Goal: Task Accomplishment & Management: Manage account settings

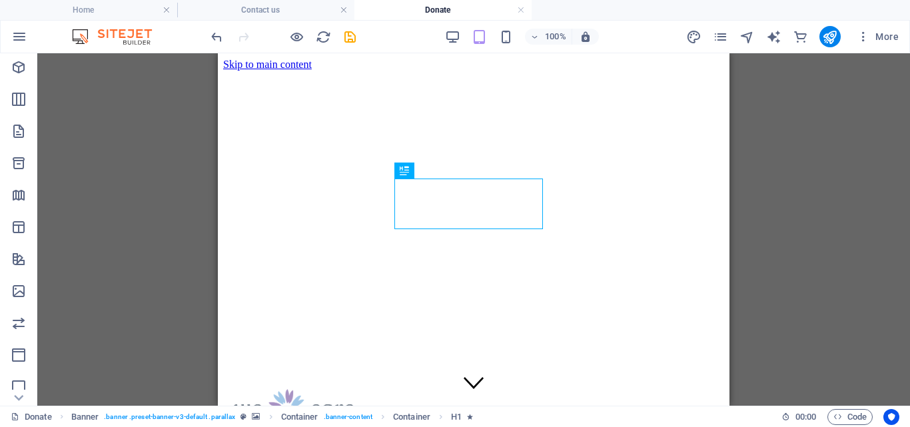
click at [831, 150] on div "H1 Banner Banner Container Container Reference Text Image Preset" at bounding box center [473, 229] width 872 height 352
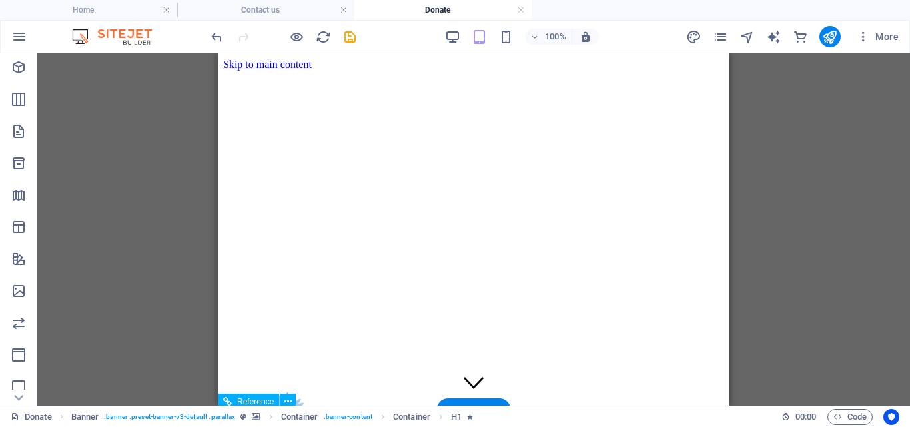
scroll to position [1230, 0]
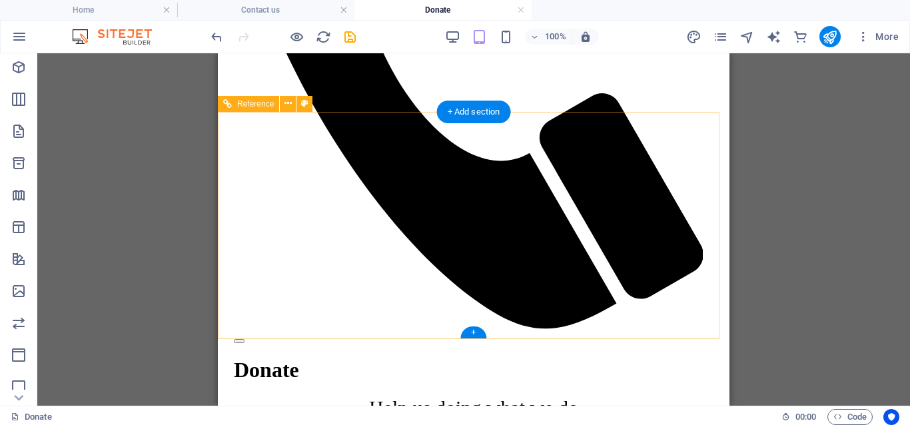
scroll to position [525, 0]
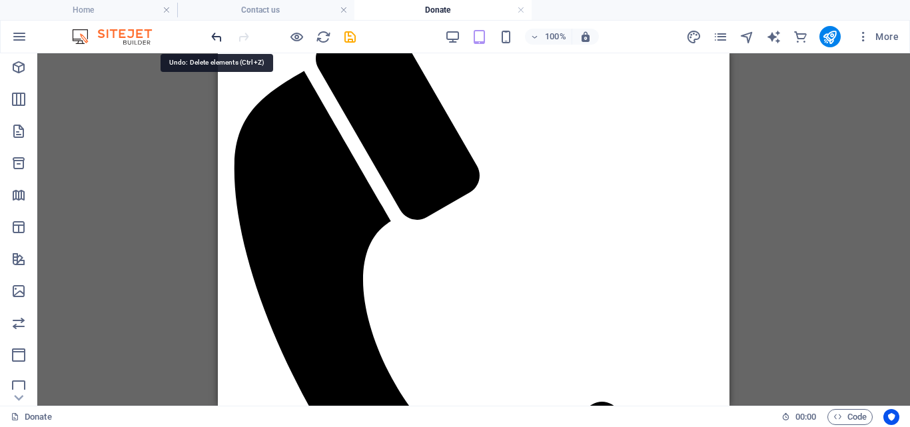
click at [214, 39] on icon "undo" at bounding box center [216, 36] width 15 height 15
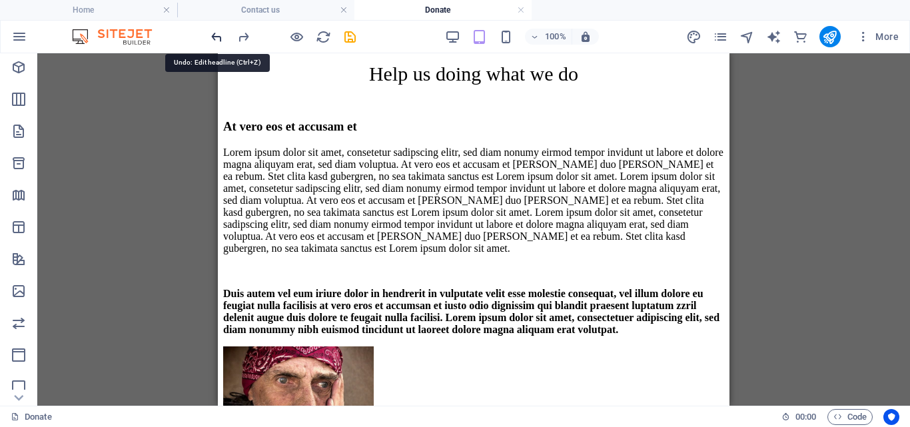
scroll to position [1208, 0]
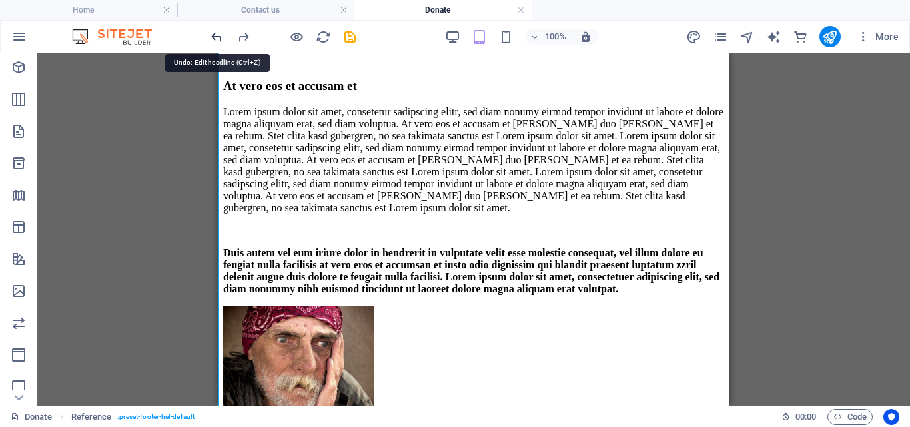
click at [223, 37] on icon "undo" at bounding box center [216, 36] width 15 height 15
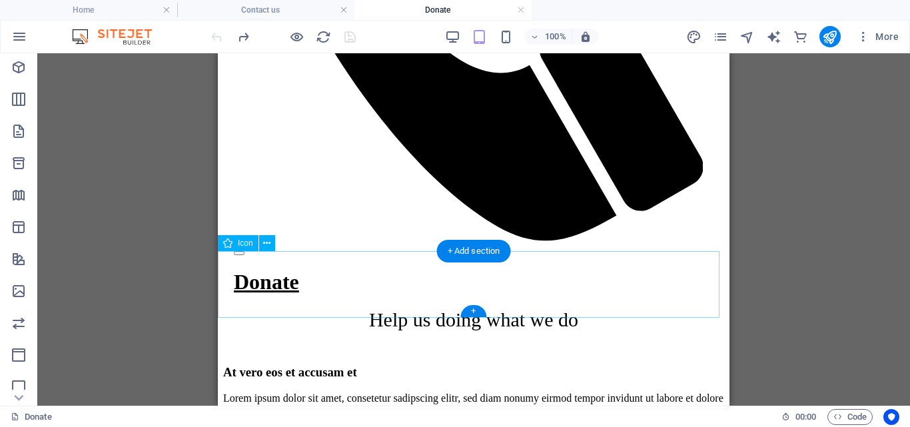
scroll to position [1230, 0]
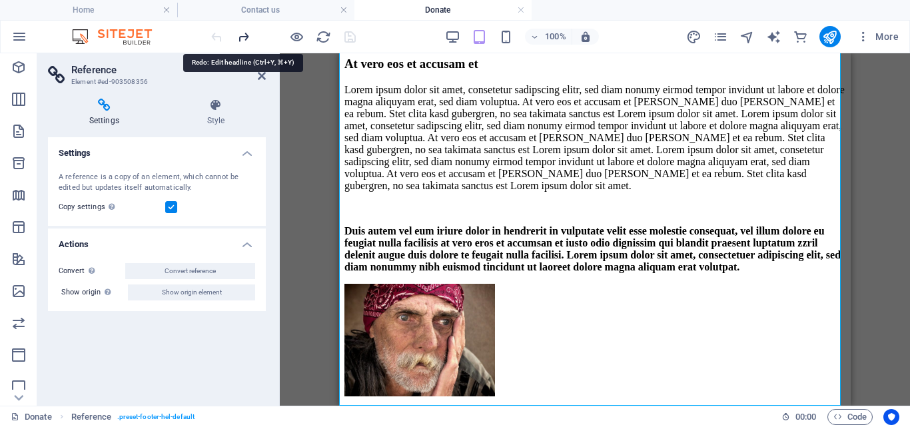
click at [241, 38] on icon "redo" at bounding box center [243, 36] width 15 height 15
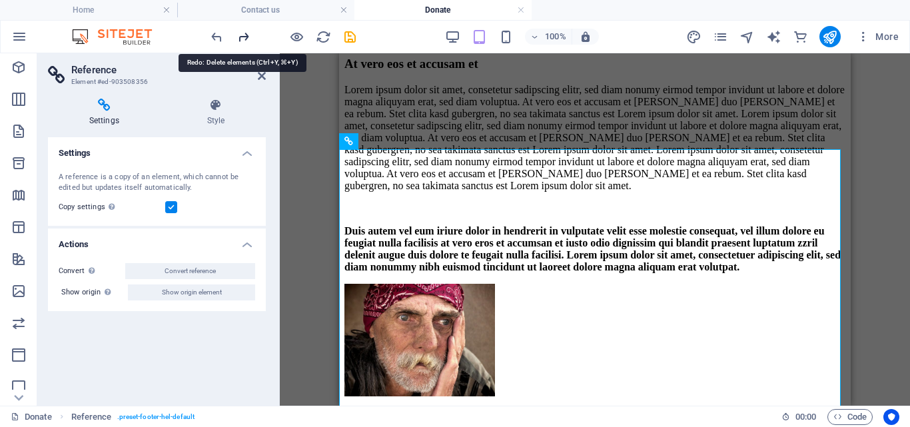
scroll to position [0, 0]
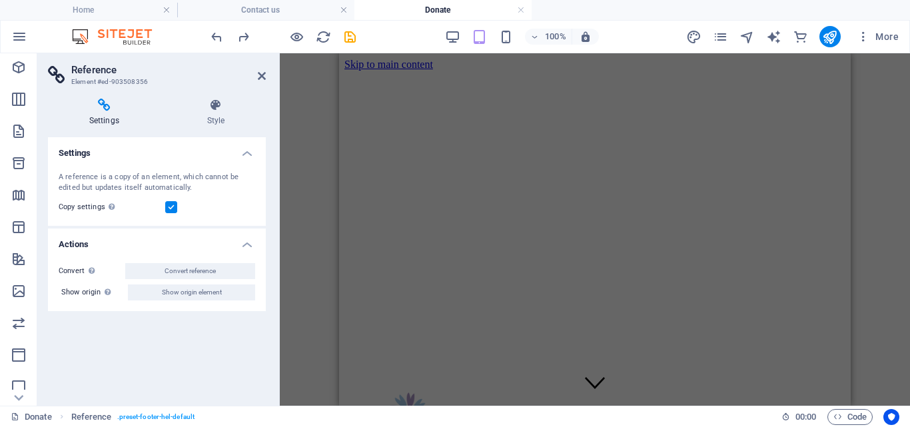
click at [266, 85] on aside "Reference Element #ed-903508356 Settings Style Settings A reference is a copy o…" at bounding box center [158, 229] width 242 height 352
click at [261, 73] on icon at bounding box center [262, 76] width 8 height 11
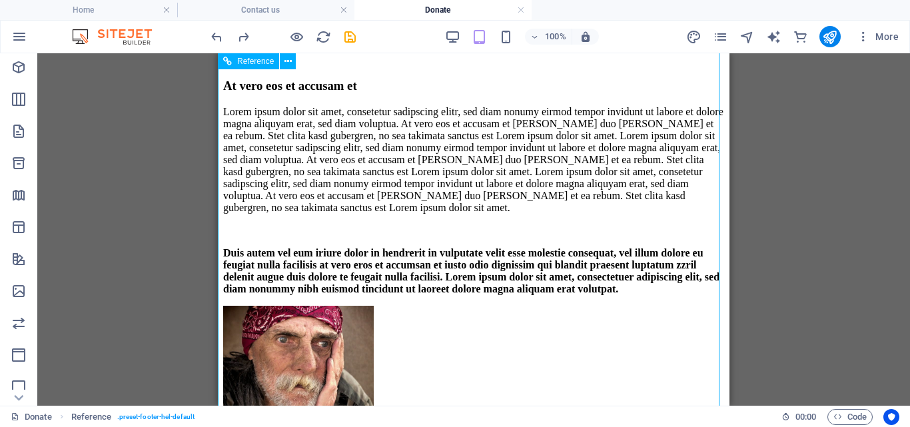
click at [216, 35] on icon "undo" at bounding box center [216, 36] width 15 height 15
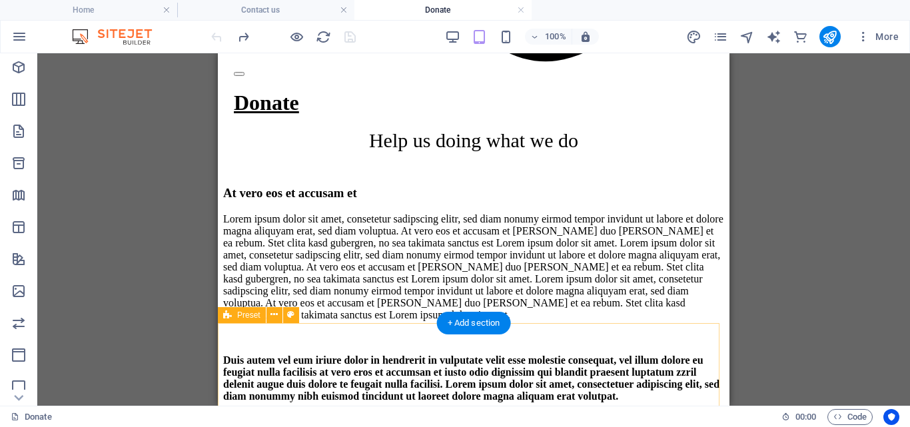
scroll to position [1230, 0]
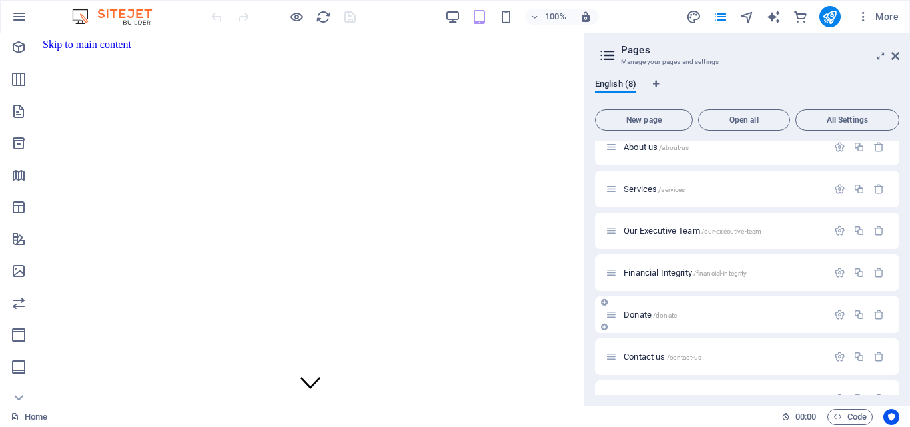
scroll to position [82, 0]
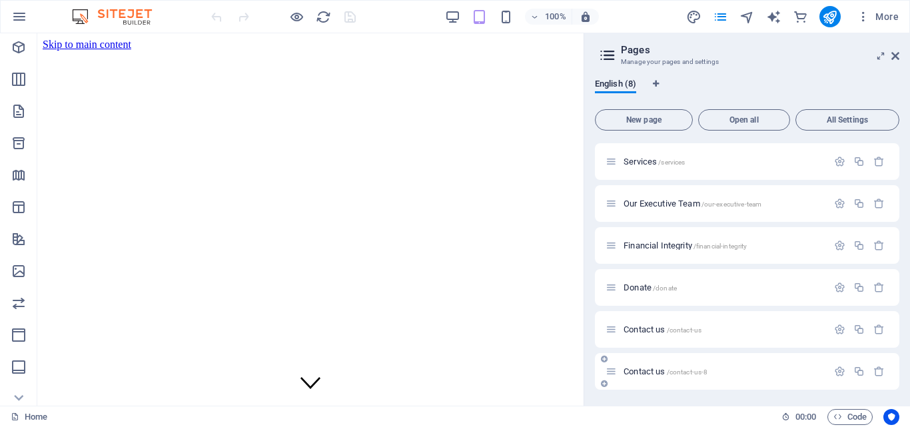
click at [646, 369] on span "Contact us /contact-us-8" at bounding box center [665, 371] width 84 height 10
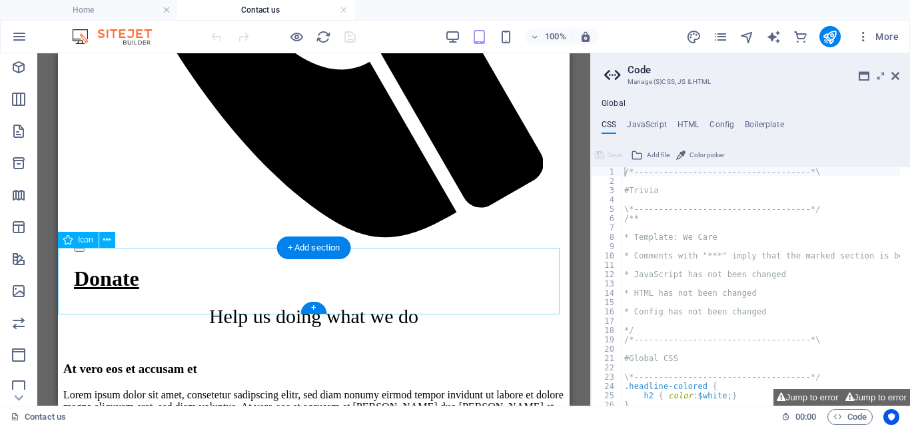
scroll to position [1230, 0]
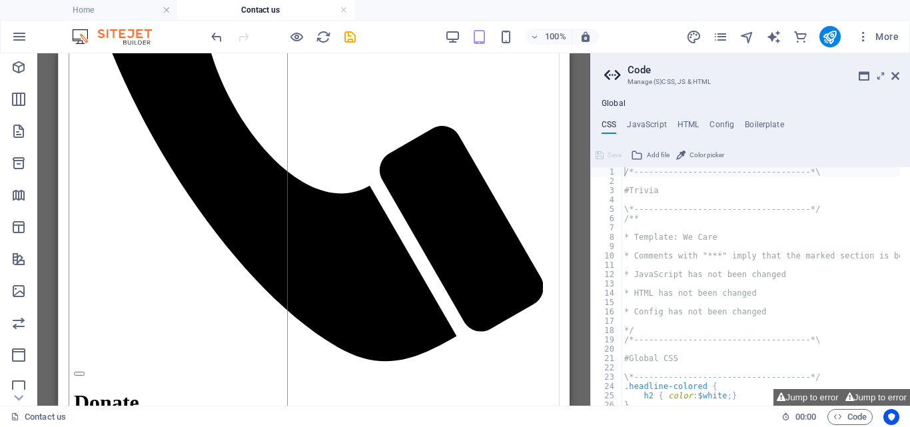
scroll to position [834, 0]
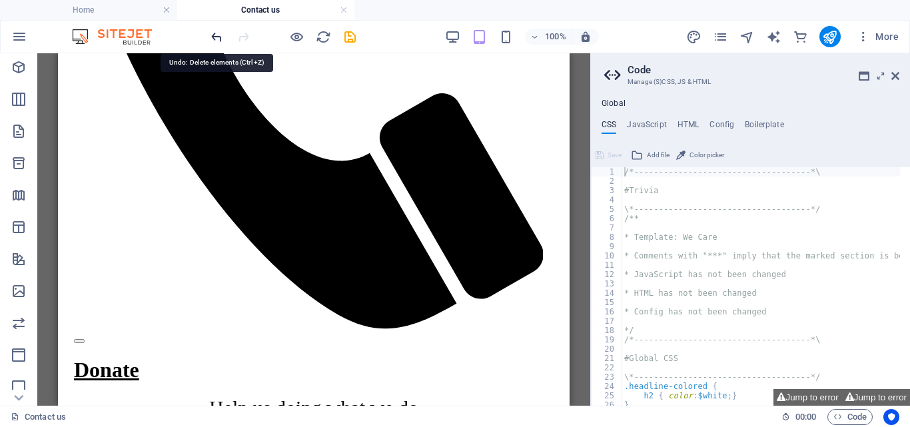
click at [214, 33] on icon "undo" at bounding box center [216, 36] width 15 height 15
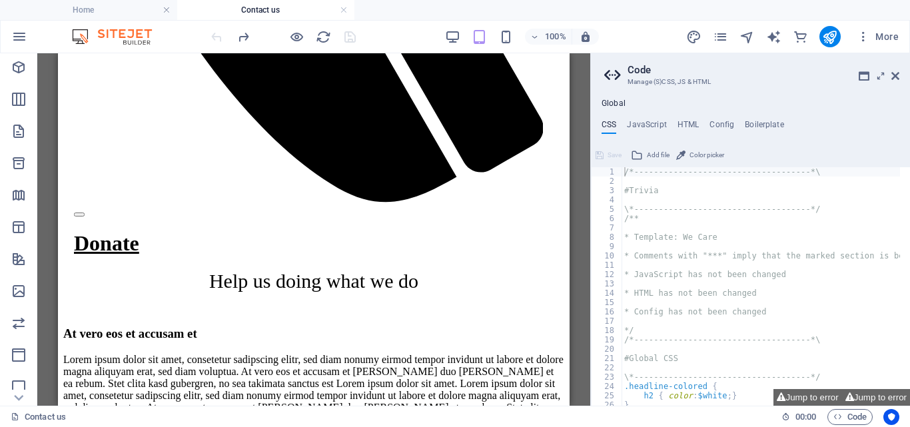
scroll to position [937, 0]
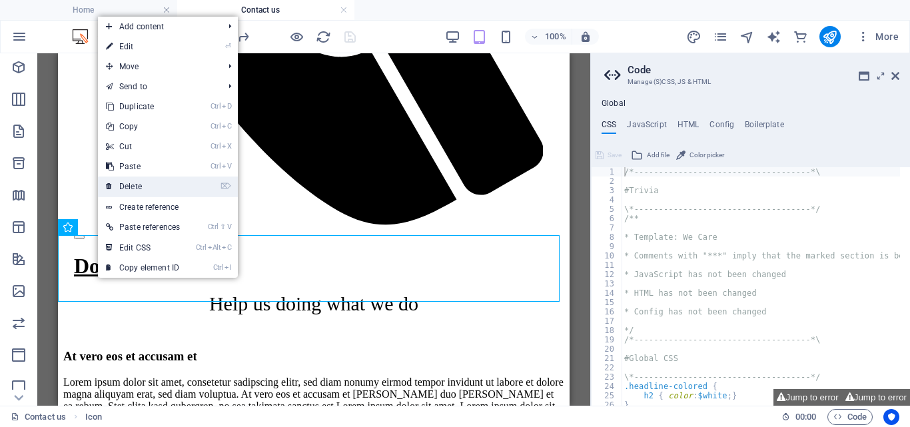
click at [136, 185] on link "⌦ Delete" at bounding box center [143, 186] width 90 height 20
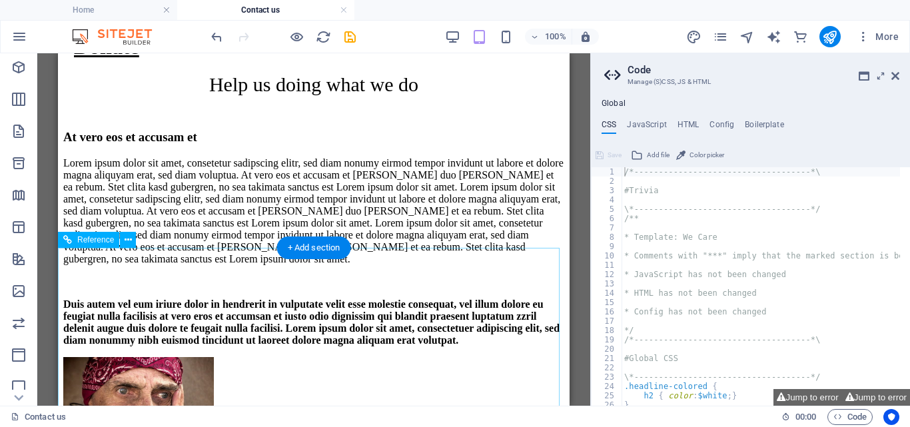
scroll to position [1163, 0]
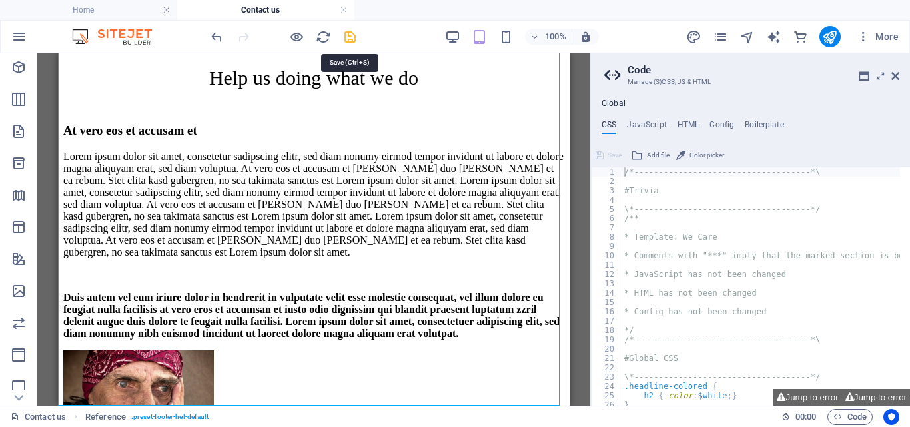
click at [346, 35] on icon "save" at bounding box center [349, 36] width 15 height 15
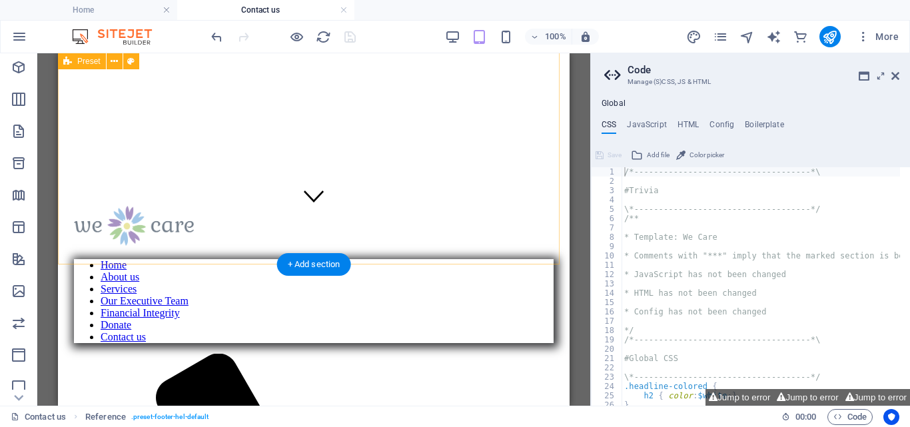
scroll to position [0, 0]
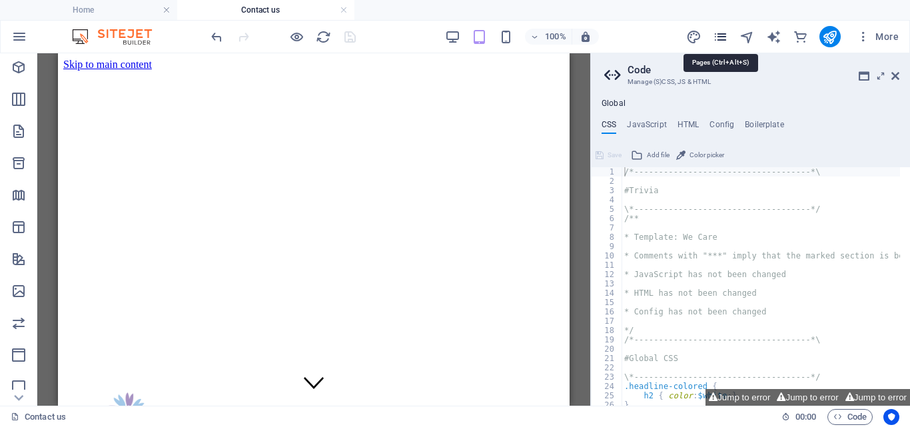
click at [719, 34] on icon "pages" at bounding box center [719, 36] width 15 height 15
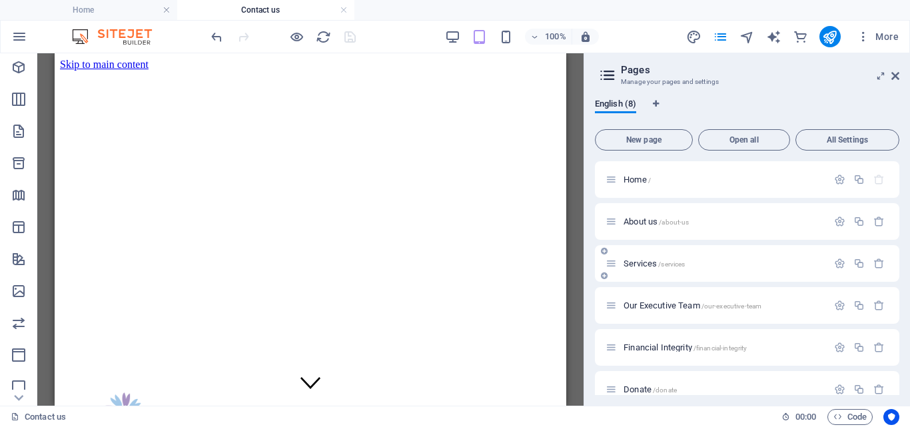
scroll to position [102, 0]
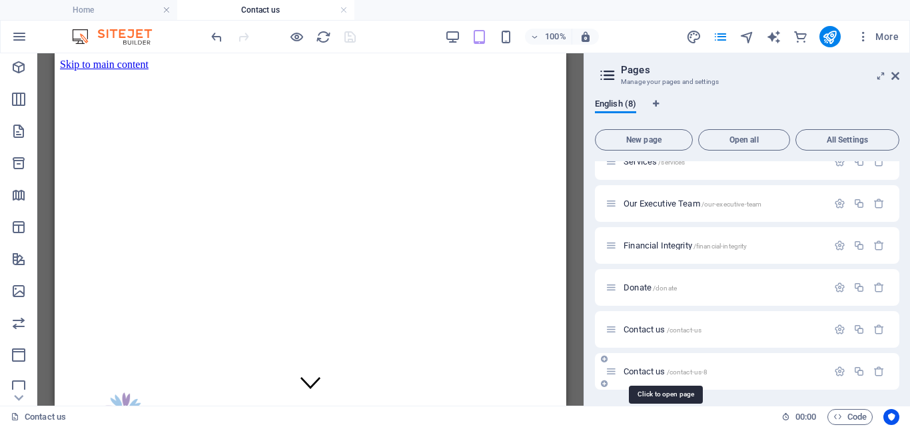
click at [659, 369] on span "Contact us /contact-us-8" at bounding box center [665, 371] width 84 height 10
click at [651, 373] on span "Contact us /contact-us-8" at bounding box center [665, 371] width 84 height 10
click at [633, 374] on span "Contact us /contact-us-8" at bounding box center [665, 371] width 84 height 10
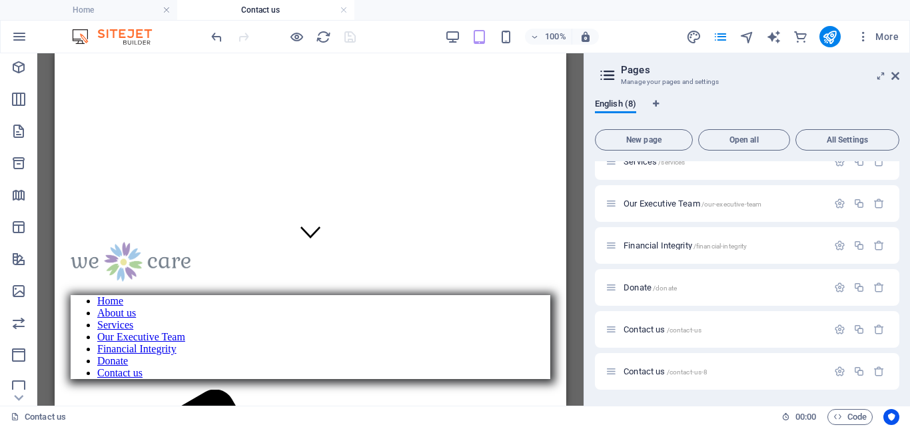
scroll to position [197, 0]
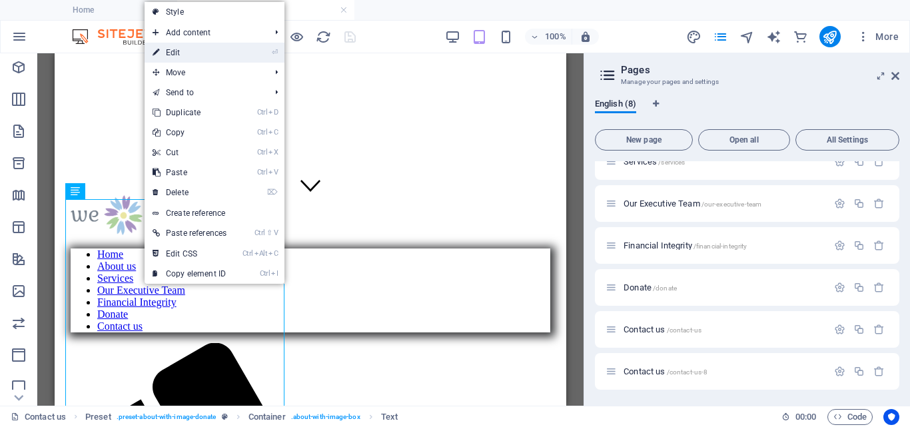
click at [188, 55] on link "⏎ Edit" at bounding box center [189, 53] width 90 height 20
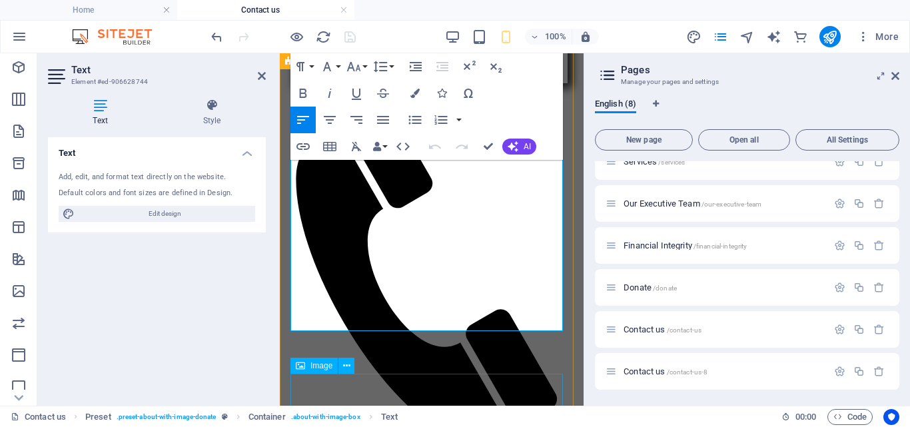
scroll to position [493, 0]
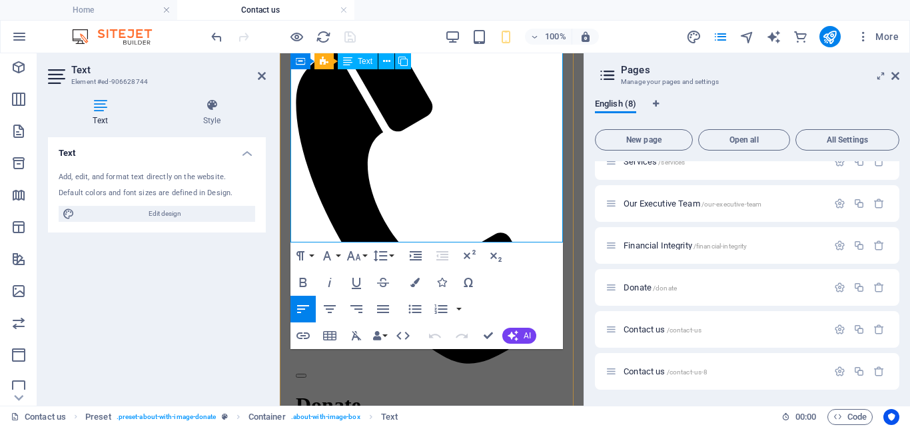
drag, startPoint x: 291, startPoint y: 170, endPoint x: 463, endPoint y: 232, distance: 182.6
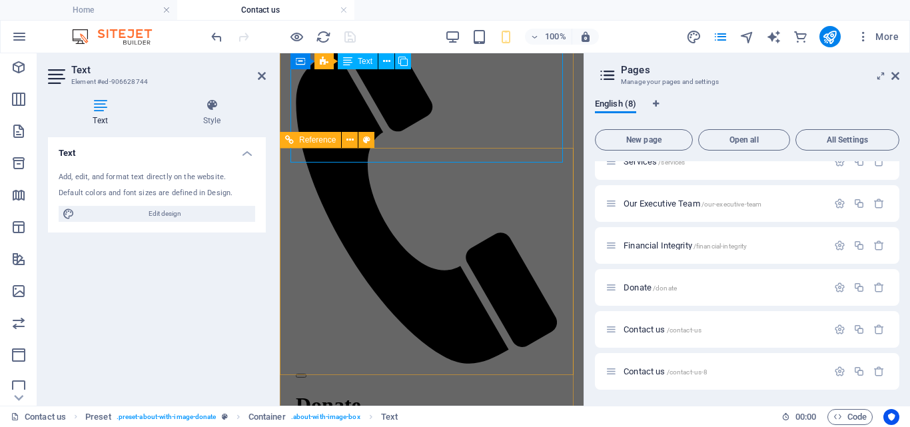
scroll to position [573, 0]
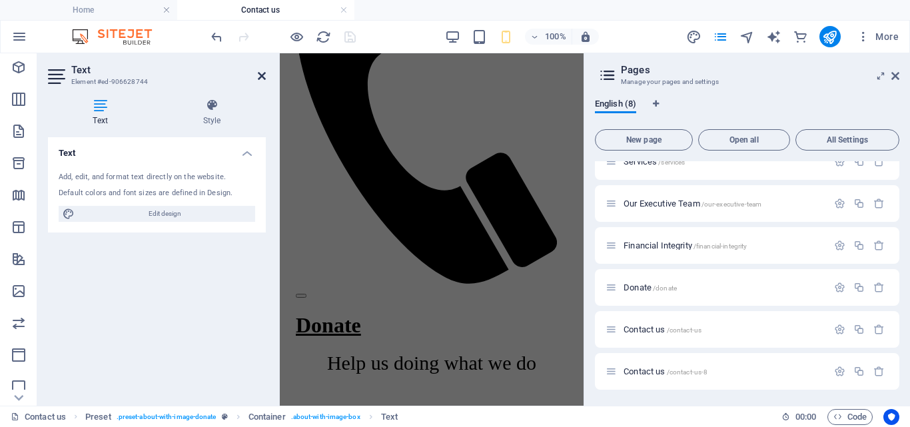
click at [261, 71] on icon at bounding box center [262, 76] width 8 height 11
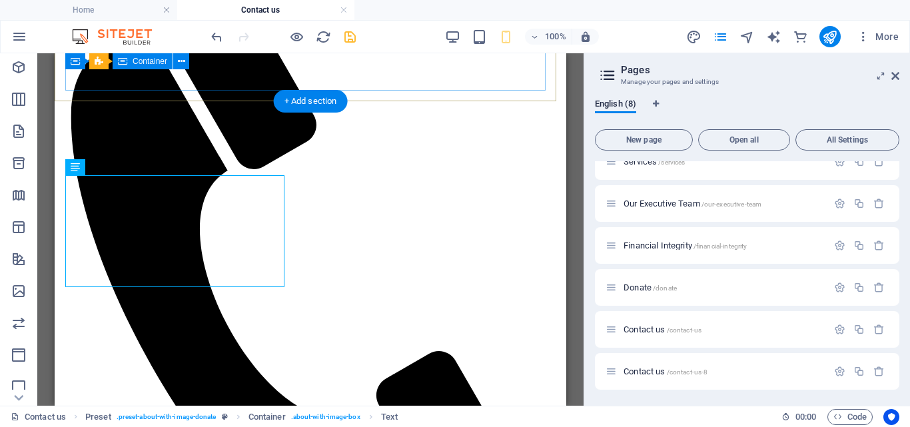
scroll to position [216, 0]
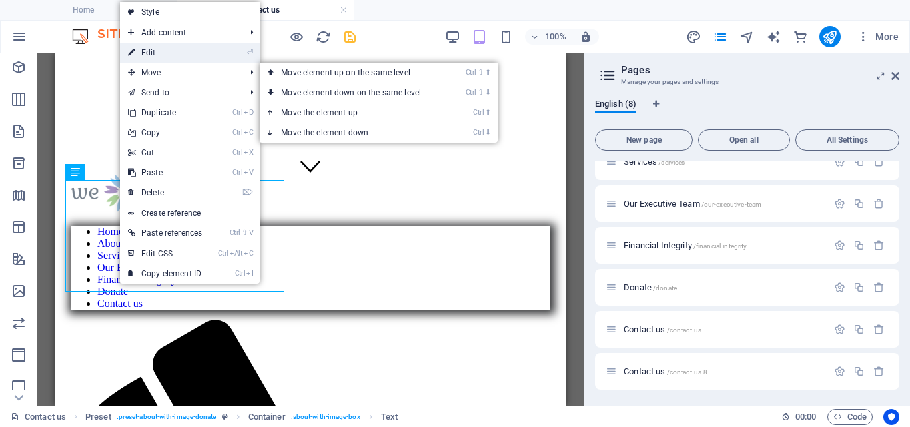
click at [159, 53] on link "⏎ Edit" at bounding box center [165, 53] width 90 height 20
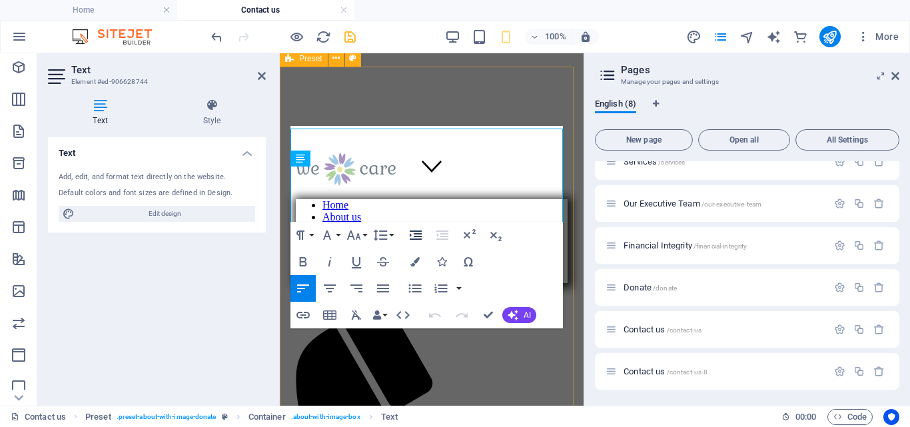
scroll to position [210, 0]
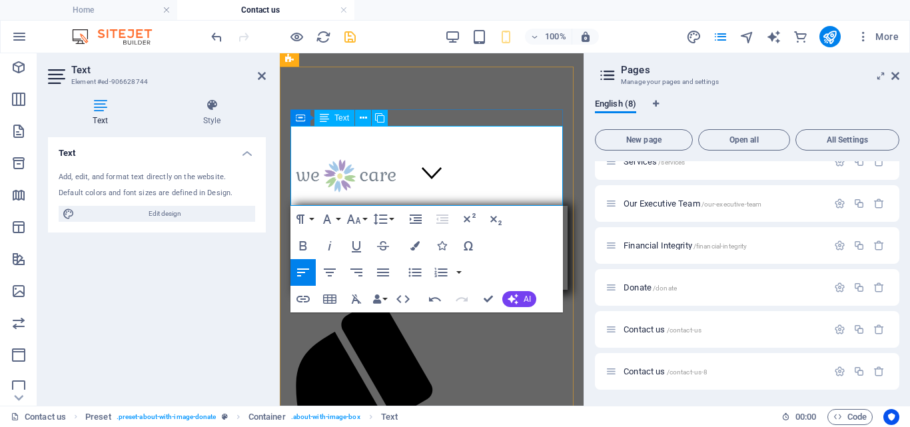
drag, startPoint x: 347, startPoint y: 137, endPoint x: 295, endPoint y: 138, distance: 52.0
click at [360, 243] on icon "button" at bounding box center [356, 246] width 9 height 11
click at [358, 239] on icon "button" at bounding box center [356, 246] width 16 height 16
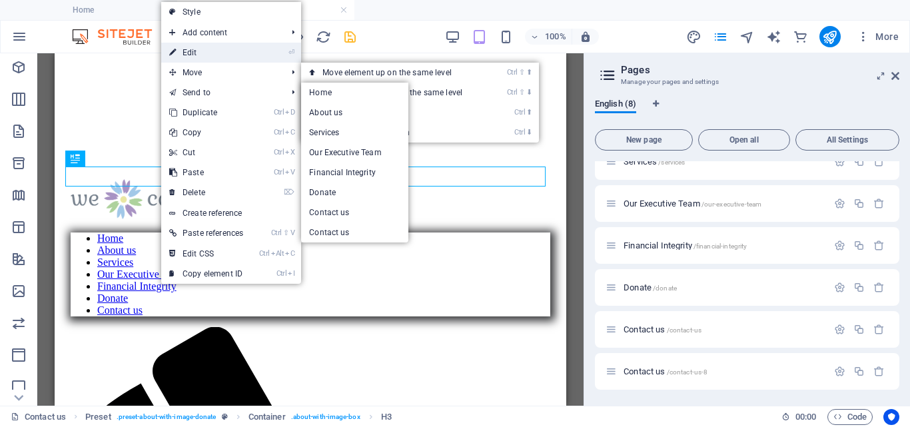
click at [194, 49] on link "⏎ Edit" at bounding box center [206, 53] width 90 height 20
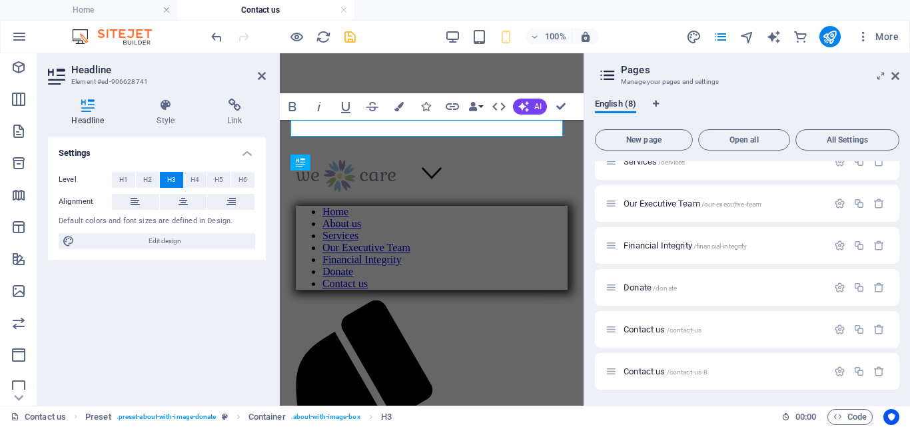
scroll to position [203, 0]
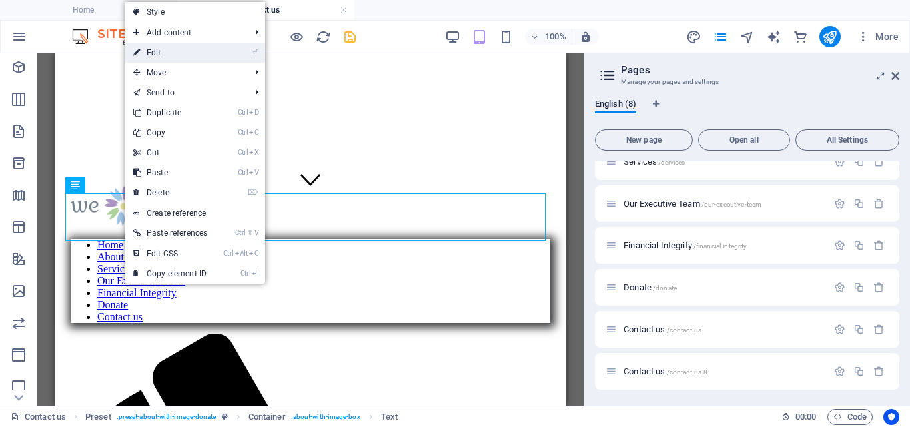
click at [169, 53] on link "⏎ Edit" at bounding box center [170, 53] width 90 height 20
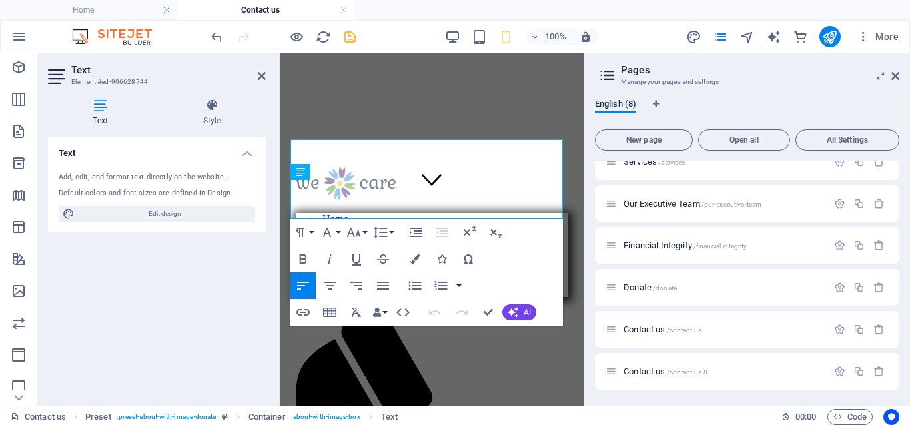
scroll to position [196, 0]
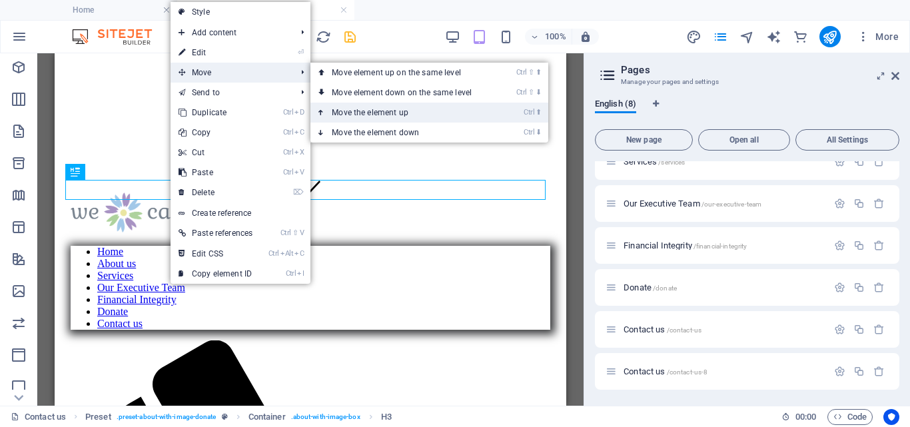
click at [385, 111] on link "Ctrl ⬆ Move the element up" at bounding box center [404, 113] width 188 height 20
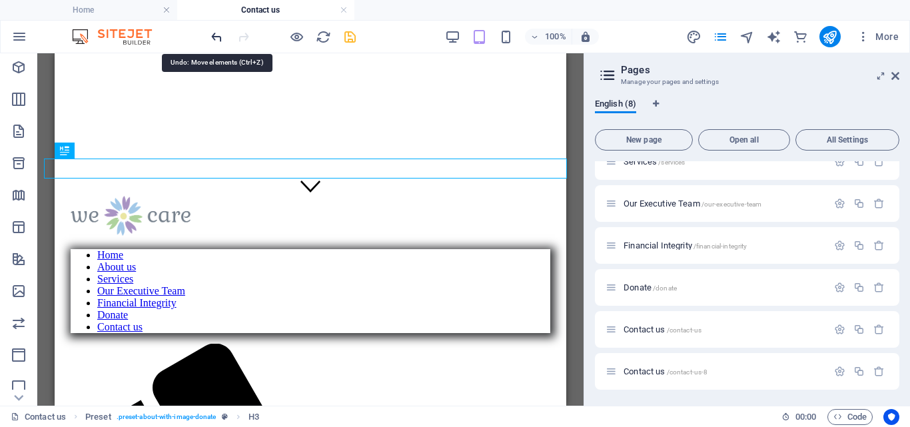
click at [212, 35] on icon "undo" at bounding box center [216, 36] width 15 height 15
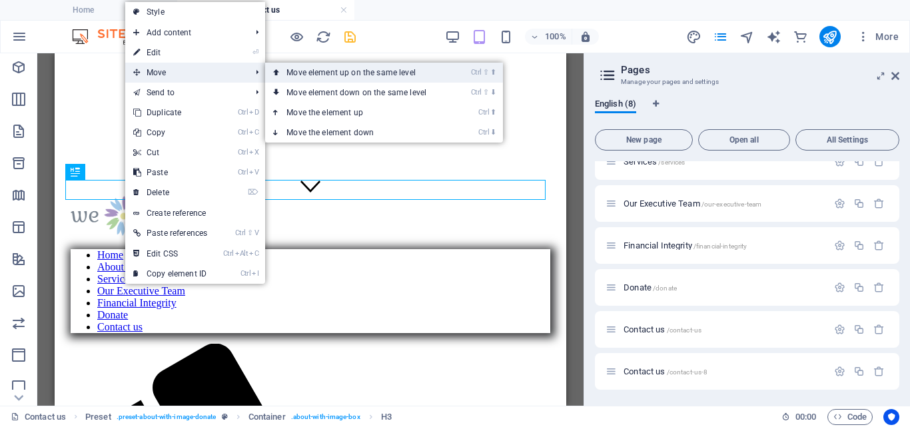
click at [329, 73] on link "Ctrl ⇧ ⬆ Move element up on the same level" at bounding box center [359, 73] width 188 height 20
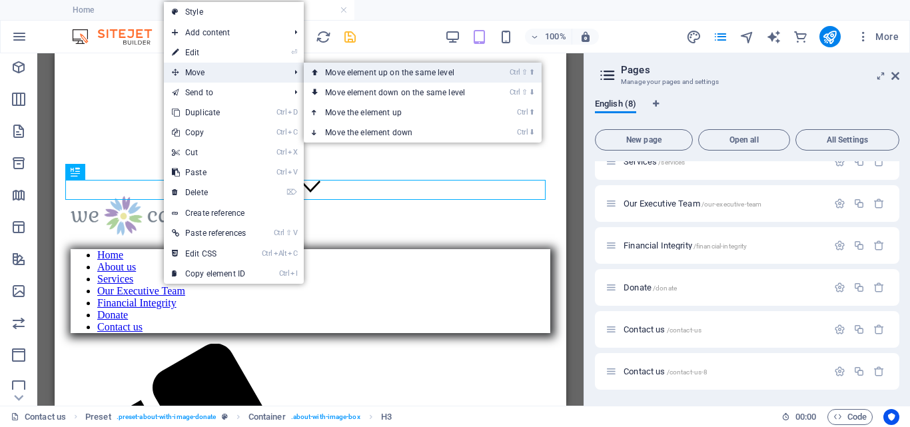
click at [395, 73] on link "Ctrl ⇧ ⬆ Move element up on the same level" at bounding box center [398, 73] width 188 height 20
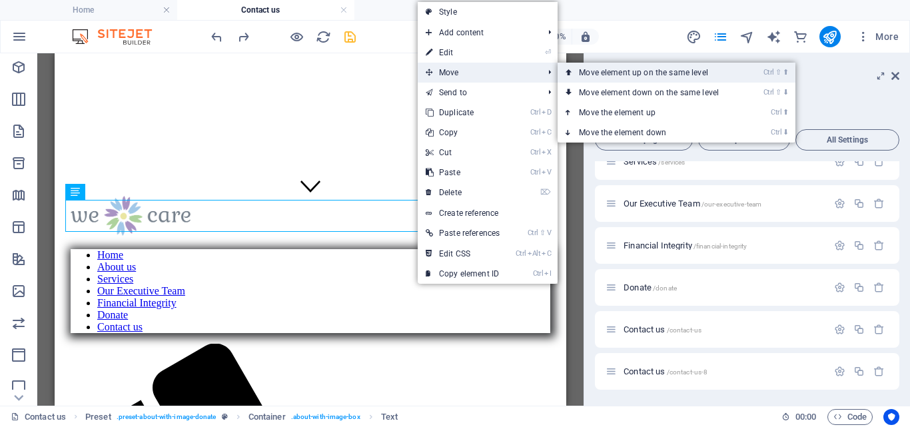
click at [615, 72] on link "Ctrl ⇧ ⬆ Move element up on the same level" at bounding box center [651, 73] width 188 height 20
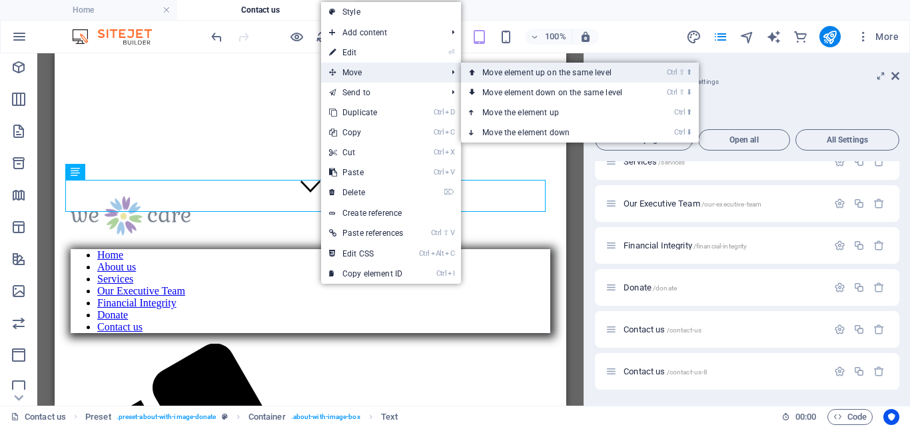
click at [560, 75] on link "Ctrl ⇧ ⬆ Move element up on the same level" at bounding box center [555, 73] width 188 height 20
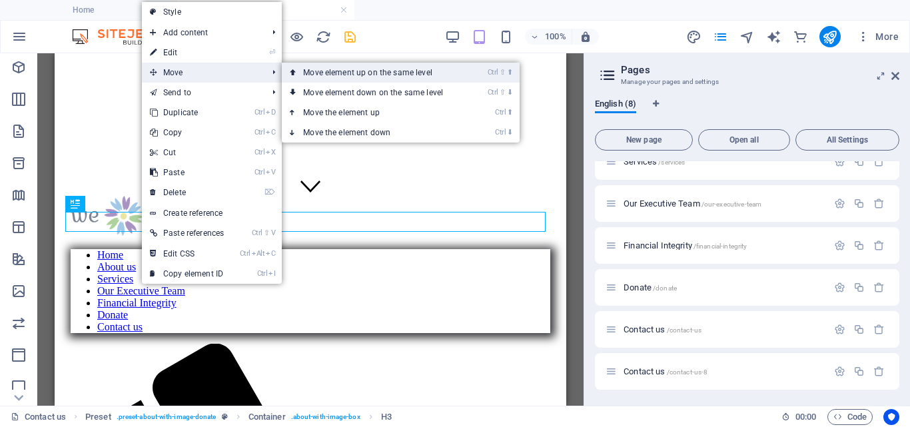
click at [380, 71] on link "Ctrl ⇧ ⬆ Move element up on the same level" at bounding box center [376, 73] width 188 height 20
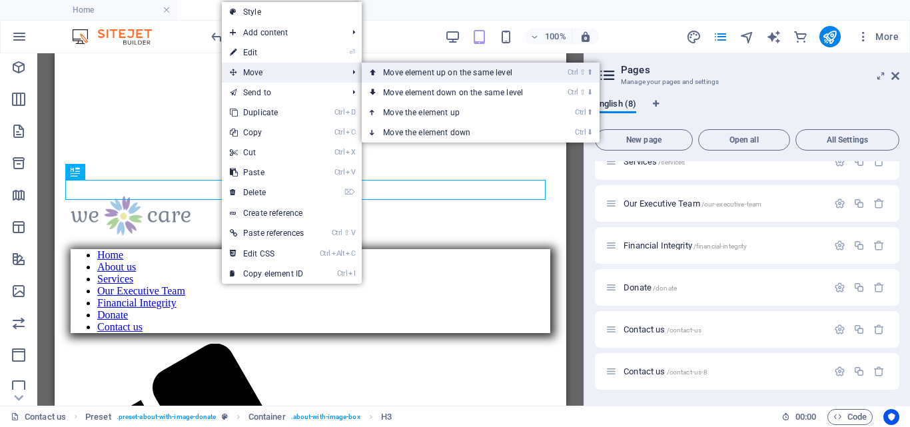
click at [413, 72] on link "Ctrl ⇧ ⬆ Move element up on the same level" at bounding box center [456, 73] width 188 height 20
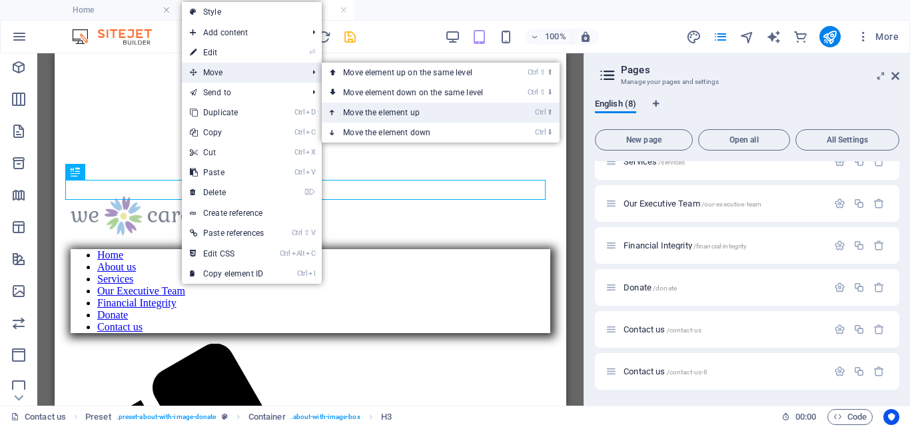
click at [404, 111] on link "Ctrl ⬆ Move the element up" at bounding box center [416, 113] width 188 height 20
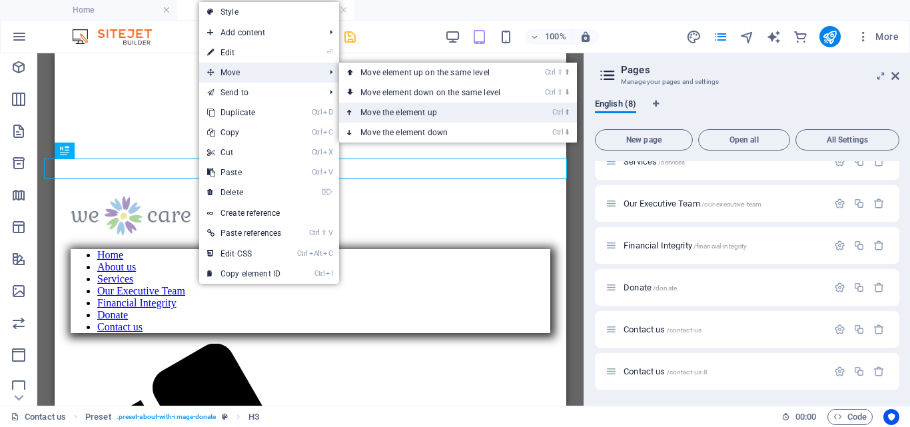
drag, startPoint x: 413, startPoint y: 109, endPoint x: 358, endPoint y: 56, distance: 76.3
click at [412, 109] on link "Ctrl ⬆ Move the element up" at bounding box center [433, 113] width 188 height 20
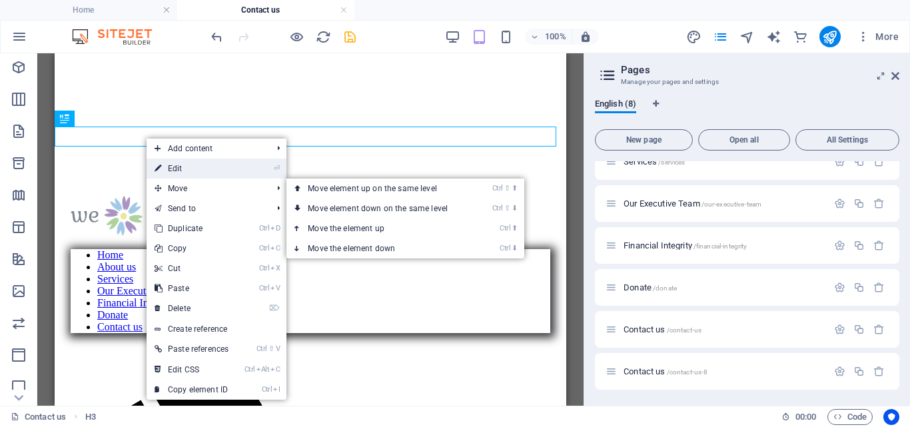
click at [182, 168] on link "⏎ Edit" at bounding box center [191, 168] width 90 height 20
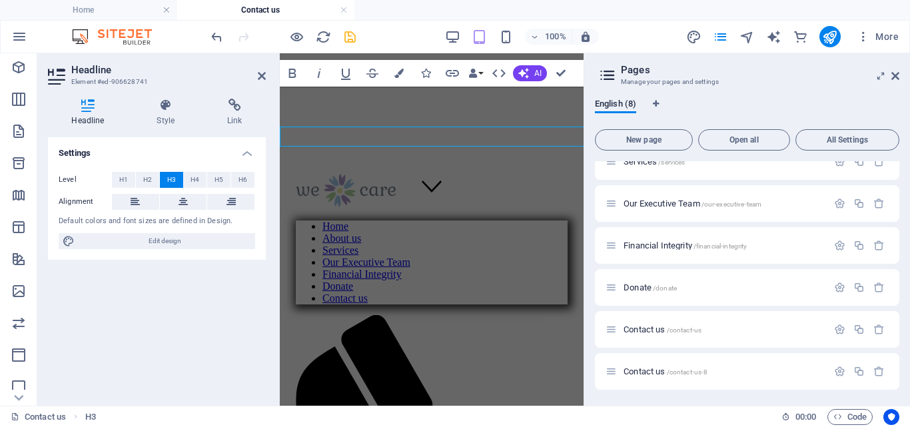
scroll to position [190, 0]
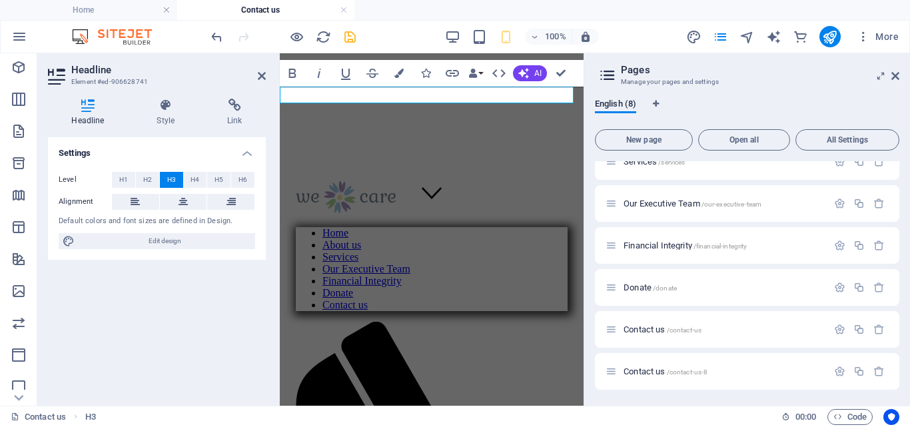
click at [262, 262] on div "Settings Level H1 H2 H3 H4 H5 H6 Alignment Default colors and font sizes are de…" at bounding box center [157, 266] width 218 height 258
click at [253, 296] on div "Settings Level H1 H2 H3 H4 H5 H6 Alignment Default colors and font sizes are de…" at bounding box center [157, 266] width 218 height 258
click at [224, 306] on div "Settings Level H1 H2 H3 H4 H5 H6 Alignment Default colors and font sizes are de…" at bounding box center [157, 266] width 218 height 258
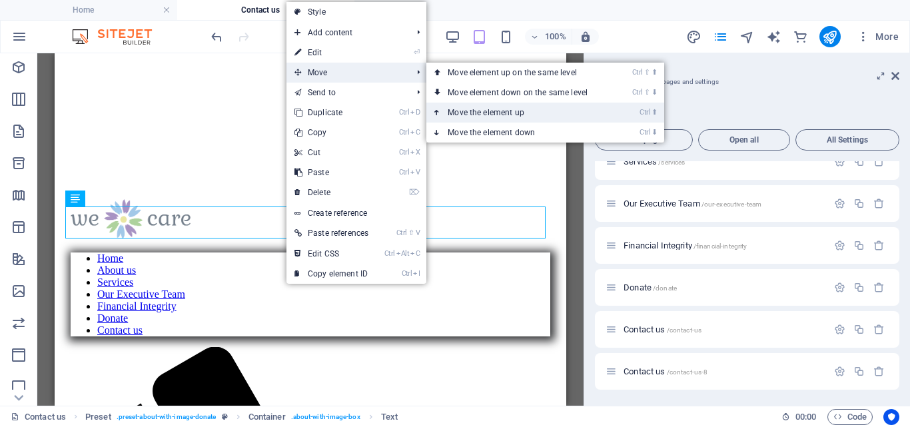
click at [535, 108] on link "Ctrl ⬆ Move the element up" at bounding box center [520, 113] width 188 height 20
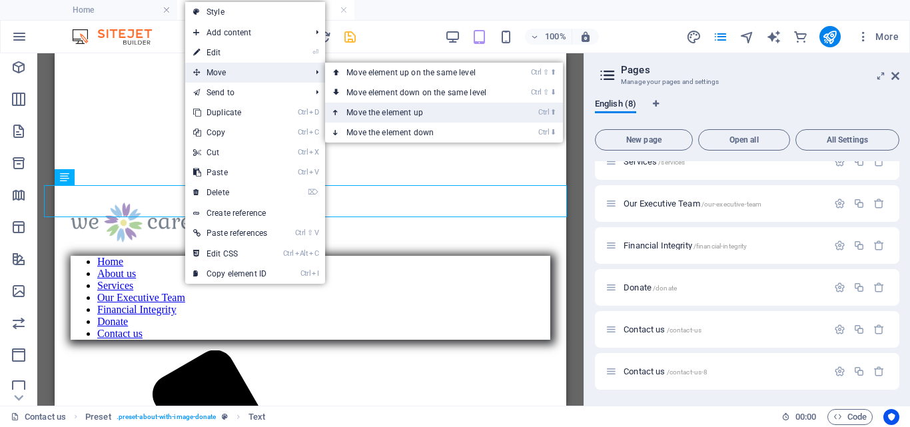
click at [403, 110] on link "Ctrl ⬆ Move the element up" at bounding box center [419, 113] width 188 height 20
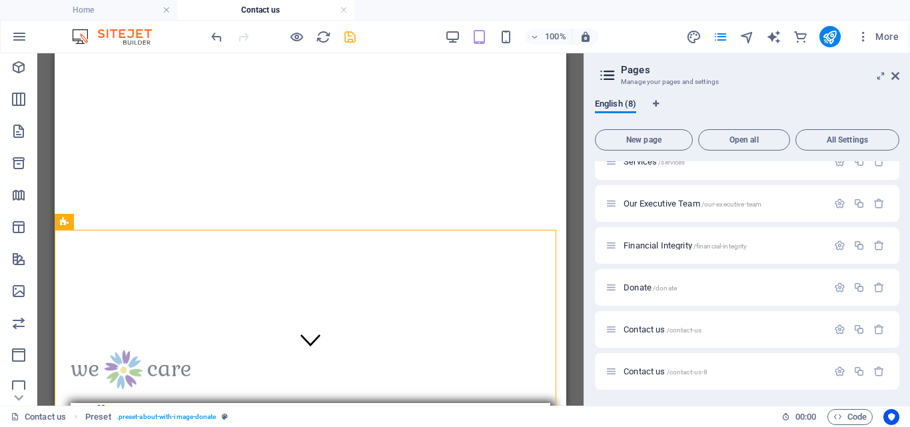
scroll to position [0, 0]
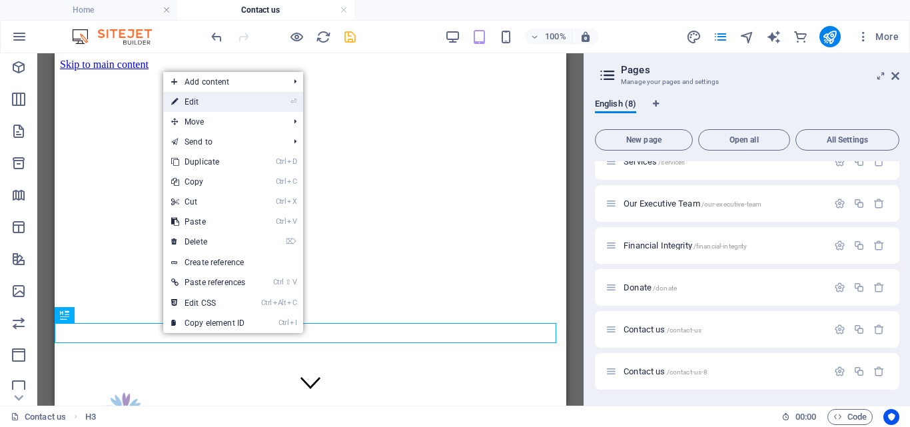
click at [215, 101] on link "⏎ Edit" at bounding box center [208, 102] width 90 height 20
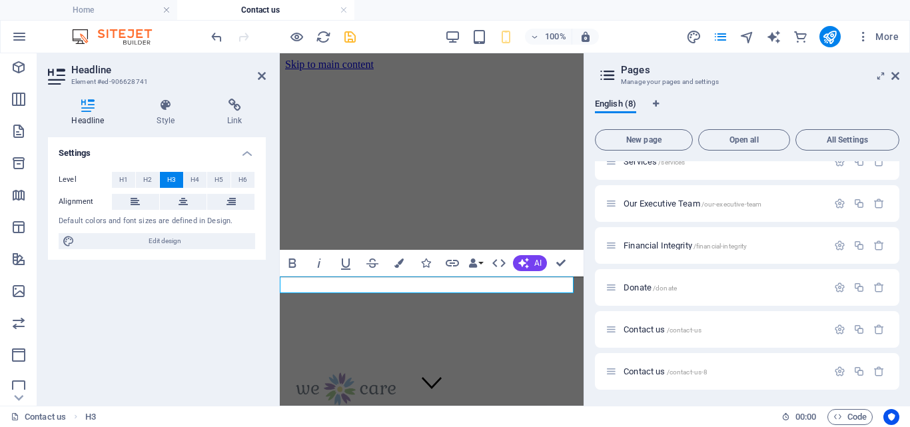
click at [260, 340] on div "Settings Level H1 H2 H3 H4 H5 H6 Alignment Default colors and font sizes are de…" at bounding box center [157, 266] width 218 height 258
click at [350, 33] on icon "save" at bounding box center [349, 36] width 15 height 15
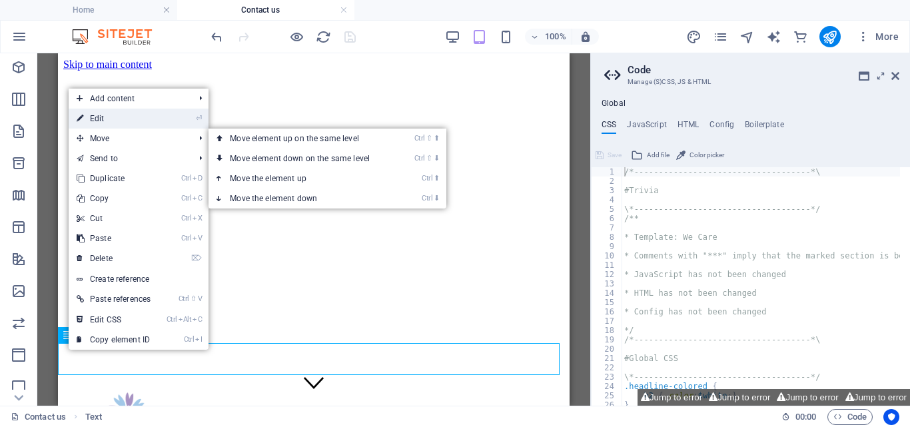
click at [140, 125] on link "⏎ Edit" at bounding box center [114, 119] width 90 height 20
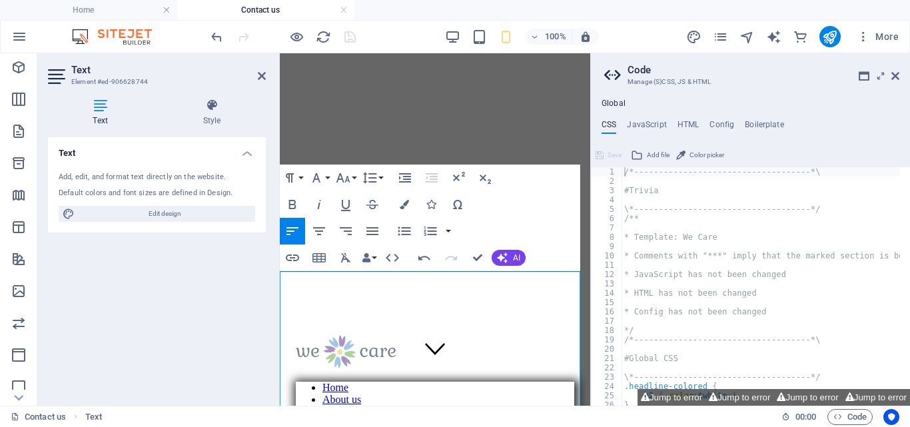
scroll to position [42, 0]
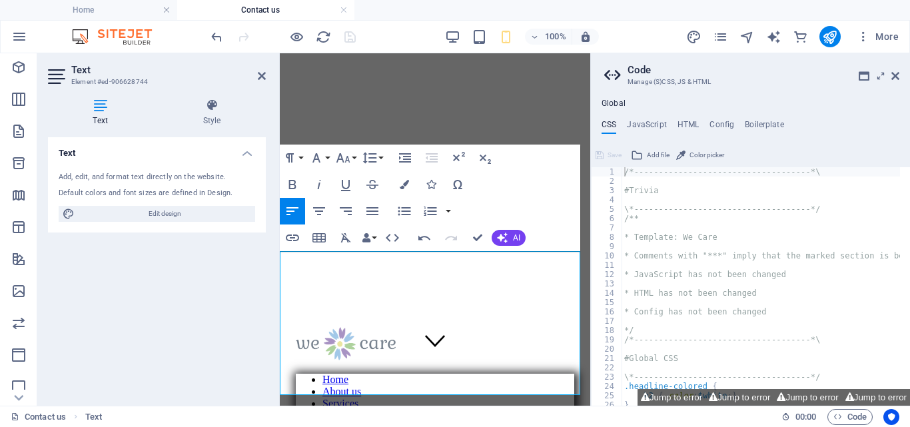
drag, startPoint x: 281, startPoint y: 366, endPoint x: 517, endPoint y: 340, distance: 237.1
click at [401, 206] on icon "button" at bounding box center [404, 211] width 16 height 16
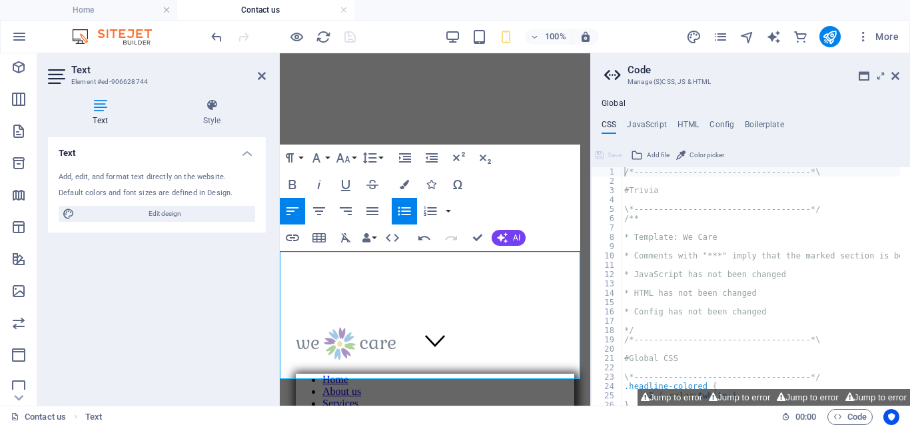
click at [258, 75] on icon at bounding box center [262, 76] width 8 height 11
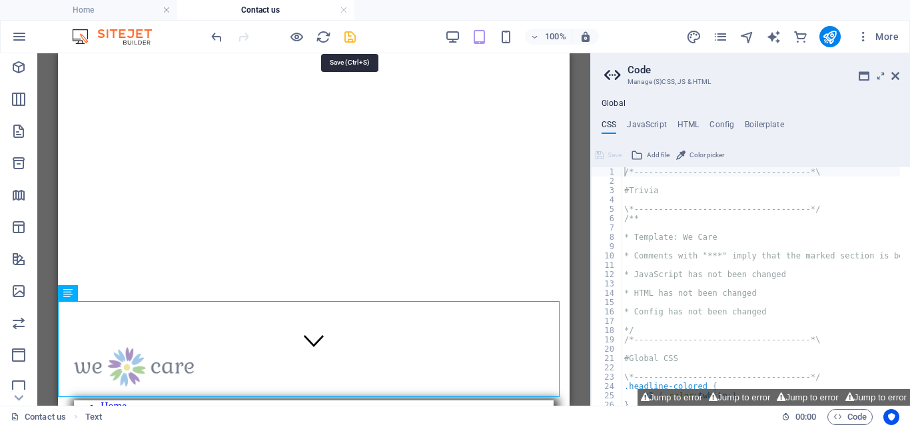
click at [350, 35] on icon "save" at bounding box center [349, 36] width 15 height 15
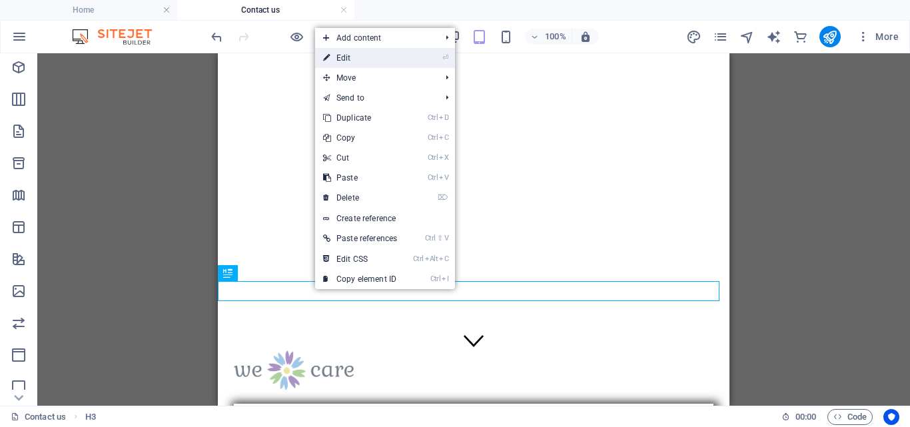
click at [350, 55] on link "⏎ Edit" at bounding box center [360, 58] width 90 height 20
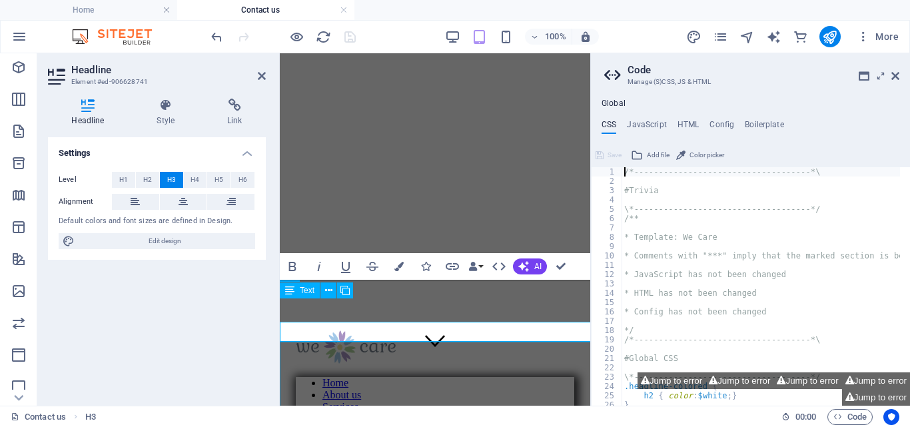
scroll to position [1, 0]
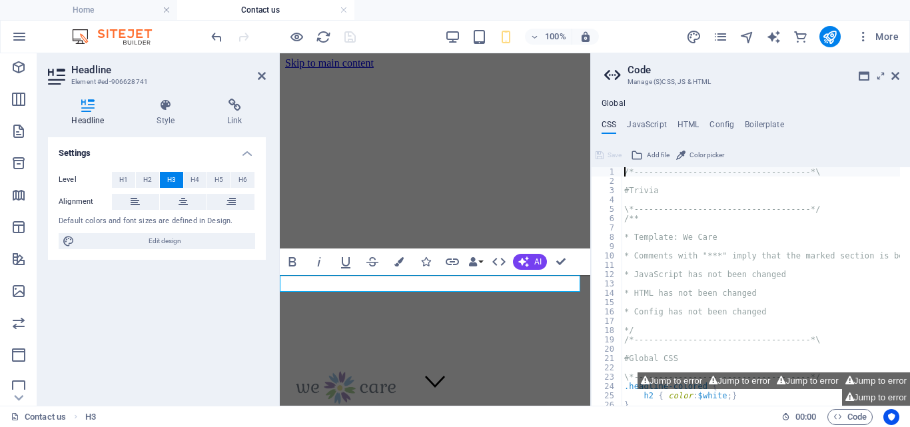
click at [262, 73] on icon at bounding box center [262, 76] width 8 height 11
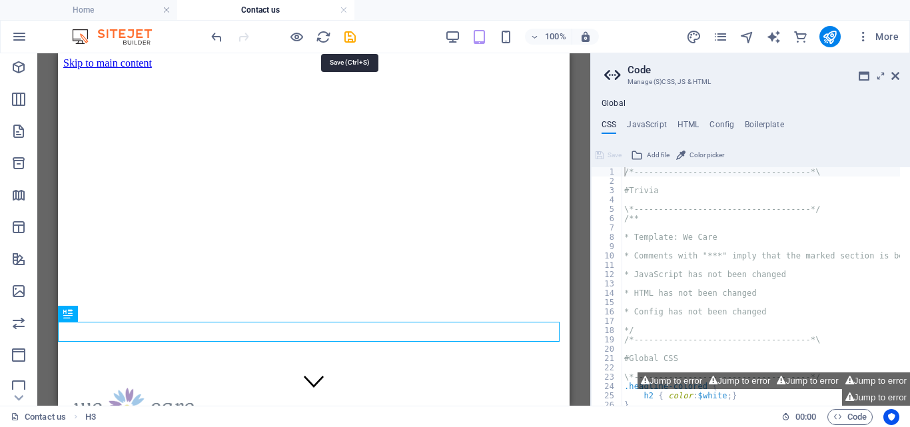
click at [350, 35] on icon "save" at bounding box center [349, 36] width 15 height 15
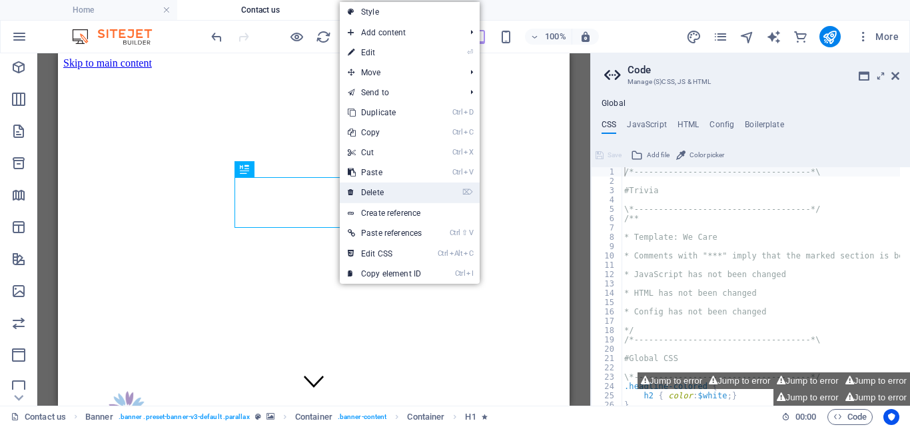
click at [380, 192] on link "⌦ Delete" at bounding box center [385, 192] width 90 height 20
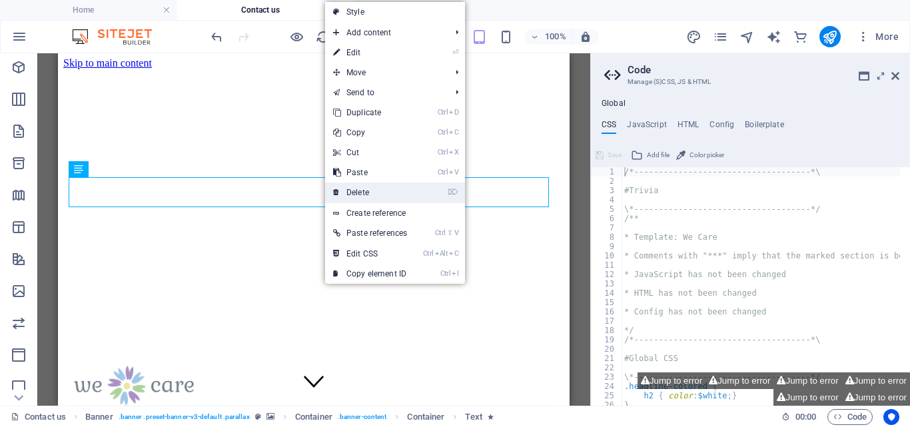
click at [366, 193] on link "⌦ Delete" at bounding box center [370, 192] width 90 height 20
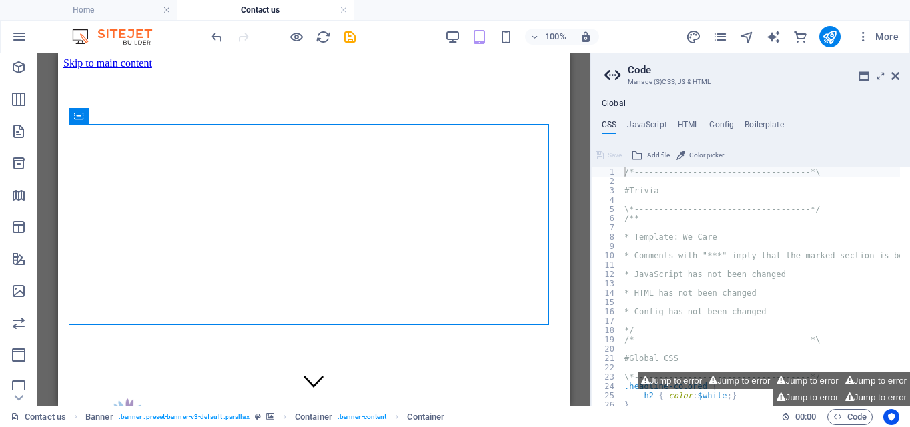
click at [580, 288] on div "H1 Banner Banner Container Container Preset Banner Reference Text Image Referen…" at bounding box center [313, 229] width 553 height 352
click at [588, 217] on div "H1 Banner Banner Container Container Preset Banner Reference Text Image Referen…" at bounding box center [313, 229] width 553 height 352
click at [587, 259] on div "H1 Banner Banner Container Container Preset Banner Reference Text Image Referen…" at bounding box center [313, 229] width 553 height 352
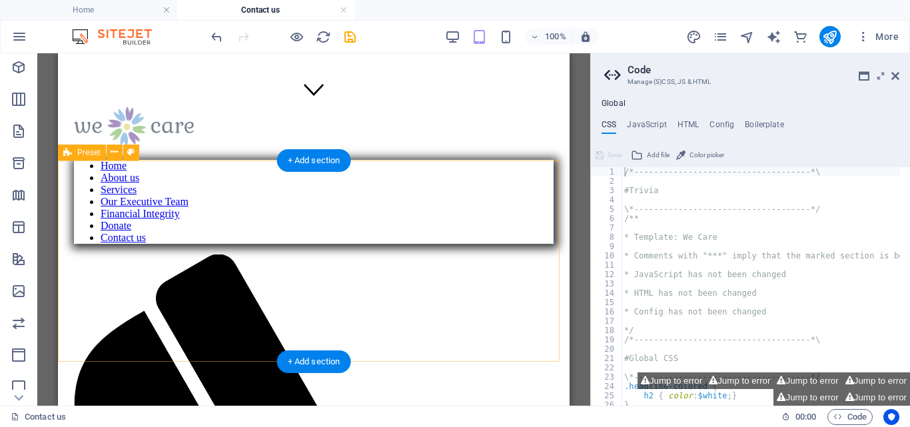
scroll to position [0, 0]
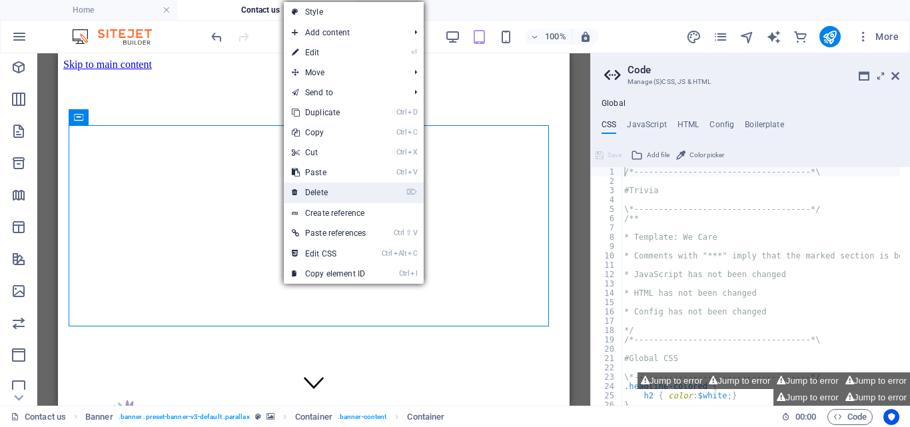
click at [319, 190] on link "⌦ Delete" at bounding box center [329, 192] width 90 height 20
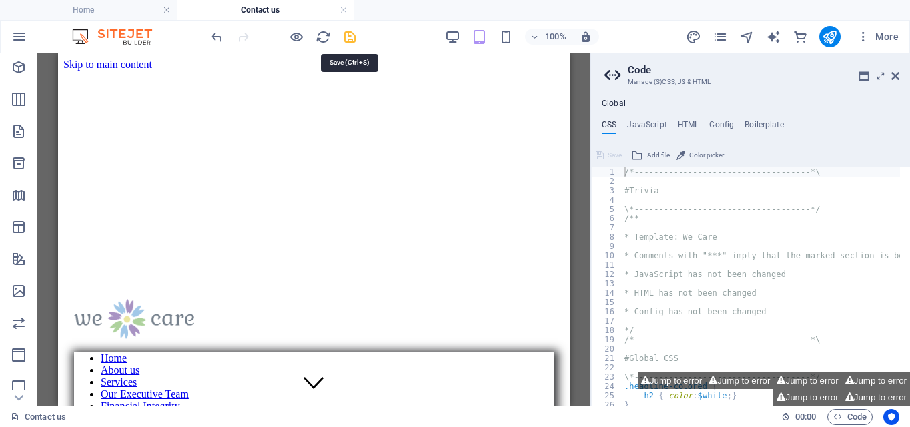
click at [350, 38] on icon "save" at bounding box center [349, 36] width 15 height 15
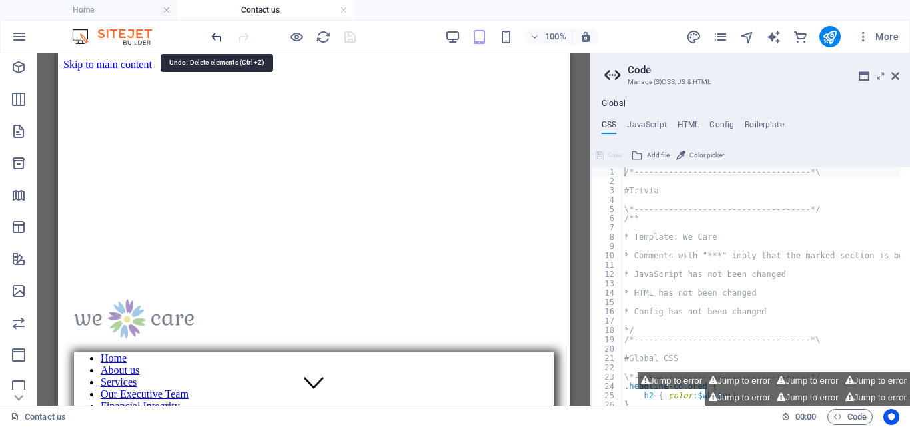
click at [216, 34] on icon "undo" at bounding box center [216, 36] width 15 height 15
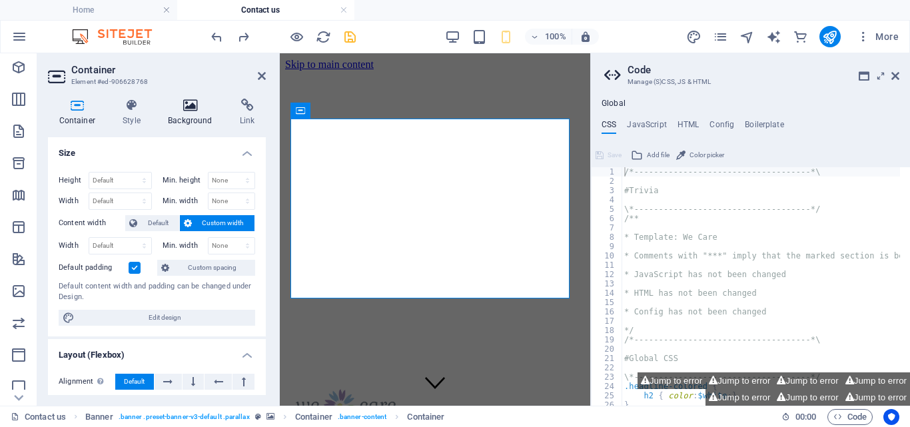
click at [188, 111] on icon at bounding box center [190, 105] width 67 height 13
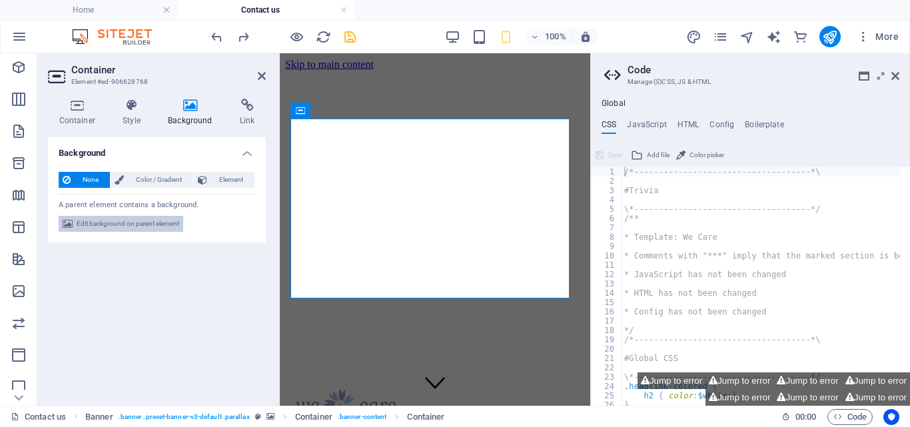
click at [128, 220] on span "Edit background on parent element" at bounding box center [128, 224] width 103 height 16
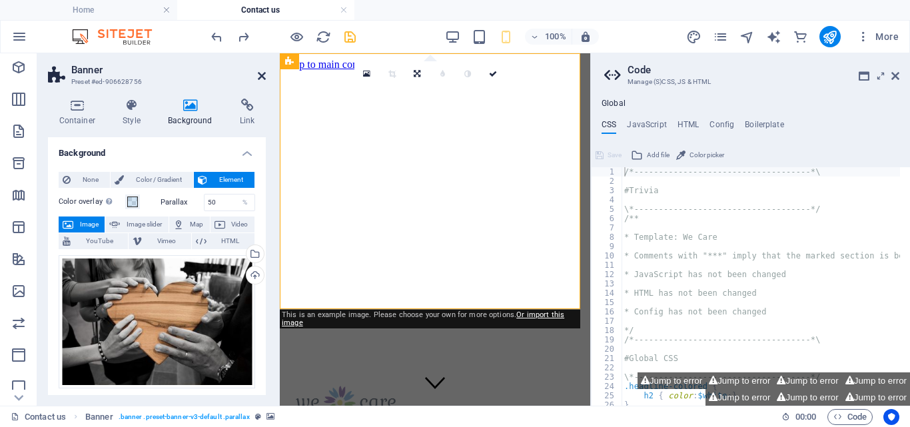
click at [258, 72] on icon at bounding box center [262, 76] width 8 height 11
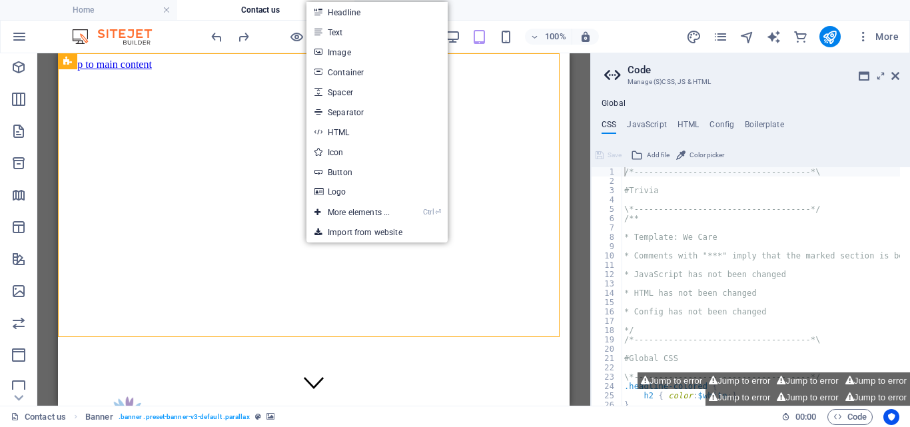
click at [354, 30] on link "Text" at bounding box center [376, 32] width 141 height 20
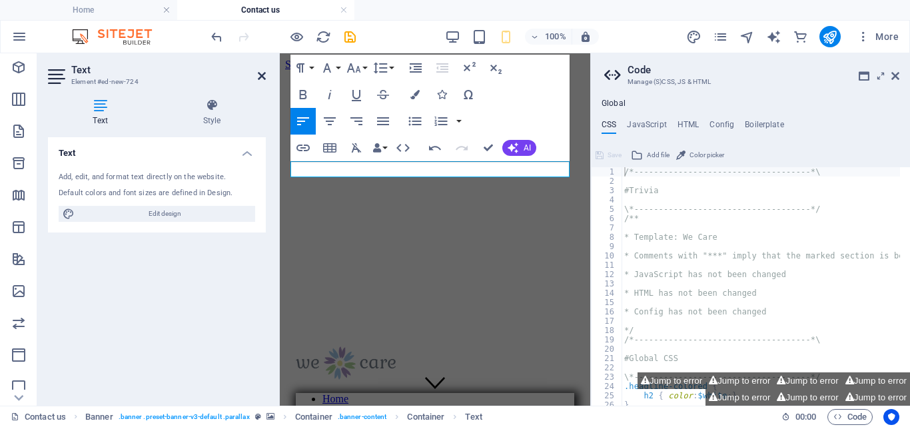
click at [262, 77] on icon at bounding box center [262, 76] width 8 height 11
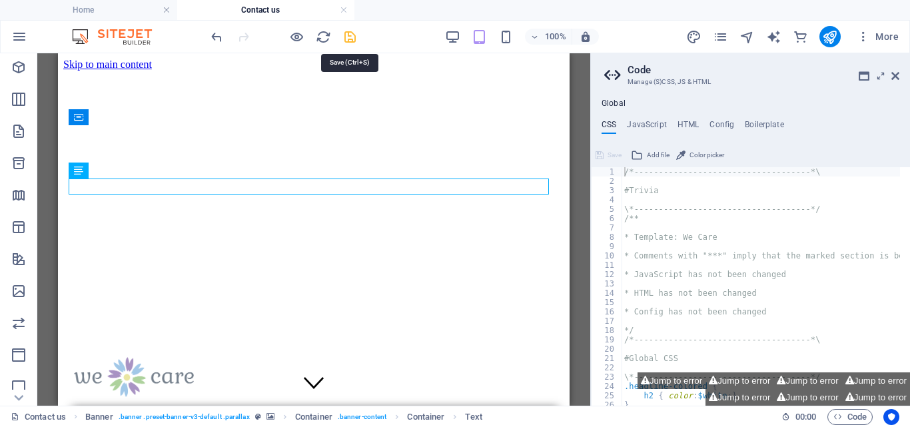
click at [350, 35] on icon "save" at bounding box center [349, 36] width 15 height 15
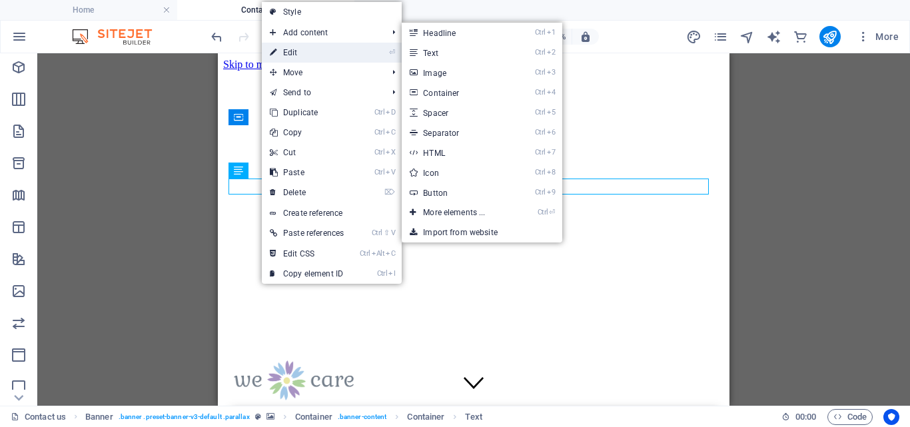
click at [303, 50] on link "⏎ Edit" at bounding box center [307, 53] width 90 height 20
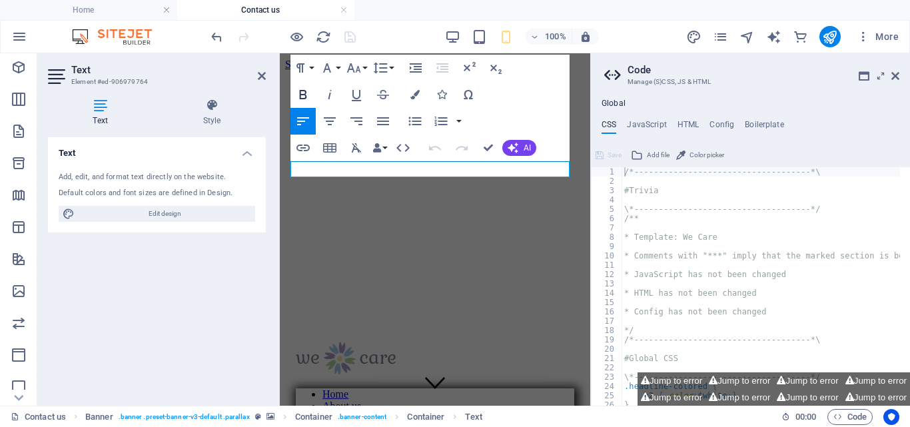
click at [299, 92] on icon "button" at bounding box center [303, 95] width 16 height 16
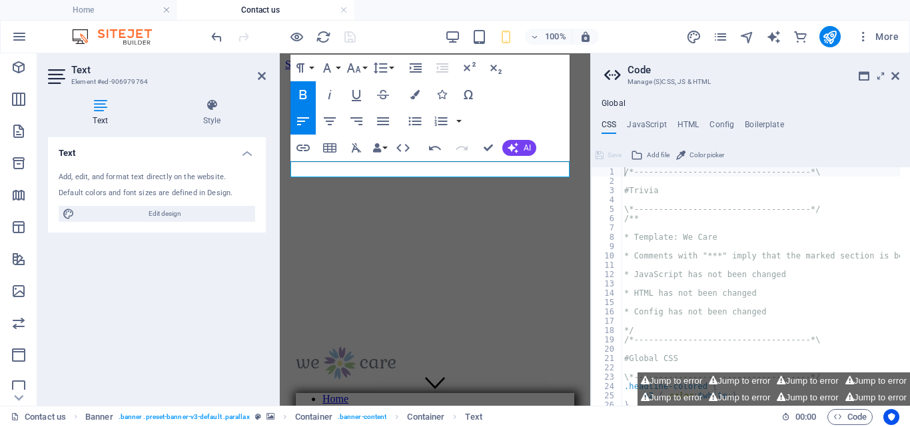
click at [305, 93] on icon "button" at bounding box center [303, 94] width 7 height 9
click at [468, 66] on icon "button" at bounding box center [469, 66] width 12 height 9
click at [361, 65] on icon "button" at bounding box center [354, 68] width 16 height 16
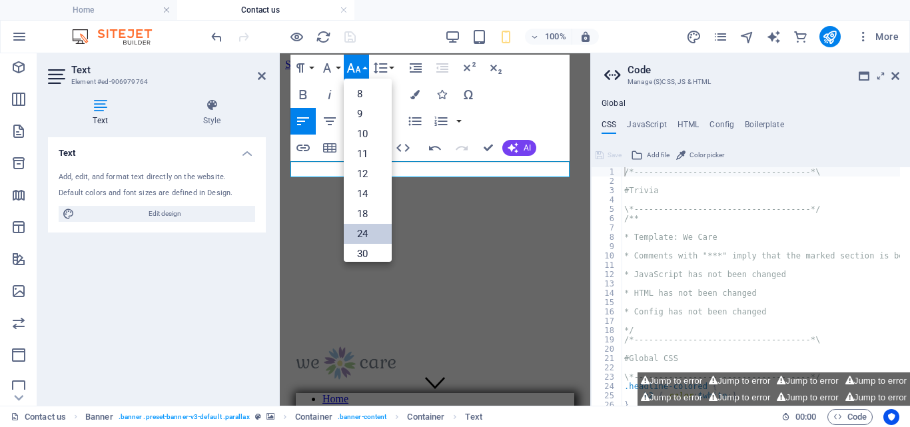
click at [367, 230] on link "24" at bounding box center [368, 234] width 48 height 20
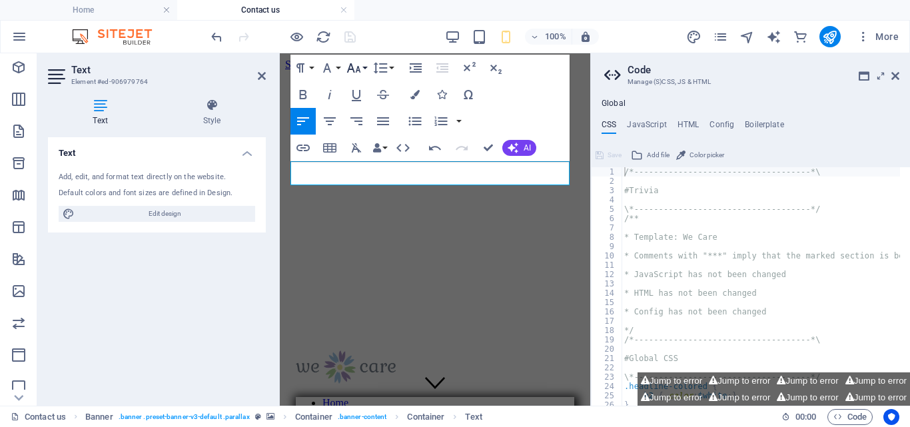
click at [362, 64] on button "Font Size" at bounding box center [356, 68] width 25 height 27
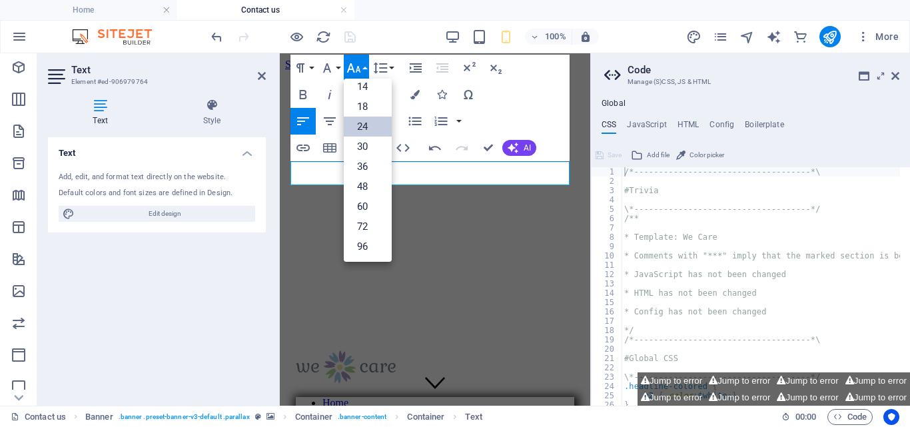
scroll to position [107, 0]
click at [364, 185] on link "48" at bounding box center [368, 186] width 48 height 20
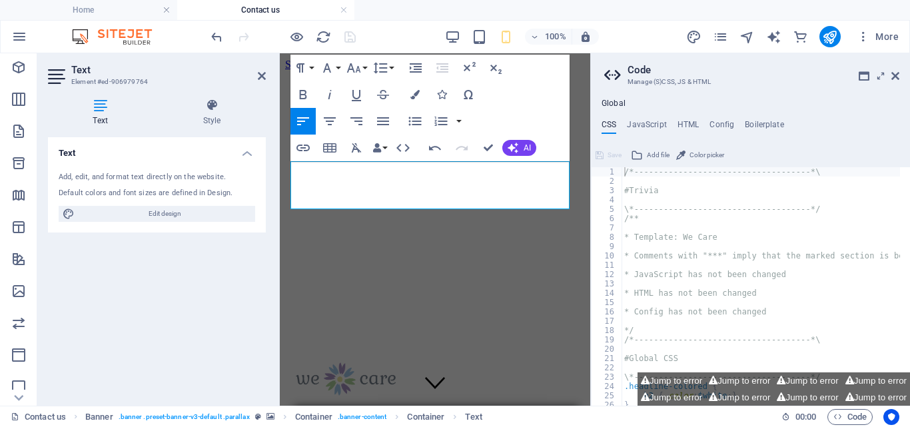
click at [275, 96] on div "Text Style Text Add, edit, and format text directly on the website. Default col…" at bounding box center [156, 247] width 239 height 318
click at [261, 74] on icon at bounding box center [262, 76] width 8 height 11
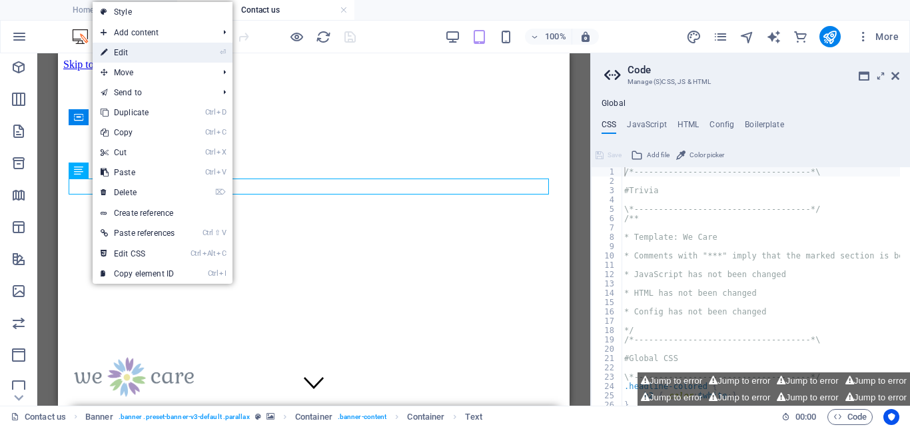
click at [138, 54] on link "⏎ Edit" at bounding box center [138, 53] width 90 height 20
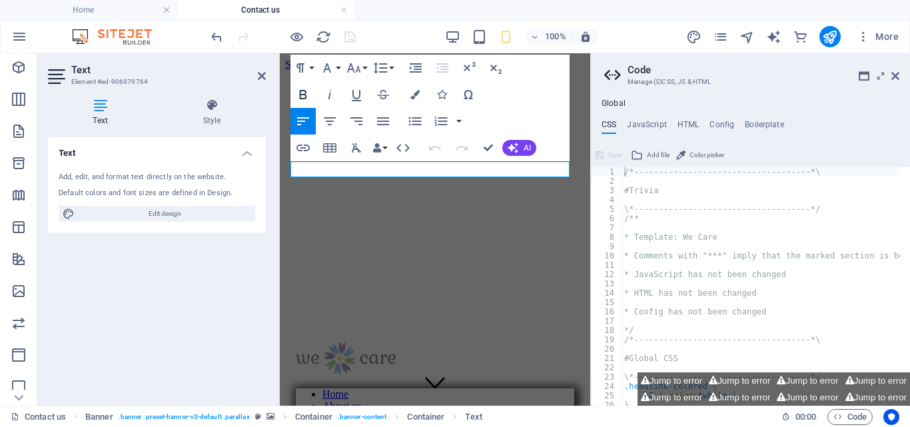
click at [302, 93] on icon "button" at bounding box center [303, 95] width 16 height 16
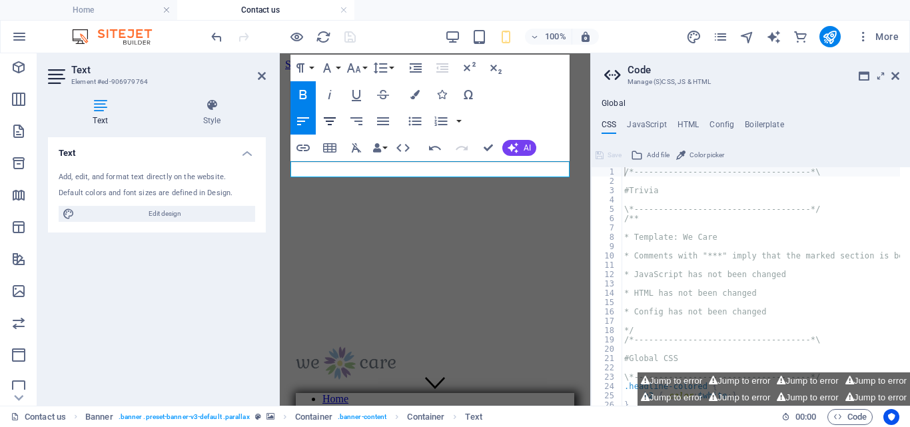
click at [333, 120] on icon "button" at bounding box center [330, 121] width 16 height 16
click at [360, 65] on icon "button" at bounding box center [354, 68] width 16 height 16
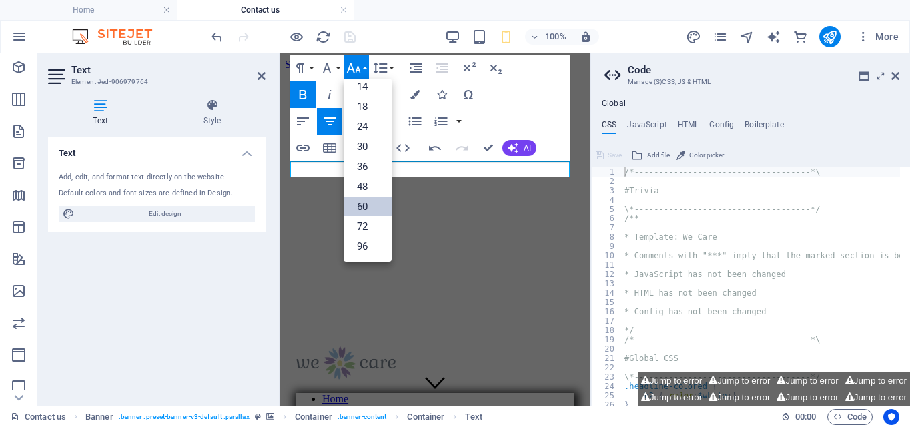
click at [365, 206] on link "60" at bounding box center [368, 206] width 48 height 20
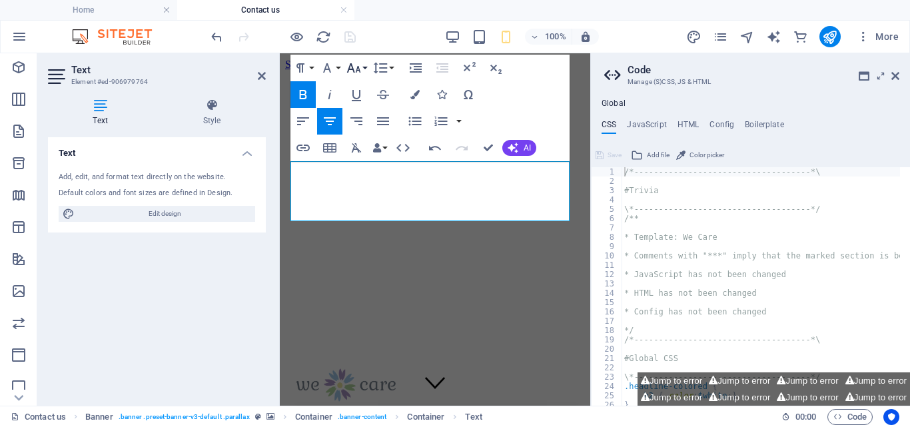
click at [363, 66] on button "Font Size" at bounding box center [356, 68] width 25 height 27
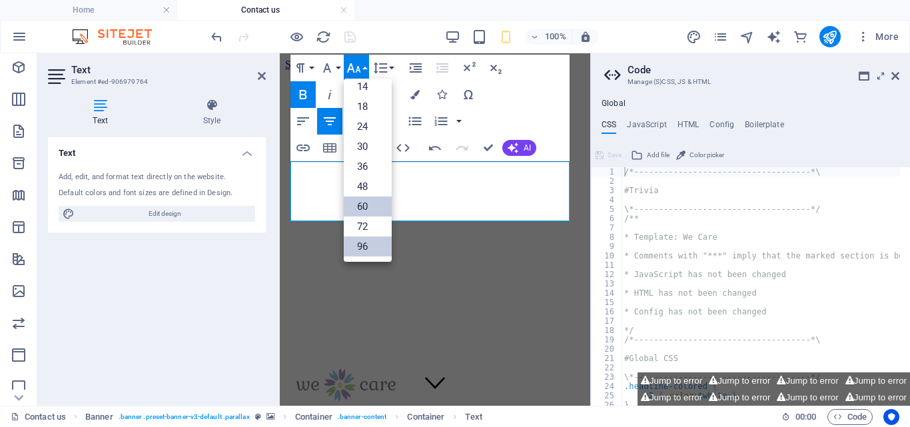
click at [363, 242] on link "96" at bounding box center [368, 246] width 48 height 20
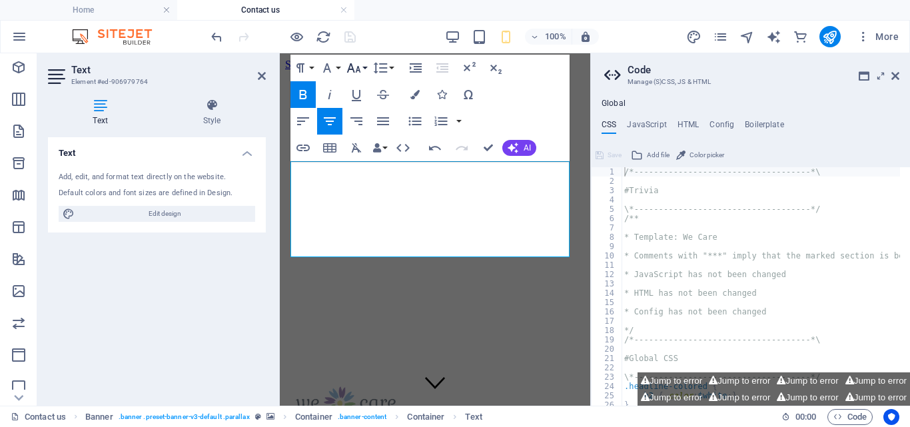
click at [362, 67] on button "Font Size" at bounding box center [356, 68] width 25 height 27
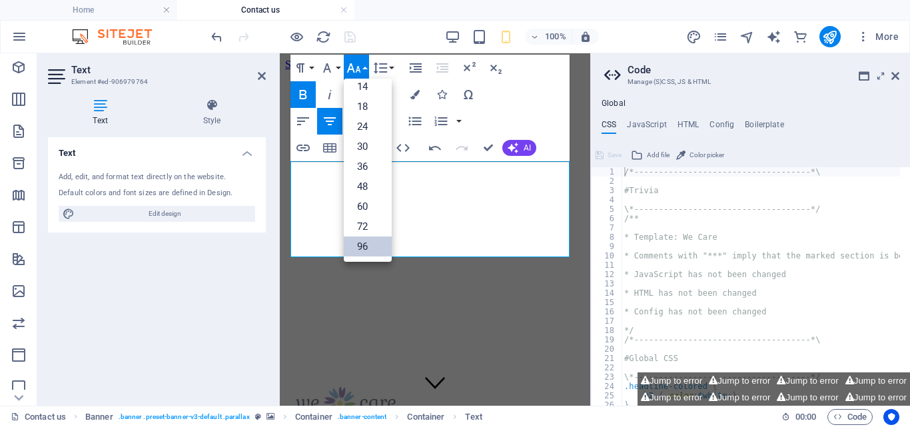
click at [364, 244] on link "96" at bounding box center [368, 246] width 48 height 20
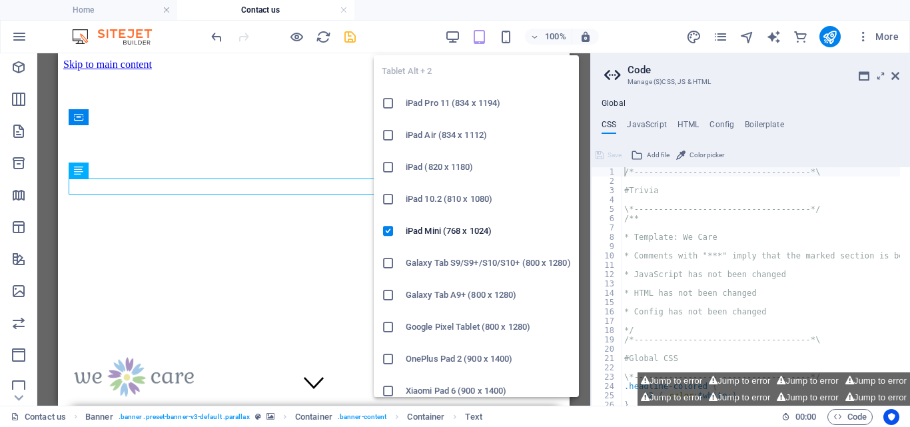
click at [479, 35] on icon "button" at bounding box center [478, 36] width 15 height 15
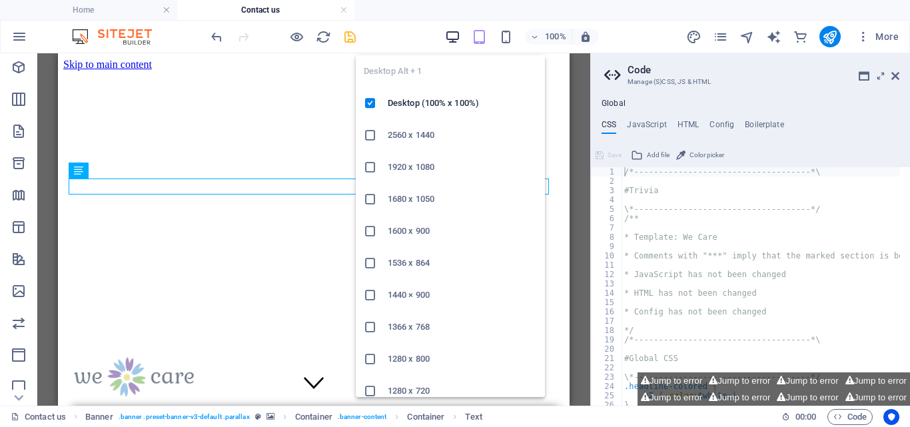
click at [458, 33] on icon "button" at bounding box center [452, 36] width 15 height 15
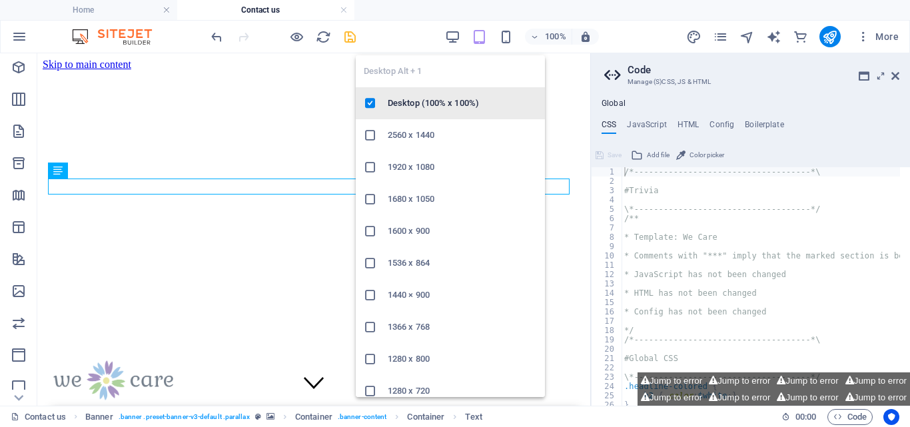
click at [427, 103] on h6 "Desktop (100% x 100%)" at bounding box center [462, 103] width 149 height 16
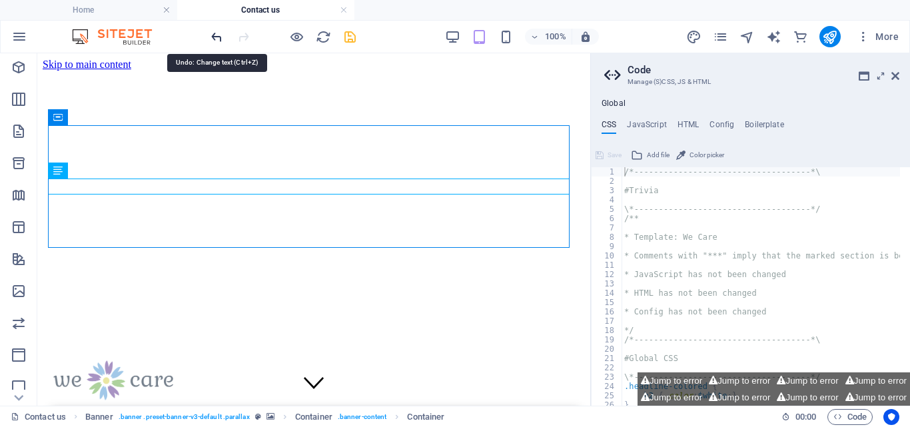
click at [214, 33] on icon "undo" at bounding box center [216, 36] width 15 height 15
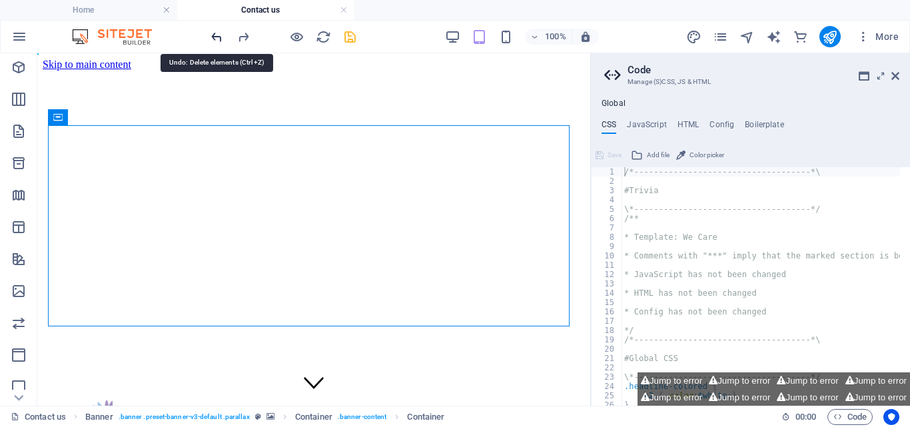
click at [214, 33] on icon "undo" at bounding box center [216, 36] width 15 height 15
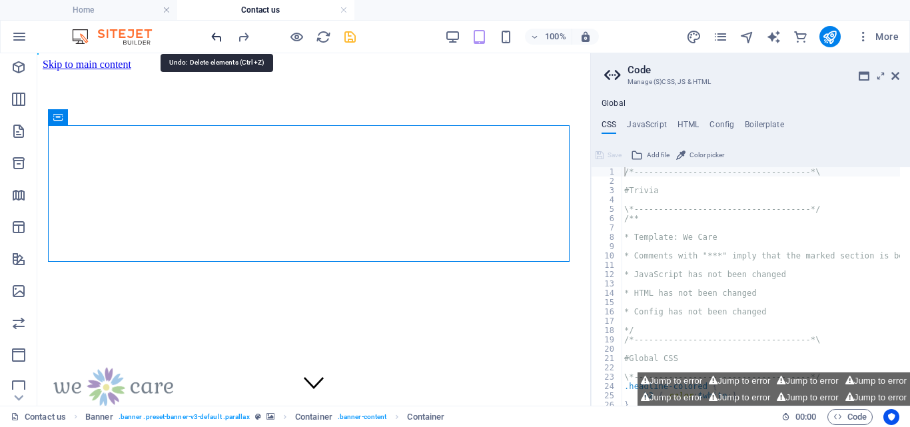
click at [214, 33] on icon "undo" at bounding box center [216, 36] width 15 height 15
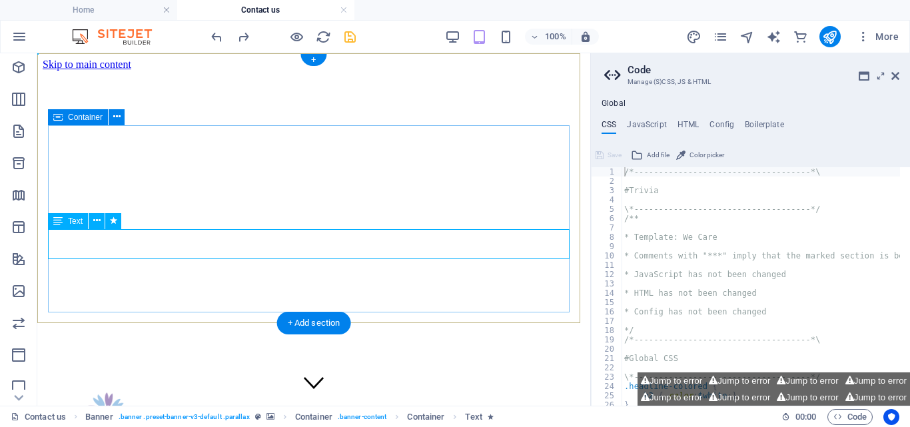
drag, startPoint x: 310, startPoint y: 240, endPoint x: 306, endPoint y: 233, distance: 8.3
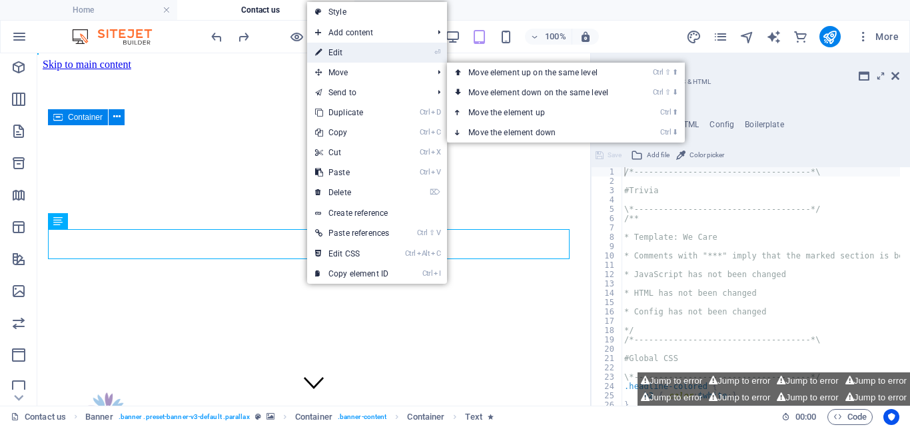
click at [352, 52] on link "⏎ Edit" at bounding box center [352, 53] width 90 height 20
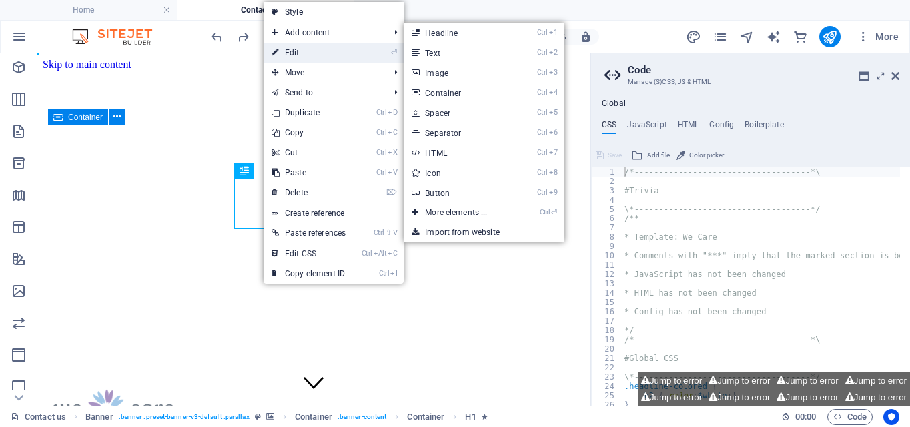
click at [296, 52] on link "⏎ Edit" at bounding box center [309, 53] width 90 height 20
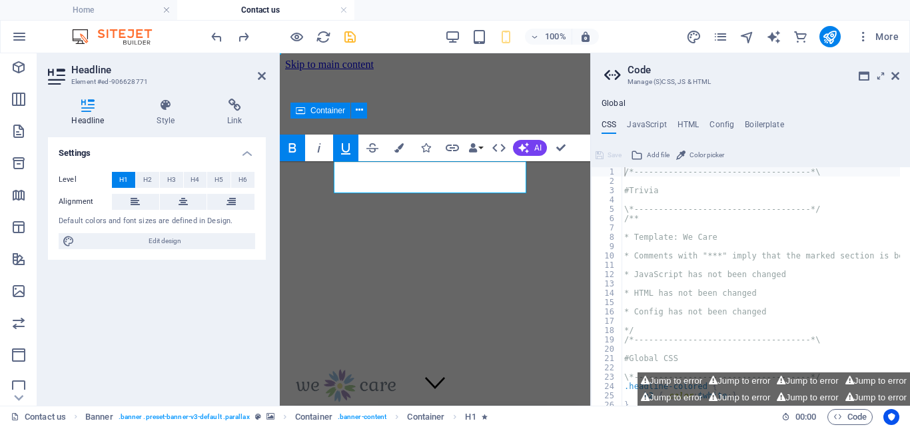
drag, startPoint x: 146, startPoint y: 125, endPoint x: 342, endPoint y: 152, distance: 197.7
click at [342, 152] on icon "button" at bounding box center [346, 148] width 16 height 16
click at [345, 150] on icon "button" at bounding box center [346, 148] width 16 height 16
click at [352, 149] on icon "button" at bounding box center [346, 148] width 16 height 16
drag, startPoint x: 473, startPoint y: 195, endPoint x: 715, endPoint y: 196, distance: 242.4
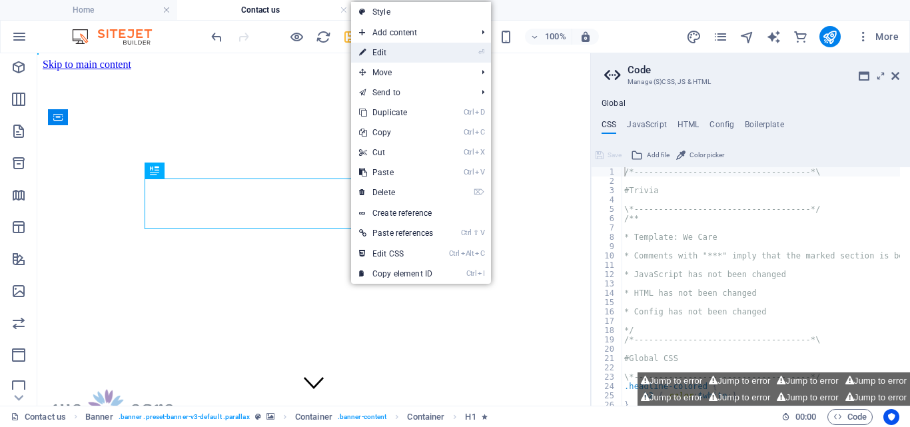
click at [379, 46] on link "⏎ Edit" at bounding box center [396, 53] width 90 height 20
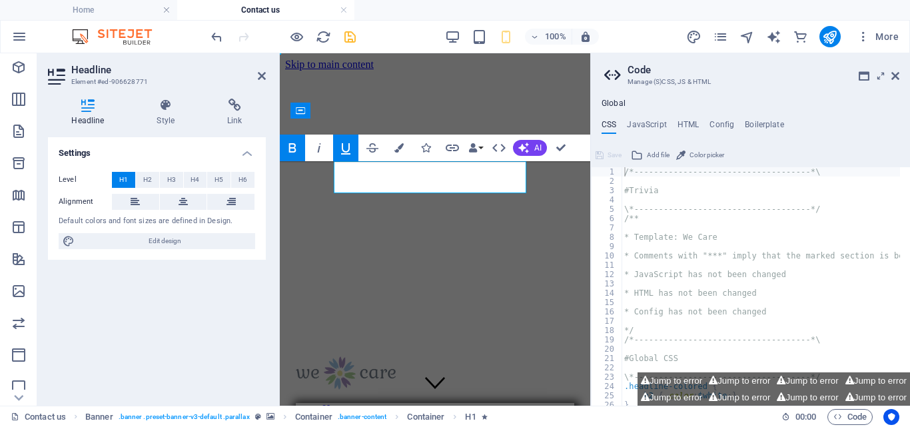
click at [344, 149] on icon "button" at bounding box center [346, 148] width 16 height 16
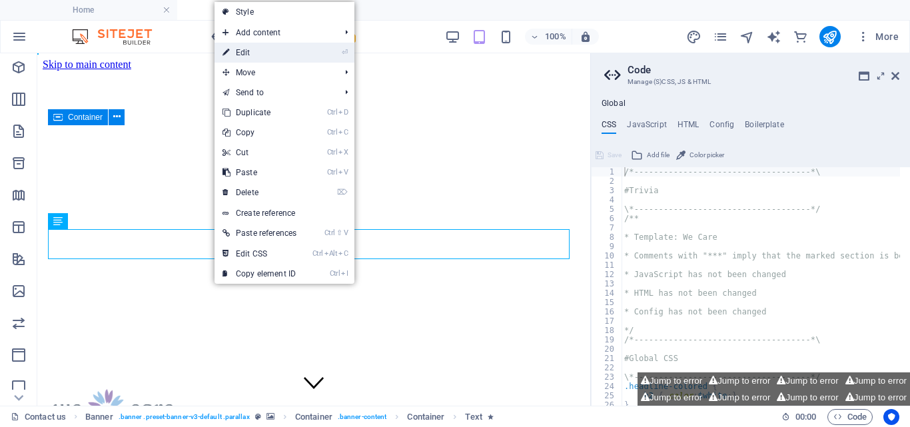
click at [250, 52] on link "⏎ Edit" at bounding box center [259, 53] width 90 height 20
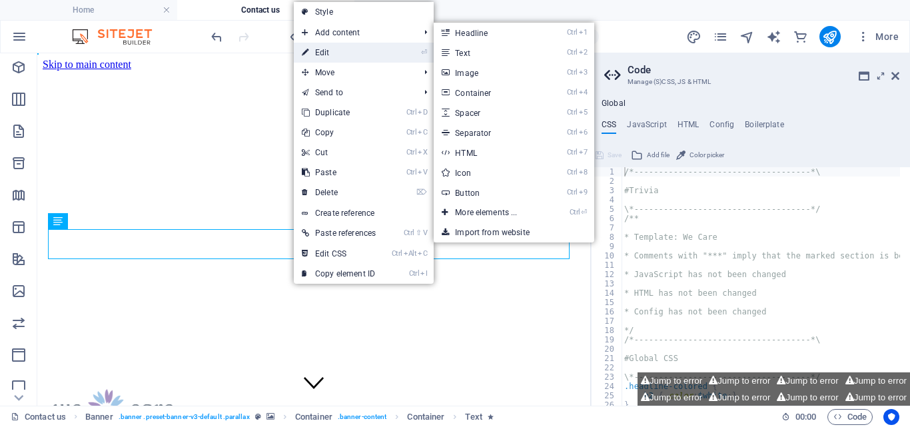
click at [330, 52] on link "⏎ Edit" at bounding box center [339, 53] width 90 height 20
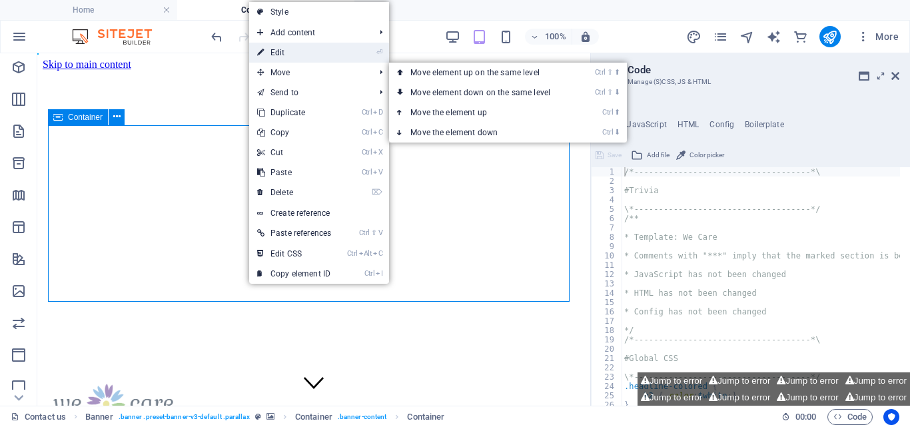
click at [289, 52] on link "⏎ Edit" at bounding box center [294, 53] width 90 height 20
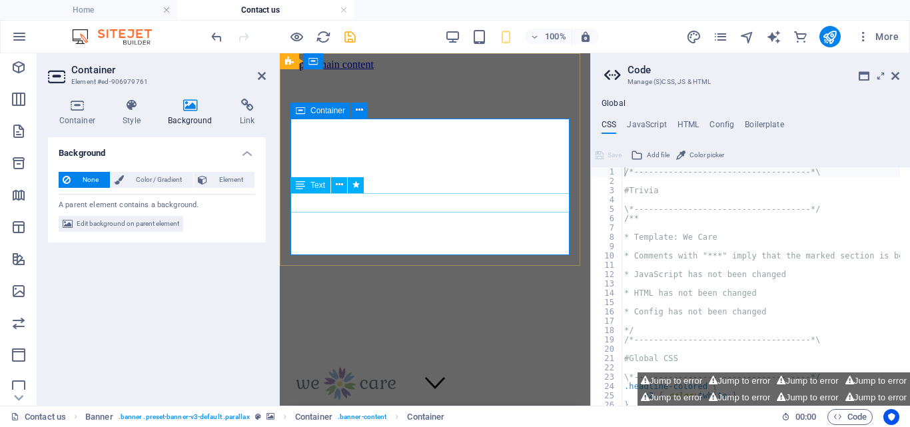
click at [303, 186] on icon at bounding box center [300, 185] width 9 height 16
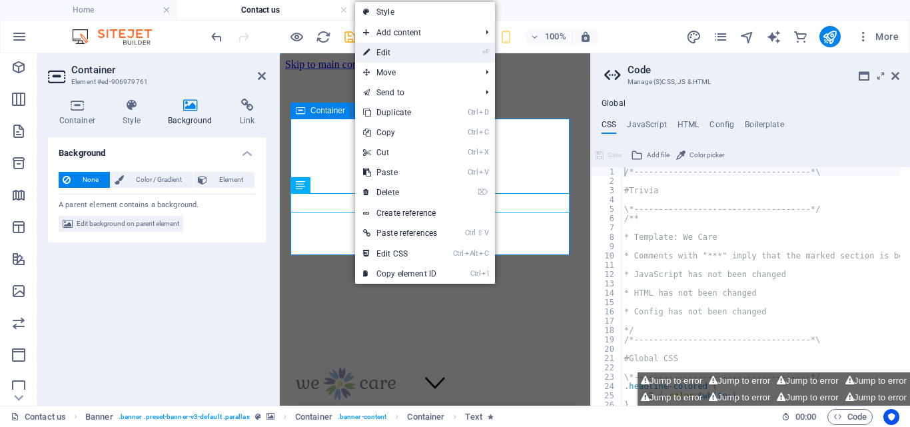
click at [400, 56] on link "⏎ Edit" at bounding box center [400, 53] width 90 height 20
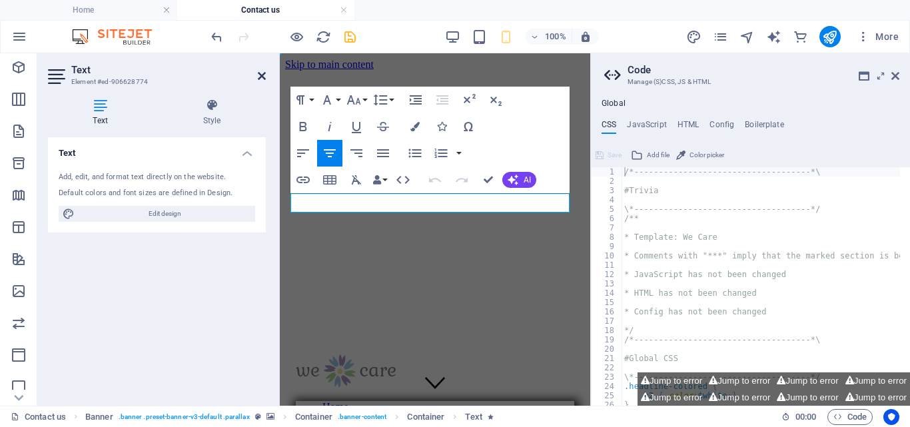
click at [262, 75] on icon at bounding box center [262, 76] width 8 height 11
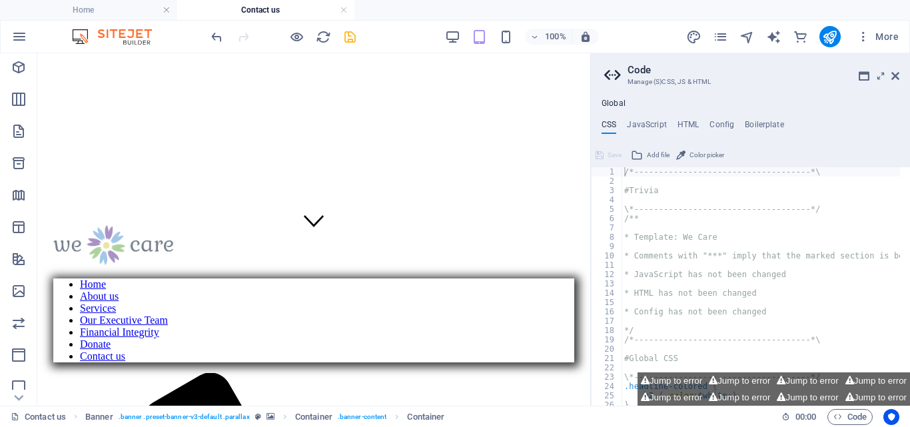
scroll to position [180, 0]
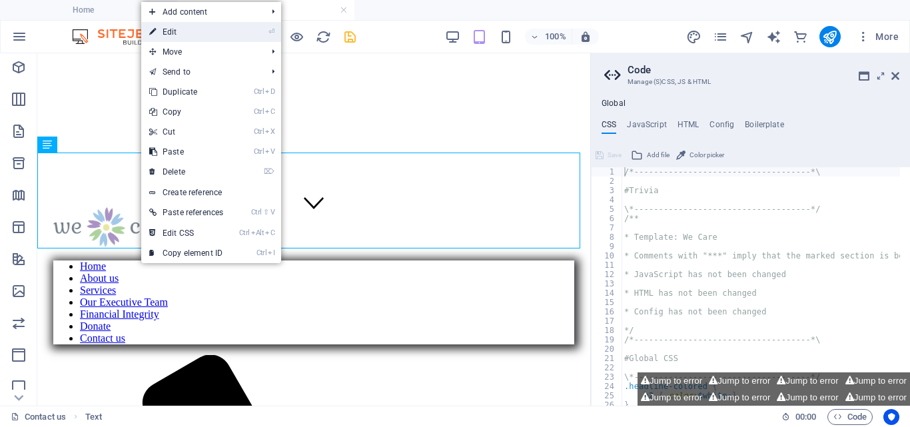
click at [190, 25] on link "⏎ Edit" at bounding box center [186, 32] width 90 height 20
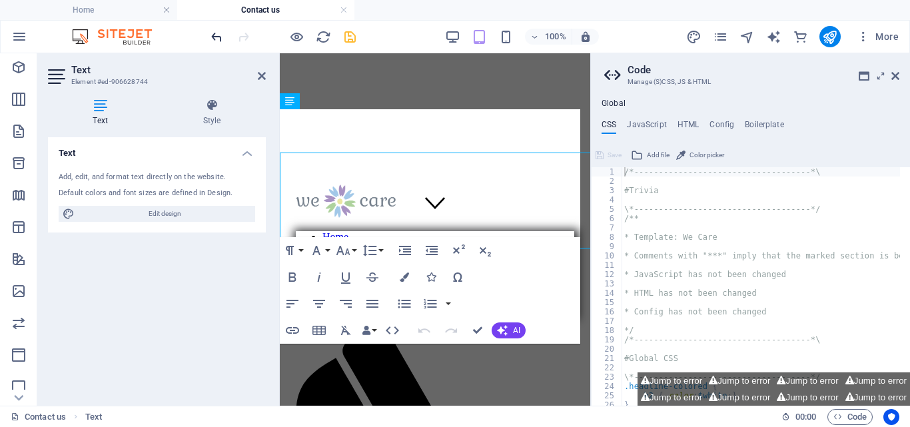
scroll to position [173, 0]
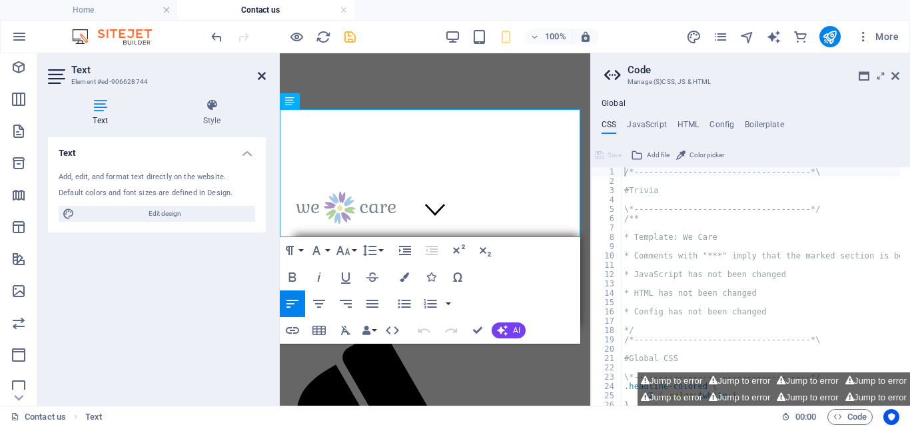
click at [261, 73] on icon at bounding box center [262, 76] width 8 height 11
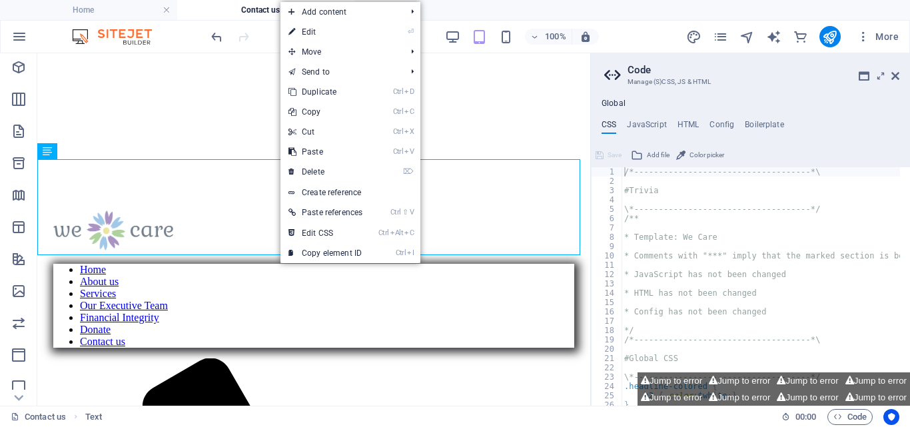
click at [315, 30] on link "⏎ Edit" at bounding box center [325, 32] width 90 height 20
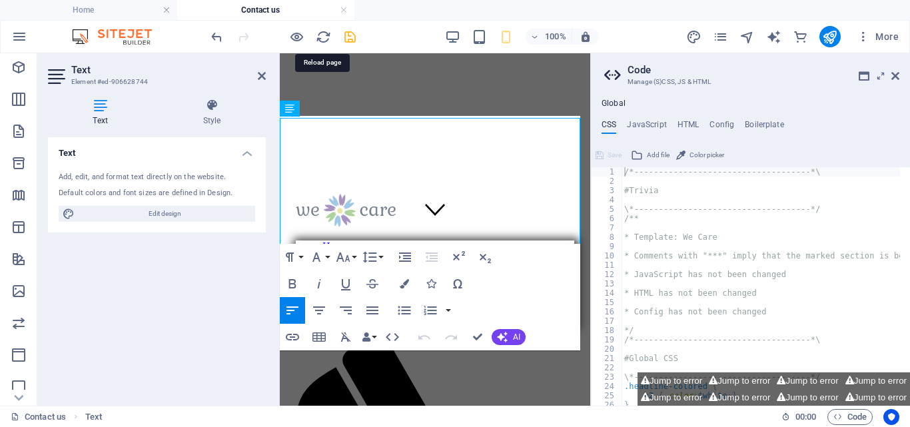
scroll to position [166, 0]
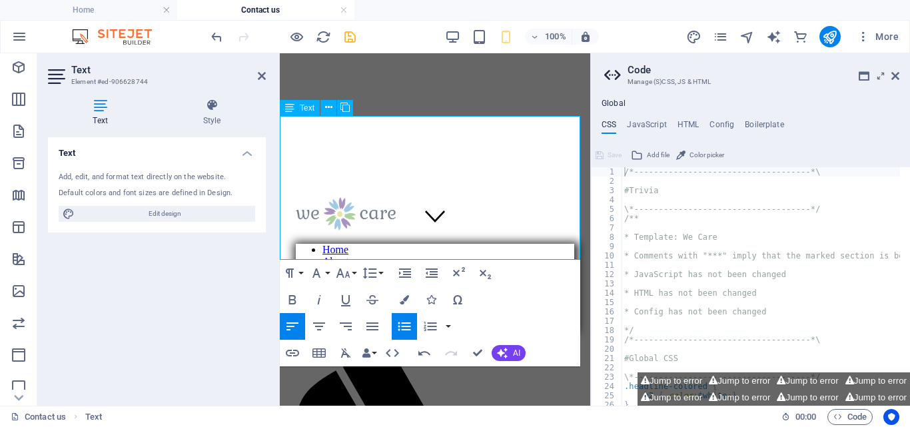
drag, startPoint x: 282, startPoint y: 235, endPoint x: 444, endPoint y: 246, distance: 162.9
click at [293, 298] on icon "button" at bounding box center [292, 300] width 16 height 16
click at [260, 74] on icon at bounding box center [262, 76] width 8 height 11
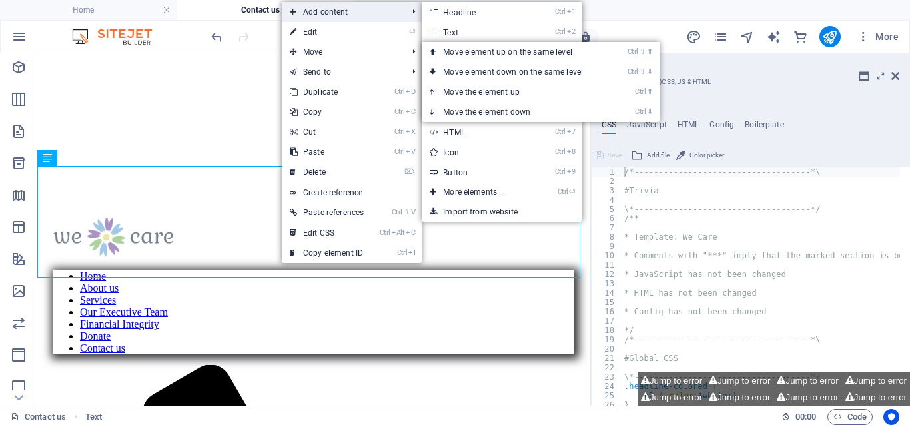
click at [314, 18] on span "Add content" at bounding box center [342, 12] width 120 height 20
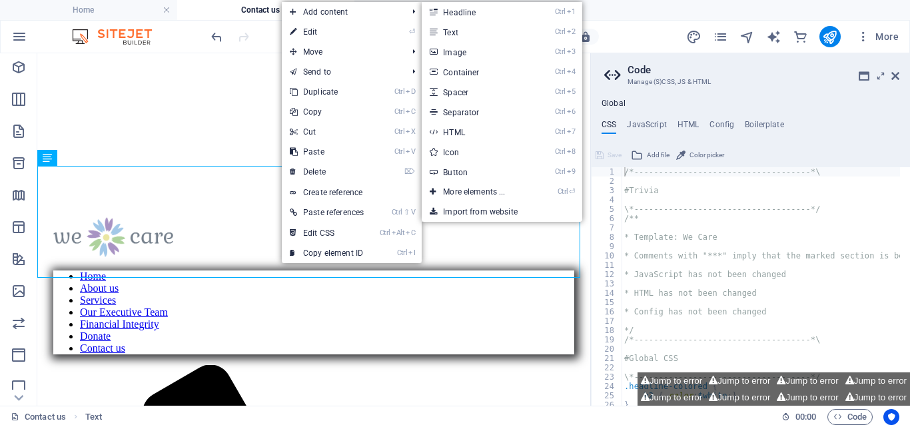
click at [316, 28] on link "⏎ Edit" at bounding box center [327, 32] width 90 height 20
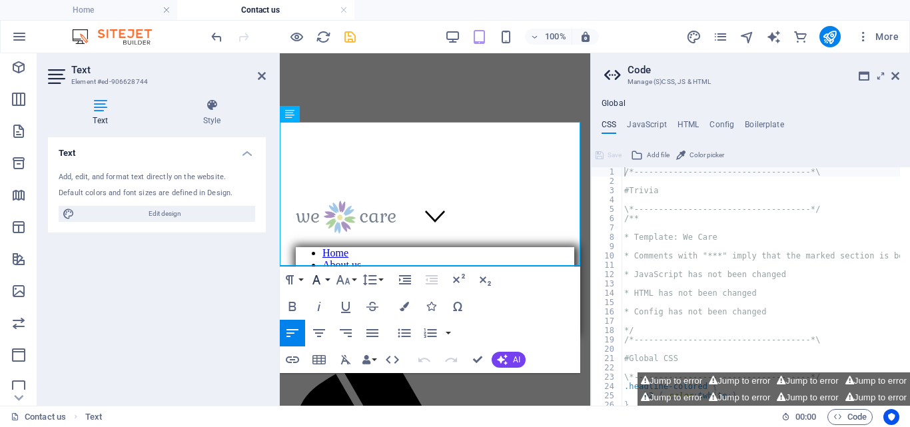
scroll to position [160, 0]
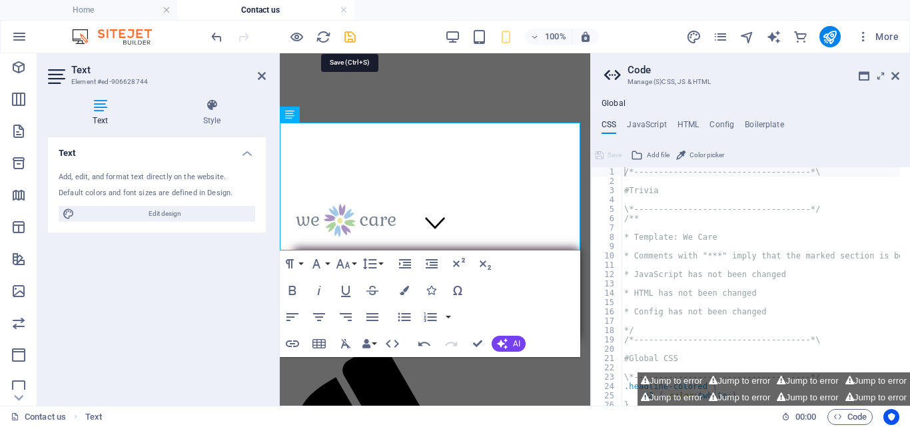
click at [345, 33] on icon "save" at bounding box center [349, 36] width 15 height 15
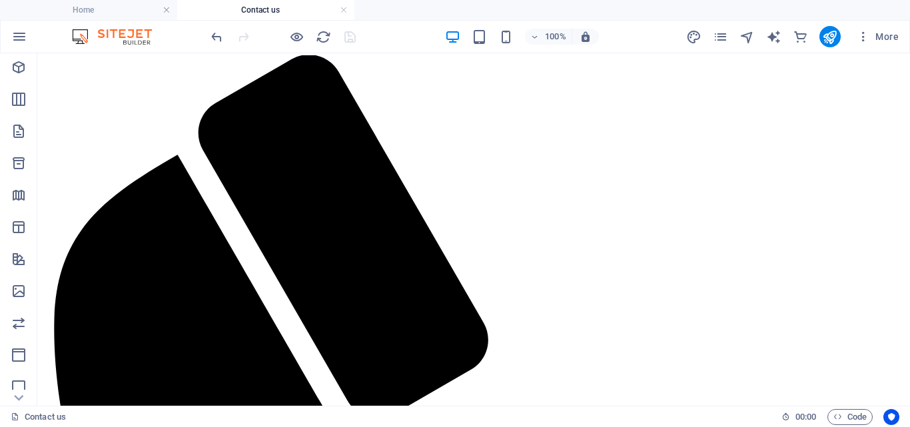
scroll to position [563, 0]
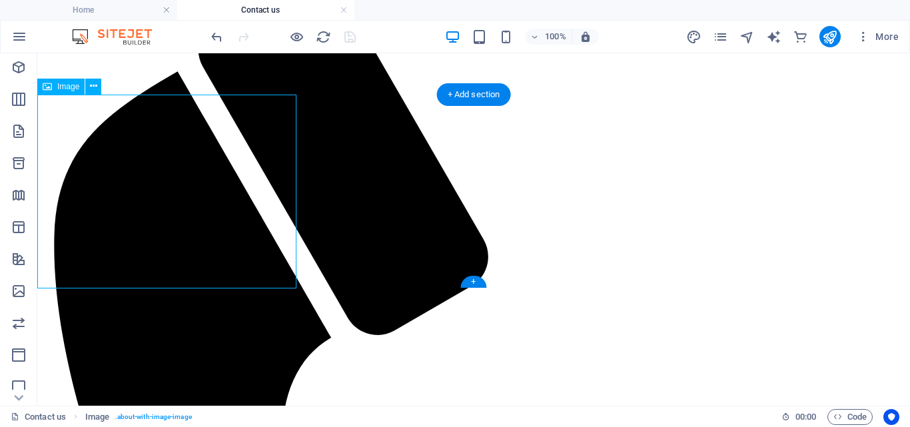
select select "%"
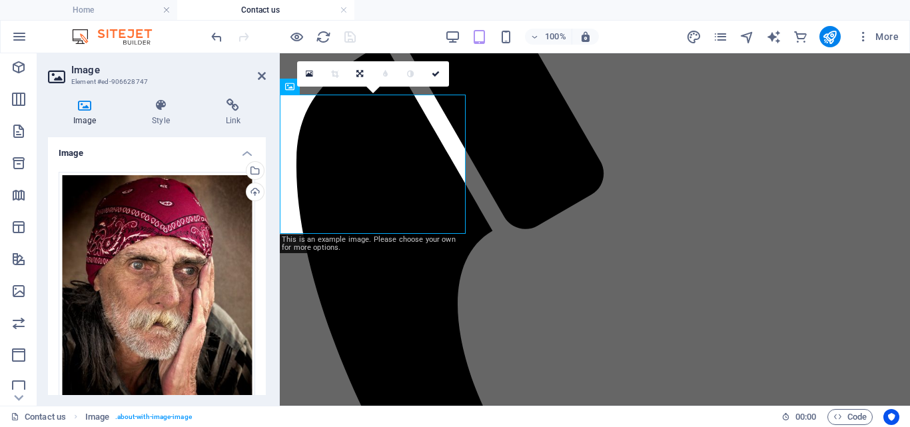
scroll to position [535, 0]
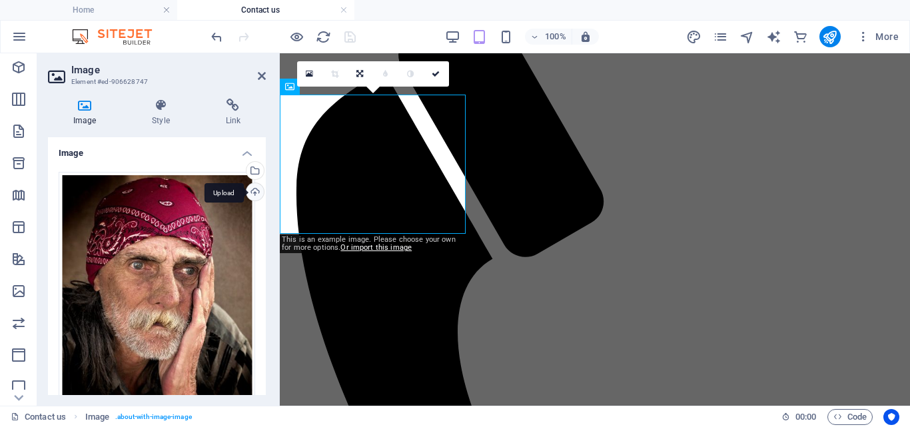
click at [250, 191] on div "Upload" at bounding box center [254, 193] width 20 height 20
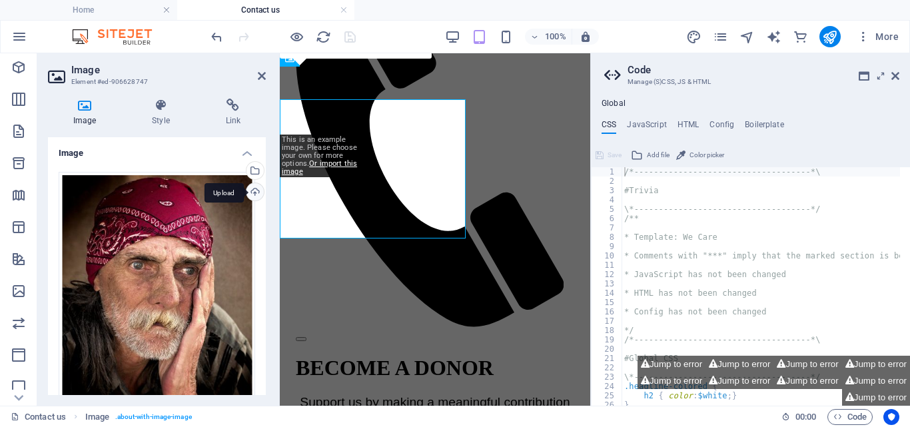
scroll to position [528, 0]
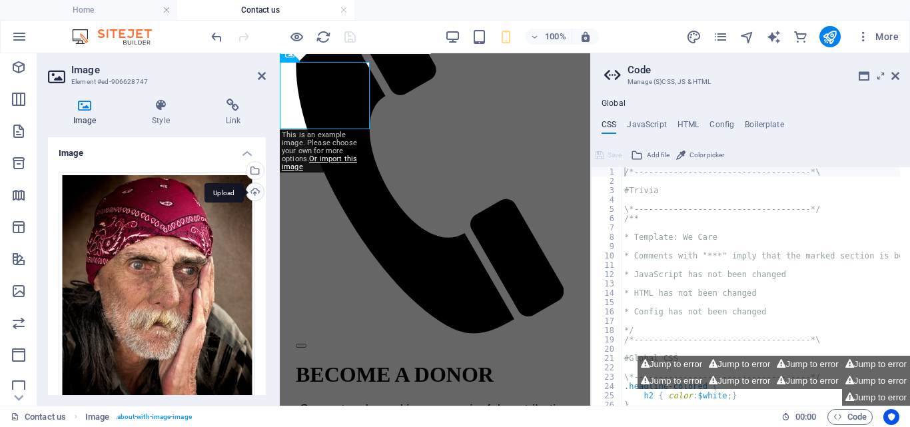
click at [252, 190] on div "Upload" at bounding box center [254, 193] width 20 height 20
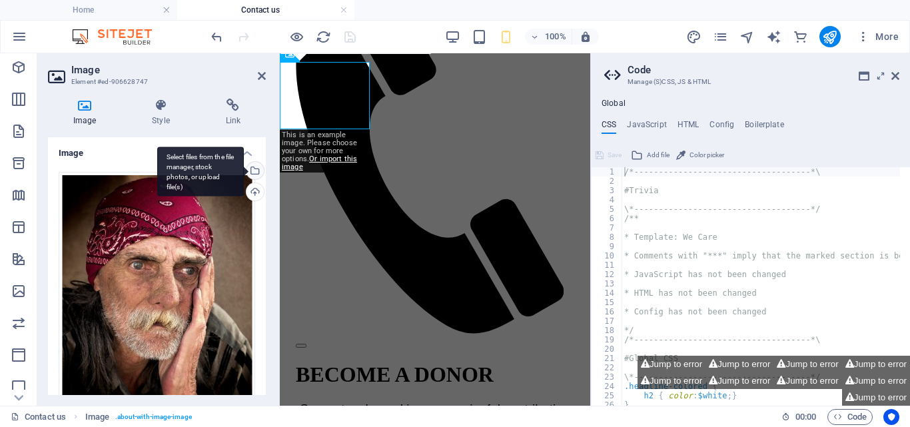
click at [254, 171] on div "Select files from the file manager, stock photos, or upload file(s)" at bounding box center [254, 172] width 20 height 20
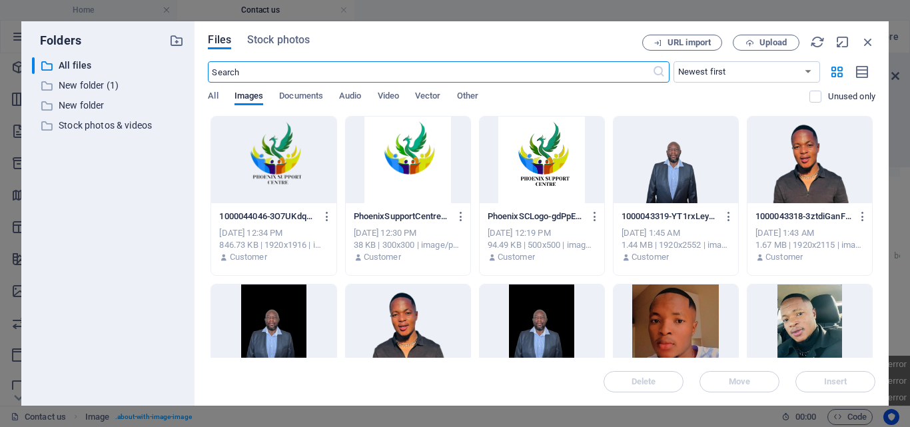
scroll to position [1621, 0]
click at [322, 70] on input "text" at bounding box center [429, 71] width 443 height 21
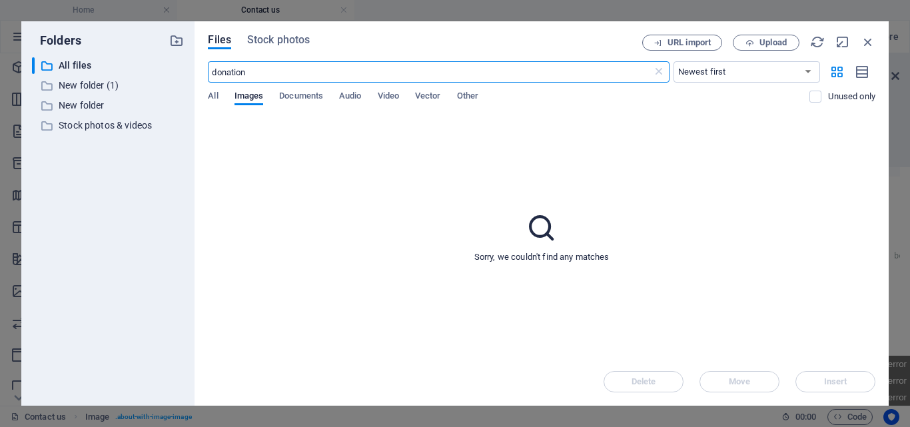
type input "donation"
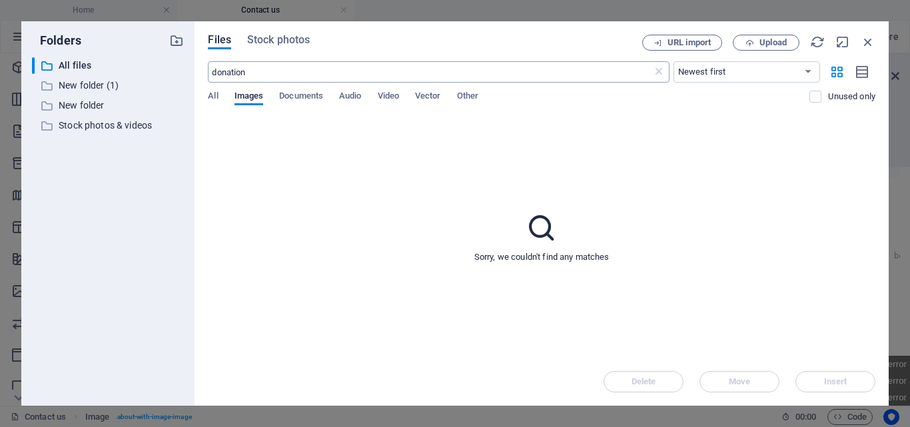
click at [268, 73] on input "donation" at bounding box center [429, 71] width 443 height 21
click at [292, 43] on span "Stock photos" at bounding box center [278, 40] width 63 height 16
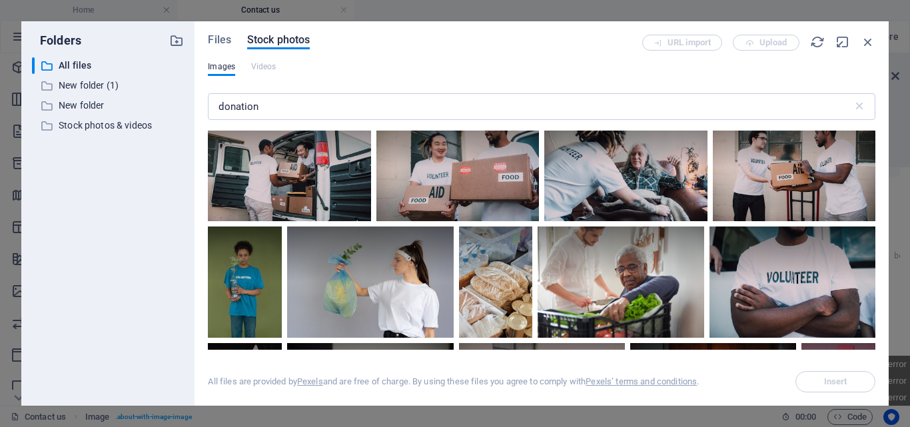
scroll to position [2300, 0]
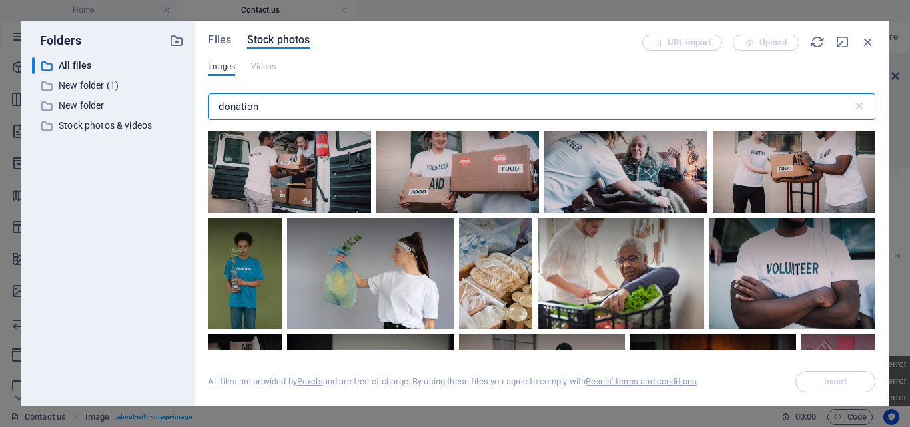
click at [294, 111] on input "donation" at bounding box center [530, 106] width 644 height 27
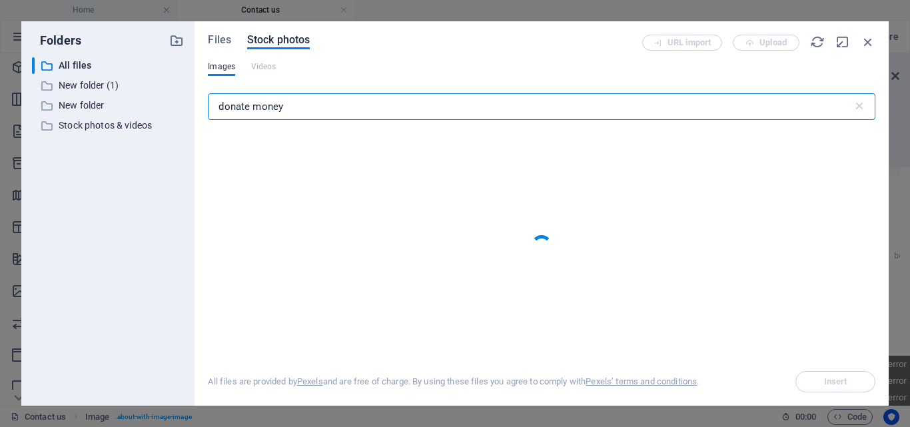
type input "donate money"
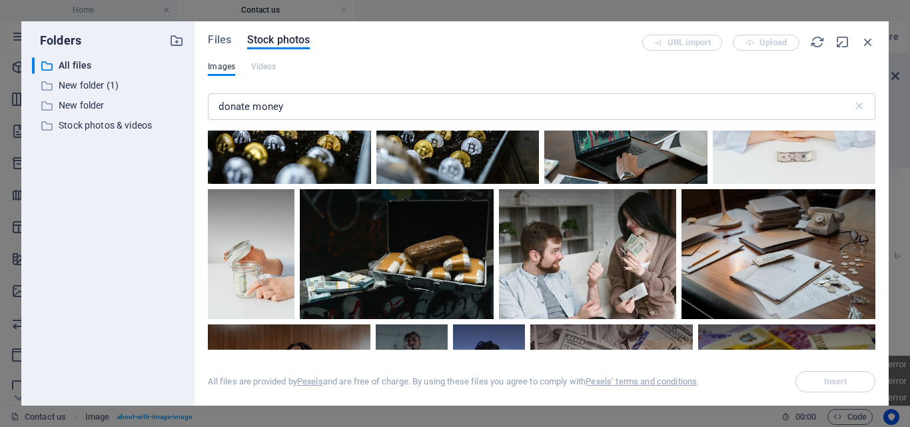
scroll to position [7452, 0]
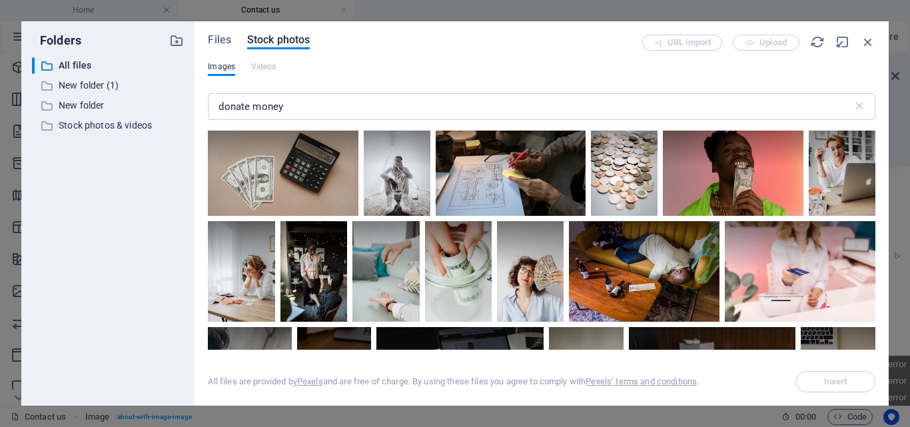
click at [164, 6] on div "Folders ​ All files All files ​ New folder (1) New folder (1) ​ New folder New …" at bounding box center [455, 213] width 910 height 427
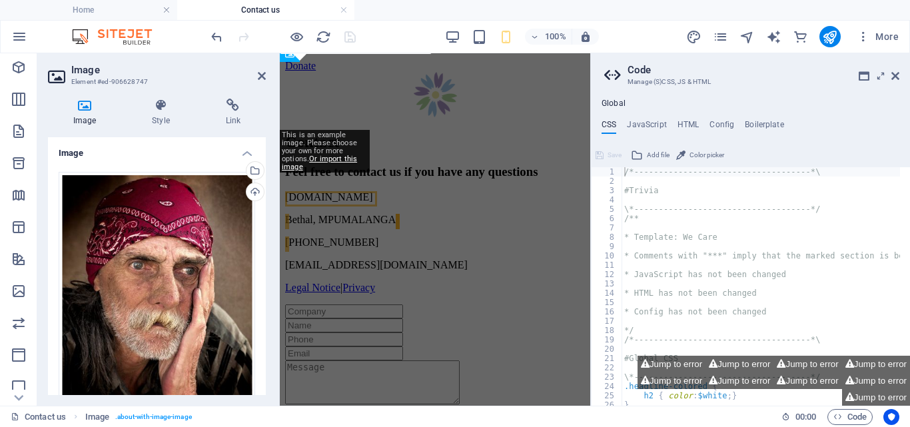
scroll to position [528, 0]
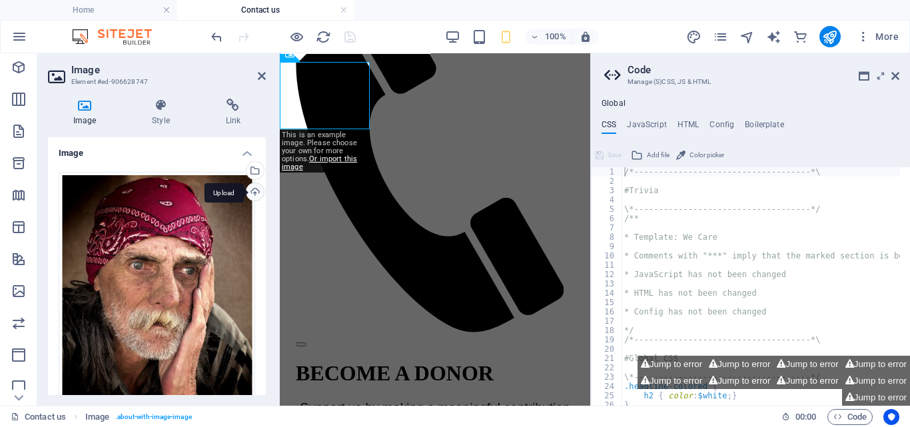
click at [252, 188] on div "Upload" at bounding box center [254, 193] width 20 height 20
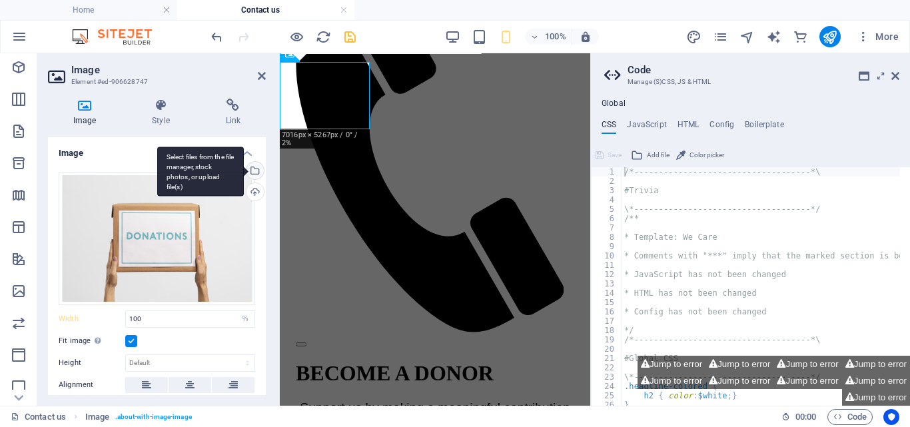
click at [252, 170] on div "Select files from the file manager, stock photos, or upload file(s)" at bounding box center [254, 172] width 20 height 20
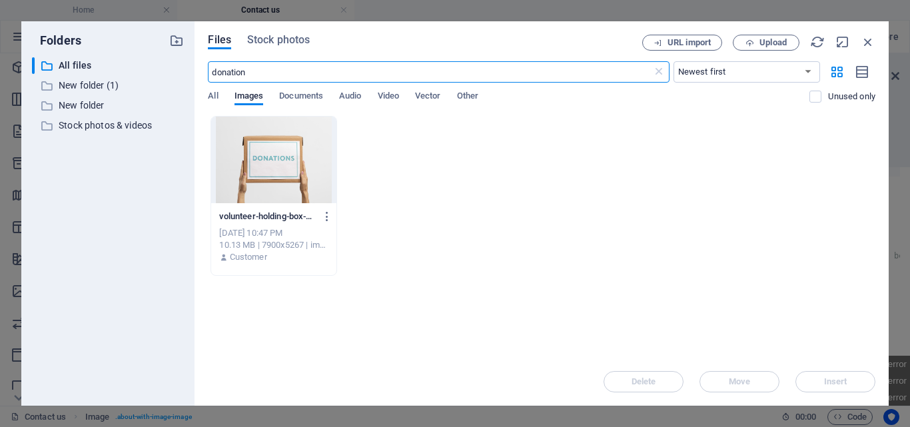
scroll to position [1621, 0]
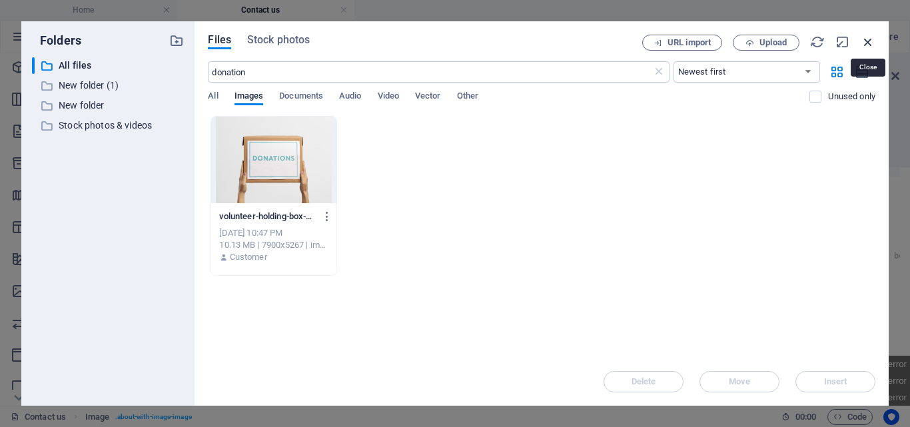
click at [862, 40] on icon "button" at bounding box center [867, 42] width 15 height 15
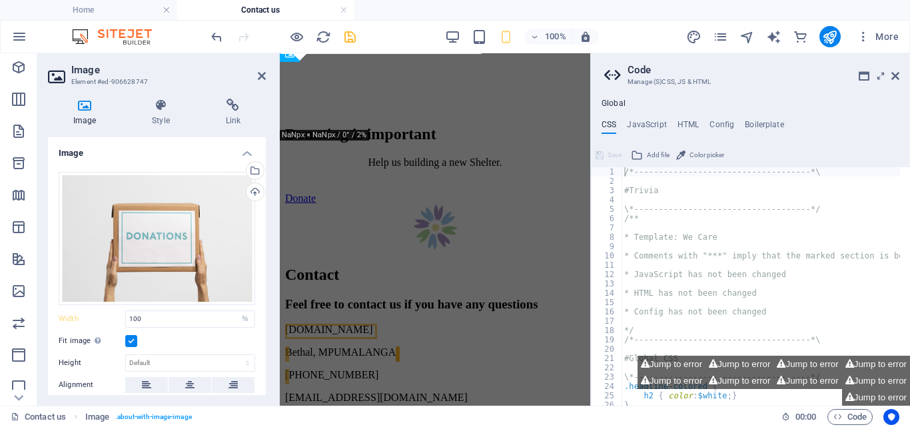
scroll to position [528, 0]
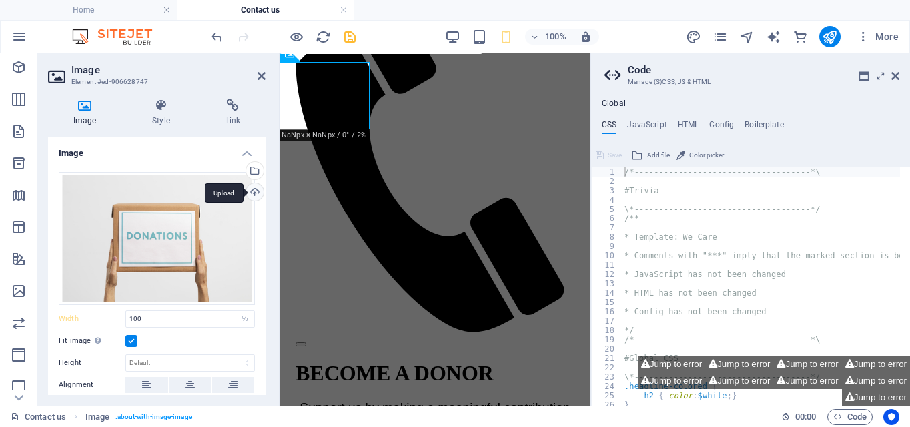
click at [252, 192] on div "Upload" at bounding box center [254, 193] width 20 height 20
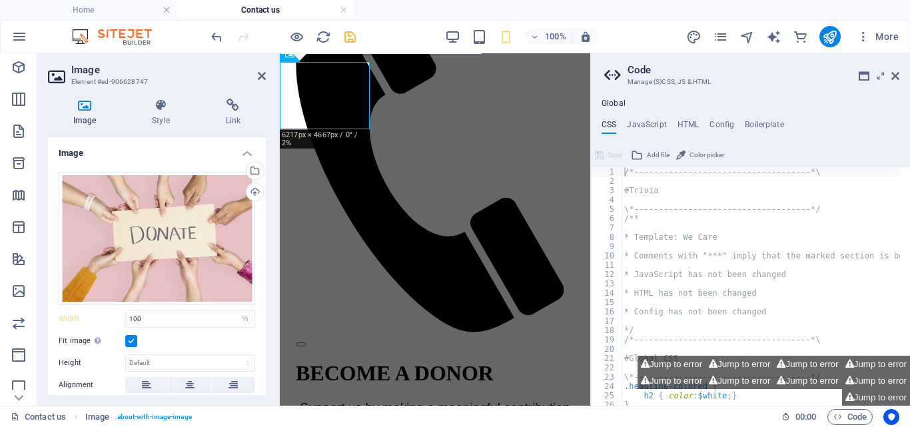
scroll to position [836, 0]
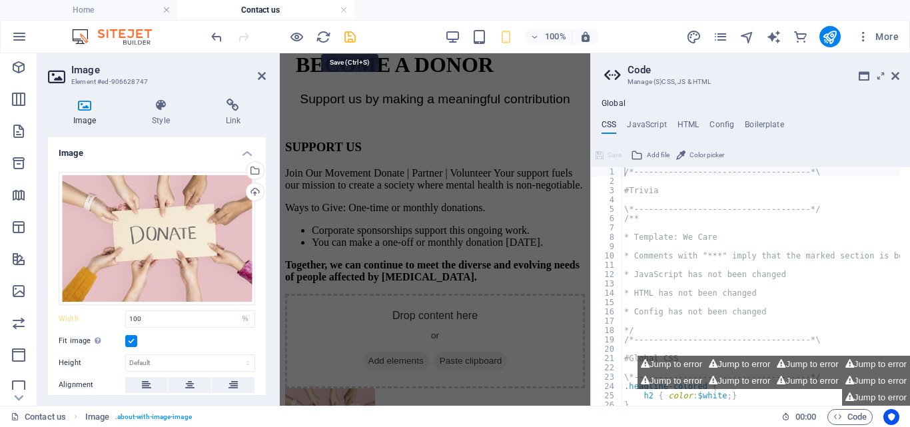
click at [344, 33] on icon "save" at bounding box center [349, 36] width 15 height 15
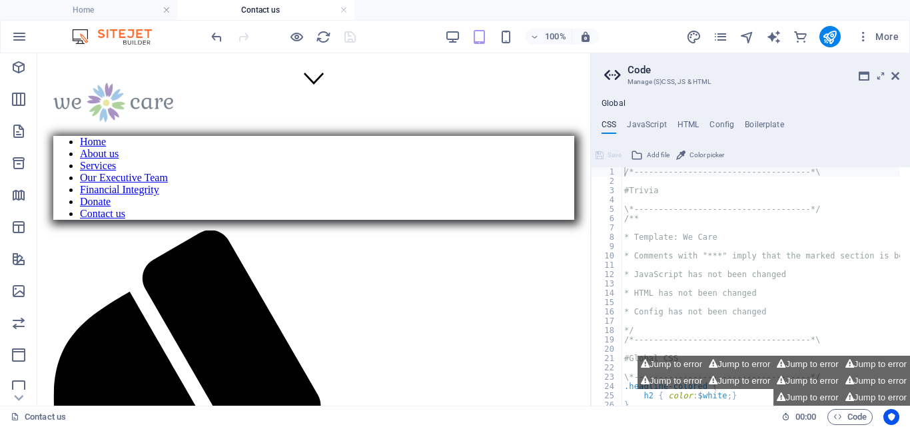
scroll to position [220, 0]
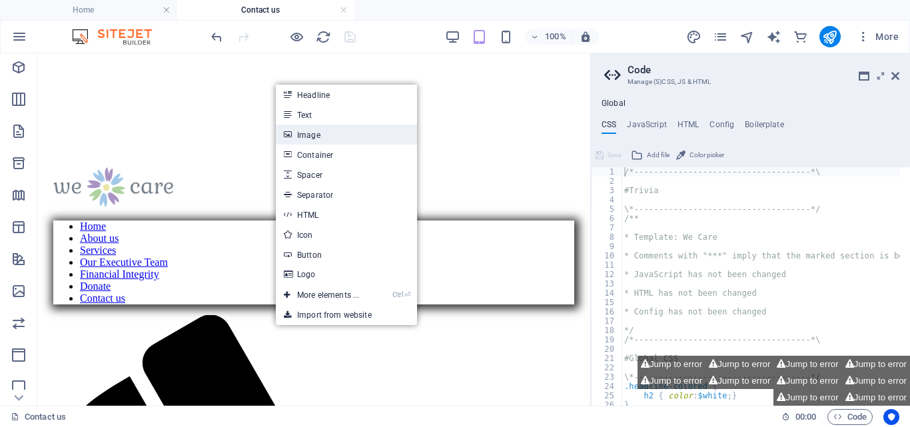
click at [321, 129] on link "Image" at bounding box center [346, 135] width 141 height 20
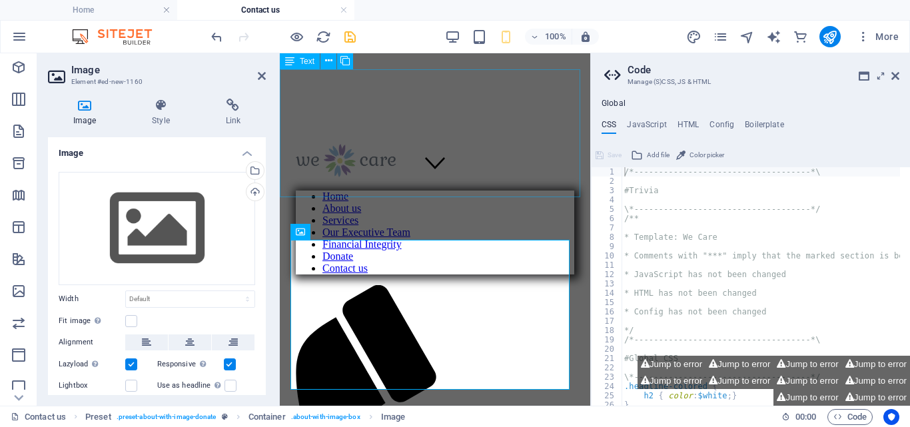
scroll to position [213, 0]
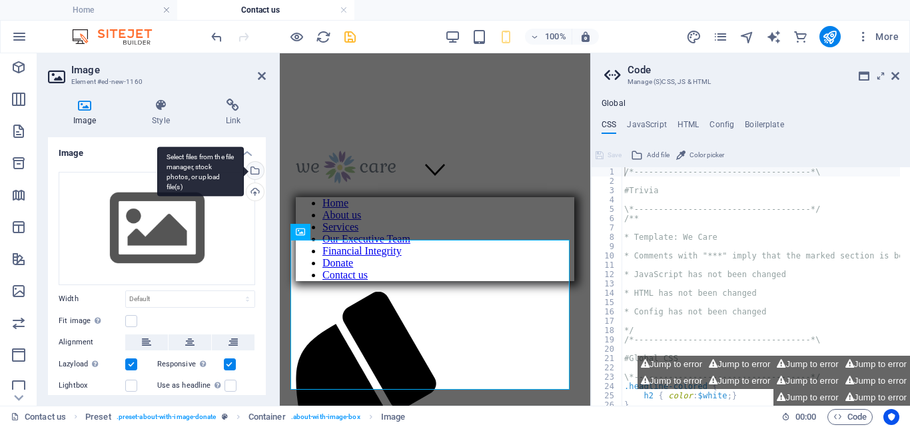
click at [254, 167] on div "Select files from the file manager, stock photos, or upload file(s)" at bounding box center [254, 172] width 20 height 20
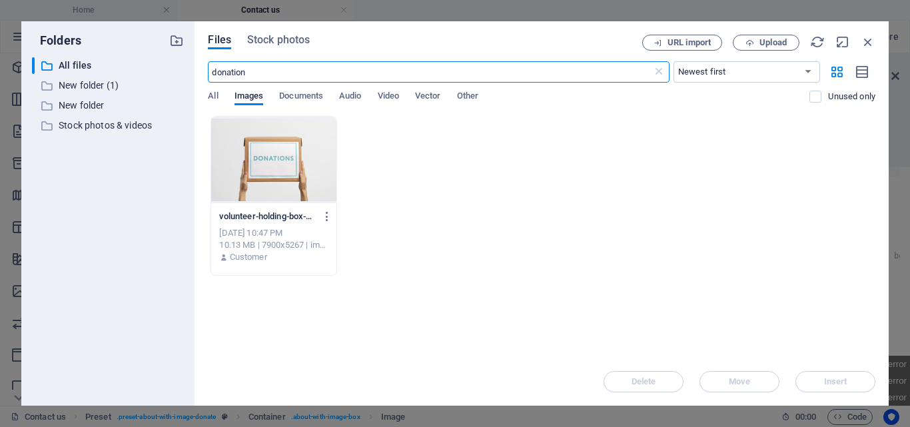
scroll to position [1302, 0]
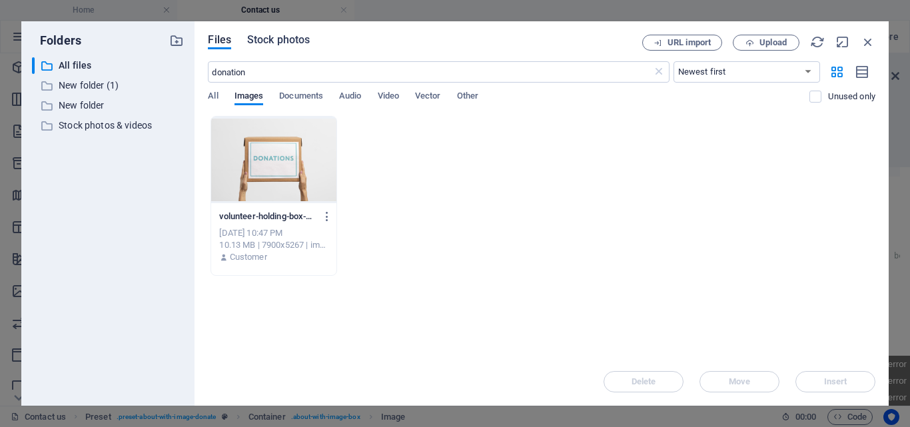
click at [278, 37] on span "Stock photos" at bounding box center [278, 40] width 63 height 16
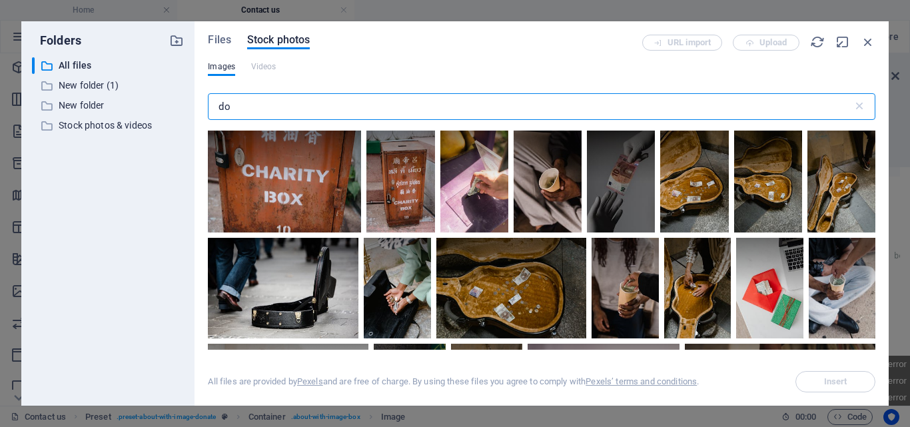
type input "d"
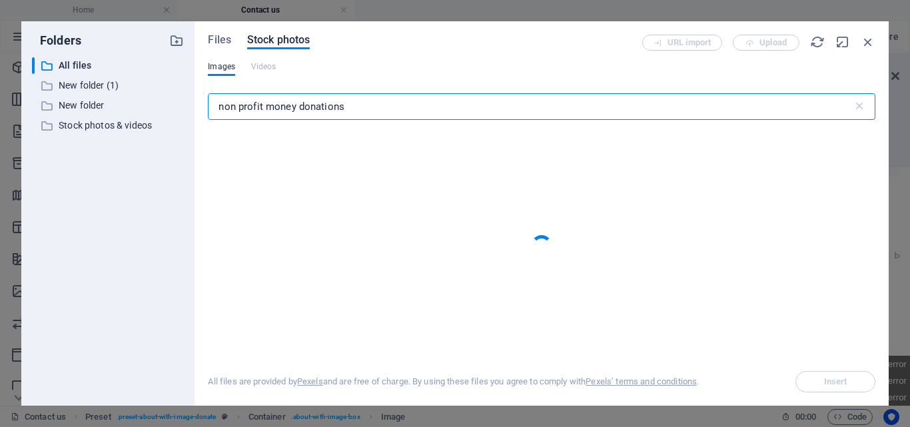
type input "non profit money donations"
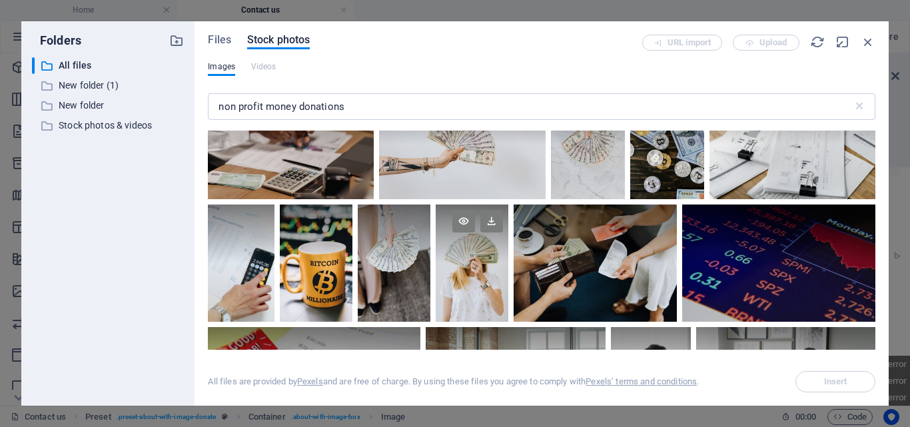
scroll to position [3067, 0]
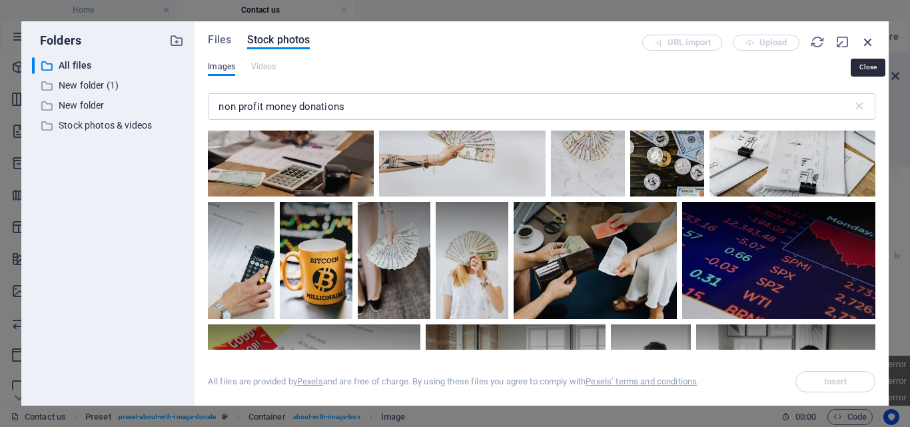
click at [868, 42] on icon "button" at bounding box center [867, 42] width 15 height 15
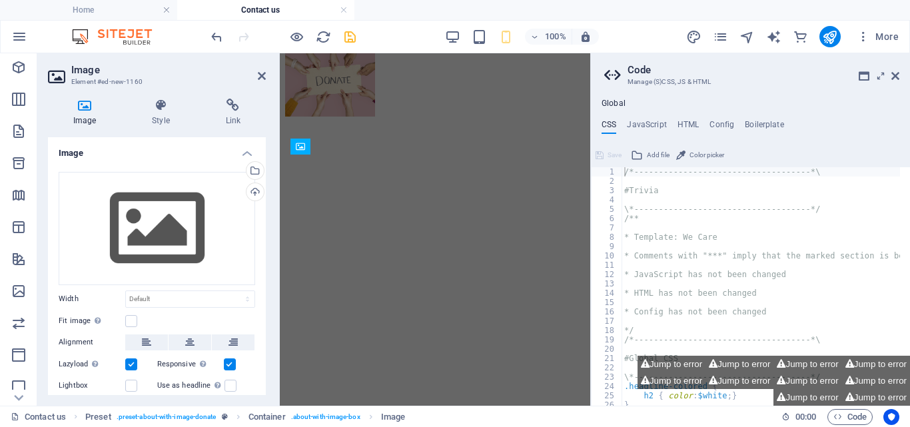
scroll to position [298, 0]
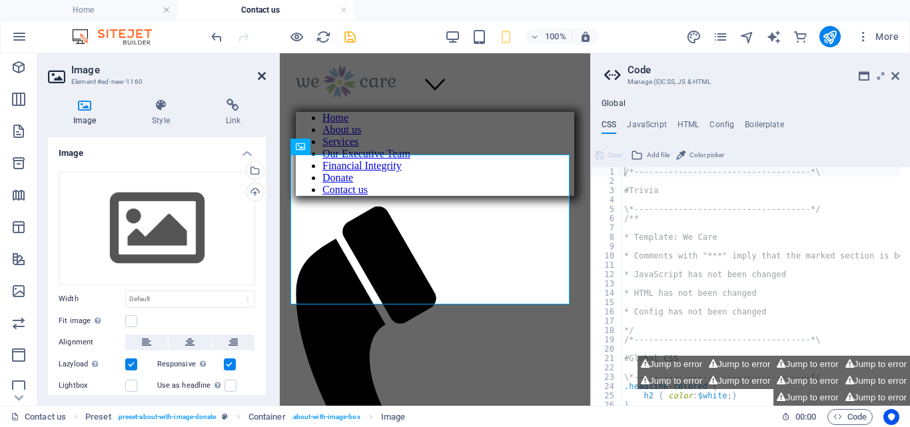
click at [261, 74] on icon at bounding box center [262, 76] width 8 height 11
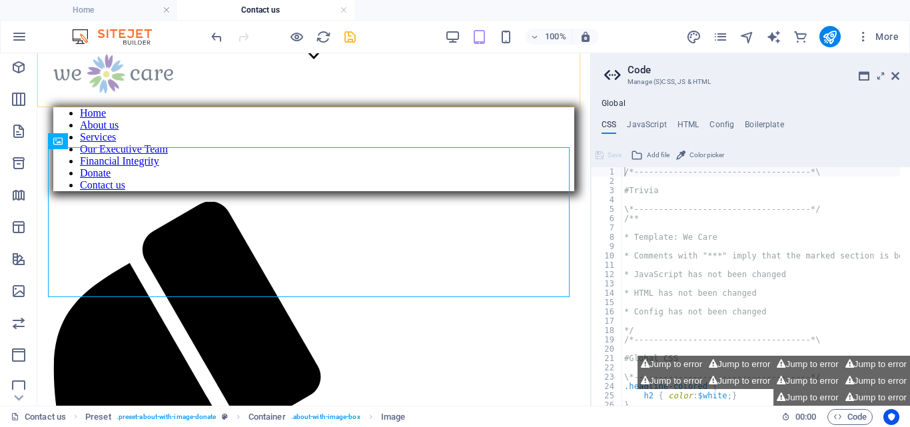
scroll to position [332, 0]
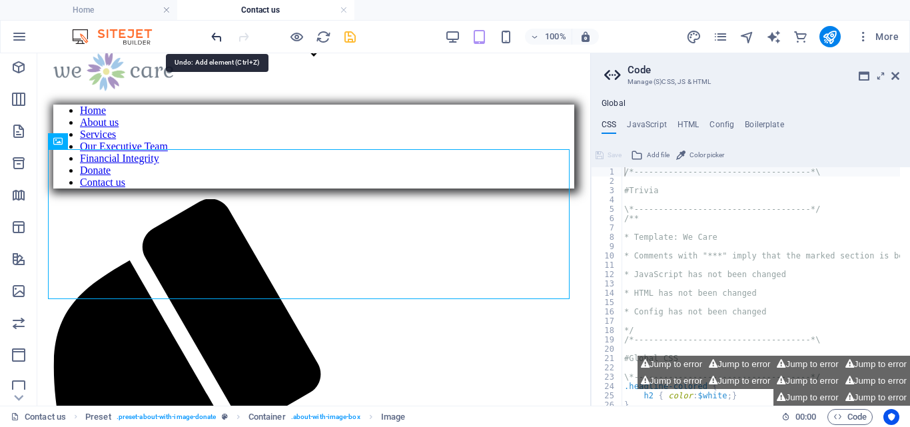
click at [219, 36] on icon "undo" at bounding box center [216, 36] width 15 height 15
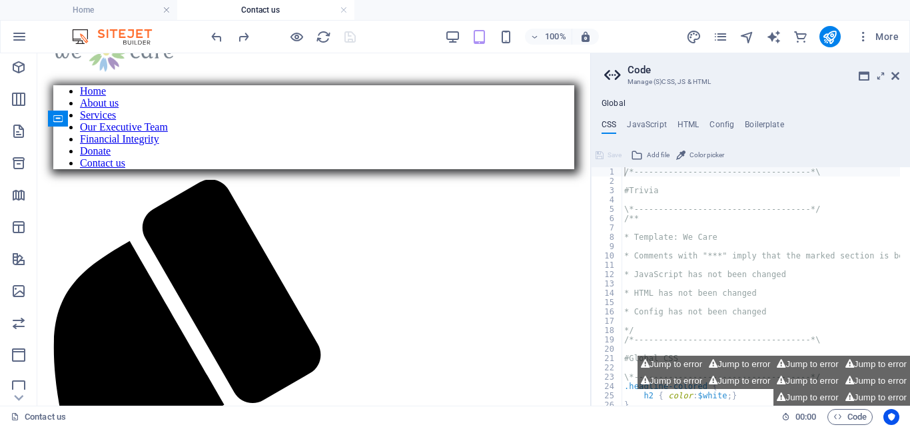
scroll to position [330, 0]
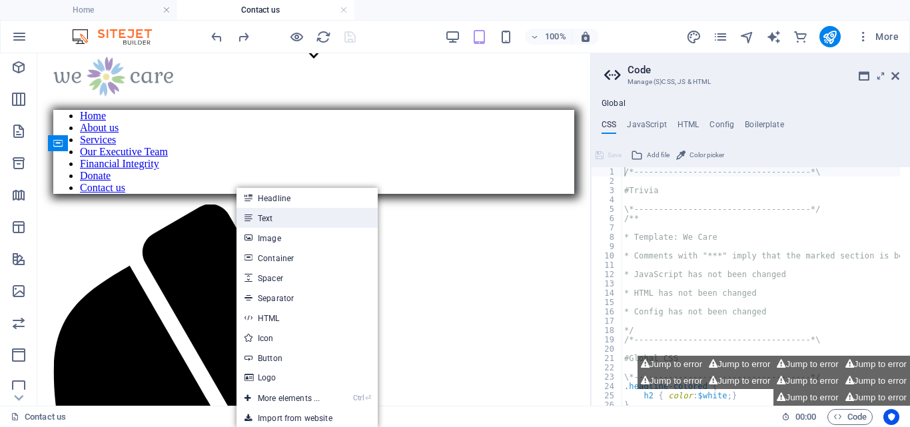
click at [270, 220] on link "Text" at bounding box center [306, 218] width 141 height 20
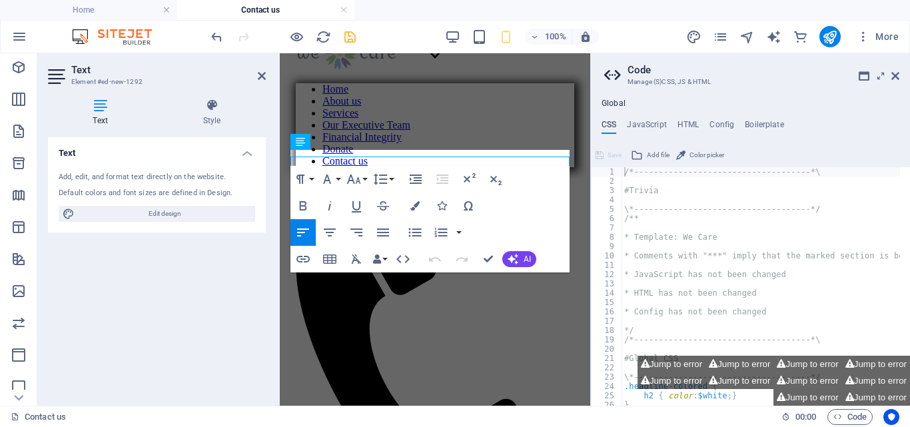
scroll to position [296, 0]
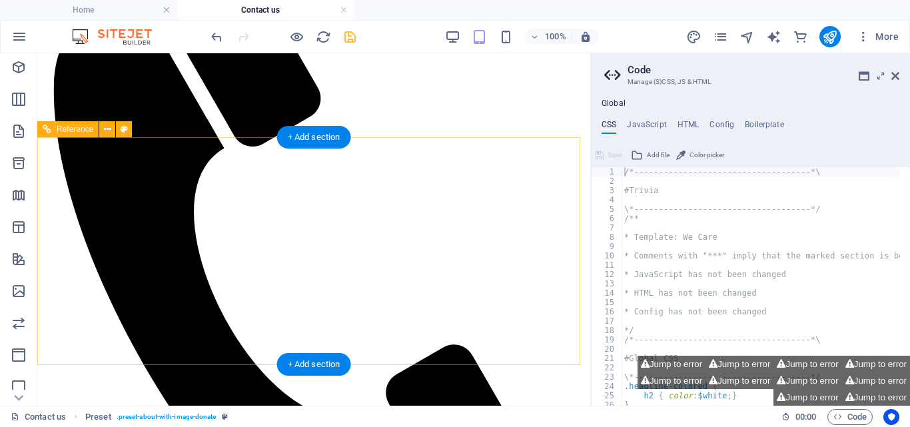
scroll to position [874, 0]
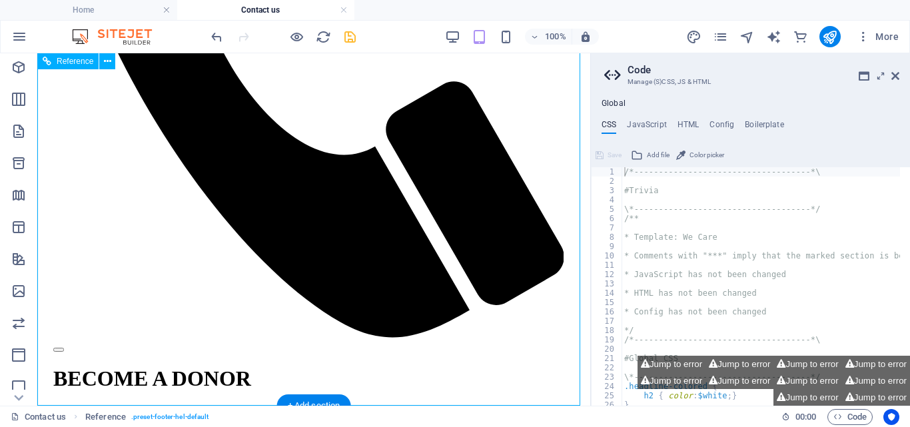
scroll to position [566, 0]
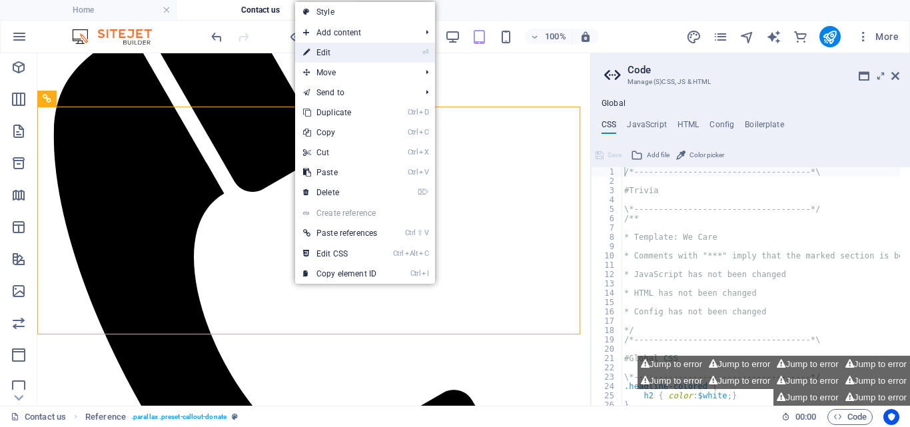
click at [340, 51] on link "⏎ Edit" at bounding box center [340, 53] width 90 height 20
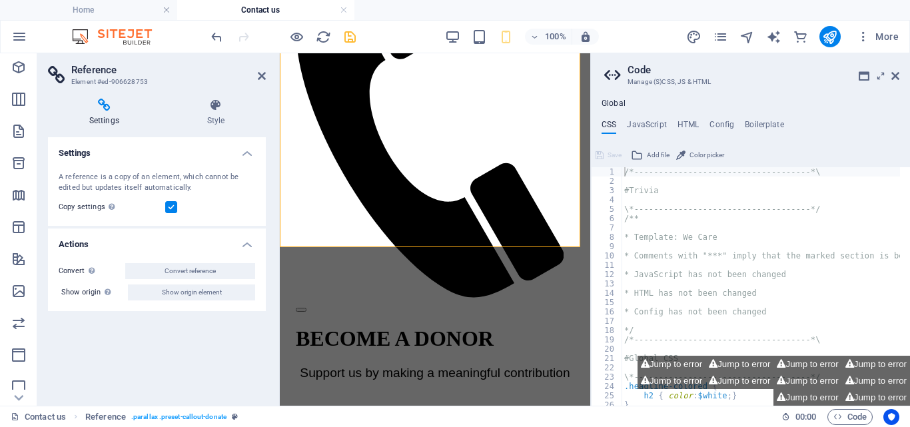
scroll to position [527, 0]
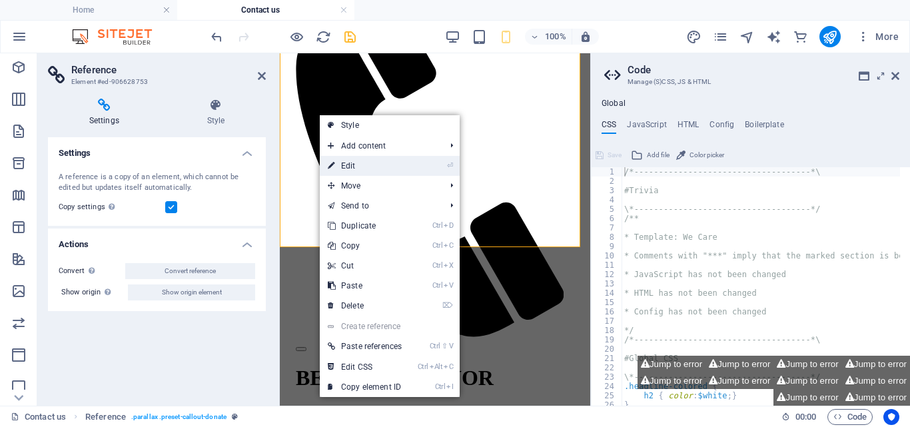
click at [354, 166] on link "⏎ Edit" at bounding box center [365, 166] width 90 height 20
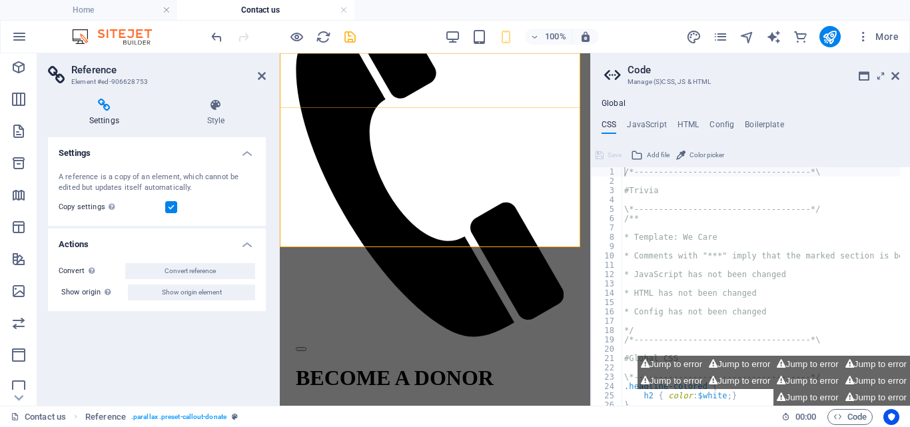
click at [497, 103] on div "Home About us Services Our Executive Team Financial Integrity Donate Contact us" at bounding box center [435, 95] width 278 height 511
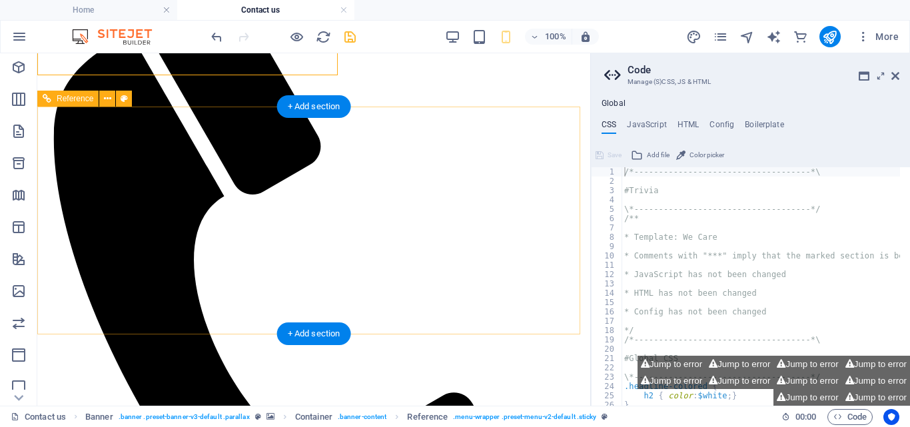
scroll to position [566, 0]
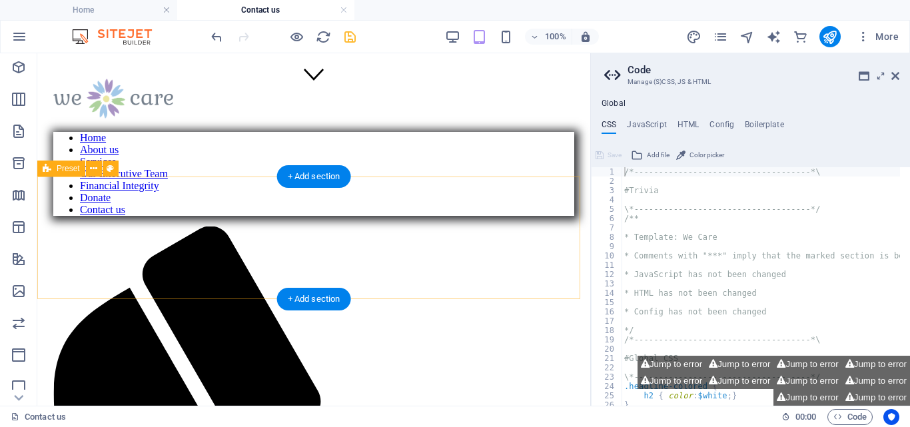
scroll to position [617, 0]
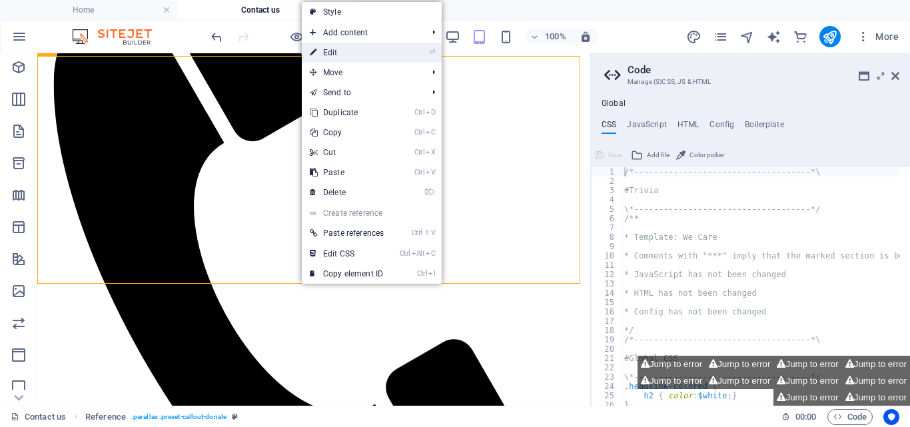
click at [332, 55] on link "⏎ Edit" at bounding box center [347, 53] width 90 height 20
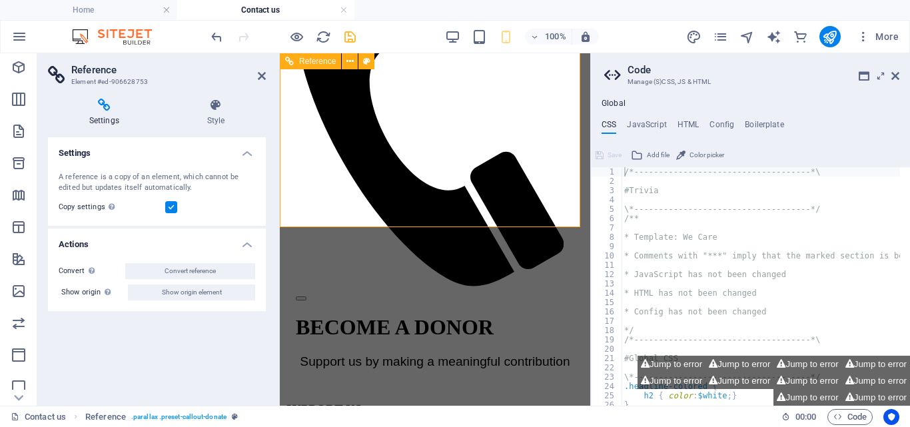
scroll to position [269, 0]
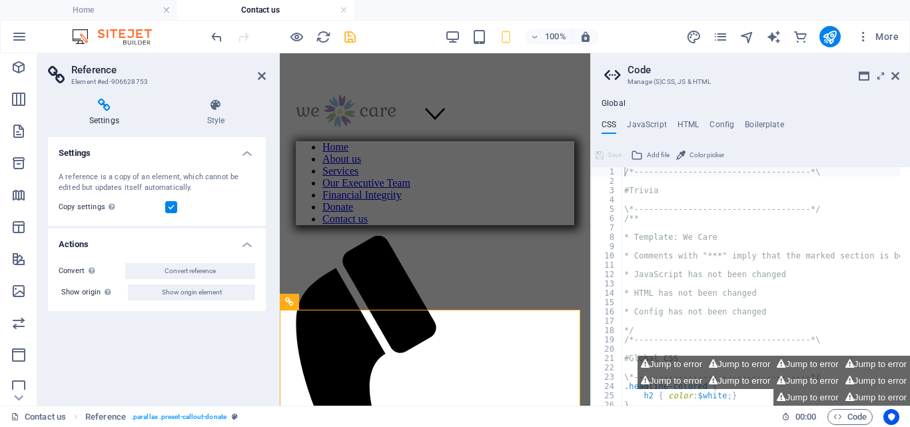
click at [171, 205] on label at bounding box center [171, 207] width 12 height 12
click at [0, 0] on input "Copy settings Use the same settings (flex, animation, position, style) as for t…" at bounding box center [0, 0] width 0 height 0
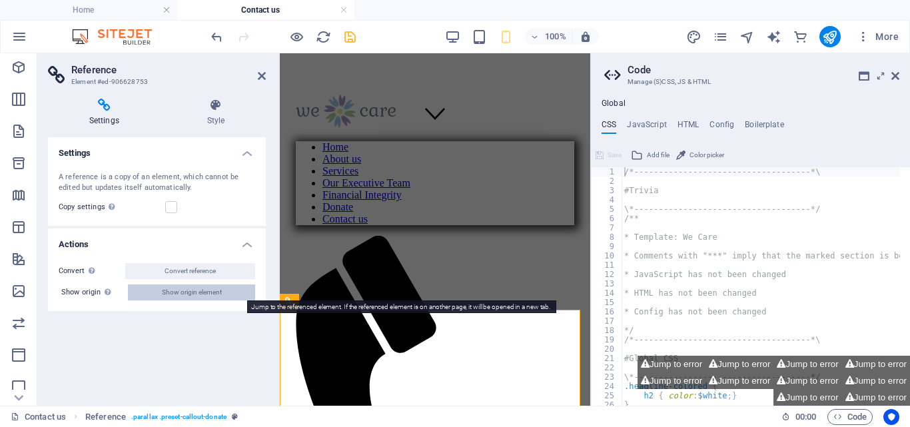
click at [196, 291] on span "Show origin element" at bounding box center [192, 292] width 60 height 16
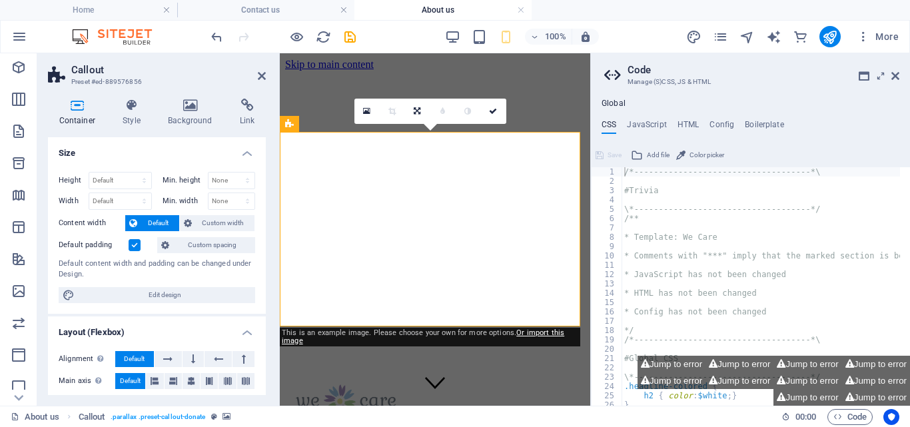
scroll to position [4839, 0]
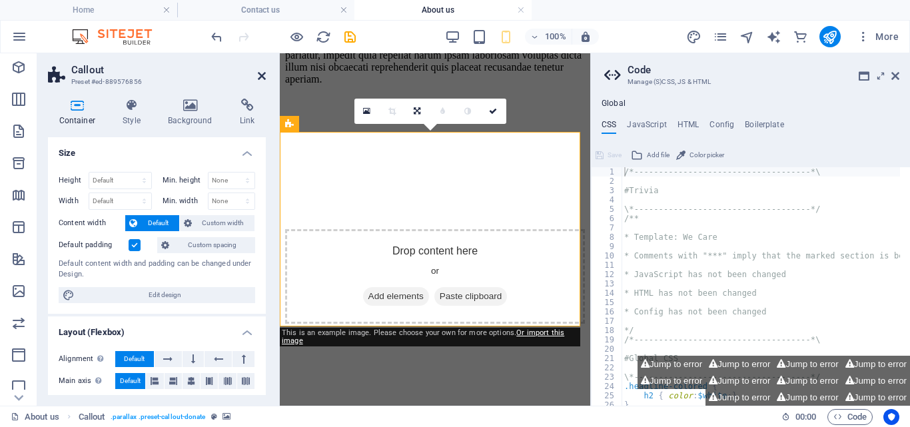
click at [258, 79] on icon at bounding box center [262, 76] width 8 height 11
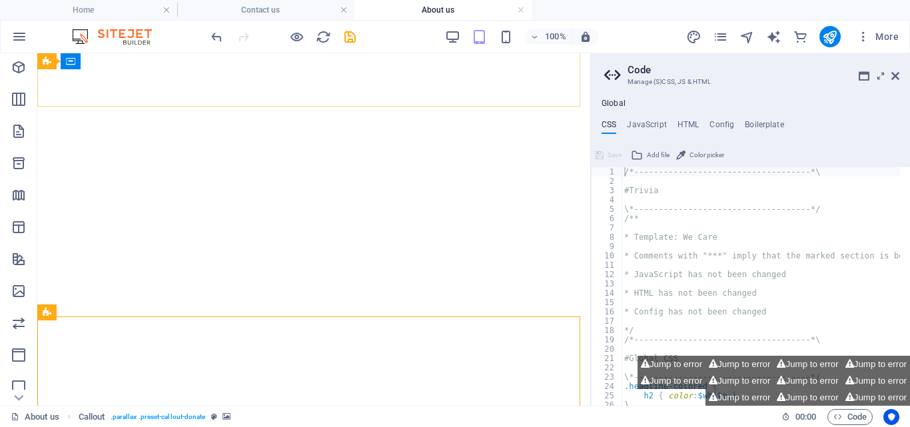
scroll to position [4845, 0]
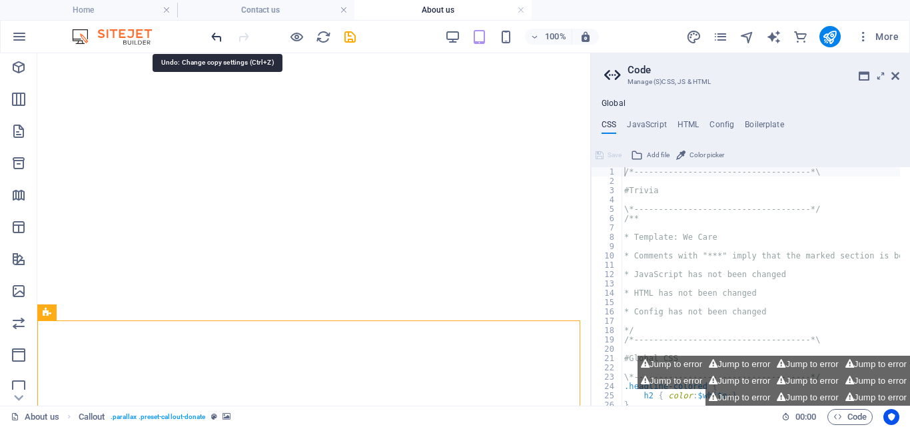
click at [217, 33] on icon "undo" at bounding box center [216, 36] width 15 height 15
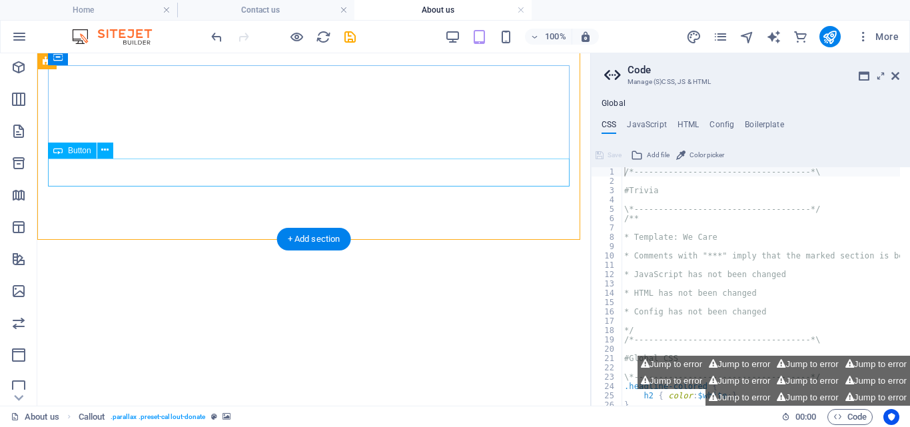
scroll to position [5154, 0]
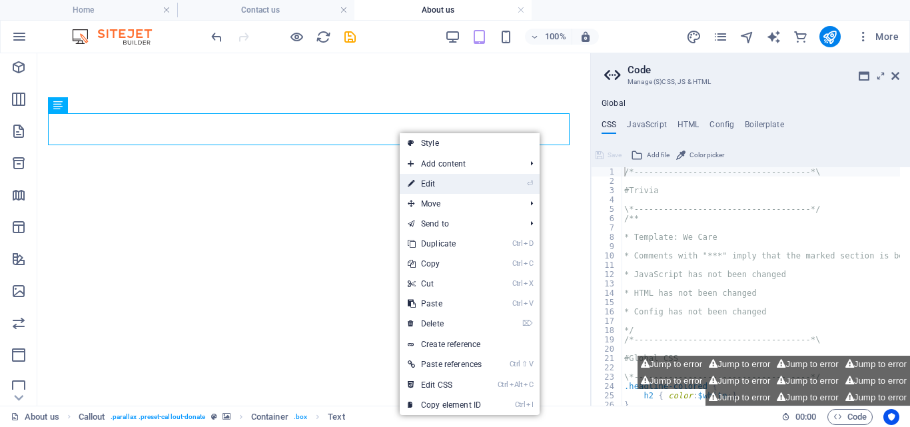
click at [433, 183] on link "⏎ Edit" at bounding box center [445, 184] width 90 height 20
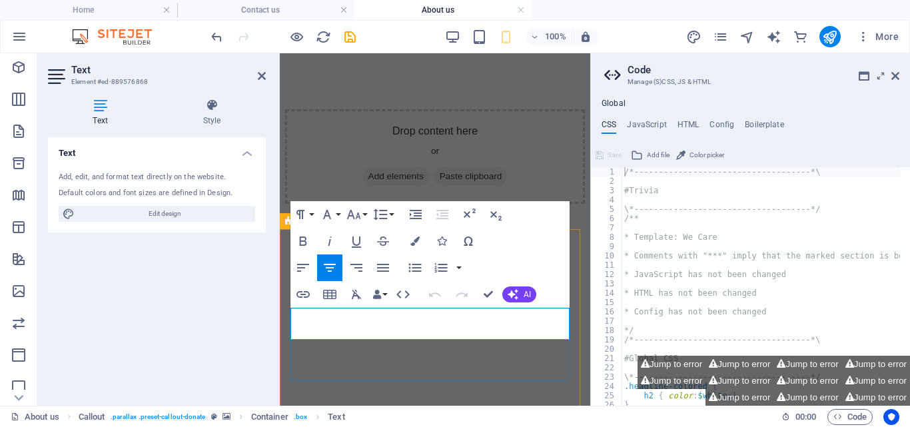
scroll to position [4650, 0]
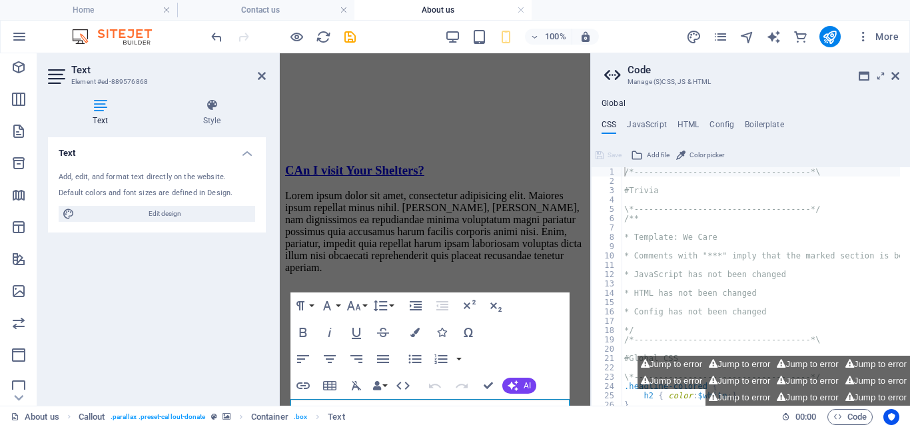
click at [103, 110] on icon at bounding box center [100, 105] width 105 height 13
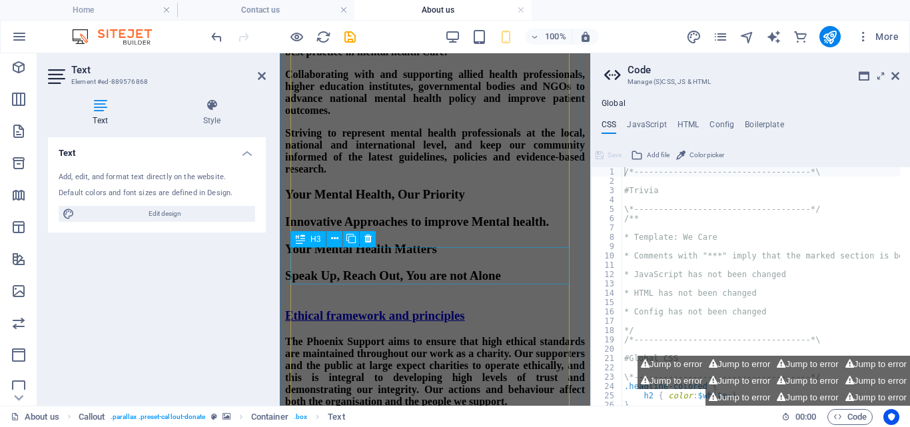
scroll to position [2310, 0]
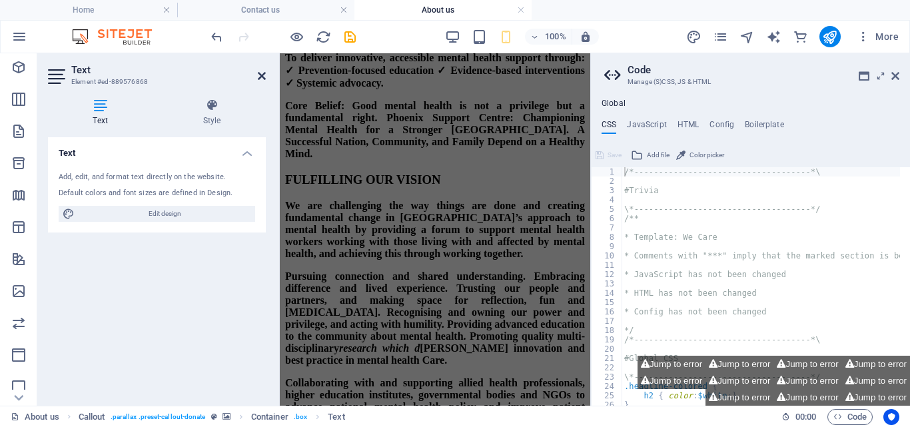
click at [261, 76] on icon at bounding box center [262, 76] width 8 height 11
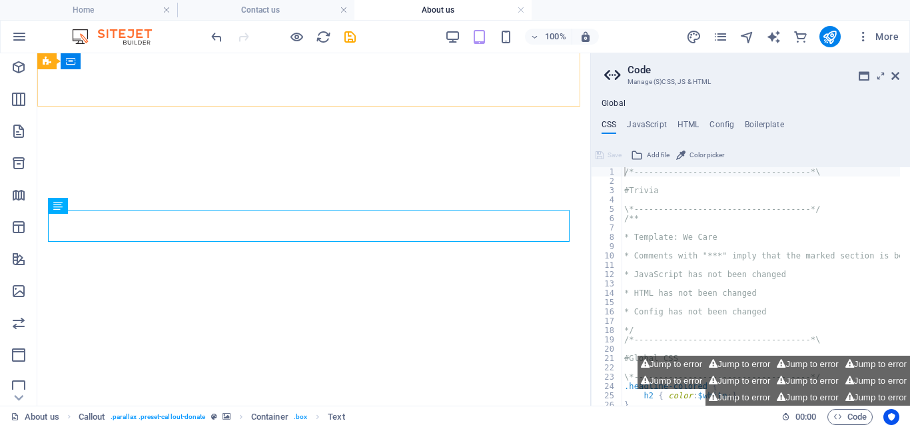
scroll to position [5053, 0]
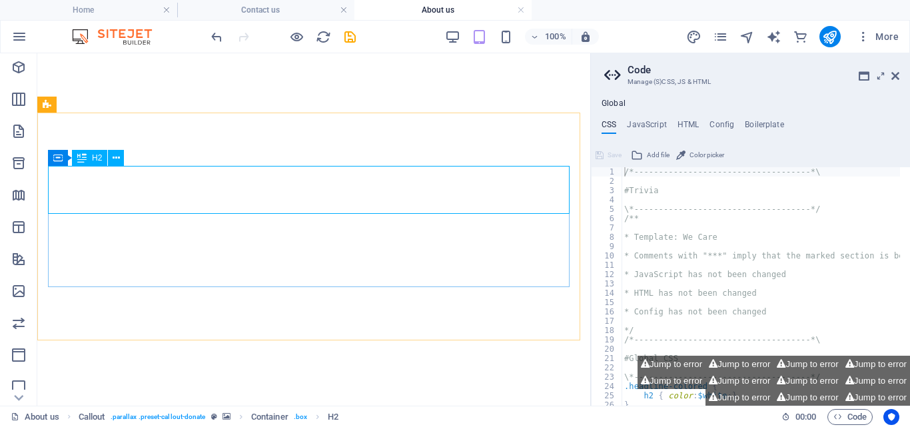
click at [99, 160] on span "H2" at bounding box center [97, 158] width 10 height 8
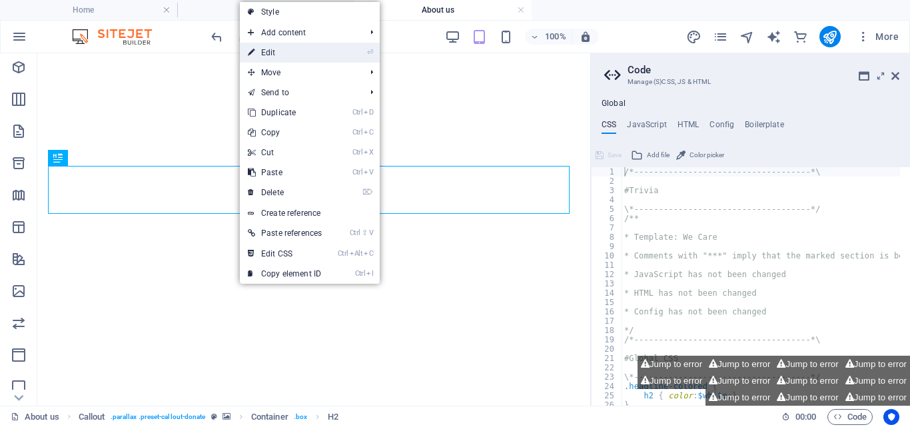
click at [294, 53] on link "⏎ Edit" at bounding box center [285, 53] width 90 height 20
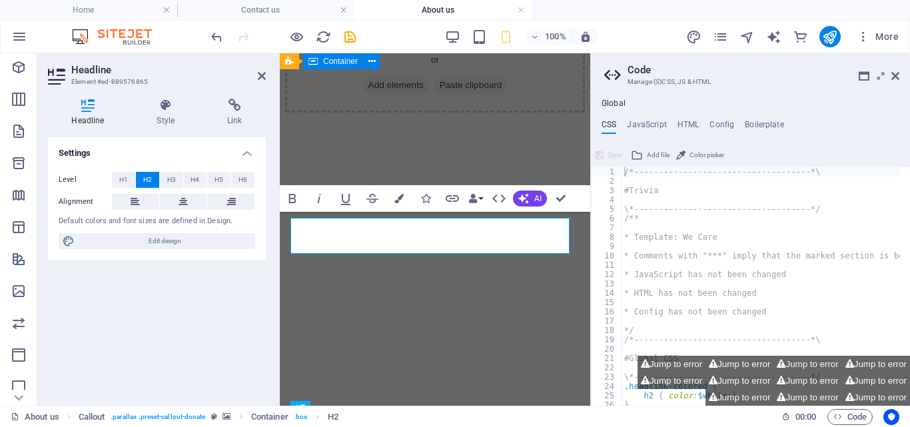
scroll to position [4801, 0]
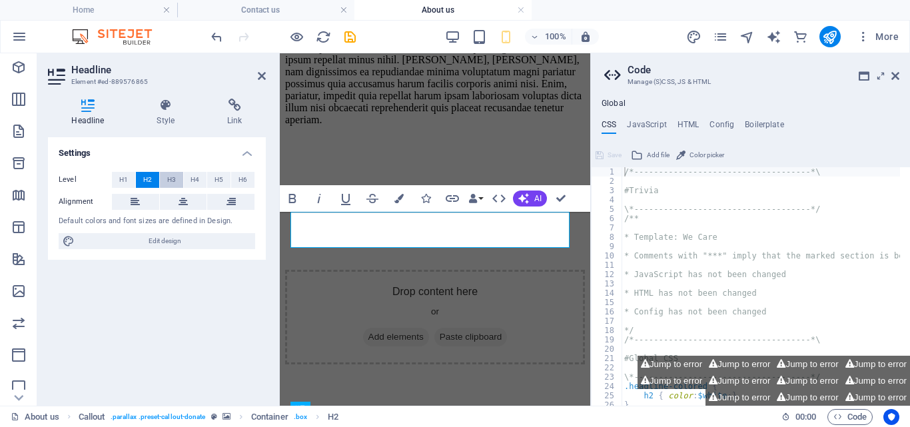
click at [167, 178] on span "H3" at bounding box center [171, 180] width 9 height 16
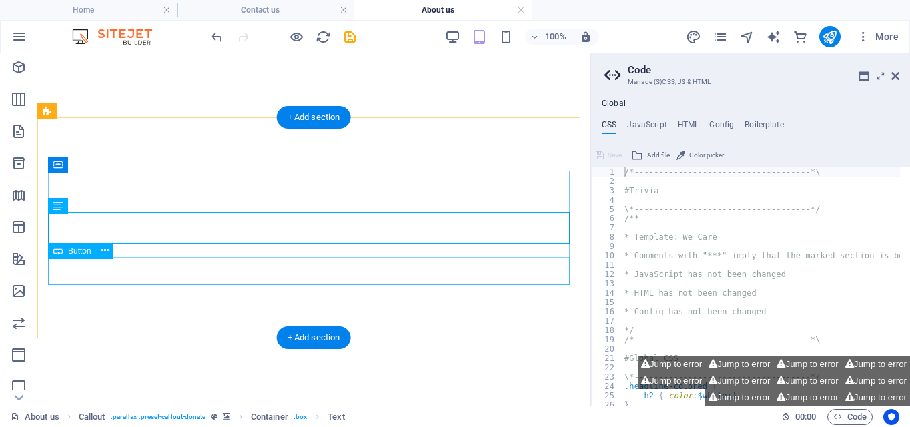
scroll to position [5046, 0]
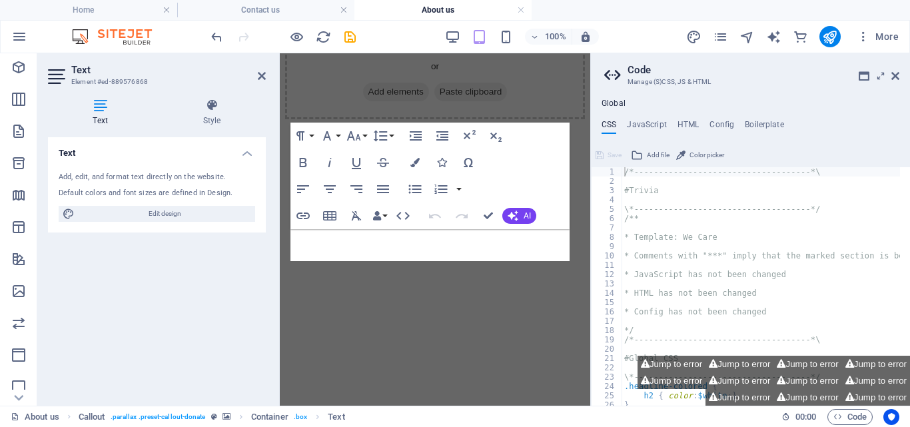
scroll to position [4817, 0]
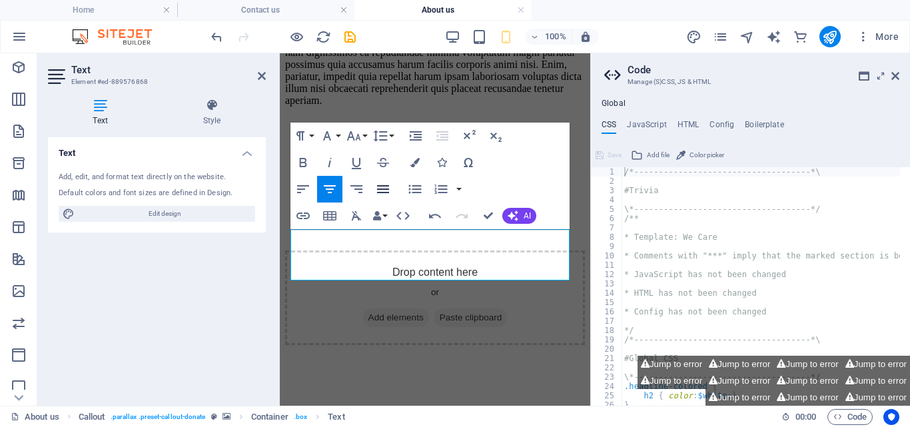
click at [386, 187] on icon "button" at bounding box center [383, 189] width 16 height 16
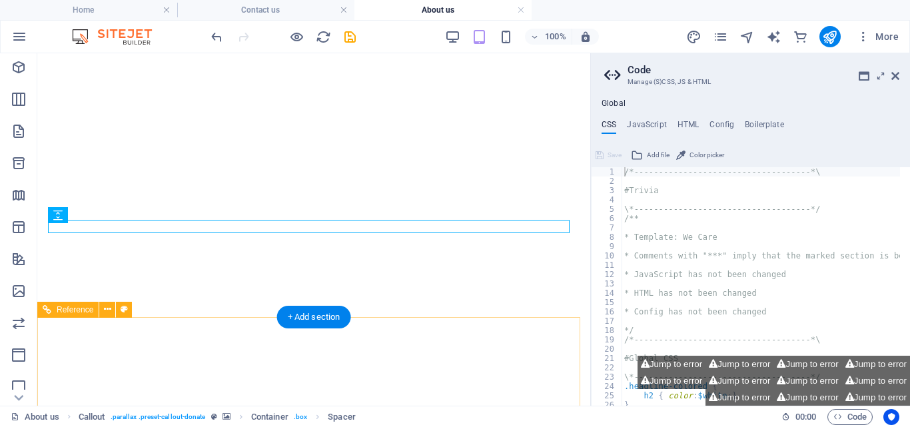
scroll to position [5062, 0]
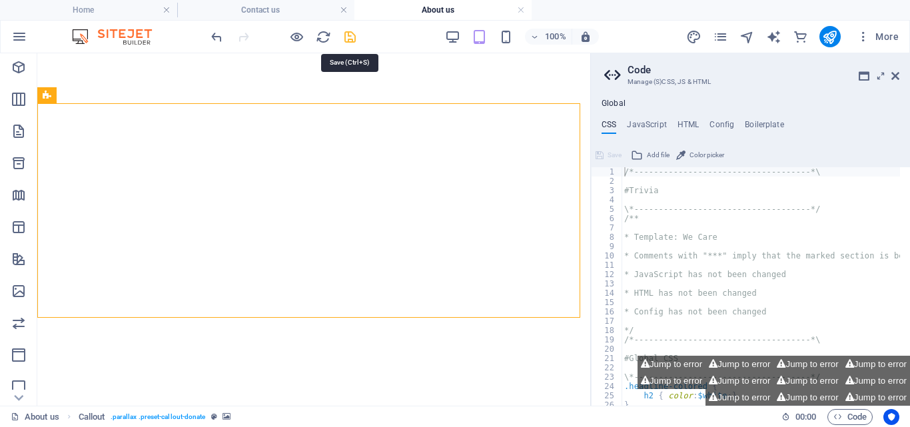
click at [353, 35] on icon "save" at bounding box center [349, 36] width 15 height 15
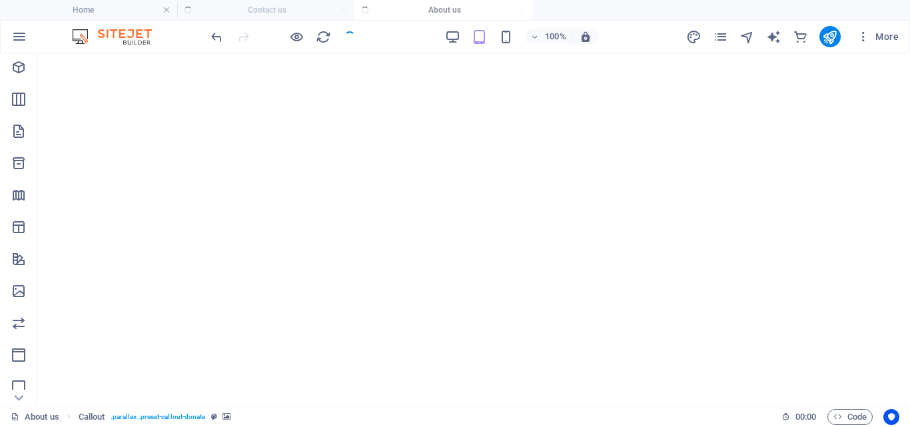
scroll to position [4267, 0]
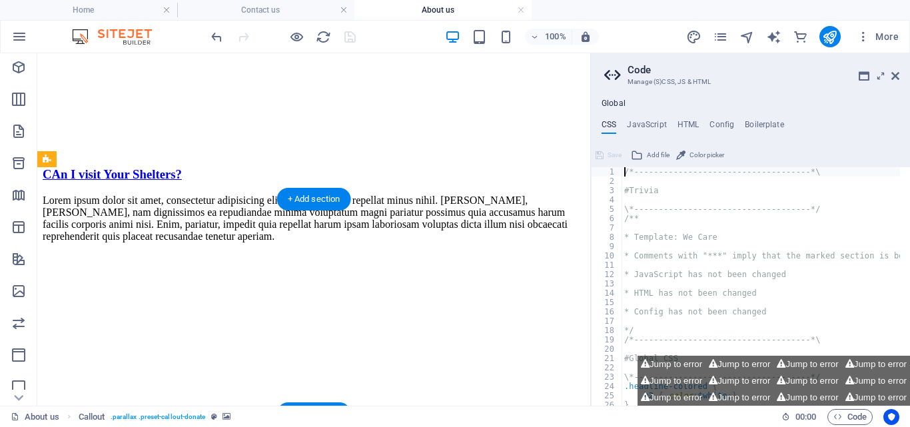
scroll to position [4998, 0]
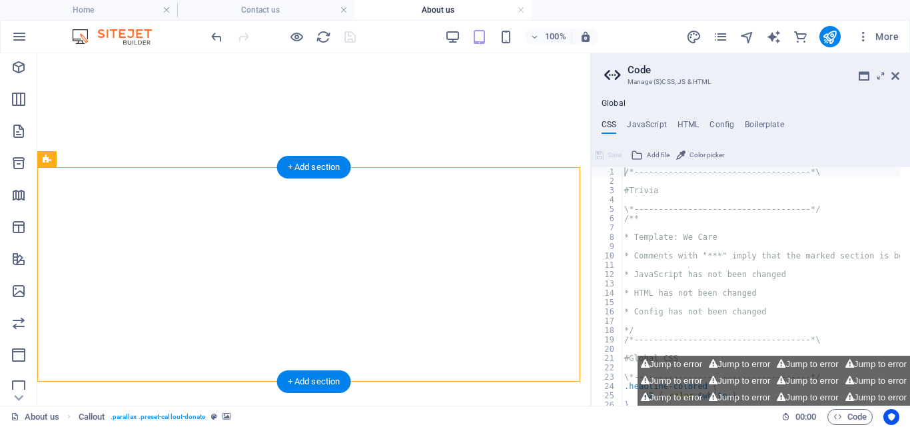
drag, startPoint x: 344, startPoint y: 433, endPoint x: 303, endPoint y: 356, distance: 86.7
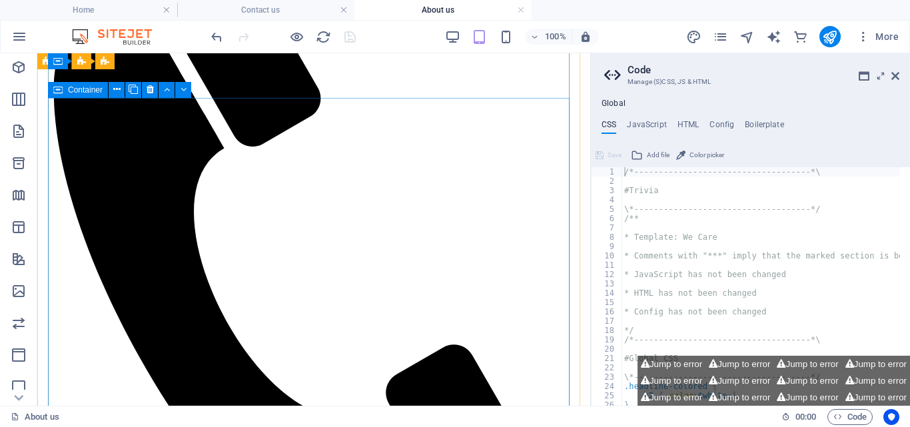
scroll to position [2157, 0]
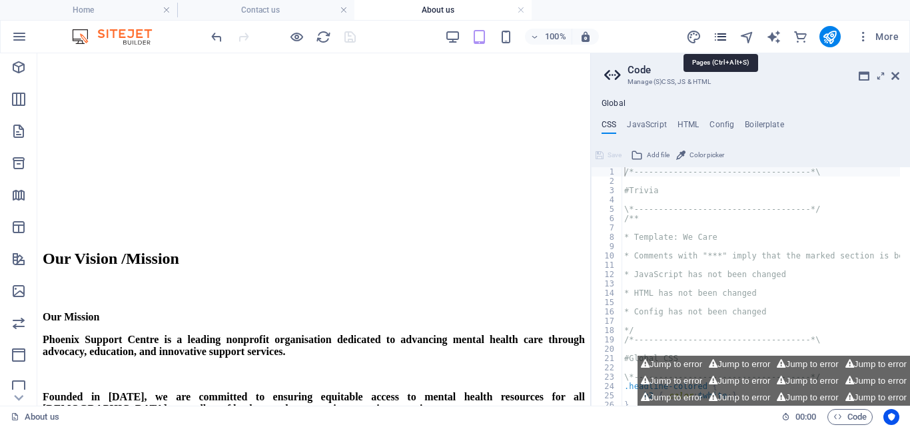
click at [720, 34] on icon "pages" at bounding box center [719, 36] width 15 height 15
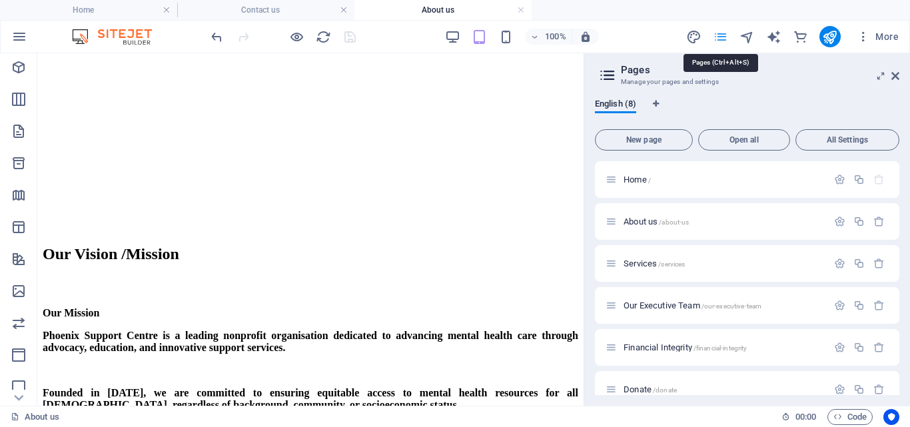
scroll to position [2516, 0]
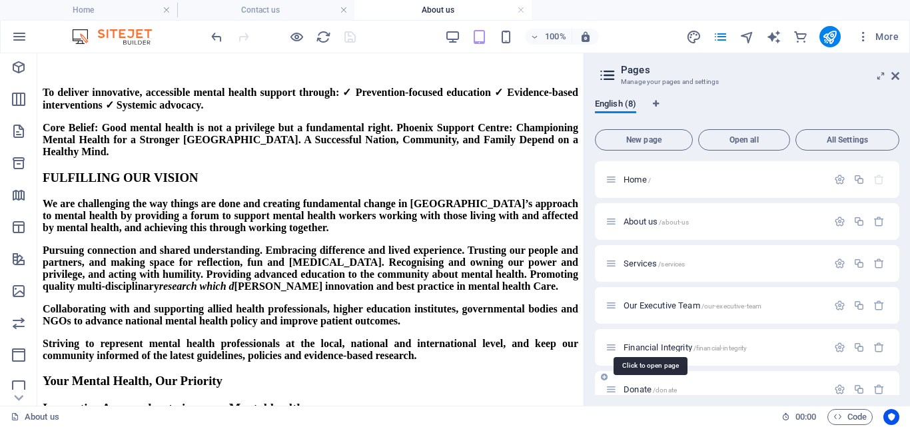
click at [639, 388] on span "Donate /donate" at bounding box center [649, 389] width 53 height 10
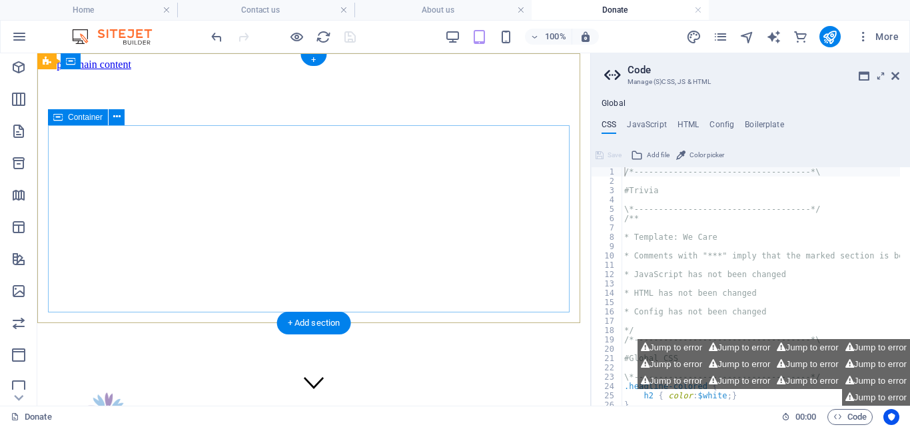
scroll to position [308, 0]
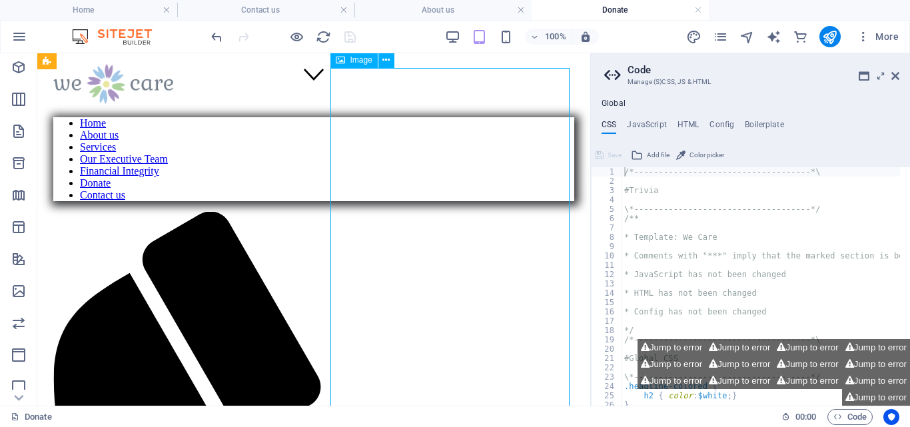
select select "%"
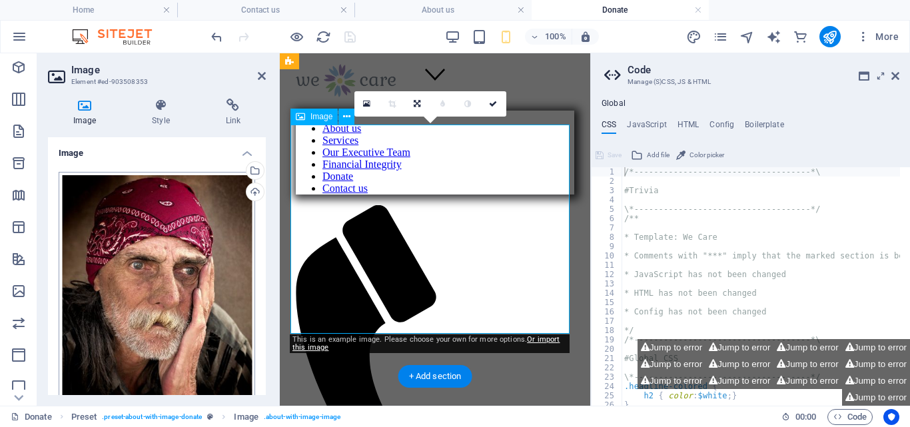
scroll to position [653, 0]
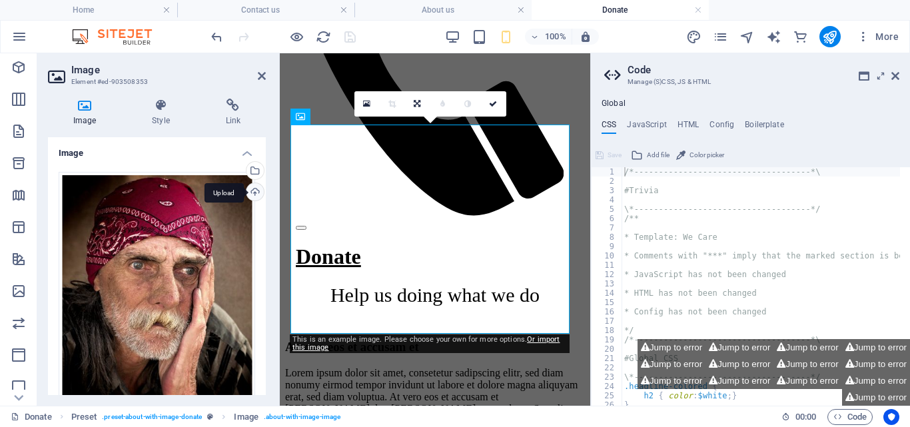
click at [256, 190] on div "Upload" at bounding box center [254, 193] width 20 height 20
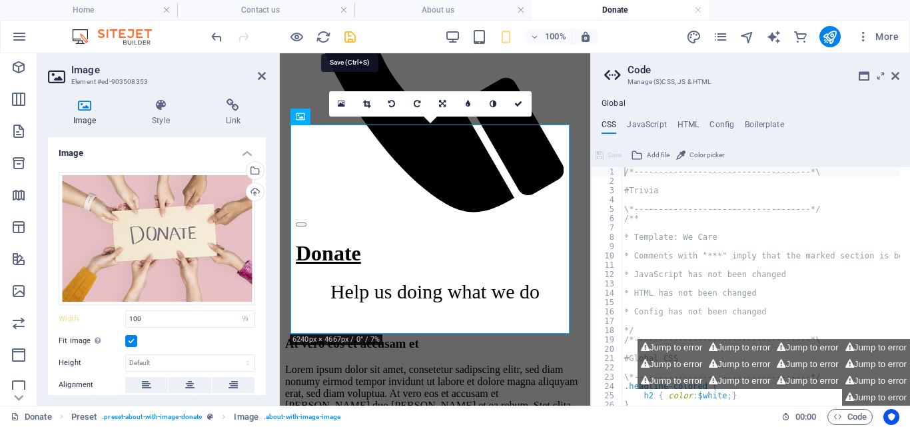
click at [351, 31] on icon "save" at bounding box center [349, 36] width 15 height 15
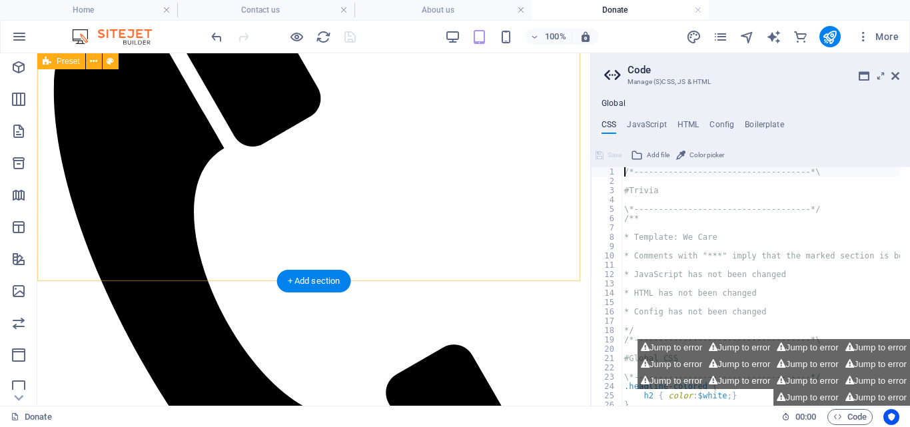
scroll to position [308, 0]
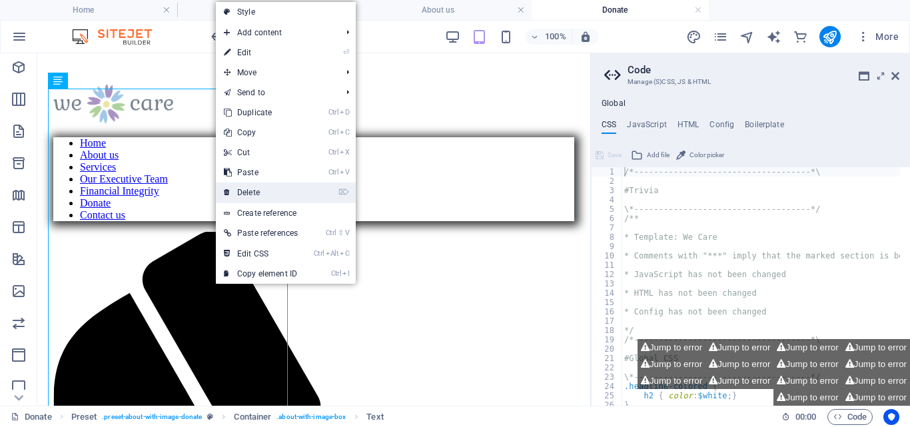
click at [258, 192] on link "⌦ Delete" at bounding box center [261, 192] width 90 height 20
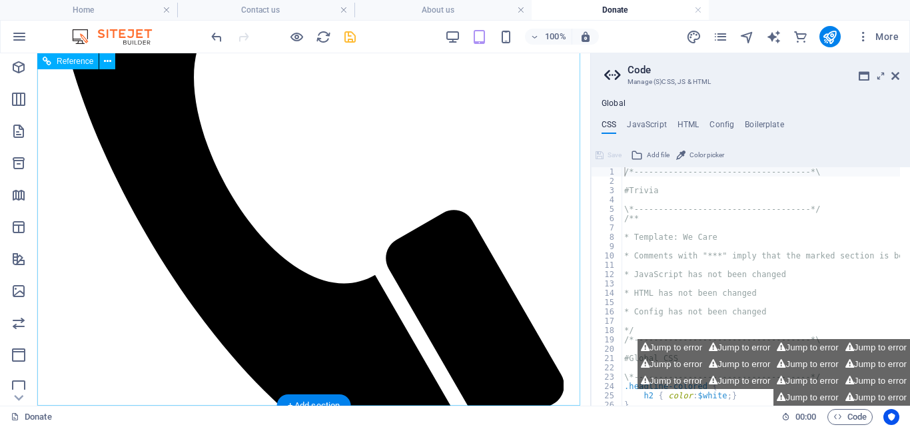
scroll to position [443, 0]
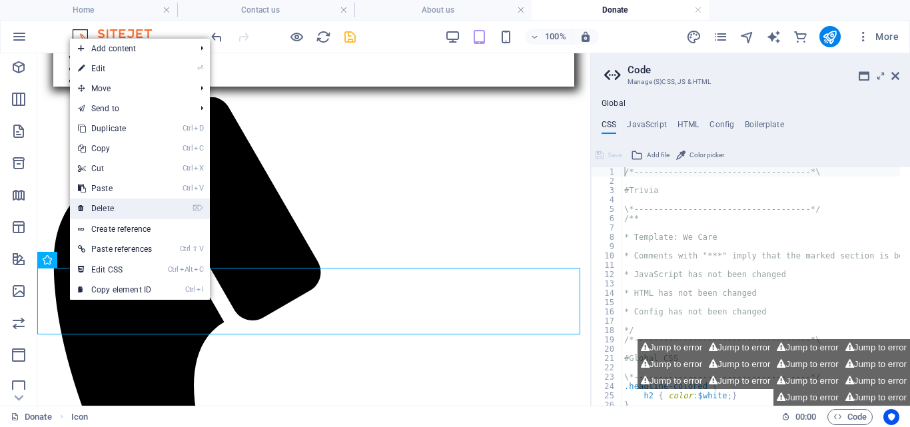
click at [109, 204] on link "⌦ Delete" at bounding box center [115, 208] width 90 height 20
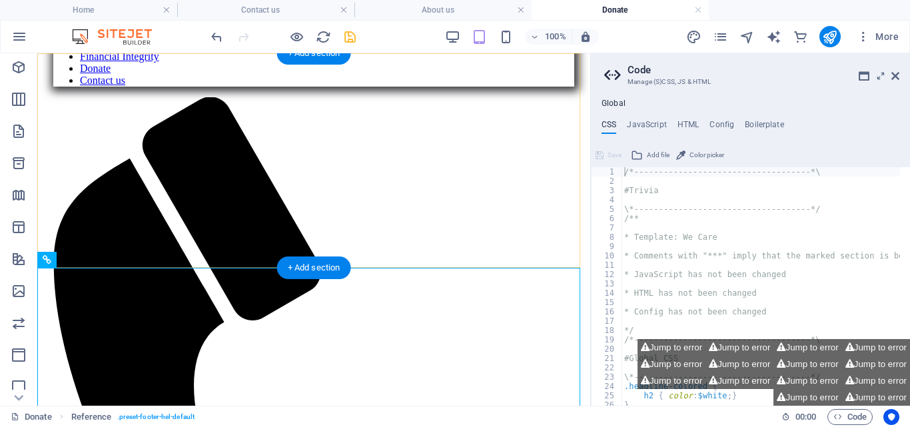
drag, startPoint x: 343, startPoint y: 318, endPoint x: 555, endPoint y: 240, distance: 225.4
drag, startPoint x: 355, startPoint y: 317, endPoint x: 322, endPoint y: 253, distance: 72.1
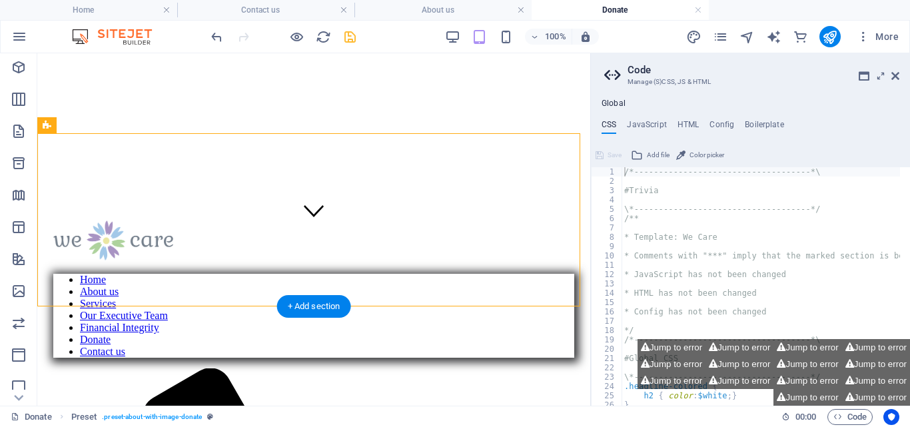
scroll to position [254, 0]
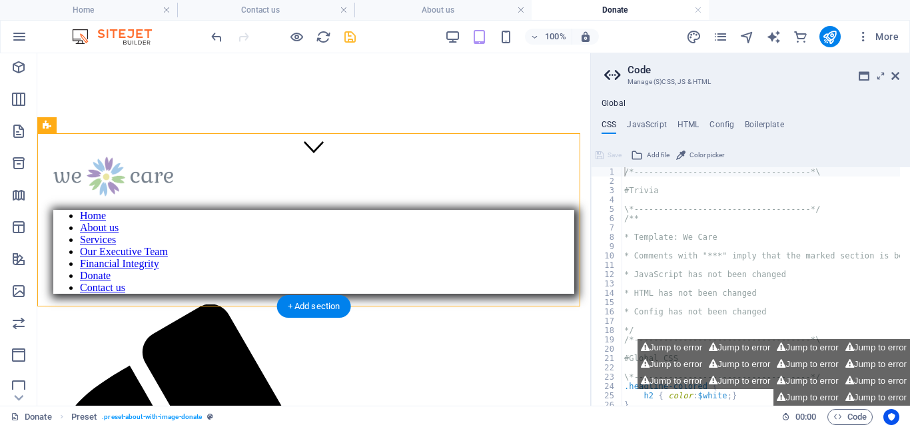
drag, startPoint x: 467, startPoint y: 392, endPoint x: 460, endPoint y: 363, distance: 29.4
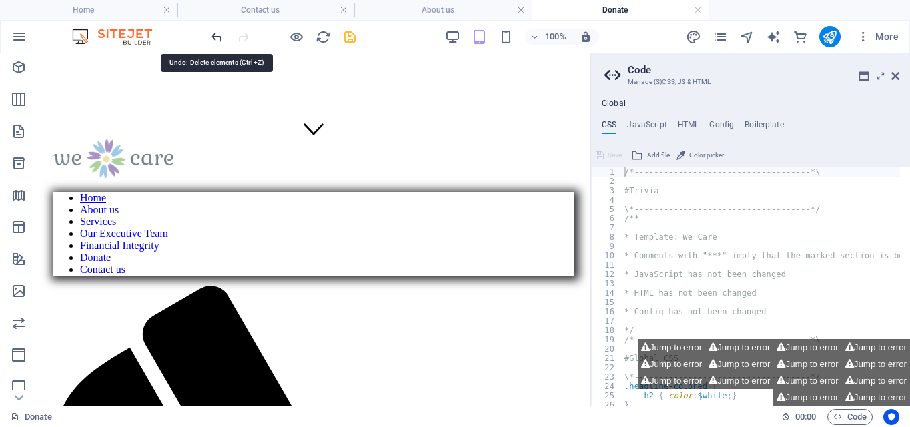
click at [216, 34] on icon "undo" at bounding box center [216, 36] width 15 height 15
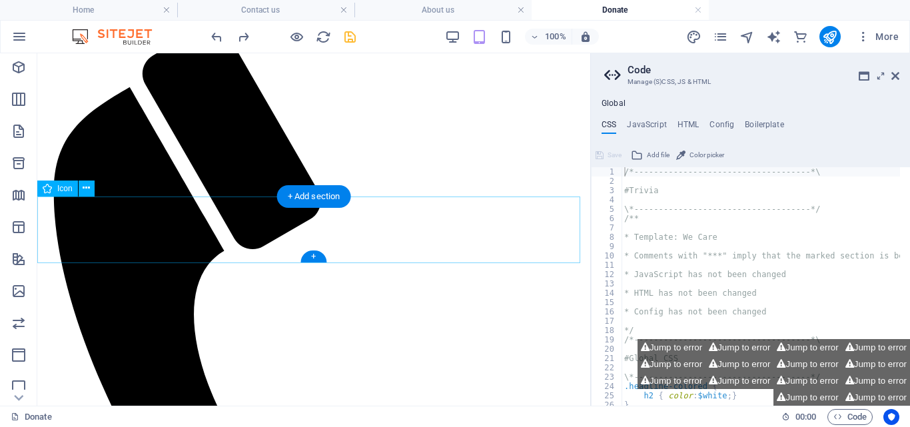
scroll to position [751, 0]
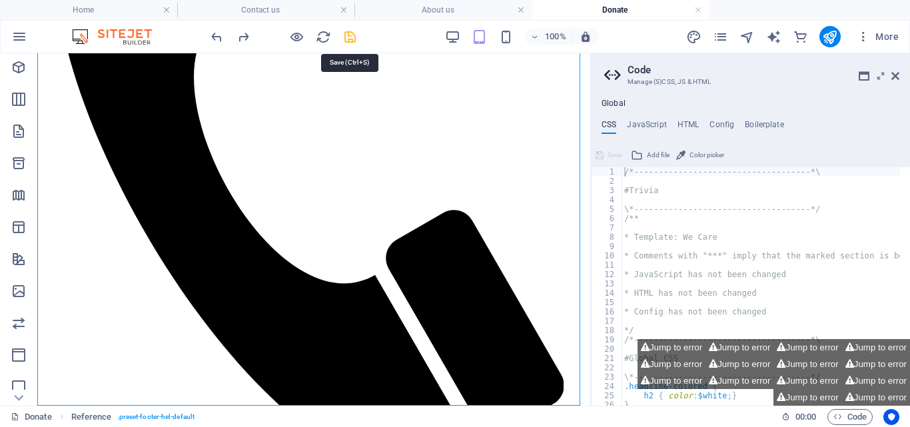
click at [350, 32] on icon "save" at bounding box center [349, 36] width 15 height 15
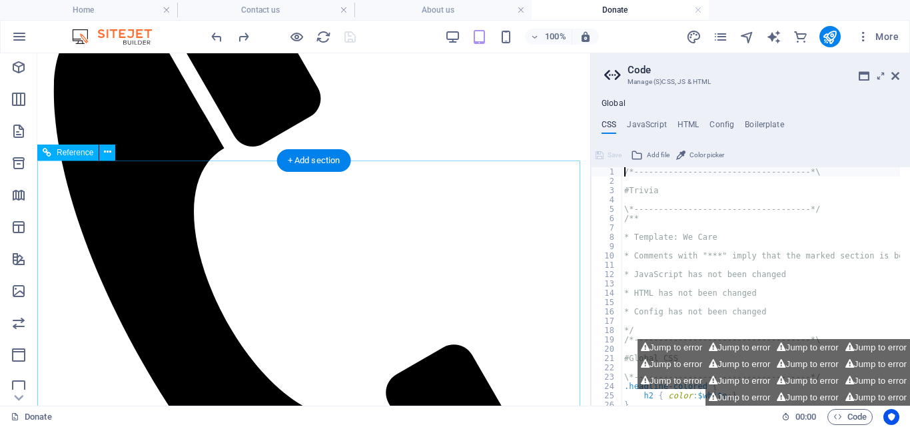
scroll to position [308, 0]
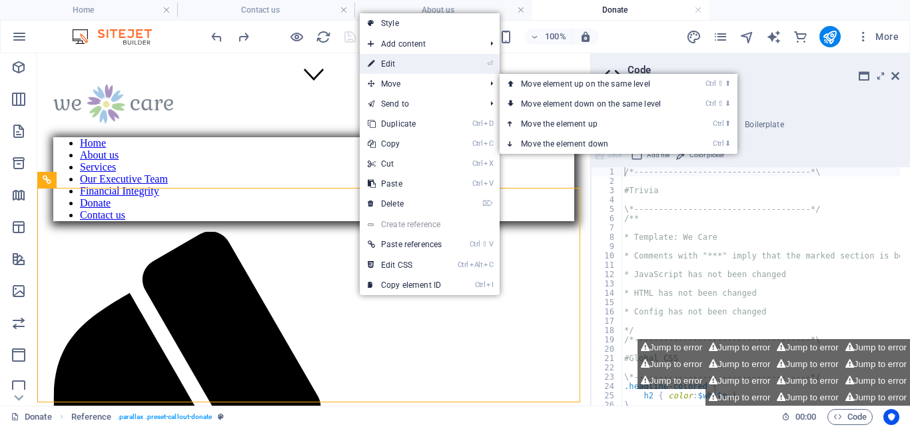
click at [415, 67] on link "⏎ Edit" at bounding box center [405, 64] width 90 height 20
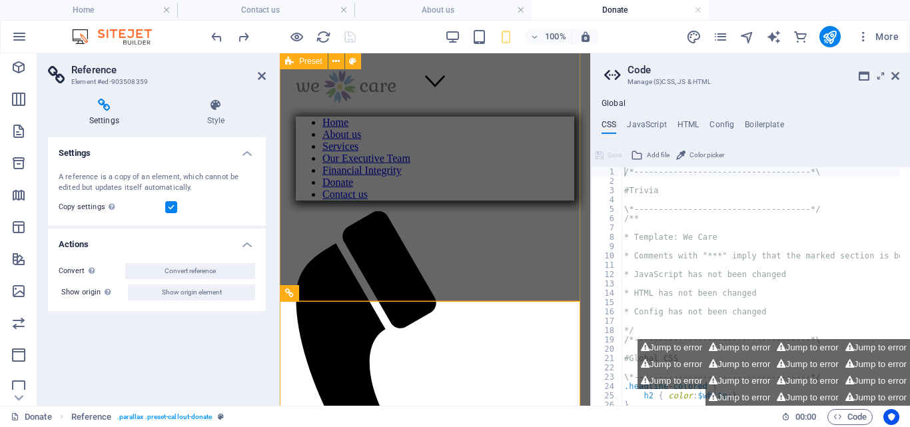
scroll to position [610, 0]
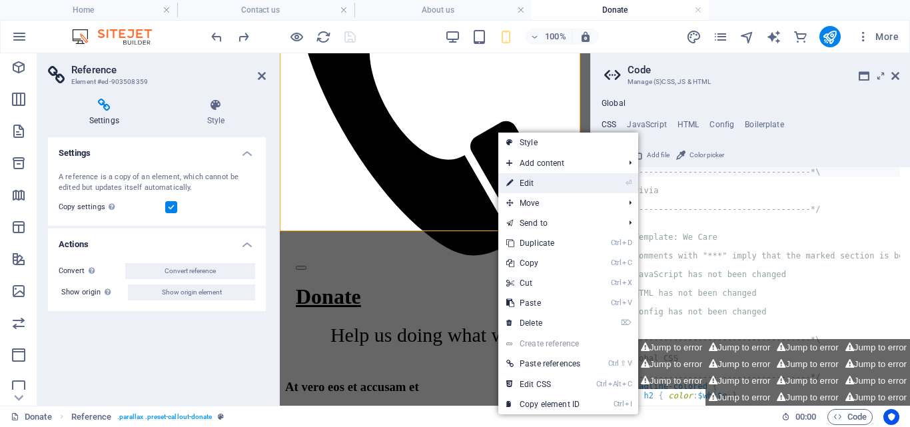
click at [527, 180] on link "⏎ Edit" at bounding box center [543, 183] width 90 height 20
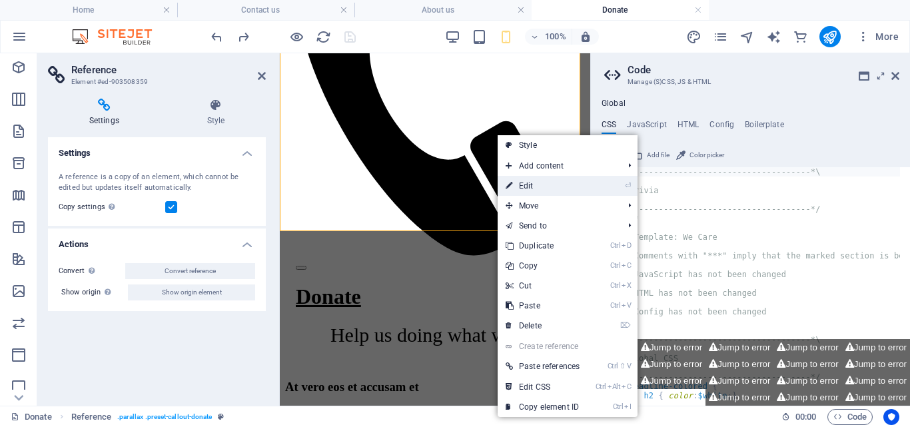
click at [523, 184] on link "⏎ Edit" at bounding box center [542, 186] width 90 height 20
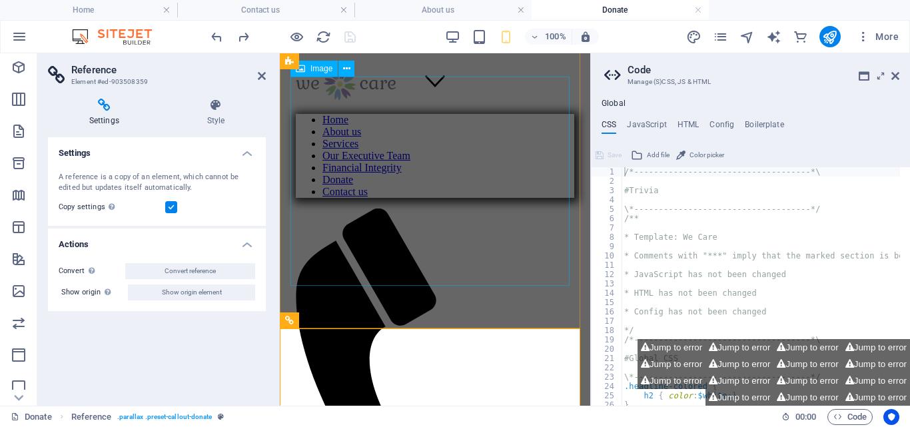
scroll to position [0, 0]
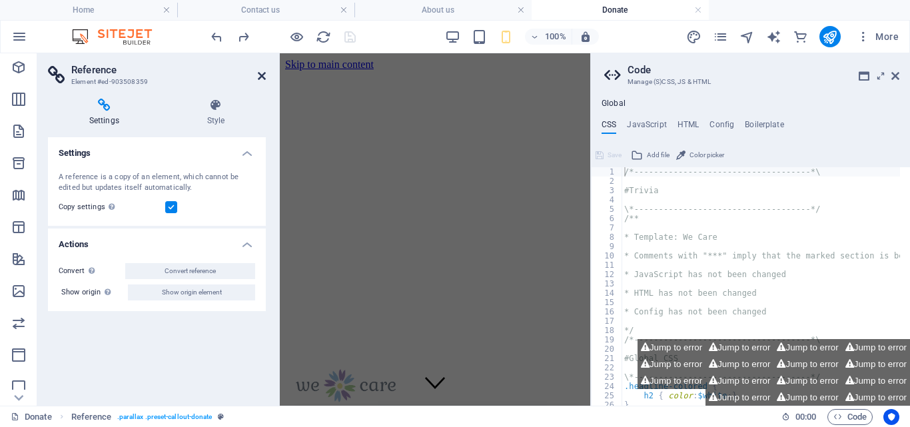
drag, startPoint x: 258, startPoint y: 77, endPoint x: 221, endPoint y: 24, distance: 64.6
click at [258, 77] on icon at bounding box center [262, 76] width 8 height 11
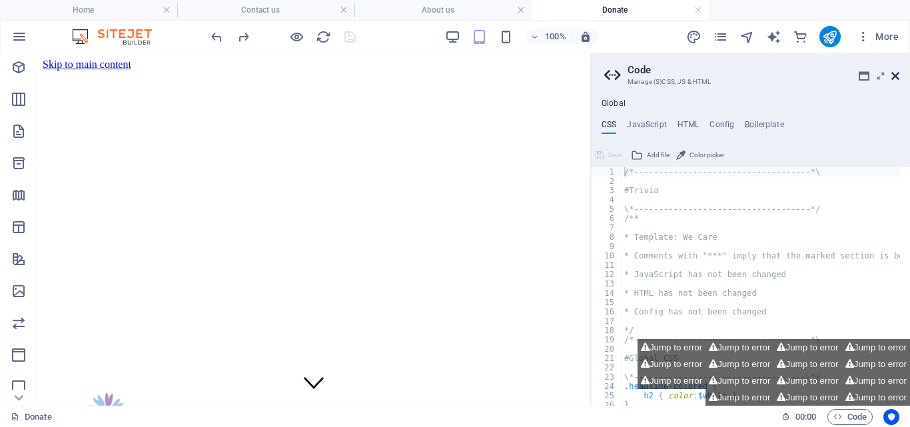
click at [892, 77] on icon at bounding box center [895, 76] width 8 height 11
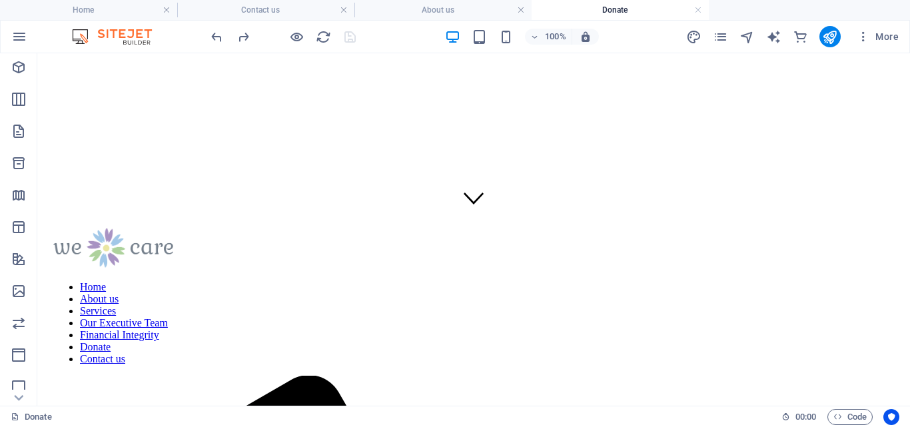
scroll to position [182, 0]
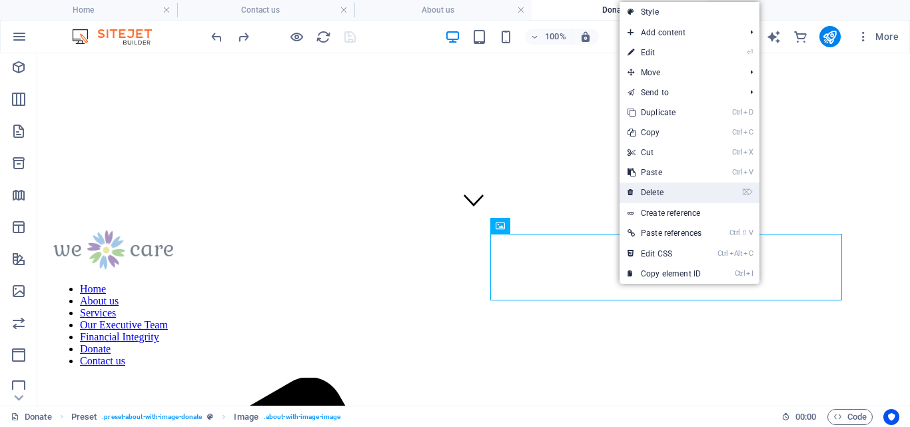
click at [660, 184] on link "⌦ Delete" at bounding box center [664, 192] width 90 height 20
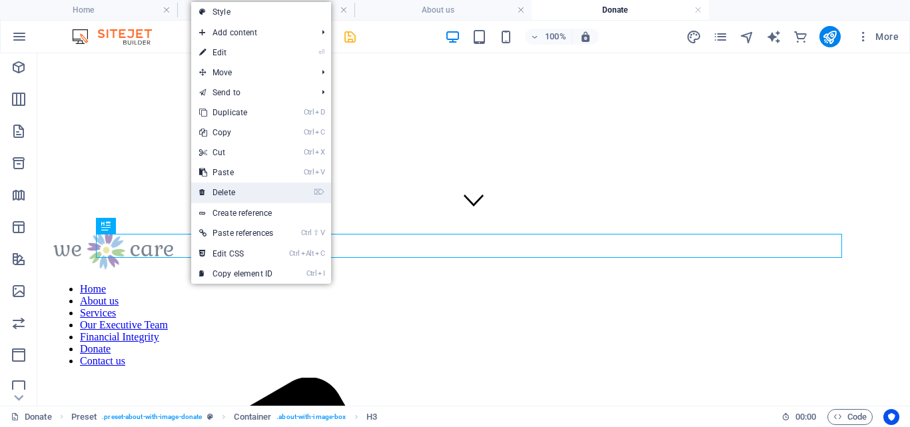
click at [217, 186] on link "⌦ Delete" at bounding box center [236, 192] width 90 height 20
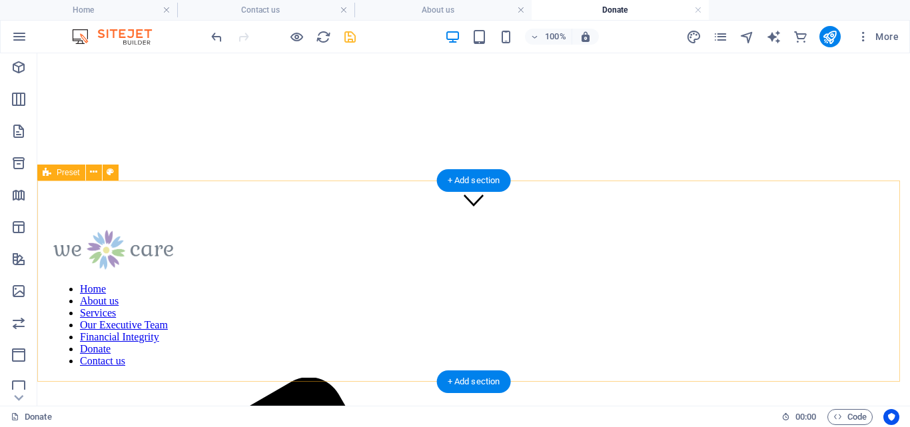
drag, startPoint x: 854, startPoint y: 283, endPoint x: 858, endPoint y: 276, distance: 7.8
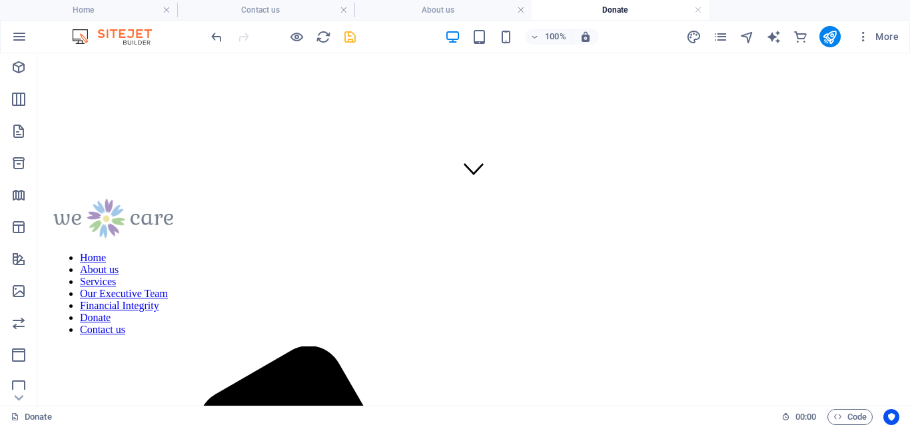
scroll to position [210, 0]
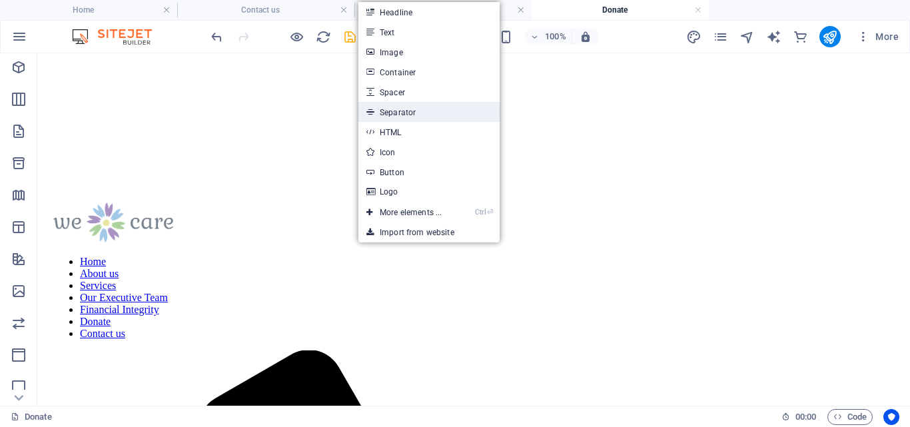
click at [402, 107] on link "Separator" at bounding box center [428, 112] width 141 height 20
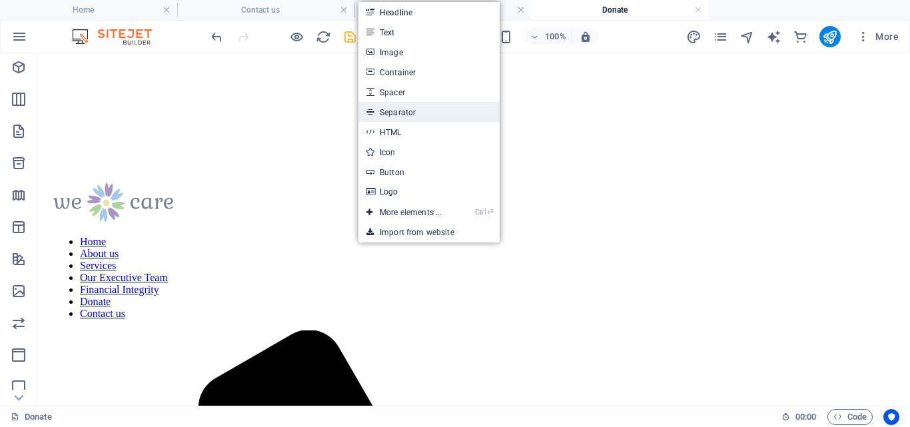
select select "%"
select select "px"
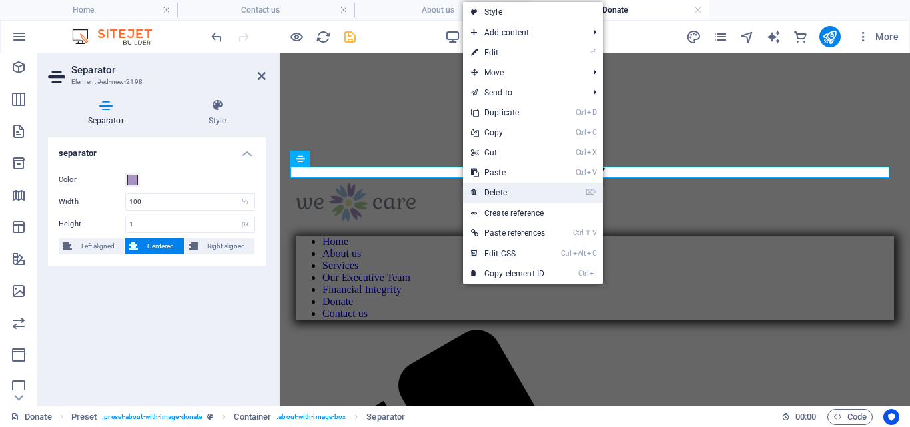
click at [507, 193] on link "⌦ Delete" at bounding box center [508, 192] width 90 height 20
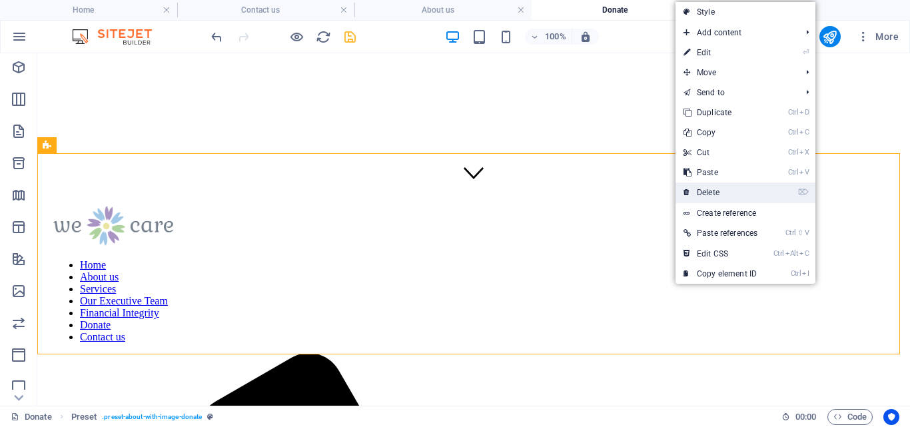
click at [719, 187] on link "⌦ Delete" at bounding box center [720, 192] width 90 height 20
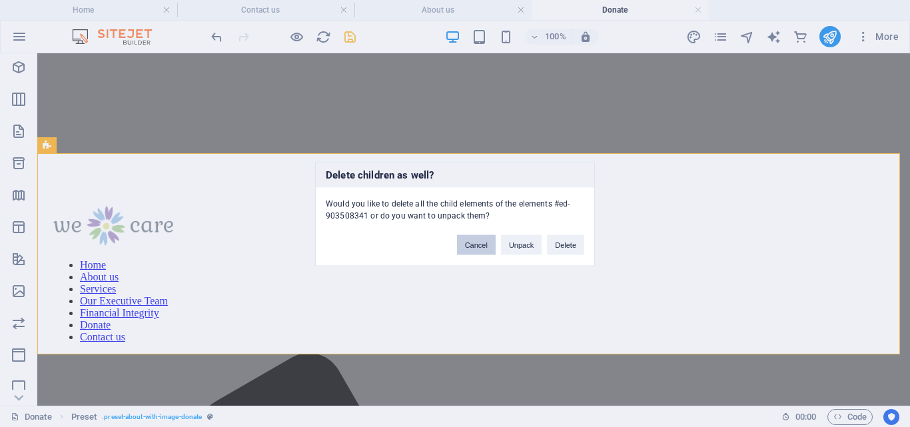
click at [475, 240] on button "Cancel" at bounding box center [476, 244] width 39 height 20
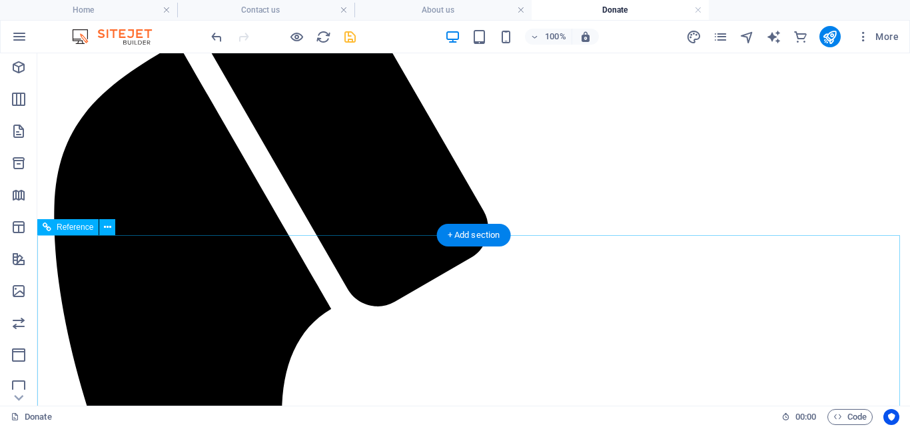
scroll to position [308, 0]
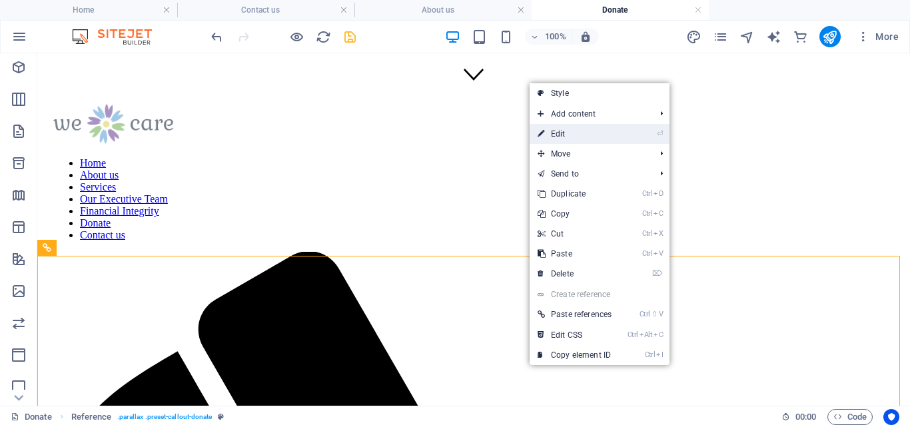
click at [569, 134] on link "⏎ Edit" at bounding box center [574, 134] width 90 height 20
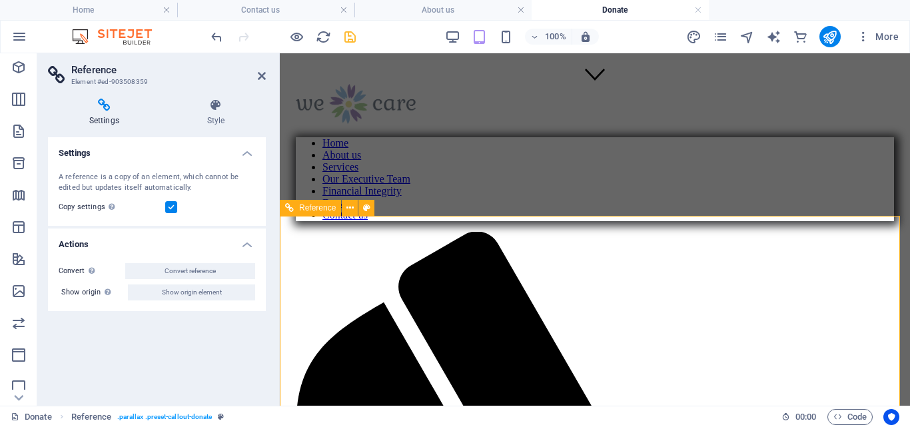
click at [348, 207] on icon at bounding box center [349, 208] width 7 height 14
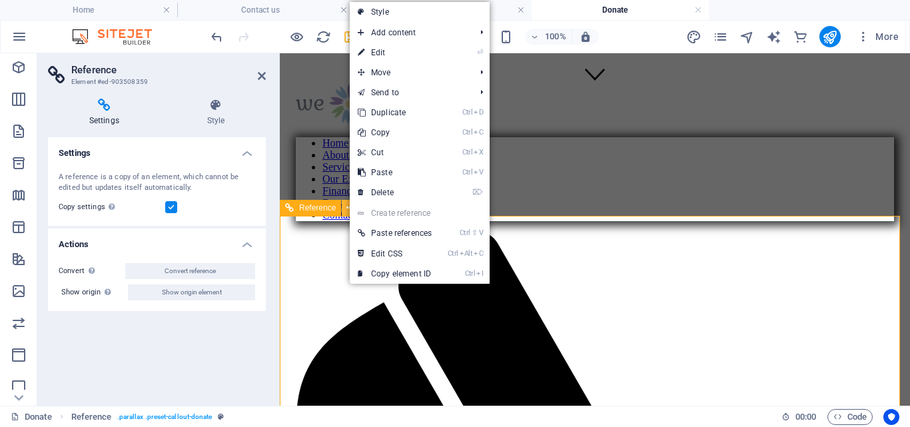
click at [348, 207] on icon at bounding box center [349, 208] width 7 height 14
click at [381, 186] on link "⌦ Delete" at bounding box center [395, 192] width 90 height 20
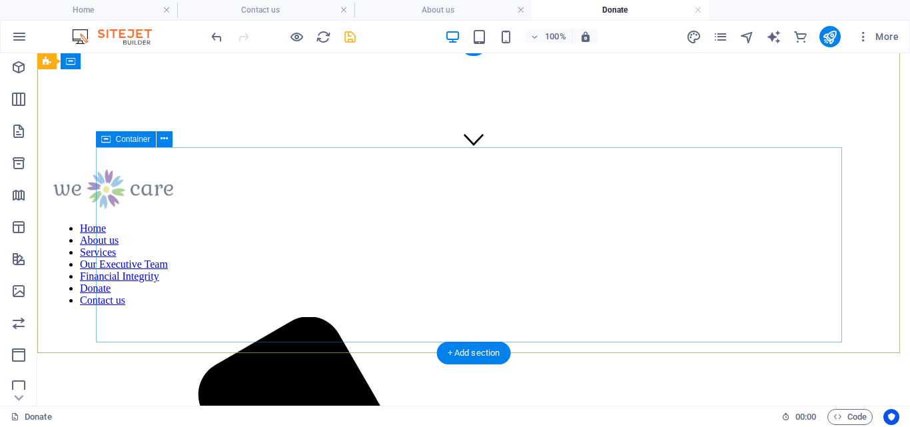
scroll to position [0, 0]
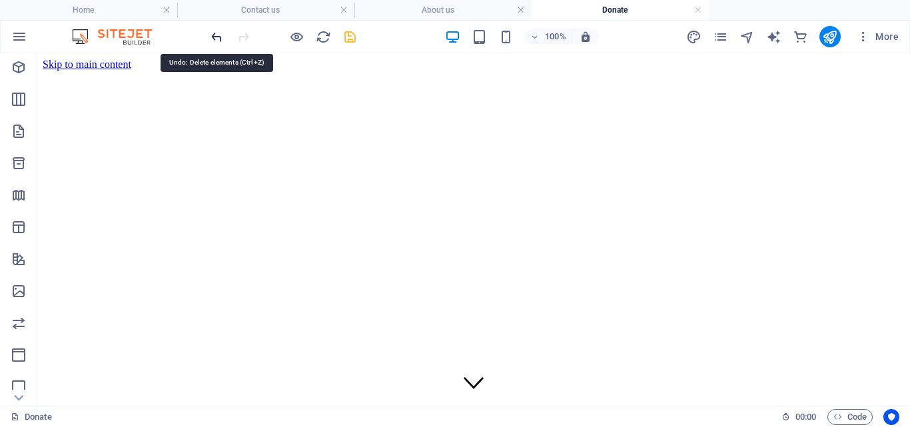
click at [215, 33] on icon "undo" at bounding box center [216, 36] width 15 height 15
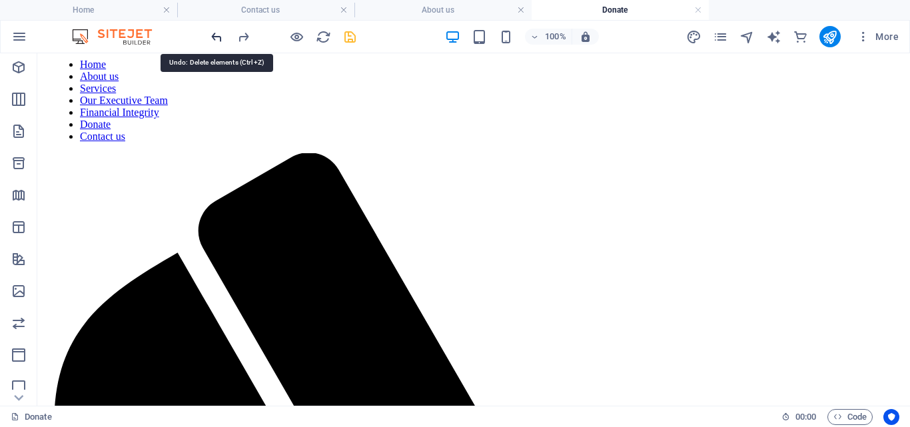
scroll to position [445, 0]
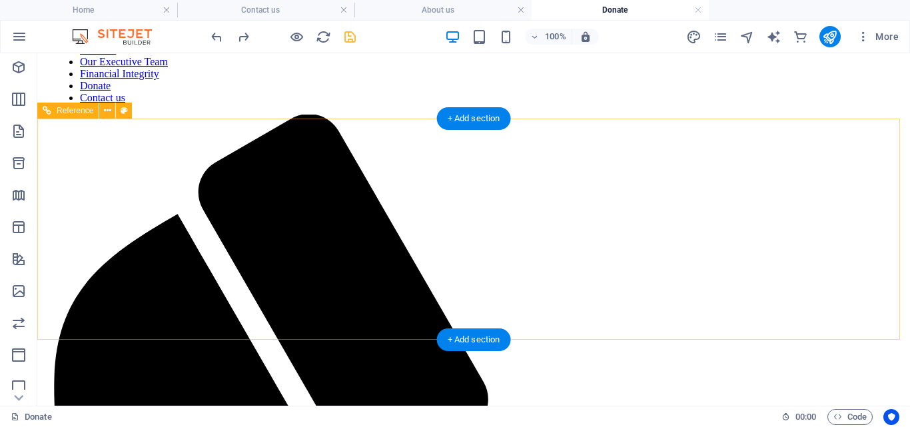
drag, startPoint x: 724, startPoint y: 284, endPoint x: 726, endPoint y: 292, distance: 7.4
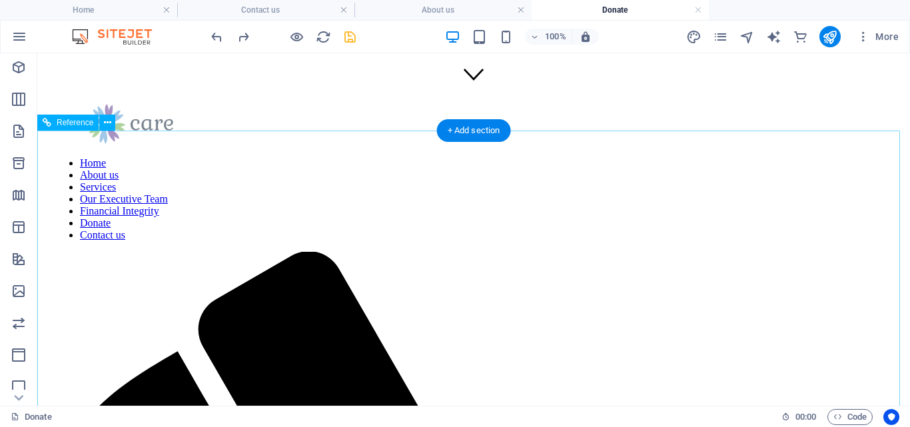
scroll to position [772, 0]
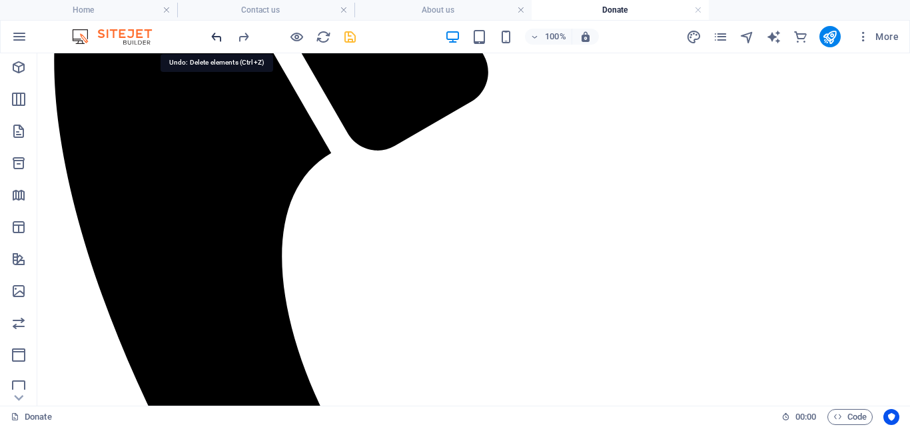
click at [214, 31] on icon "undo" at bounding box center [216, 36] width 15 height 15
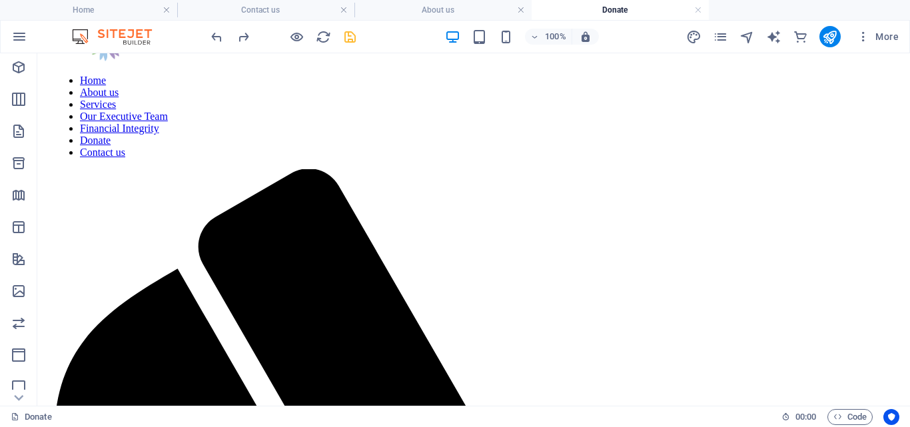
scroll to position [370, 0]
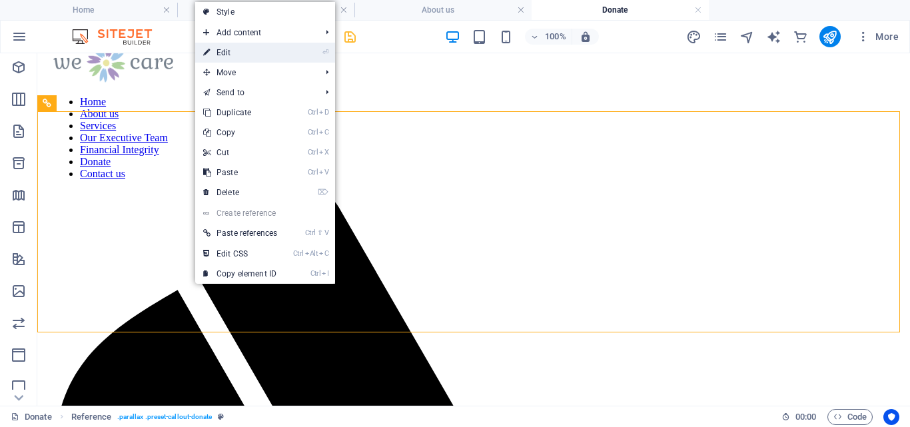
click at [231, 51] on link "⏎ Edit" at bounding box center [240, 53] width 90 height 20
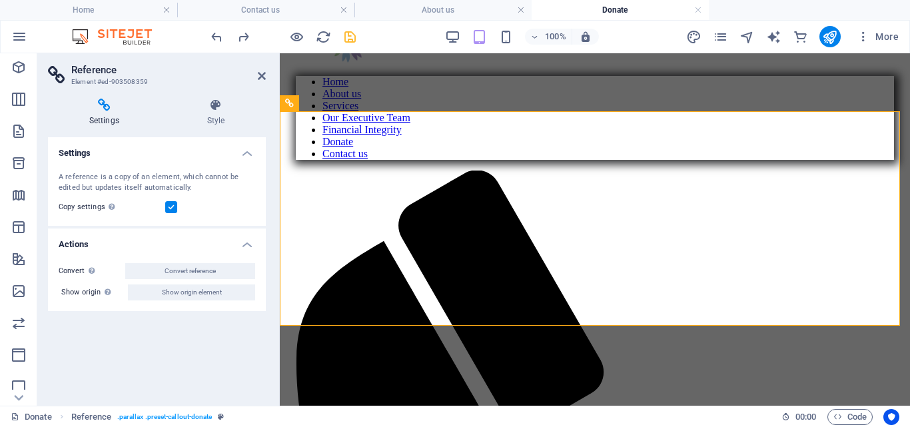
scroll to position [330, 0]
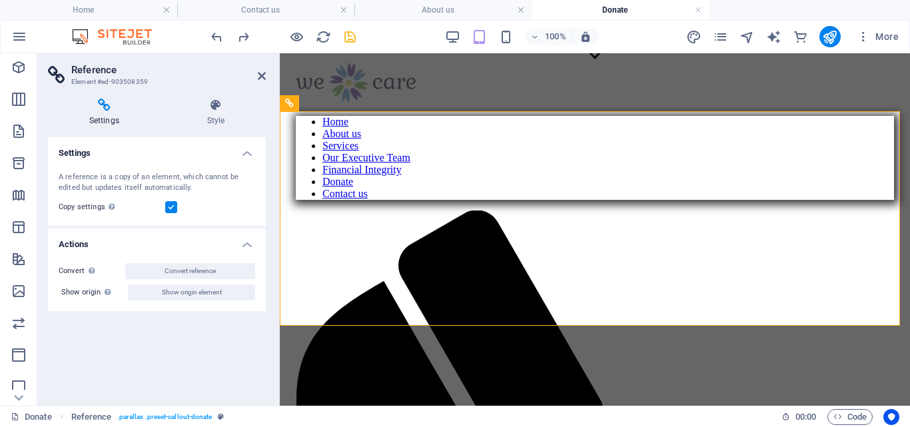
drag, startPoint x: 181, startPoint y: 288, endPoint x: 211, endPoint y: 231, distance: 64.0
click at [211, 231] on li "Actions Convert Convert the reference into a separate element. All subsequent c…" at bounding box center [157, 269] width 218 height 83
click at [216, 105] on icon at bounding box center [216, 105] width 100 height 13
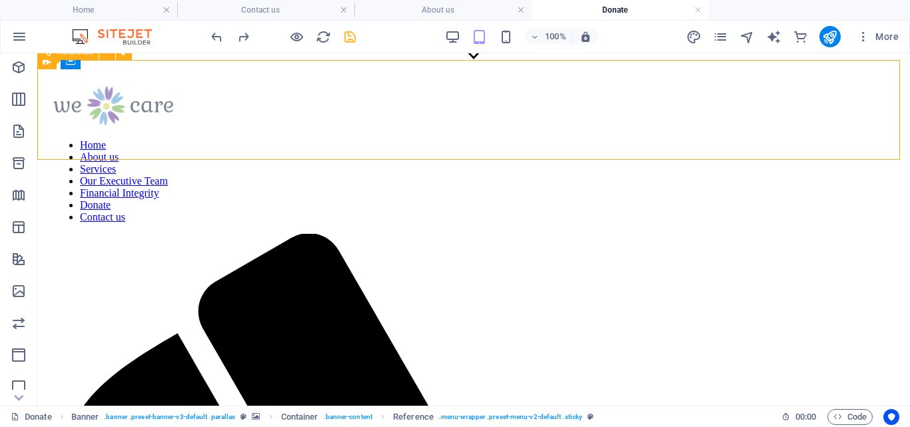
scroll to position [370, 0]
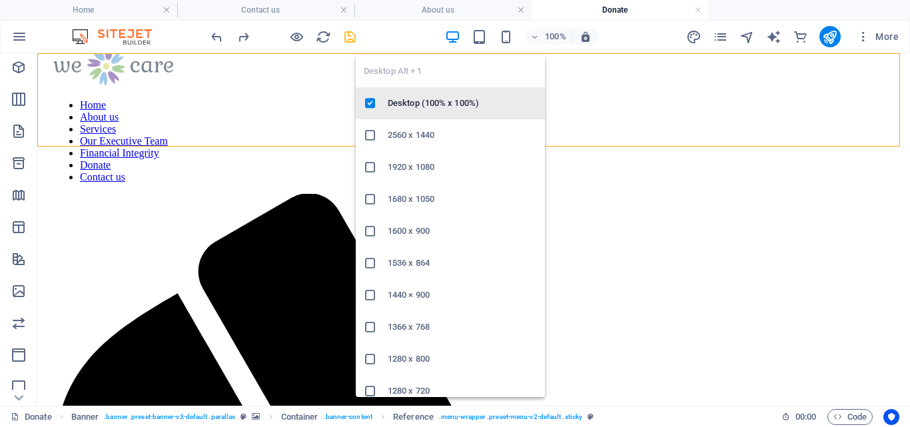
click at [438, 100] on h6 "Desktop (100% x 100%)" at bounding box center [462, 103] width 149 height 16
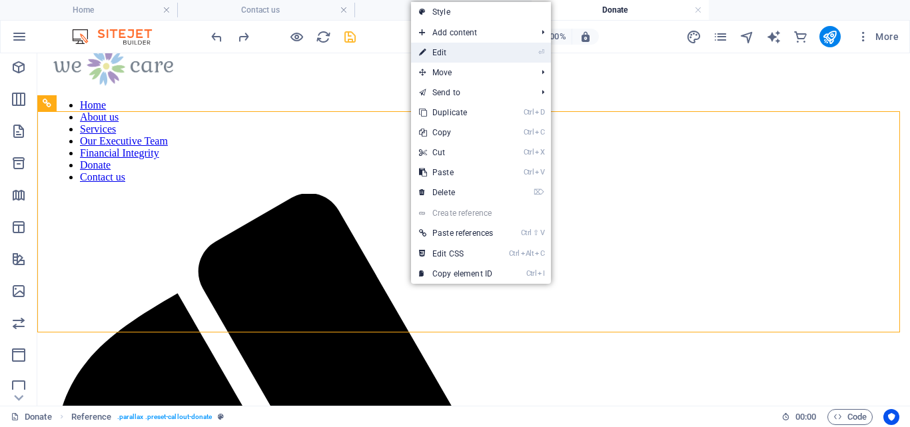
click at [453, 53] on link "⏎ Edit" at bounding box center [456, 53] width 90 height 20
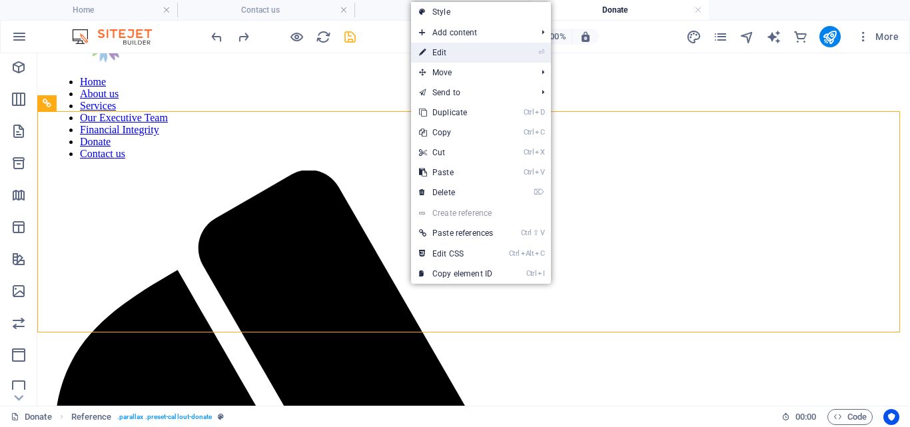
select select "%"
select select "center"
select select "rem"
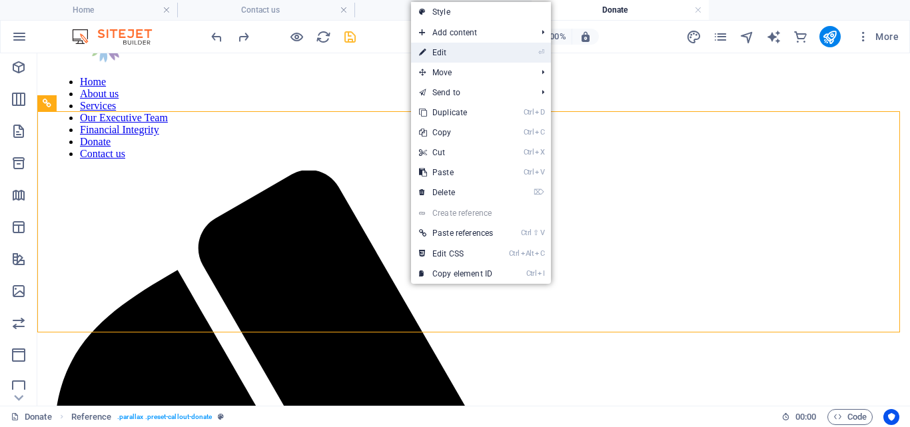
select select "px"
select select "preset-callout-donate"
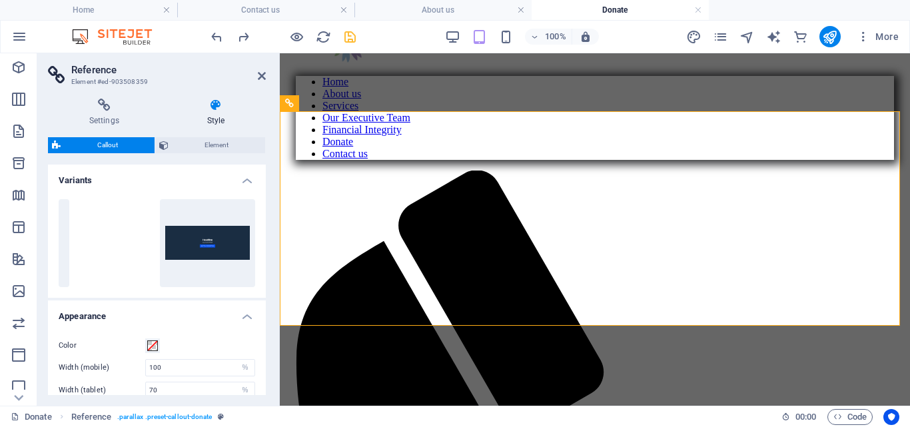
scroll to position [330, 0]
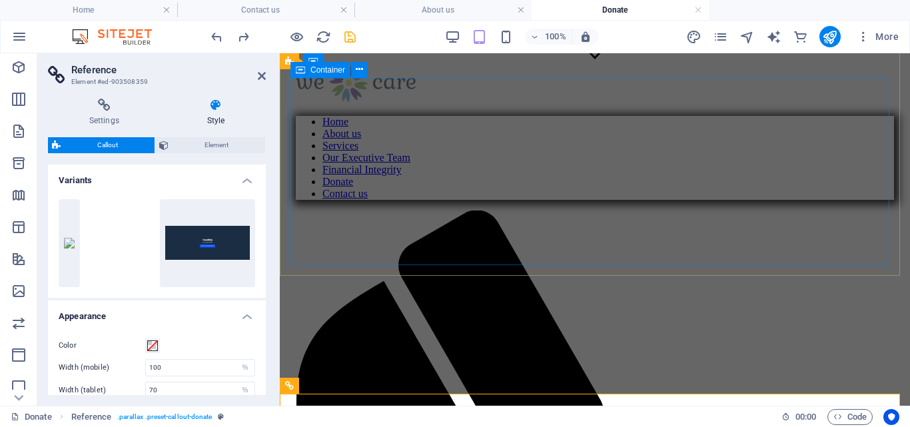
scroll to position [0, 0]
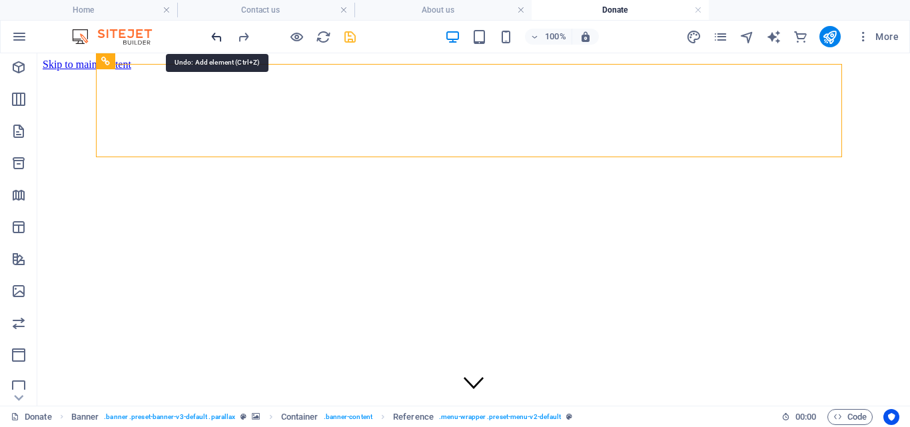
click at [218, 37] on icon "undo" at bounding box center [216, 36] width 15 height 15
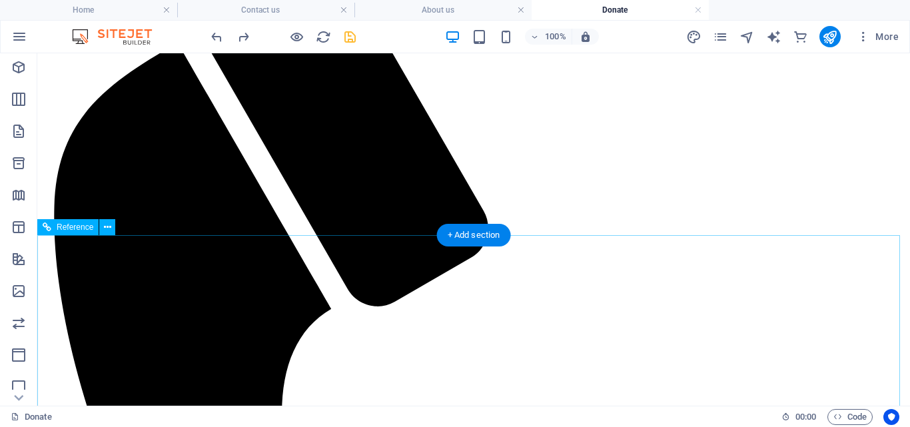
scroll to position [308, 0]
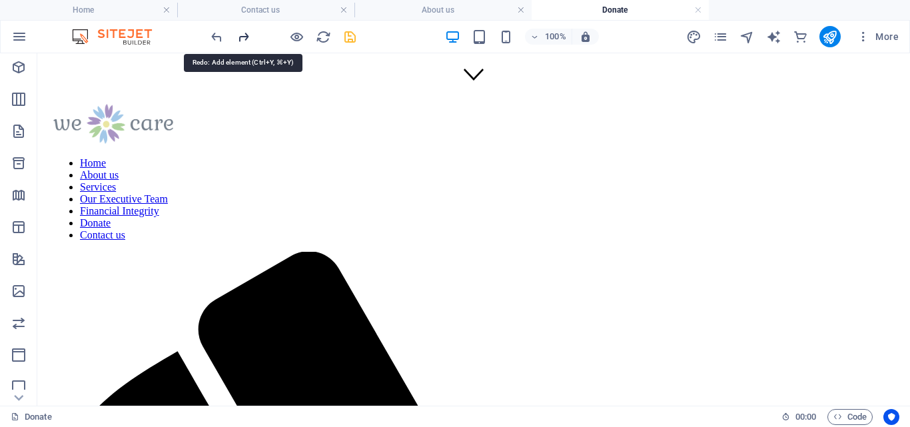
click at [246, 34] on icon "redo" at bounding box center [243, 36] width 15 height 15
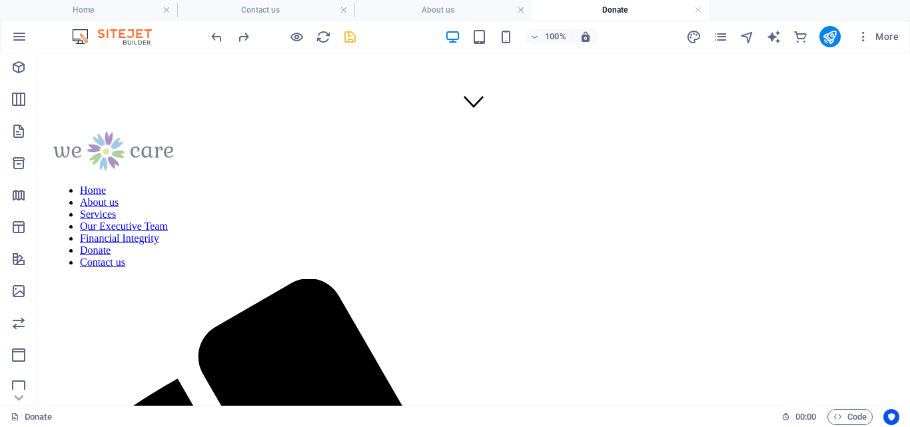
scroll to position [273, 0]
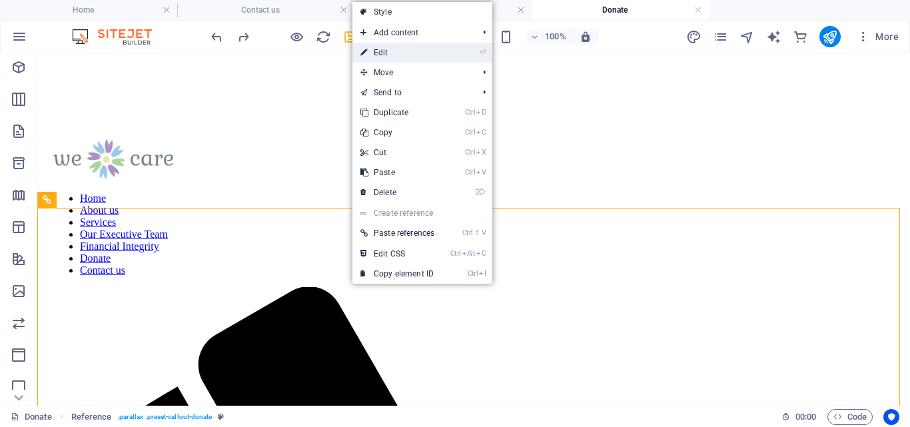
click at [437, 50] on link "⏎ Edit" at bounding box center [397, 53] width 90 height 20
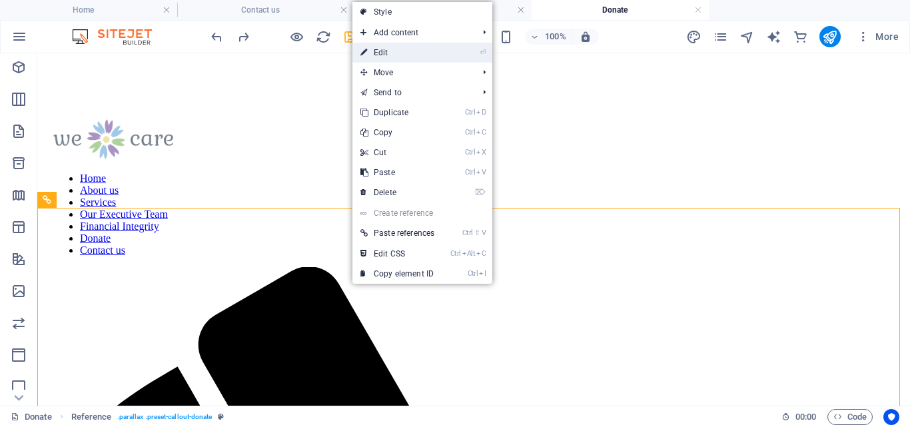
select select "%"
select select "center"
select select "rem"
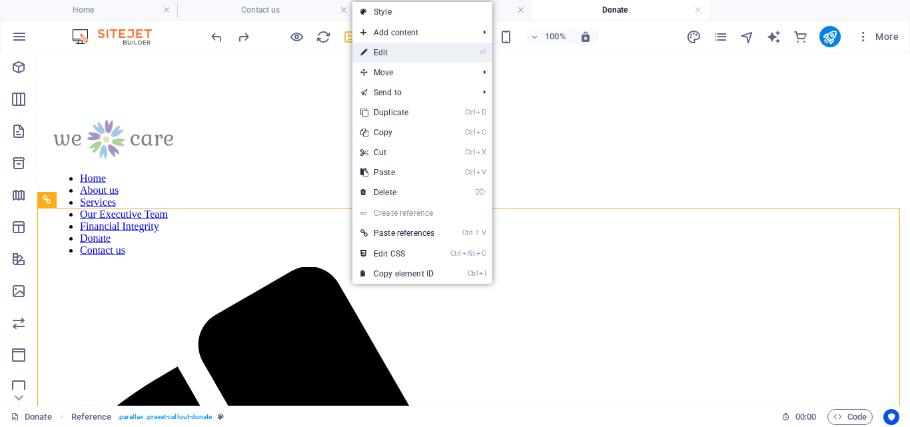
select select "px"
select select "preset-callout-donate"
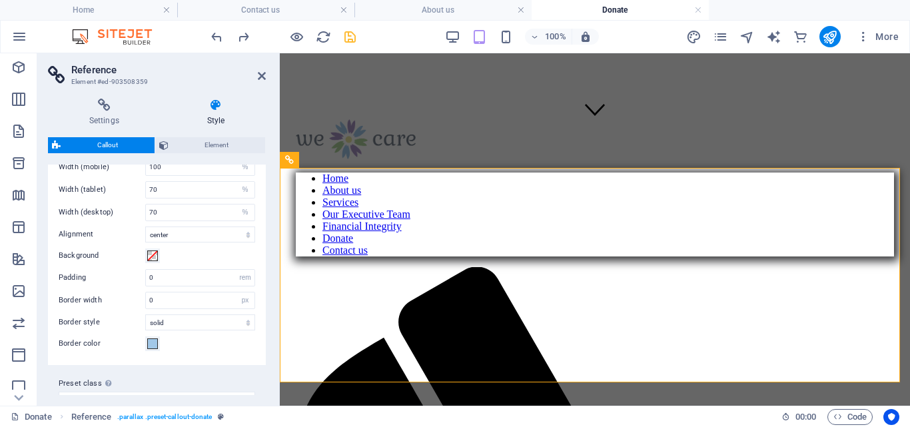
scroll to position [224, 0]
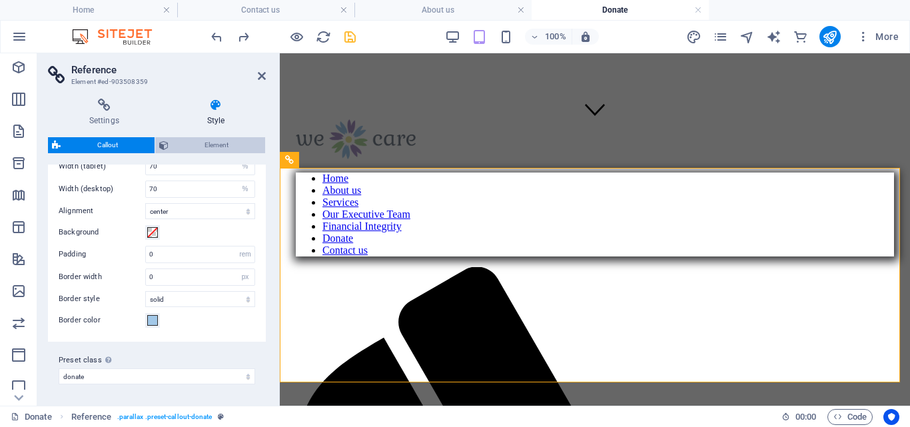
click at [208, 141] on span "Element" at bounding box center [216, 145] width 89 height 16
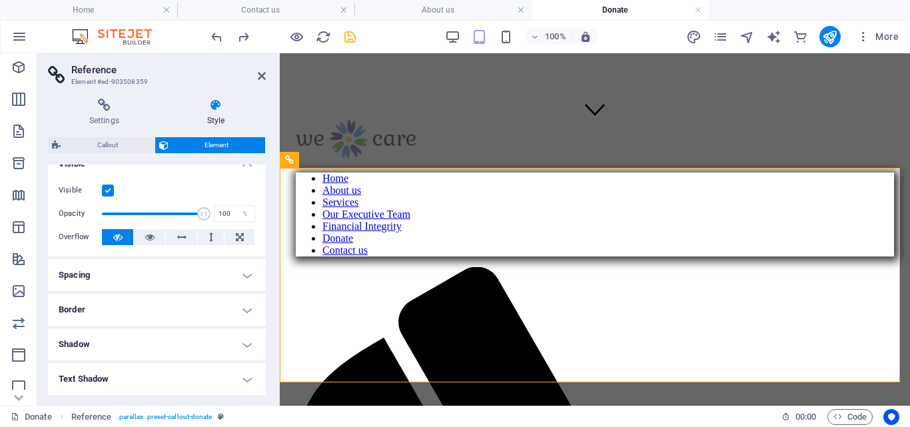
scroll to position [0, 0]
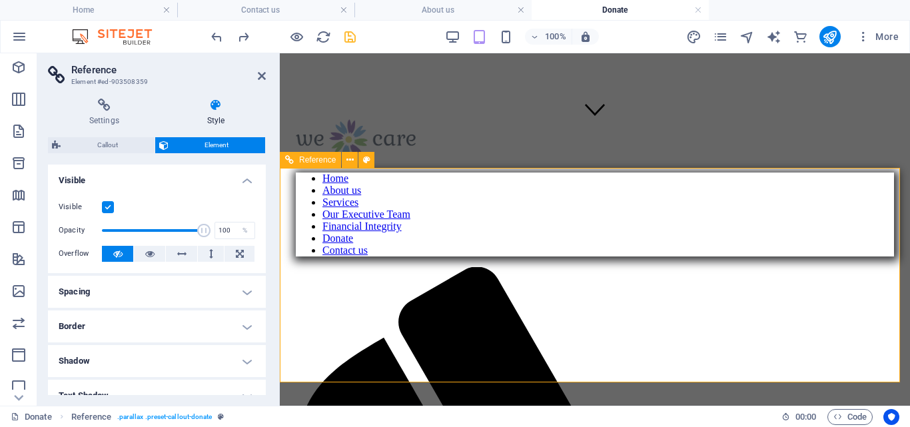
click at [259, 73] on icon at bounding box center [262, 76] width 8 height 11
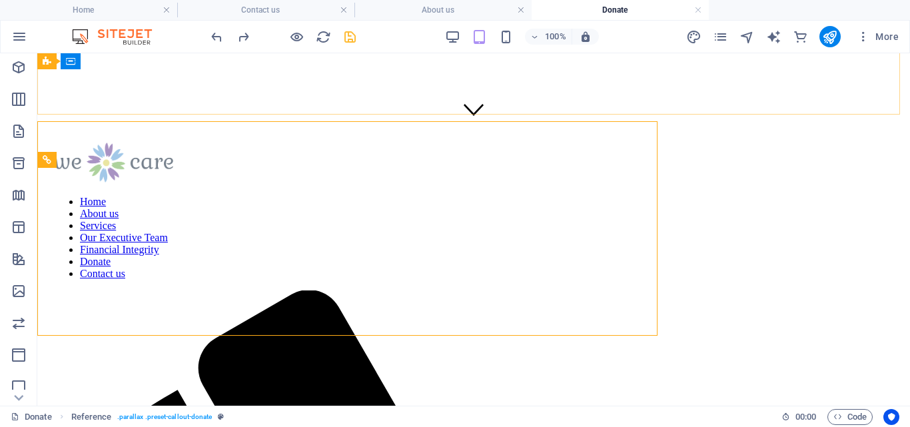
scroll to position [313, 0]
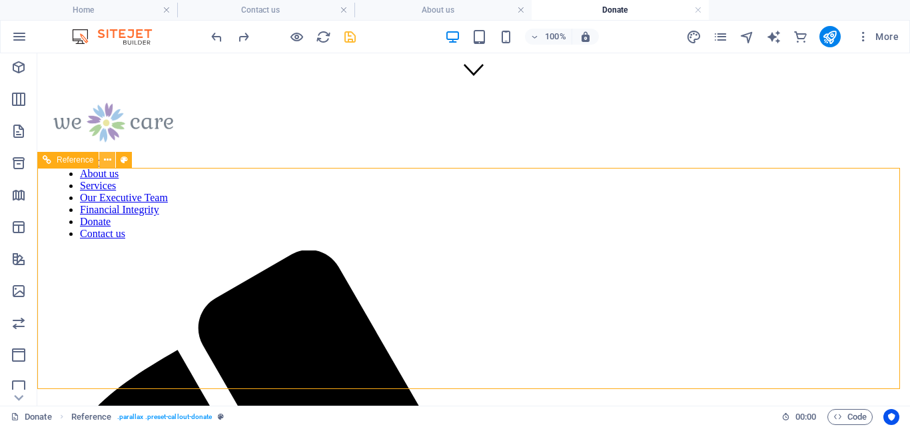
click at [109, 160] on icon at bounding box center [107, 160] width 7 height 14
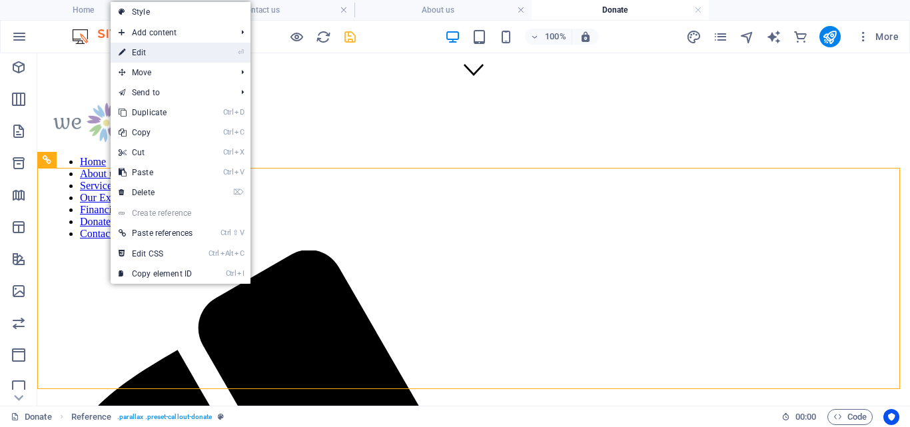
click at [140, 49] on link "⏎ Edit" at bounding box center [156, 53] width 90 height 20
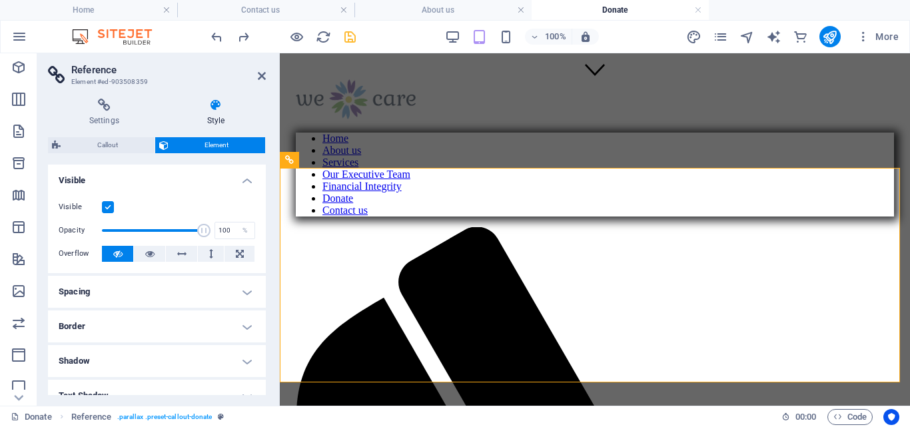
scroll to position [273, 0]
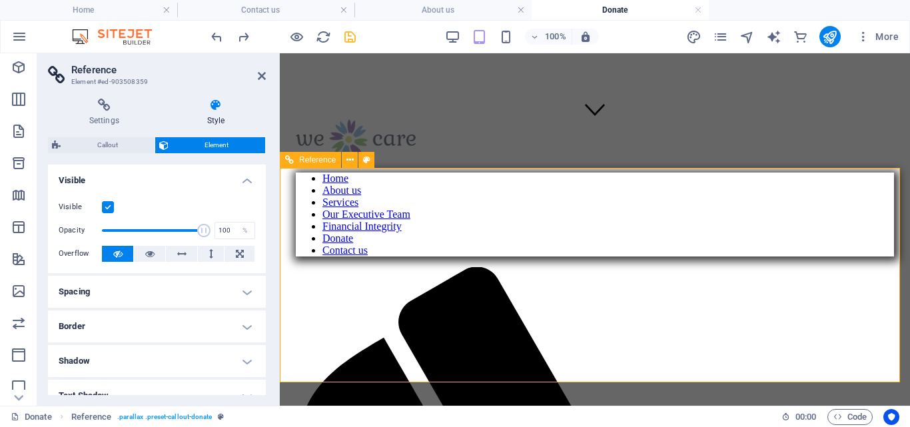
drag, startPoint x: 330, startPoint y: 274, endPoint x: 374, endPoint y: 272, distance: 44.7
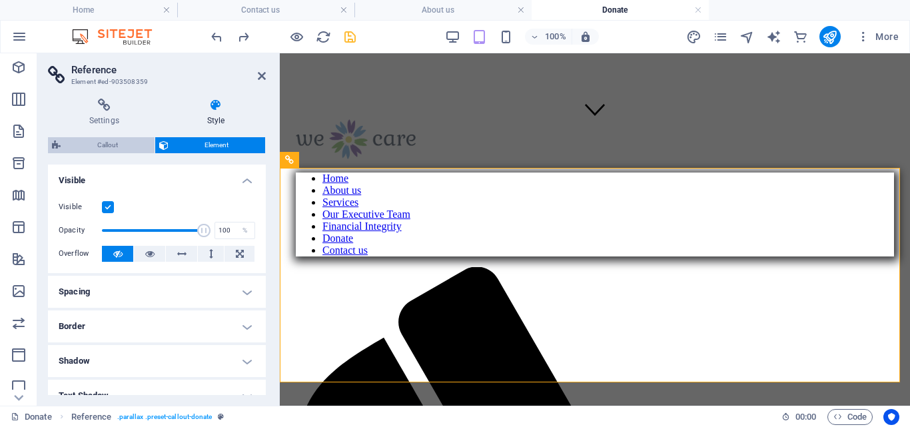
click at [105, 143] on span "Callout" at bounding box center [108, 145] width 86 height 16
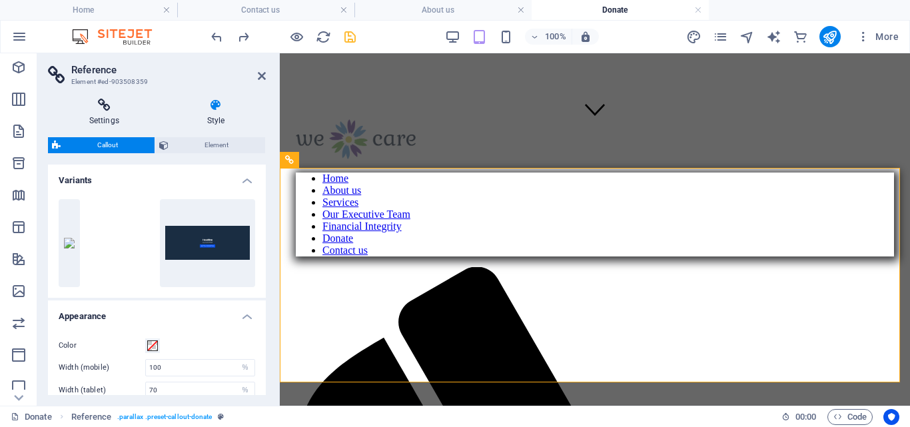
click at [103, 110] on icon at bounding box center [104, 105] width 113 height 13
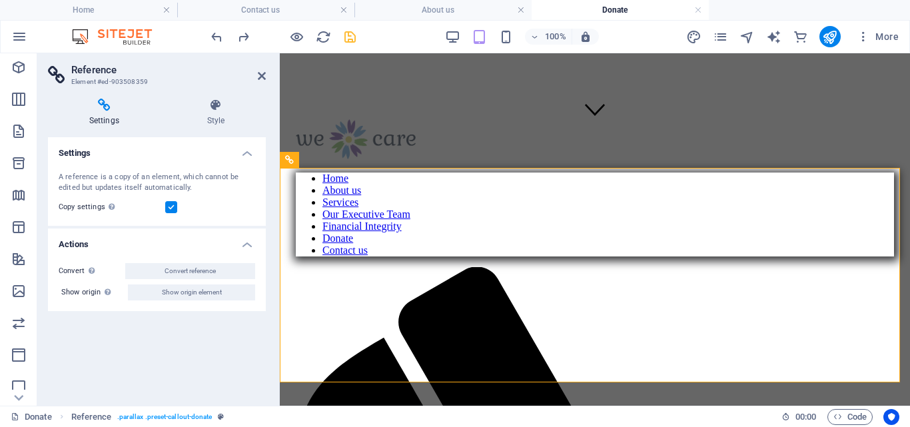
click at [98, 107] on icon at bounding box center [104, 105] width 113 height 13
click at [205, 105] on icon at bounding box center [216, 105] width 100 height 13
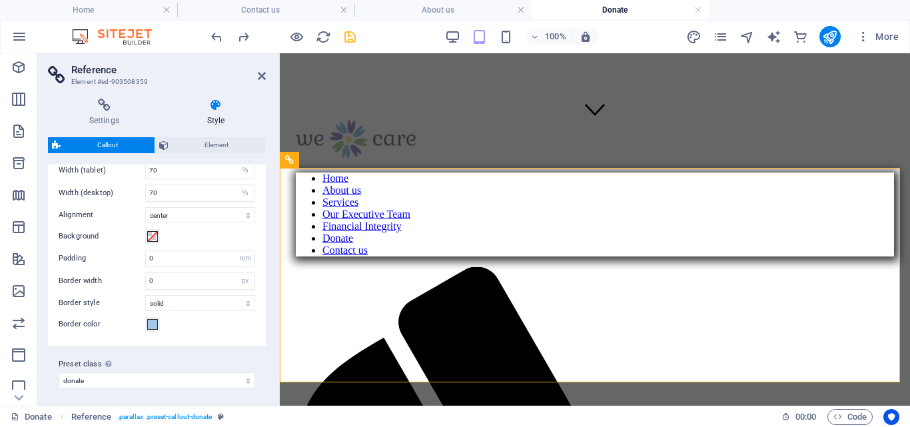
scroll to position [224, 0]
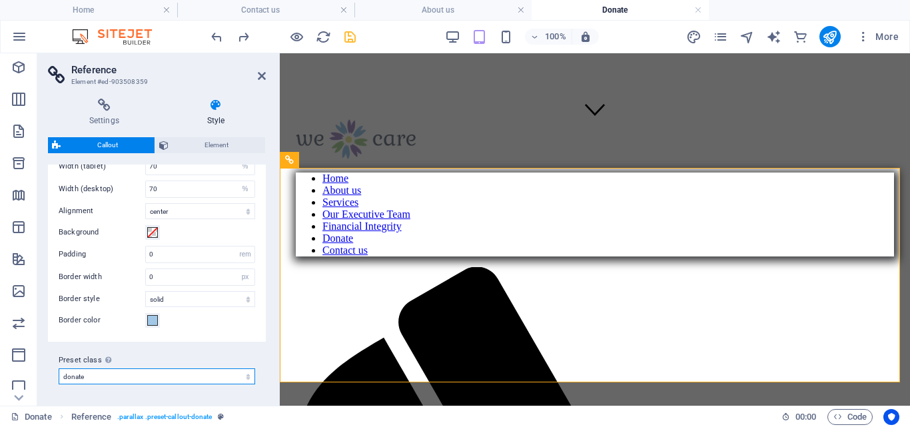
click at [244, 378] on select "quote box-history donate Add preset class" at bounding box center [157, 376] width 196 height 16
click at [263, 71] on icon at bounding box center [262, 76] width 8 height 11
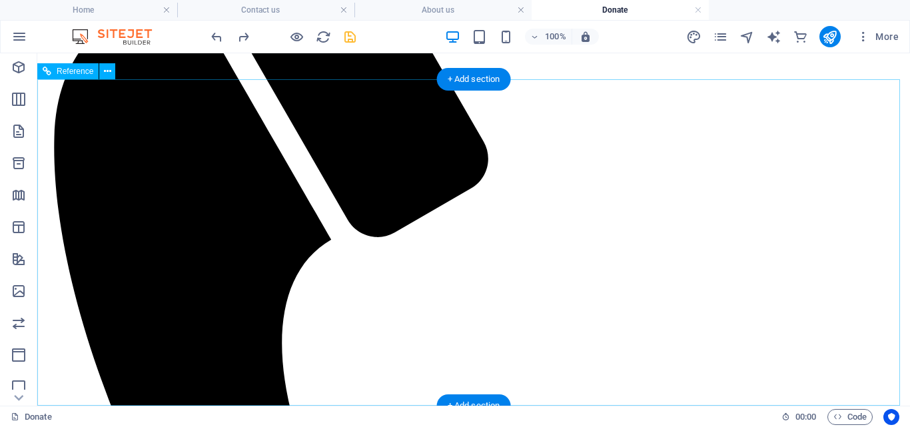
scroll to position [381, 0]
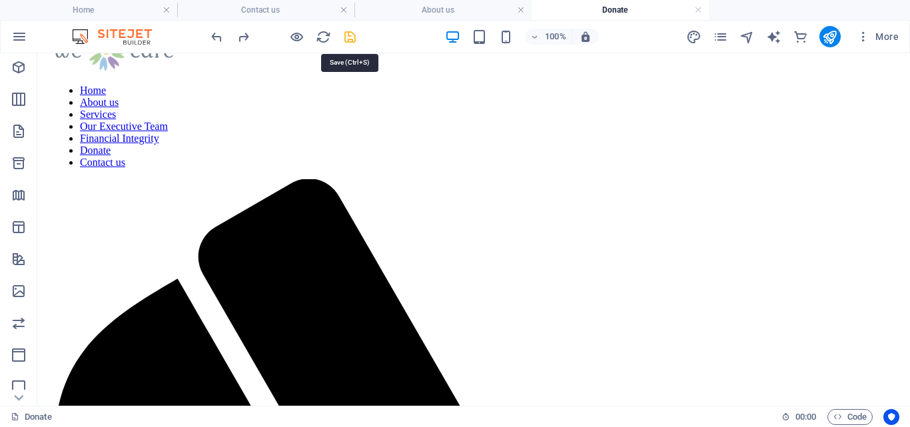
click at [343, 38] on icon "save" at bounding box center [349, 36] width 15 height 15
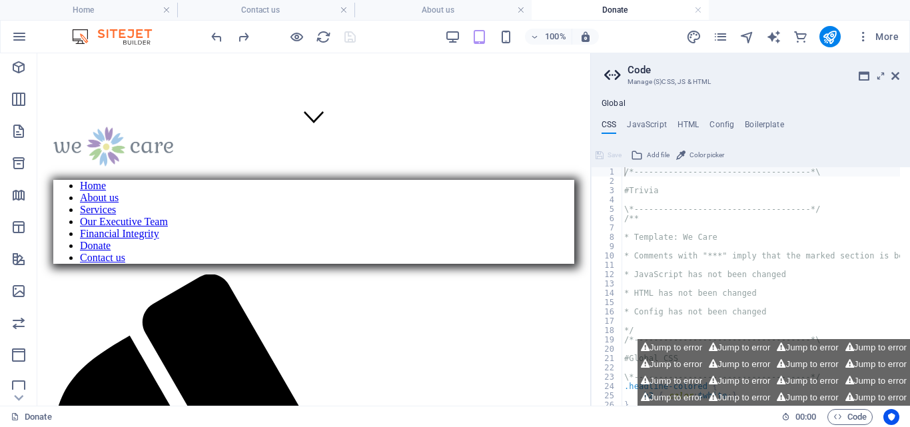
scroll to position [352, 0]
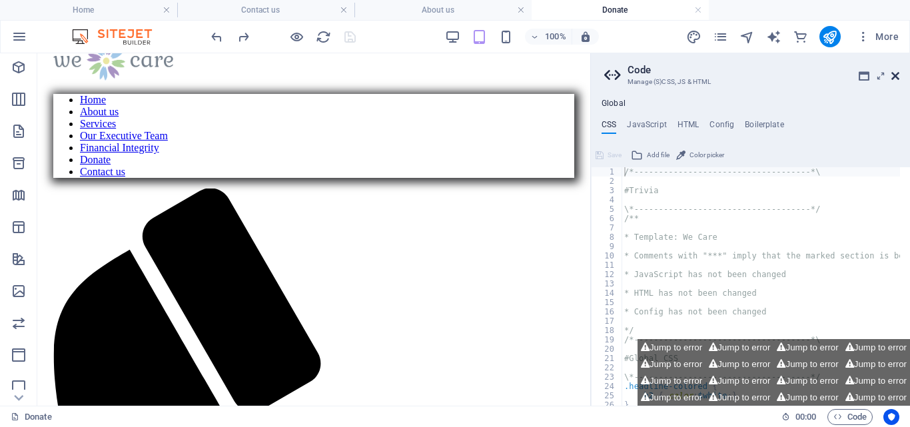
click at [895, 72] on icon at bounding box center [895, 76] width 8 height 11
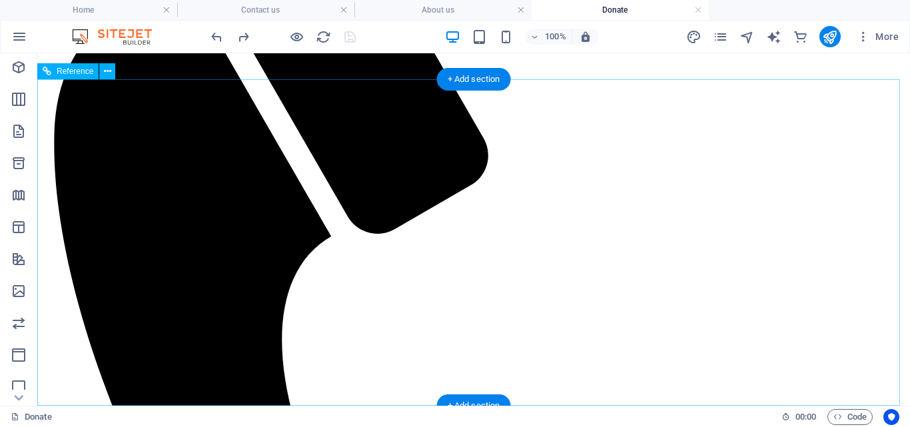
scroll to position [381, 0]
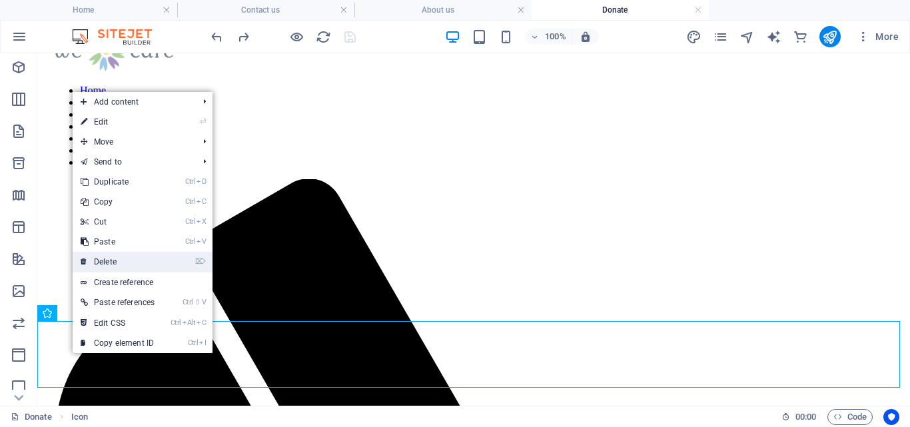
click at [94, 264] on link "⌦ Delete" at bounding box center [118, 262] width 90 height 20
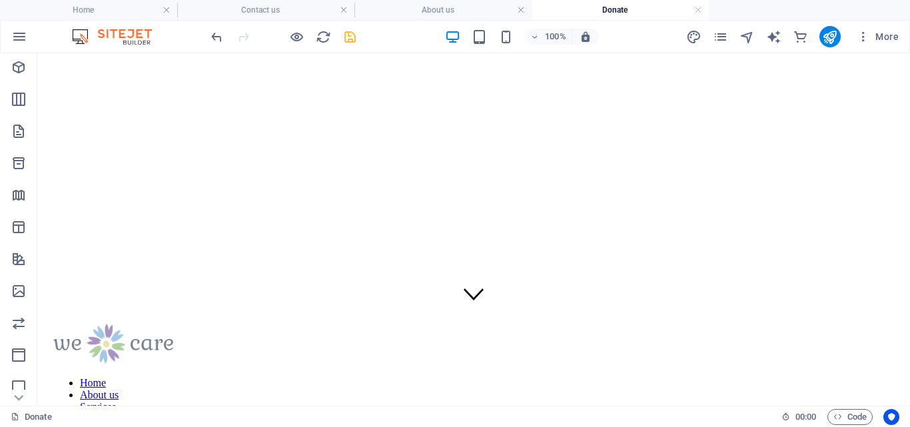
scroll to position [85, 0]
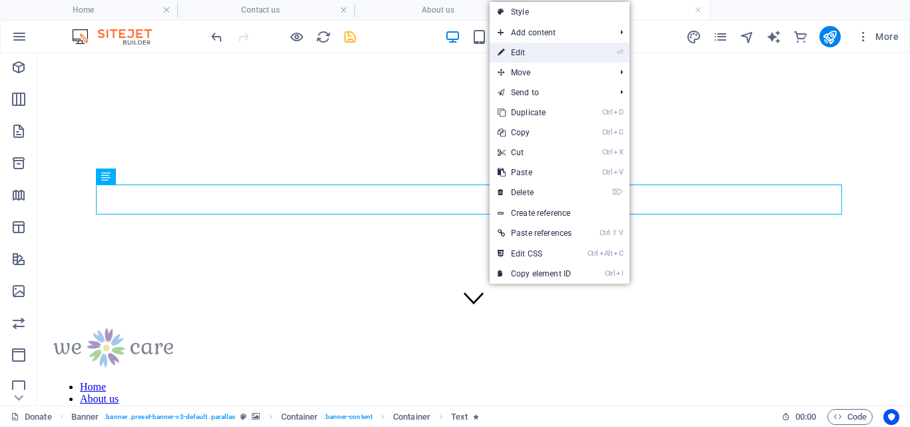
click at [524, 45] on link "⏎ Edit" at bounding box center [534, 53] width 90 height 20
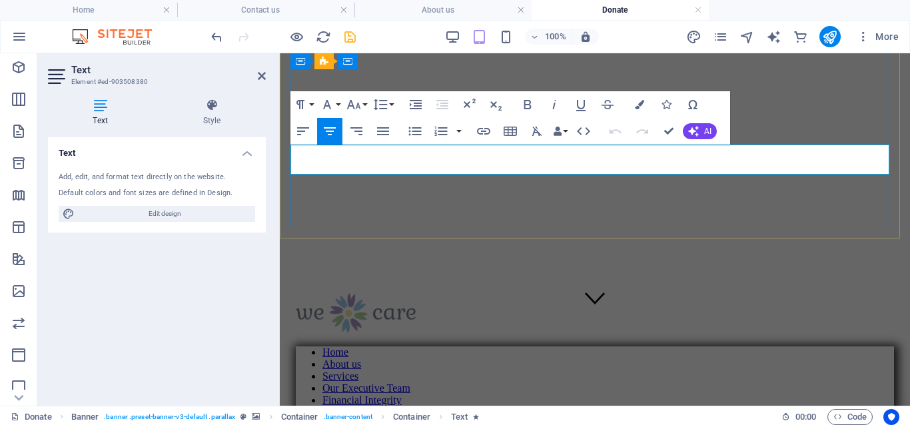
drag, startPoint x: 528, startPoint y: 162, endPoint x: 493, endPoint y: 158, distance: 34.8
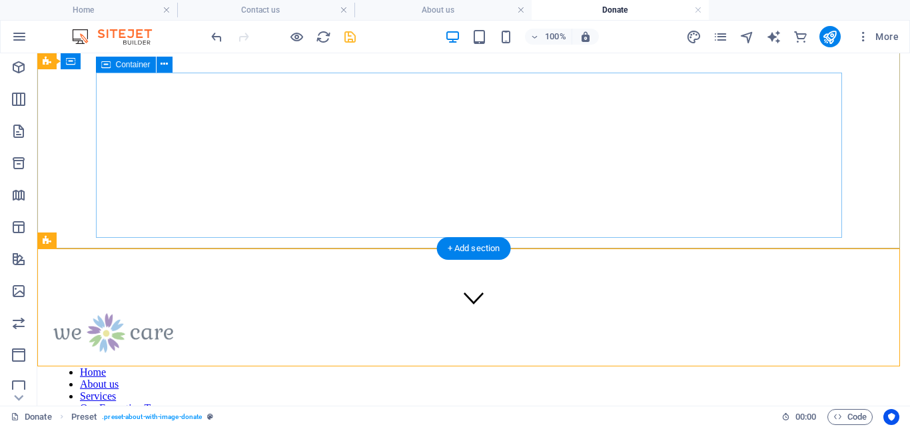
scroll to position [0, 0]
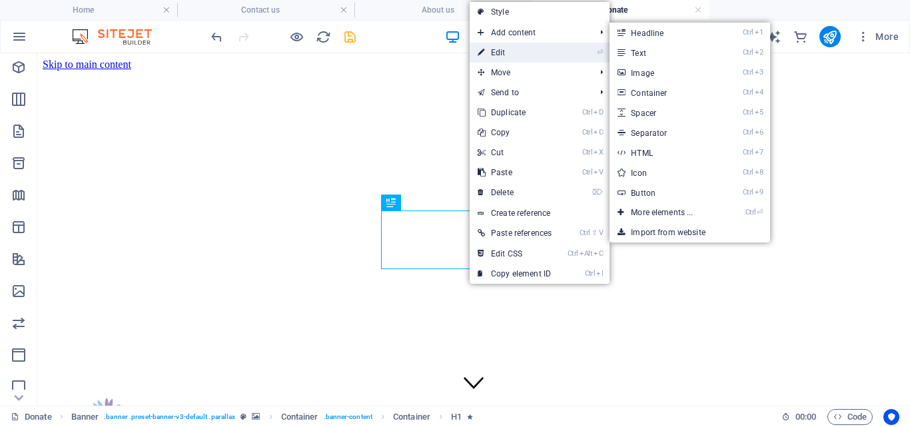
click at [505, 49] on link "⏎ Edit" at bounding box center [514, 53] width 90 height 20
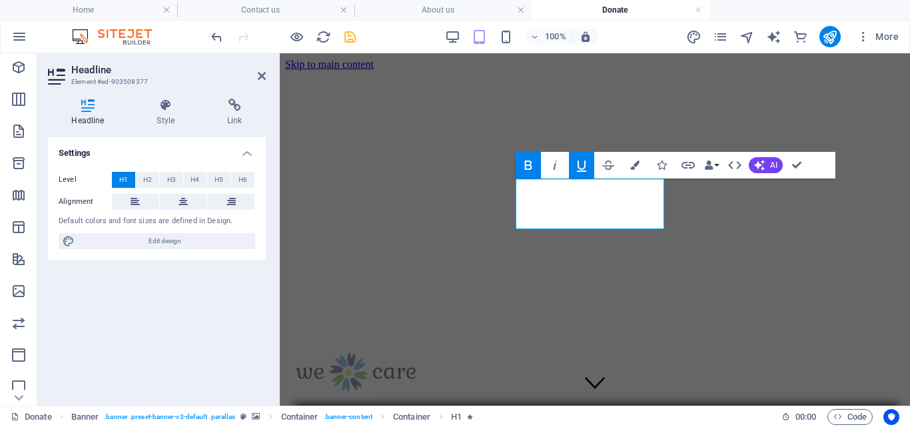
click at [583, 161] on icon "button" at bounding box center [581, 165] width 16 height 16
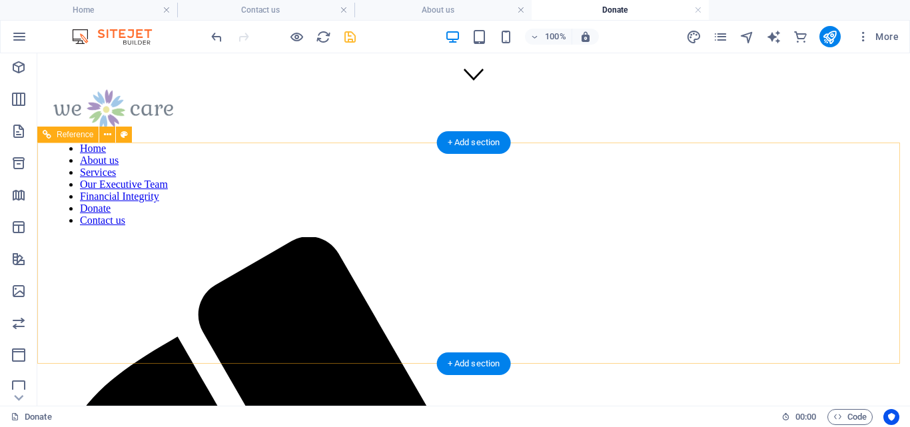
scroll to position [593, 0]
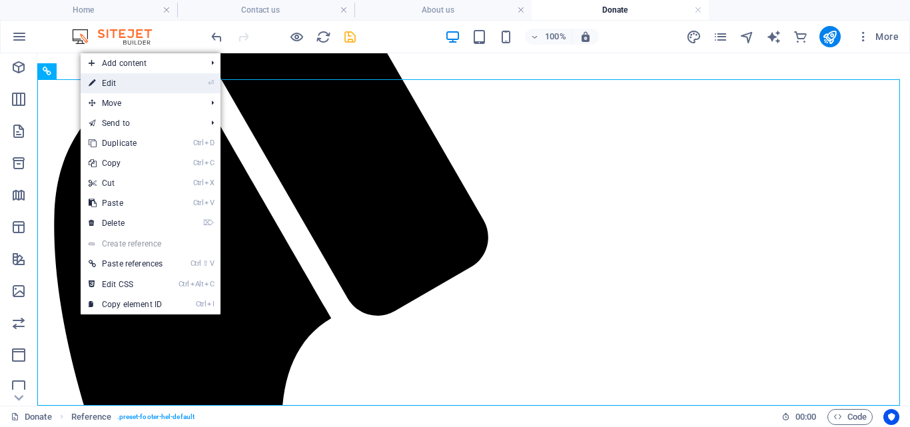
click at [111, 81] on link "⏎ Edit" at bounding box center [126, 83] width 90 height 20
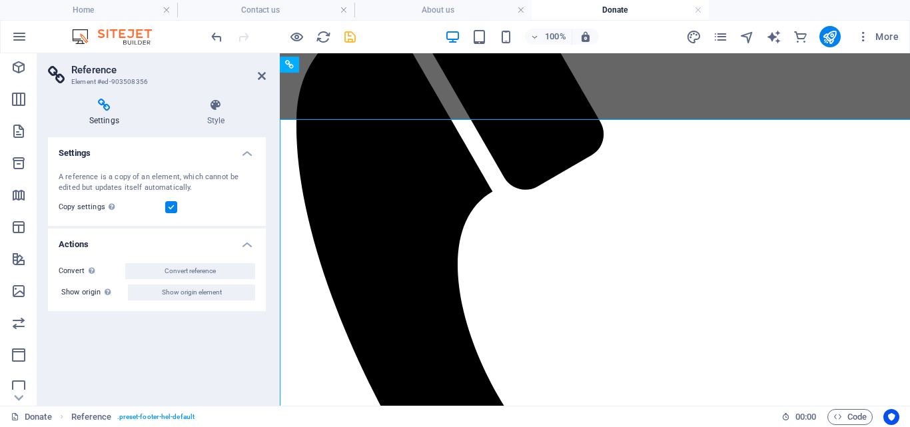
scroll to position [553, 0]
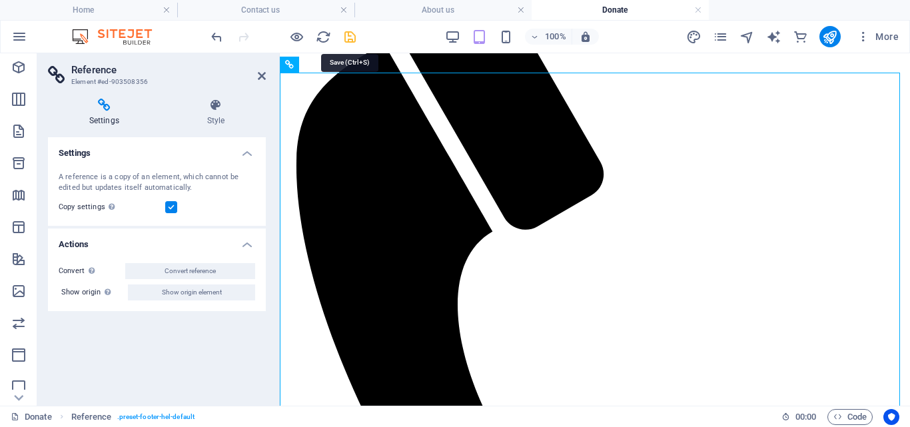
click at [348, 33] on icon "save" at bounding box center [349, 36] width 15 height 15
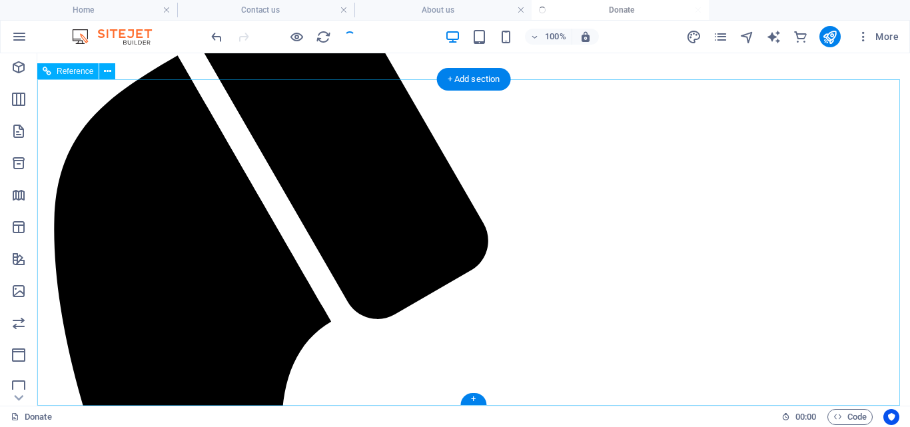
scroll to position [0, 0]
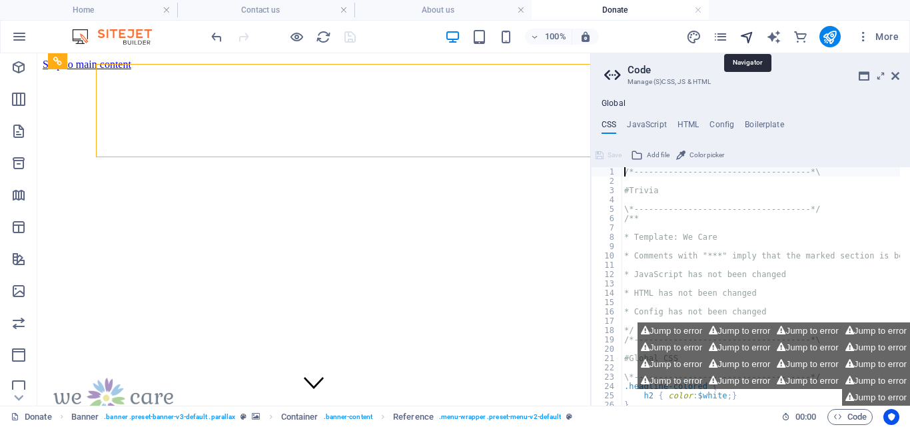
click at [742, 35] on icon "navigator" at bounding box center [746, 36] width 15 height 15
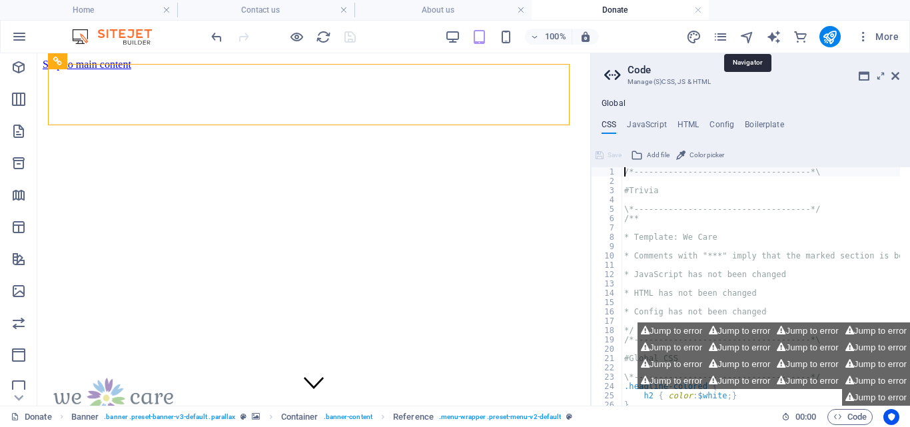
select select "16964142-en"
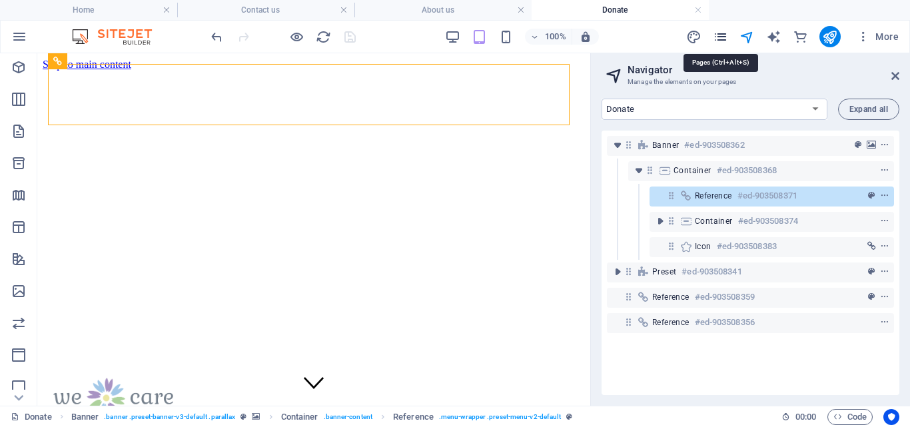
click at [724, 36] on icon "pages" at bounding box center [719, 36] width 15 height 15
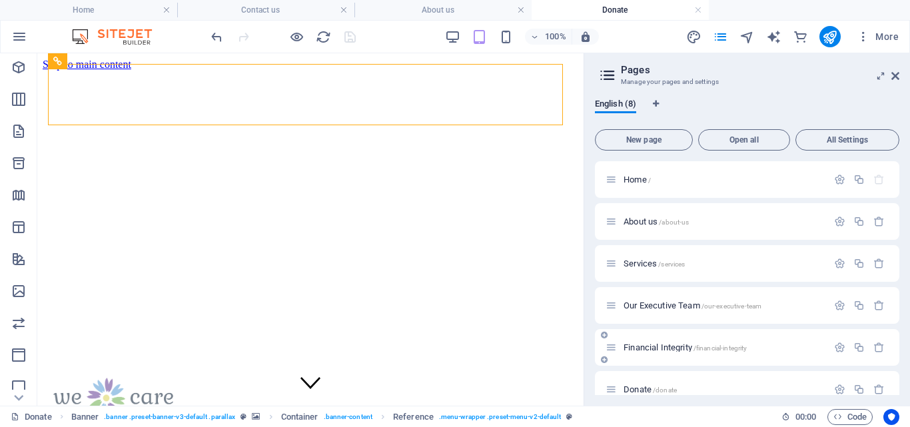
scroll to position [102, 0]
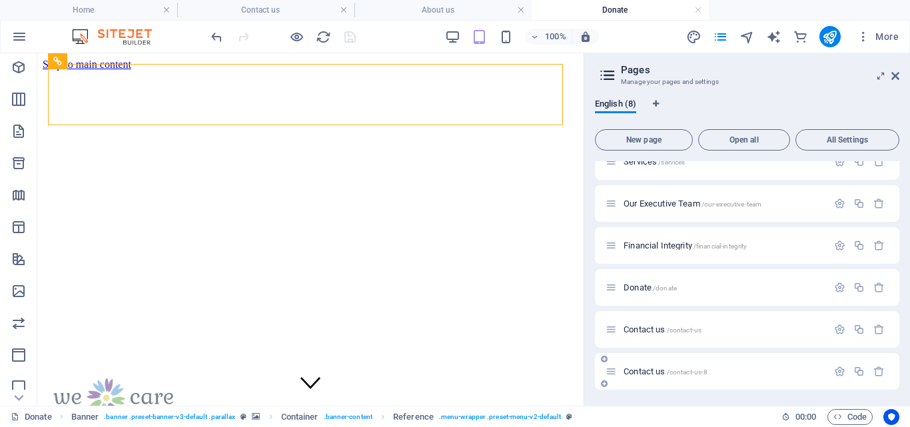
click at [655, 366] on div "Contact us /contact-us-8" at bounding box center [716, 371] width 222 height 15
click at [641, 370] on span "Contact us /contact-us-8" at bounding box center [665, 371] width 84 height 10
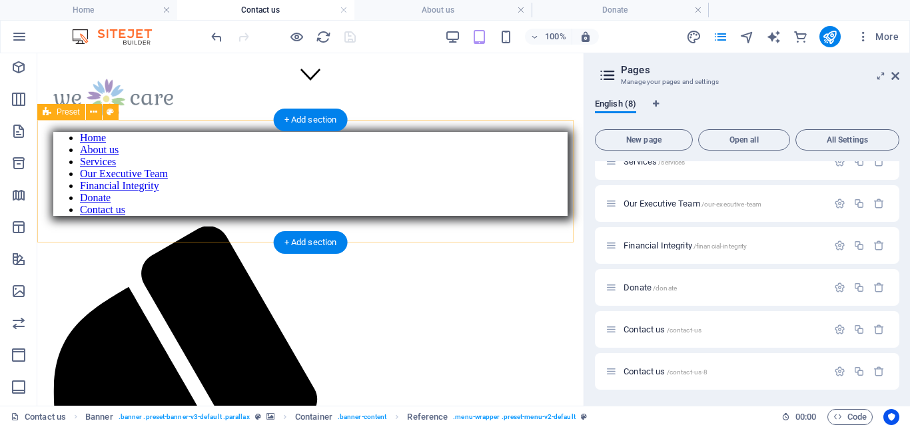
scroll to position [617, 0]
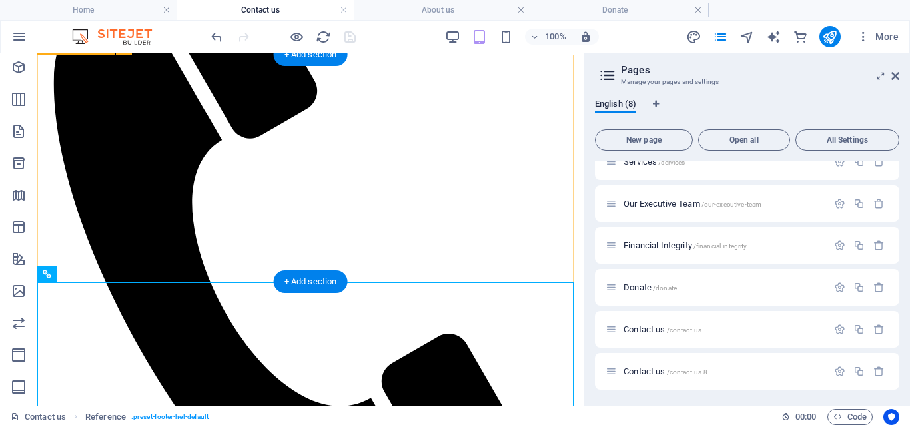
scroll to position [0, 0]
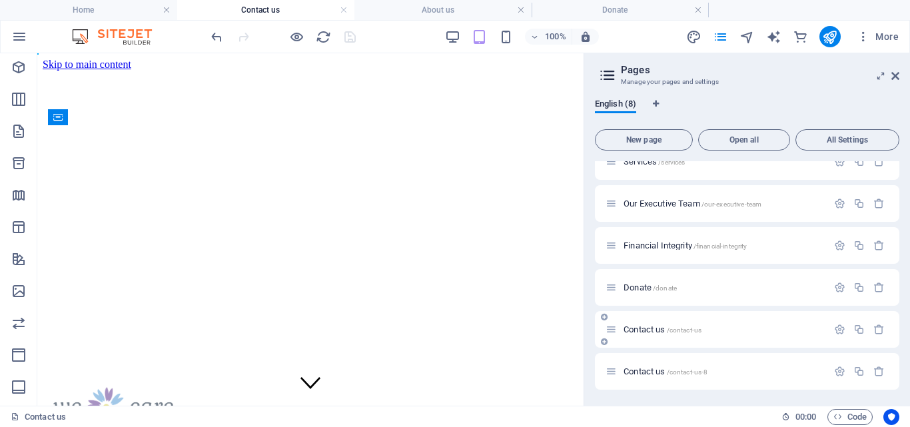
click at [651, 329] on span "Contact us /contact-us" at bounding box center [662, 329] width 78 height 10
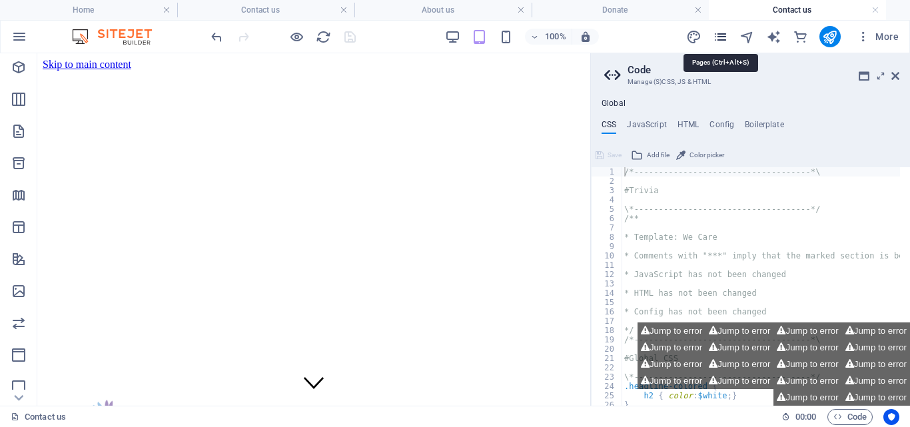
click at [723, 33] on icon "pages" at bounding box center [719, 36] width 15 height 15
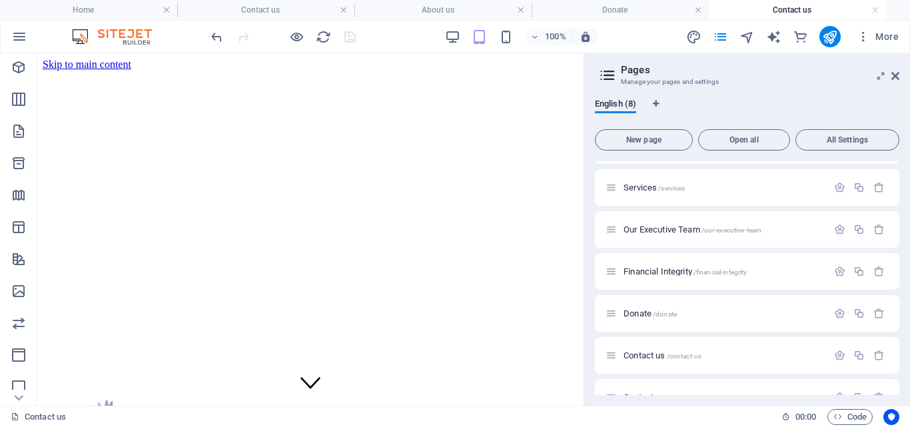
scroll to position [102, 0]
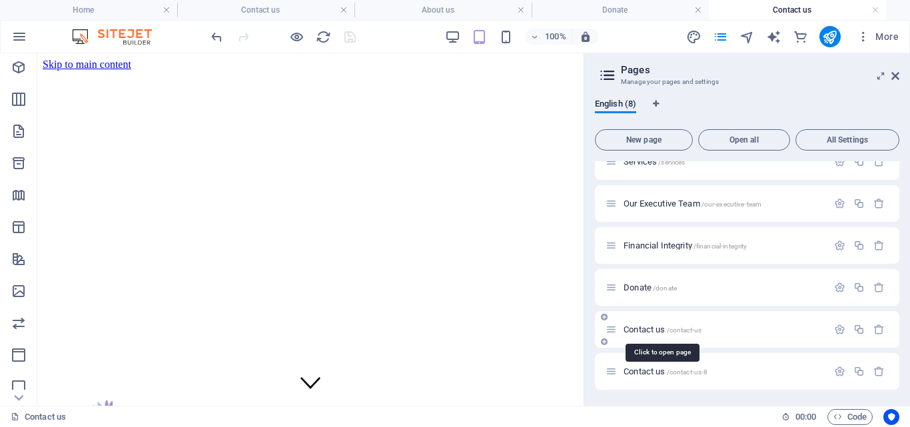
click at [651, 327] on span "Contact us /contact-us" at bounding box center [662, 329] width 78 height 10
click at [649, 328] on span "Contact us /contact-us" at bounding box center [662, 329] width 78 height 10
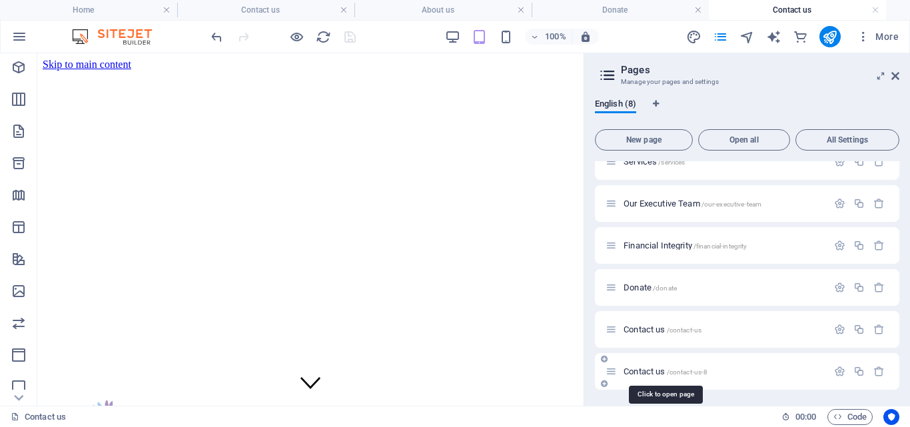
click at [665, 372] on span "Contact us /contact-us-8" at bounding box center [665, 371] width 84 height 10
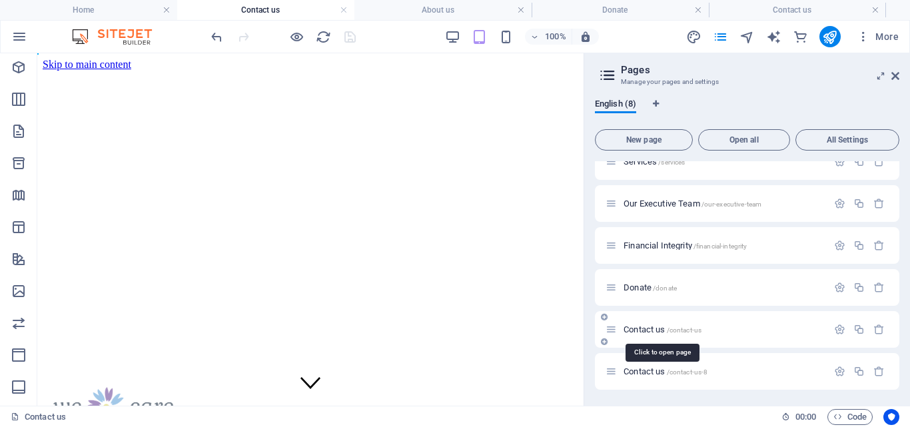
click at [661, 330] on span "Contact us /contact-us" at bounding box center [662, 329] width 78 height 10
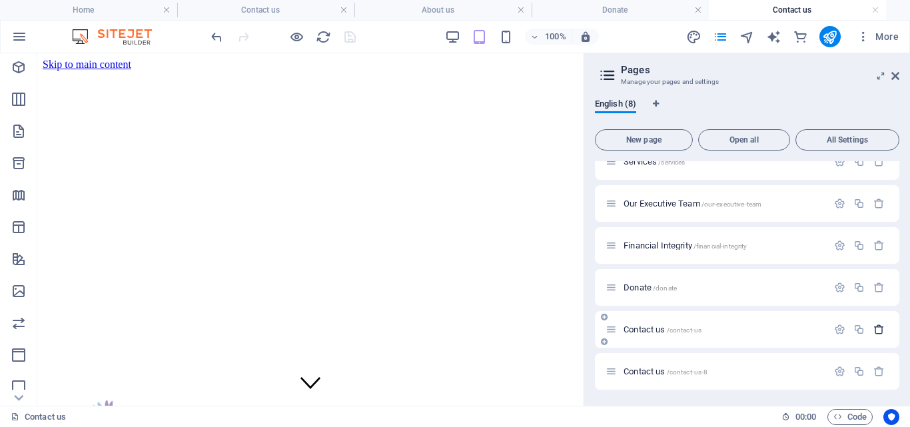
click at [876, 327] on icon "button" at bounding box center [878, 329] width 11 height 11
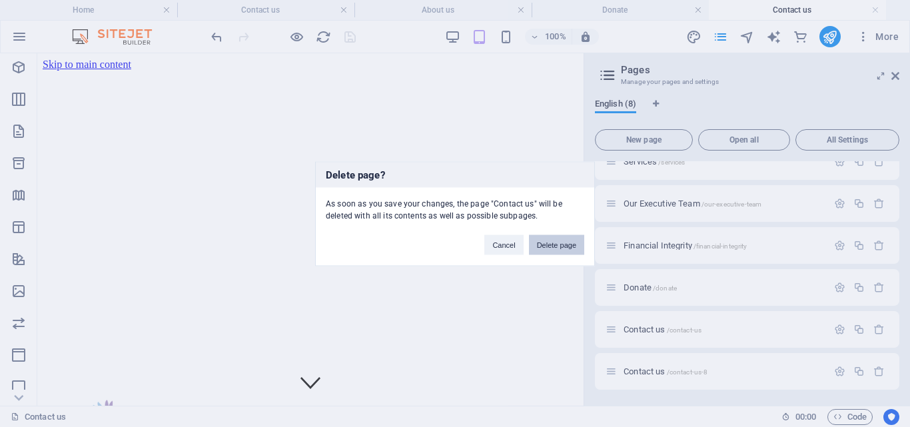
click at [565, 245] on button "Delete page" at bounding box center [556, 244] width 55 height 20
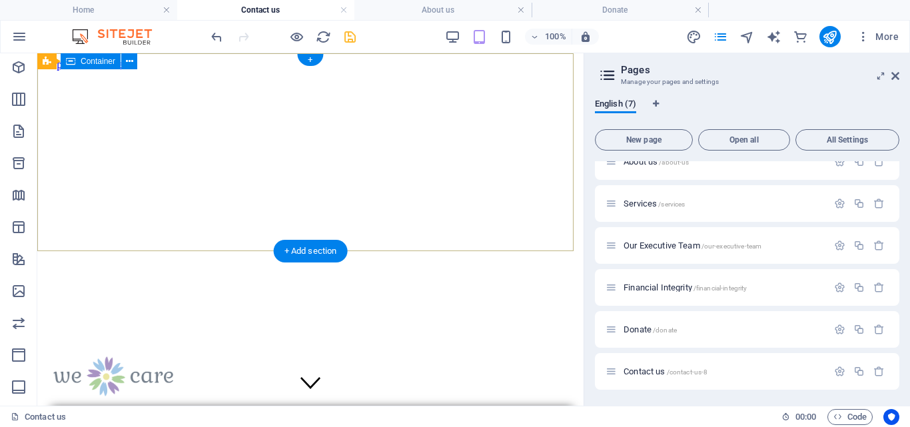
scroll to position [60, 0]
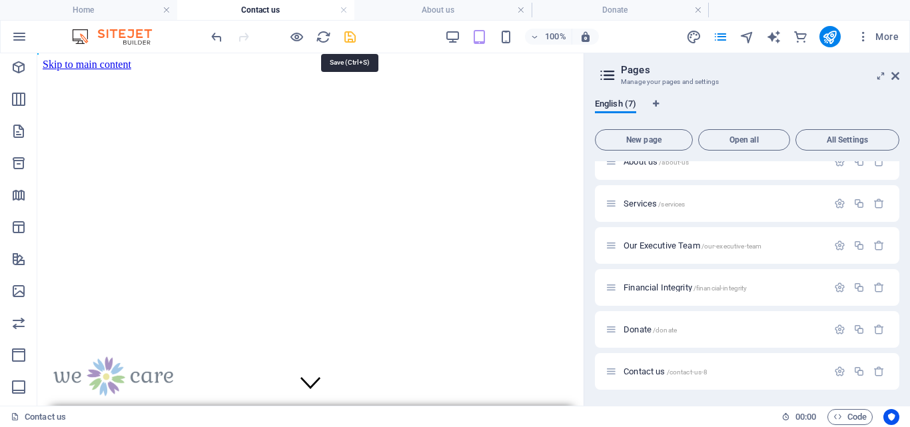
click at [347, 35] on icon "save" at bounding box center [349, 36] width 15 height 15
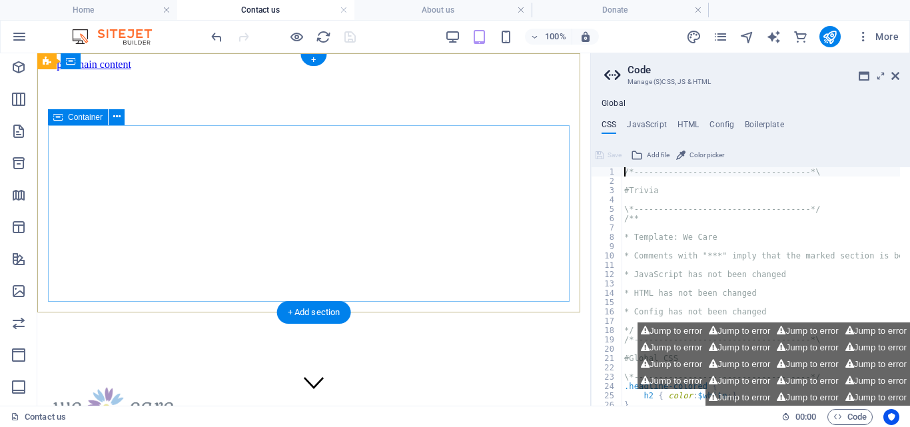
scroll to position [308, 0]
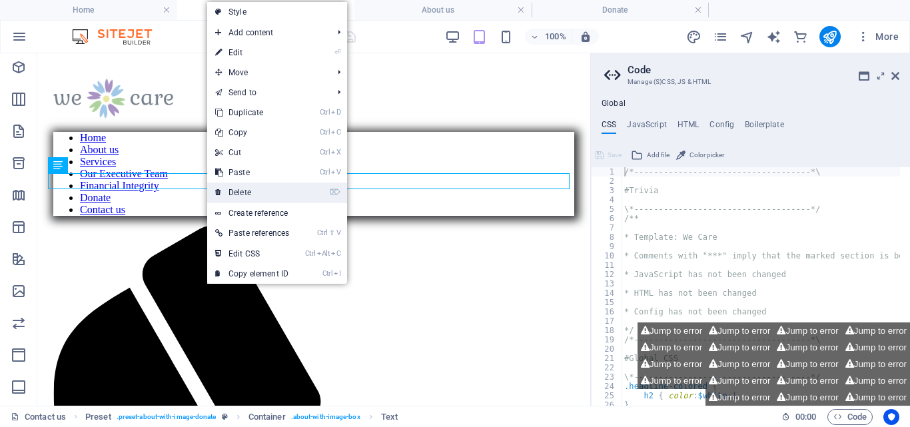
click at [241, 192] on link "⌦ Delete" at bounding box center [252, 192] width 90 height 20
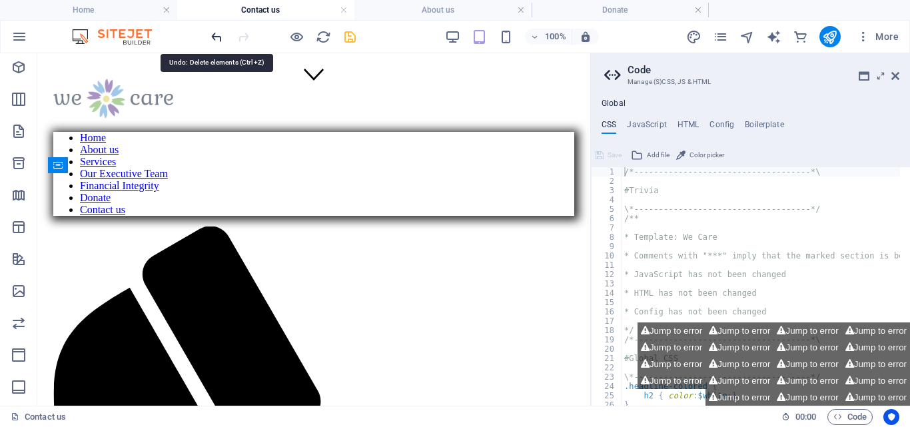
click at [215, 37] on icon "undo" at bounding box center [216, 36] width 15 height 15
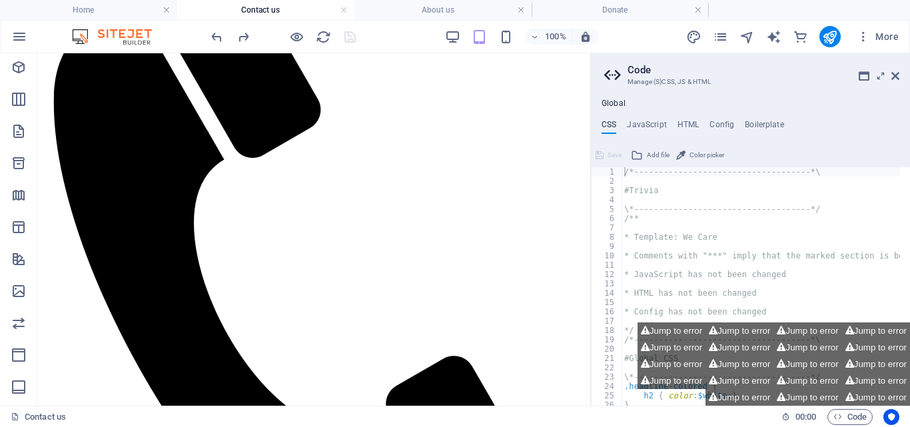
scroll to position [605, 0]
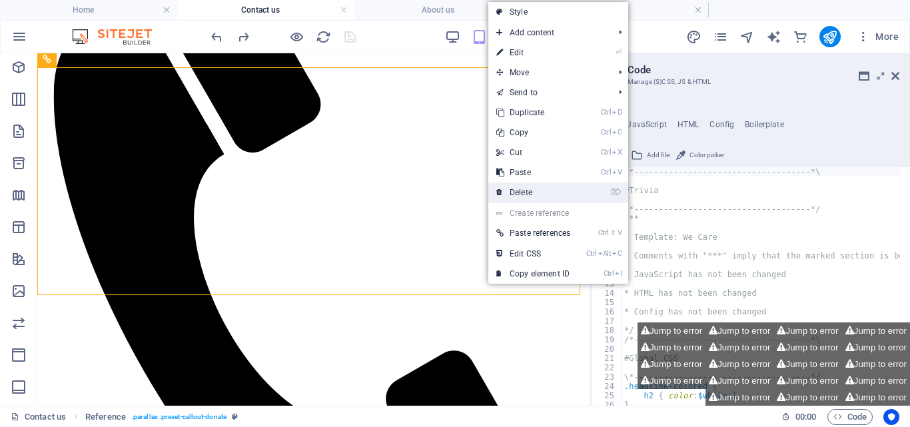
click at [514, 189] on link "⌦ Delete" at bounding box center [533, 192] width 90 height 20
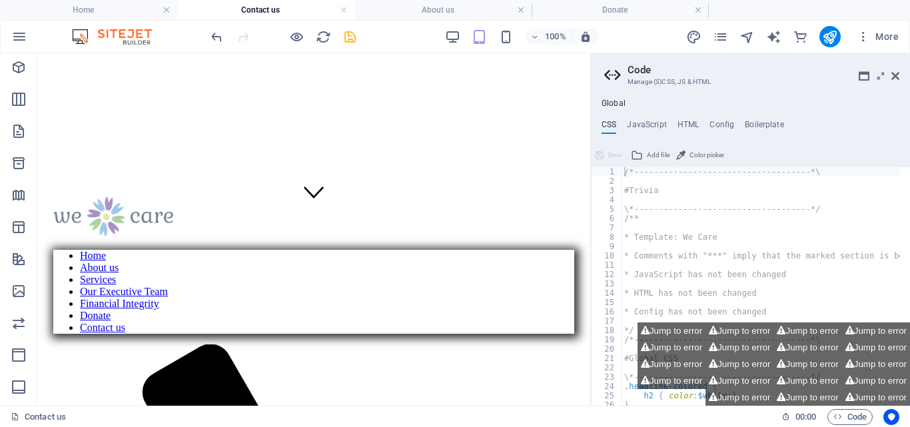
scroll to position [186, 0]
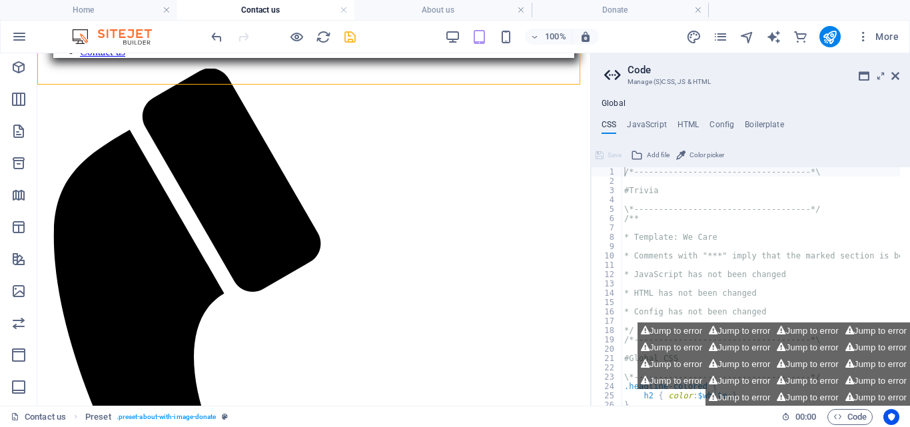
scroll to position [468, 0]
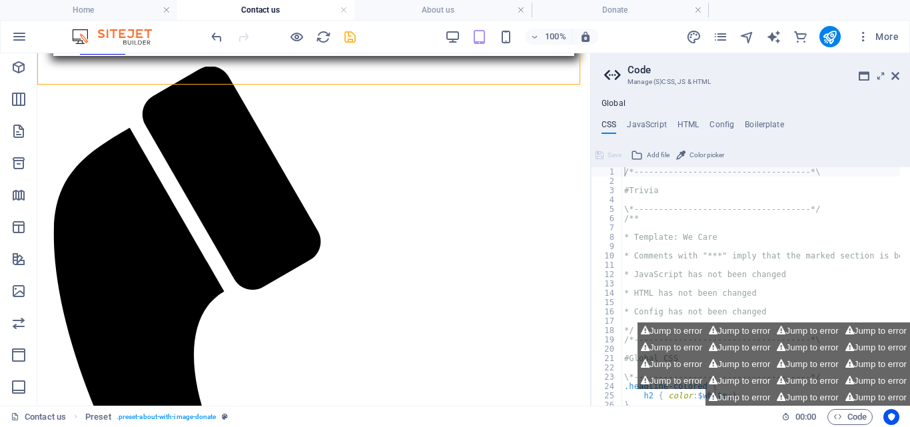
drag, startPoint x: 586, startPoint y: 237, endPoint x: 656, endPoint y: 384, distance: 162.3
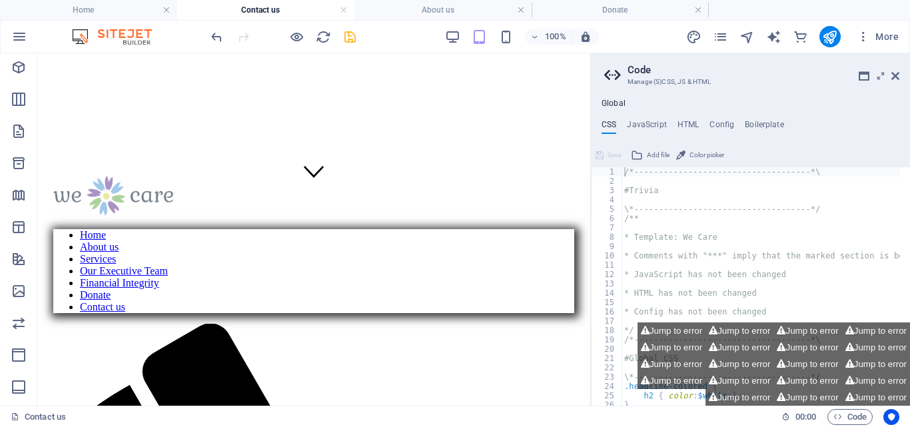
scroll to position [225, 0]
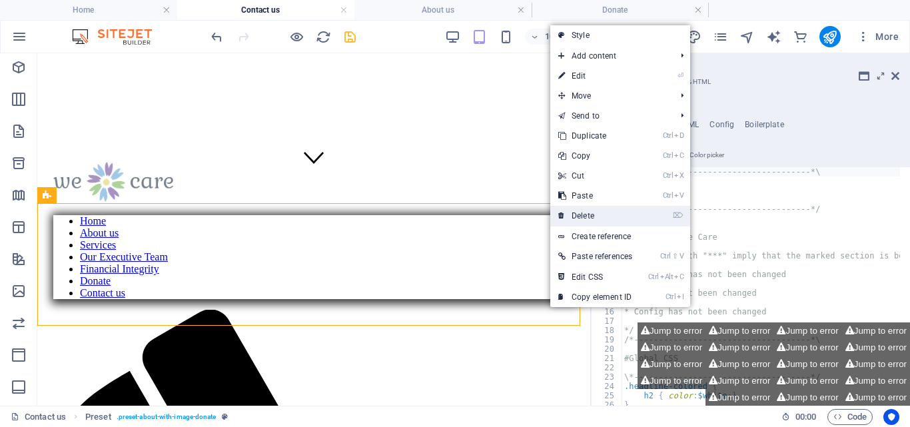
click at [585, 217] on link "⌦ Delete" at bounding box center [595, 216] width 90 height 20
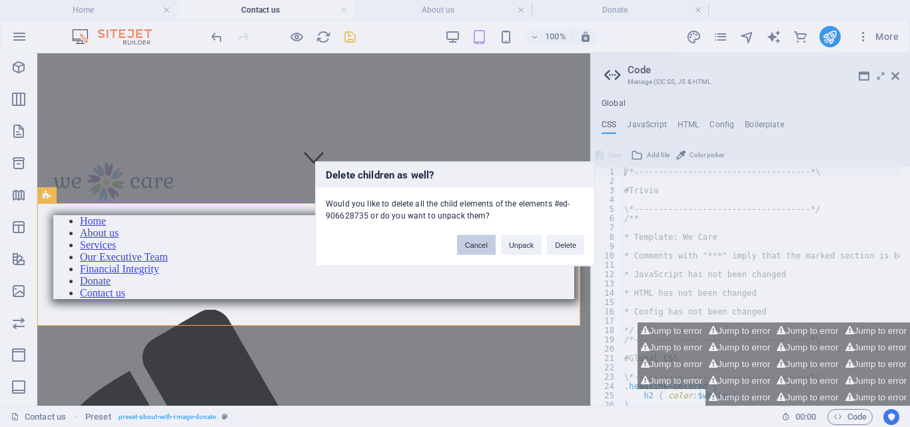
click at [477, 246] on button "Cancel" at bounding box center [476, 244] width 39 height 20
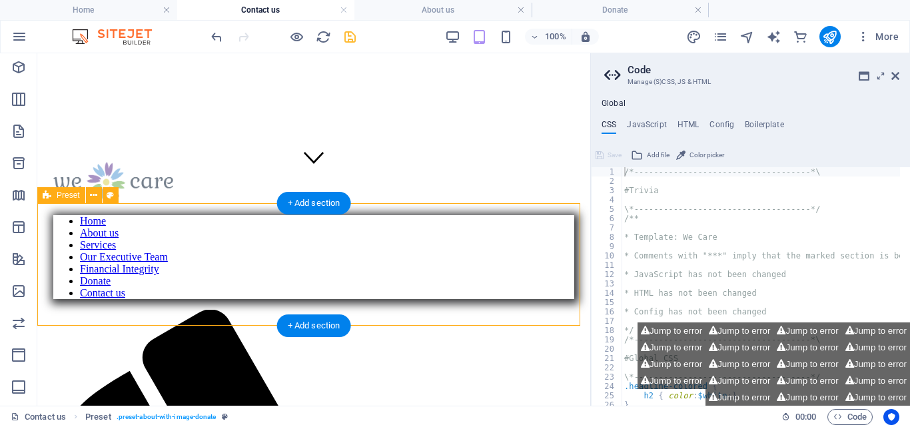
scroll to position [533, 0]
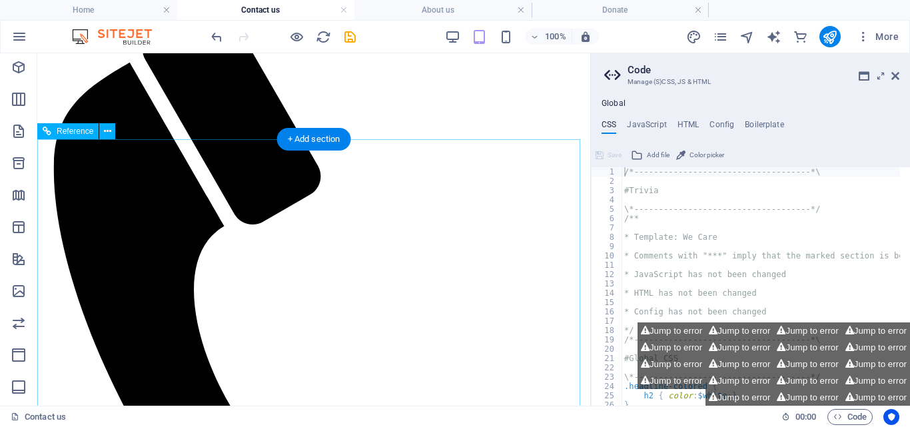
scroll to position [533, 0]
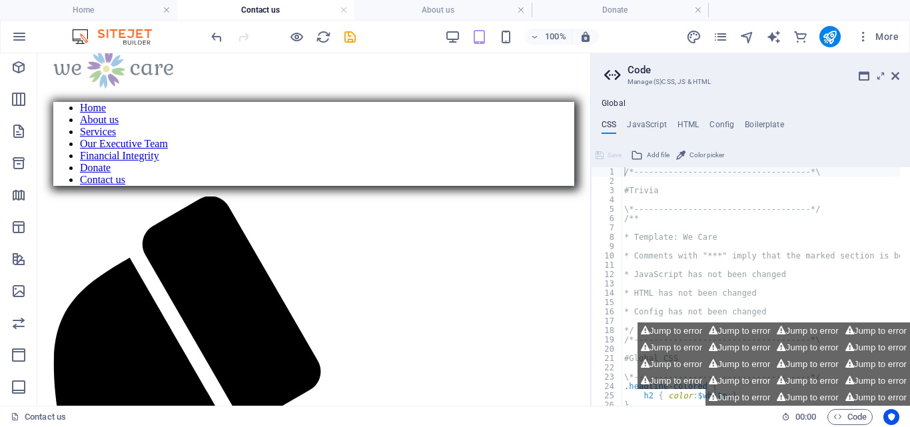
scroll to position [647, 0]
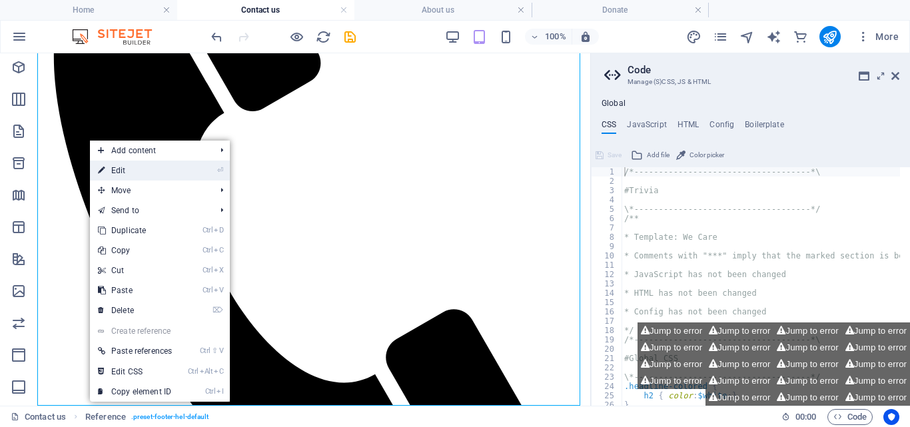
click at [122, 164] on link "⏎ Edit" at bounding box center [135, 170] width 90 height 20
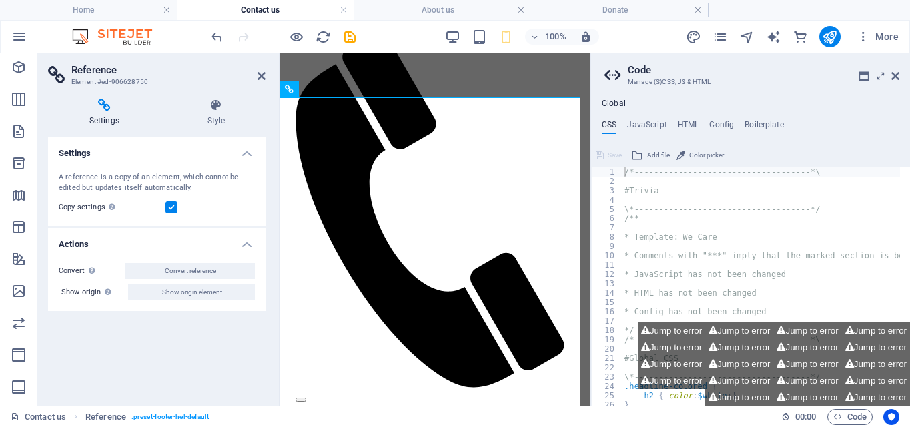
scroll to position [465, 0]
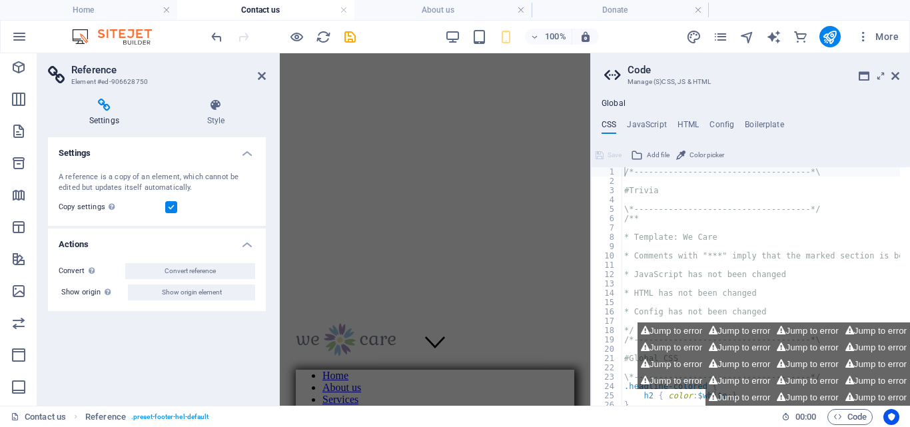
scroll to position [0, 0]
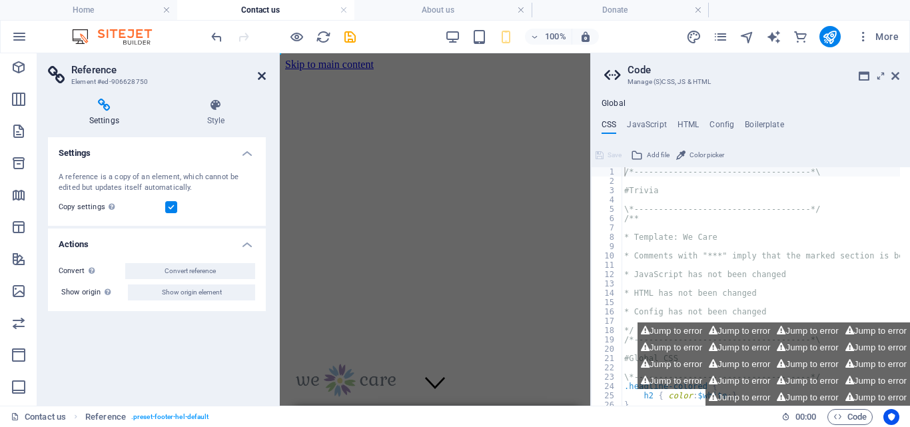
click at [260, 71] on icon at bounding box center [262, 76] width 8 height 11
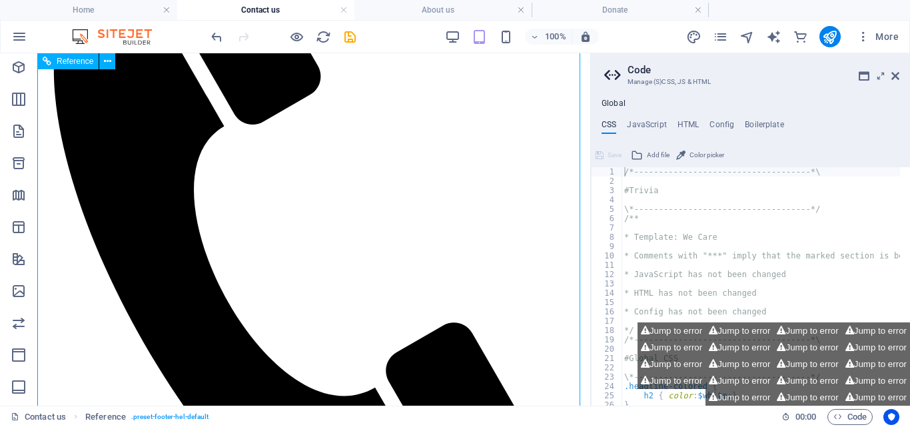
scroll to position [325, 0]
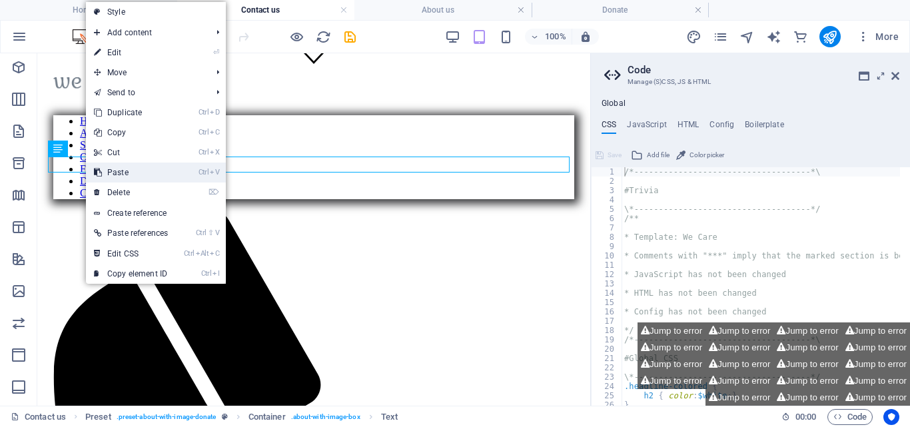
click at [119, 165] on link "Ctrl V Paste" at bounding box center [131, 172] width 90 height 20
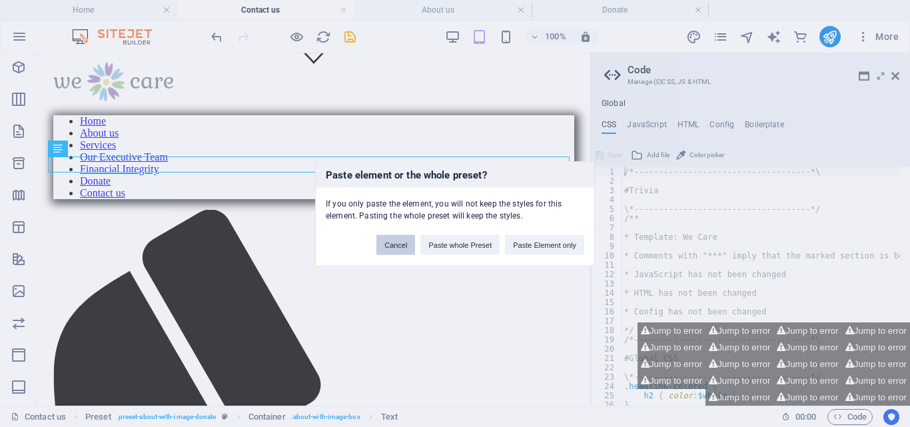
click at [400, 243] on button "Cancel" at bounding box center [395, 244] width 39 height 20
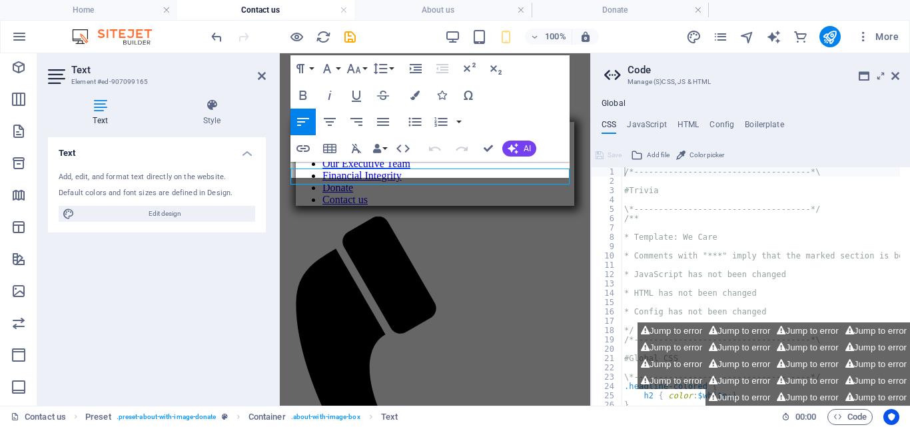
scroll to position [291, 0]
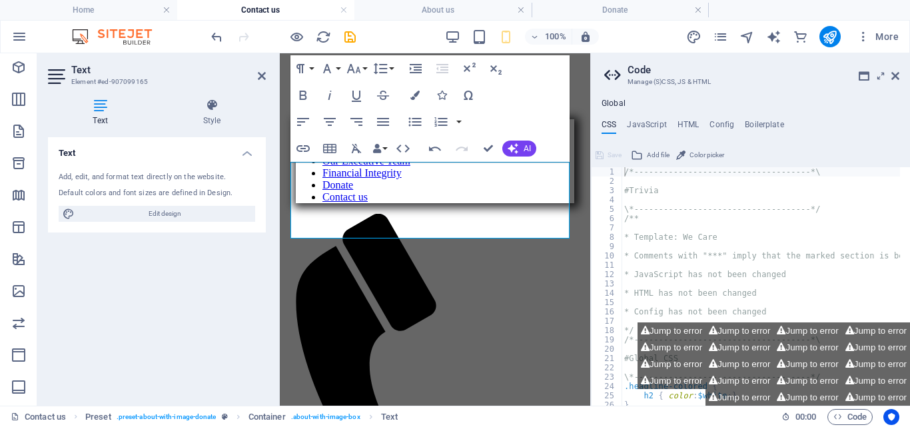
click at [264, 76] on icon at bounding box center [262, 76] width 8 height 11
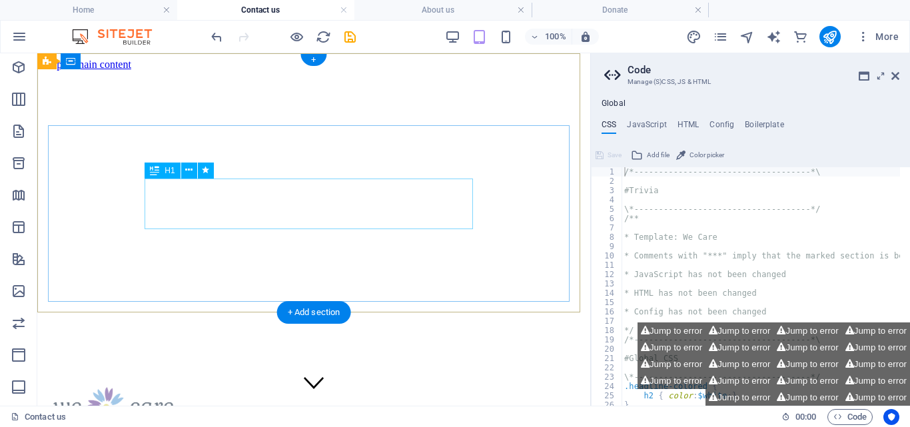
scroll to position [308, 0]
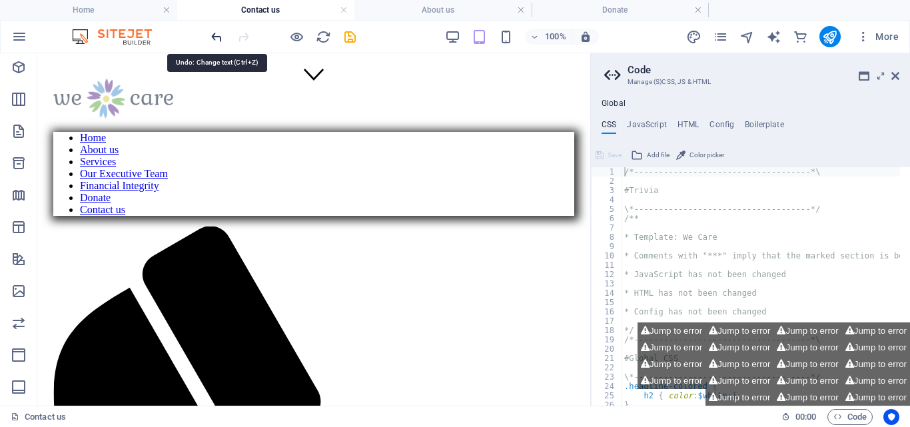
click at [216, 37] on icon "undo" at bounding box center [216, 36] width 15 height 15
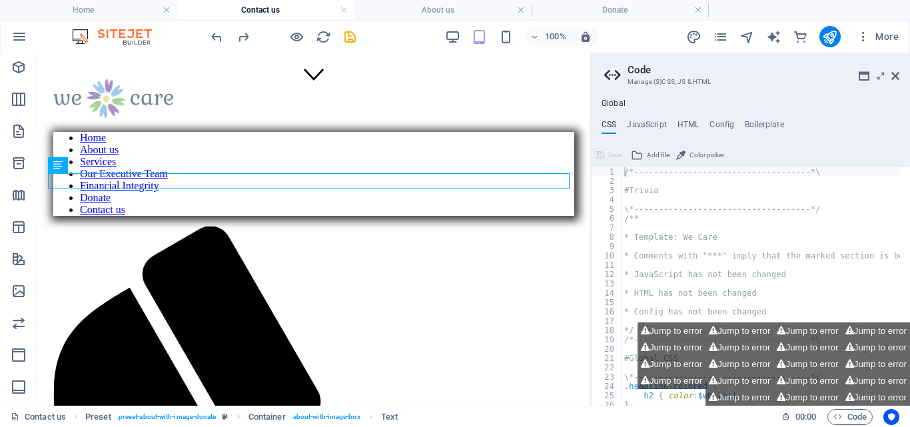
scroll to position [617, 0]
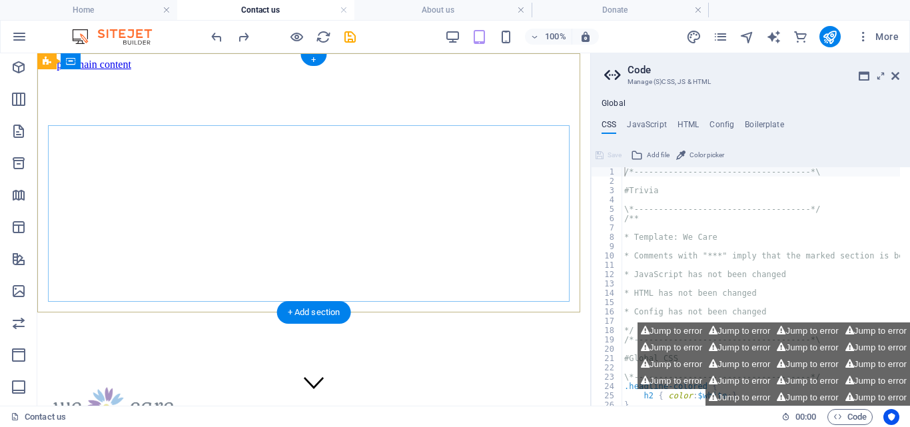
scroll to position [308, 0]
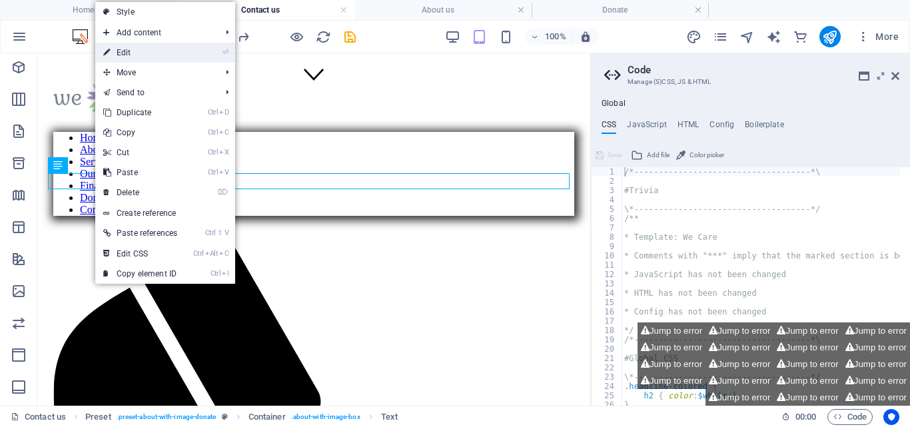
click at [137, 46] on link "⏎ Edit" at bounding box center [140, 53] width 90 height 20
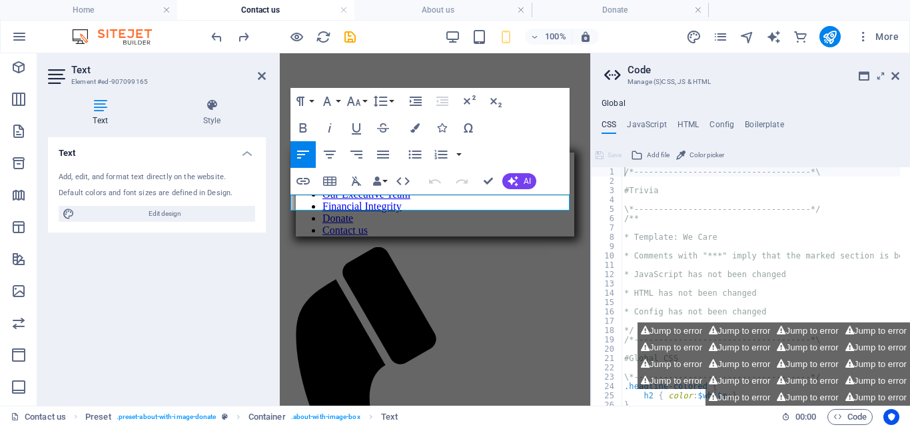
scroll to position [258, 0]
click at [331, 153] on icon "button" at bounding box center [330, 154] width 16 height 16
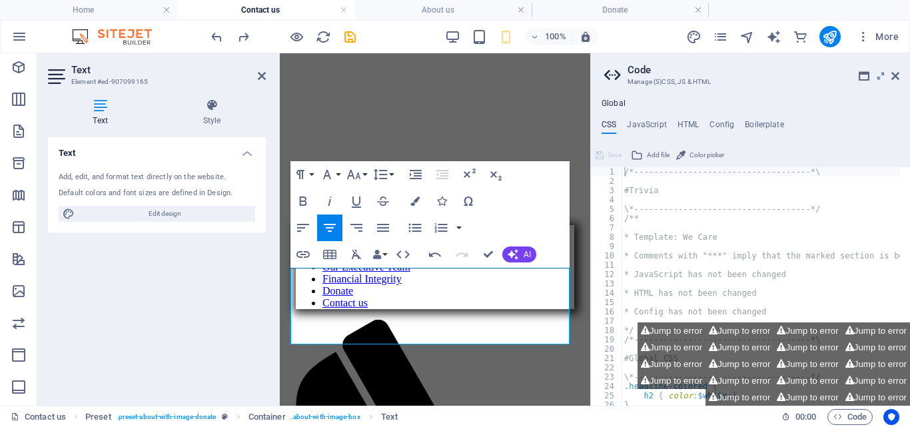
scroll to position [156, 0]
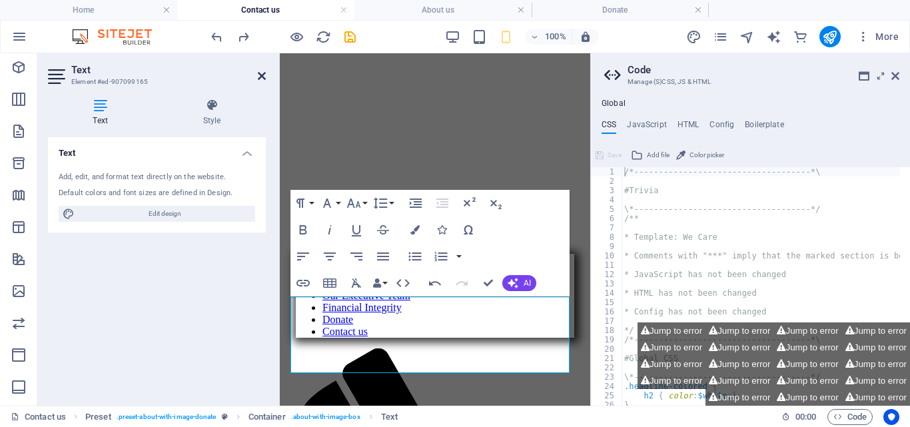
click at [260, 73] on icon at bounding box center [262, 76] width 8 height 11
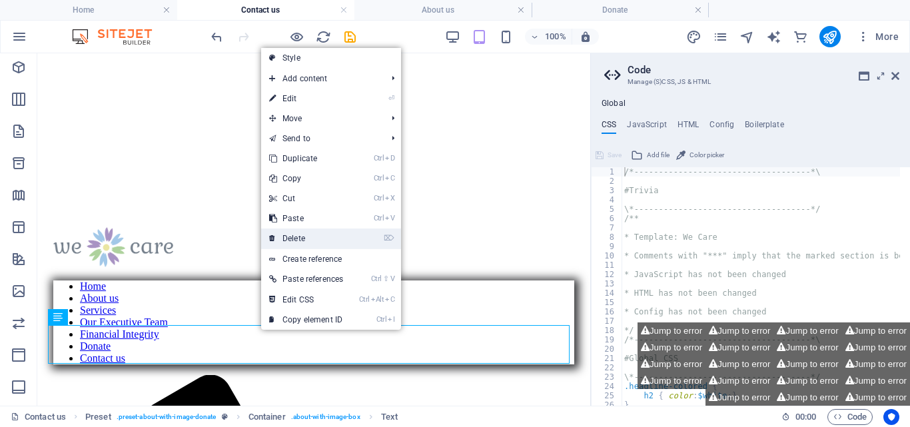
click at [295, 234] on link "⌦ Delete" at bounding box center [306, 238] width 90 height 20
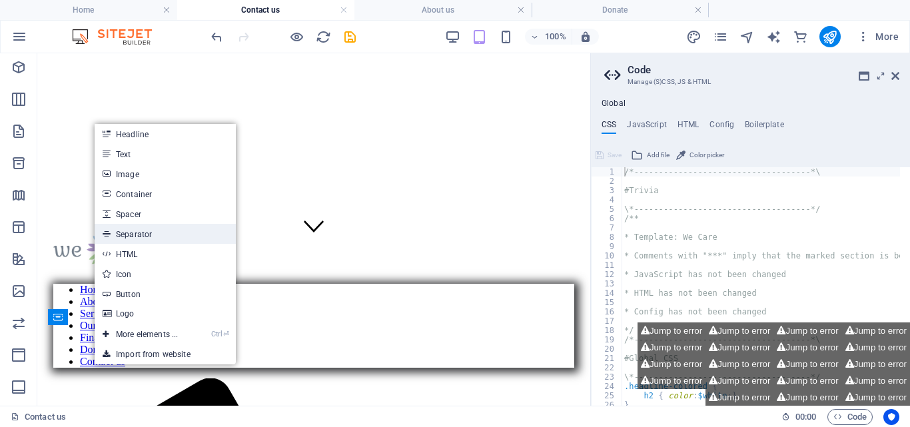
click at [141, 234] on link "Separator" at bounding box center [165, 234] width 141 height 20
select select "%"
select select "px"
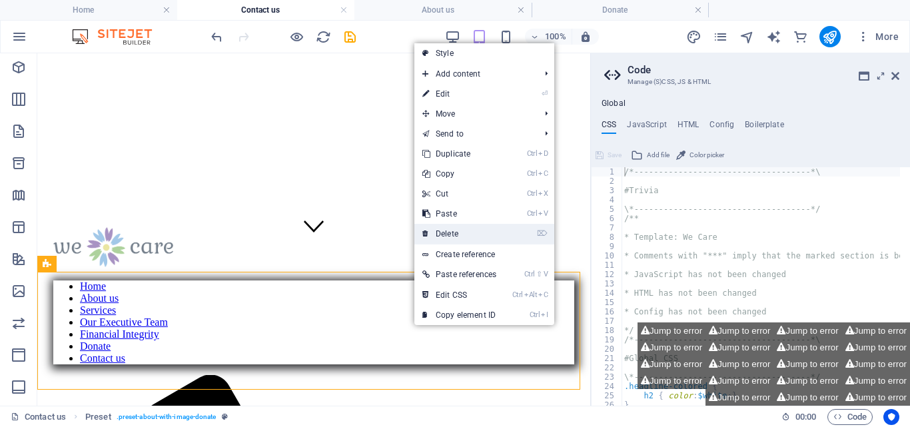
click at [443, 229] on link "⌦ Delete" at bounding box center [459, 234] width 90 height 20
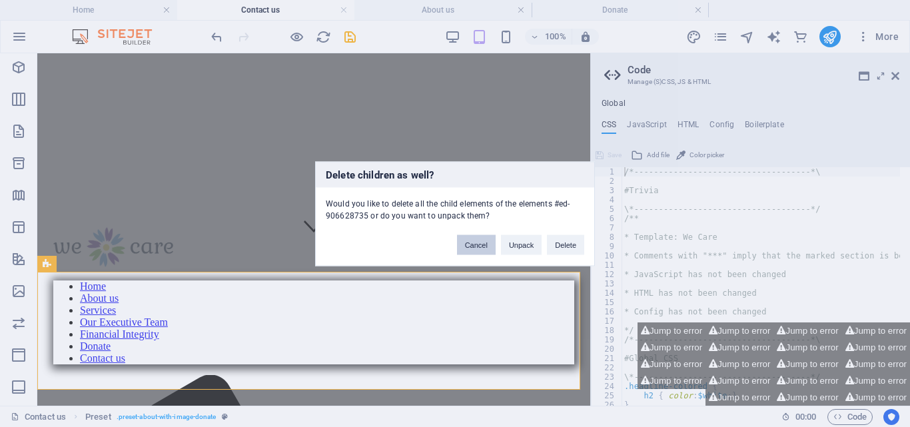
click at [468, 248] on button "Cancel" at bounding box center [476, 244] width 39 height 20
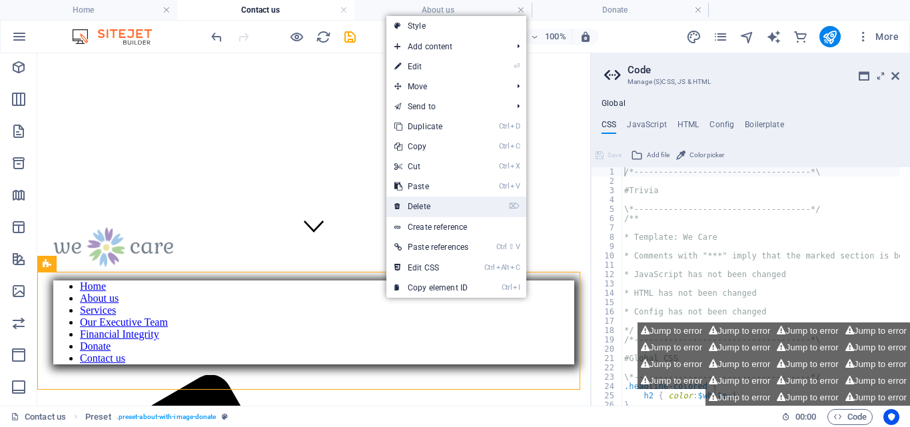
click at [417, 205] on link "⌦ Delete" at bounding box center [431, 206] width 90 height 20
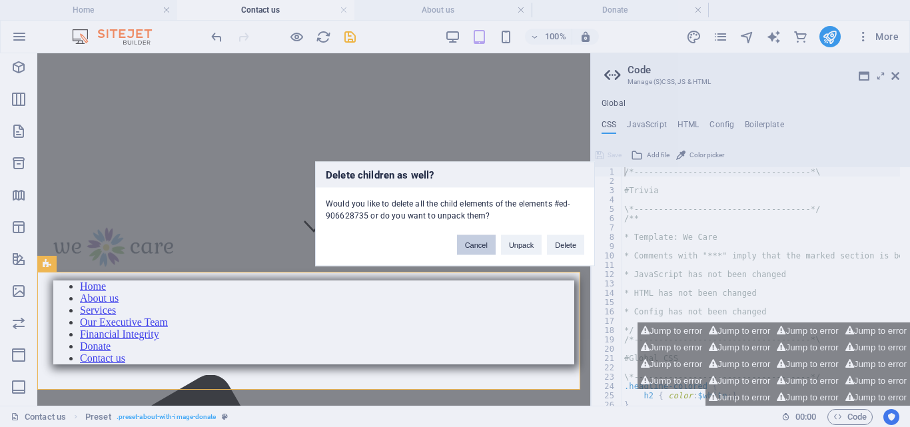
click at [468, 242] on button "Cancel" at bounding box center [476, 244] width 39 height 20
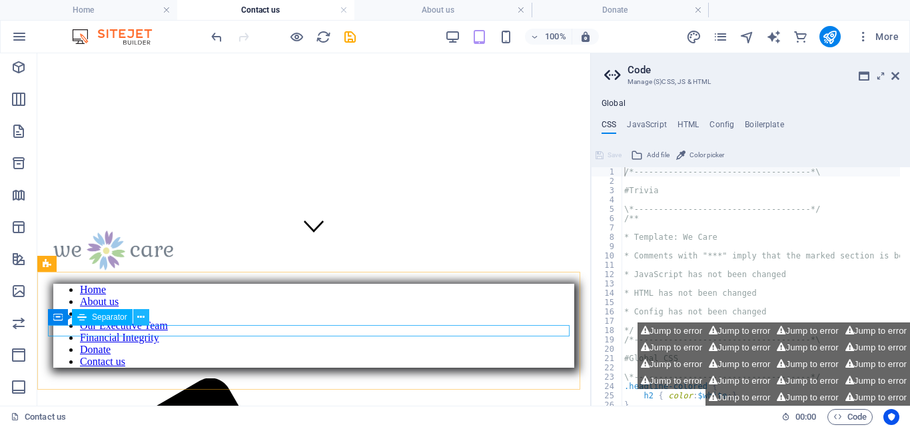
click at [142, 316] on icon at bounding box center [140, 317] width 7 height 14
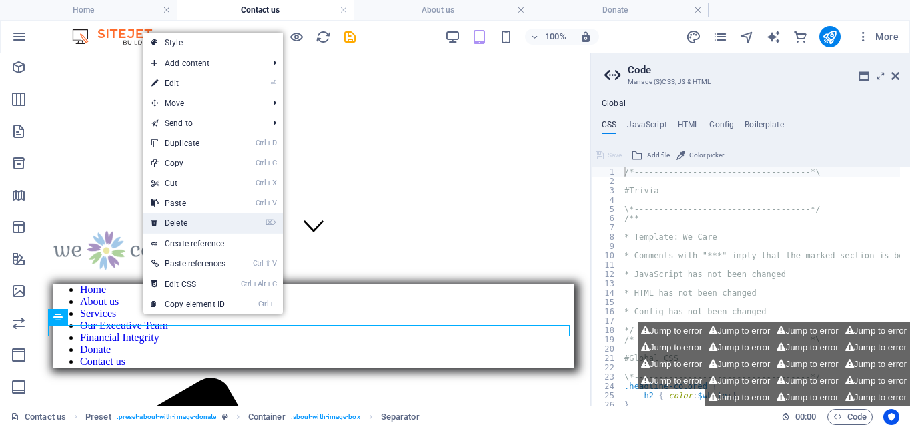
click at [175, 217] on link "⌦ Delete" at bounding box center [188, 223] width 90 height 20
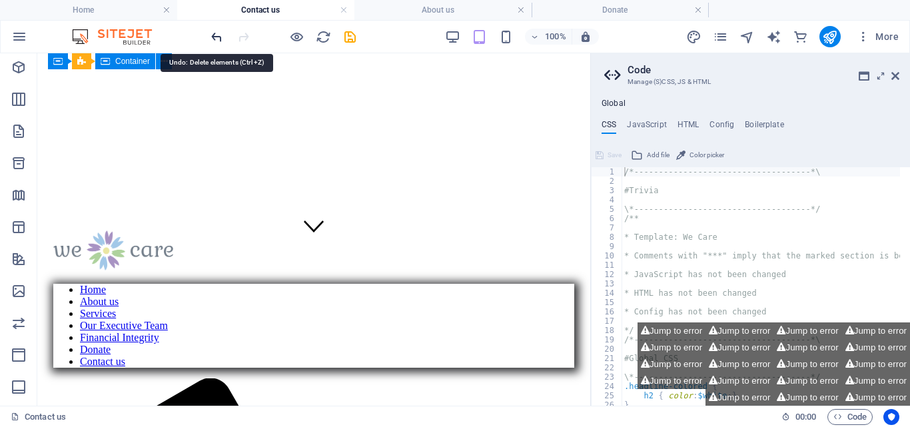
click at [212, 34] on icon "undo" at bounding box center [216, 36] width 15 height 15
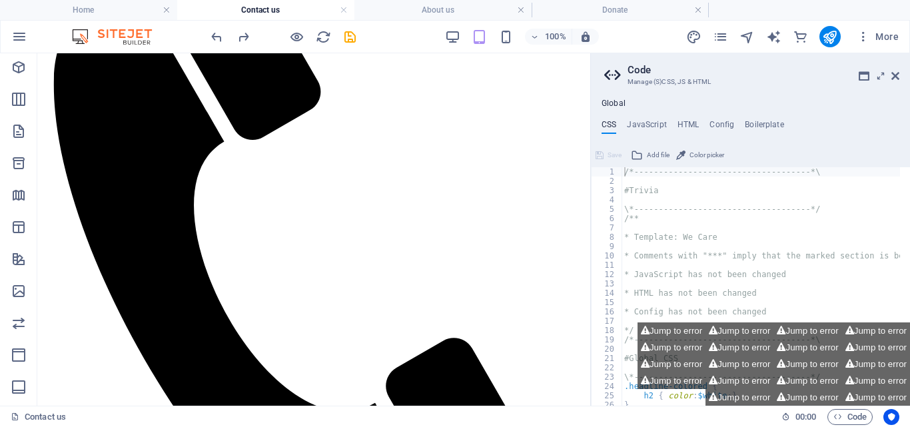
scroll to position [642, 0]
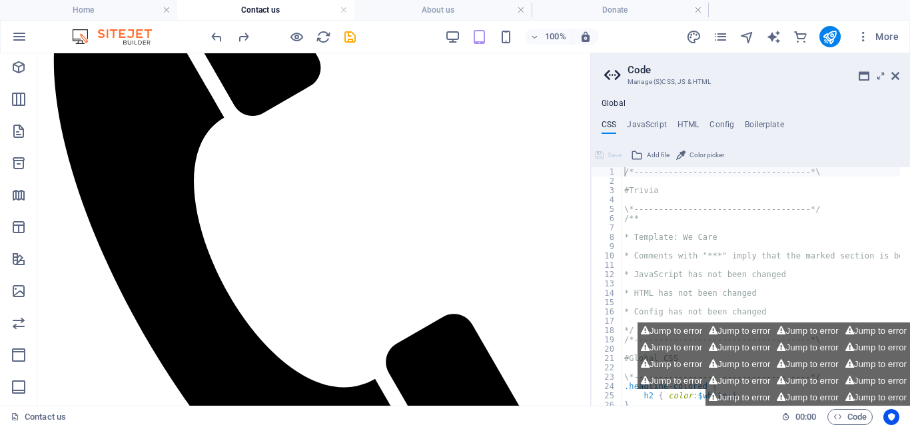
drag, startPoint x: 584, startPoint y: 124, endPoint x: 639, endPoint y: 348, distance: 230.4
click at [347, 34] on icon "save" at bounding box center [349, 36] width 15 height 15
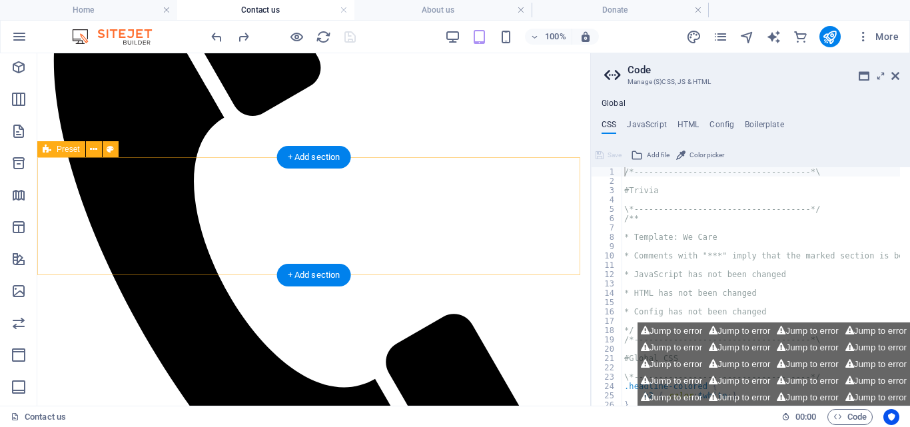
scroll to position [0, 0]
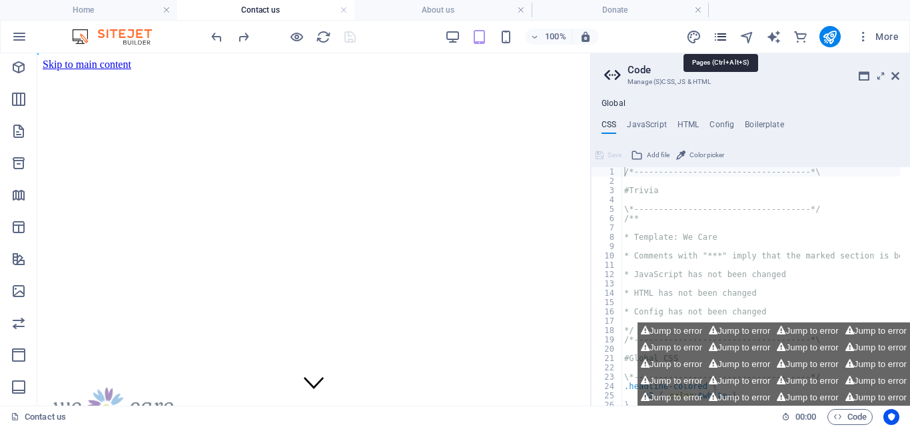
click at [720, 35] on icon "pages" at bounding box center [719, 36] width 15 height 15
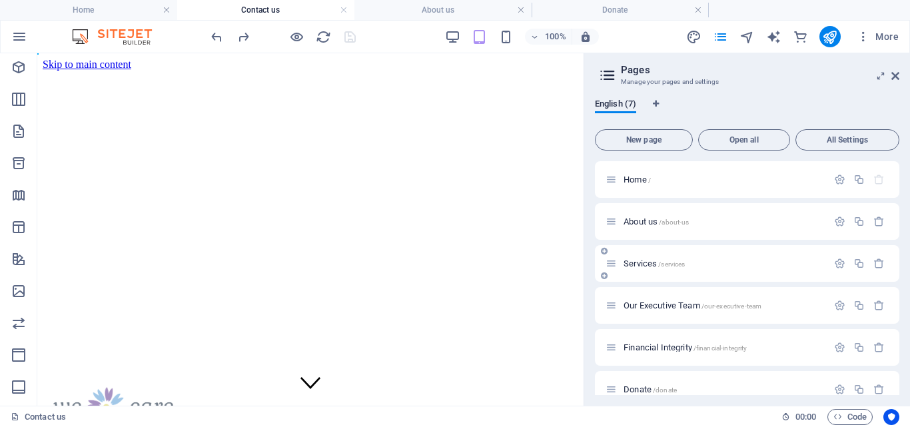
scroll to position [60, 0]
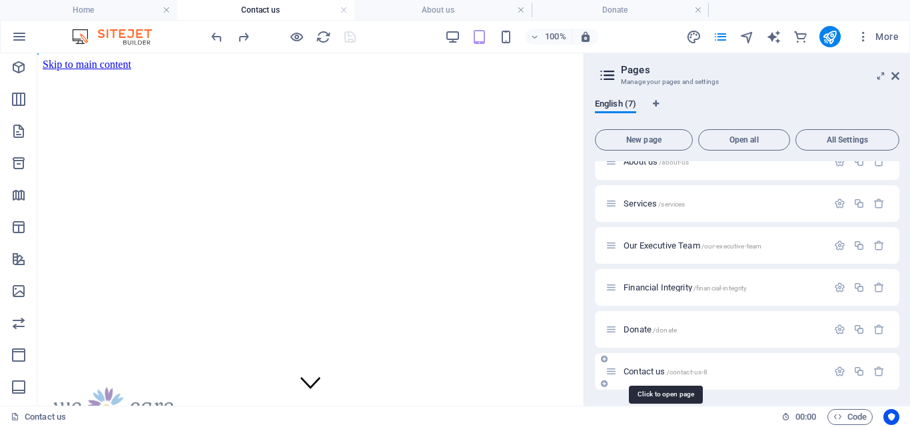
click at [641, 372] on span "Contact us /contact-us-8" at bounding box center [665, 371] width 84 height 10
click at [647, 370] on span "Contact us /contact-us-8" at bounding box center [665, 371] width 84 height 10
click at [650, 368] on span "Contact us /contact-us-8" at bounding box center [665, 371] width 84 height 10
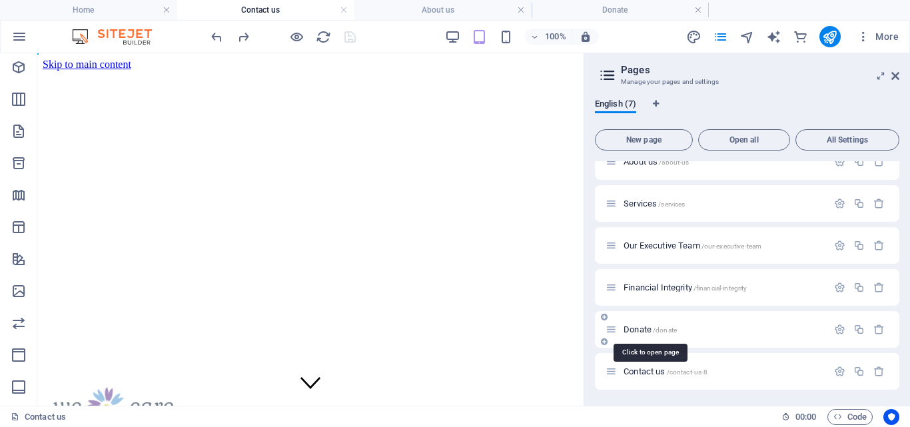
click at [645, 329] on span "Donate /donate" at bounding box center [649, 329] width 53 height 10
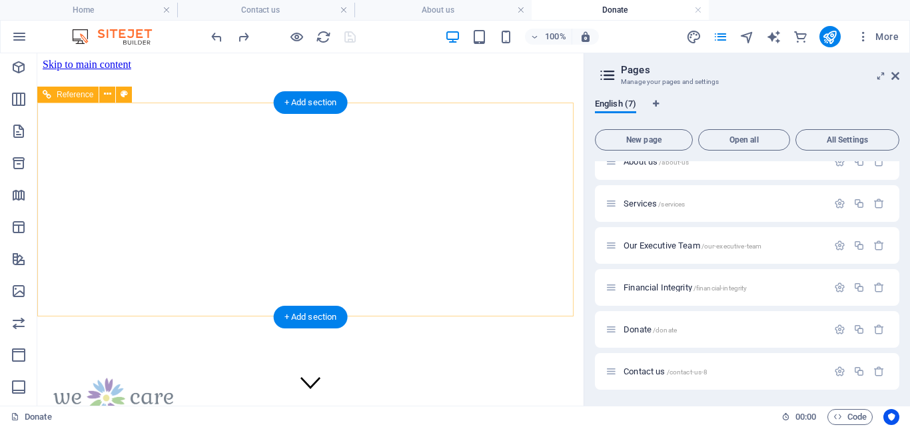
scroll to position [308, 0]
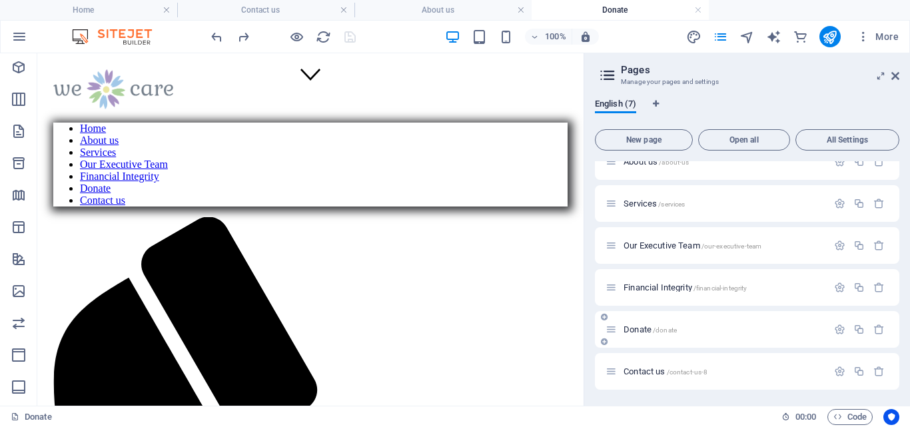
click at [633, 332] on span "Donate /donate" at bounding box center [649, 329] width 53 height 10
click at [647, 369] on span "Contact us /contact-us-8" at bounding box center [665, 371] width 84 height 10
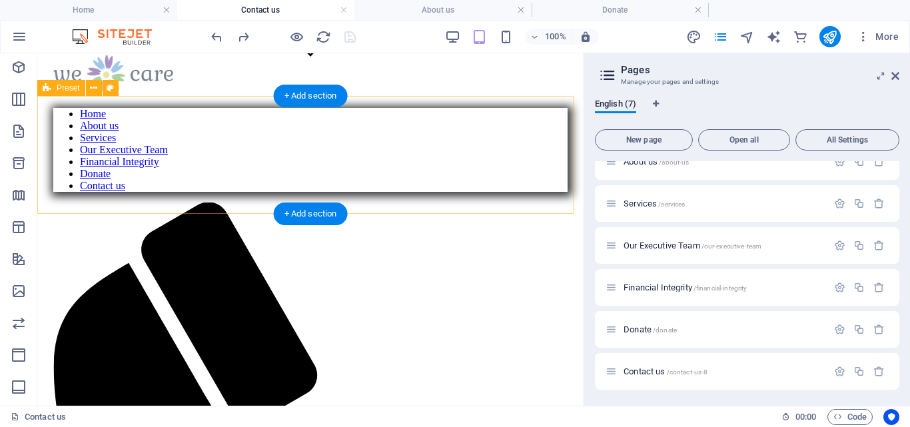
scroll to position [641, 0]
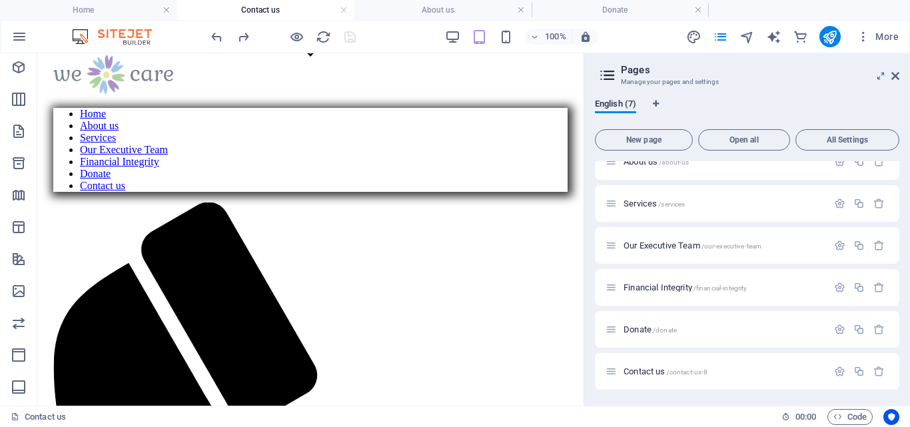
scroll to position [24, 0]
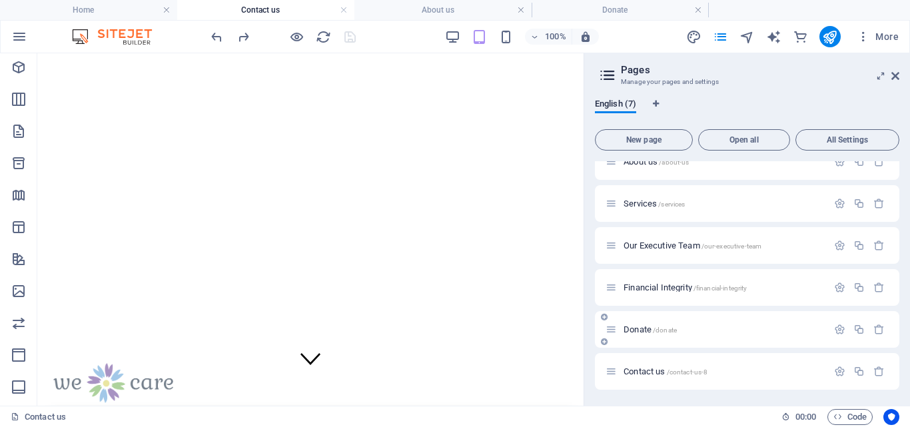
click at [632, 328] on span "Donate /donate" at bounding box center [649, 329] width 53 height 10
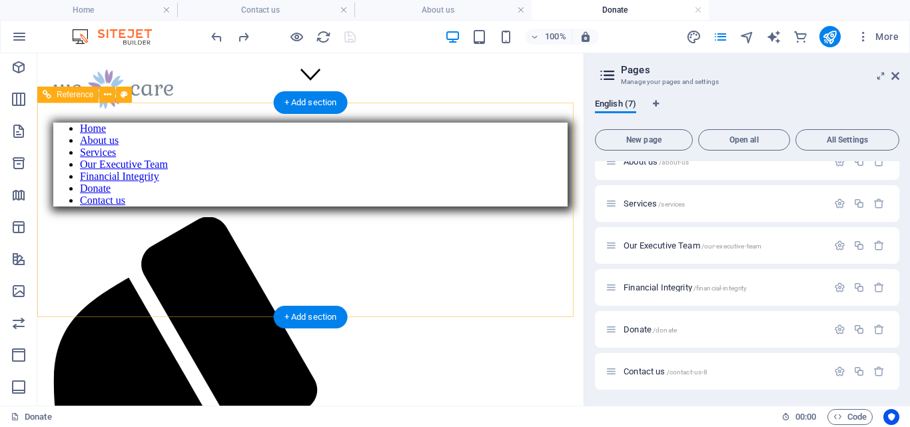
scroll to position [0, 0]
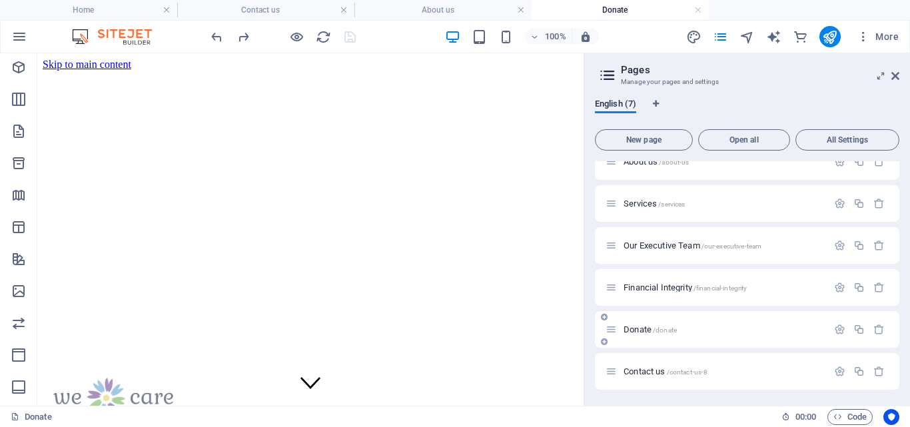
click at [641, 328] on span "Donate /donate" at bounding box center [649, 329] width 53 height 10
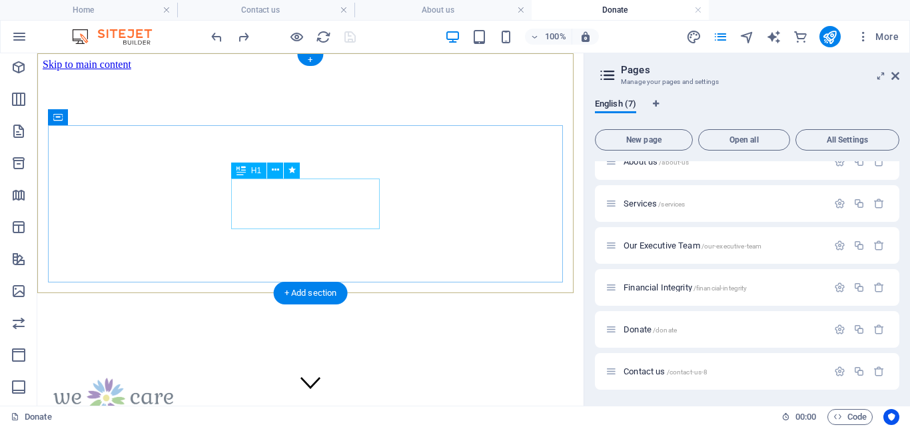
scroll to position [308, 0]
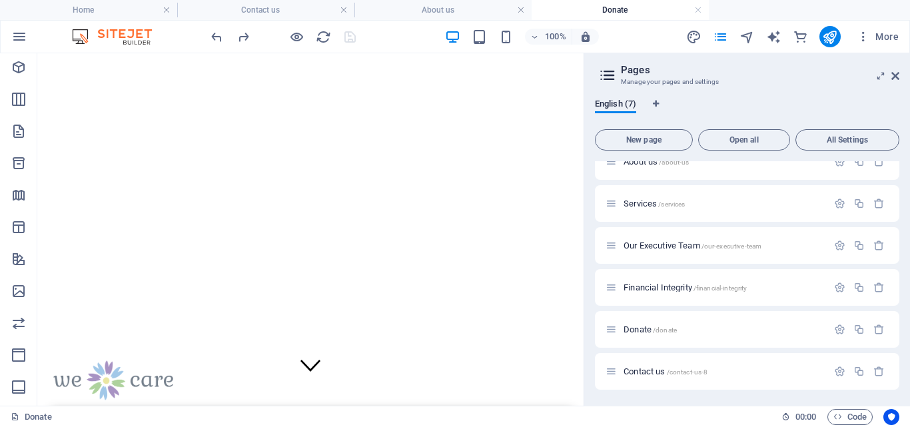
scroll to position [0, 0]
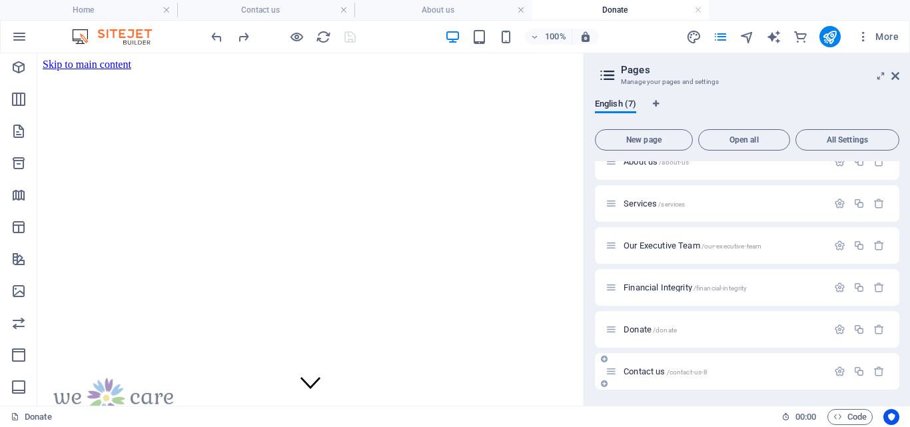
click at [637, 370] on span "Contact us /contact-us-8" at bounding box center [665, 371] width 84 height 10
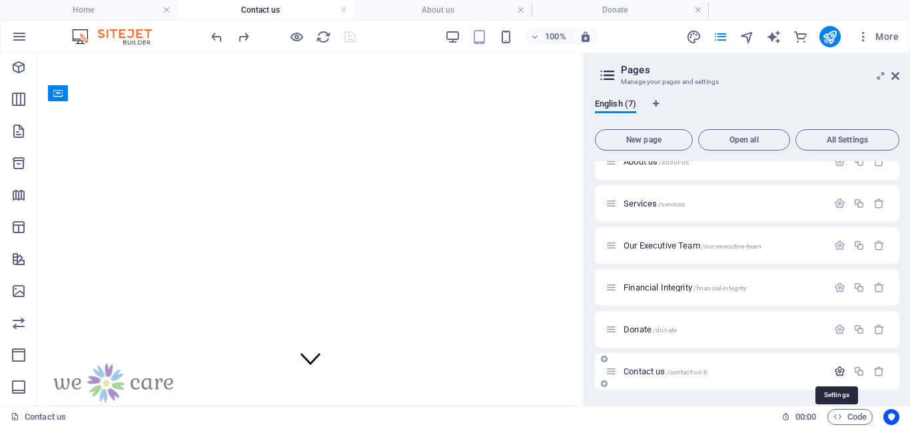
click at [834, 366] on icon "button" at bounding box center [839, 371] width 11 height 11
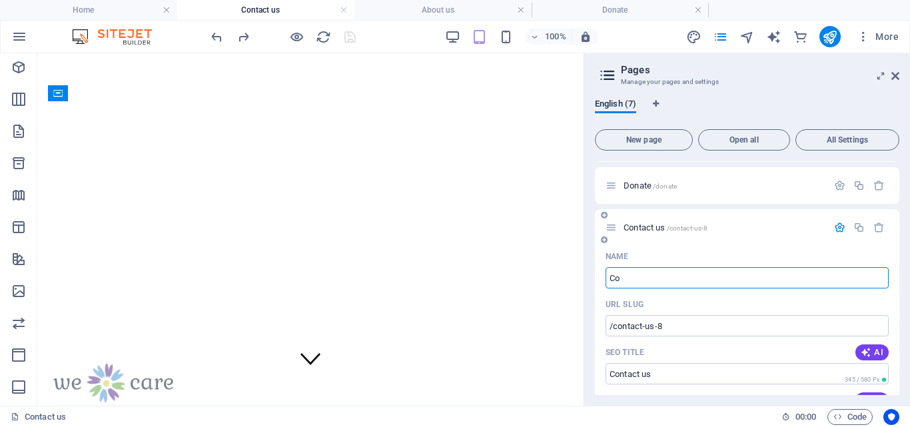
type input "C"
type input "Don"
type input "D"
type input "Donate"
type input "Donat"
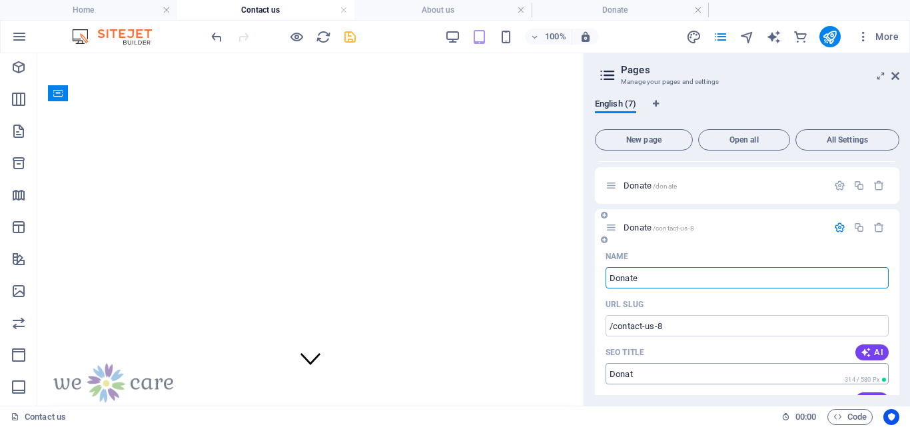
type input "Donate"
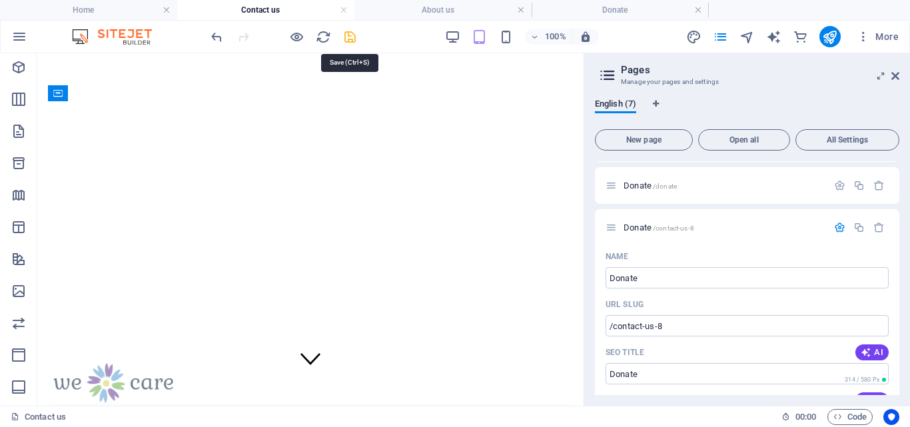
click at [346, 34] on icon "save" at bounding box center [349, 36] width 15 height 15
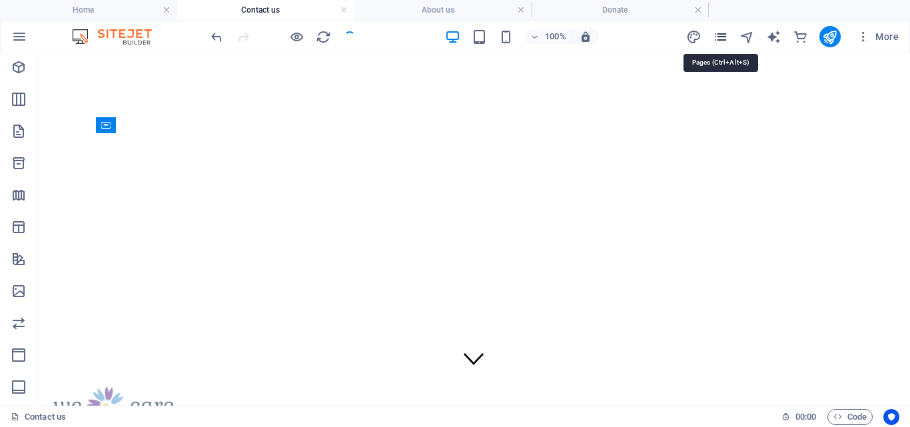
click at [721, 30] on icon "pages" at bounding box center [719, 36] width 15 height 15
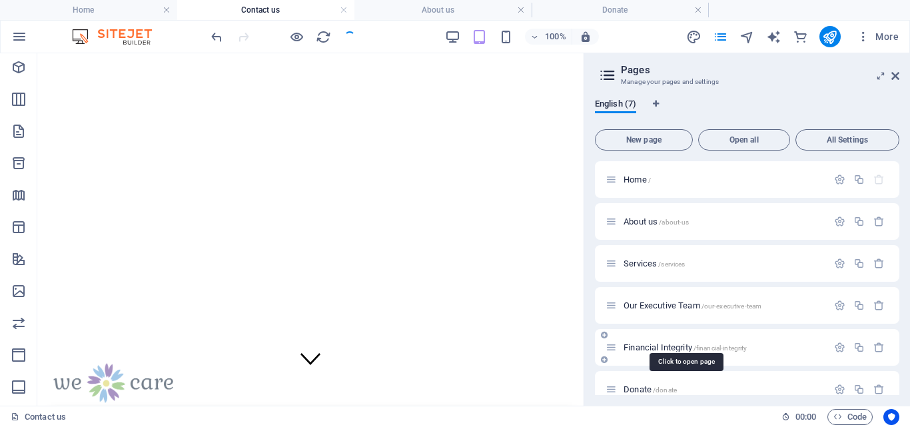
scroll to position [60, 0]
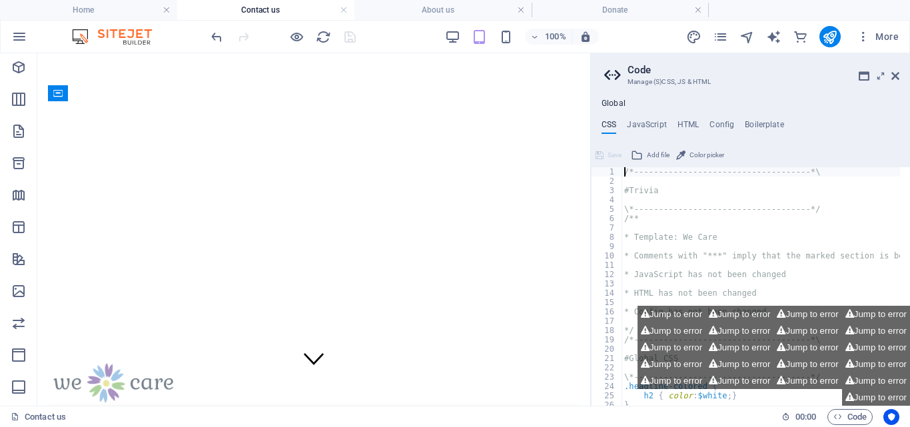
click at [223, 13] on h4 "Contact us" at bounding box center [265, 10] width 177 height 15
click at [719, 33] on icon "pages" at bounding box center [719, 36] width 15 height 15
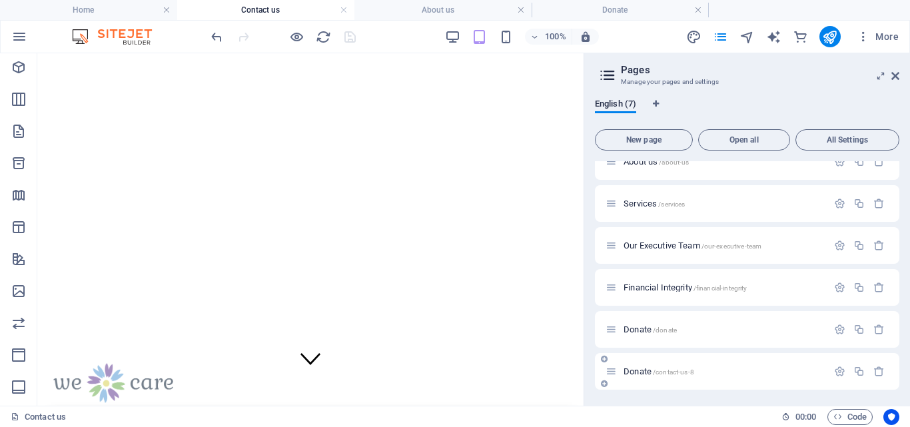
click at [635, 371] on span "Donate /contact-us-8" at bounding box center [658, 371] width 71 height 10
click at [633, 328] on span "Donate /donate" at bounding box center [649, 329] width 53 height 10
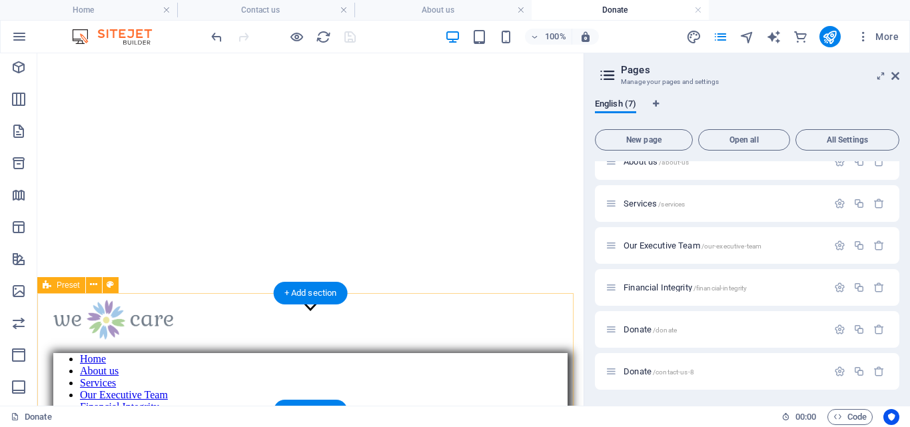
scroll to position [0, 0]
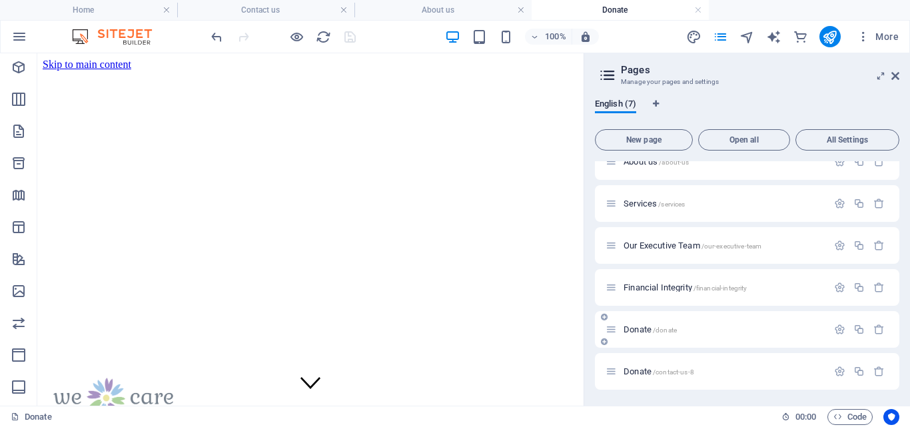
click at [629, 326] on span "Donate /donate" at bounding box center [649, 329] width 53 height 10
click at [834, 328] on icon "button" at bounding box center [839, 329] width 11 height 11
click at [652, 378] on input "Donate" at bounding box center [746, 379] width 283 height 21
type input "D"
type input "Donate"
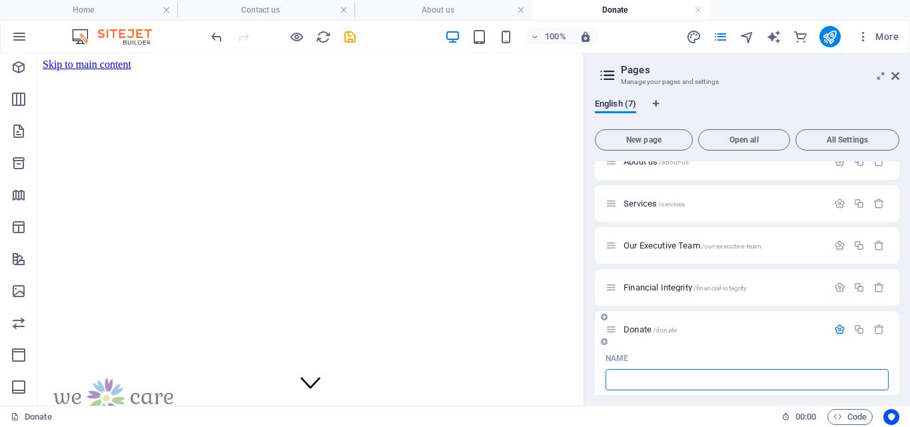
type input "/"
type input "Con"
type input "/c"
type input "C"
type input "Contact us"
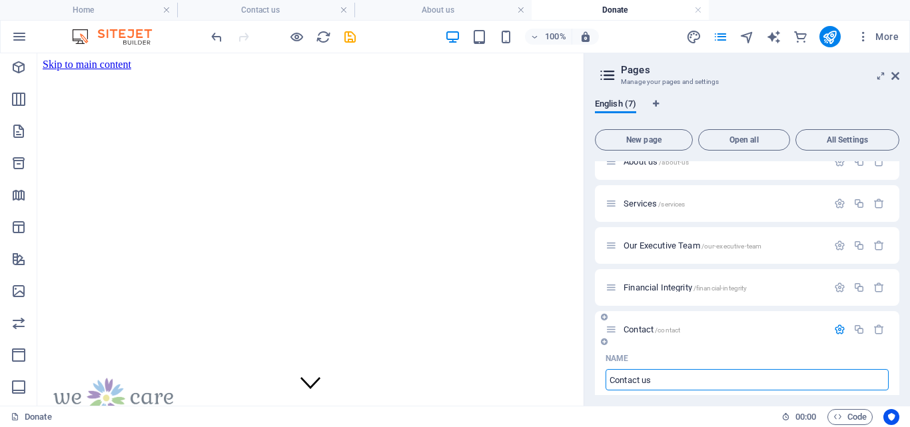
type input "/contact"
type input "Contact"
type input "Contact us"
type input "/contact-us"
type input "Contact us"
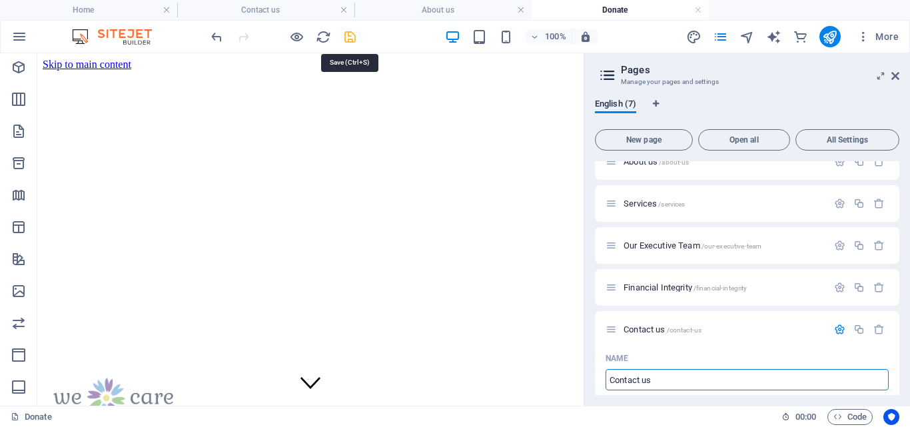
type input "Contact us"
click at [352, 39] on icon "save" at bounding box center [349, 36] width 15 height 15
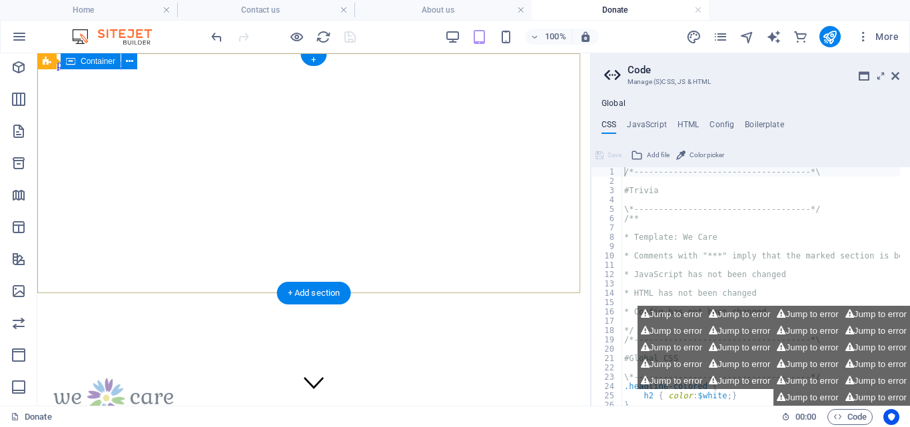
scroll to position [308, 0]
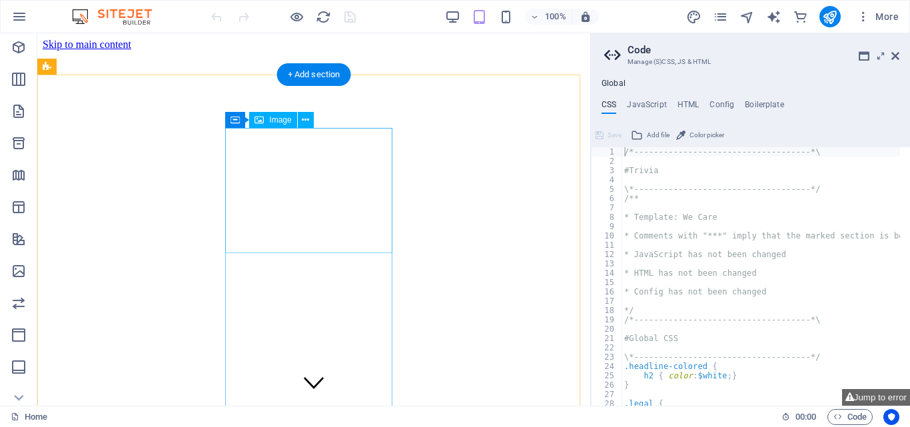
scroll to position [326, 0]
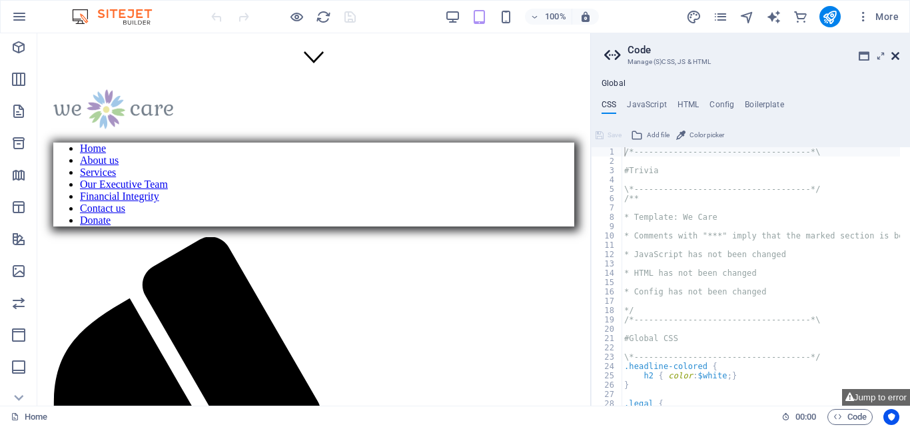
click at [894, 54] on icon at bounding box center [895, 56] width 8 height 11
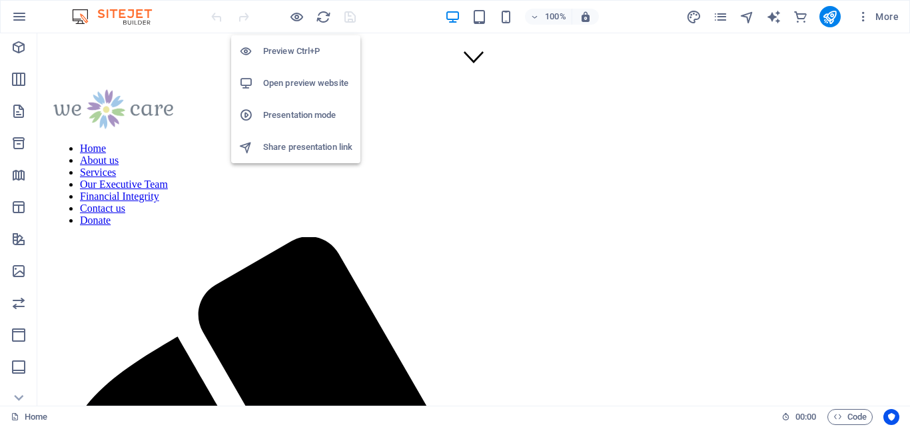
click at [288, 83] on h6 "Open preview website" at bounding box center [307, 83] width 89 height 16
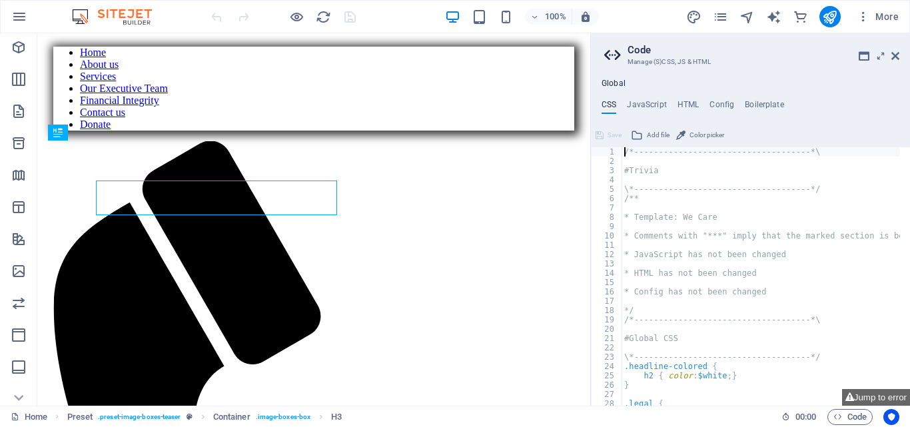
scroll to position [437, 0]
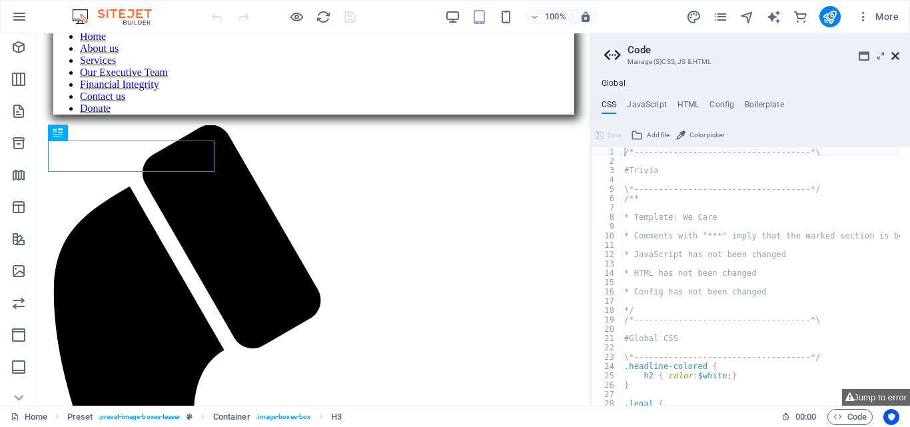
click at [894, 53] on icon at bounding box center [895, 56] width 8 height 11
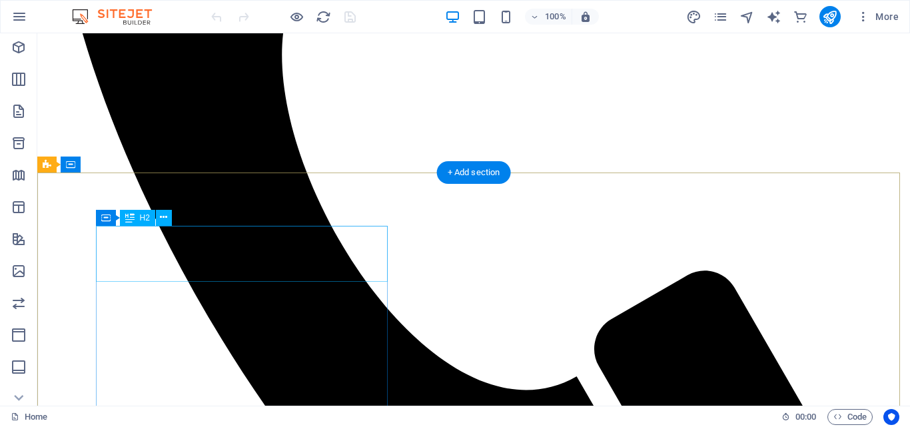
scroll to position [1072, 0]
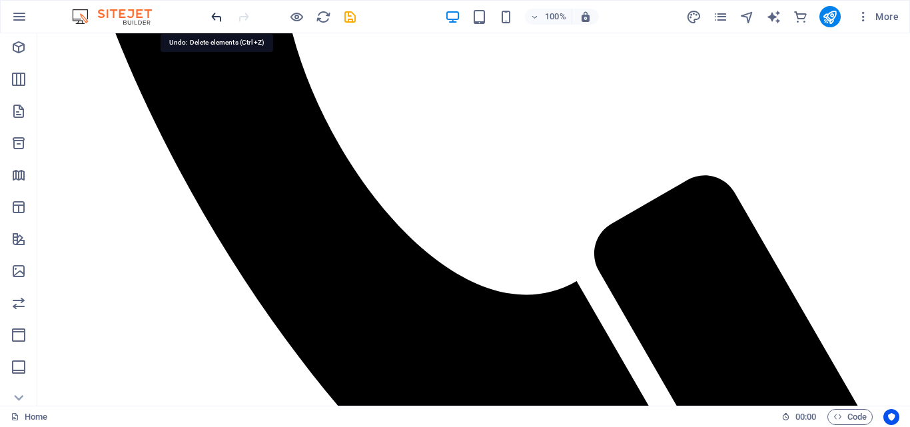
click at [218, 14] on icon "undo" at bounding box center [216, 16] width 15 height 15
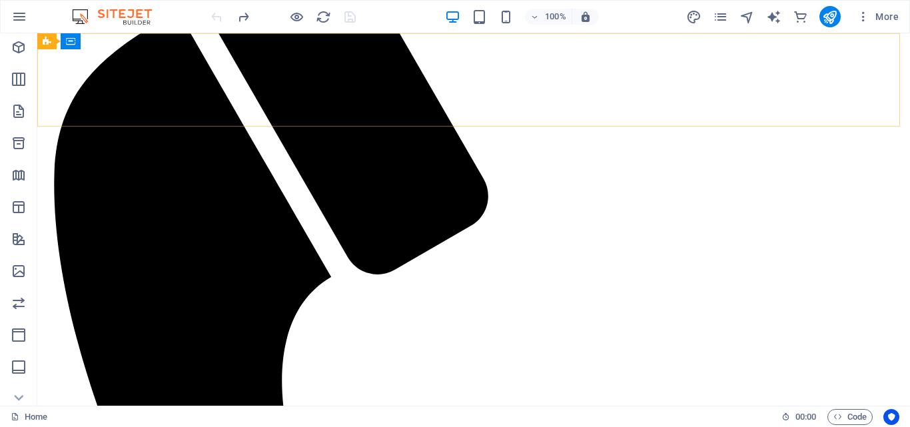
scroll to position [0, 0]
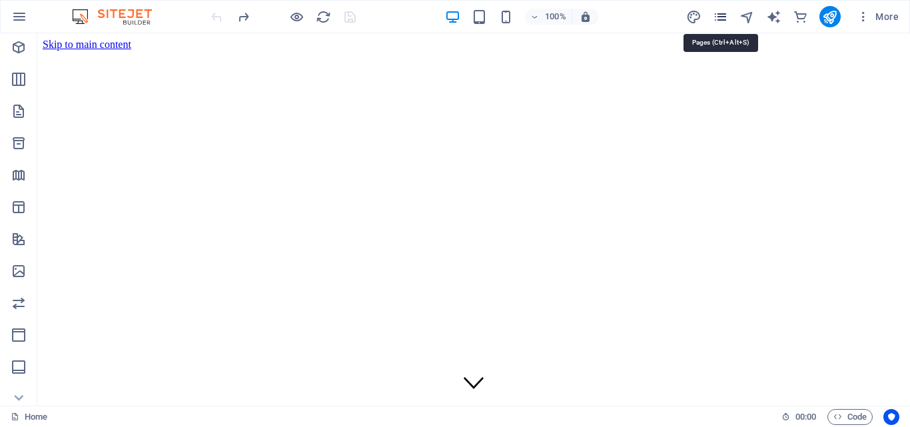
click at [718, 18] on icon "pages" at bounding box center [719, 16] width 15 height 15
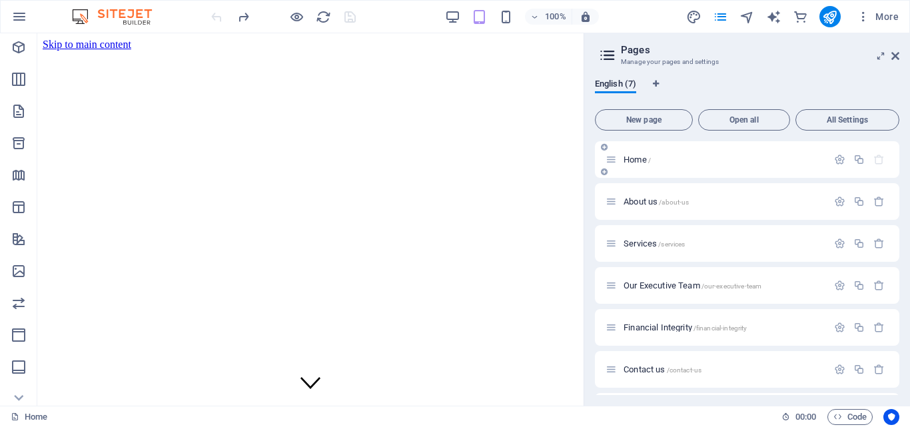
click at [637, 154] on div "Home /" at bounding box center [716, 159] width 222 height 15
click at [635, 158] on span "Home /" at bounding box center [636, 159] width 27 height 10
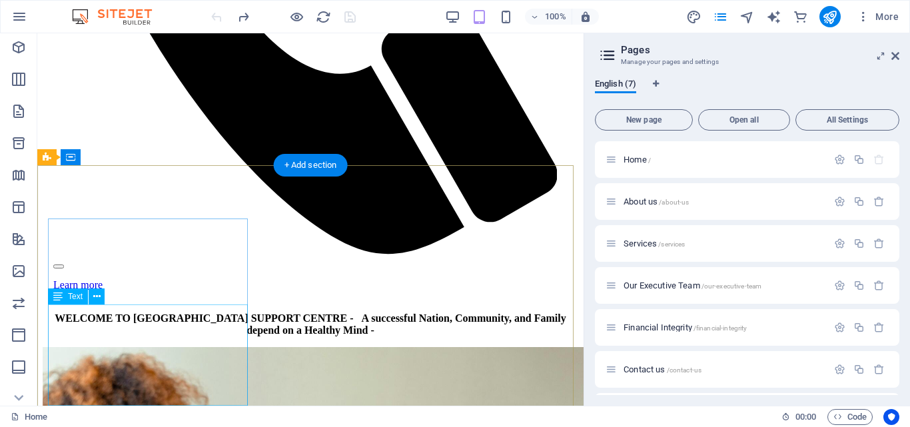
scroll to position [1116, 0]
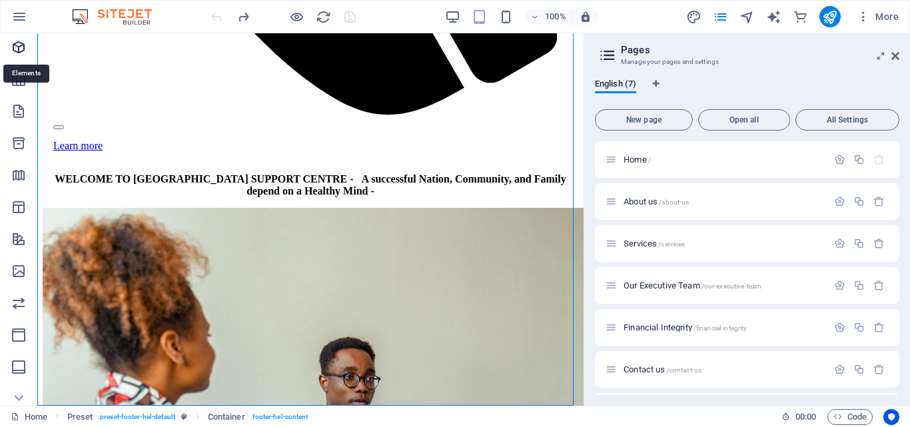
click at [16, 40] on icon "Elements" at bounding box center [19, 47] width 16 height 16
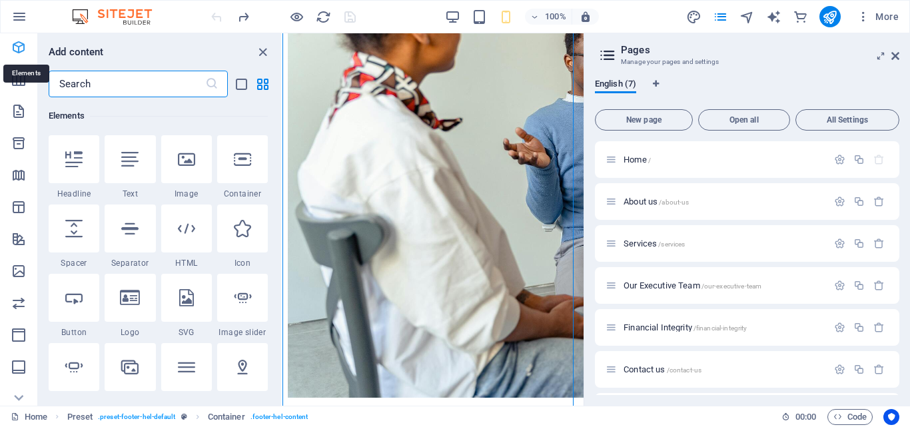
scroll to position [2139, 0]
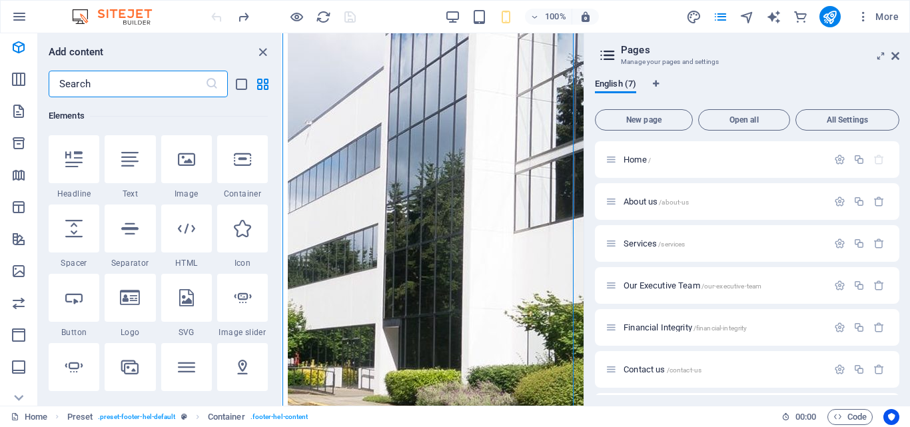
click at [93, 76] on input "text" at bounding box center [127, 84] width 156 height 27
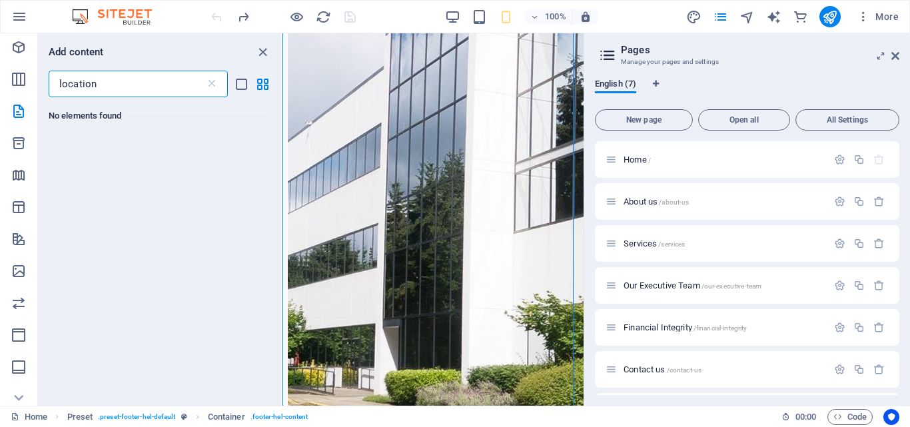
type input "location"
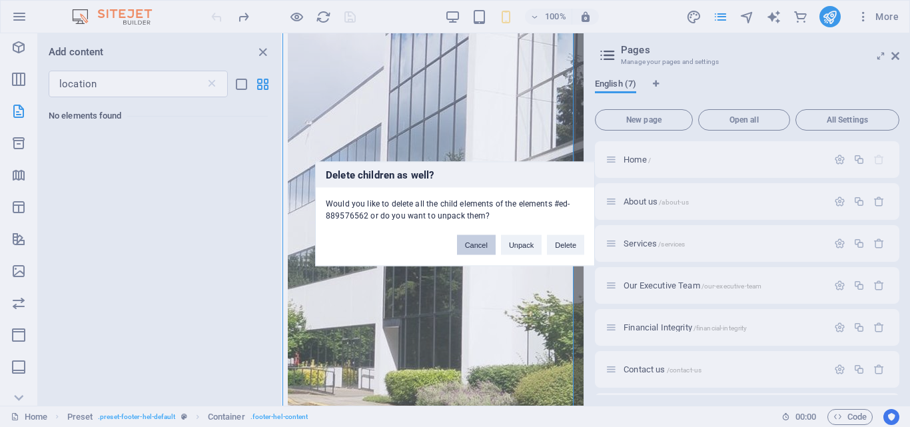
click at [476, 246] on button "Cancel" at bounding box center [476, 244] width 39 height 20
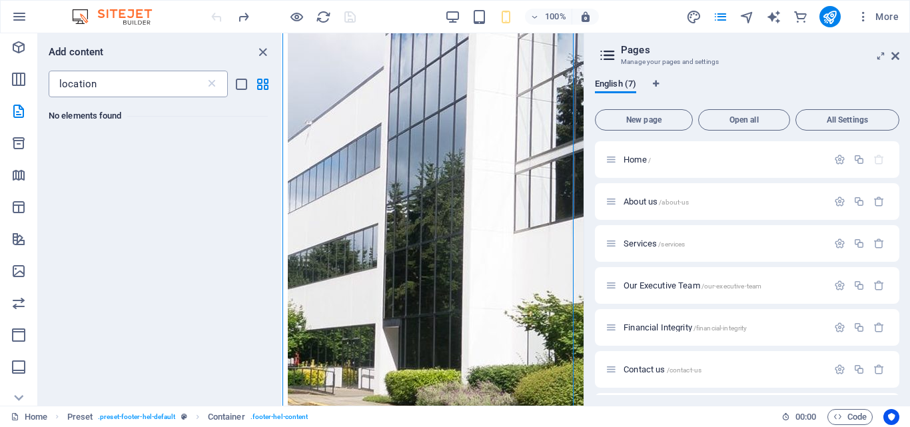
click at [126, 91] on input "location" at bounding box center [127, 84] width 156 height 27
type input "l"
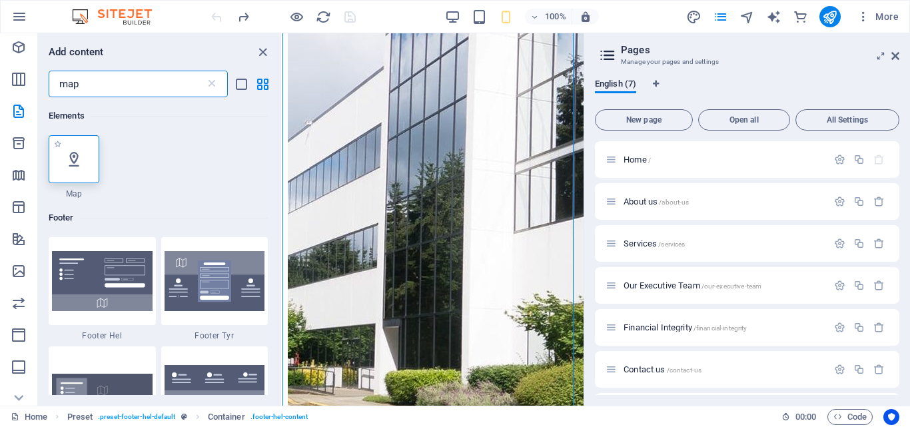
type input "map"
click at [76, 166] on icon at bounding box center [73, 158] width 17 height 17
select select "1"
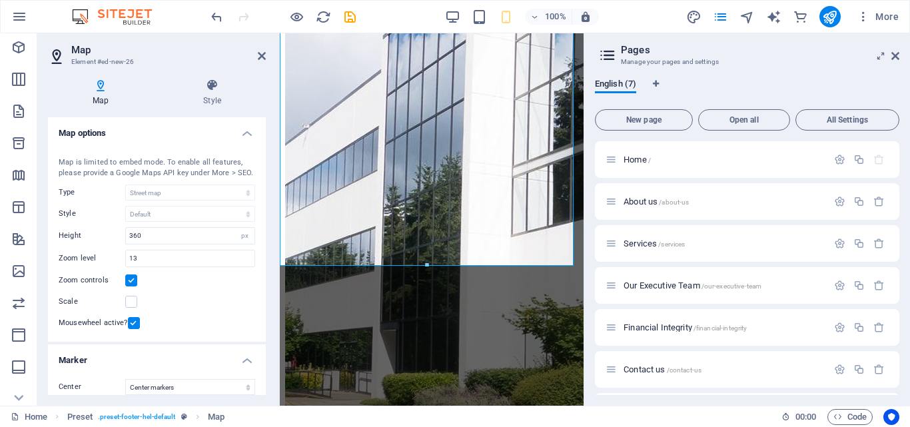
scroll to position [2146, 0]
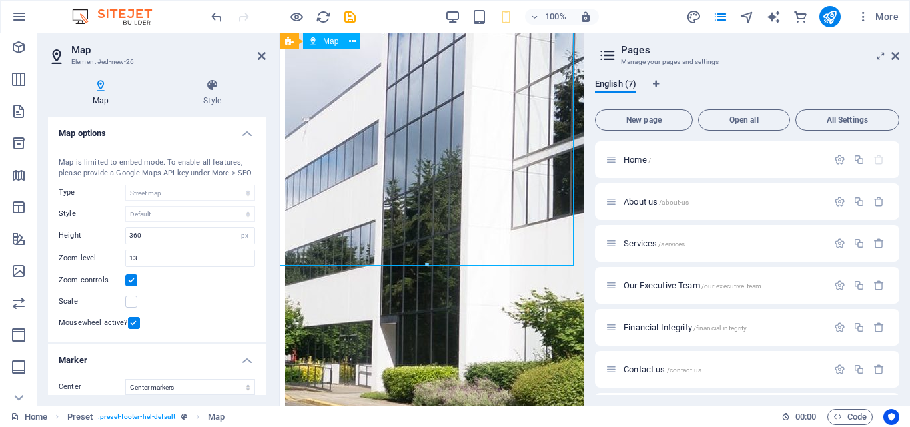
drag, startPoint x: 417, startPoint y: 180, endPoint x: 432, endPoint y: 235, distance: 57.3
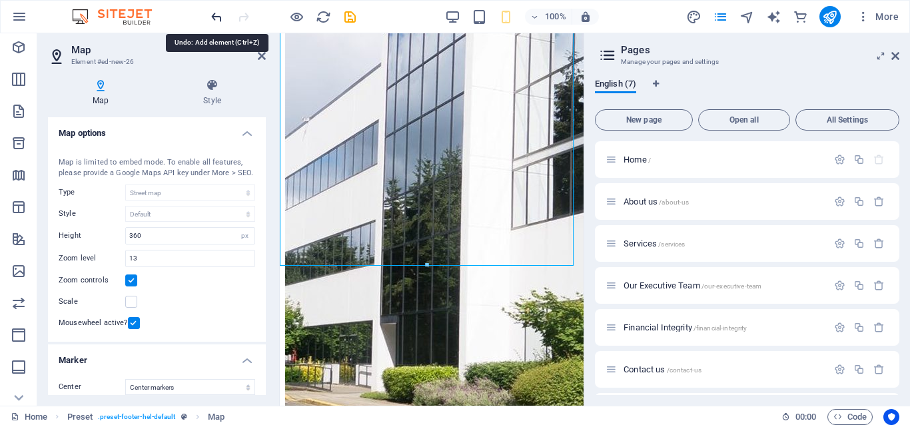
click at [214, 13] on icon "undo" at bounding box center [216, 16] width 15 height 15
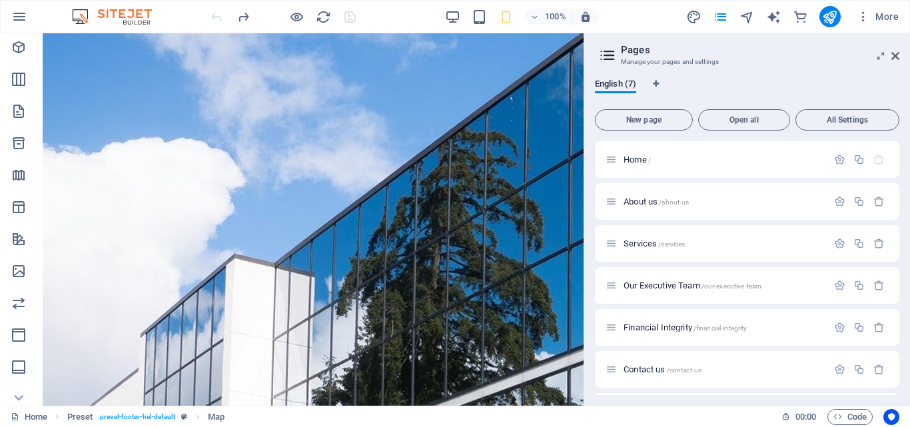
scroll to position [1116, 0]
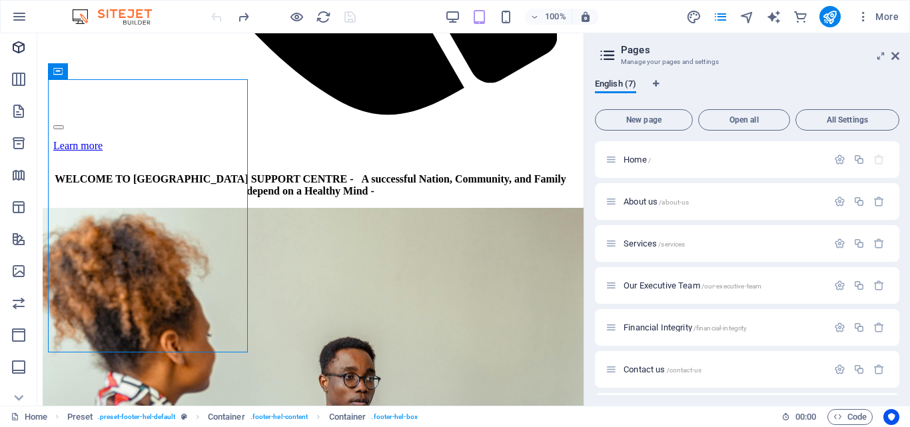
click at [13, 46] on icon "Elements" at bounding box center [19, 47] width 16 height 16
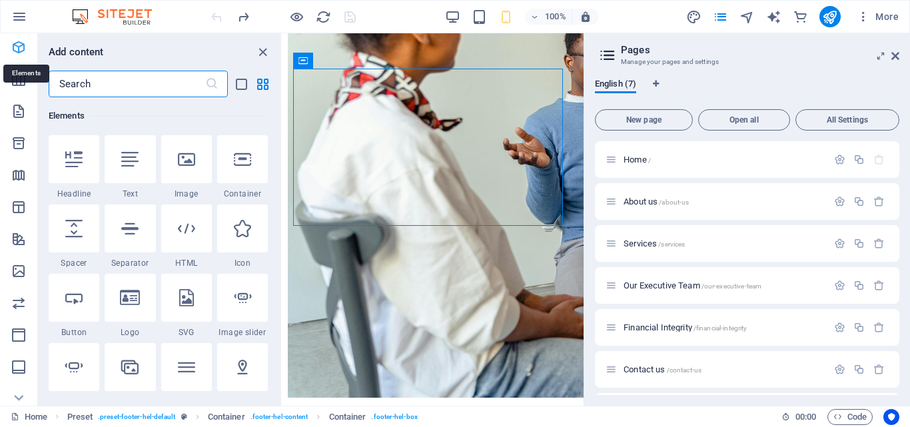
scroll to position [2139, 0]
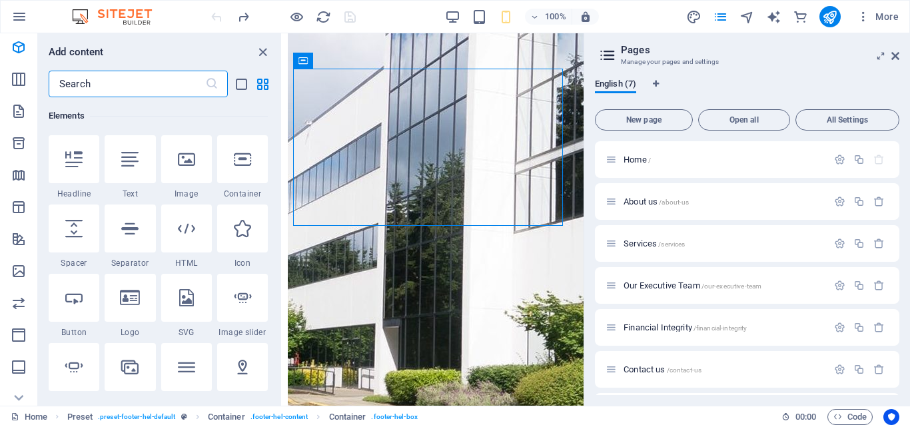
click at [142, 77] on input "text" at bounding box center [127, 84] width 156 height 27
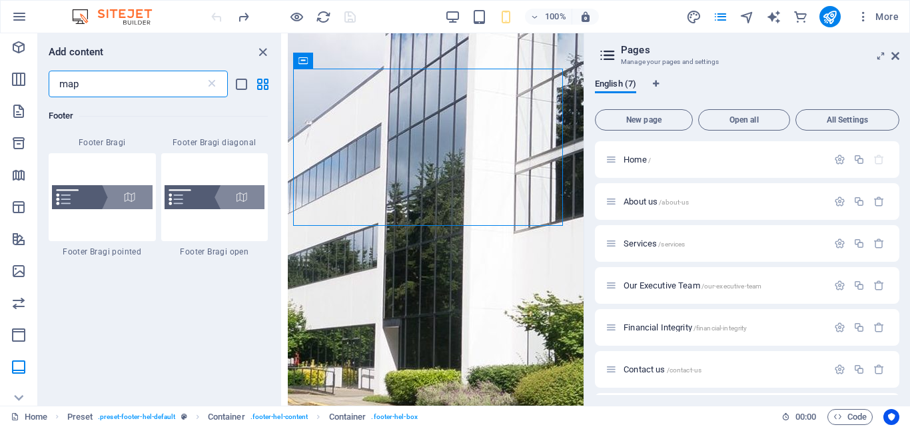
scroll to position [610, 0]
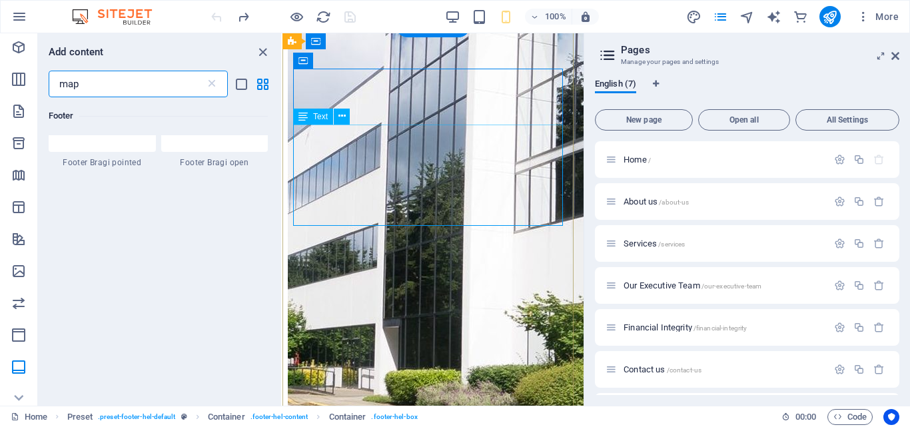
type input "map"
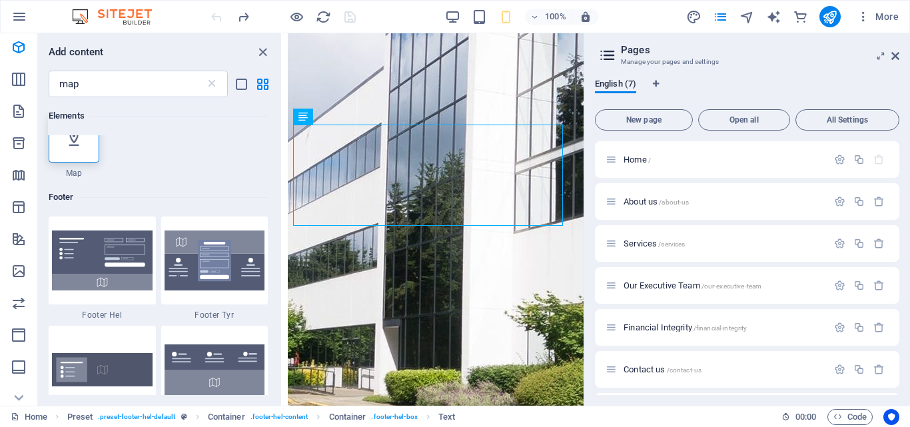
scroll to position [0, 0]
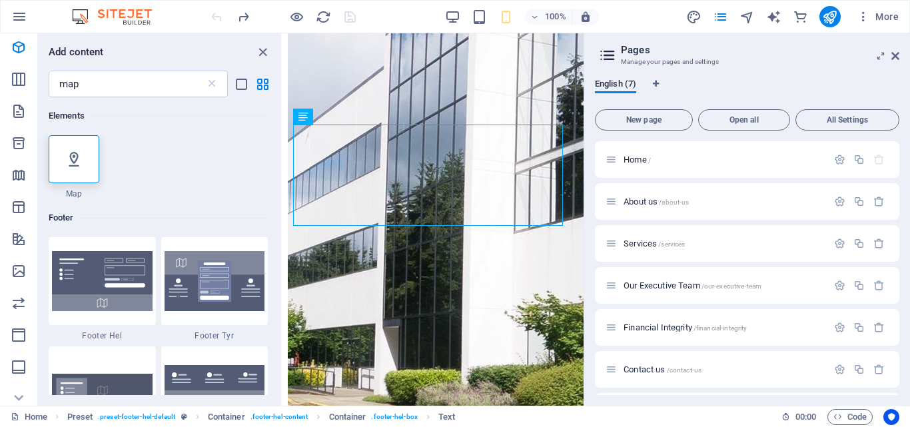
drag, startPoint x: 74, startPoint y: 140, endPoint x: 73, endPoint y: 156, distance: 15.3
click at [74, 140] on div at bounding box center [74, 159] width 51 height 48
select select "1"
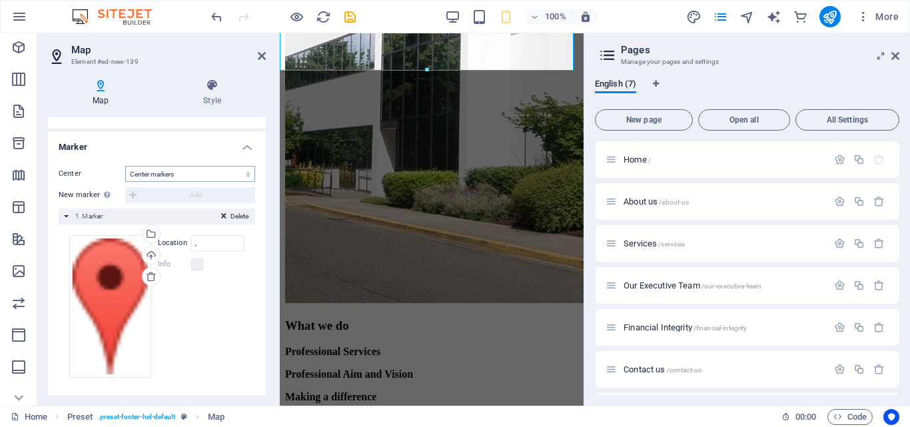
scroll to position [214, 0]
click at [199, 262] on label at bounding box center [197, 263] width 12 height 12
click at [192, 262] on label at bounding box center [197, 263] width 12 height 12
click at [202, 244] on input "," at bounding box center [217, 242] width 53 height 16
click at [144, 252] on div "Upload" at bounding box center [150, 255] width 20 height 20
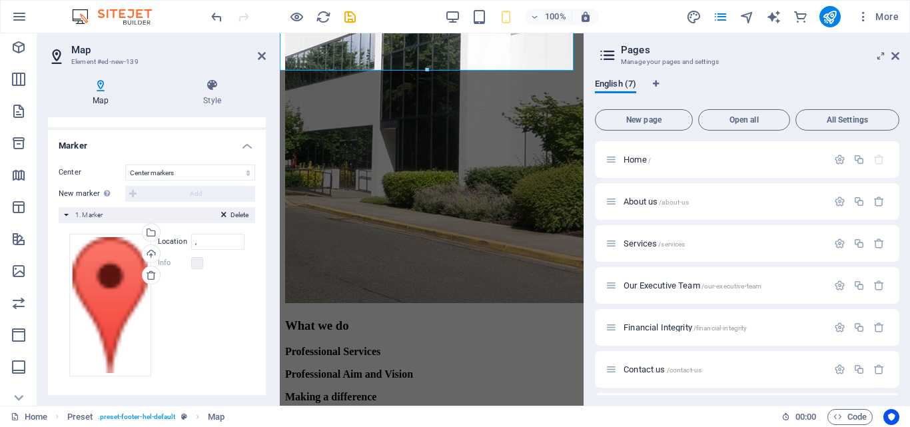
click at [97, 91] on icon at bounding box center [100, 85] width 105 height 13
click at [196, 262] on label at bounding box center [197, 263] width 12 height 12
click at [197, 263] on label at bounding box center [197, 263] width 12 height 12
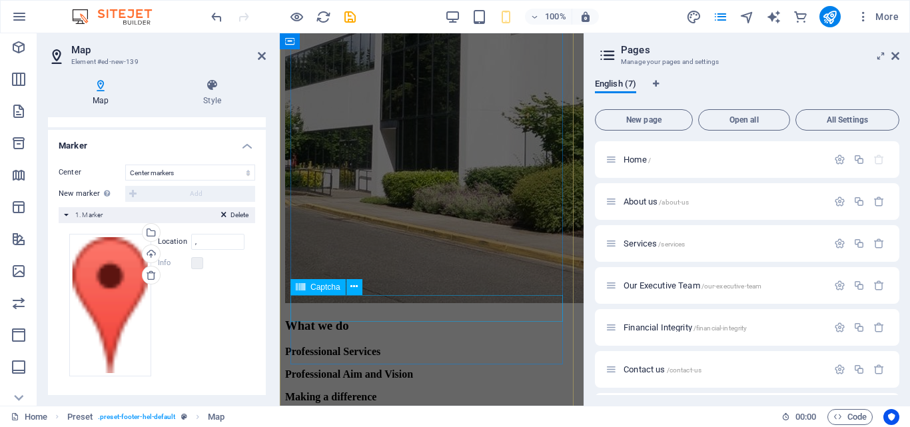
scroll to position [2607, 0]
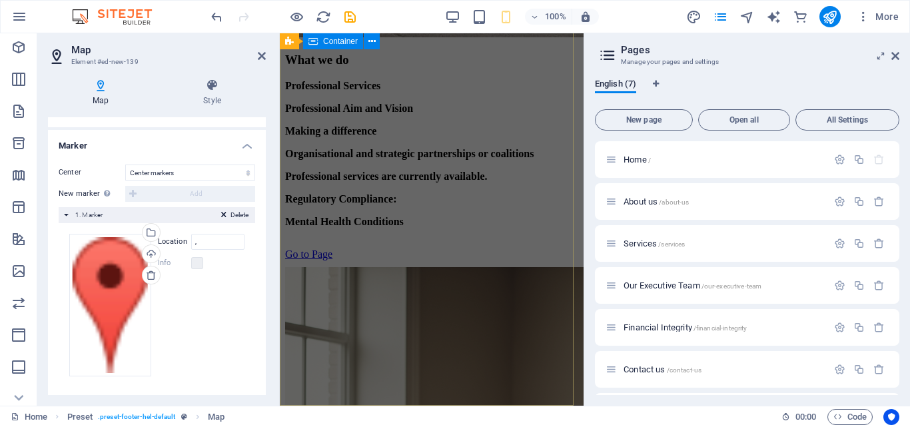
drag, startPoint x: 465, startPoint y: 370, endPoint x: 707, endPoint y: 371, distance: 242.4
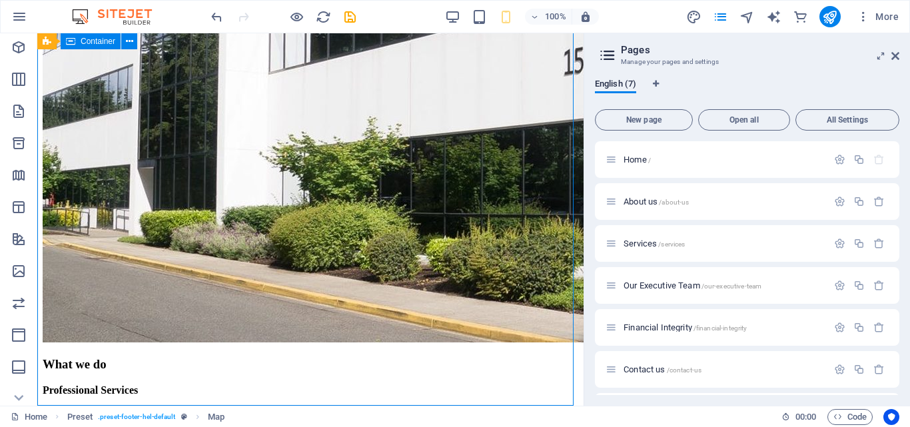
scroll to position [1356, 0]
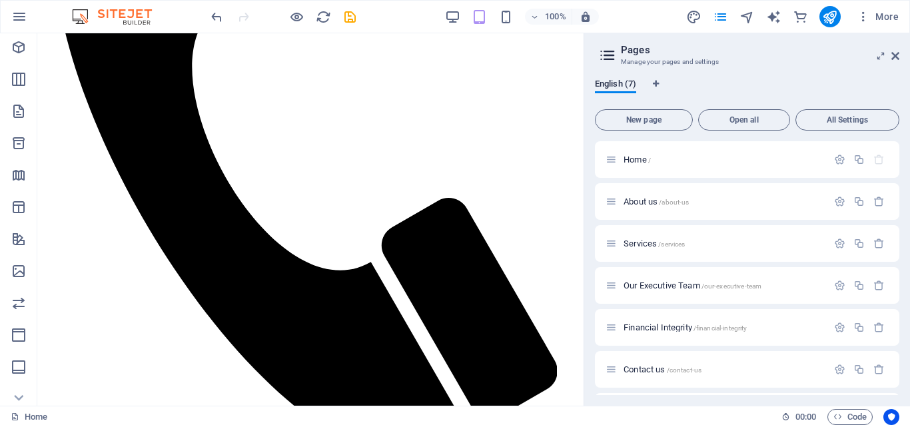
scroll to position [952, 0]
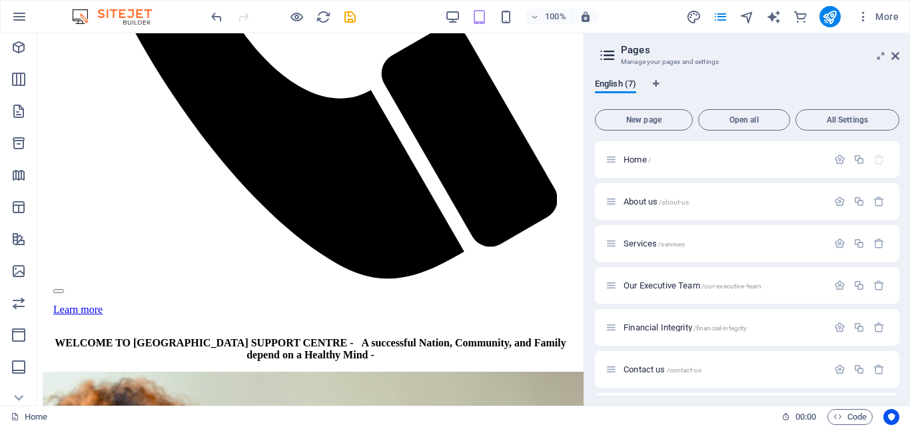
drag, startPoint x: 581, startPoint y: 110, endPoint x: 621, endPoint y: 393, distance: 285.9
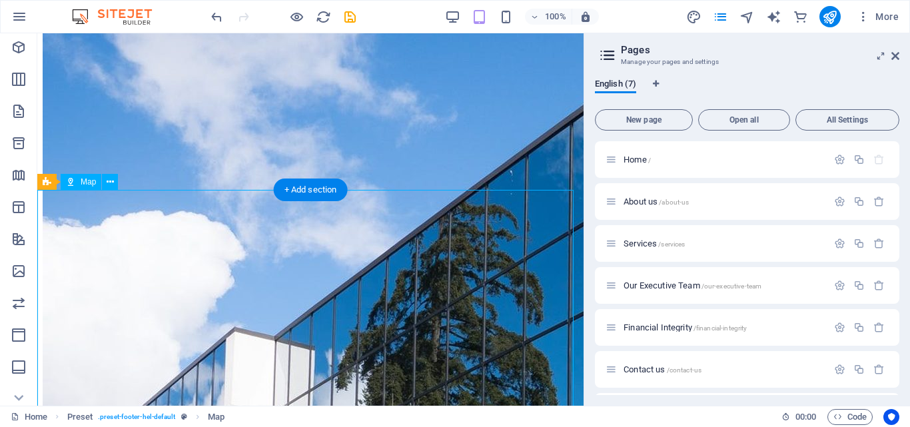
select select "1"
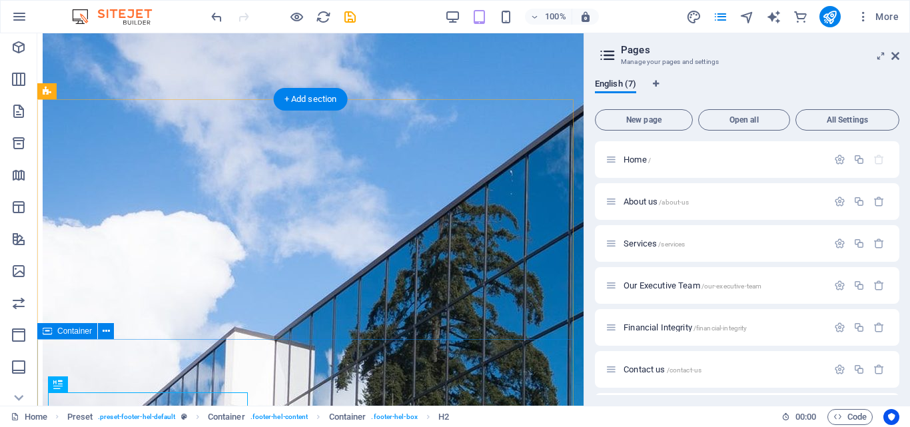
scroll to position [1043, 0]
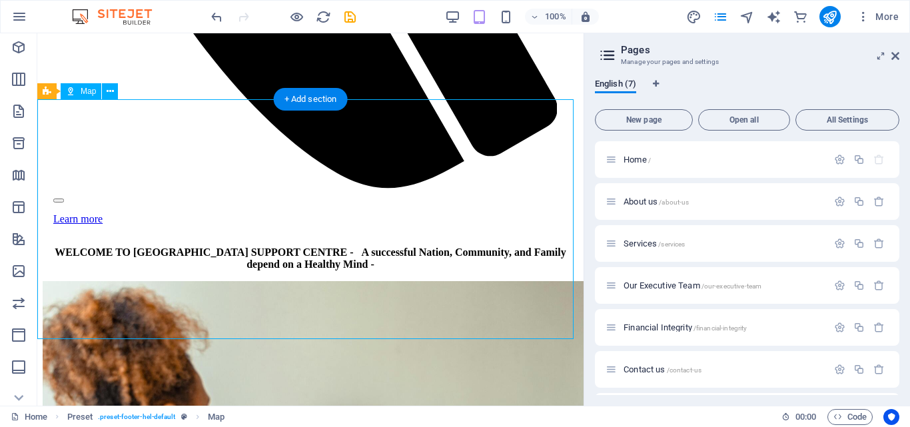
select select "1"
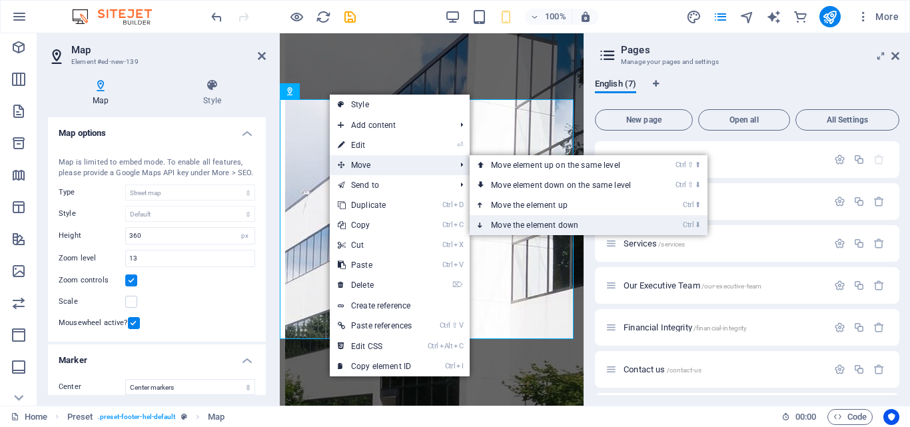
click at [546, 224] on link "Ctrl ⬇ Move the element down" at bounding box center [563, 225] width 188 height 20
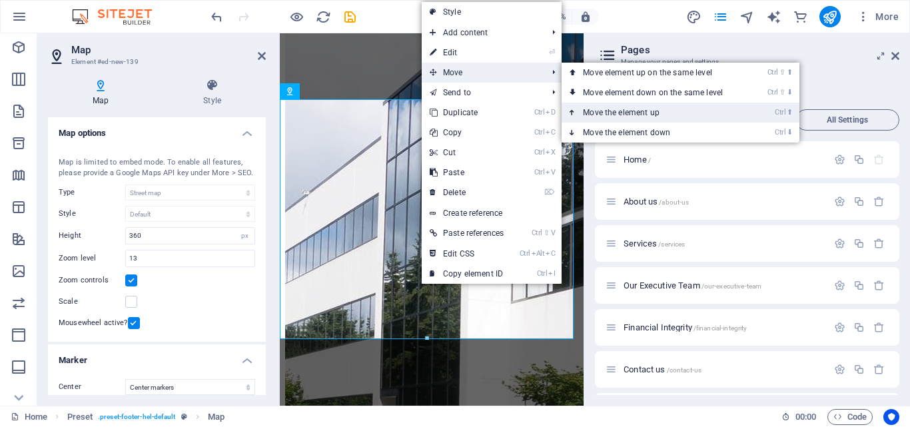
click at [628, 112] on link "Ctrl ⬆ Move the element up" at bounding box center [655, 113] width 188 height 20
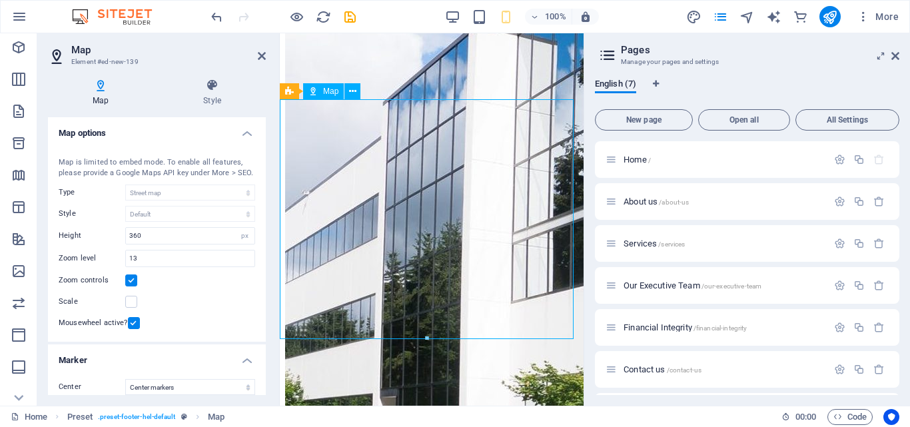
drag, startPoint x: 482, startPoint y: 155, endPoint x: 477, endPoint y: 227, distance: 72.1
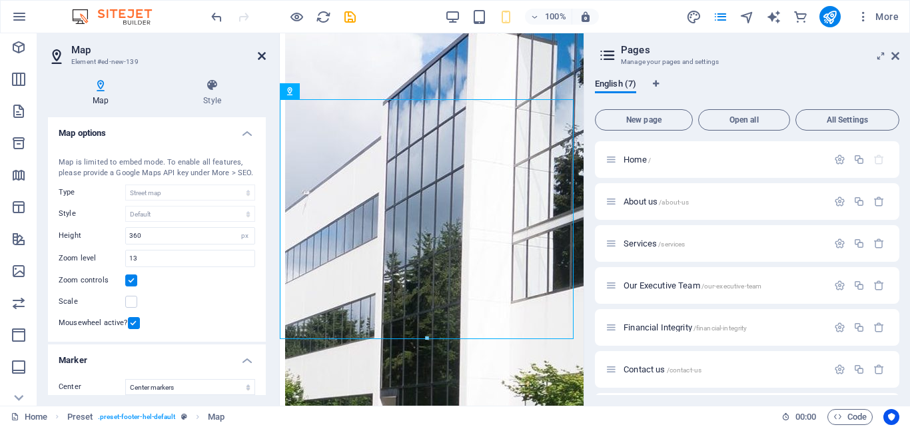
click at [261, 51] on icon at bounding box center [262, 56] width 8 height 11
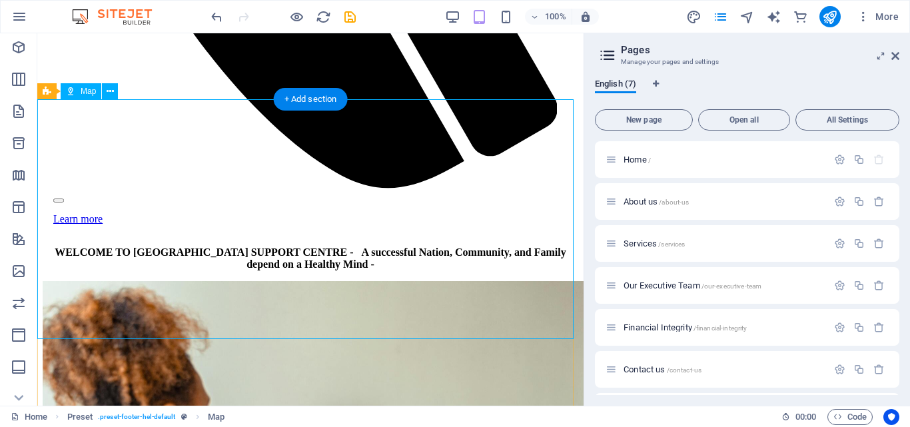
select select "1"
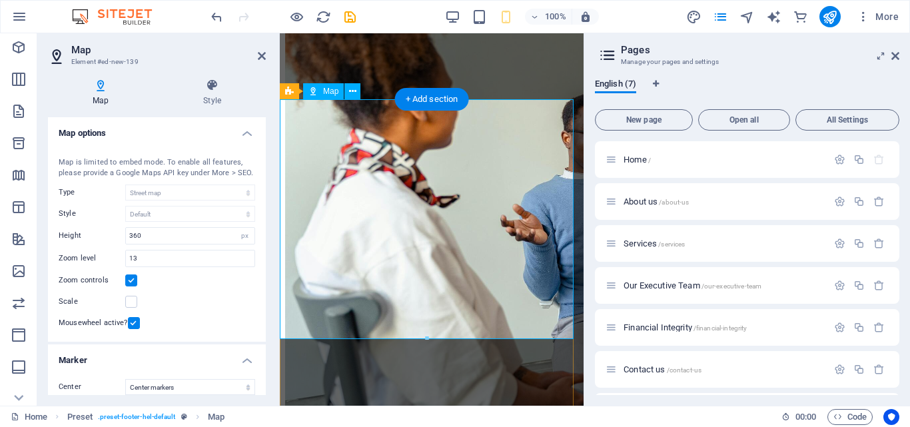
scroll to position [2073, 0]
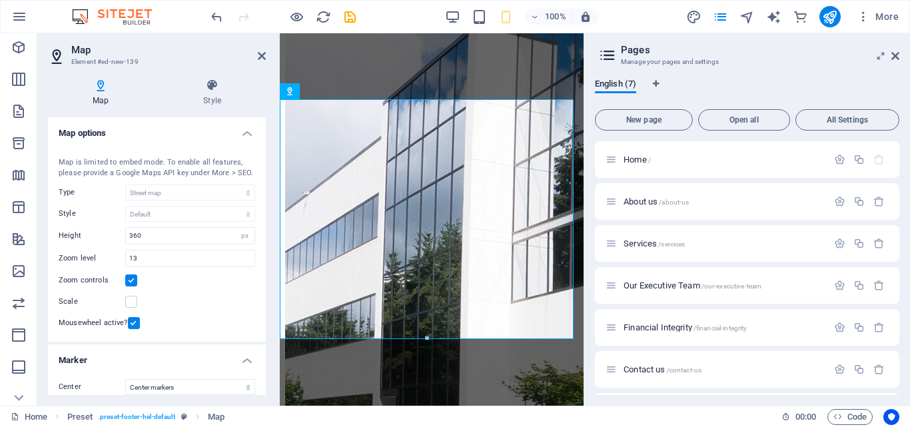
click at [253, 47] on h2 "Map" at bounding box center [168, 50] width 194 height 12
click at [264, 59] on icon at bounding box center [262, 56] width 8 height 11
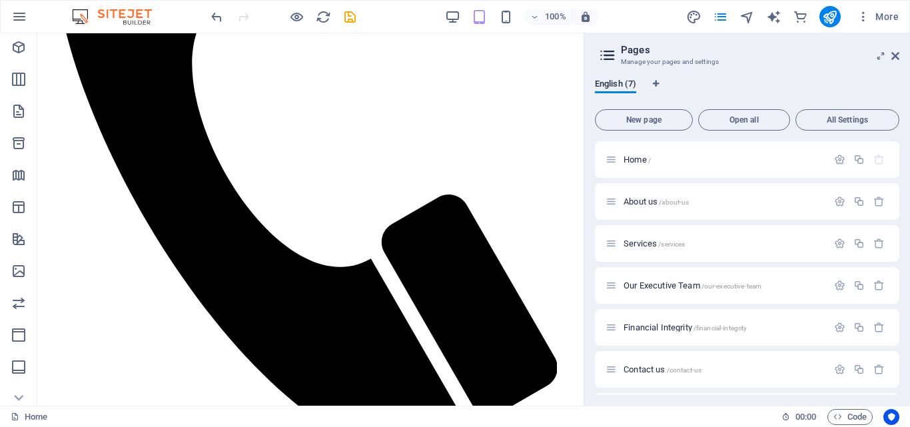
scroll to position [900, 0]
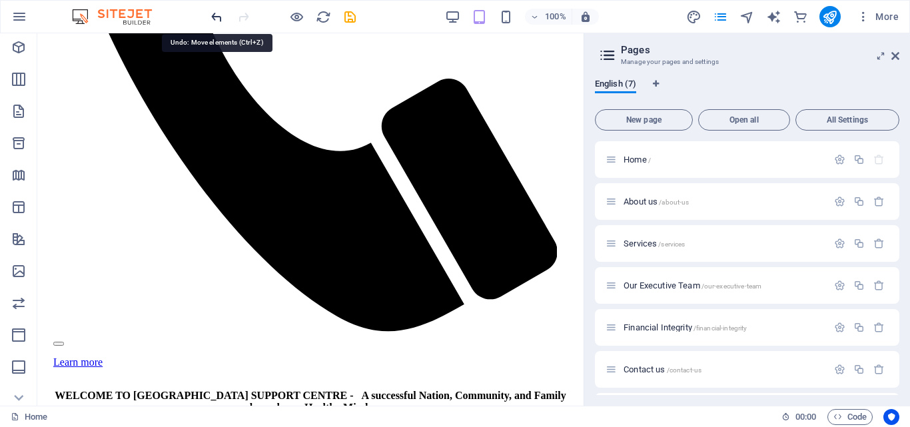
click at [219, 17] on icon "undo" at bounding box center [216, 16] width 15 height 15
click at [216, 19] on icon "undo" at bounding box center [216, 16] width 15 height 15
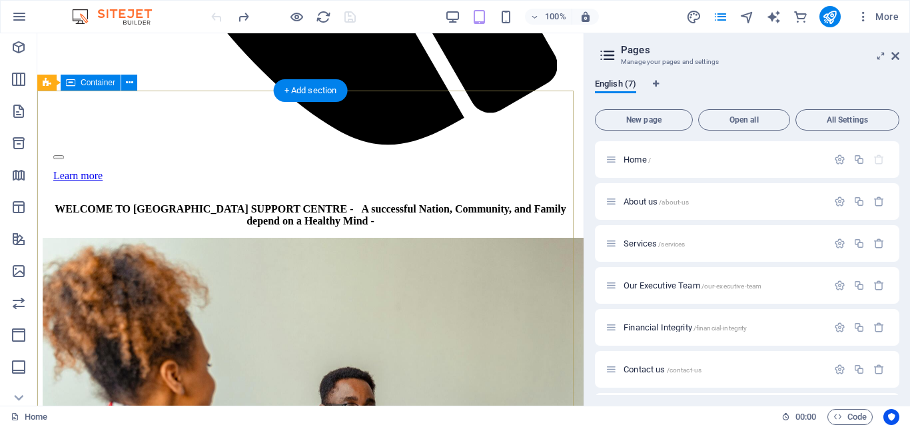
scroll to position [1116, 0]
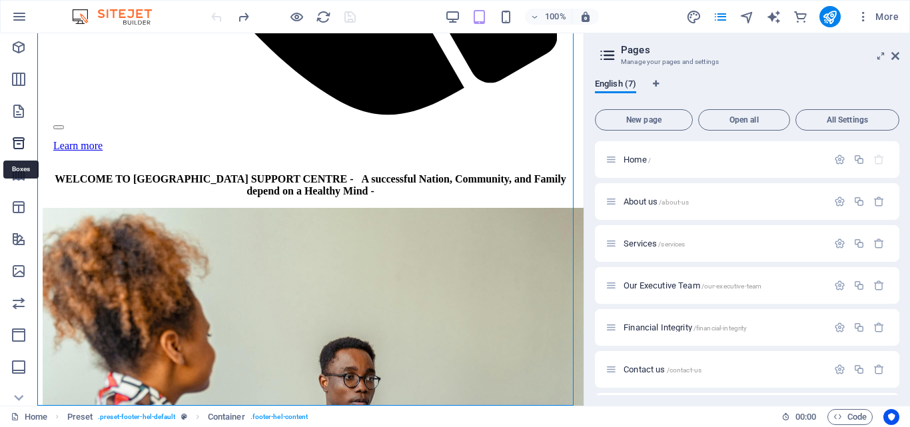
click at [19, 137] on icon "Boxes" at bounding box center [19, 143] width 16 height 16
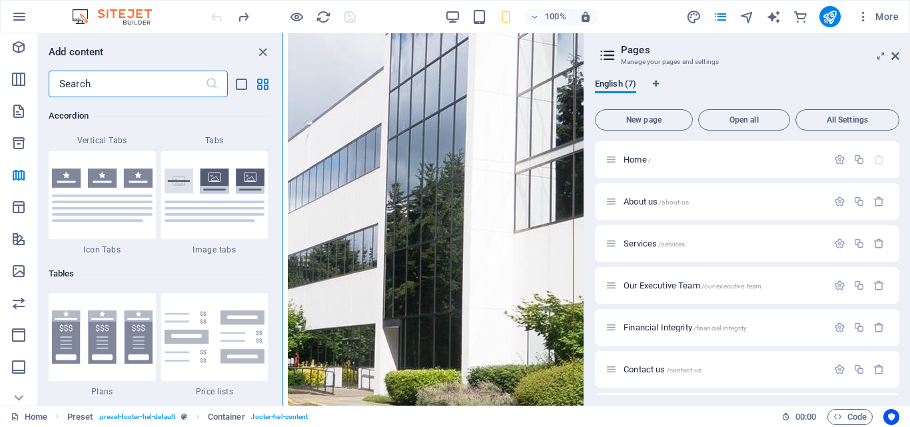
scroll to position [4573, 0]
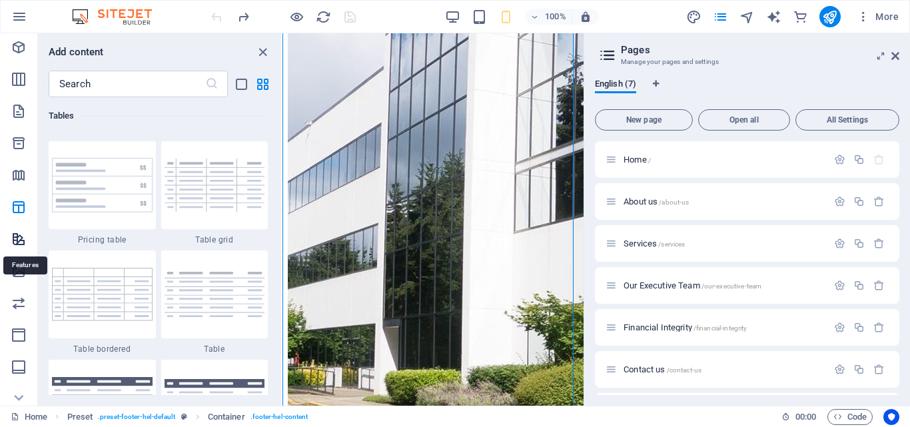
click at [18, 238] on icon "Features" at bounding box center [19, 239] width 16 height 16
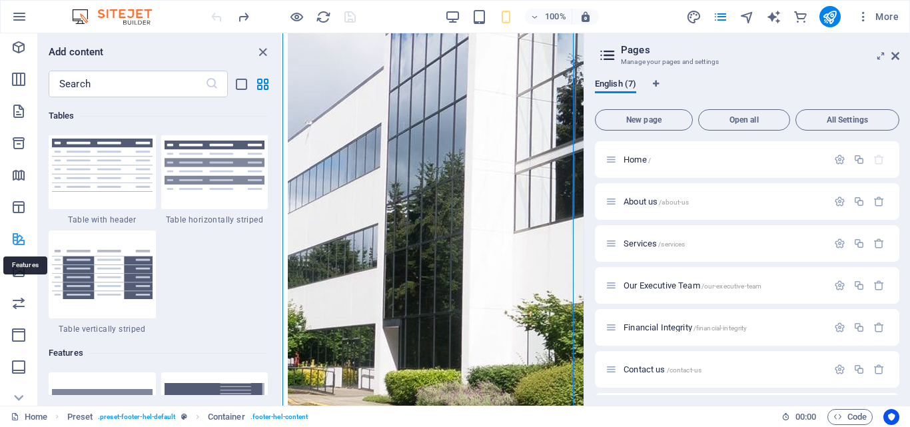
scroll to position [5048, 0]
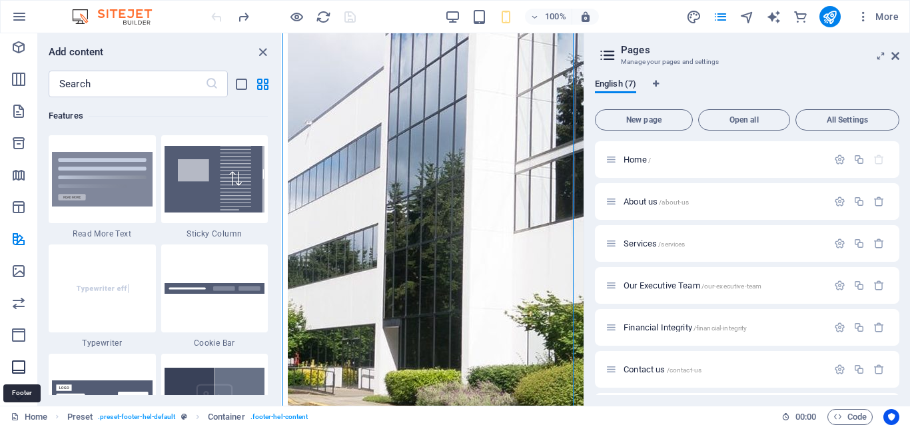
click at [20, 365] on icon "Footer" at bounding box center [19, 367] width 16 height 16
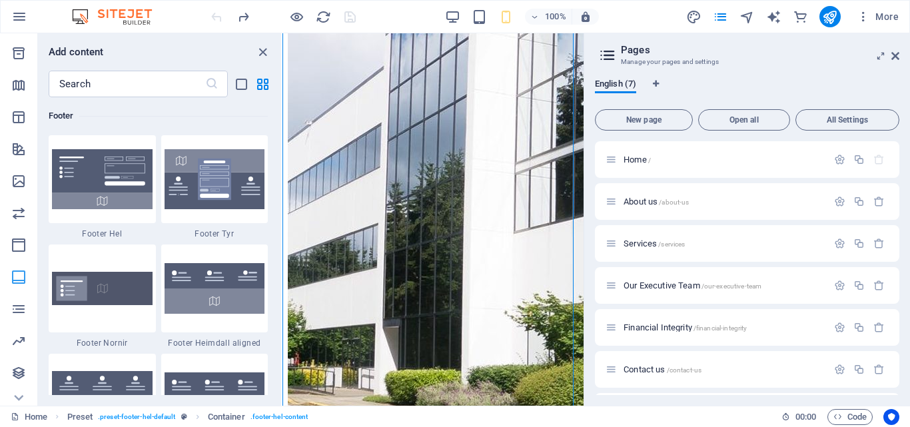
scroll to position [107, 0]
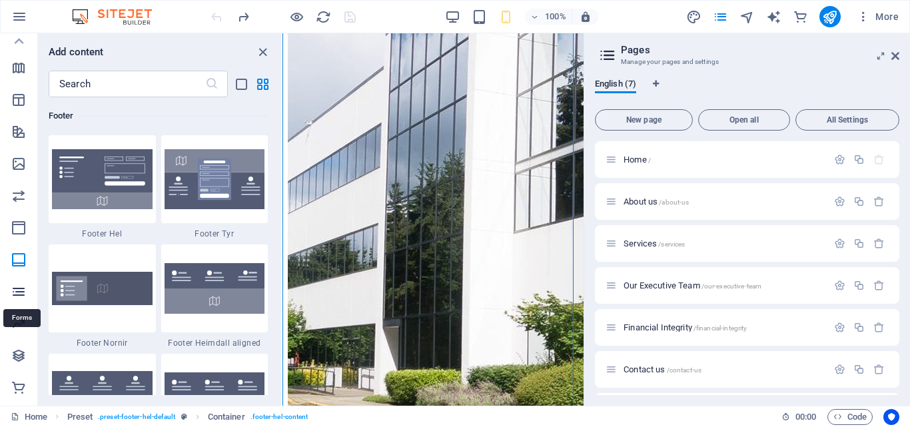
click at [17, 292] on icon "Forms" at bounding box center [19, 292] width 16 height 16
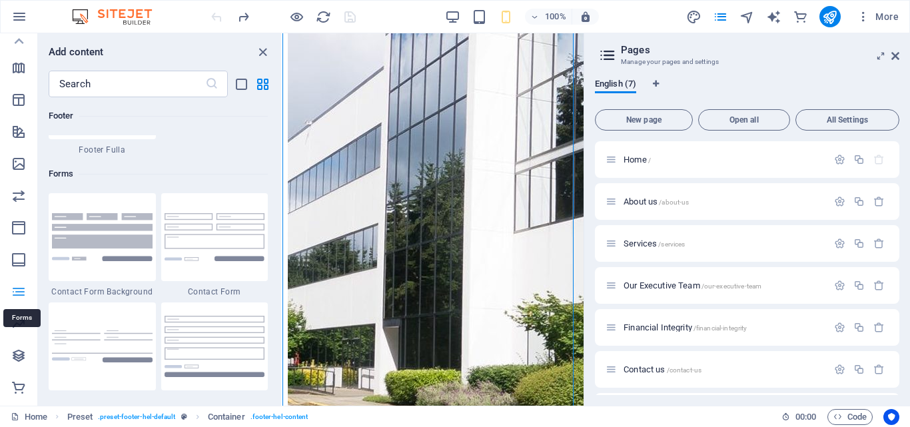
scroll to position [9579, 0]
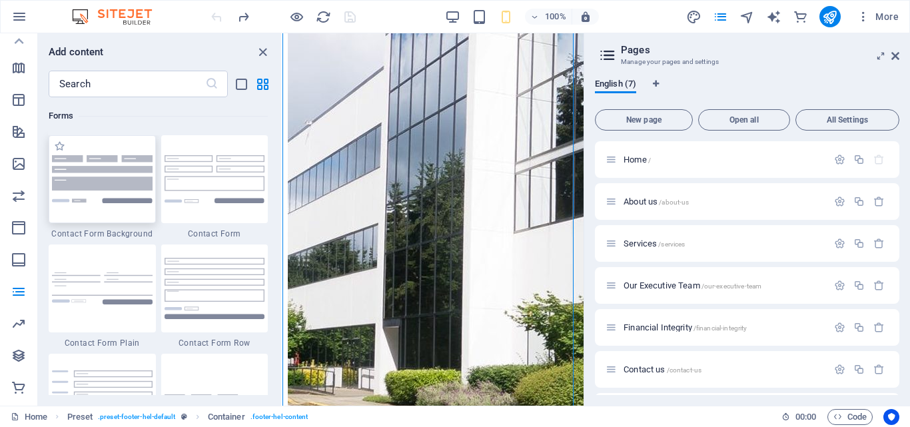
click at [94, 202] on img at bounding box center [102, 178] width 101 height 47
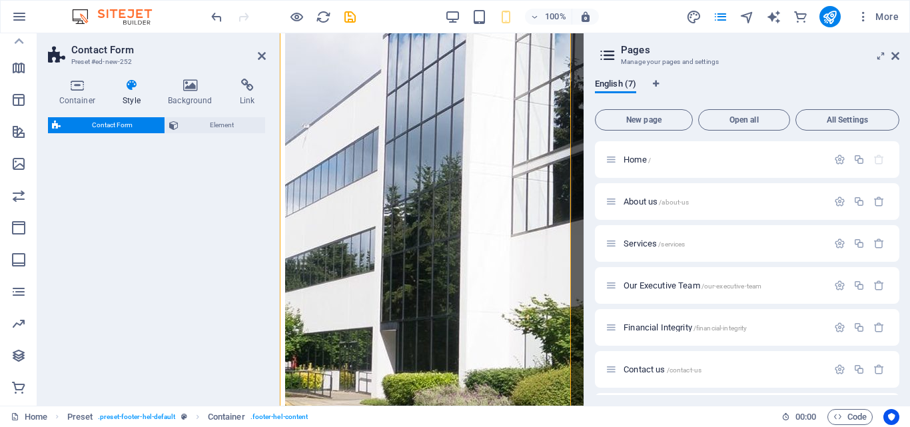
select select "rem"
select select "preset-contact-form-v3-background"
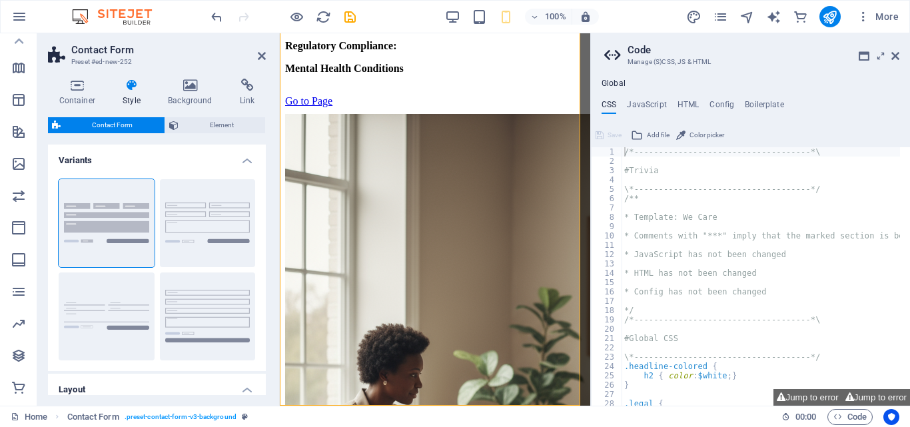
scroll to position [219, 0]
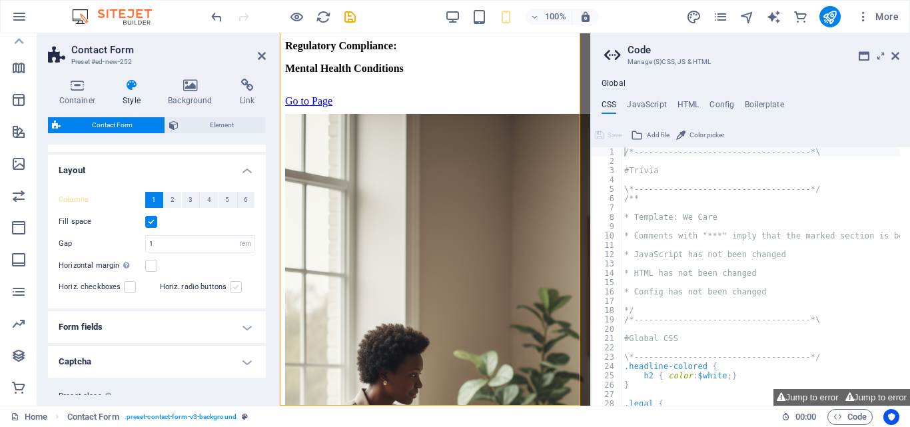
click at [234, 286] on label at bounding box center [236, 287] width 12 height 12
click at [0, 0] on input "Horiz. radio buttons" at bounding box center [0, 0] width 0 height 0
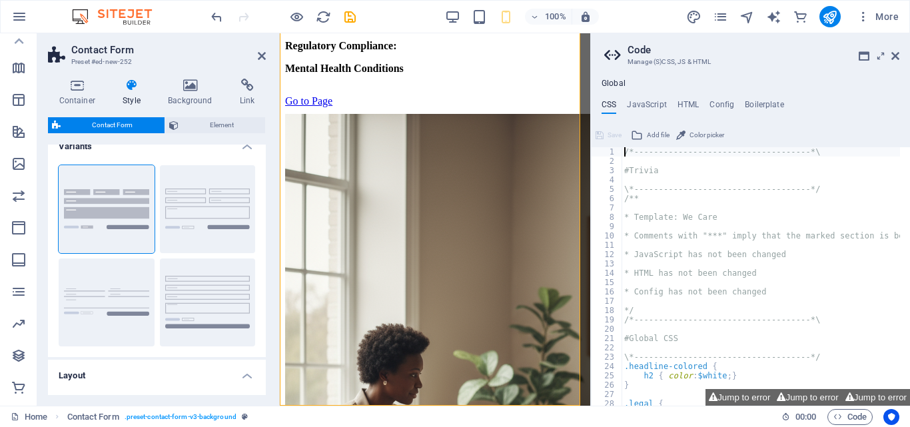
scroll to position [0, 0]
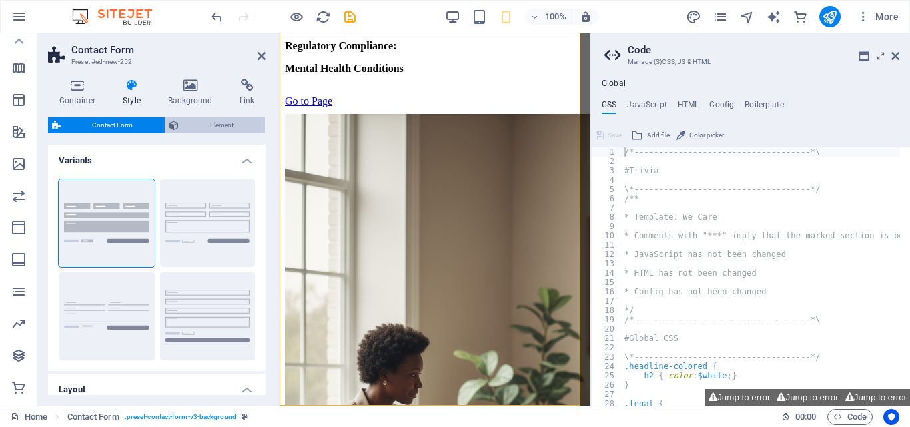
click at [226, 121] on span "Element" at bounding box center [221, 125] width 79 height 16
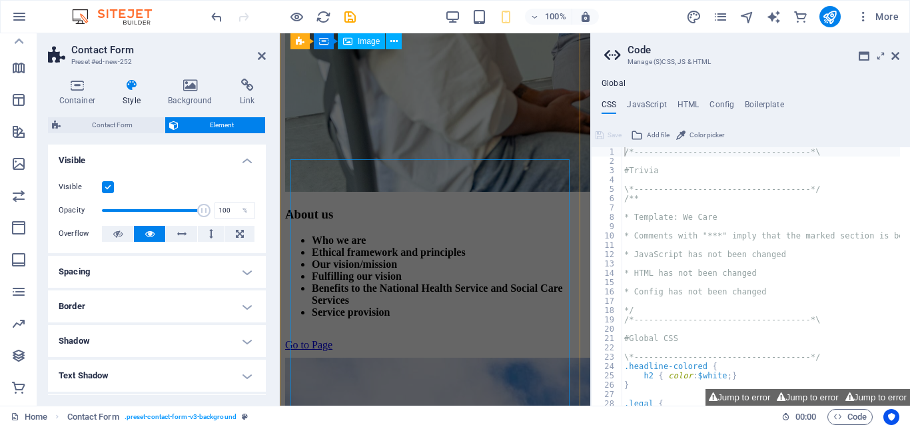
scroll to position [1140, 0]
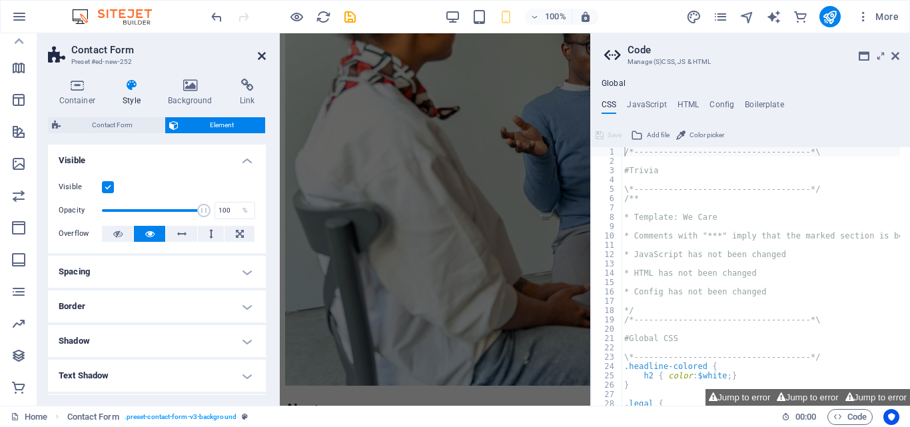
click at [258, 52] on icon at bounding box center [262, 56] width 8 height 11
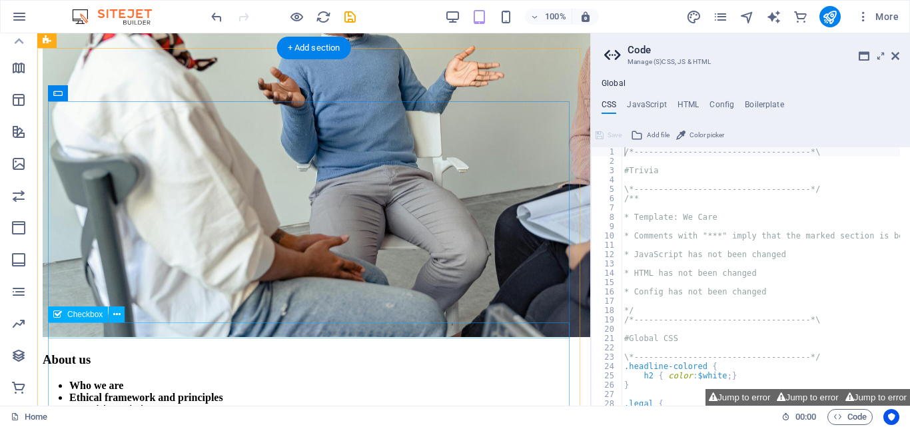
scroll to position [1475, 0]
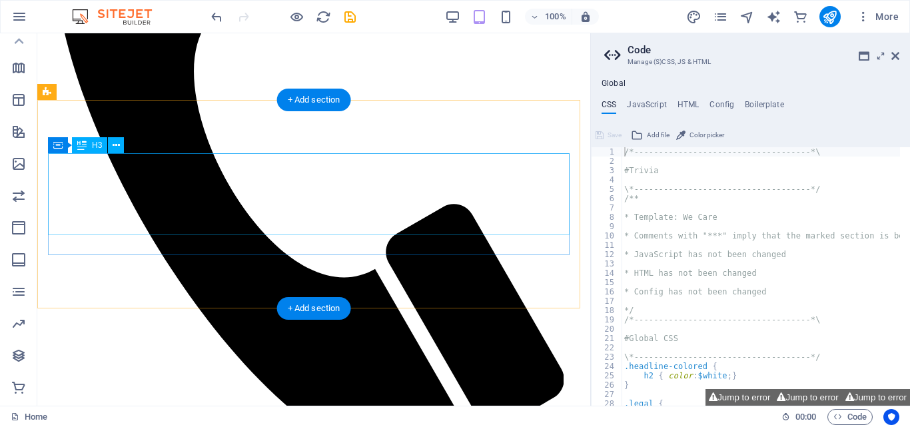
scroll to position [769, 0]
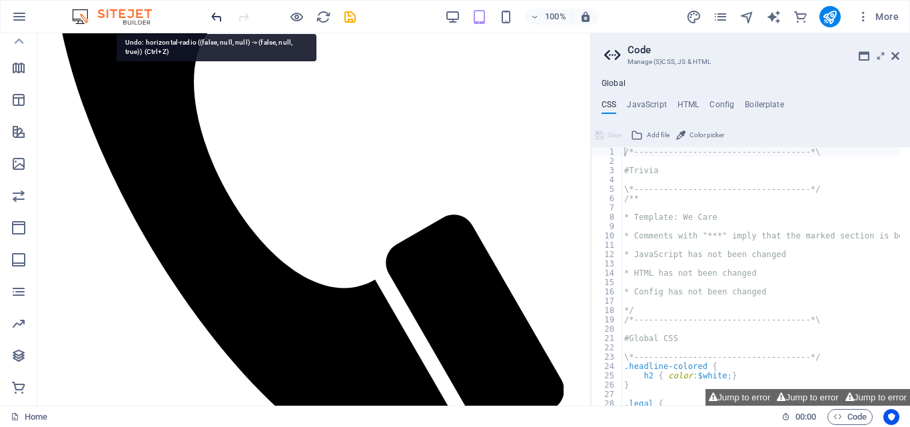
click at [217, 11] on icon "undo" at bounding box center [216, 16] width 15 height 15
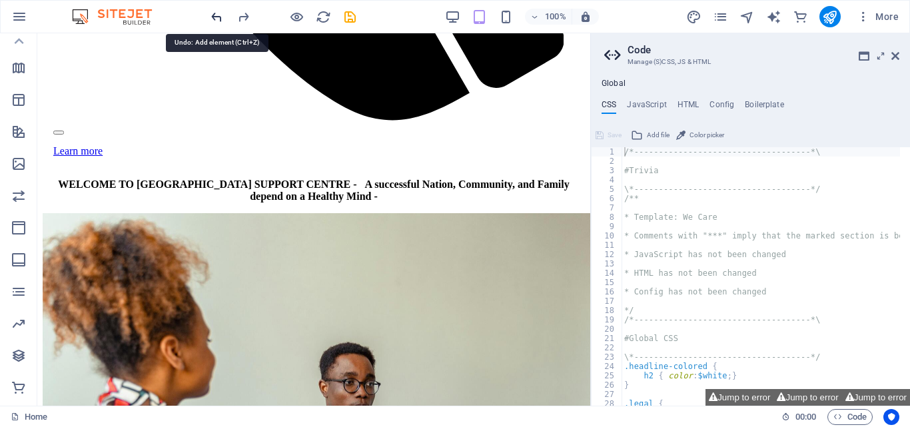
scroll to position [1516, 0]
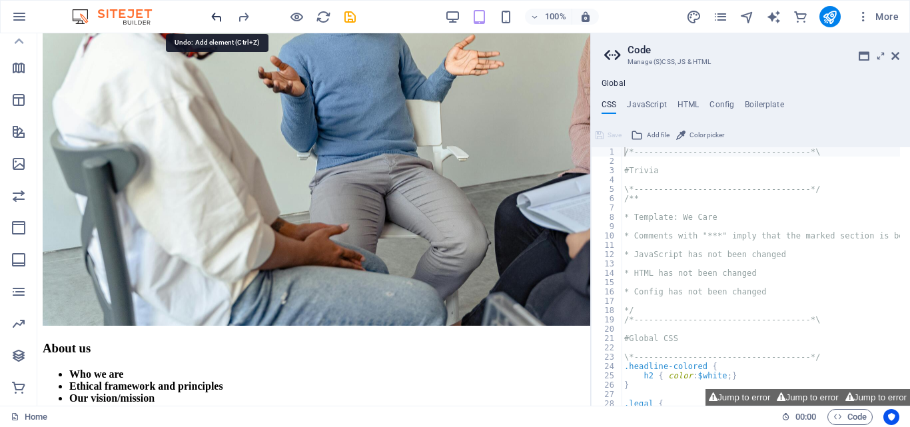
click at [217, 11] on icon "undo" at bounding box center [216, 16] width 15 height 15
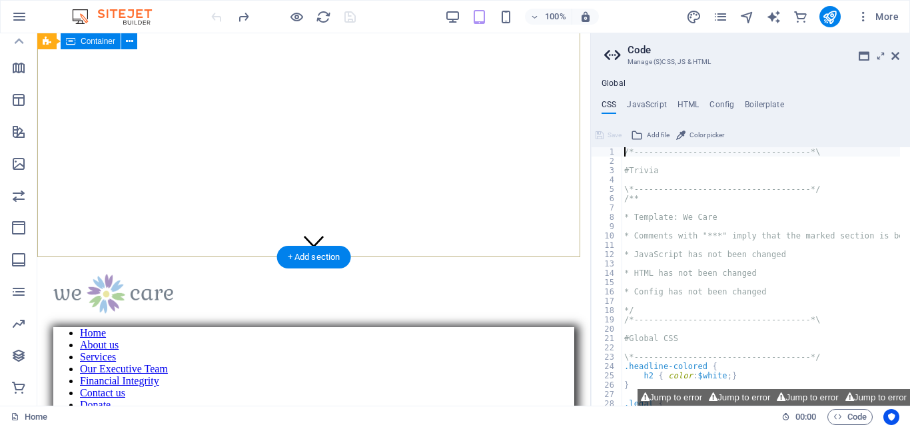
scroll to position [0, 0]
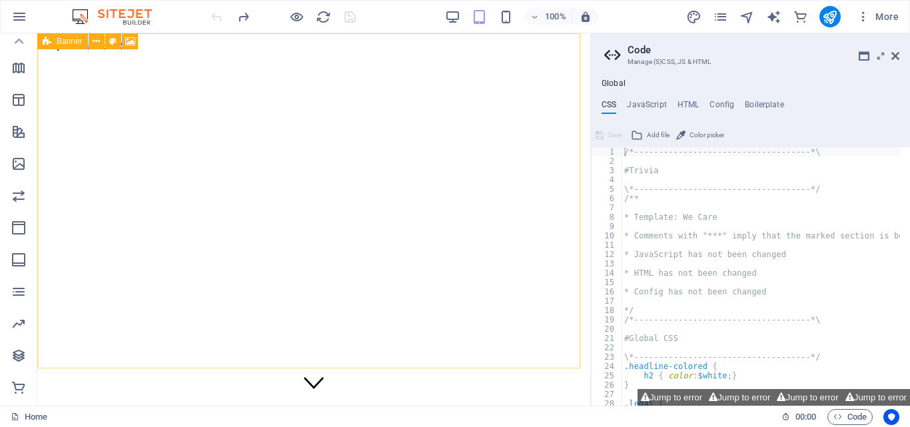
click at [70, 41] on span "Banner" at bounding box center [70, 41] width 26 height 8
click at [113, 37] on icon at bounding box center [112, 42] width 7 height 14
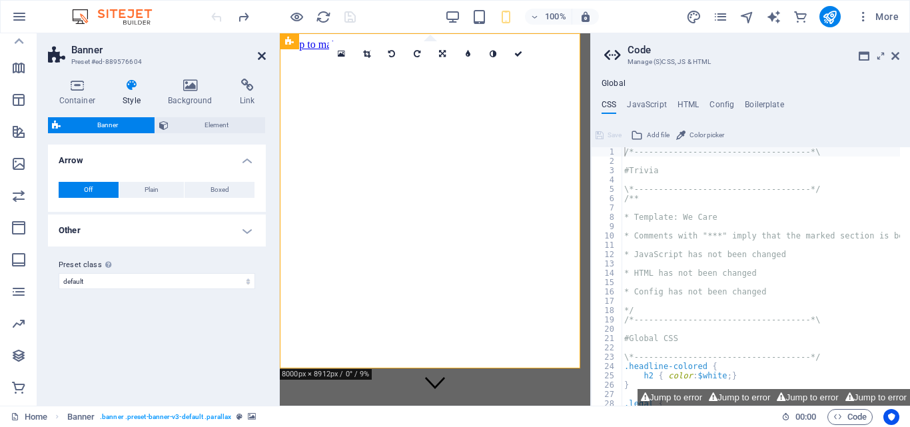
click at [264, 53] on icon at bounding box center [262, 56] width 8 height 11
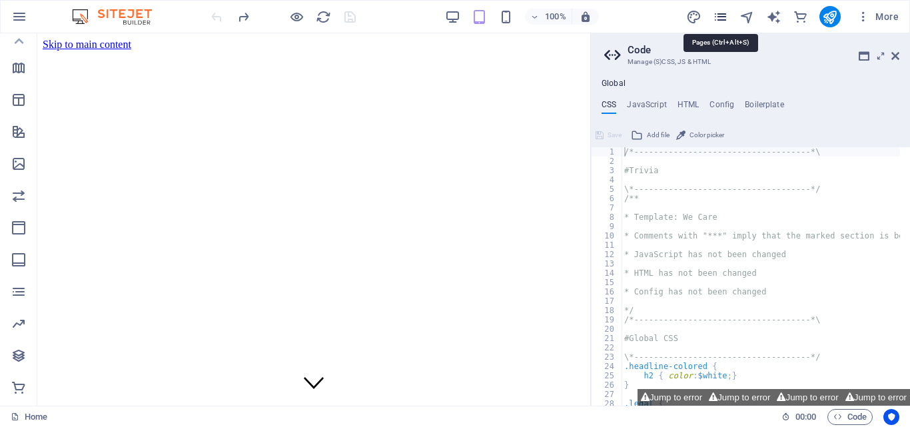
click at [722, 15] on icon "pages" at bounding box center [719, 16] width 15 height 15
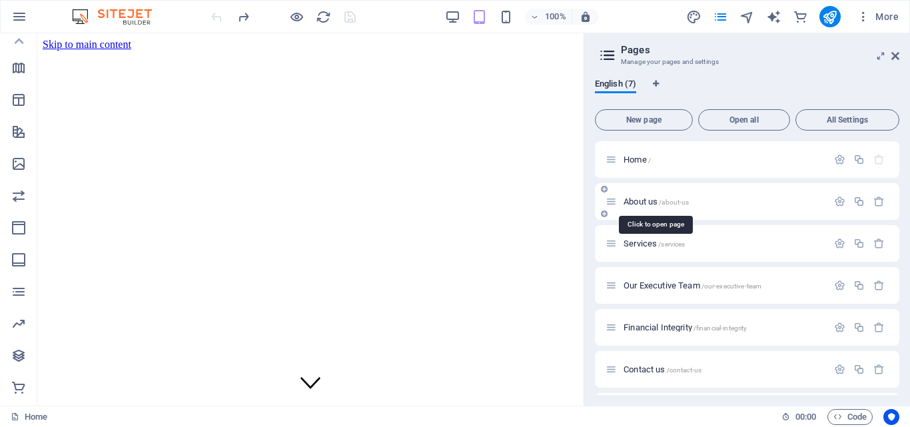
click at [639, 202] on span "About us /about-us" at bounding box center [655, 201] width 65 height 10
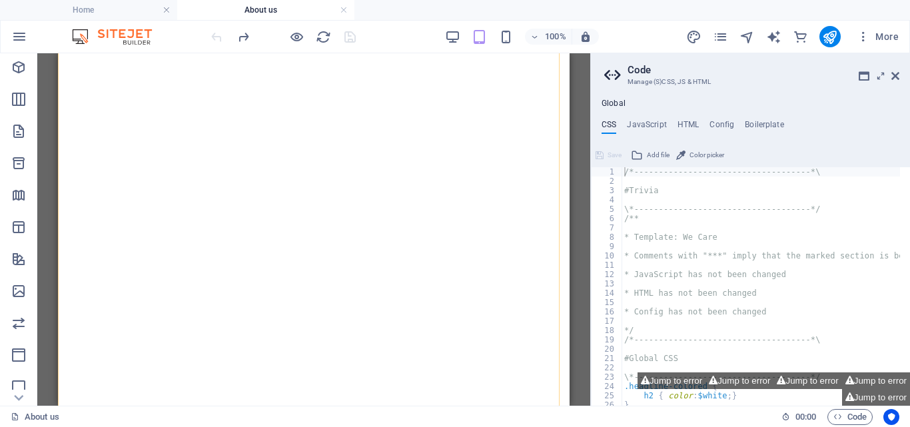
scroll to position [5620, 0]
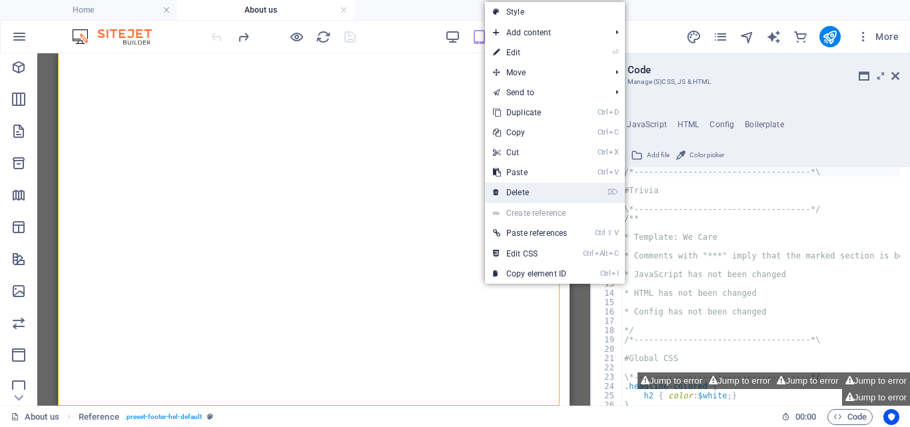
click at [509, 189] on link "⌦ Delete" at bounding box center [530, 192] width 90 height 20
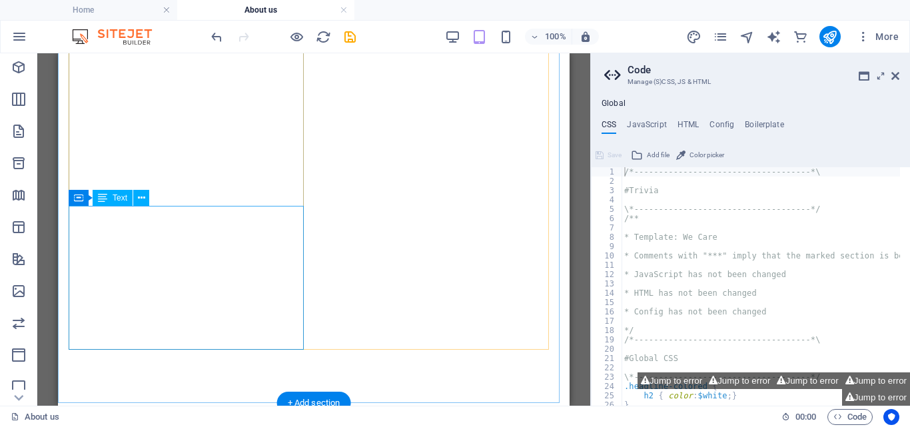
scroll to position [5223, 0]
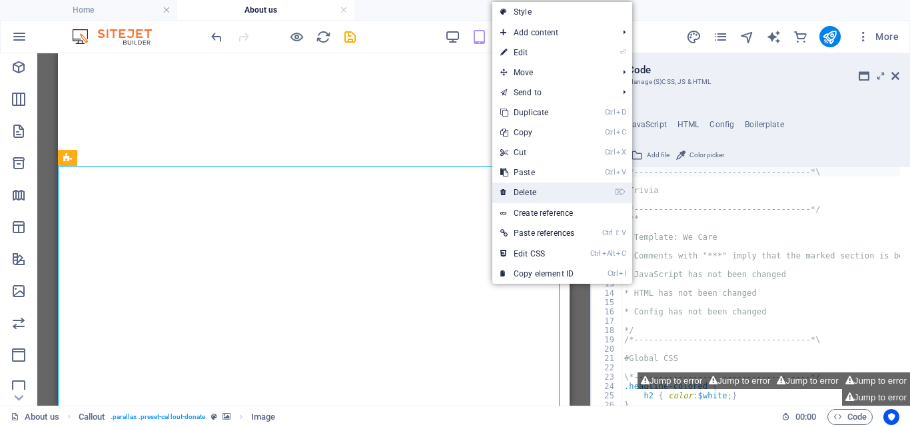
click at [529, 190] on link "⌦ Delete" at bounding box center [537, 192] width 90 height 20
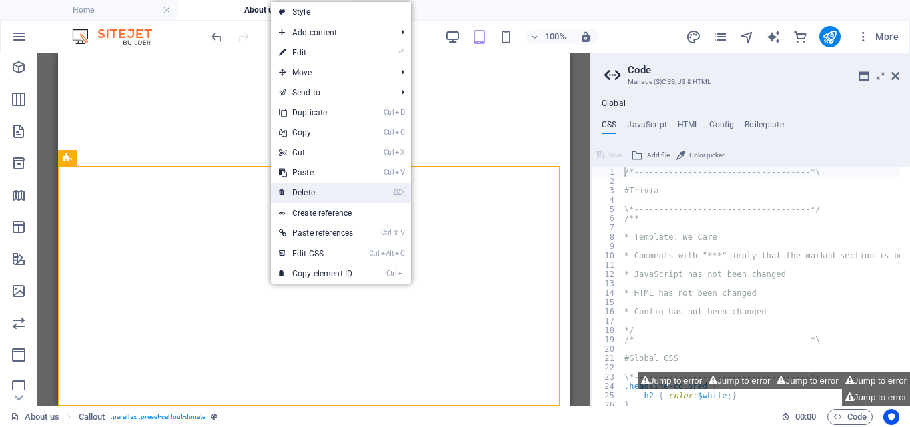
click at [301, 189] on link "⌦ Delete" at bounding box center [316, 192] width 90 height 20
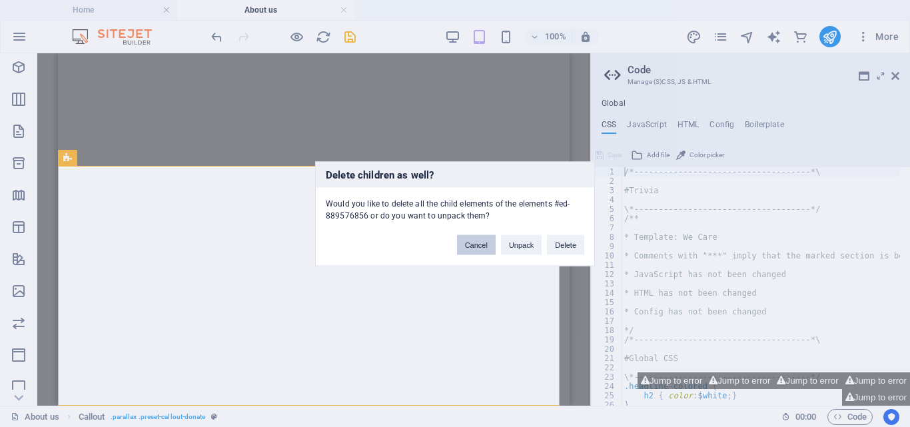
click at [469, 242] on button "Cancel" at bounding box center [476, 244] width 39 height 20
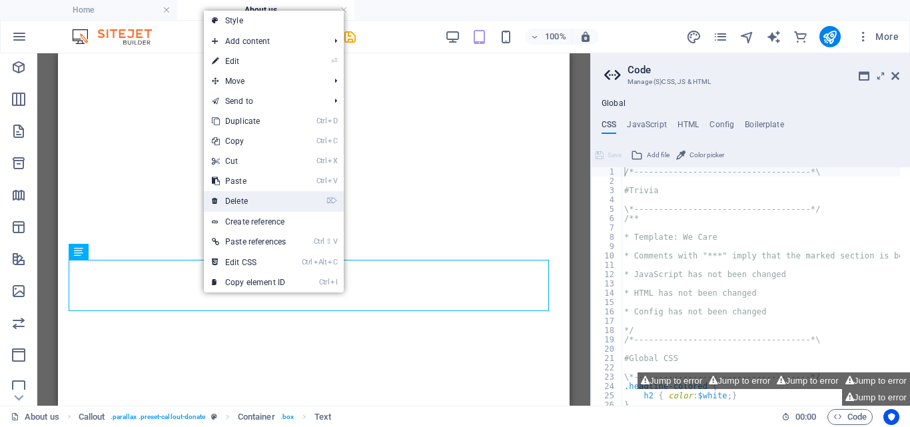
click at [246, 199] on link "⌦ Delete" at bounding box center [249, 201] width 90 height 20
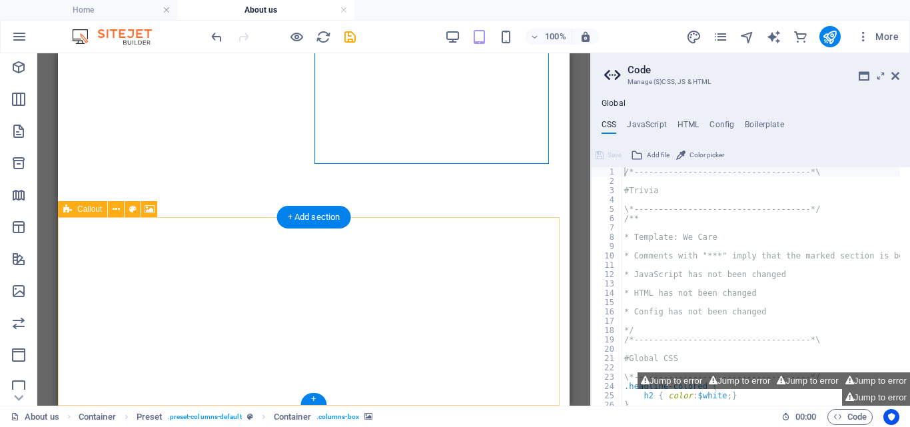
scroll to position [4864, 0]
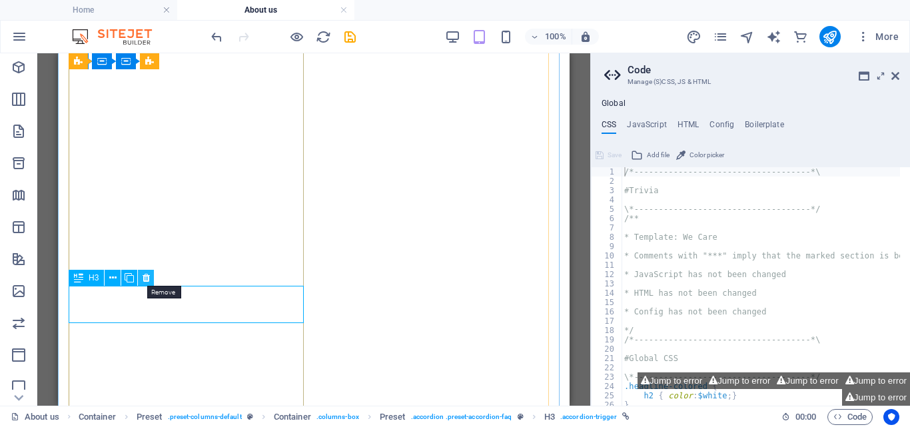
click at [142, 278] on icon at bounding box center [145, 278] width 7 height 14
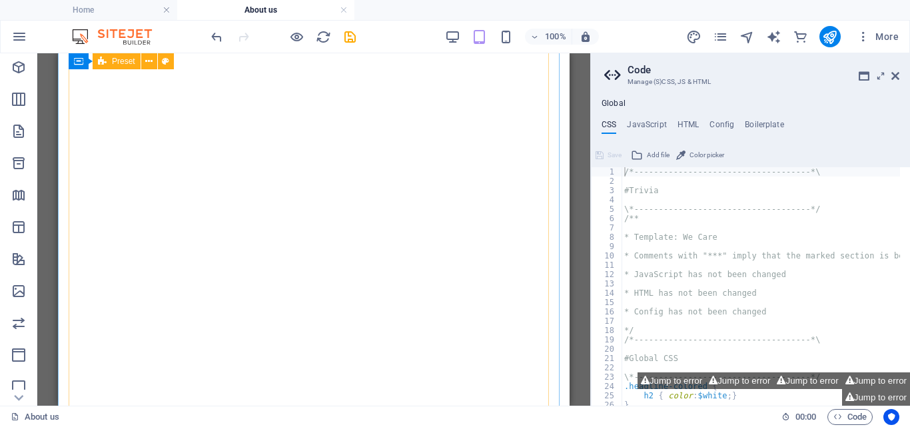
scroll to position [4975, 0]
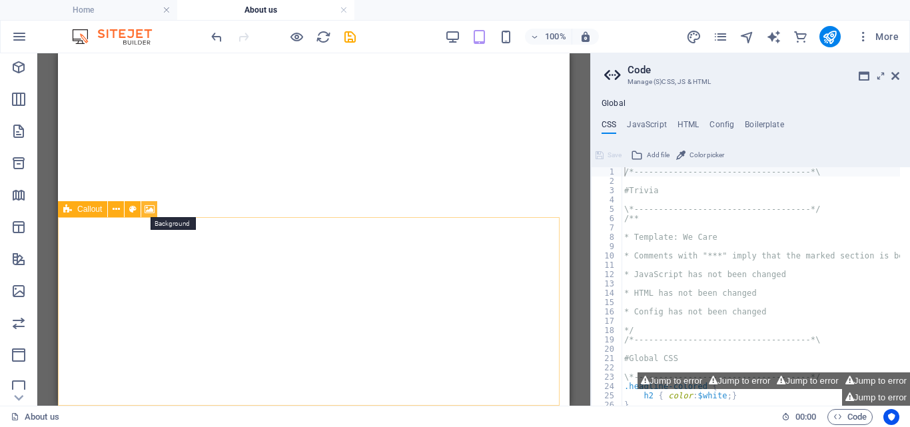
click at [154, 204] on icon at bounding box center [149, 209] width 10 height 14
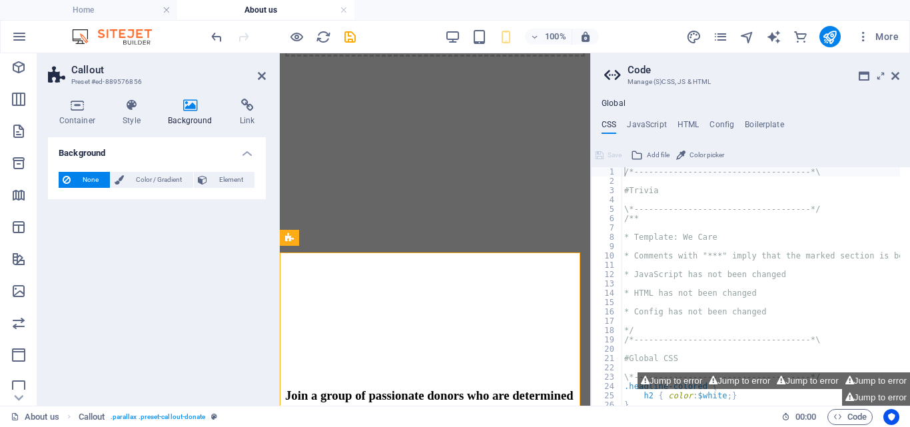
scroll to position [4560, 0]
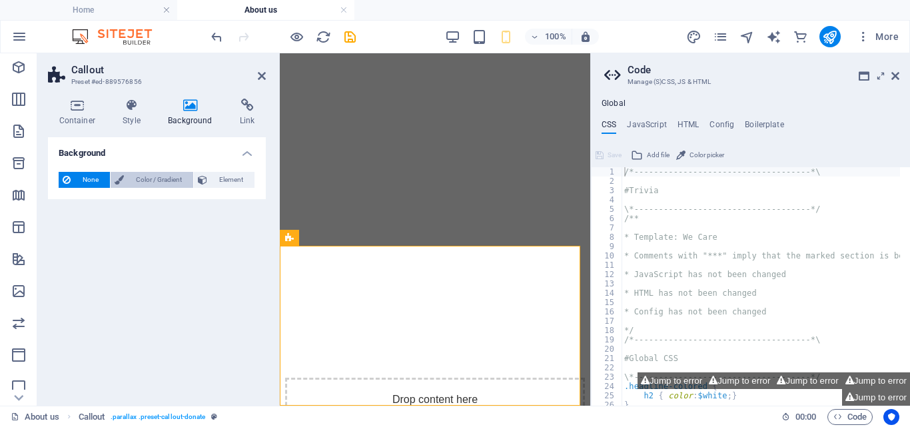
click at [149, 178] on span "Color / Gradient" at bounding box center [158, 180] width 61 height 16
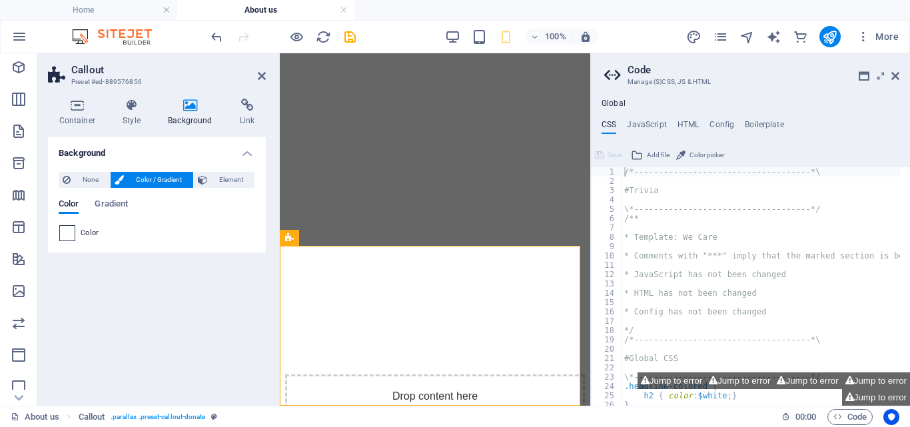
click at [67, 231] on span at bounding box center [67, 233] width 15 height 15
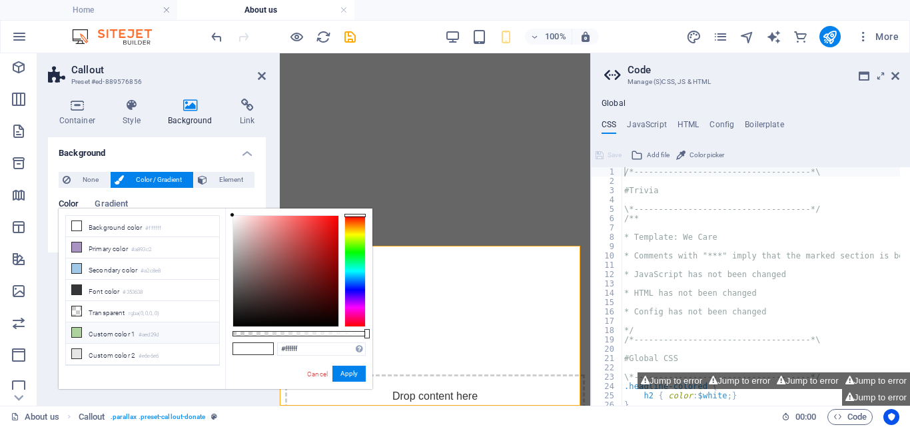
click at [77, 328] on icon at bounding box center [76, 332] width 9 height 9
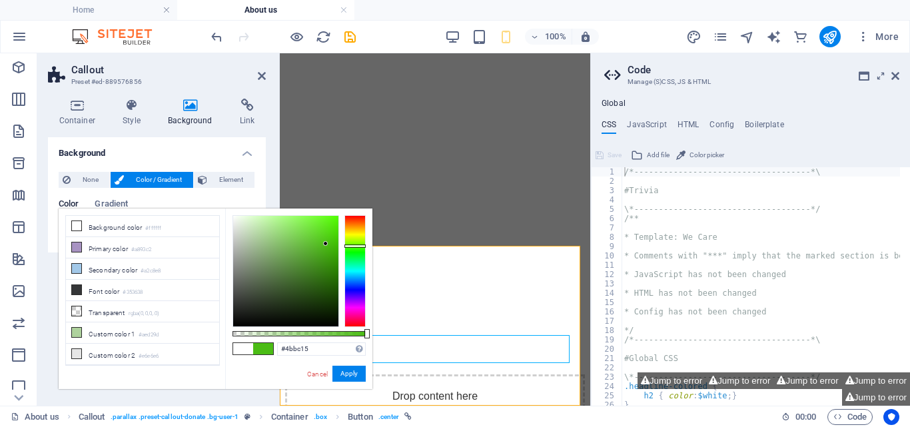
click at [326, 244] on div at bounding box center [285, 271] width 105 height 111
click at [322, 280] on div at bounding box center [285, 271] width 105 height 111
click at [320, 306] on div at bounding box center [285, 271] width 105 height 111
type input "#22520b"
click at [324, 290] on div at bounding box center [285, 271] width 105 height 111
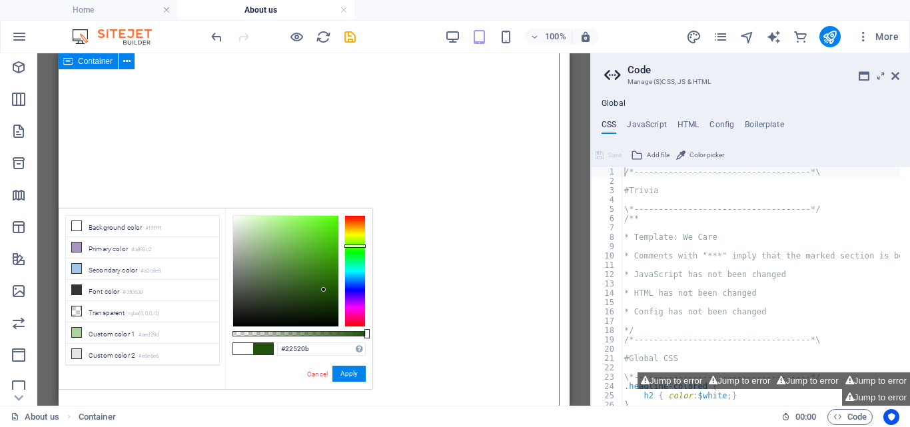
scroll to position [4566, 0]
click at [348, 367] on button "Apply" at bounding box center [348, 374] width 33 height 16
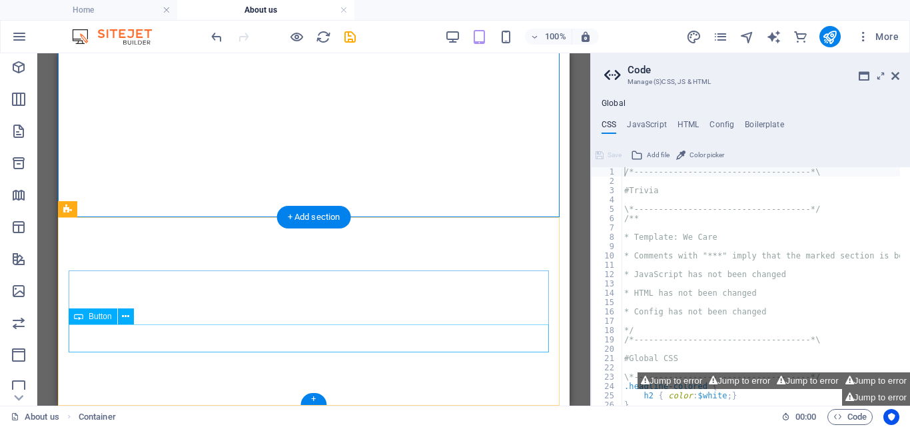
scroll to position [4975, 0]
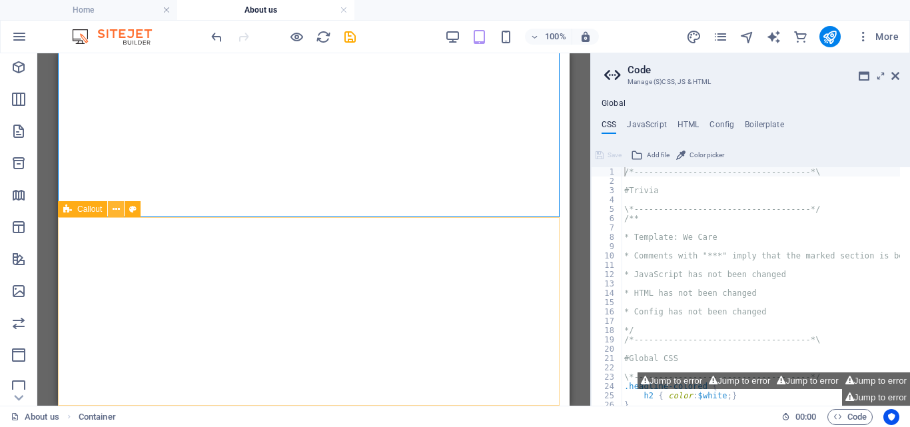
click at [113, 206] on icon at bounding box center [116, 209] width 7 height 14
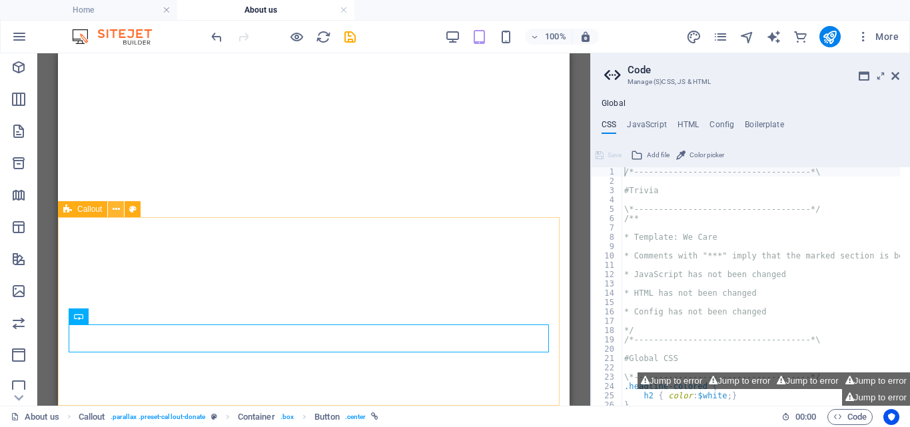
click at [116, 208] on icon at bounding box center [116, 209] width 7 height 14
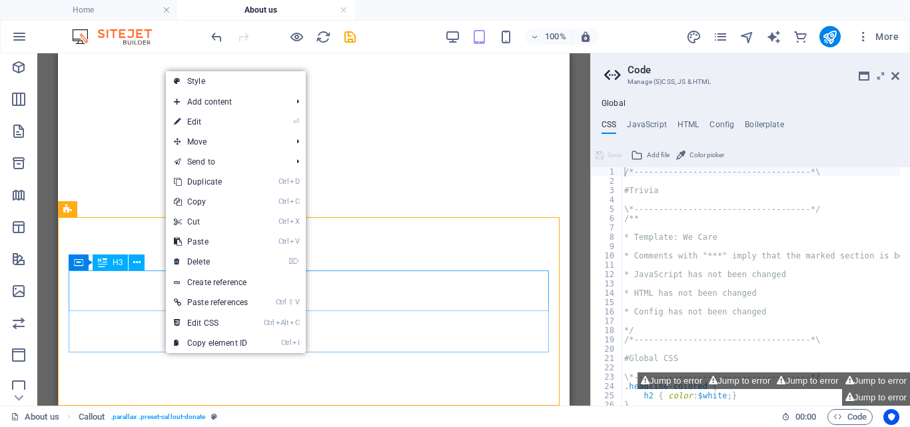
drag, startPoint x: 141, startPoint y: 308, endPoint x: 79, endPoint y: 249, distance: 85.3
click at [67, 211] on icon at bounding box center [67, 209] width 9 height 16
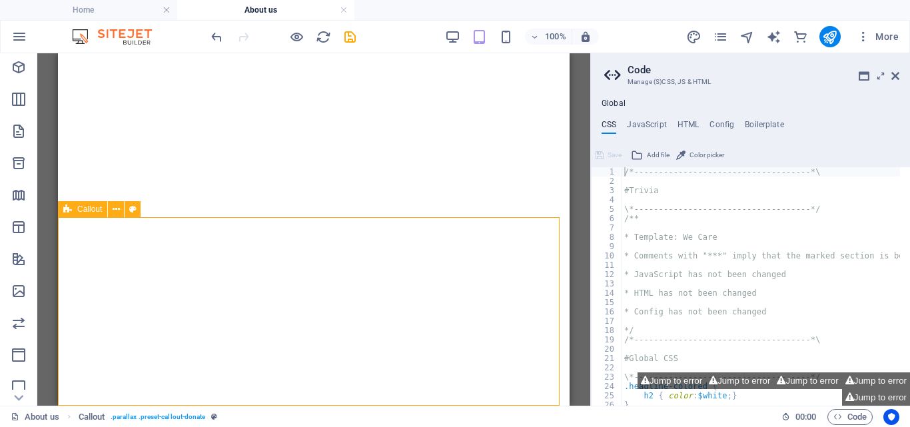
click at [67, 211] on icon at bounding box center [67, 209] width 9 height 16
click at [91, 210] on span "Callout" at bounding box center [89, 209] width 25 height 8
click at [115, 207] on icon at bounding box center [116, 209] width 7 height 14
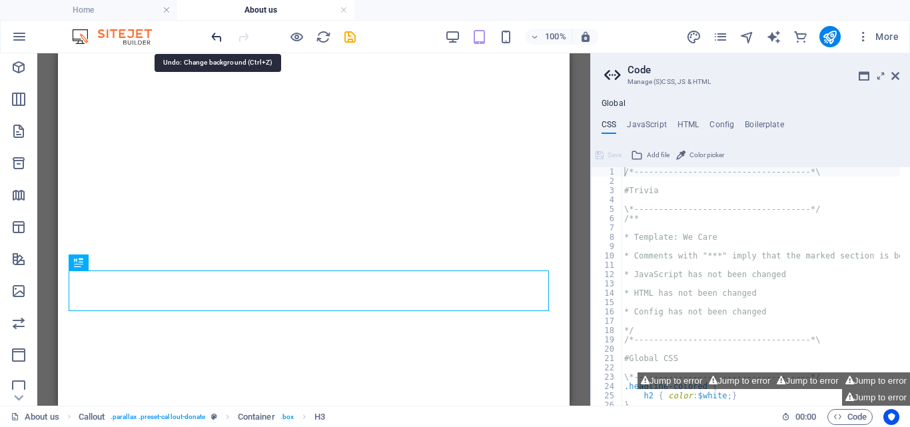
click at [212, 36] on icon "undo" at bounding box center [216, 36] width 15 height 15
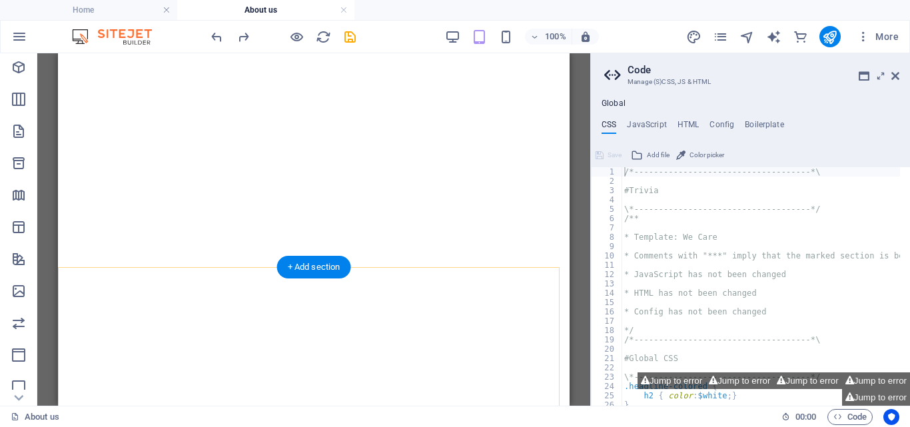
scroll to position [4931, 0]
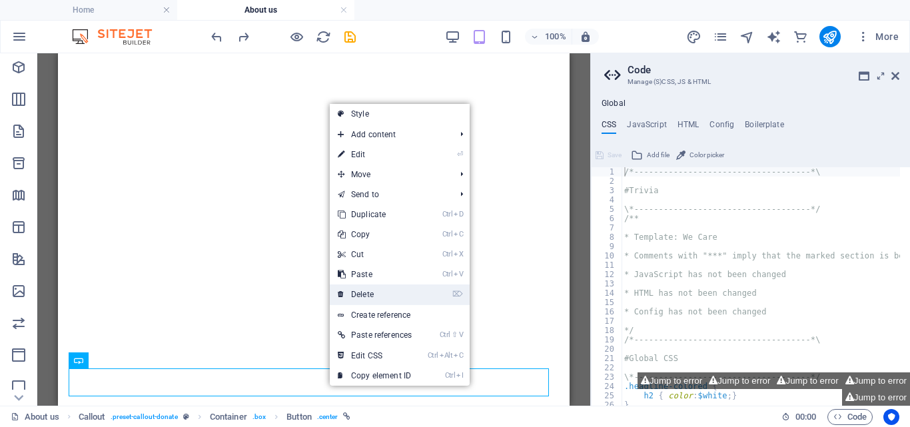
click at [362, 292] on link "⌦ Delete" at bounding box center [375, 294] width 90 height 20
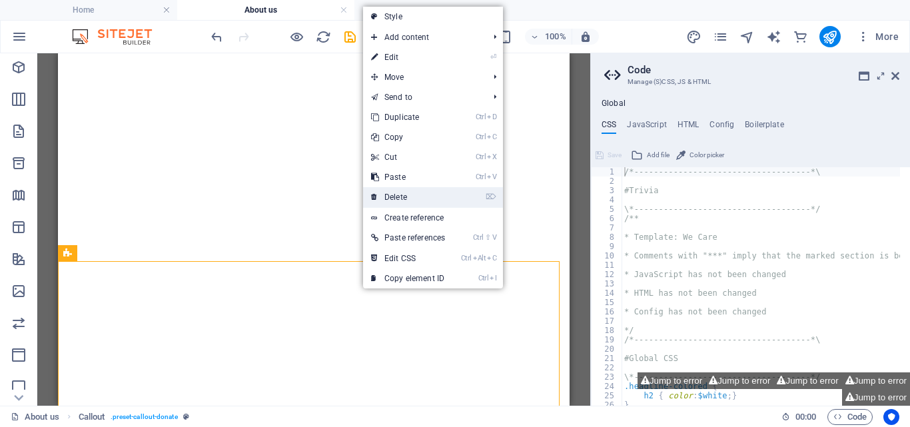
click at [395, 190] on link "⌦ Delete" at bounding box center [408, 197] width 90 height 20
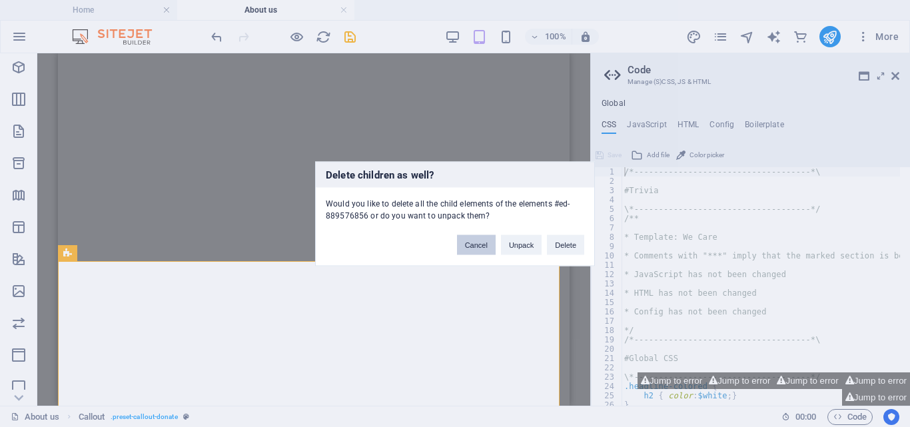
click at [476, 240] on button "Cancel" at bounding box center [476, 244] width 39 height 20
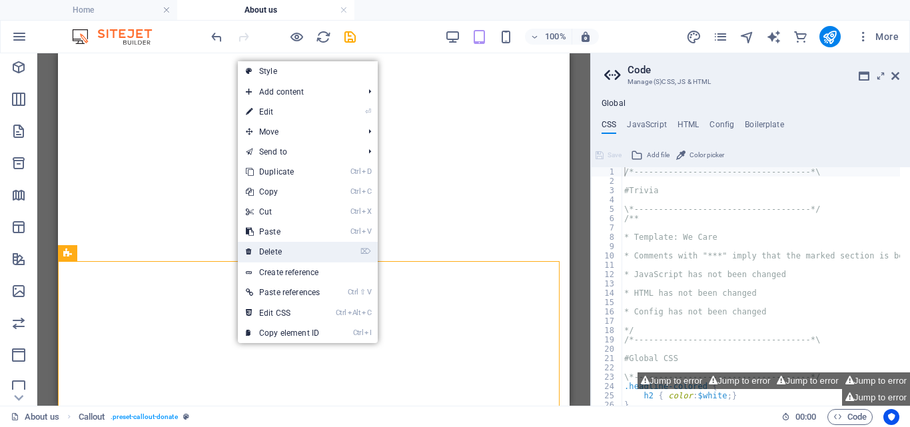
click at [276, 254] on link "⌦ Delete" at bounding box center [283, 252] width 90 height 20
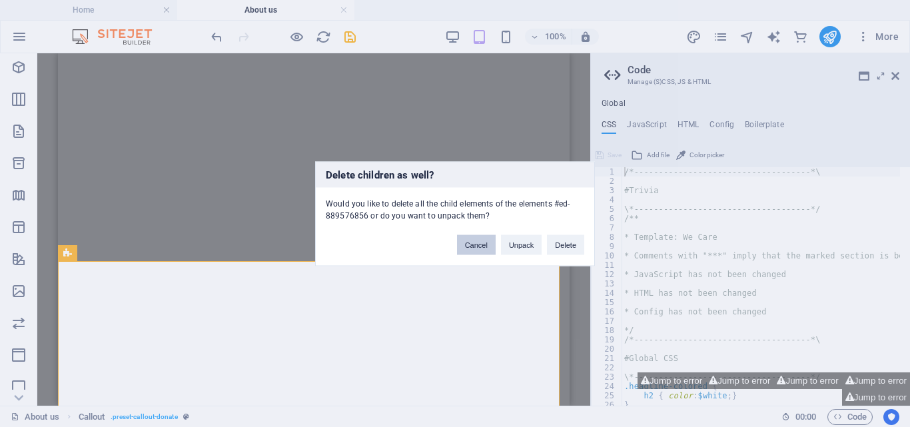
click at [481, 246] on button "Cancel" at bounding box center [476, 244] width 39 height 20
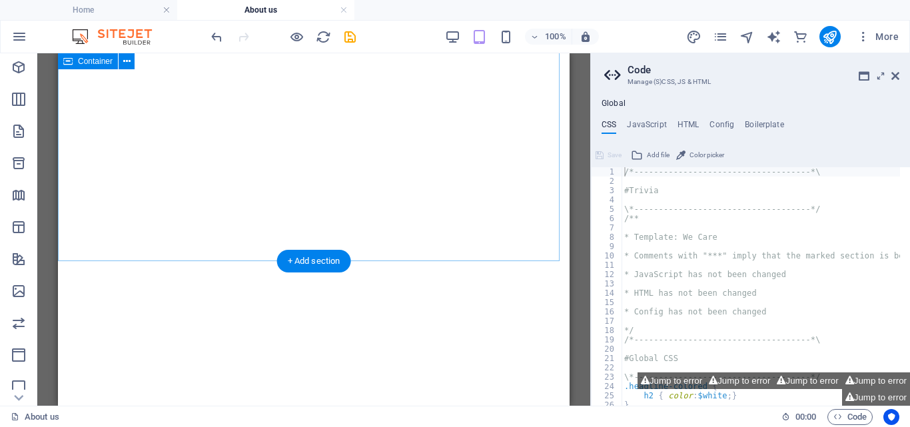
scroll to position [4947, 0]
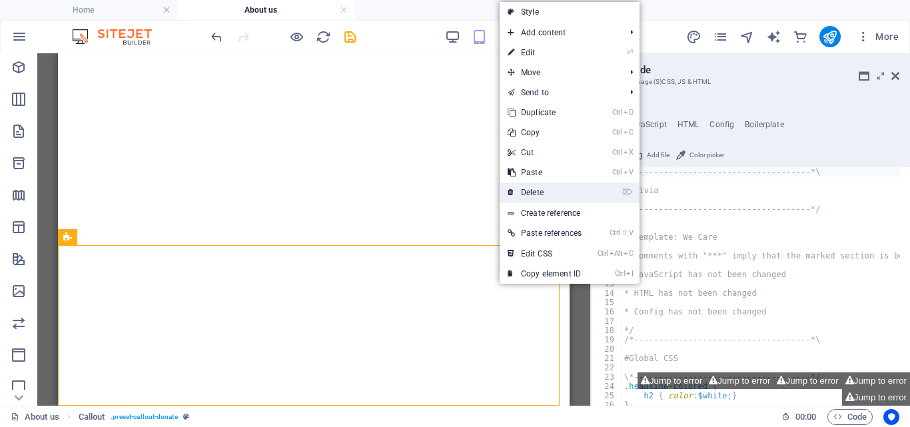
click at [531, 188] on link "⌦ Delete" at bounding box center [544, 192] width 90 height 20
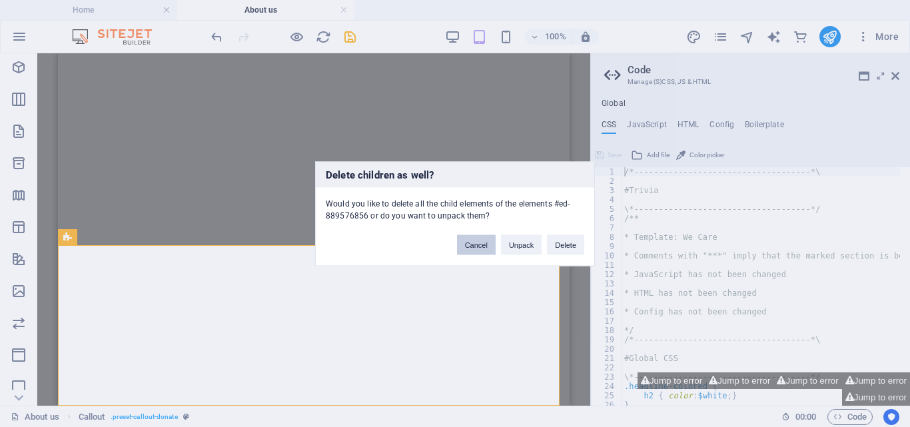
click at [472, 243] on button "Cancel" at bounding box center [476, 244] width 39 height 20
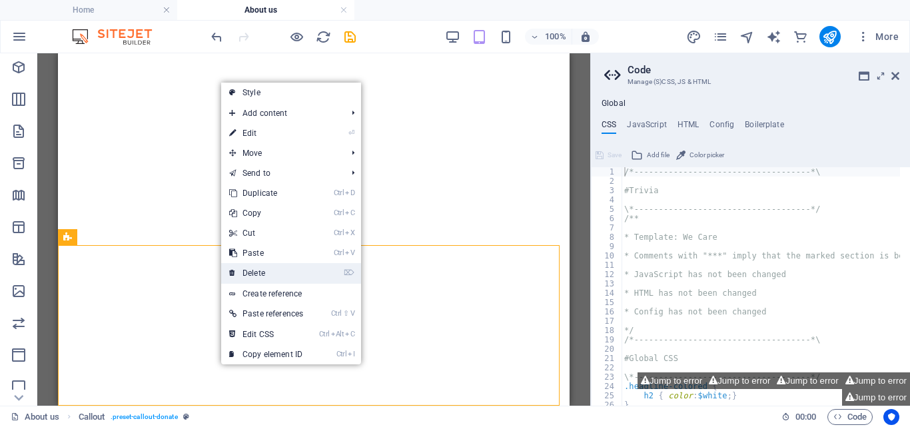
click at [255, 270] on link "⌦ Delete" at bounding box center [266, 273] width 90 height 20
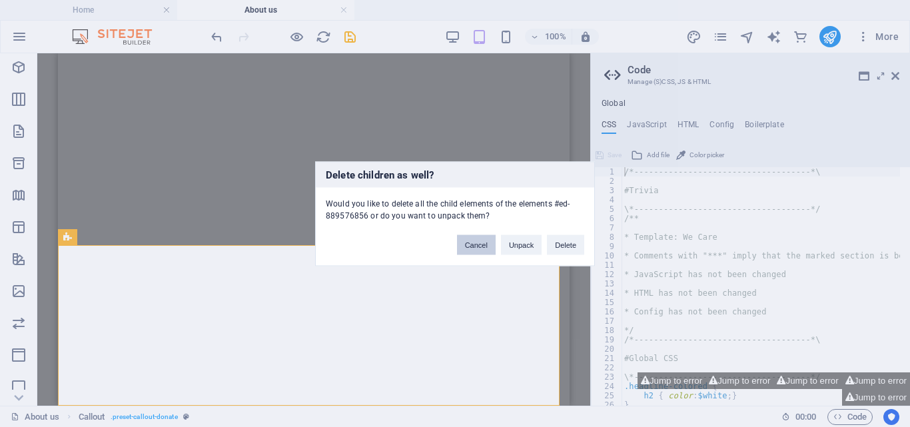
click at [473, 240] on button "Cancel" at bounding box center [476, 244] width 39 height 20
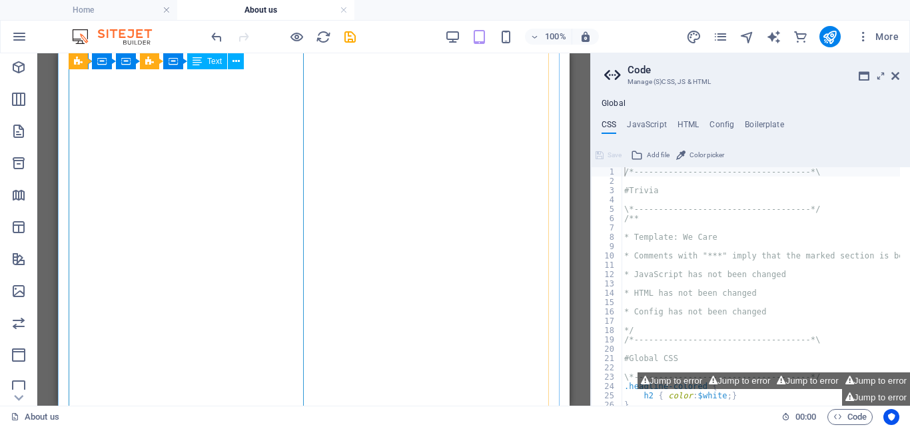
scroll to position [4639, 0]
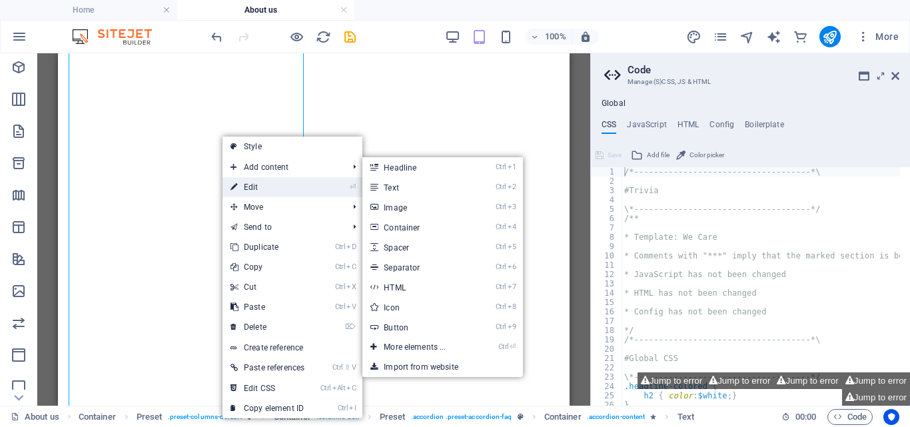
click at [250, 182] on link "⏎ Edit" at bounding box center [267, 187] width 90 height 20
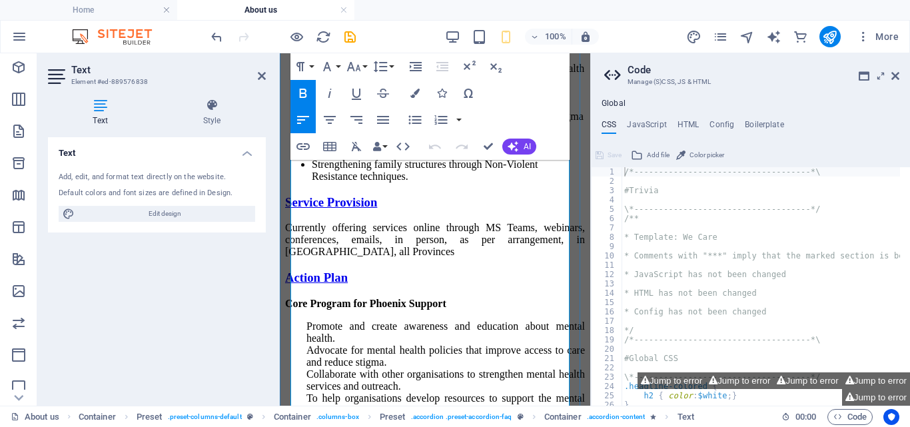
scroll to position [4054, 0]
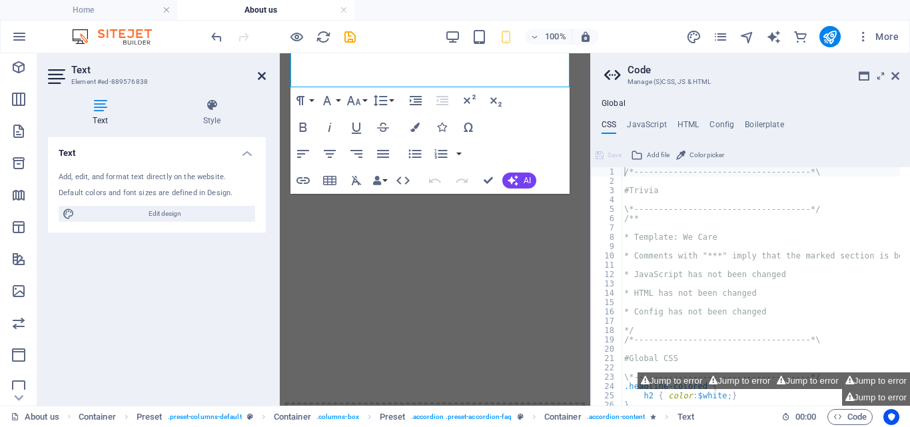
click at [261, 74] on icon at bounding box center [262, 76] width 8 height 11
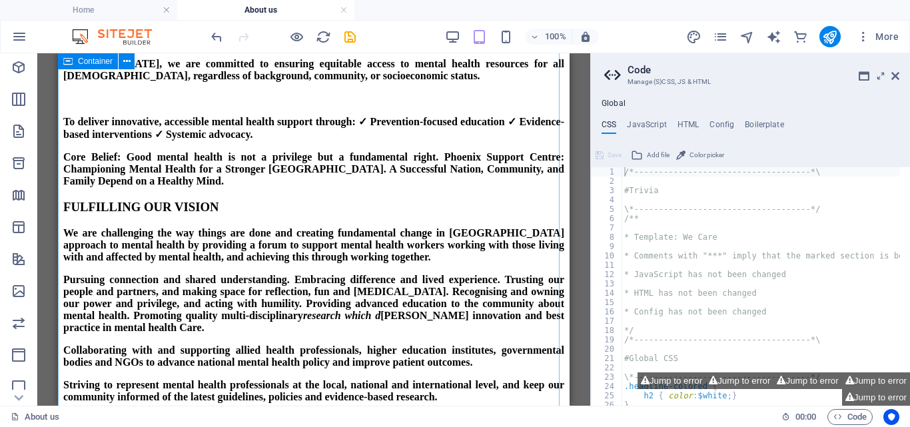
scroll to position [2157, 0]
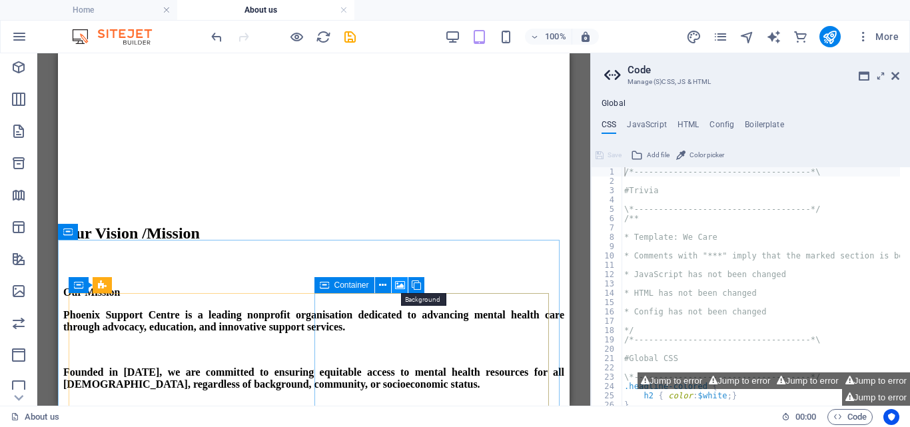
click at [399, 282] on icon at bounding box center [400, 285] width 10 height 14
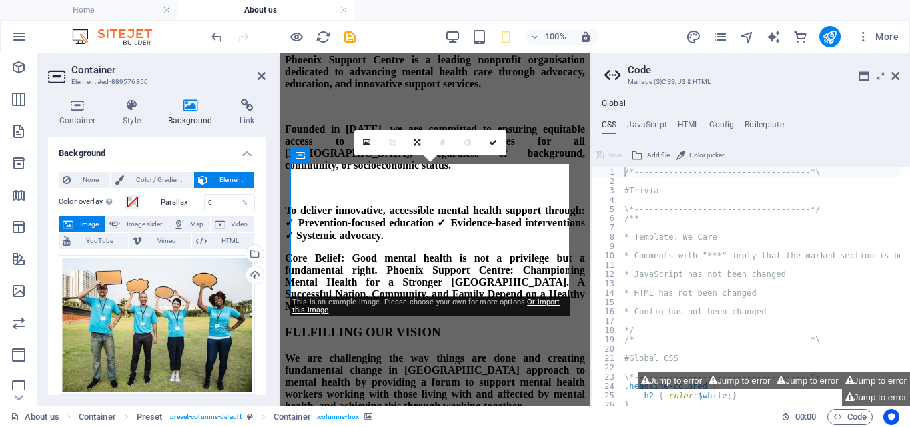
scroll to position [4466, 0]
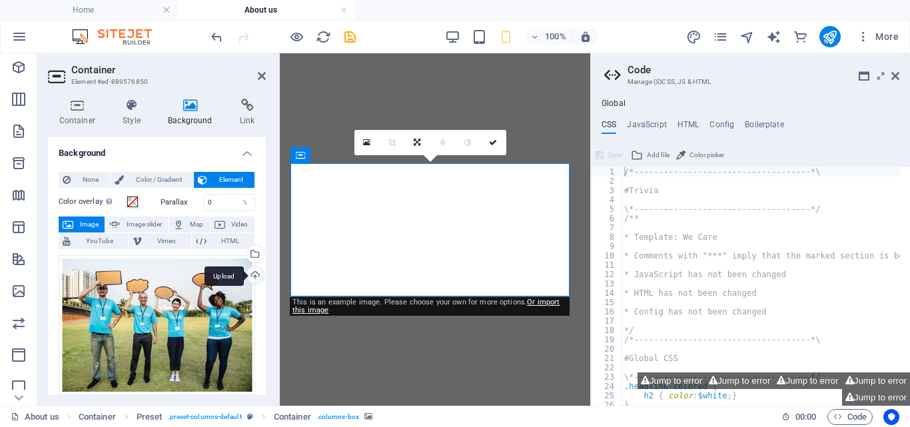
click at [253, 274] on div "Upload" at bounding box center [254, 276] width 20 height 20
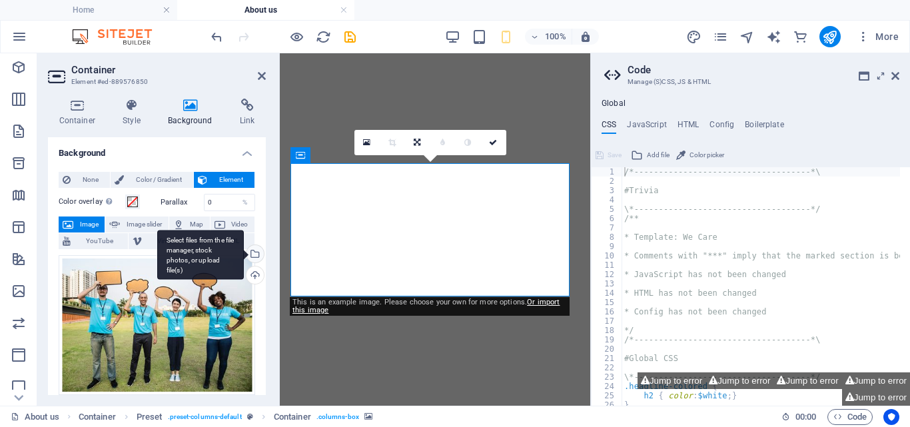
click at [253, 252] on div "Select files from the file manager, stock photos, or upload file(s)" at bounding box center [254, 255] width 20 height 20
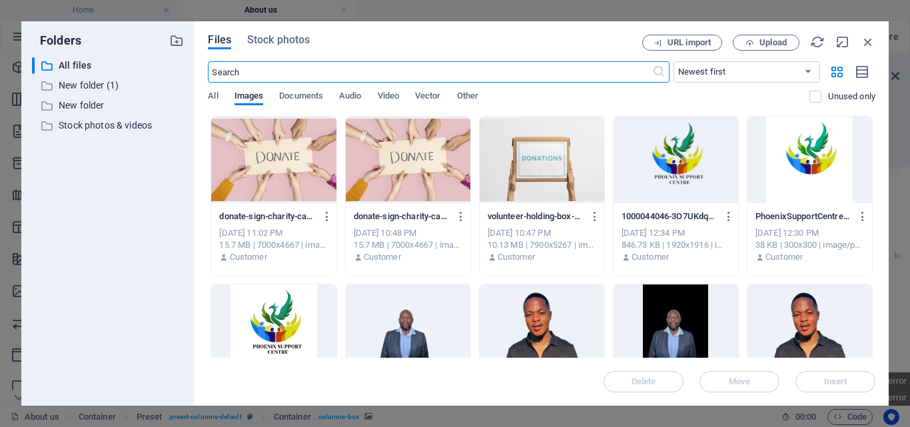
scroll to position [18516, 0]
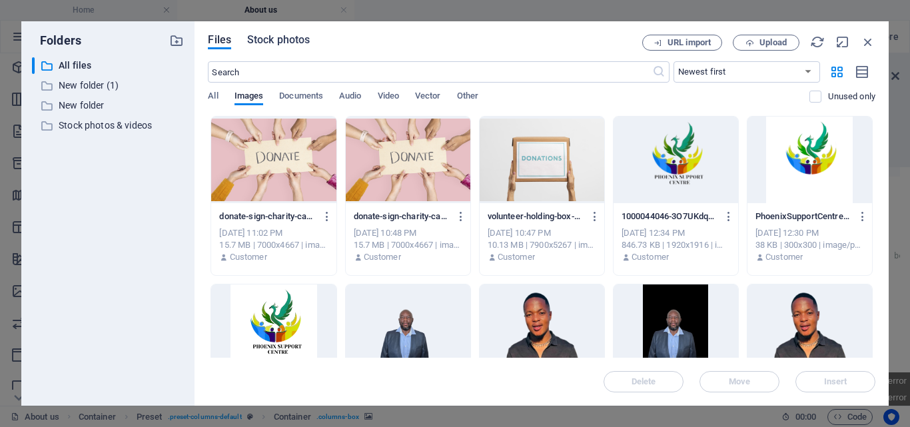
click at [270, 40] on span "Stock photos" at bounding box center [278, 40] width 63 height 16
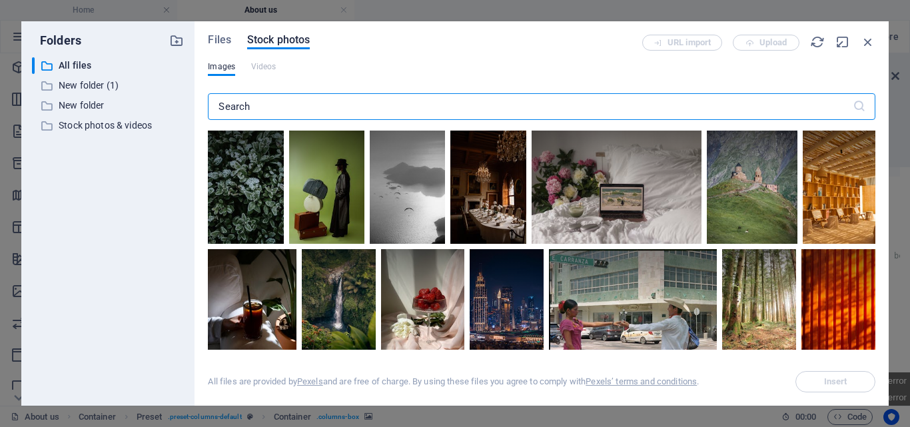
click at [260, 107] on input "text" at bounding box center [530, 106] width 644 height 27
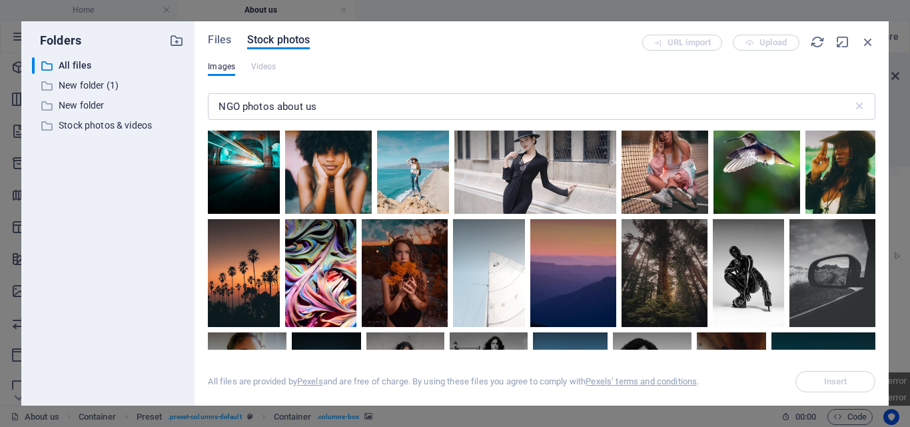
scroll to position [2683, 0]
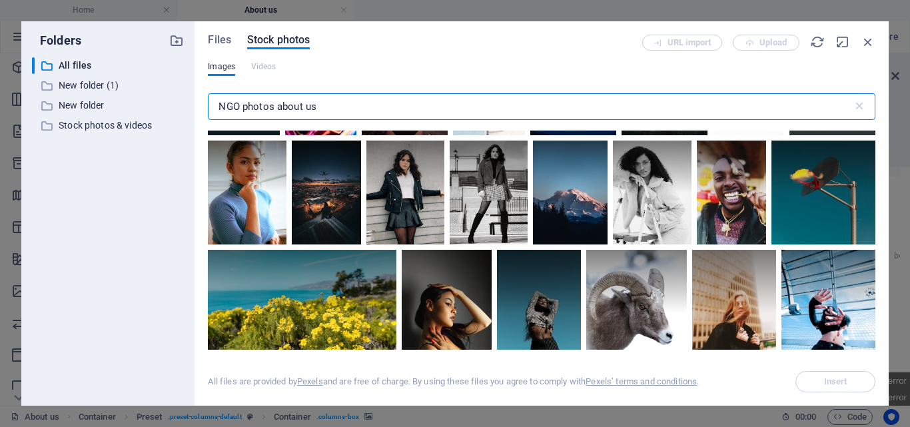
click at [320, 113] on input "NGO photos about us" at bounding box center [530, 106] width 644 height 27
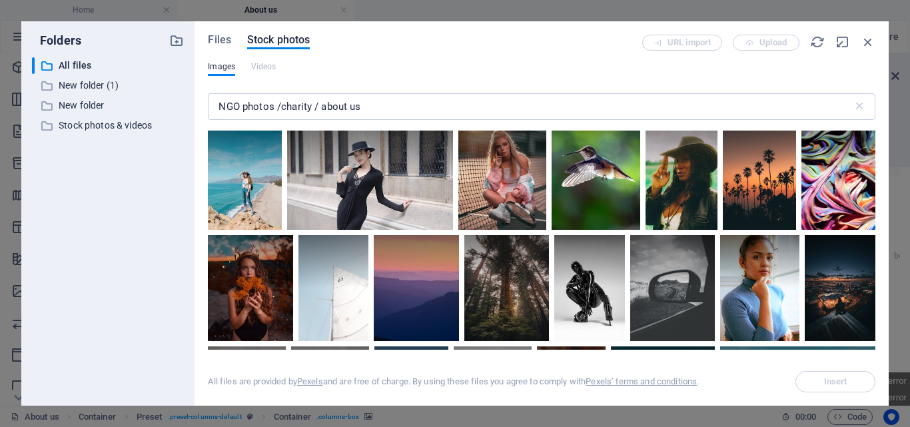
scroll to position [3067, 0]
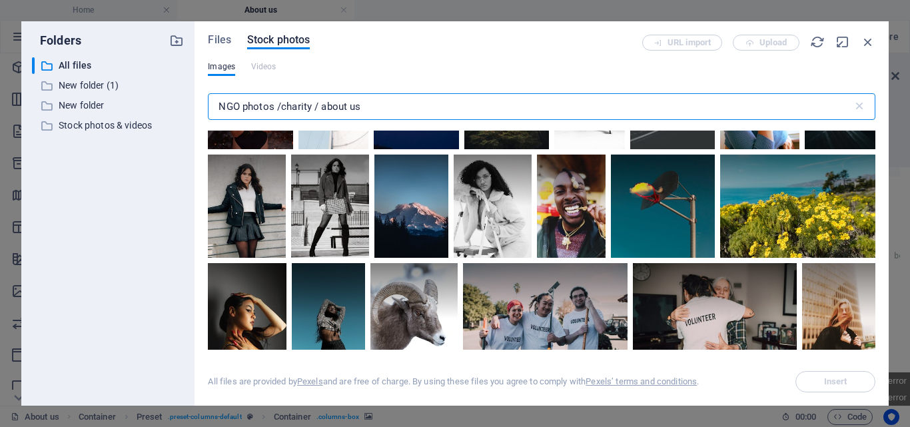
click at [374, 108] on input "NGO photos /charity / about us" at bounding box center [530, 106] width 644 height 27
type input "N"
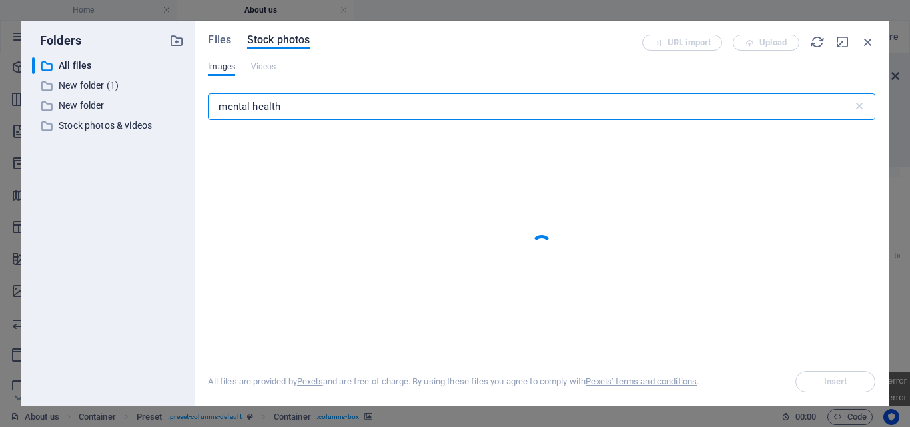
type input "mental health"
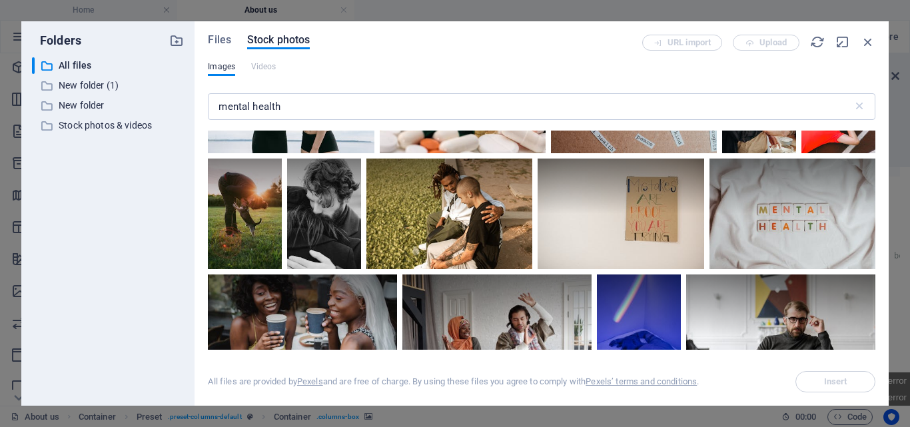
scroll to position [2300, 0]
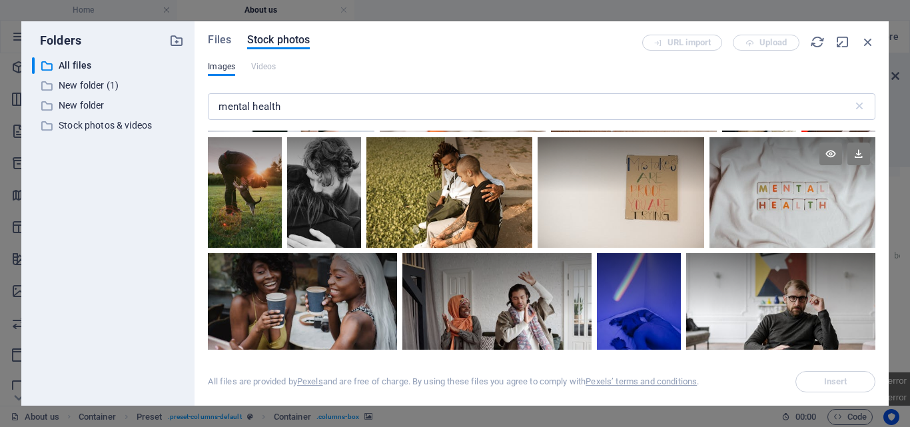
click at [813, 182] on div at bounding box center [792, 192] width 166 height 111
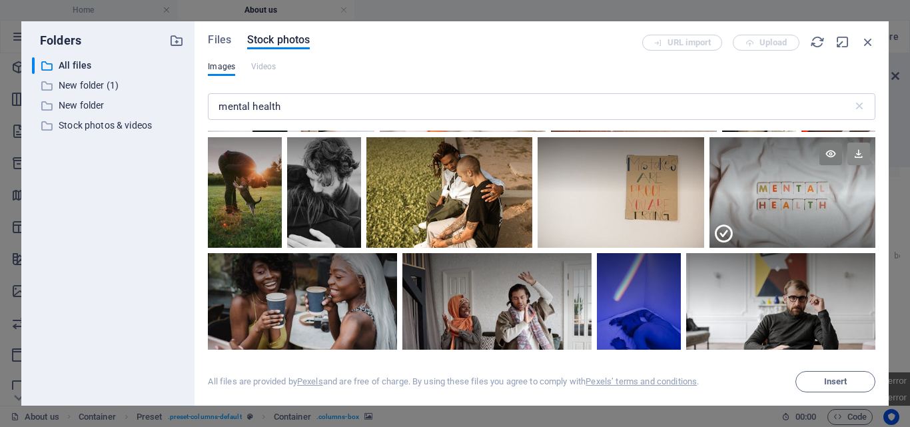
click at [854, 142] on icon at bounding box center [858, 153] width 23 height 23
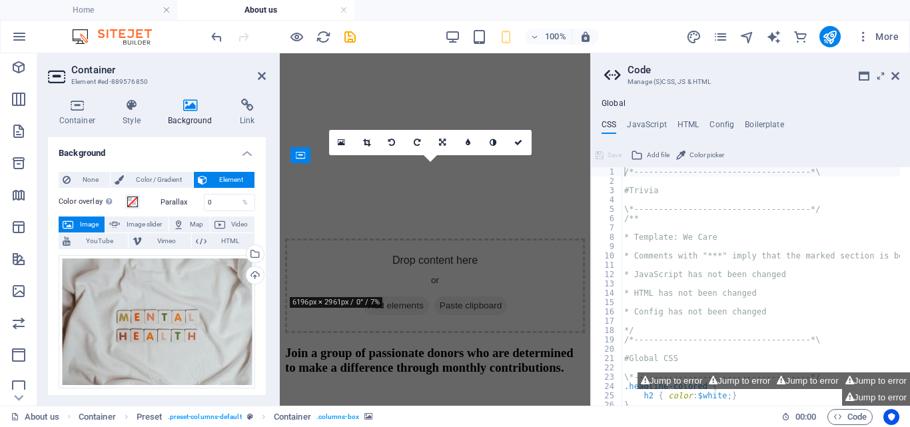
scroll to position [4466, 0]
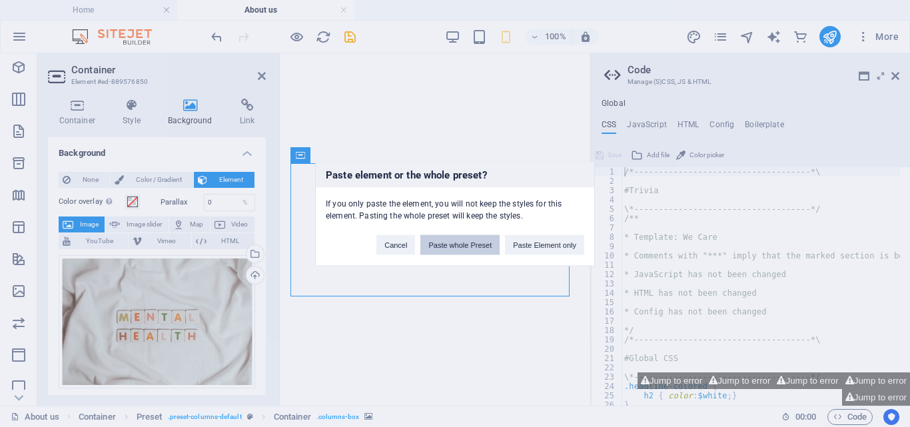
click at [473, 244] on button "Paste whole Preset" at bounding box center [459, 244] width 79 height 20
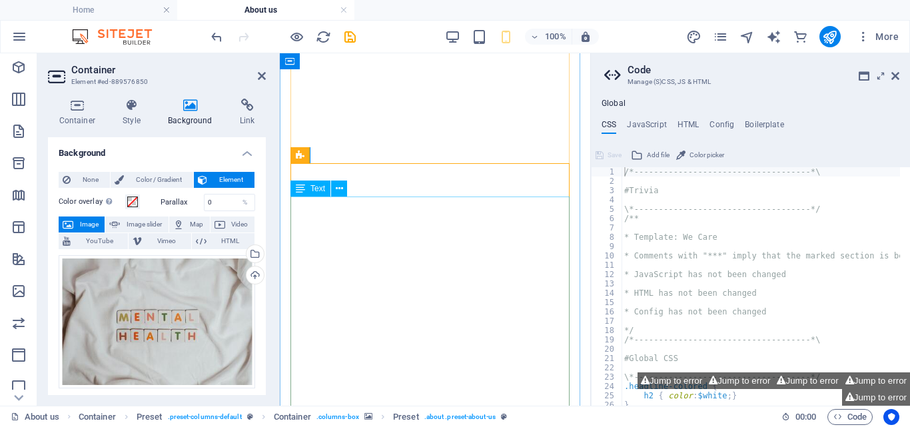
scroll to position [4775, 0]
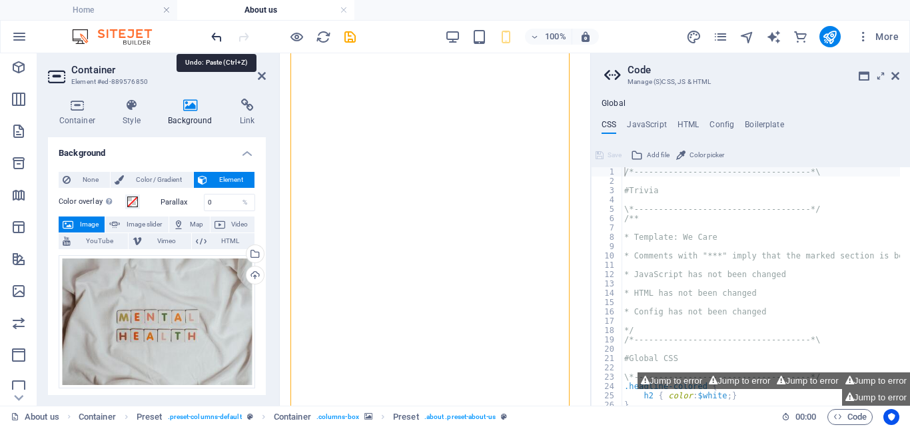
click at [209, 39] on icon "undo" at bounding box center [216, 36] width 15 height 15
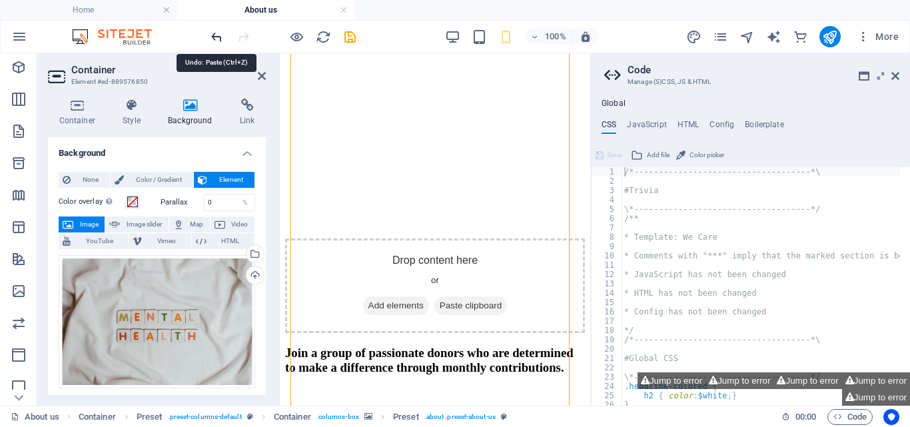
scroll to position [4532, 0]
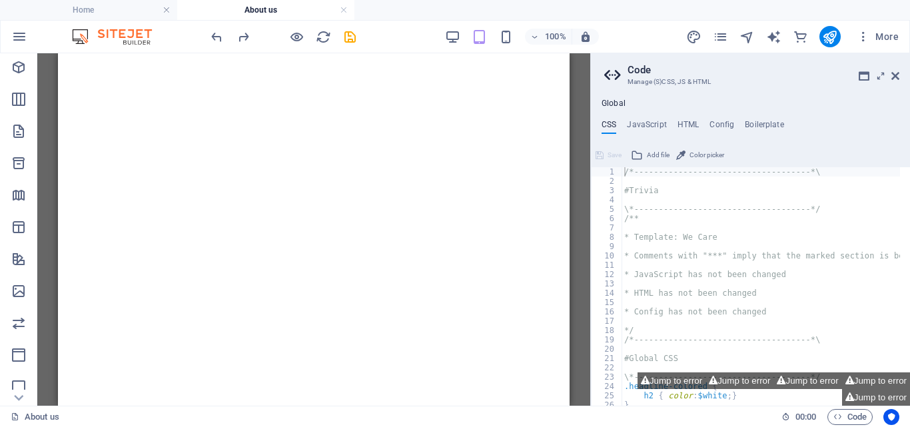
scroll to position [4022, 0]
click at [215, 35] on icon "undo" at bounding box center [216, 36] width 15 height 15
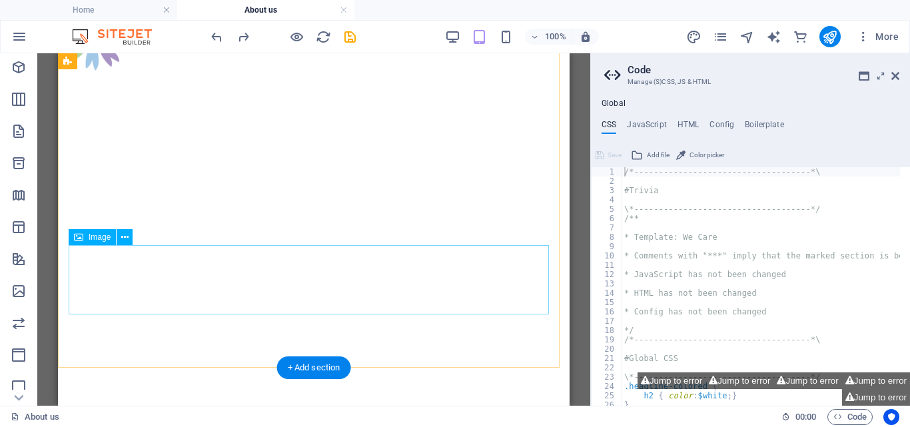
scroll to position [324, 0]
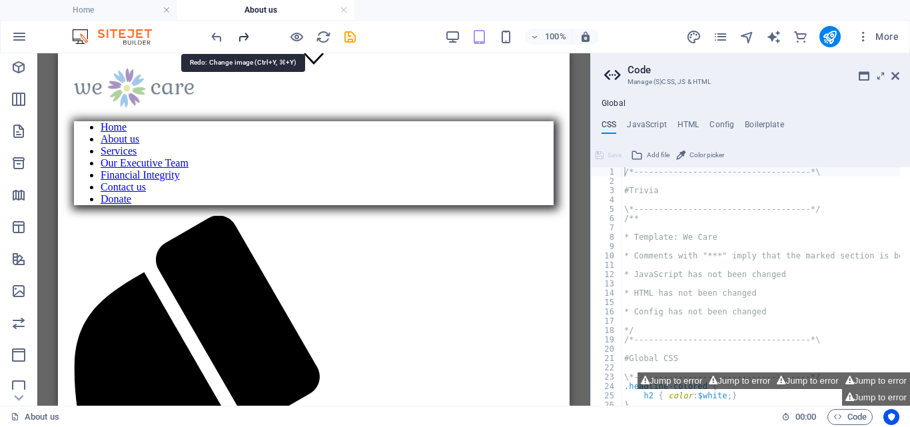
click at [245, 35] on icon "redo" at bounding box center [243, 36] width 15 height 15
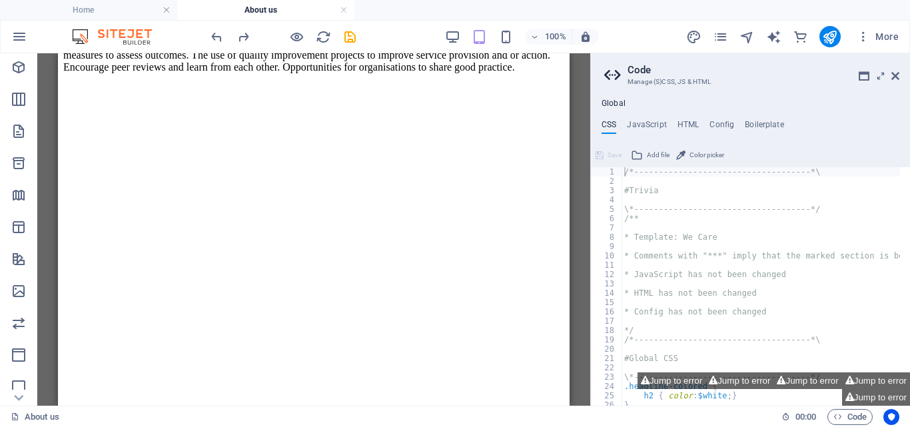
scroll to position [4931, 0]
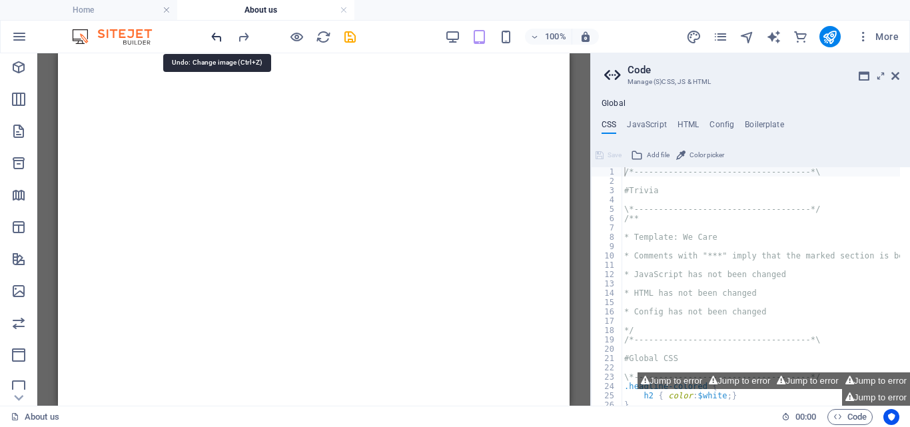
click at [214, 33] on icon "undo" at bounding box center [216, 36] width 15 height 15
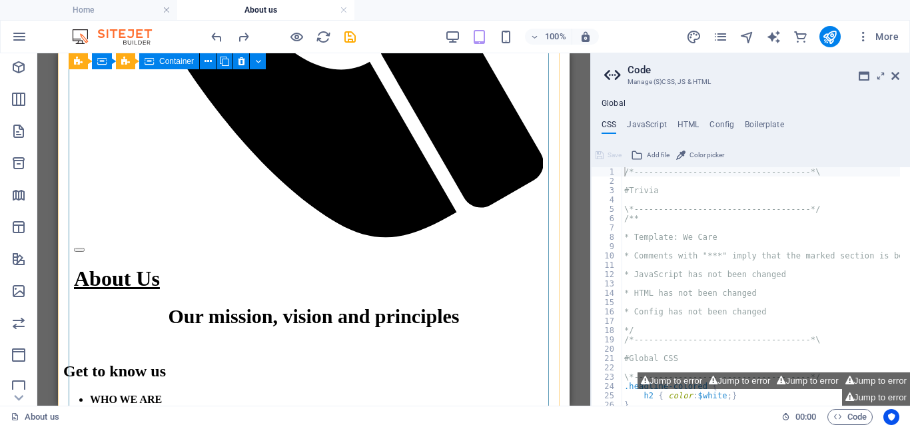
scroll to position [1233, 0]
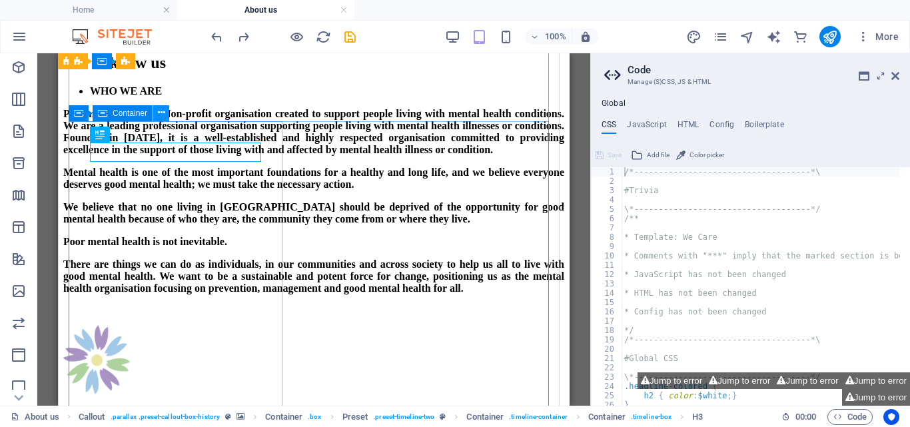
click at [158, 111] on icon at bounding box center [161, 113] width 7 height 14
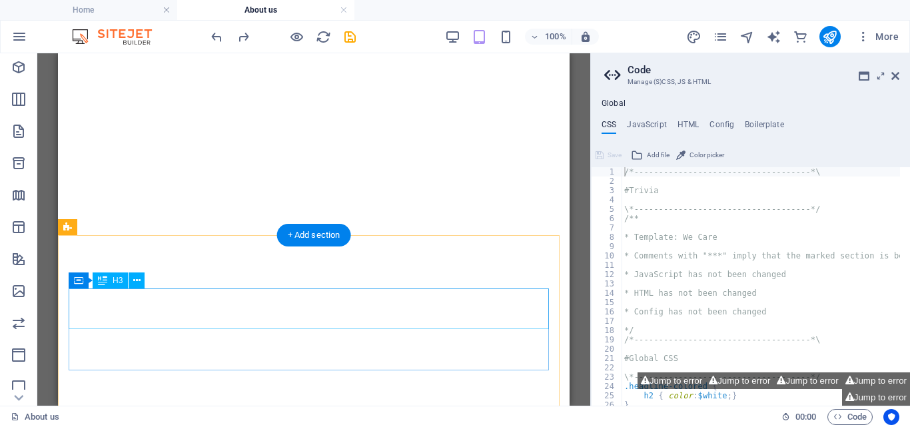
scroll to position [4975, 0]
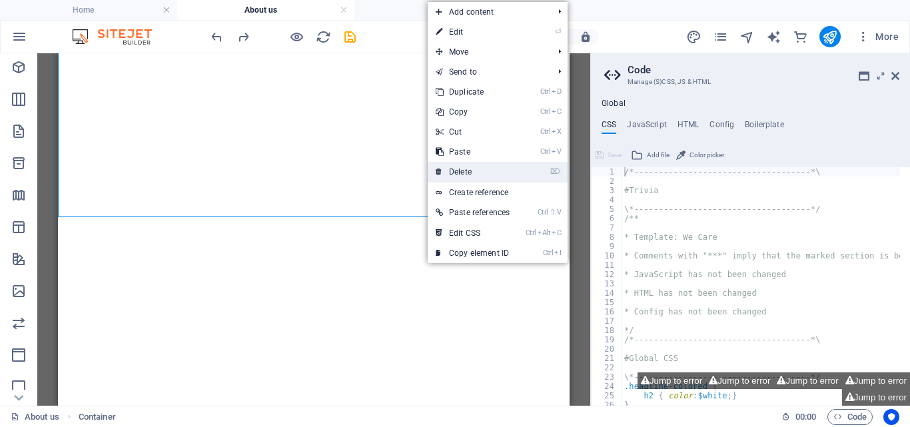
click at [466, 170] on link "⌦ Delete" at bounding box center [472, 172] width 90 height 20
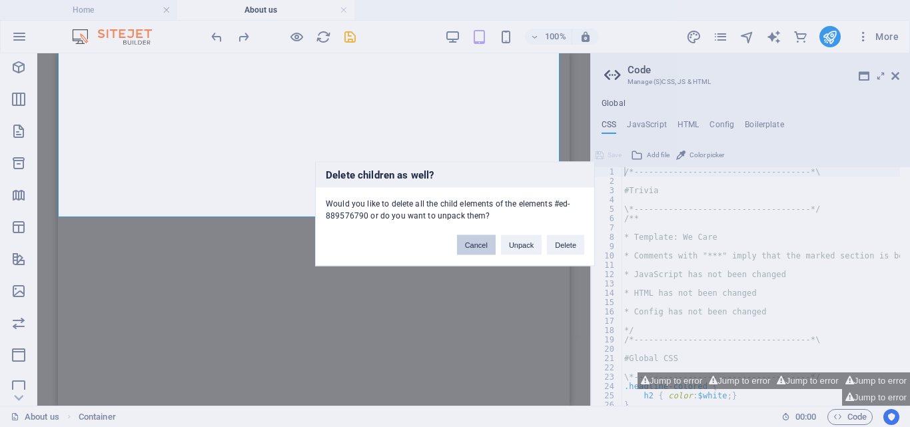
click at [473, 249] on button "Cancel" at bounding box center [476, 244] width 39 height 20
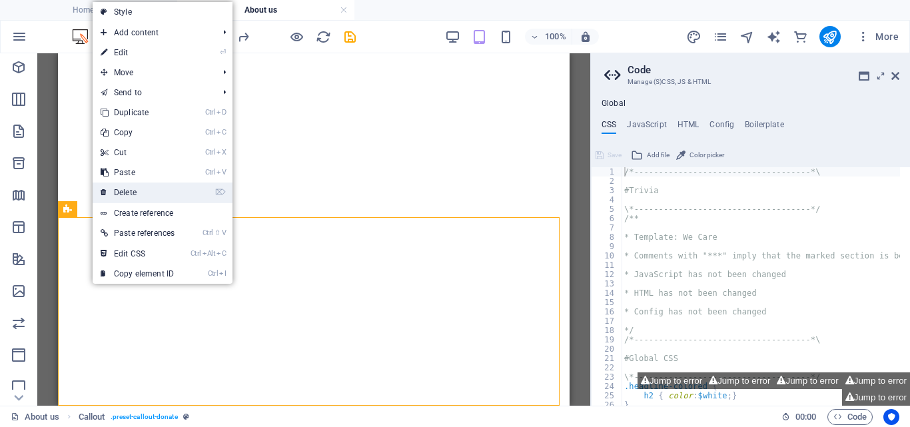
click at [142, 194] on link "⌦ Delete" at bounding box center [138, 192] width 90 height 20
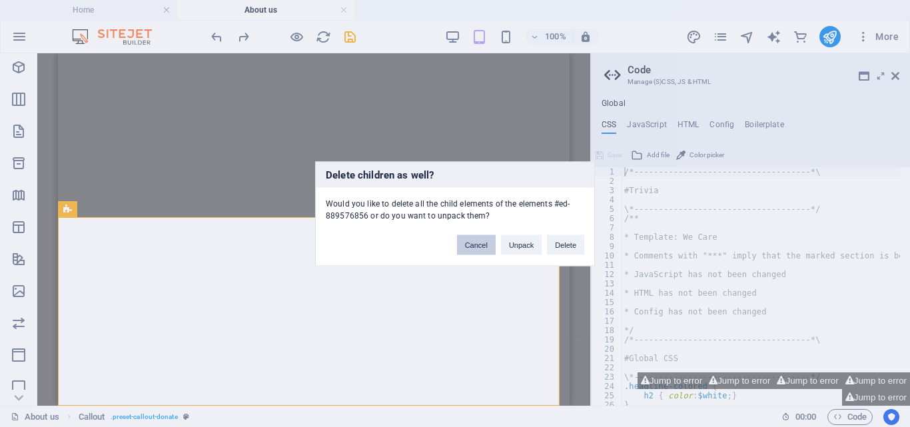
click at [472, 243] on button "Cancel" at bounding box center [476, 244] width 39 height 20
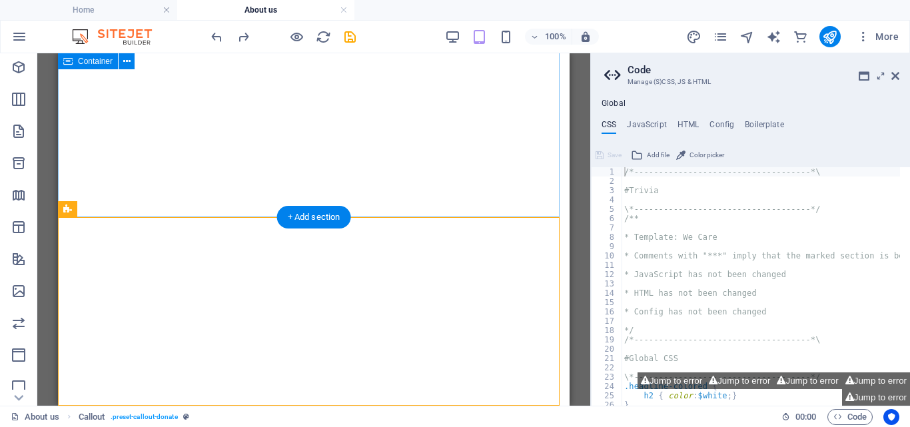
click at [352, 178] on div "Ethical framework and principles The Phoenix Support aims to ensure that high e…" at bounding box center [313, 139] width 501 height 4226
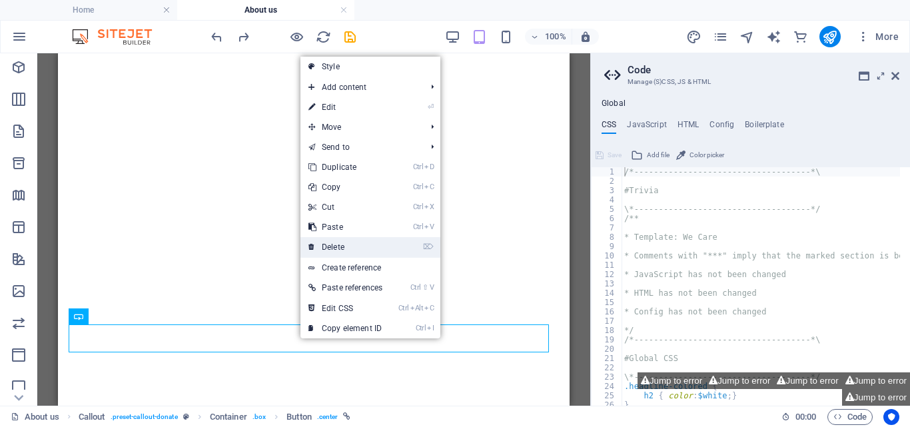
click at [331, 244] on link "⌦ Delete" at bounding box center [345, 247] width 90 height 20
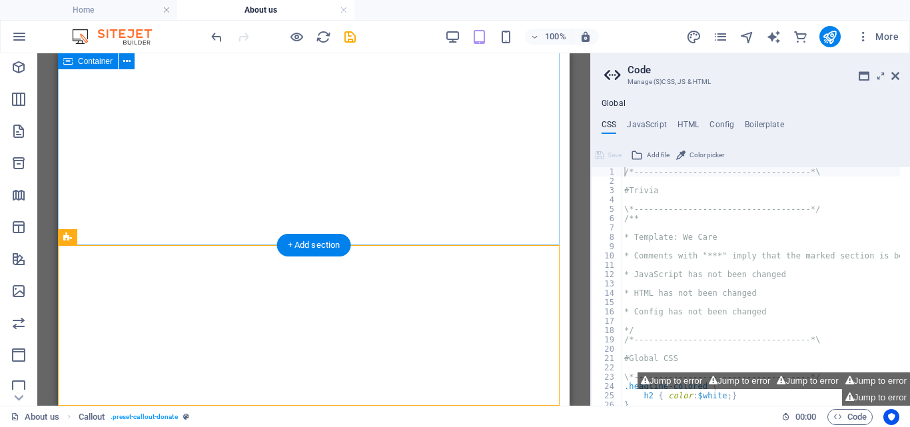
click at [239, 215] on div "Ethical framework and principles The Phoenix Support aims to ensure that high e…" at bounding box center [313, 167] width 501 height 4226
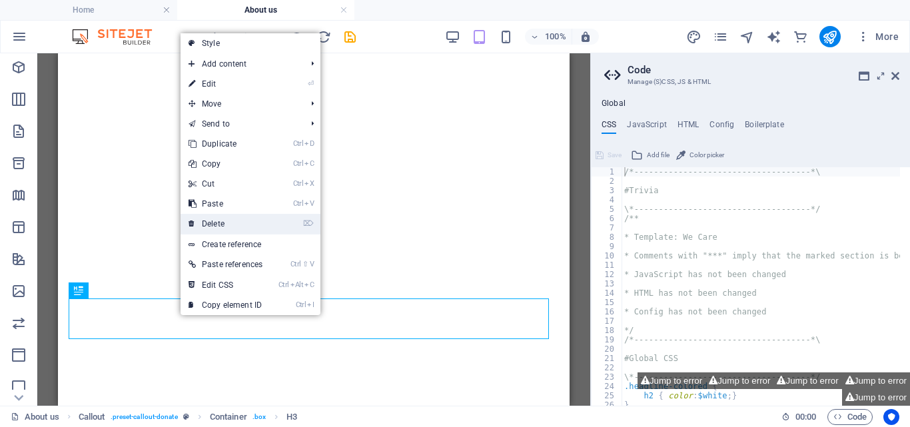
click at [217, 218] on link "⌦ Delete" at bounding box center [225, 224] width 90 height 20
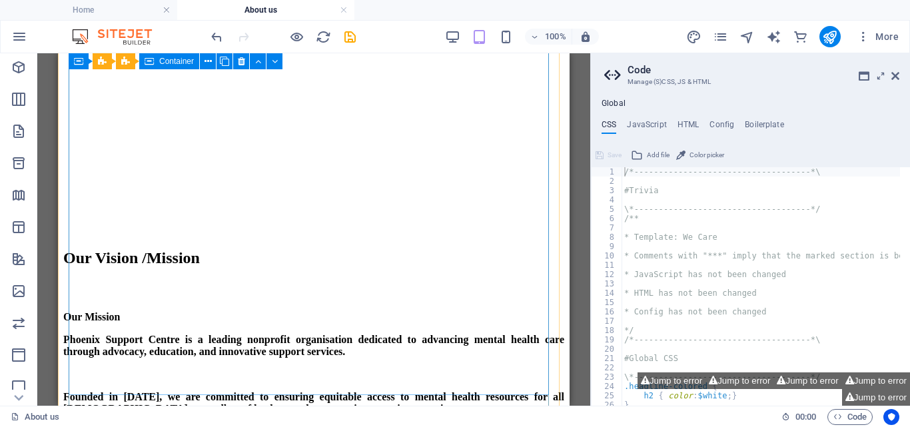
scroll to position [592, 0]
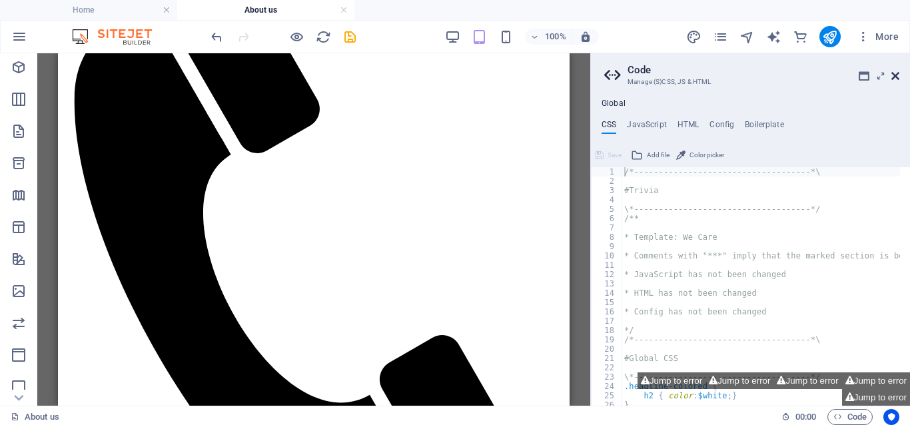
click at [894, 72] on icon at bounding box center [895, 76] width 8 height 11
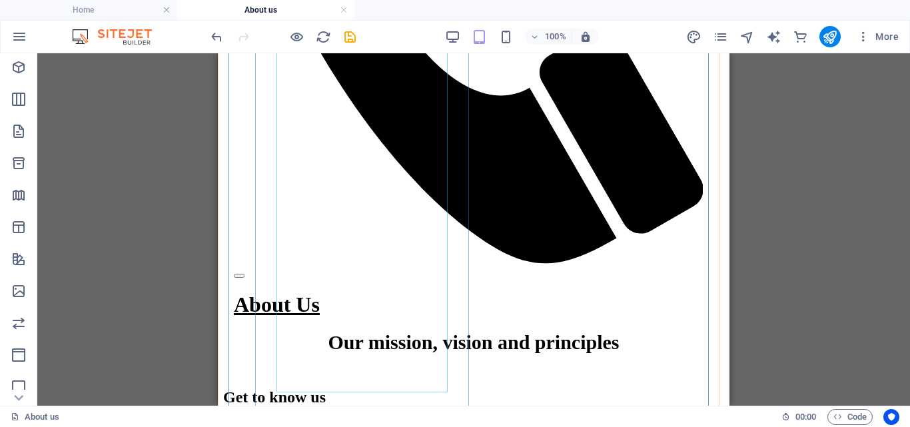
scroll to position [925, 0]
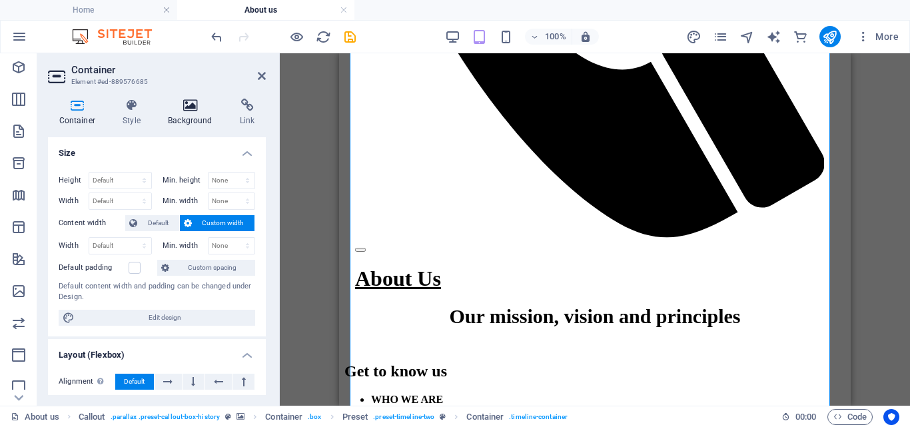
click at [189, 107] on icon at bounding box center [190, 105] width 67 height 13
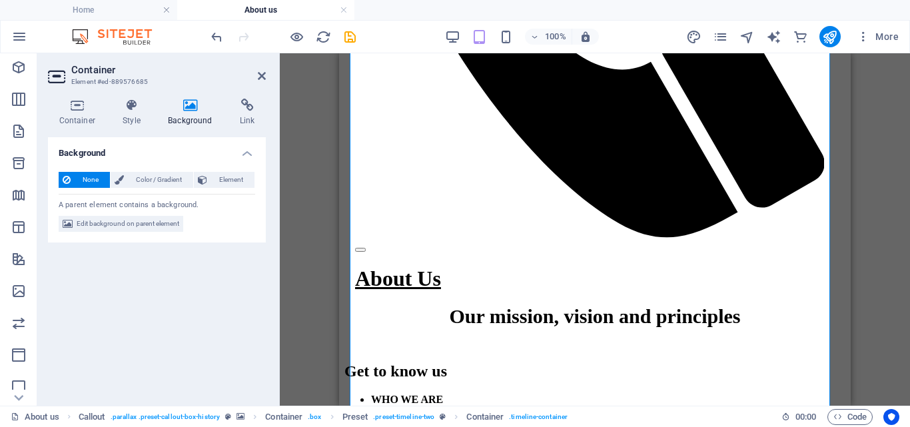
click at [192, 105] on icon at bounding box center [190, 105] width 67 height 13
click at [189, 111] on icon at bounding box center [190, 105] width 67 height 13
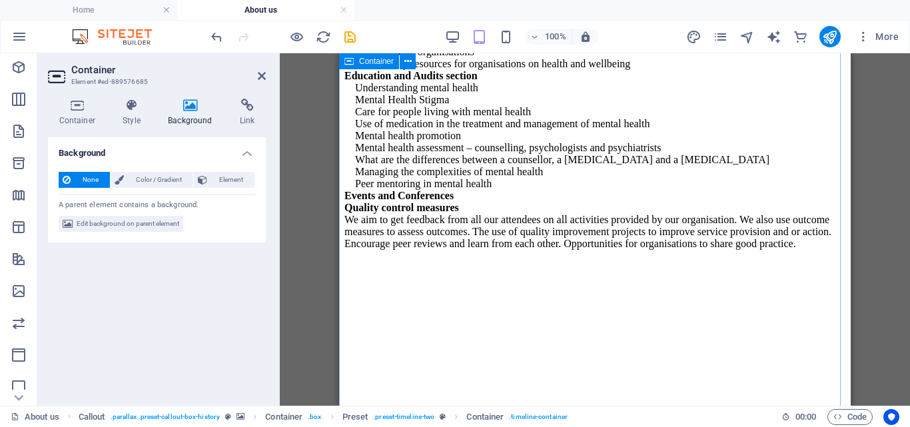
scroll to position [3366, 0]
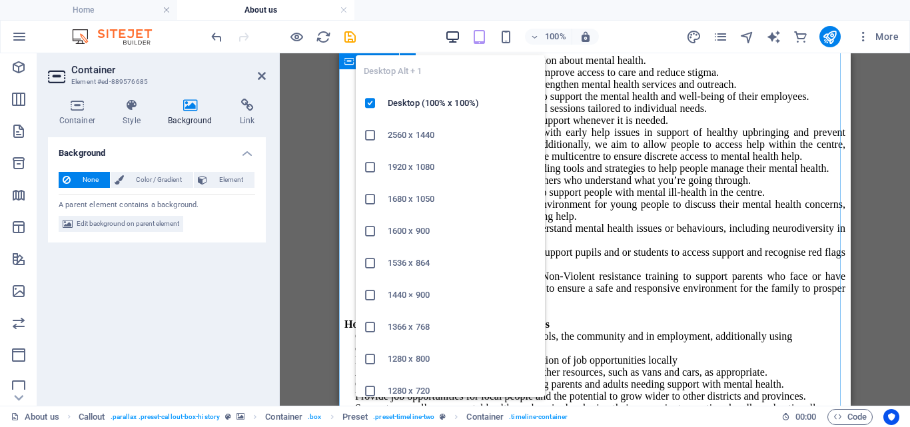
click at [452, 37] on icon "button" at bounding box center [452, 36] width 15 height 15
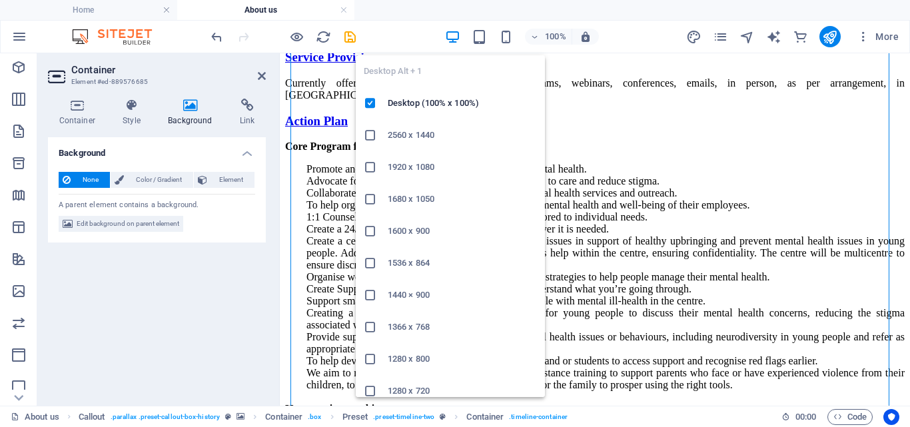
scroll to position [840, 0]
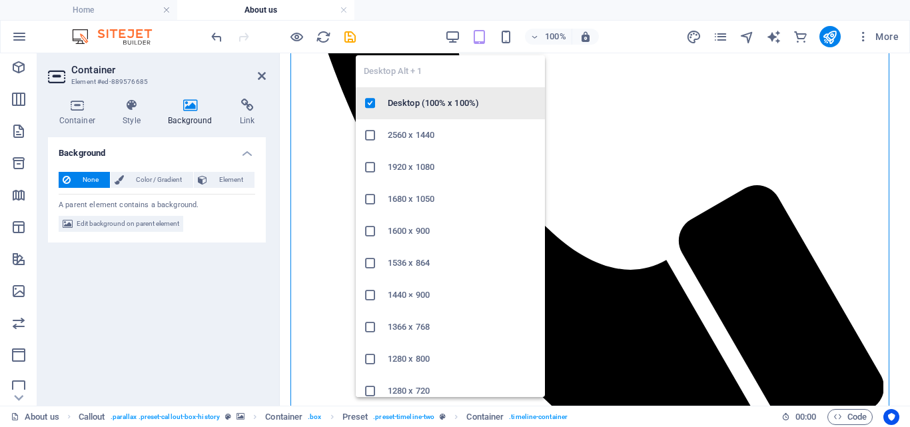
click at [423, 99] on h6 "Desktop (100% x 100%)" at bounding box center [462, 103] width 149 height 16
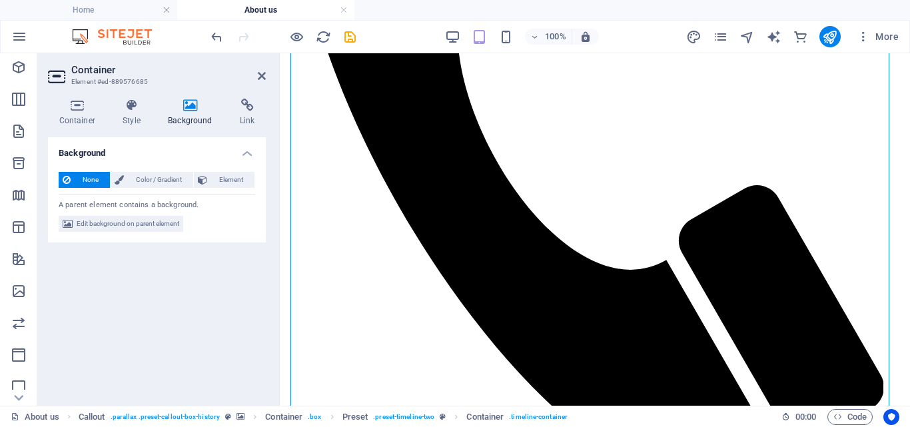
click at [266, 77] on aside "Container Element #ed-889576685 Container Style Background Link Size Height Def…" at bounding box center [158, 229] width 242 height 352
click at [260, 73] on icon at bounding box center [262, 76] width 8 height 11
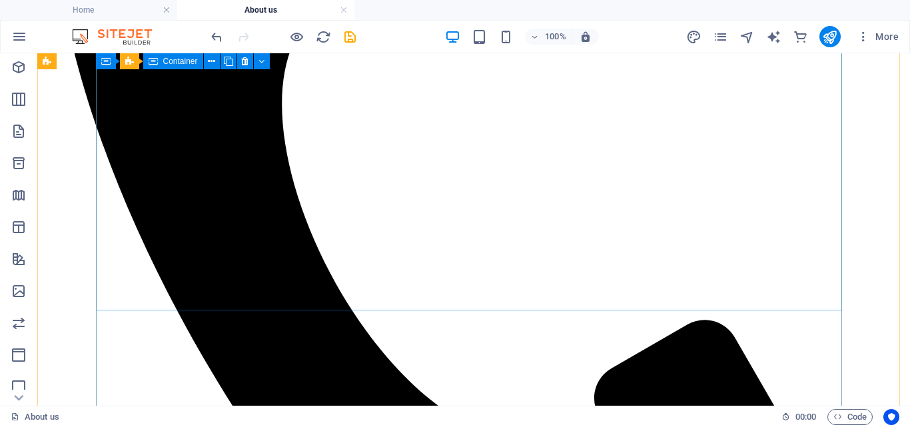
scroll to position [1849, 0]
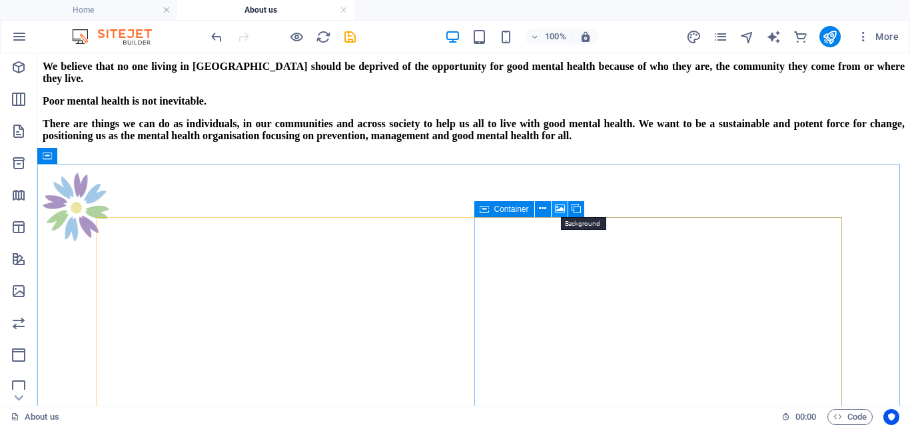
click at [560, 209] on icon at bounding box center [560, 209] width 10 height 14
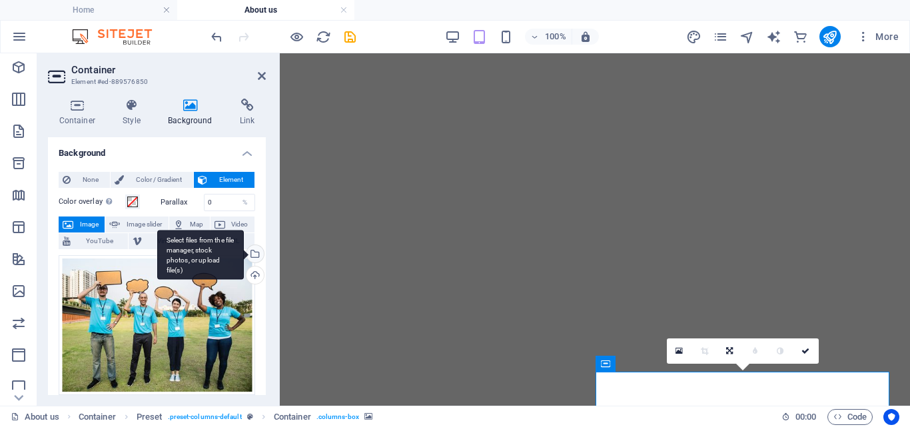
click at [254, 251] on div "Select files from the file manager, stock photos, or upload file(s)" at bounding box center [254, 255] width 20 height 20
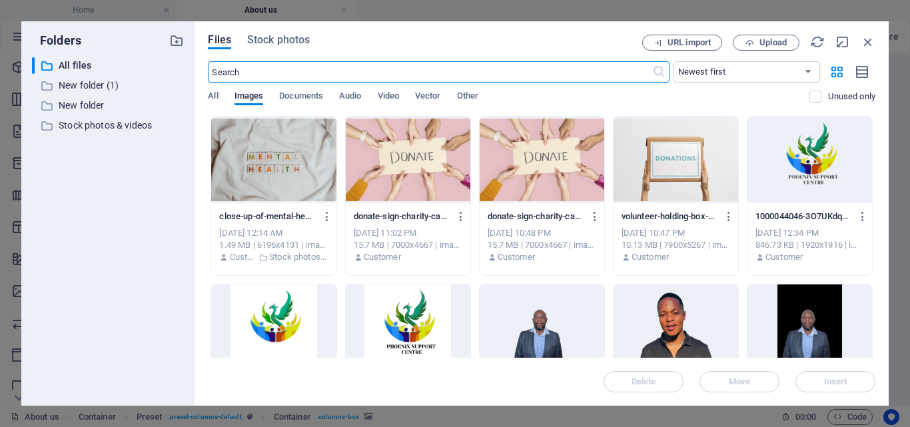
scroll to position [4511, 0]
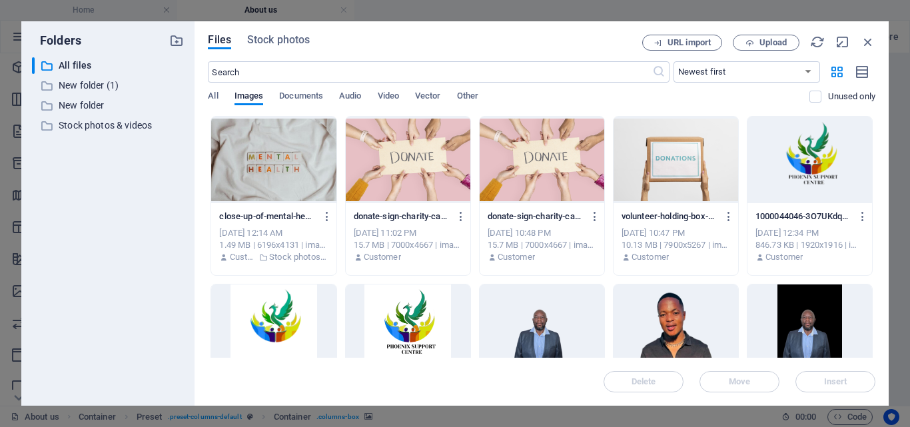
click at [284, 167] on div at bounding box center [273, 160] width 125 height 87
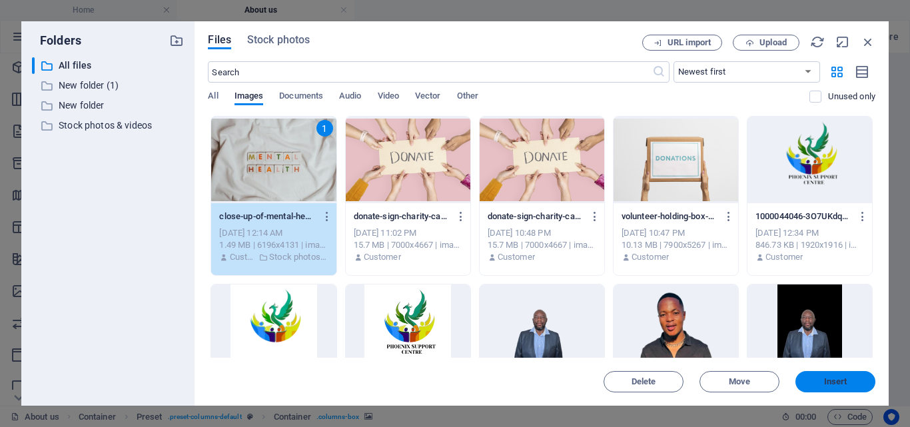
click at [832, 378] on span "Insert" at bounding box center [835, 382] width 23 height 8
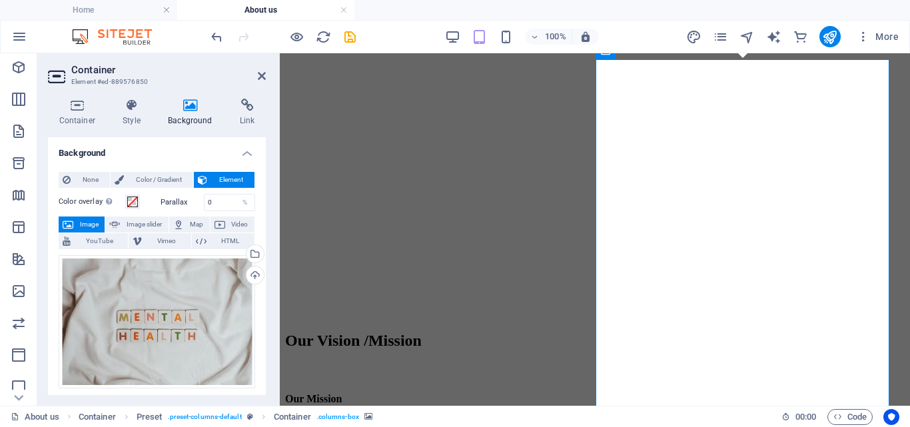
scroll to position [1969, 0]
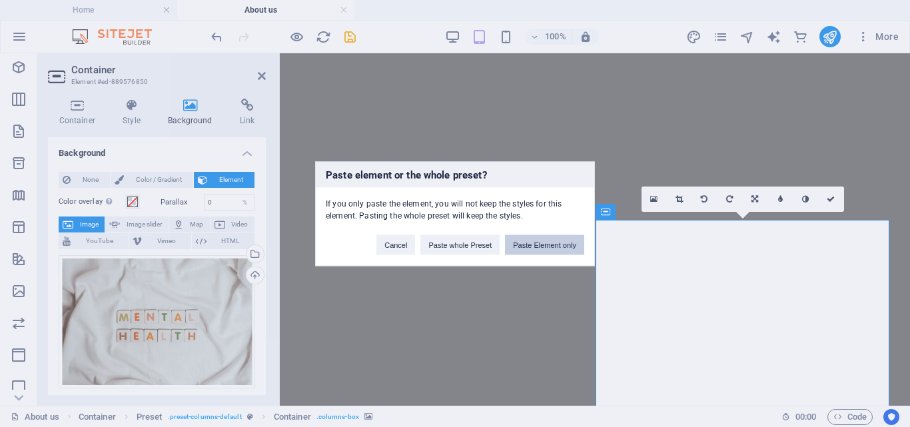
click at [553, 243] on button "Paste Element only" at bounding box center [544, 244] width 79 height 20
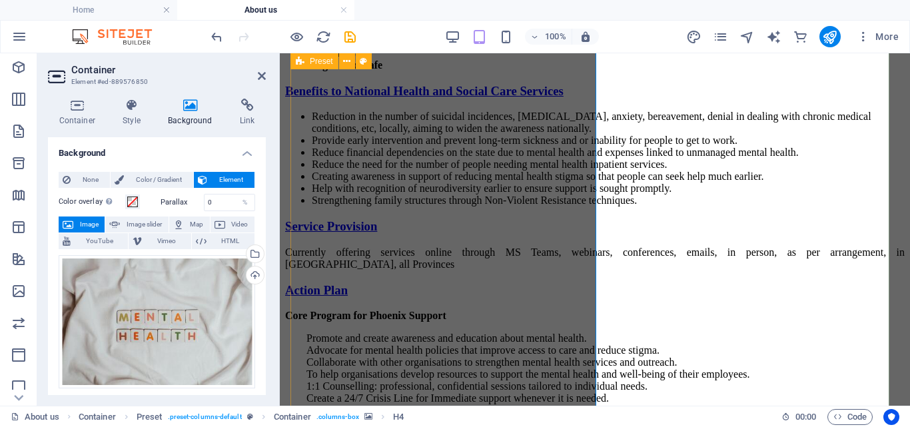
scroll to position [3201, 0]
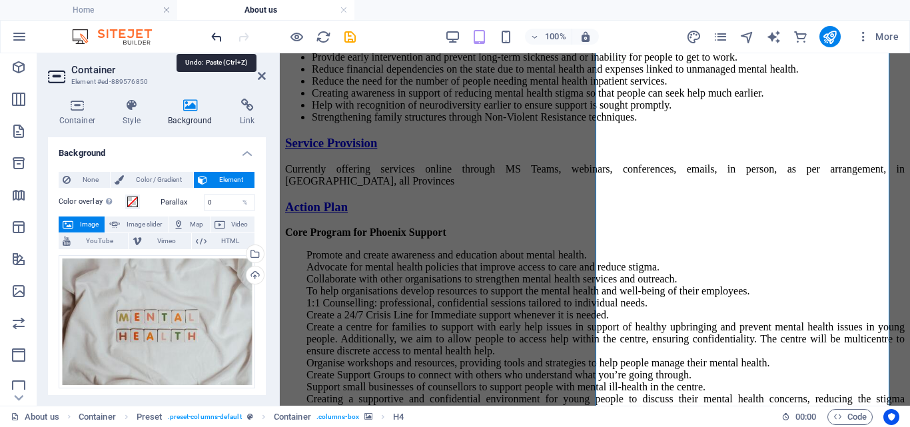
click at [214, 38] on icon "undo" at bounding box center [216, 36] width 15 height 15
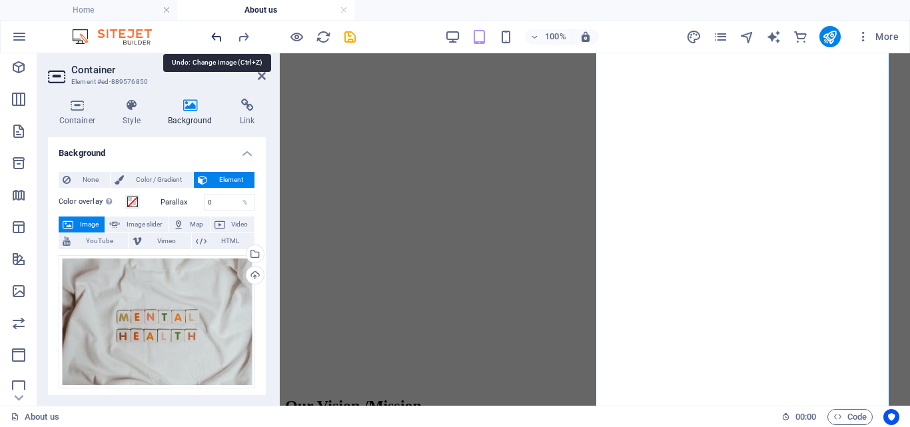
scroll to position [1980, 0]
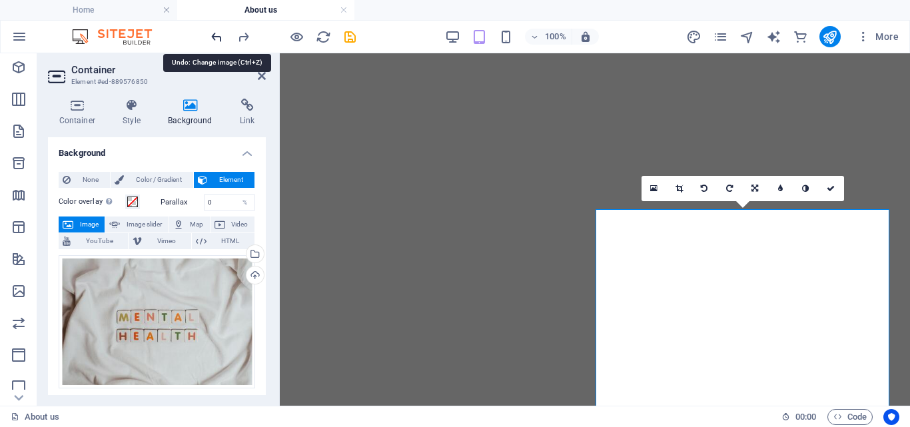
click at [214, 38] on icon "undo" at bounding box center [216, 36] width 15 height 15
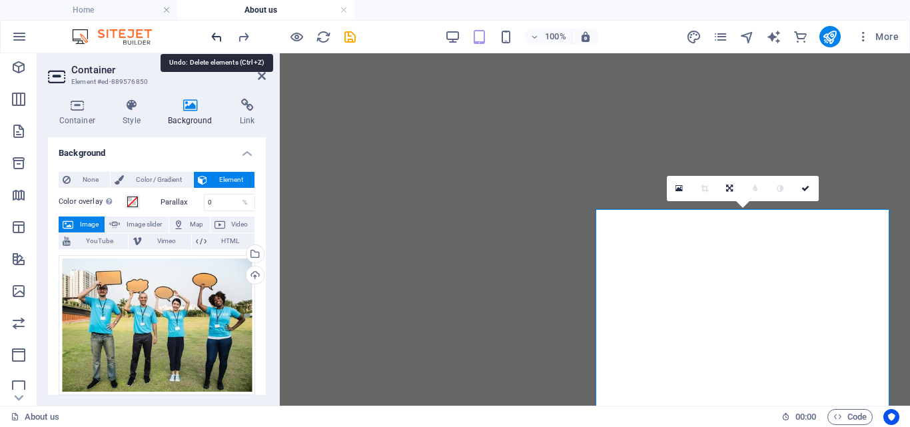
click at [214, 38] on icon "undo" at bounding box center [216, 36] width 15 height 15
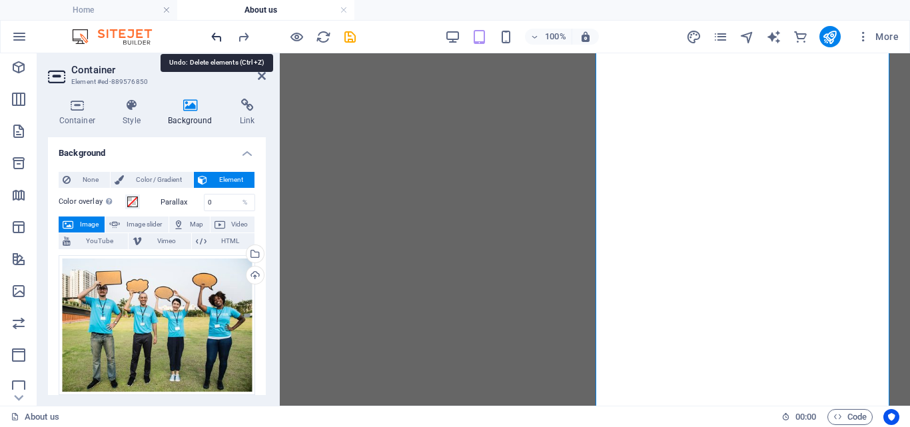
scroll to position [4357, 0]
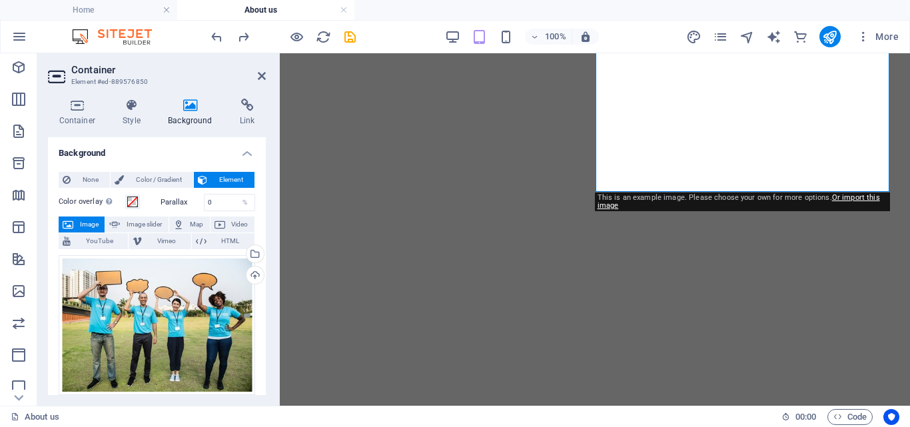
click at [181, 113] on h4 "Background" at bounding box center [193, 113] width 72 height 28
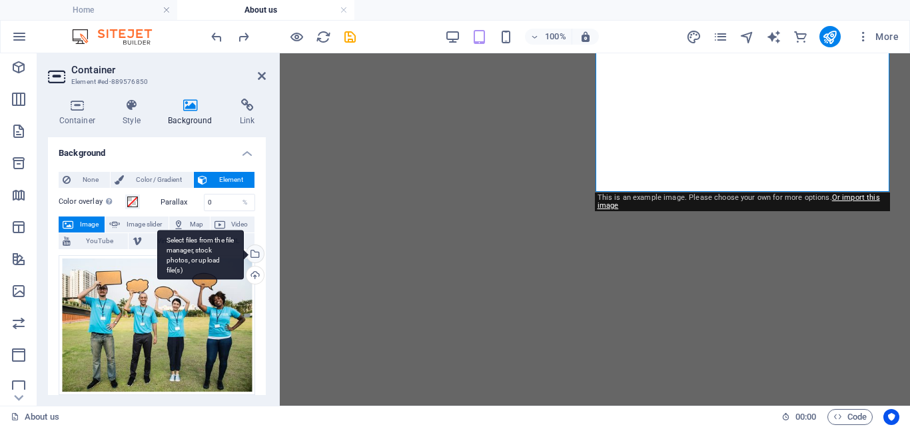
click at [254, 253] on div "Select files from the file manager, stock photos, or upload file(s)" at bounding box center [254, 255] width 20 height 20
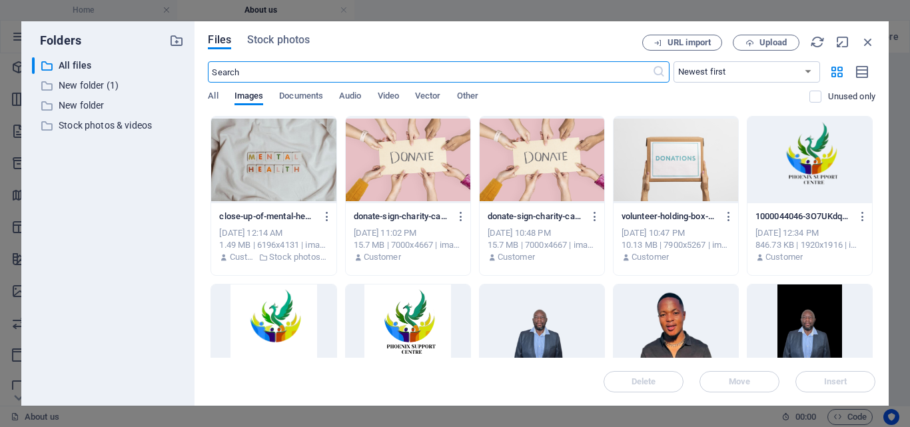
scroll to position [4350, 0]
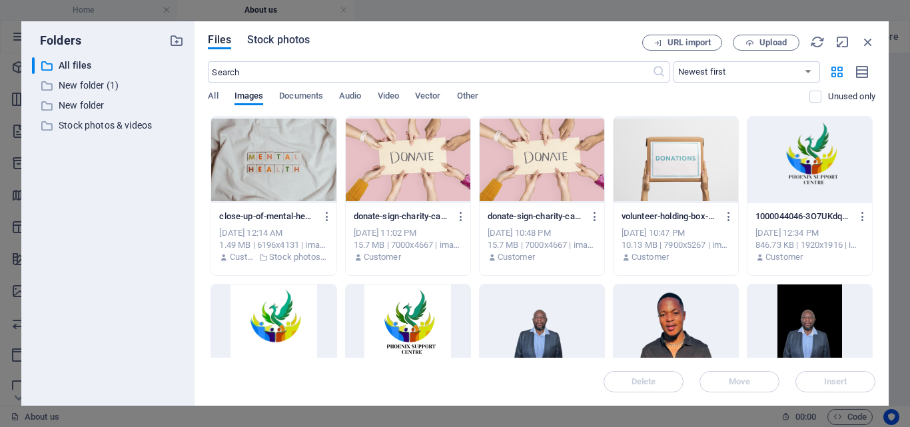
click at [272, 36] on span "Stock photos" at bounding box center [278, 40] width 63 height 16
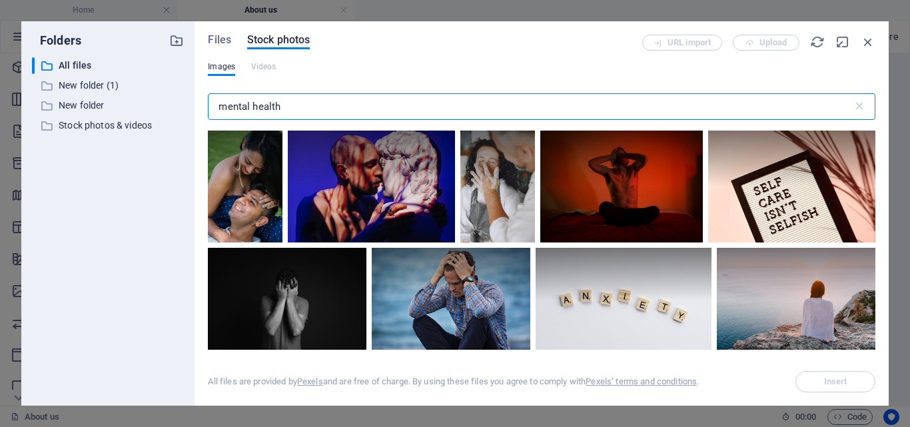
click at [356, 93] on div "mental health ​" at bounding box center [541, 109] width 667 height 43
click at [344, 109] on input "mental health" at bounding box center [530, 106] width 644 height 27
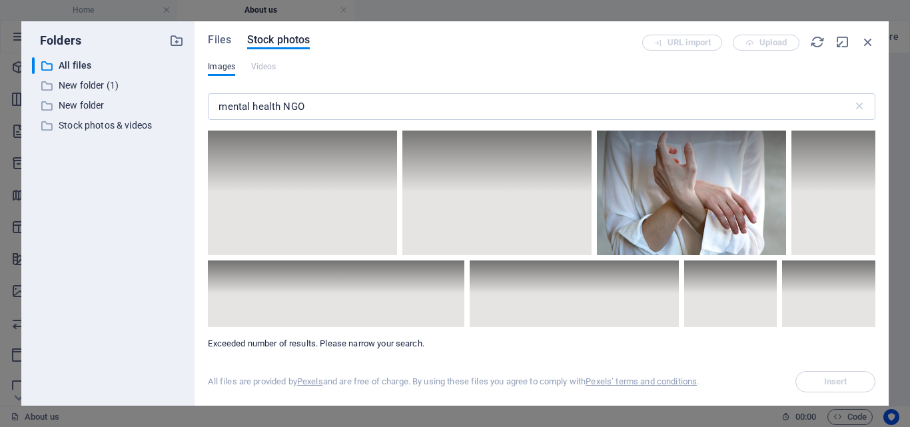
scroll to position [11054, 0]
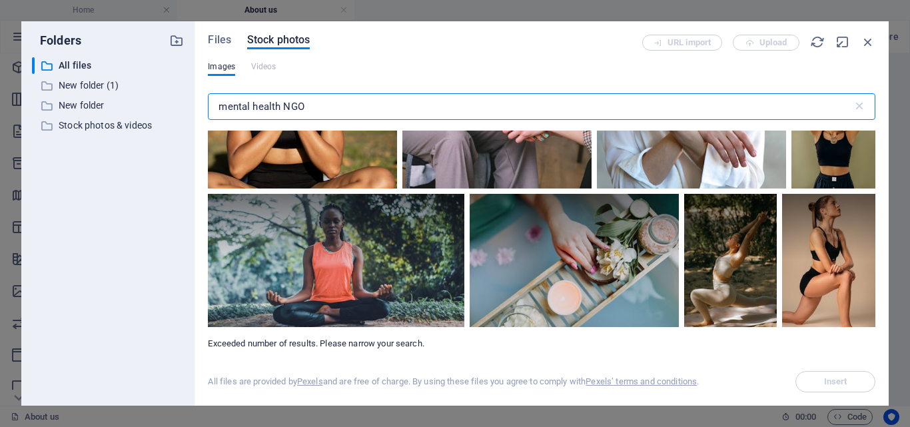
click at [329, 108] on input "mental health NGO" at bounding box center [530, 106] width 644 height 27
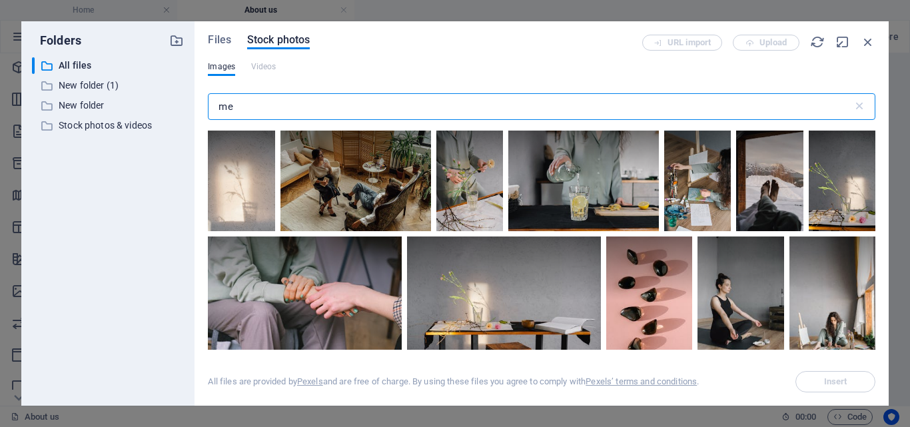
type input "m"
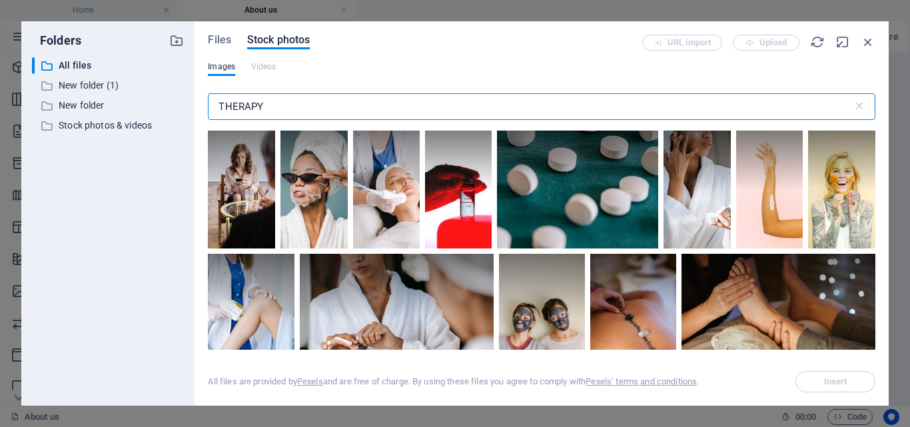
click at [217, 104] on input "THERAPY" at bounding box center [530, 106] width 644 height 27
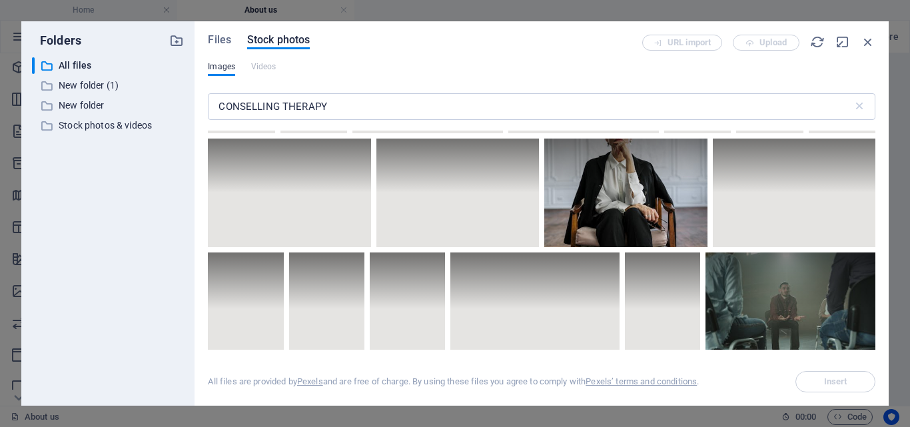
scroll to position [6901, 0]
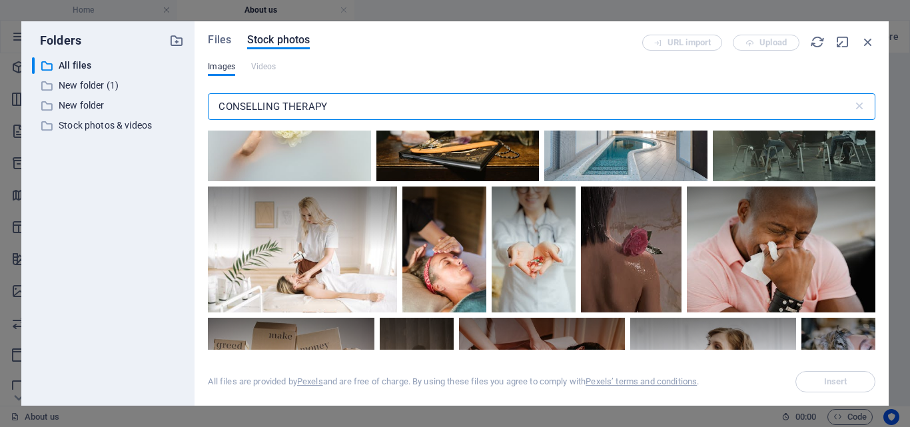
drag, startPoint x: 218, startPoint y: 101, endPoint x: 264, endPoint y: 94, distance: 47.2
click at [220, 101] on input "CONSELLING THERAPY" at bounding box center [530, 106] width 644 height 27
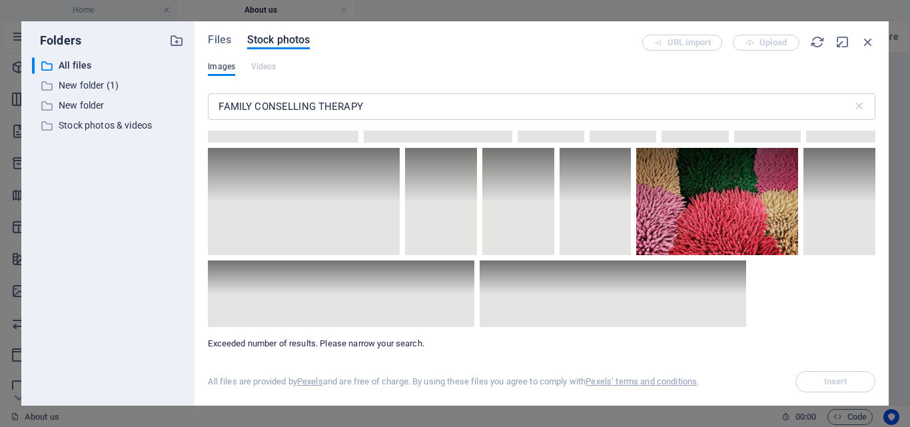
scroll to position [8242, 0]
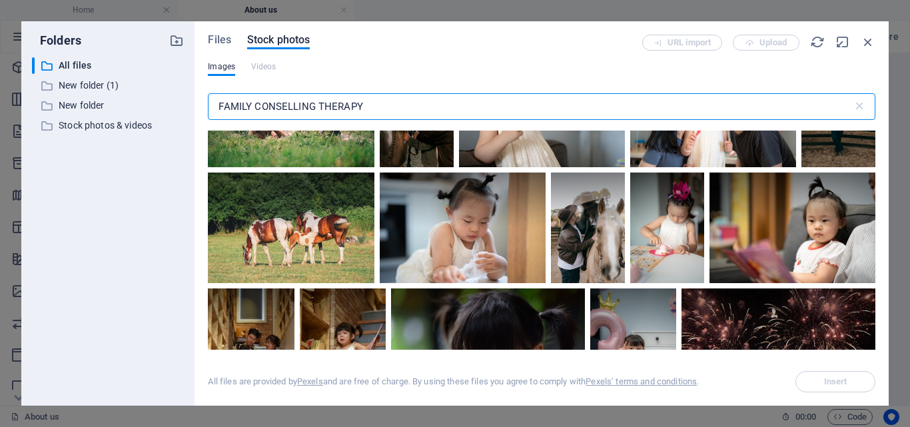
click at [386, 99] on input "FAMILY CONSELLING THERAPY" at bounding box center [530, 106] width 644 height 27
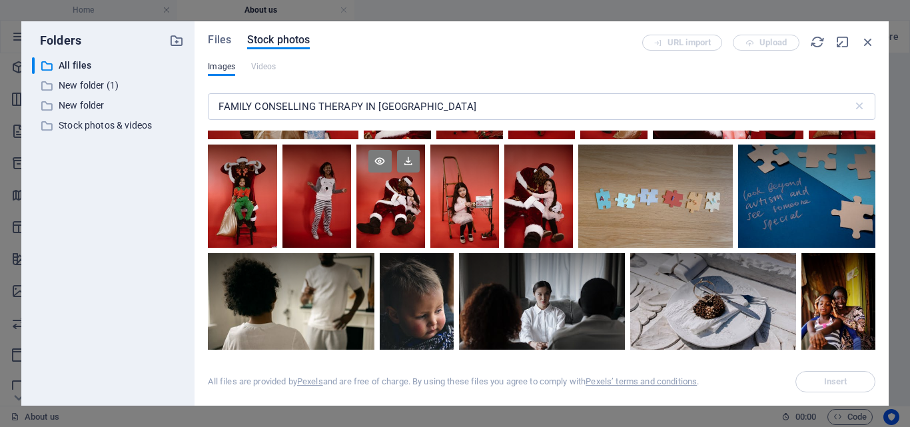
scroll to position [4792, 0]
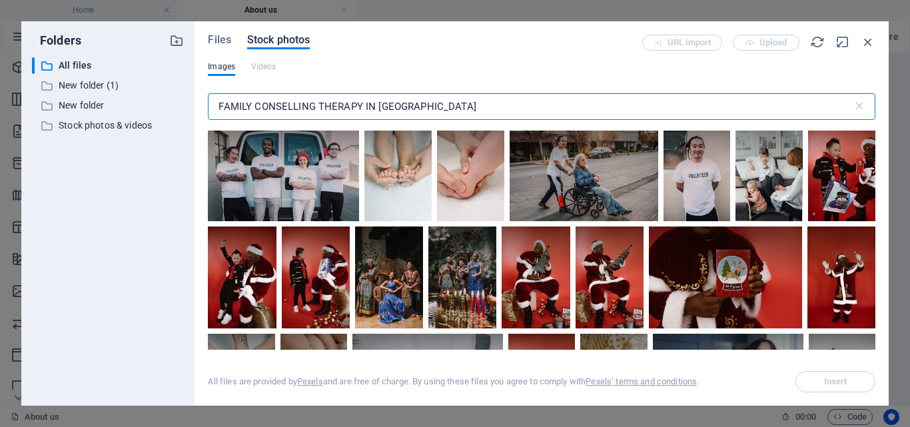
click at [467, 109] on input "FAMILY CONSELLING THERAPY IN SIUTH AFRICA" at bounding box center [530, 106] width 644 height 27
type input "F"
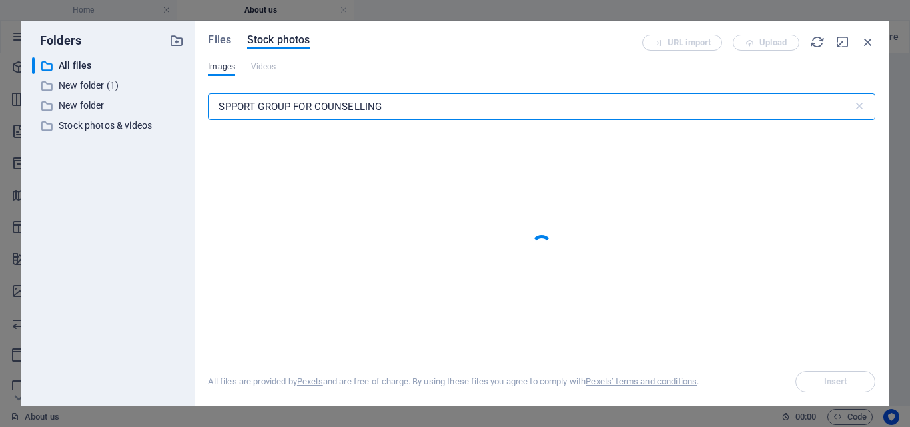
type input "SPPORT GROUP FOR COUNSELLING"
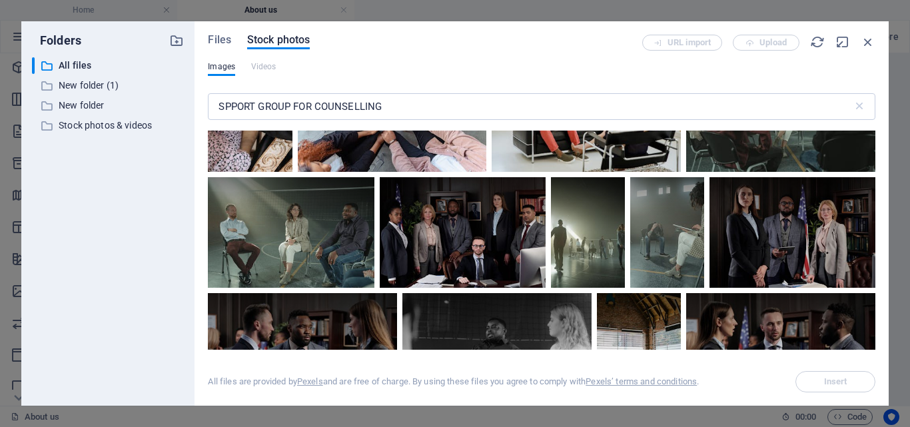
scroll to position [384, 0]
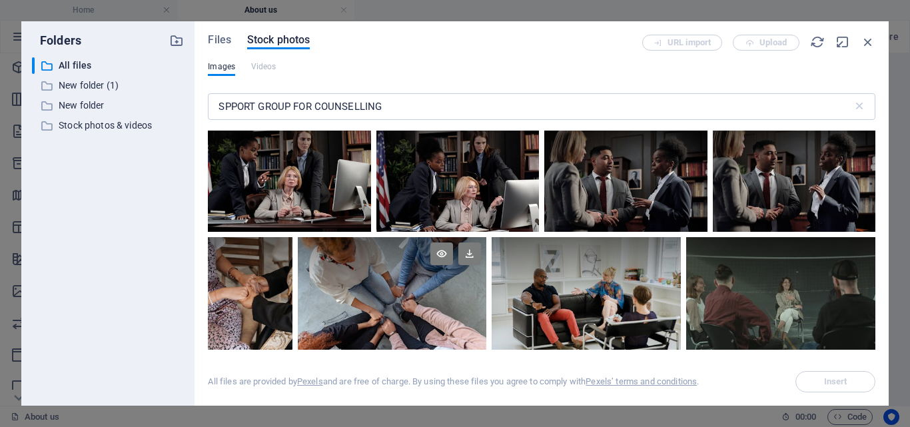
click at [399, 302] on div at bounding box center [392, 300] width 189 height 126
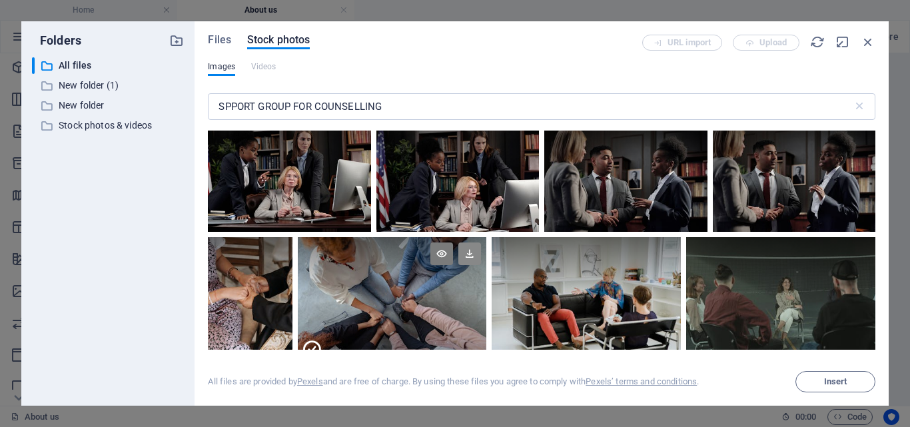
click at [463, 250] on icon at bounding box center [469, 253] width 23 height 23
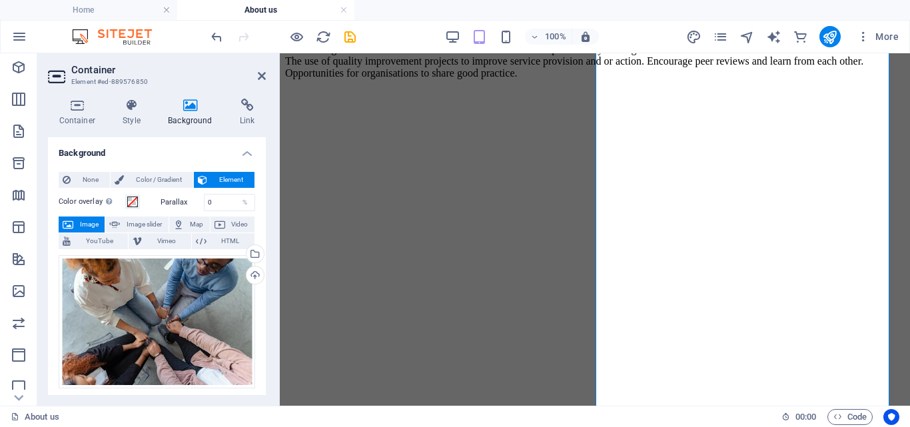
scroll to position [4315, 0]
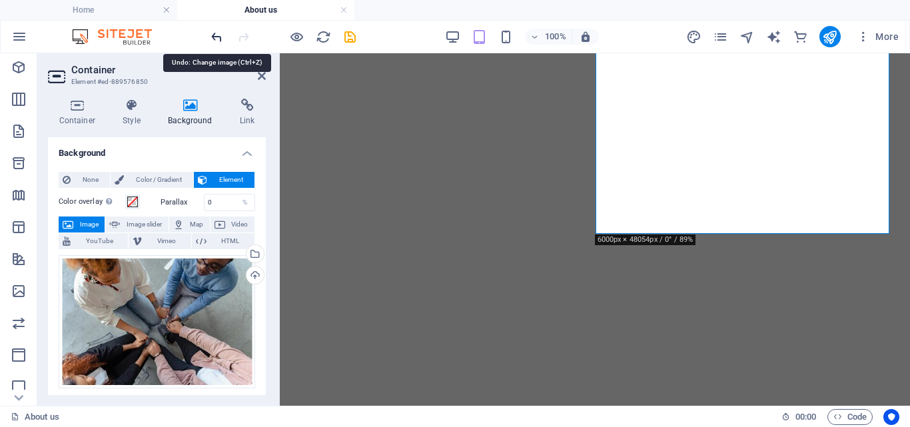
click at [216, 37] on icon "undo" at bounding box center [216, 36] width 15 height 15
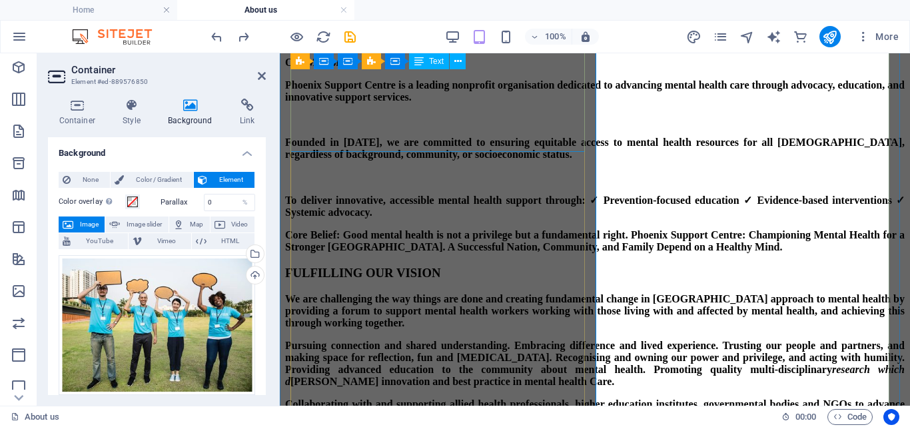
scroll to position [1849, 0]
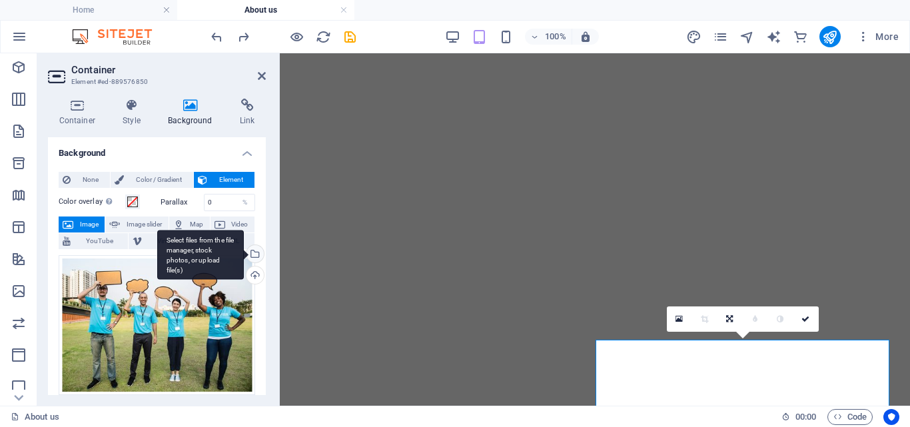
click at [251, 250] on div "Select files from the file manager, stock photos, or upload file(s)" at bounding box center [254, 255] width 20 height 20
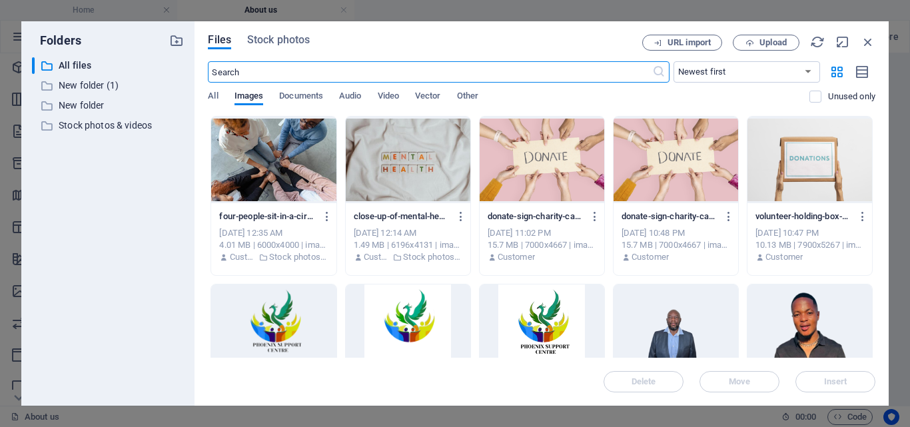
scroll to position [1842, 0]
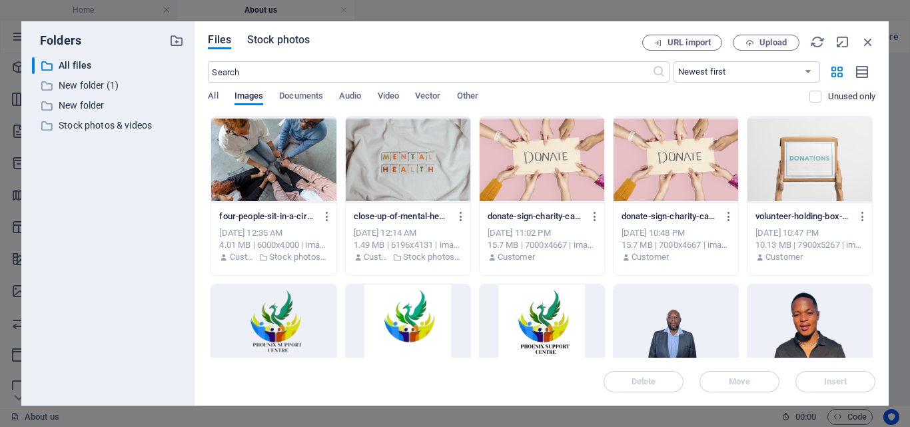
click at [288, 39] on span "Stock photos" at bounding box center [278, 40] width 63 height 16
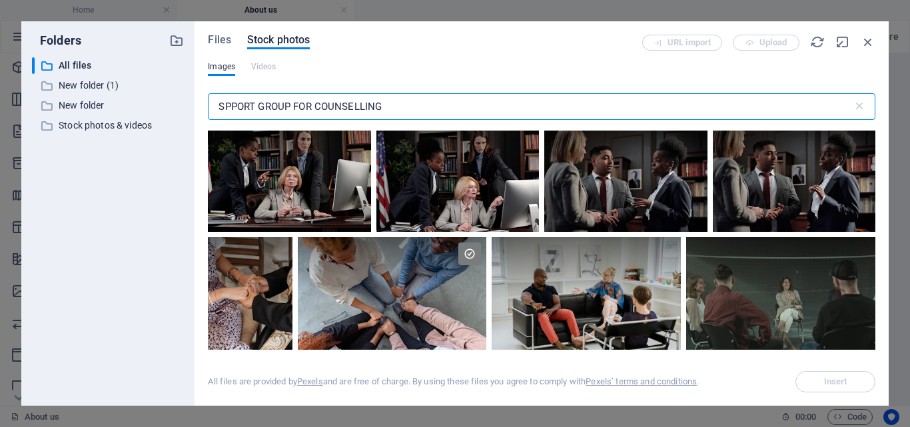
scroll to position [575, 0]
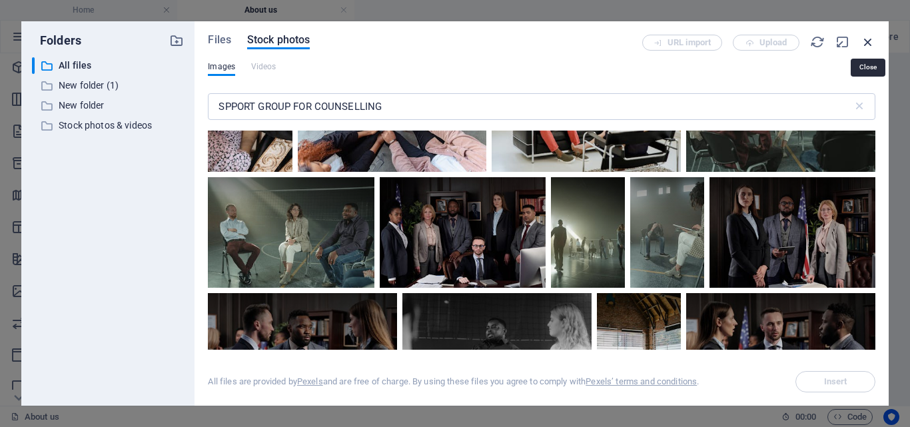
click at [866, 42] on icon "button" at bounding box center [867, 42] width 15 height 15
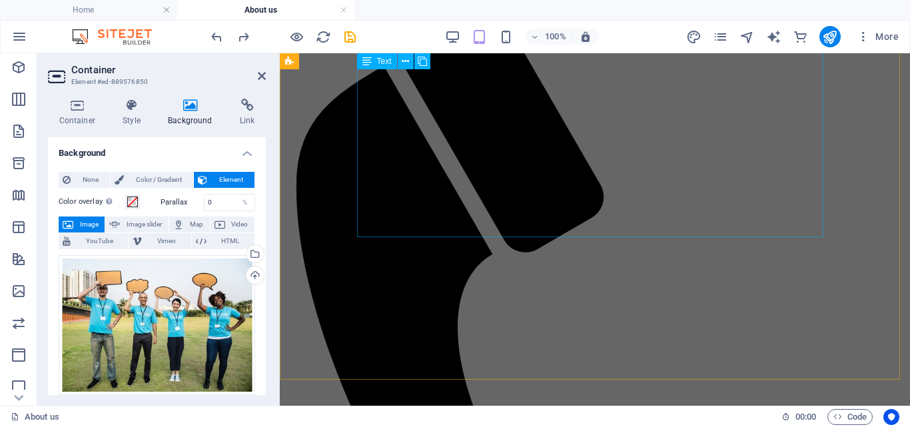
scroll to position [0, 0]
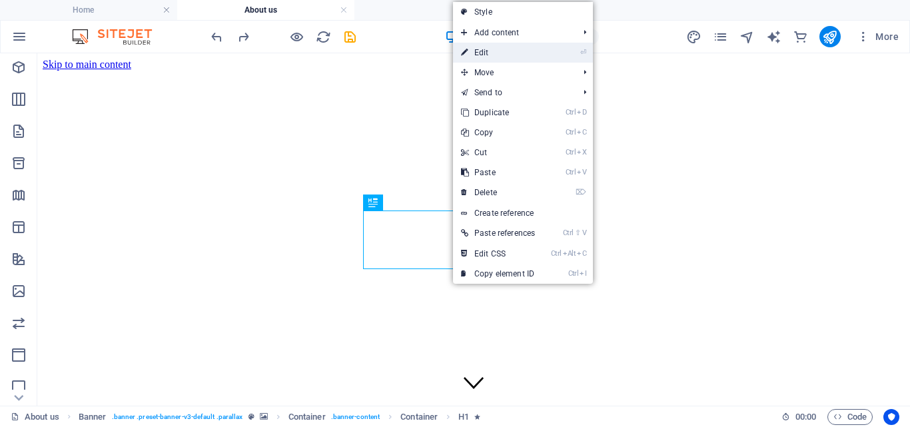
drag, startPoint x: 474, startPoint y: 45, endPoint x: 309, endPoint y: 174, distance: 209.6
click at [474, 45] on link "⏎ Edit" at bounding box center [498, 53] width 90 height 20
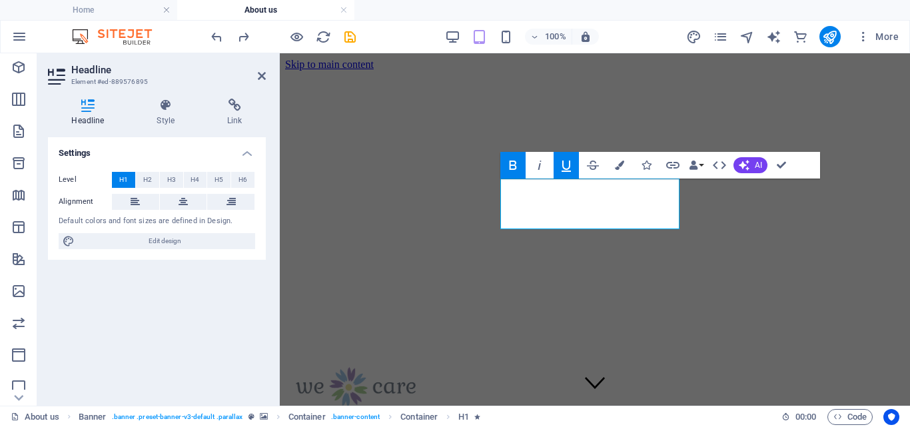
click at [565, 168] on icon "button" at bounding box center [565, 165] width 9 height 11
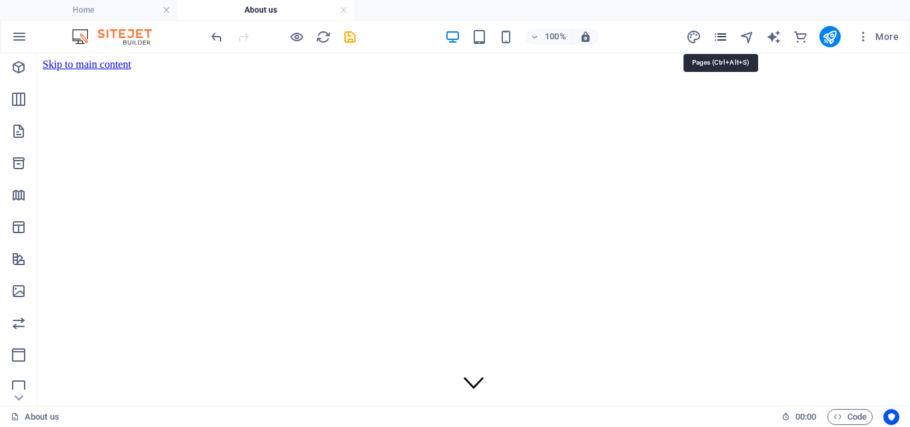
click at [726, 33] on icon "pages" at bounding box center [719, 36] width 15 height 15
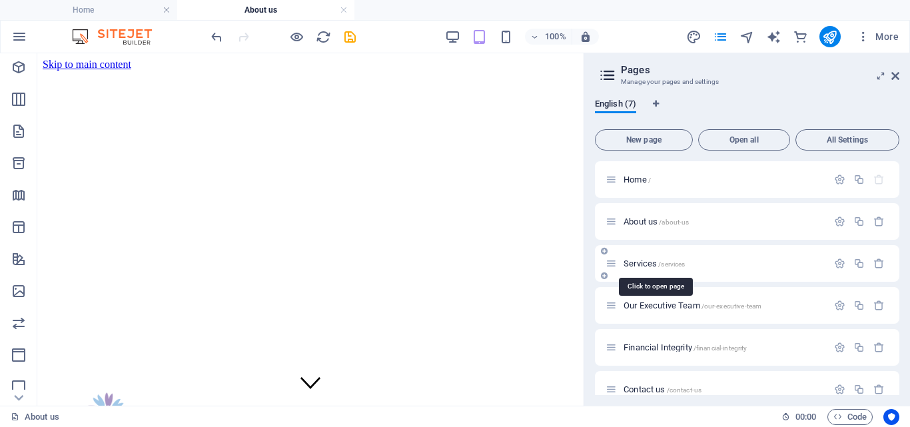
click at [642, 264] on span "Services /services" at bounding box center [653, 263] width 61 height 10
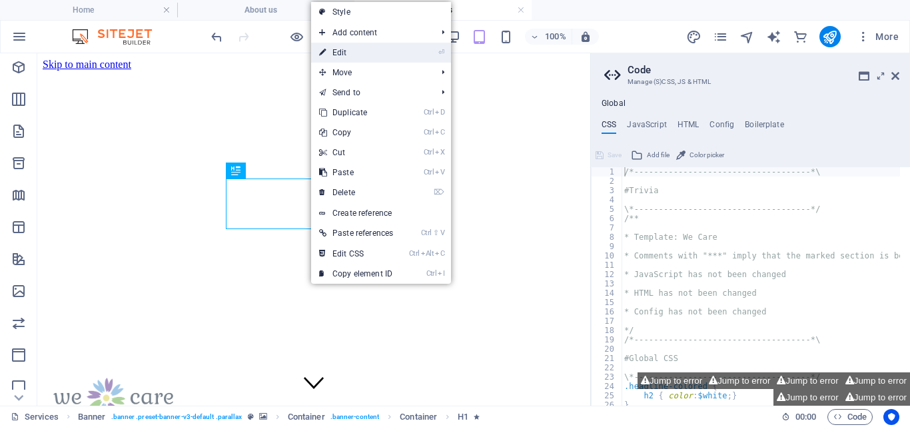
click at [341, 51] on link "⏎ Edit" at bounding box center [356, 53] width 90 height 20
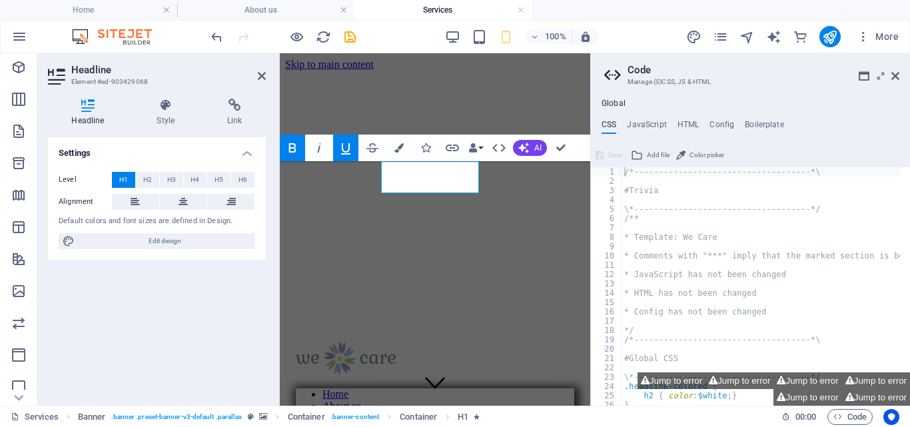
click at [347, 145] on icon "button" at bounding box center [346, 148] width 16 height 16
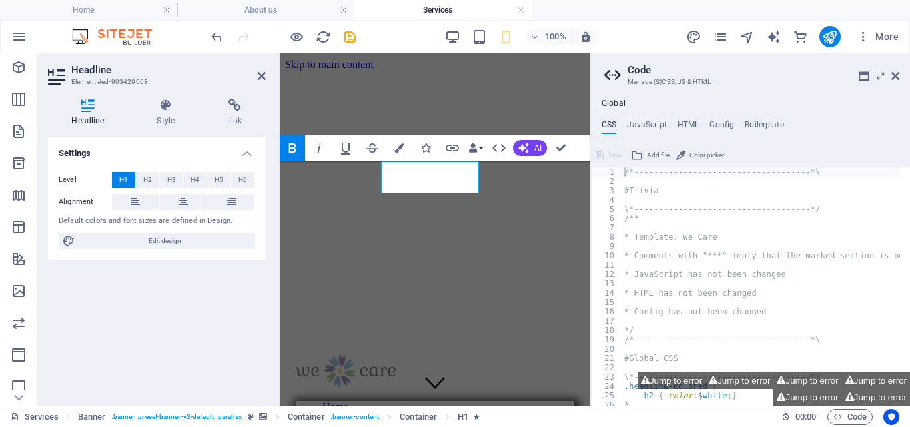
click at [256, 74] on h2 "Headline" at bounding box center [168, 70] width 194 height 12
click at [261, 72] on icon at bounding box center [262, 76] width 8 height 11
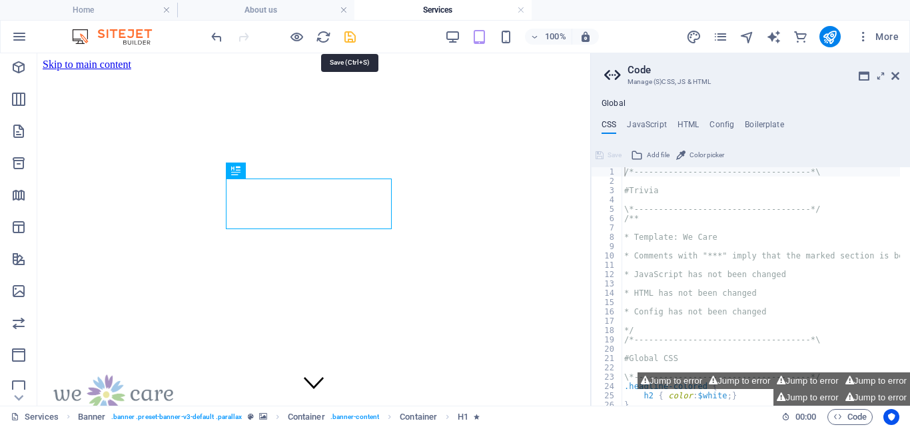
click at [356, 38] on icon "save" at bounding box center [349, 36] width 15 height 15
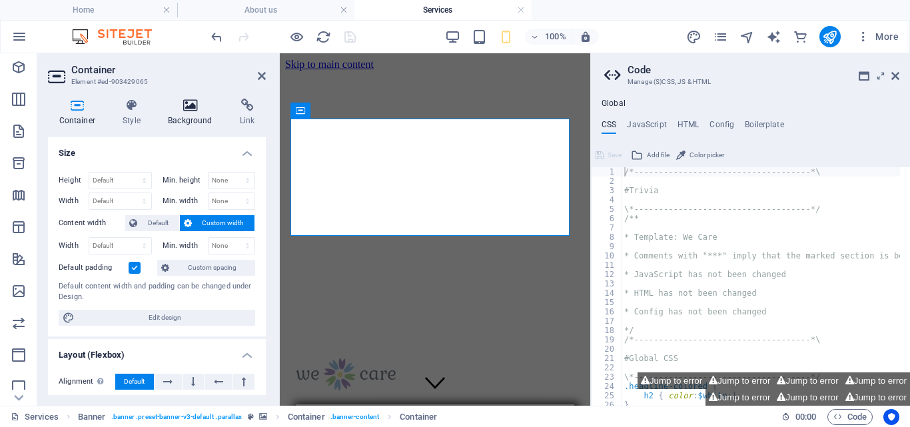
click at [195, 119] on h4 "Background" at bounding box center [193, 113] width 72 height 28
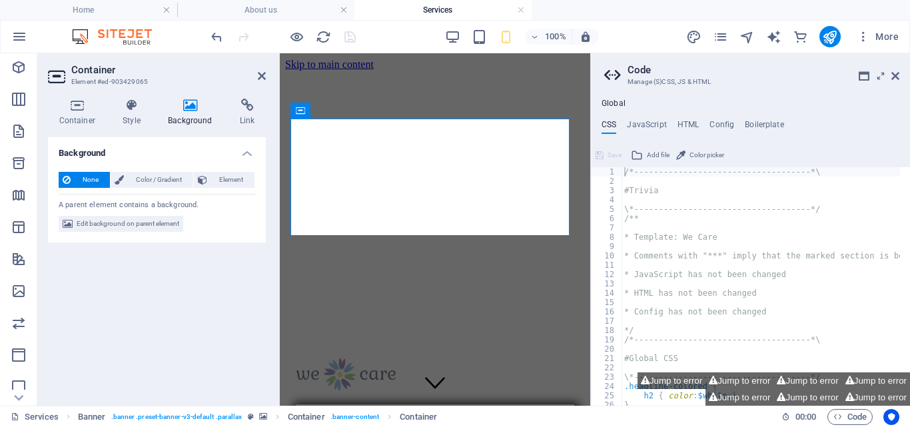
click at [192, 111] on icon at bounding box center [190, 105] width 67 height 13
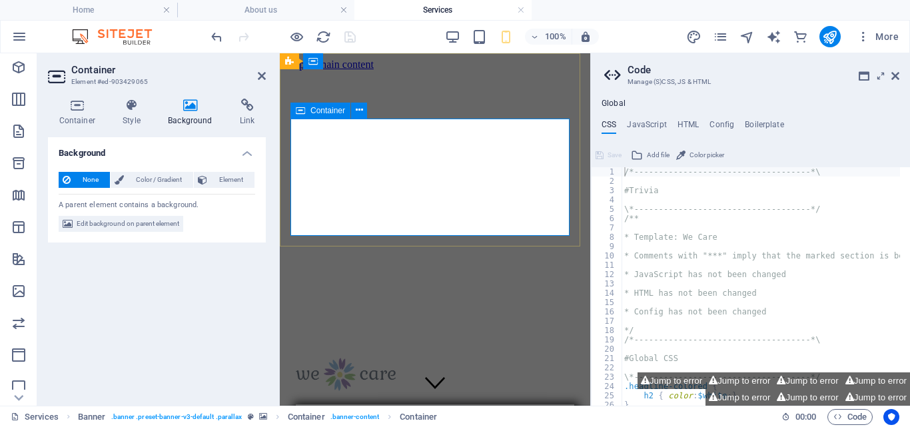
drag, startPoint x: 187, startPoint y: 116, endPoint x: 177, endPoint y: 114, distance: 10.2
click at [177, 114] on h4 "Background" at bounding box center [193, 113] width 72 height 28
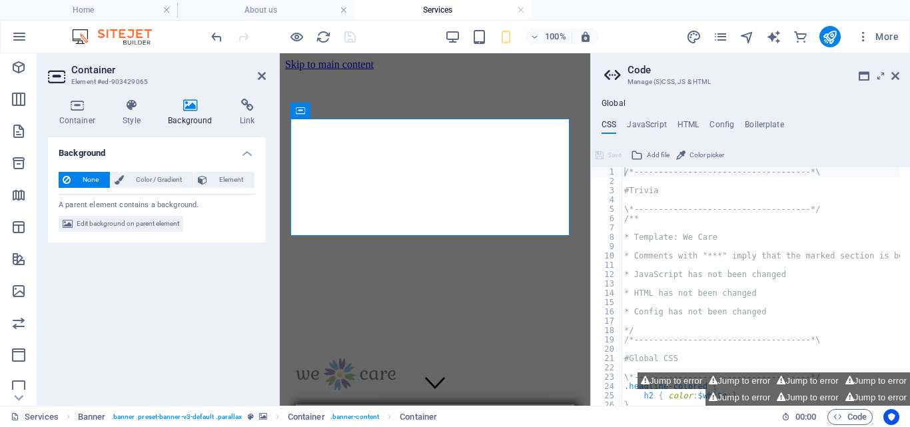
click at [196, 109] on icon at bounding box center [190, 105] width 67 height 13
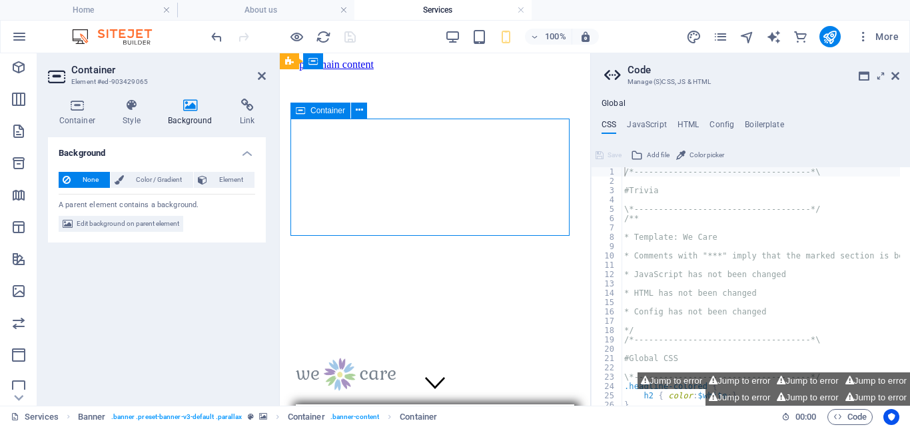
click at [146, 177] on span "Color / Gradient" at bounding box center [158, 180] width 61 height 16
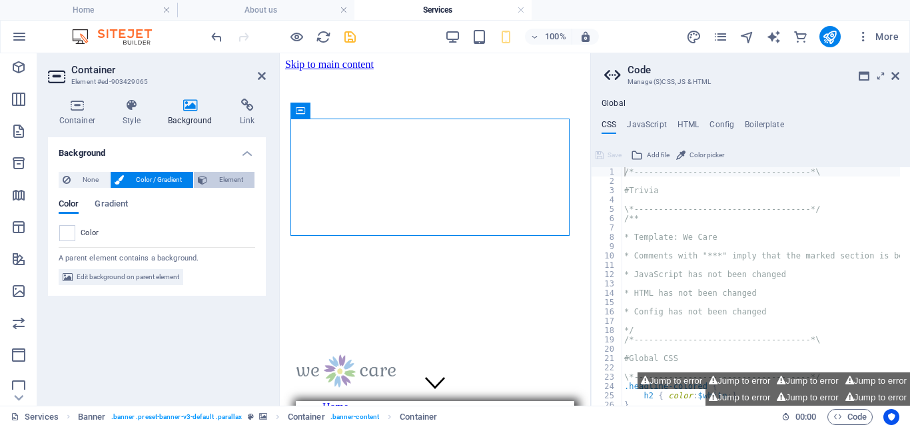
click at [238, 182] on span "Element" at bounding box center [230, 180] width 39 height 16
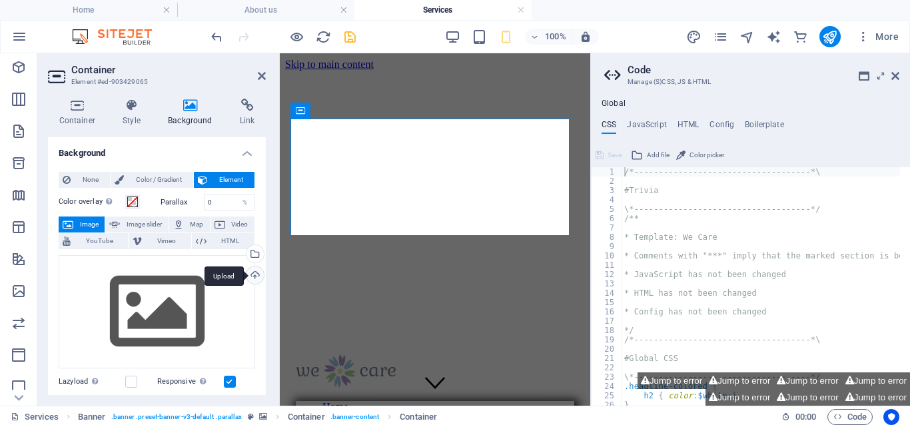
click at [248, 272] on div "Upload" at bounding box center [254, 276] width 20 height 20
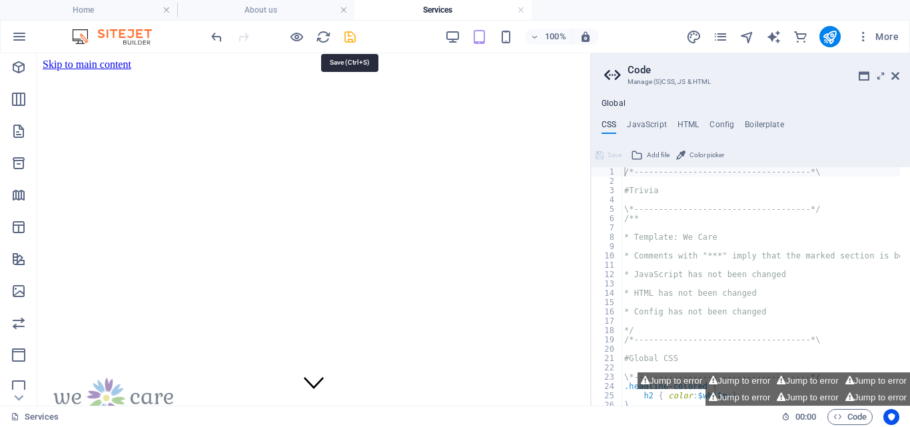
click at [350, 33] on icon "save" at bounding box center [349, 36] width 15 height 15
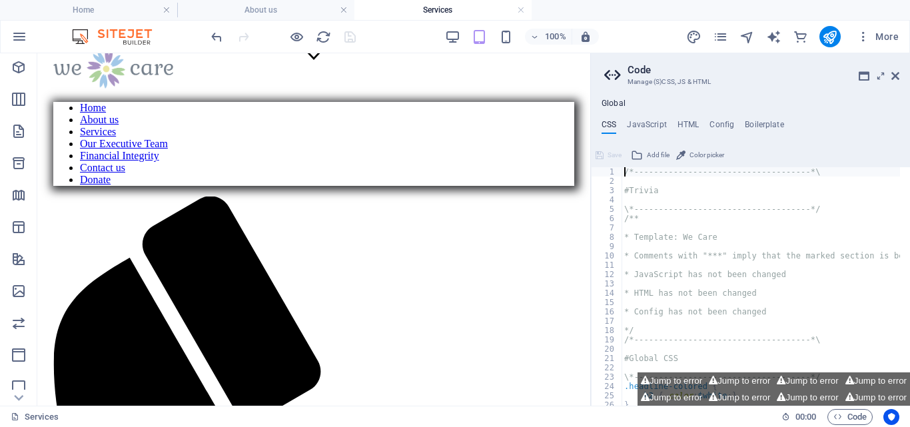
scroll to position [390, 0]
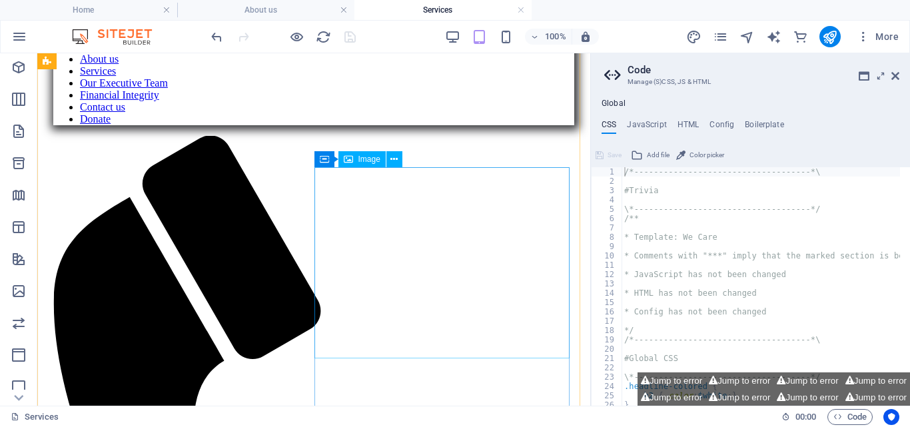
select select "%"
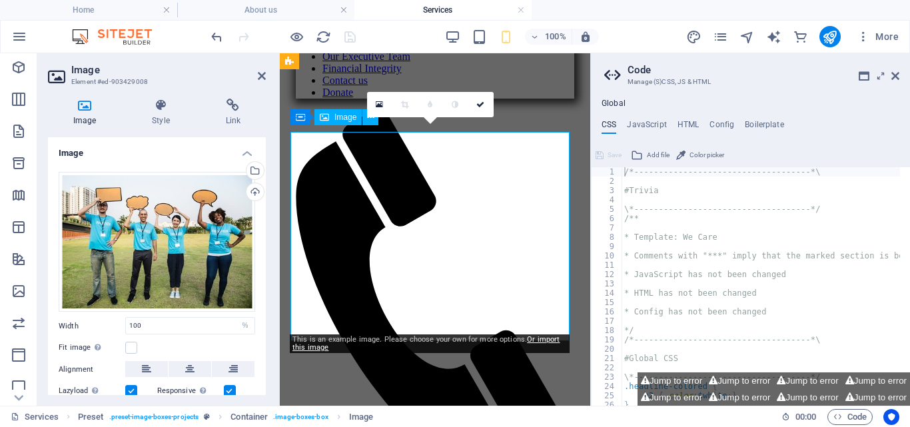
scroll to position [1614, 0]
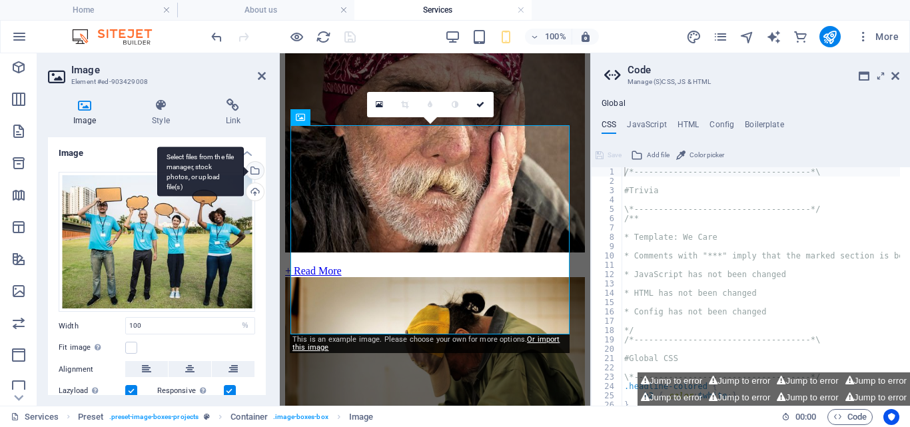
click at [252, 171] on div "Select files from the file manager, stock photos, or upload file(s)" at bounding box center [254, 172] width 20 height 20
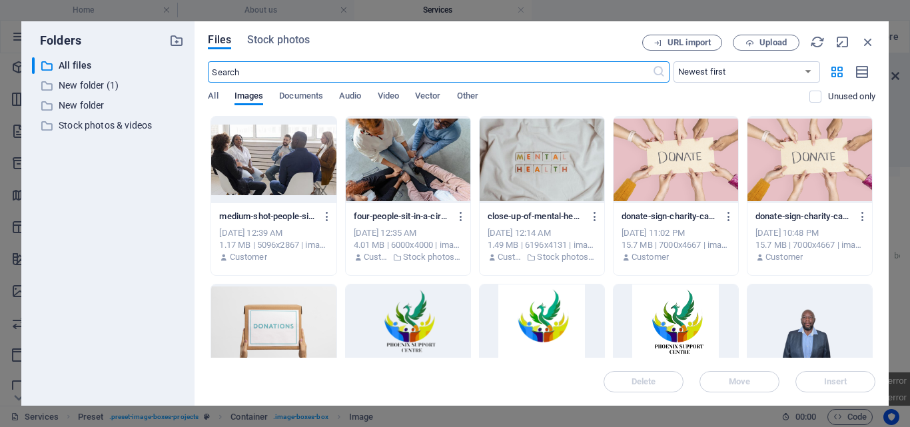
scroll to position [2794, 0]
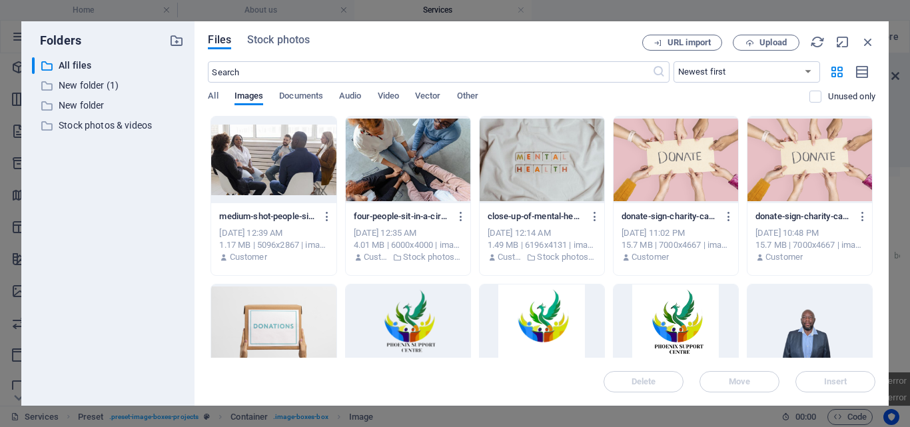
click at [464, 167] on div at bounding box center [408, 160] width 125 height 87
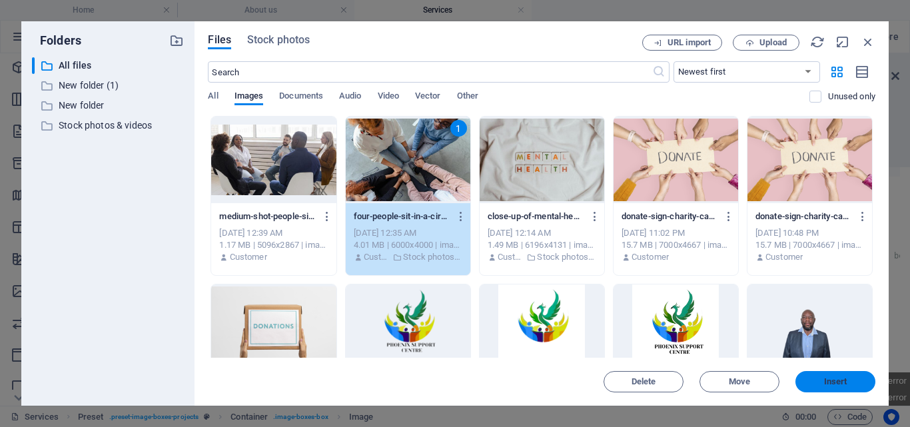
click at [834, 376] on button "Insert" at bounding box center [835, 381] width 80 height 21
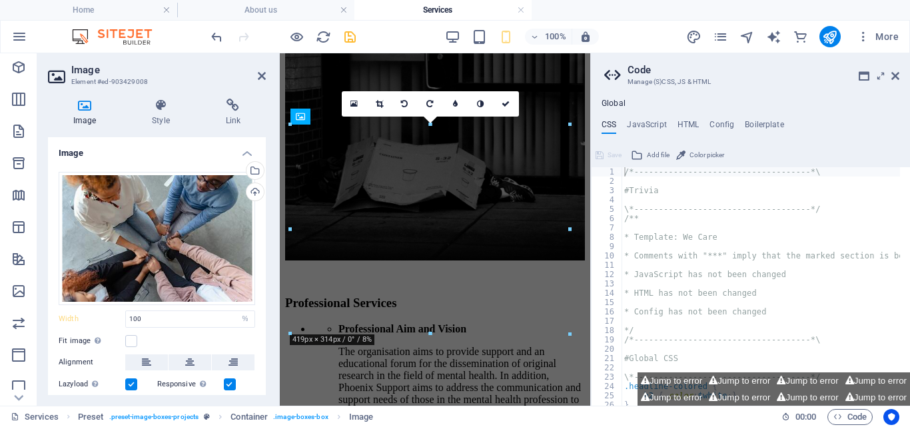
scroll to position [1615, 0]
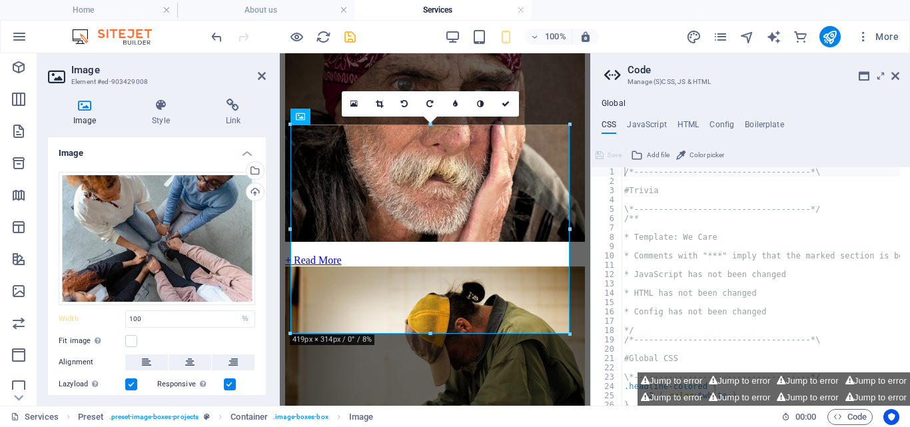
drag, startPoint x: 850, startPoint y: 282, endPoint x: 587, endPoint y: 226, distance: 269.5
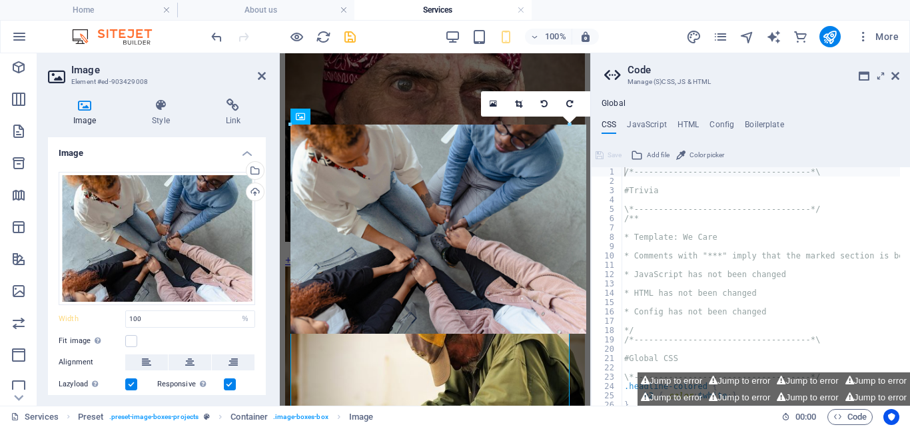
click at [892, 125] on ul "CSS JavaScript HTML Config Boilerplate" at bounding box center [750, 127] width 319 height 15
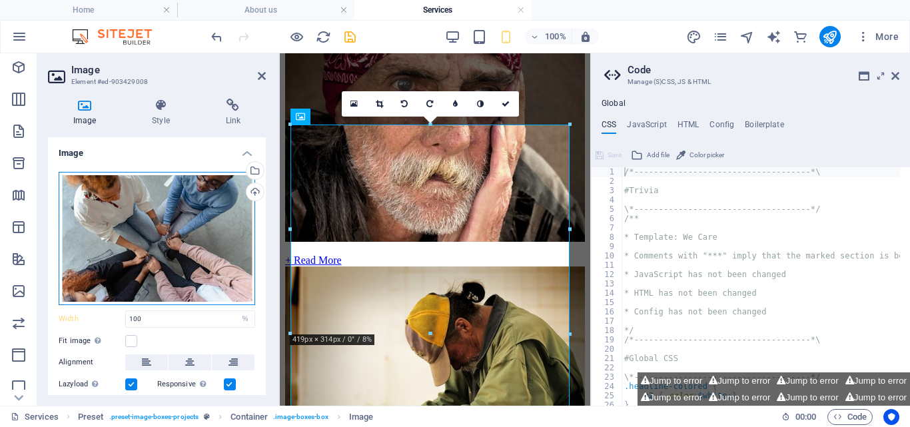
click at [180, 217] on div "Drag files here, click to choose files or select files from Files or our free s…" at bounding box center [157, 238] width 196 height 133
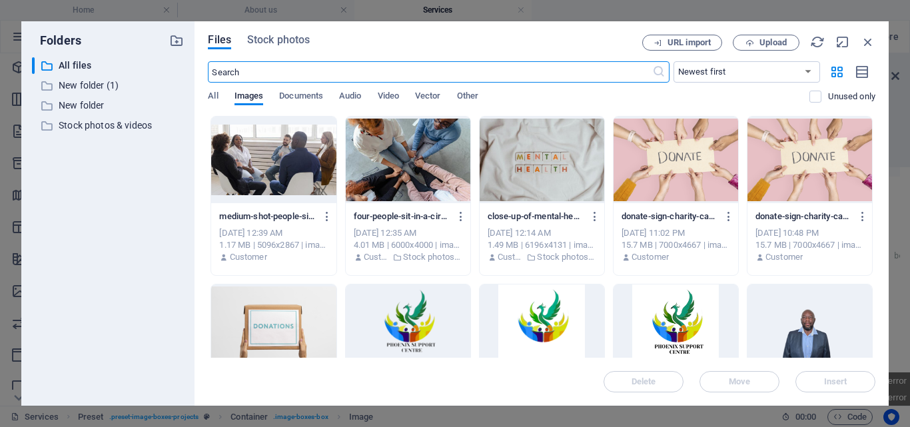
scroll to position [11173646, 0]
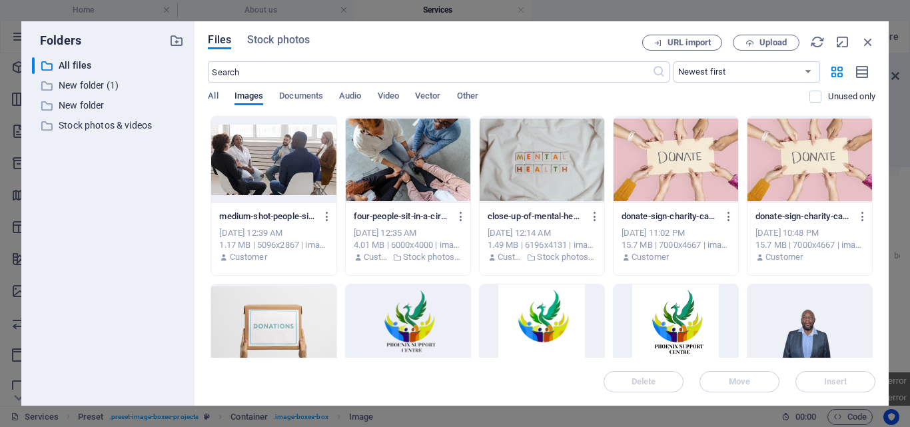
click at [425, 170] on div at bounding box center [408, 160] width 125 height 87
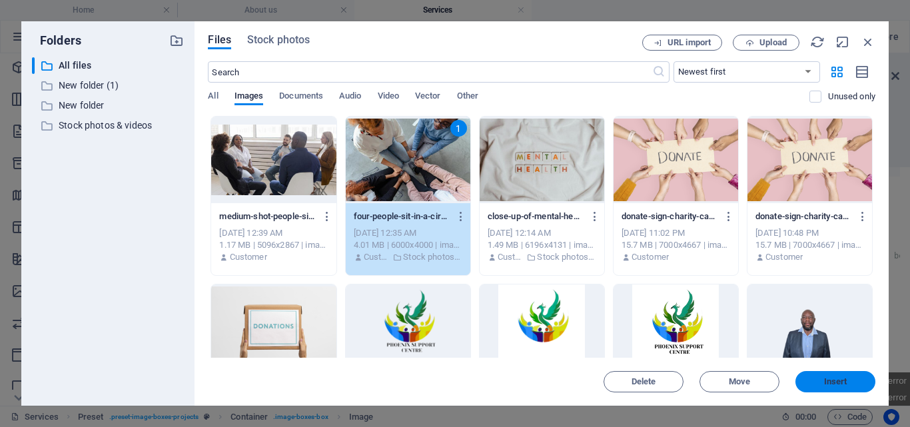
click at [834, 384] on span "Insert" at bounding box center [835, 382] width 23 height 8
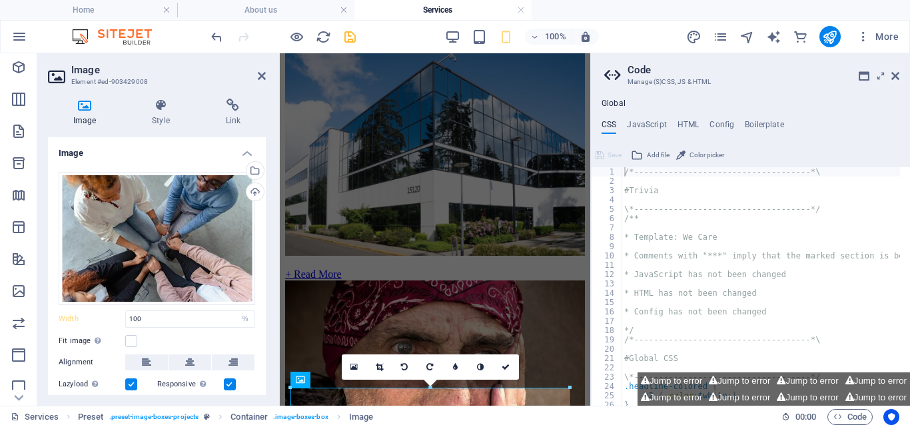
scroll to position [1554, 0]
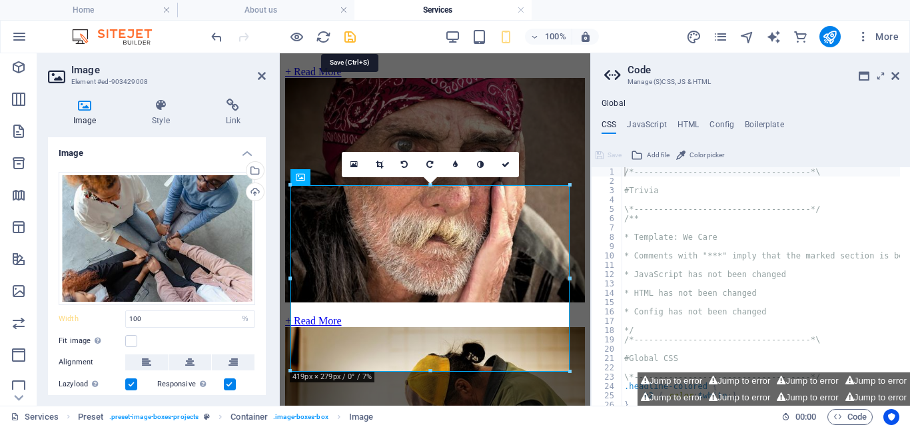
click at [346, 37] on icon "save" at bounding box center [349, 36] width 15 height 15
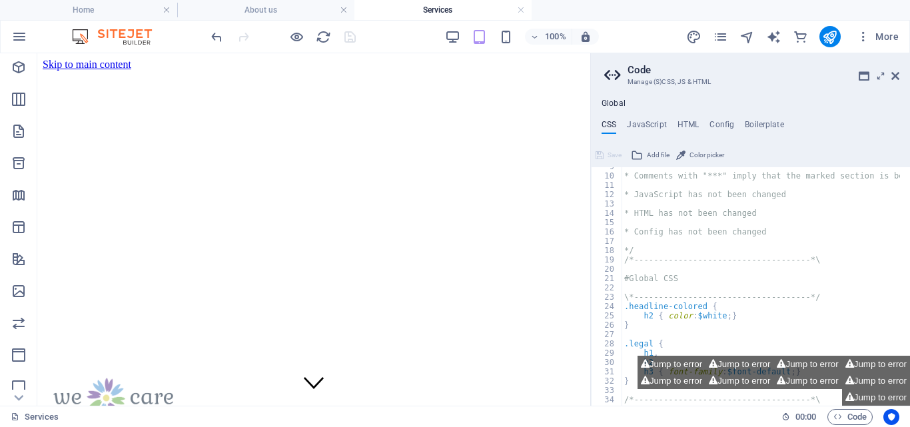
scroll to position [80, 0]
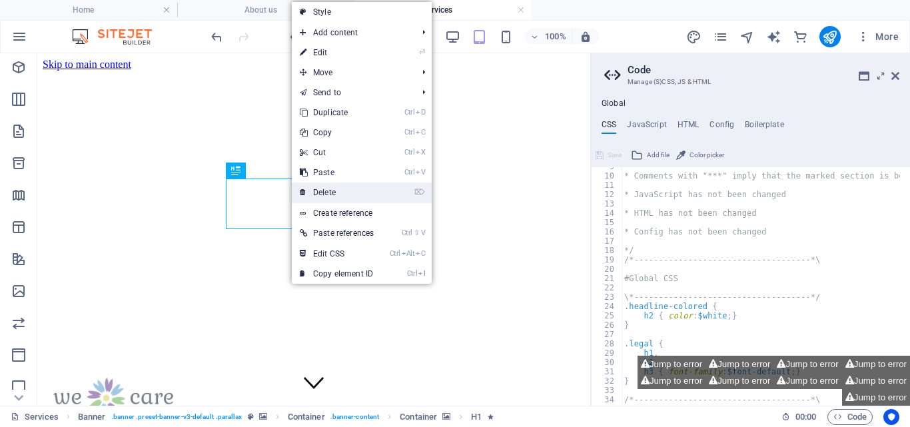
click at [327, 192] on link "⌦ Delete" at bounding box center [337, 192] width 90 height 20
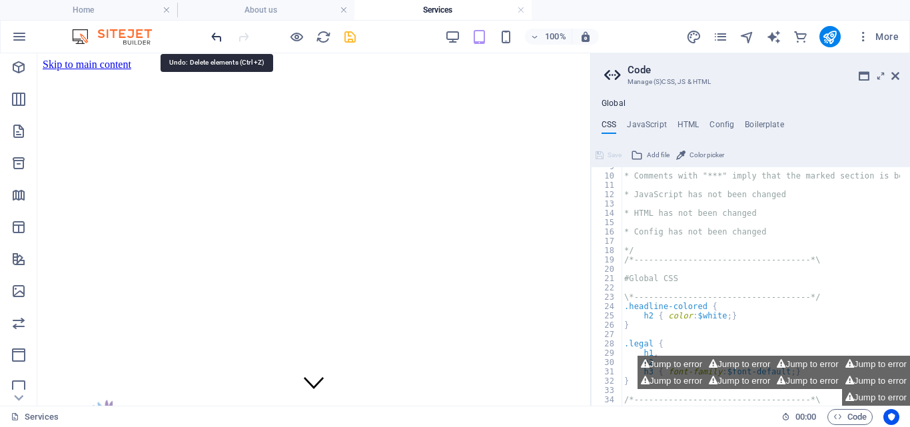
click at [217, 36] on icon "undo" at bounding box center [216, 36] width 15 height 15
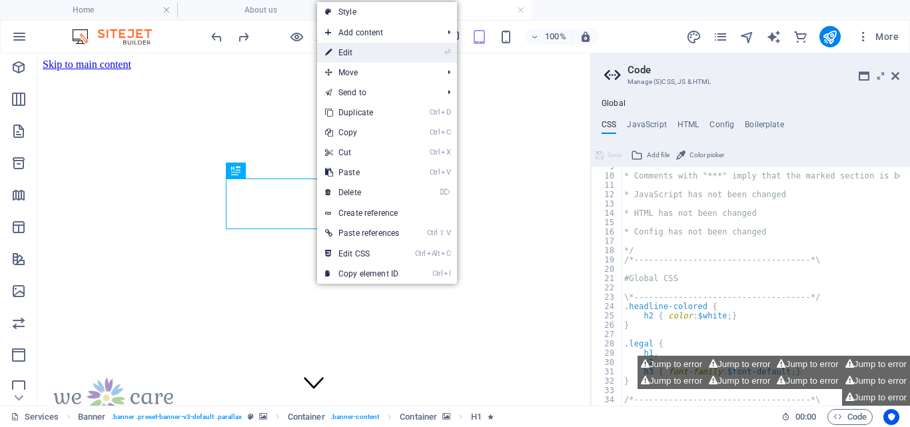
click at [344, 53] on link "⏎ Edit" at bounding box center [362, 53] width 90 height 20
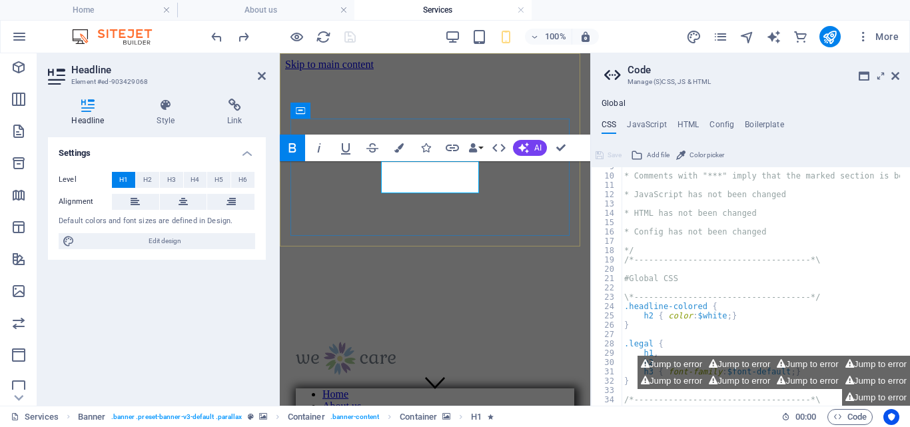
scroll to position [80, 0]
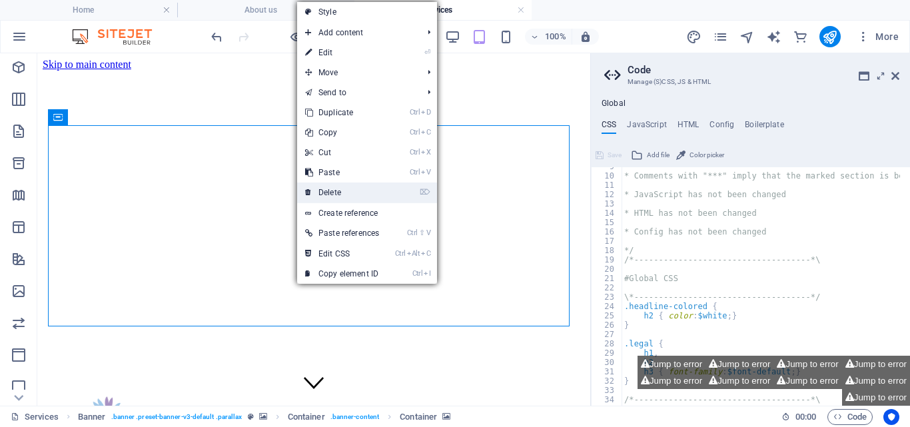
click at [331, 192] on link "⌦ Delete" at bounding box center [342, 192] width 90 height 20
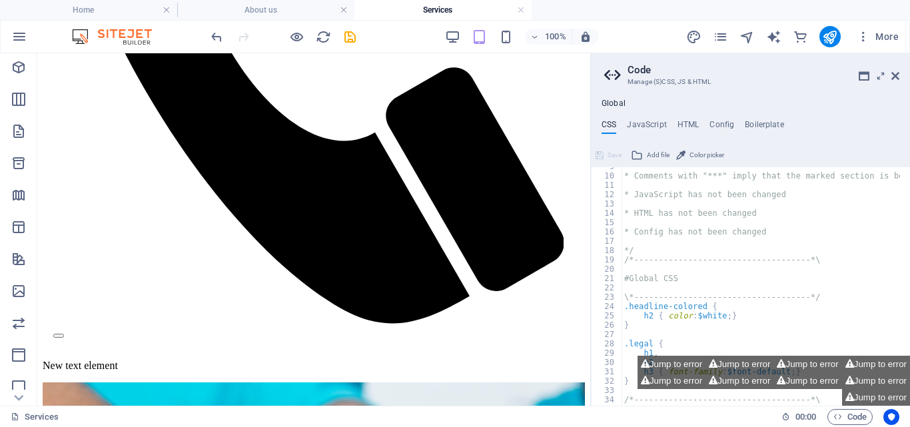
scroll to position [0, 0]
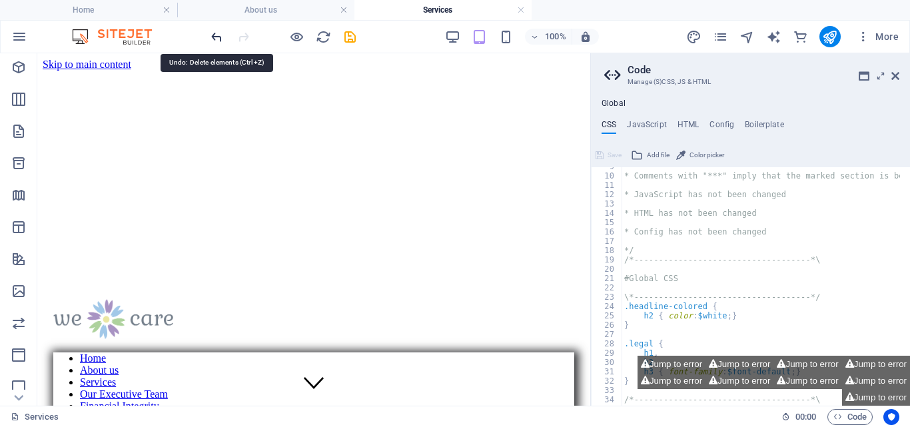
click at [215, 33] on icon "undo" at bounding box center [216, 36] width 15 height 15
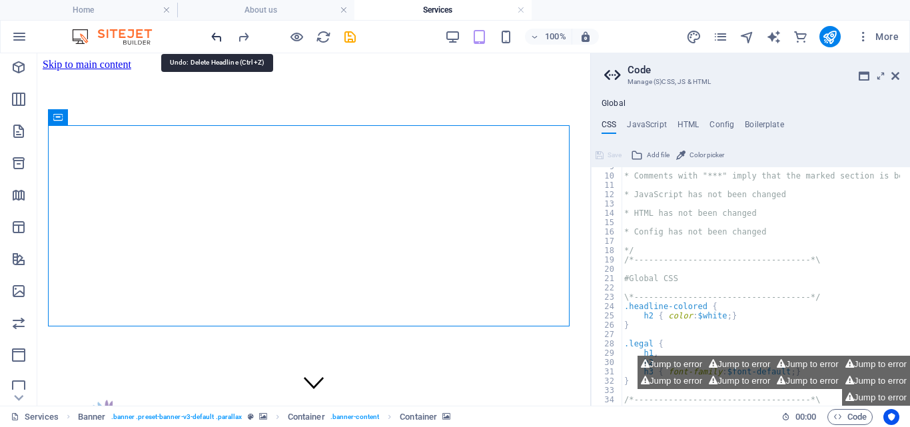
click at [217, 35] on icon "undo" at bounding box center [216, 36] width 15 height 15
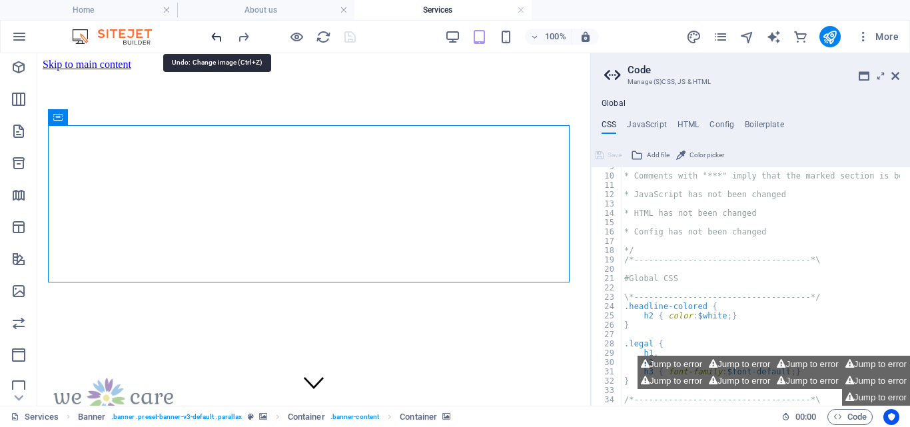
click at [217, 35] on icon "undo" at bounding box center [216, 36] width 15 height 15
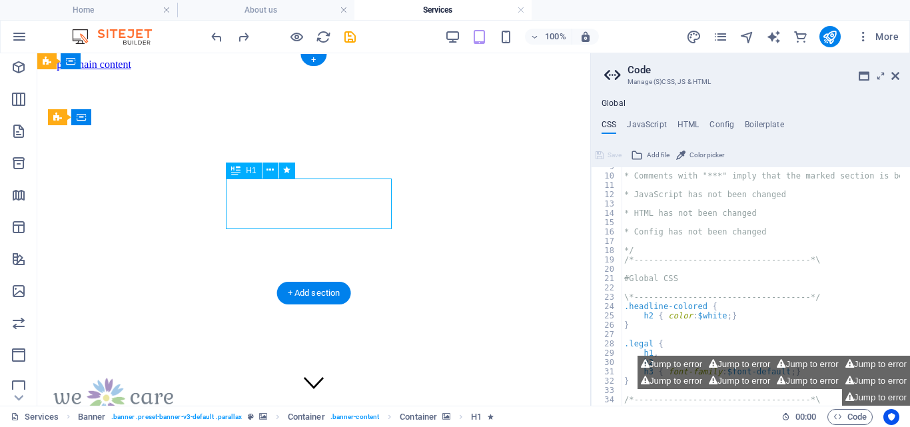
drag, startPoint x: 274, startPoint y: 196, endPoint x: 309, endPoint y: 193, distance: 35.4
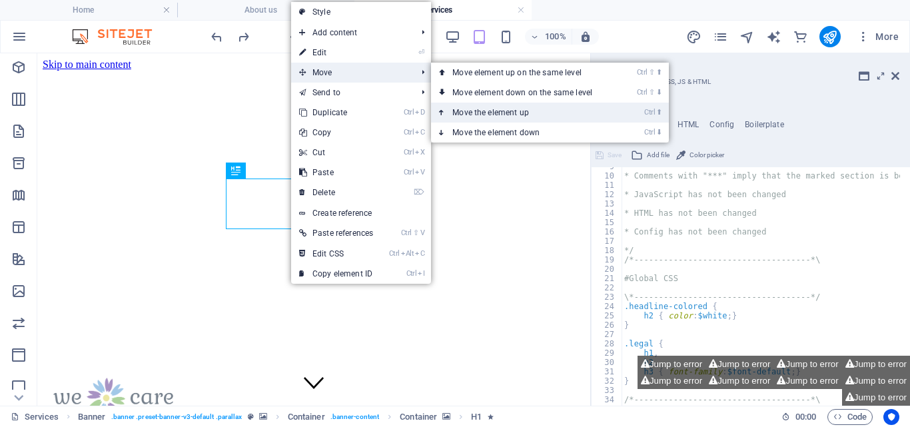
click at [515, 109] on link "Ctrl ⬆ Move the element up" at bounding box center [525, 113] width 188 height 20
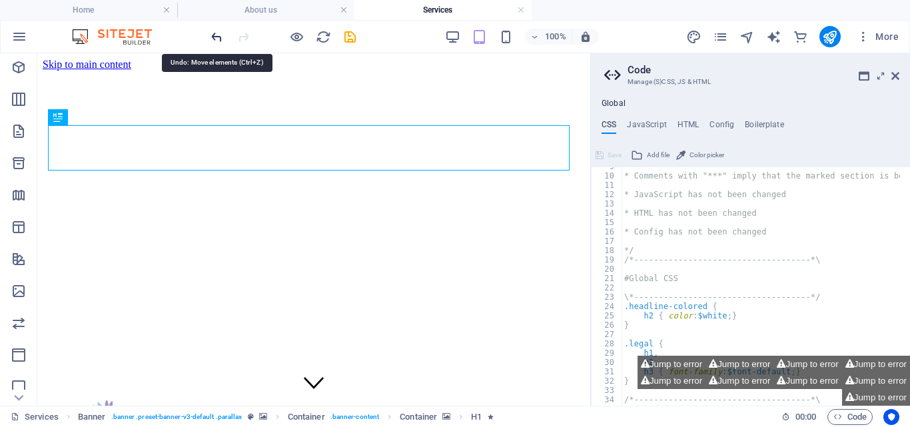
click at [219, 32] on icon "undo" at bounding box center [216, 36] width 15 height 15
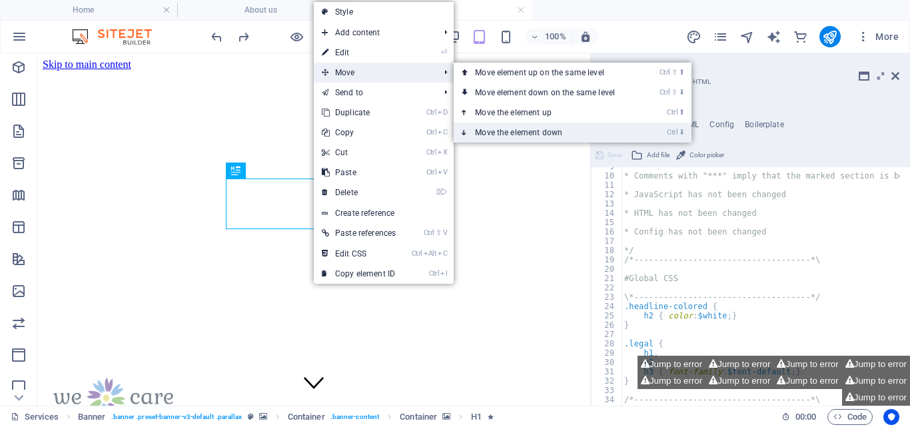
click at [495, 129] on link "Ctrl ⬇ Move the element down" at bounding box center [547, 133] width 188 height 20
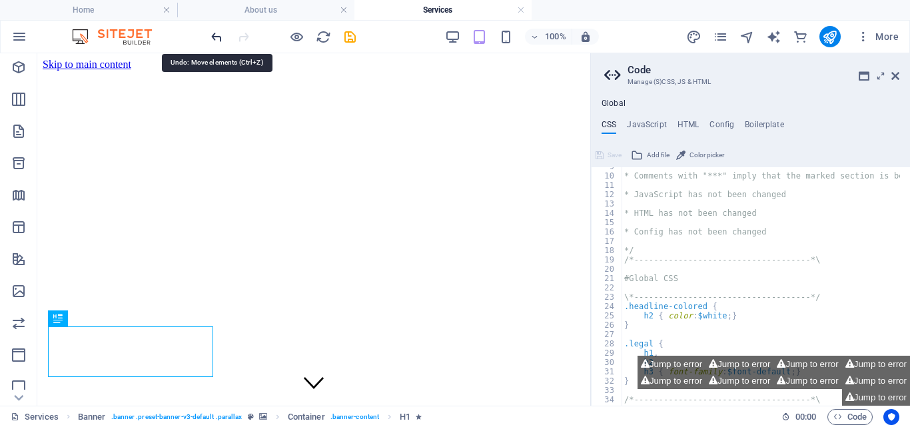
click at [216, 35] on icon "undo" at bounding box center [216, 36] width 15 height 15
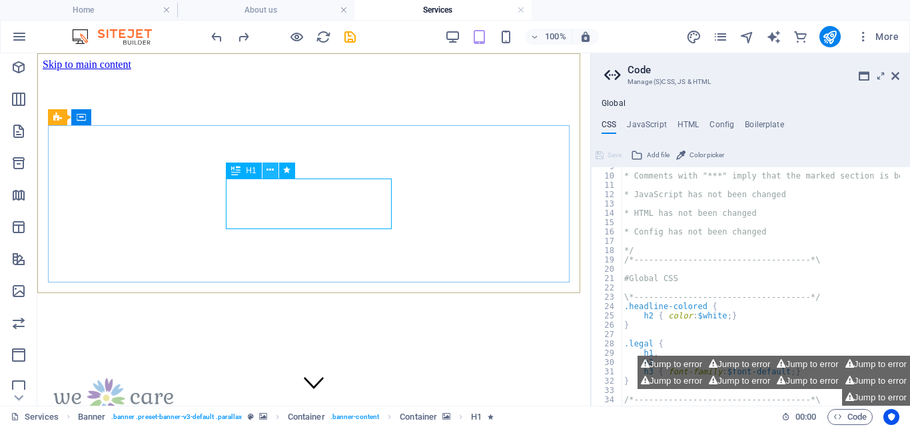
click at [270, 166] on icon at bounding box center [269, 170] width 7 height 14
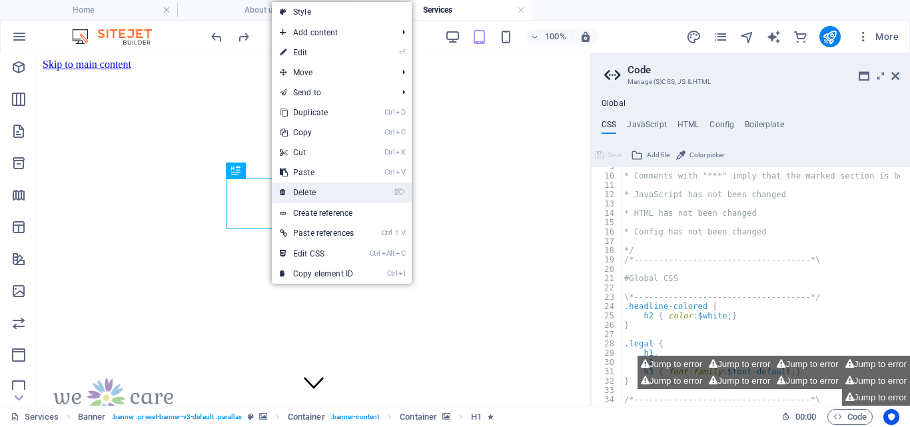
click at [308, 188] on link "⌦ Delete" at bounding box center [317, 192] width 90 height 20
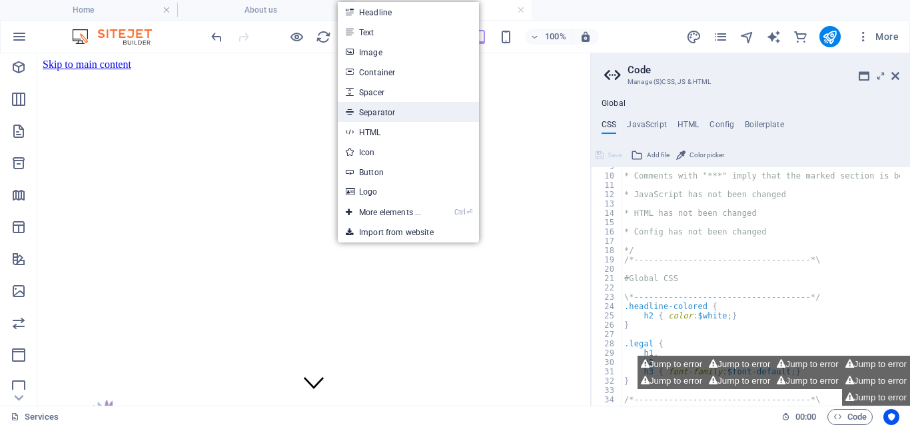
click at [378, 111] on link "Separator" at bounding box center [408, 112] width 141 height 20
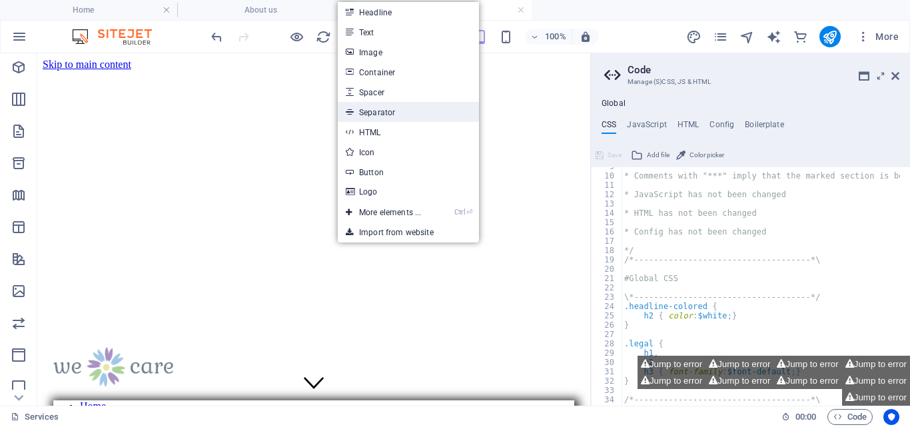
select select "%"
select select "px"
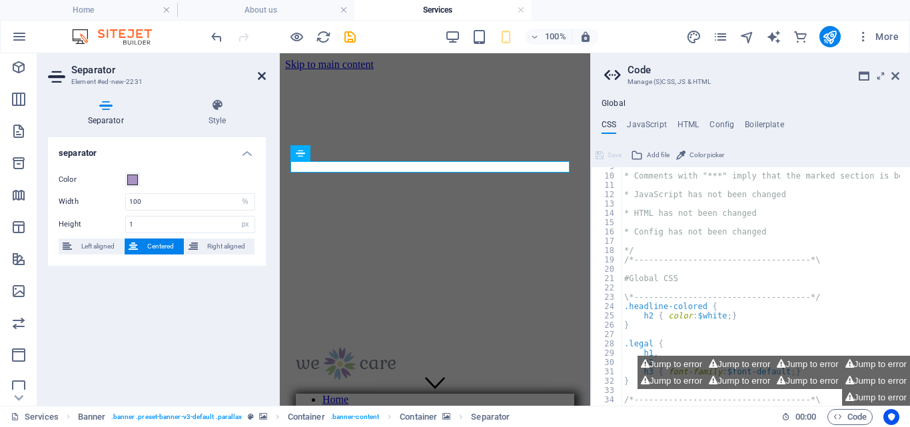
drag, startPoint x: 260, startPoint y: 73, endPoint x: 222, endPoint y: 20, distance: 64.5
click at [260, 73] on icon at bounding box center [262, 76] width 8 height 11
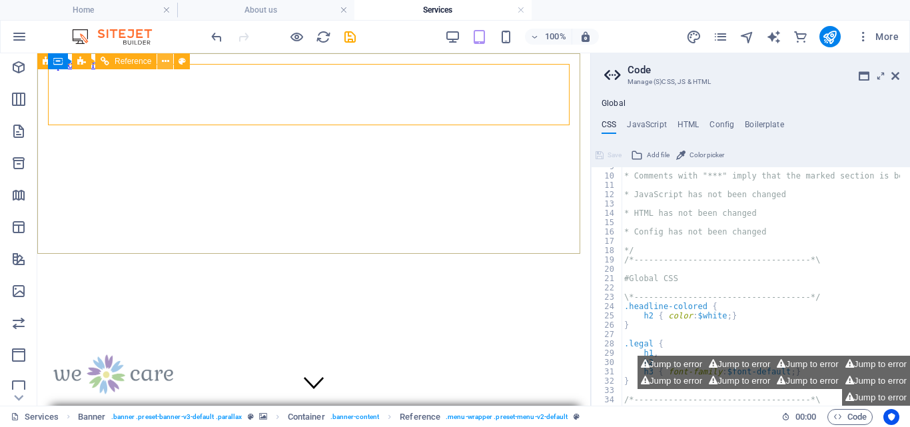
click at [163, 59] on icon at bounding box center [165, 62] width 7 height 14
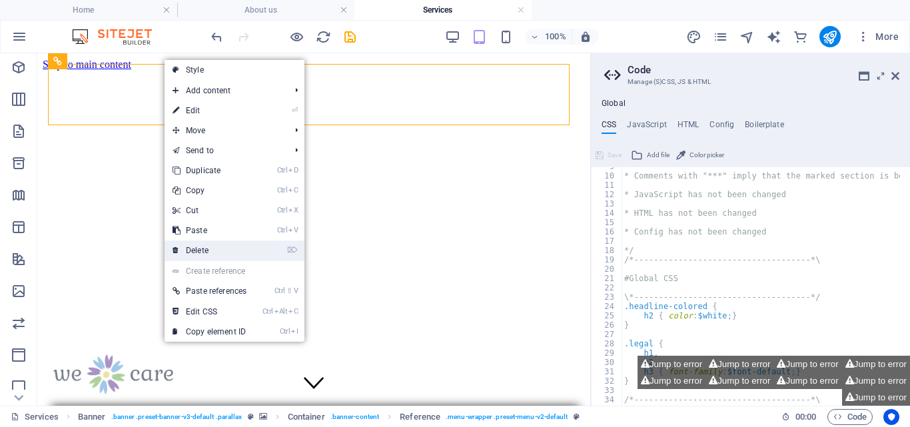
click at [198, 248] on link "⌦ Delete" at bounding box center [209, 250] width 90 height 20
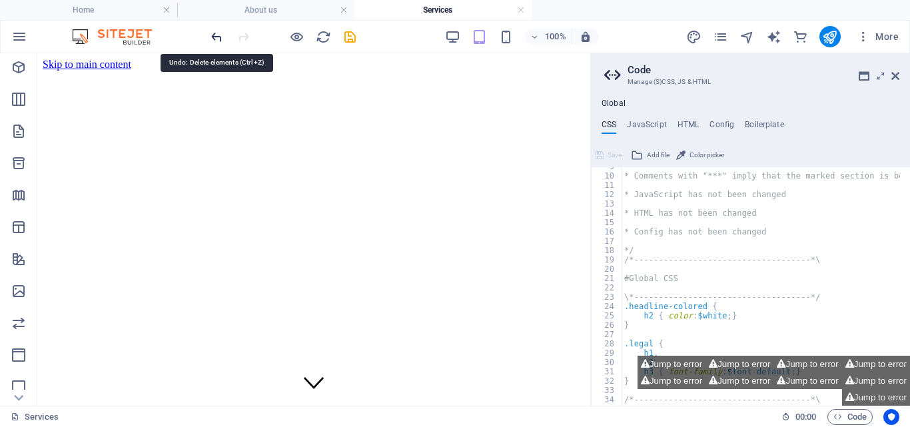
click at [215, 34] on icon "undo" at bounding box center [216, 36] width 15 height 15
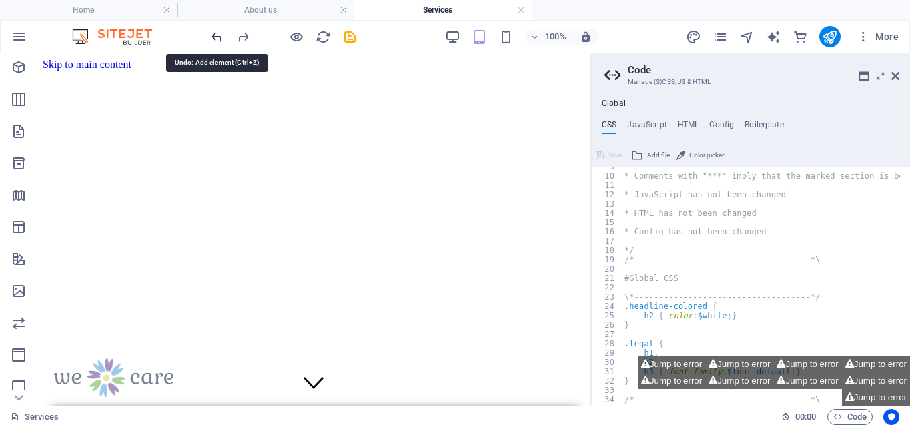
click at [219, 36] on icon "undo" at bounding box center [216, 36] width 15 height 15
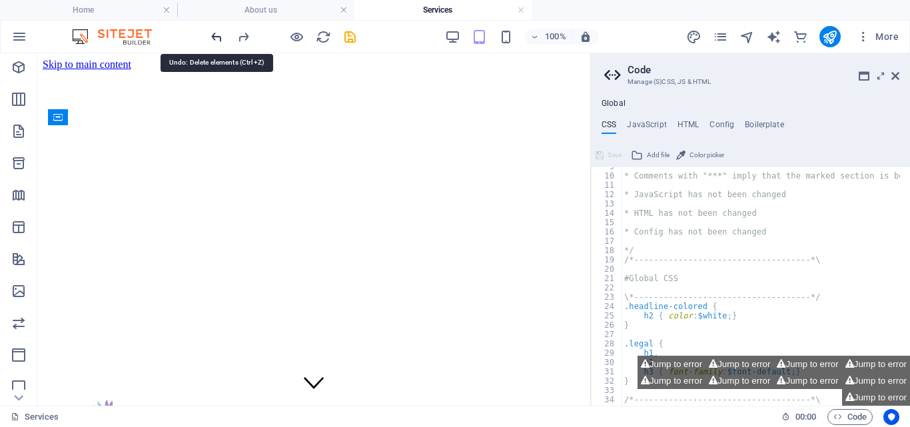
click at [216, 33] on icon "undo" at bounding box center [216, 36] width 15 height 15
click at [242, 38] on icon "redo" at bounding box center [243, 36] width 15 height 15
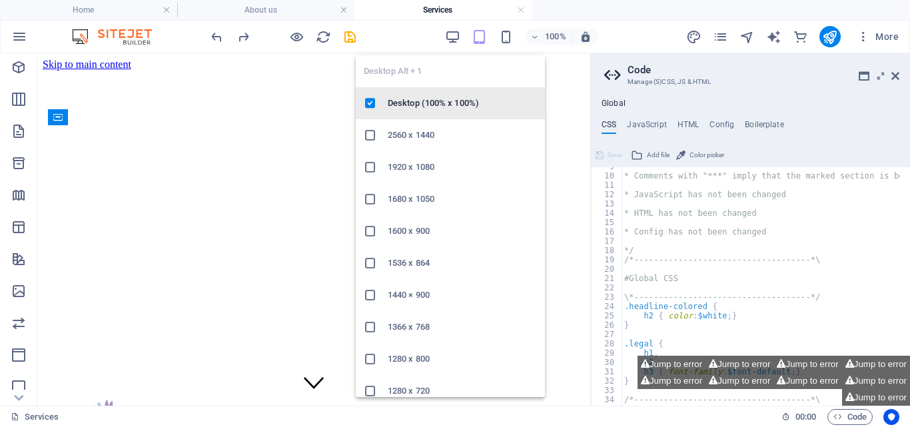
drag, startPoint x: 393, startPoint y: 98, endPoint x: 356, endPoint y: 45, distance: 64.5
click at [393, 99] on h6 "Desktop (100% x 100%)" at bounding box center [462, 103] width 149 height 16
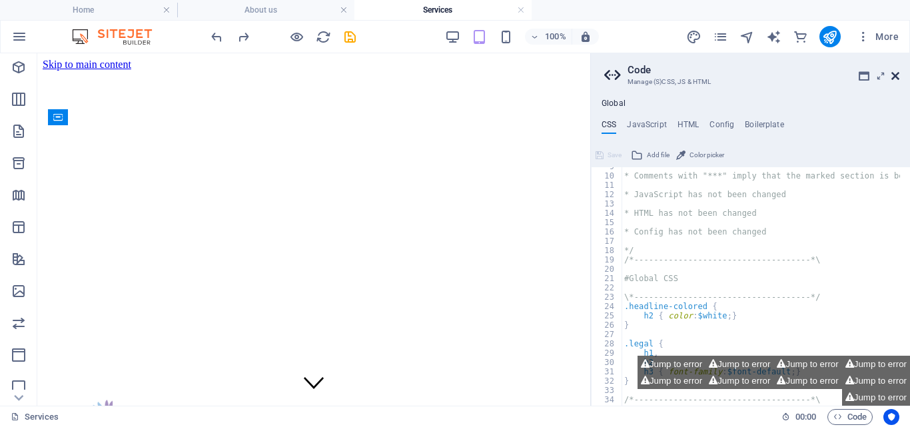
click at [894, 75] on icon at bounding box center [895, 76] width 8 height 11
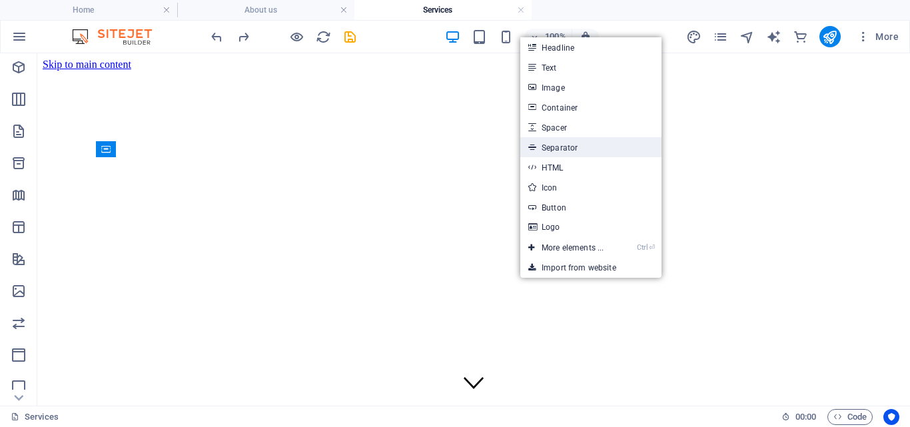
click at [563, 148] on link "Separator" at bounding box center [590, 147] width 141 height 20
select select "%"
select select "px"
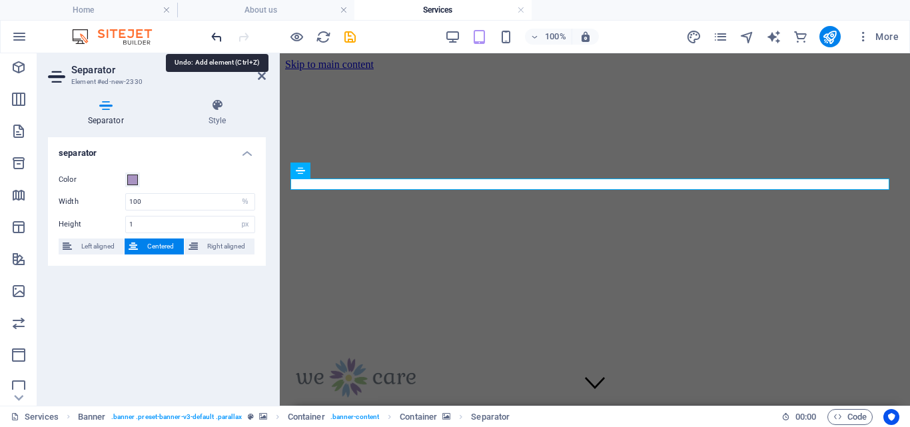
click at [215, 38] on icon "undo" at bounding box center [216, 36] width 15 height 15
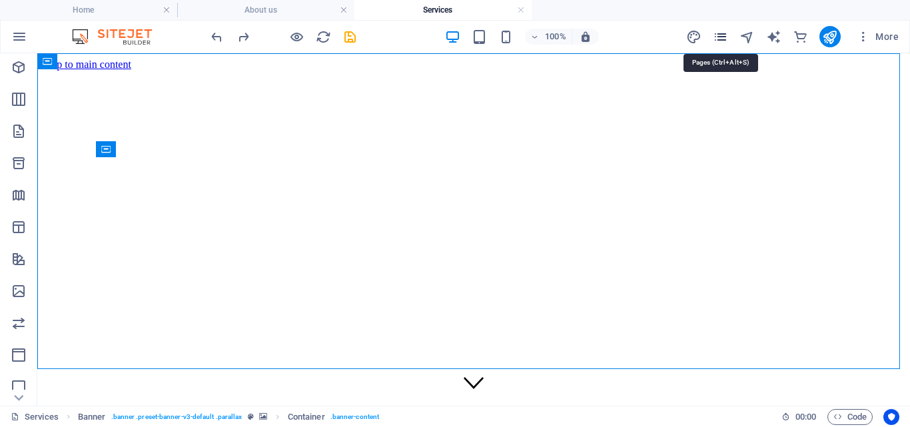
click at [716, 37] on icon "pages" at bounding box center [719, 36] width 15 height 15
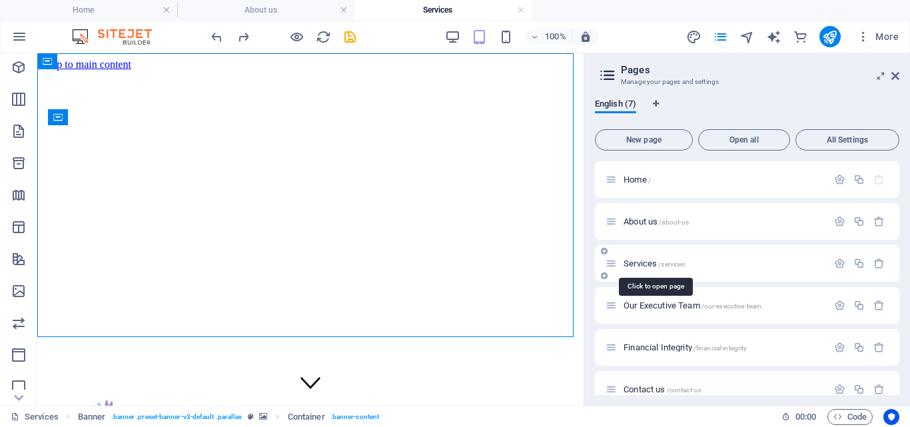
click at [641, 260] on span "Services /services" at bounding box center [653, 263] width 61 height 10
click at [638, 262] on span "Services /services" at bounding box center [653, 263] width 61 height 10
click at [644, 259] on span "Services /services" at bounding box center [653, 263] width 61 height 10
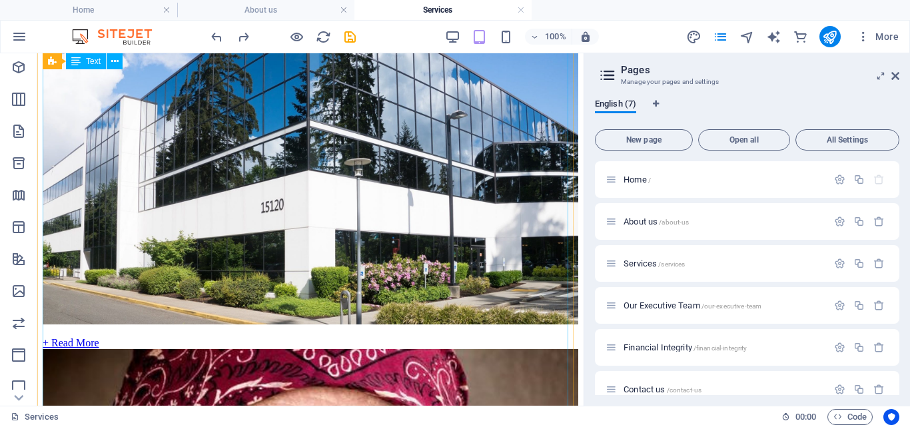
scroll to position [900, 0]
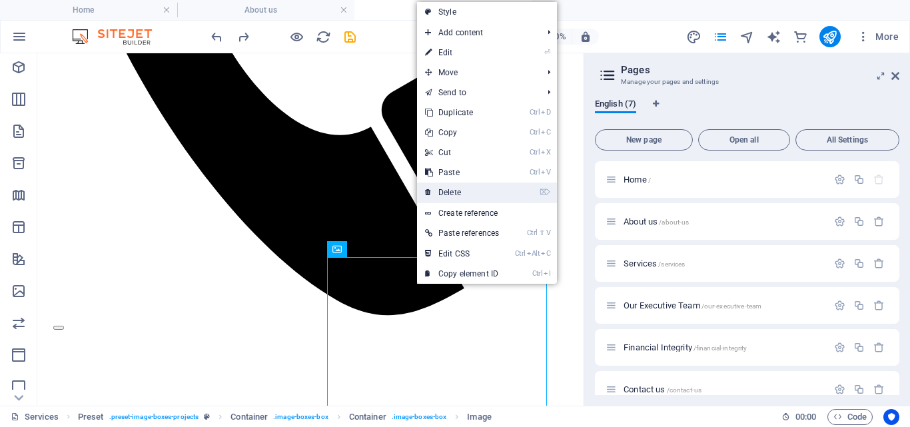
click at [454, 190] on link "⌦ Delete" at bounding box center [462, 192] width 90 height 20
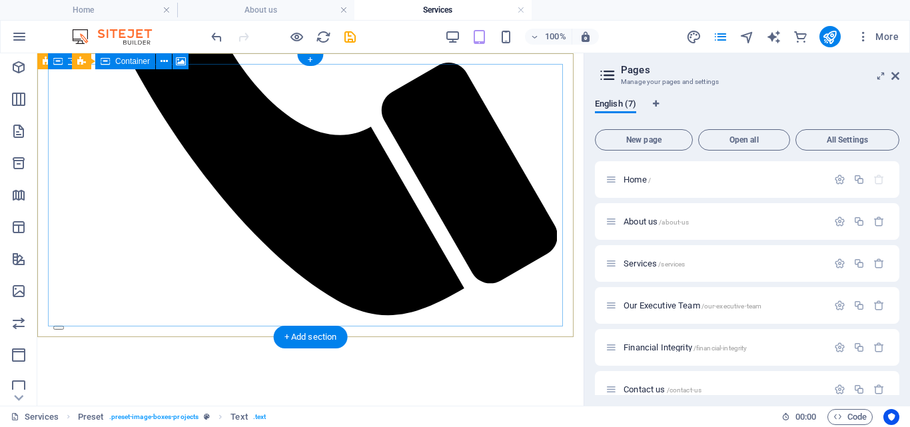
scroll to position [0, 0]
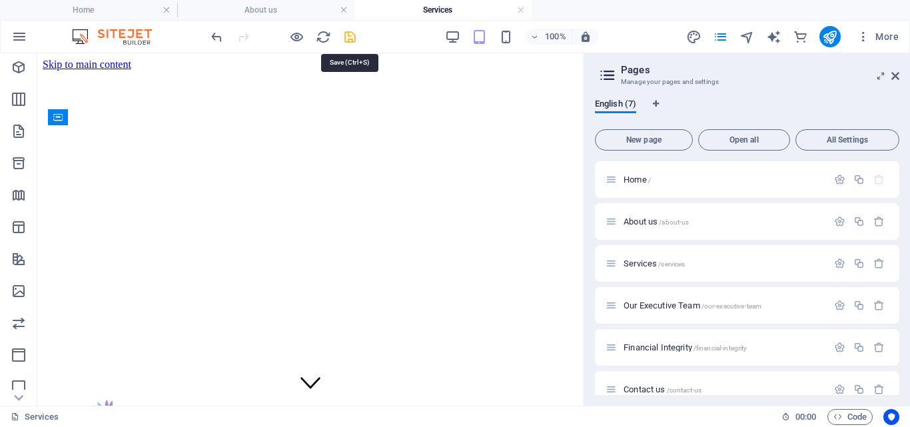
click at [352, 29] on icon "save" at bounding box center [349, 36] width 15 height 15
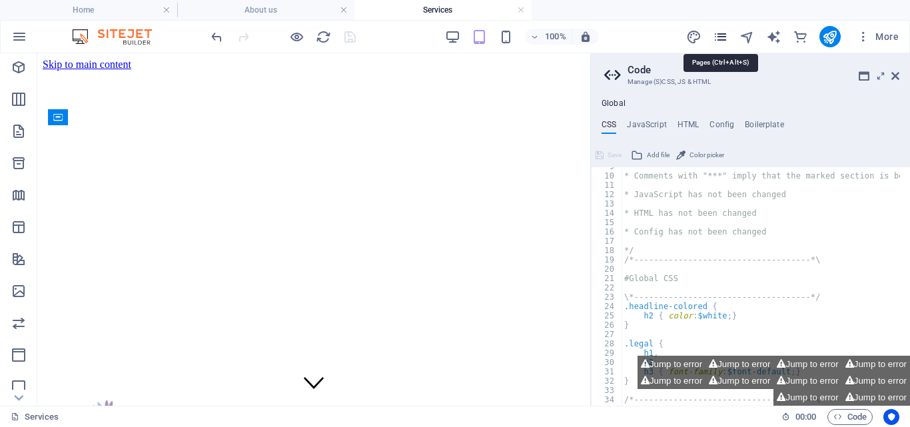
click at [717, 38] on icon "pages" at bounding box center [719, 36] width 15 height 15
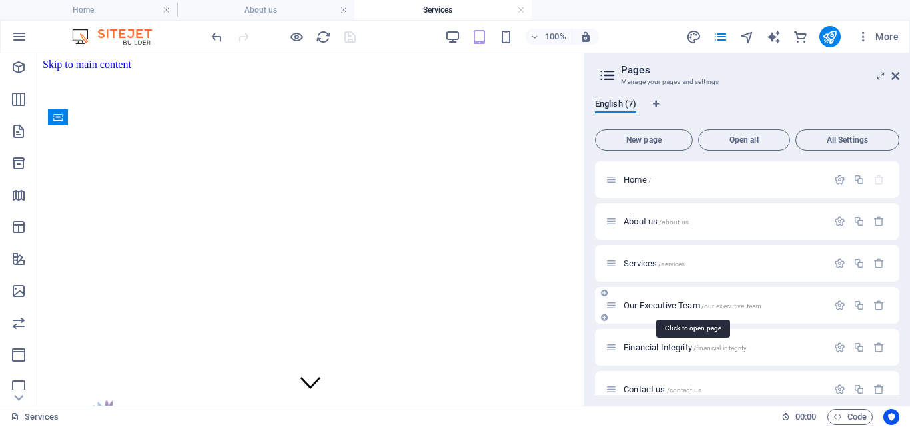
click at [638, 302] on span "Our Executive Team /our-executive-team" at bounding box center [692, 305] width 138 height 10
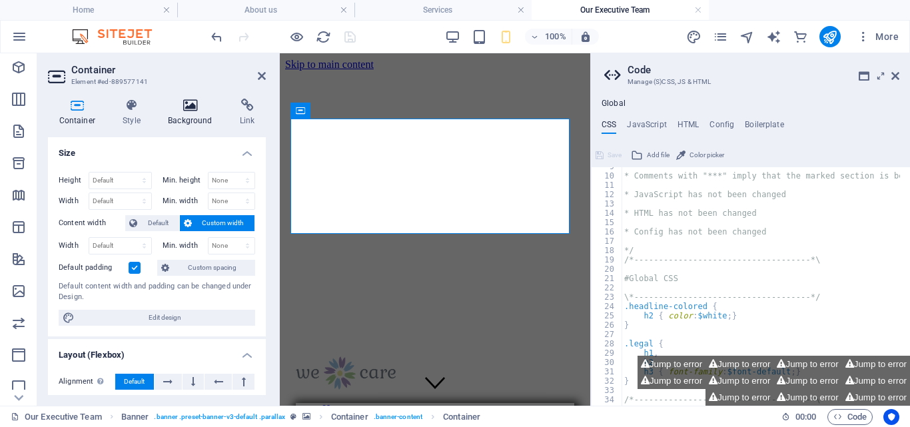
click at [194, 112] on h4 "Background" at bounding box center [193, 113] width 72 height 28
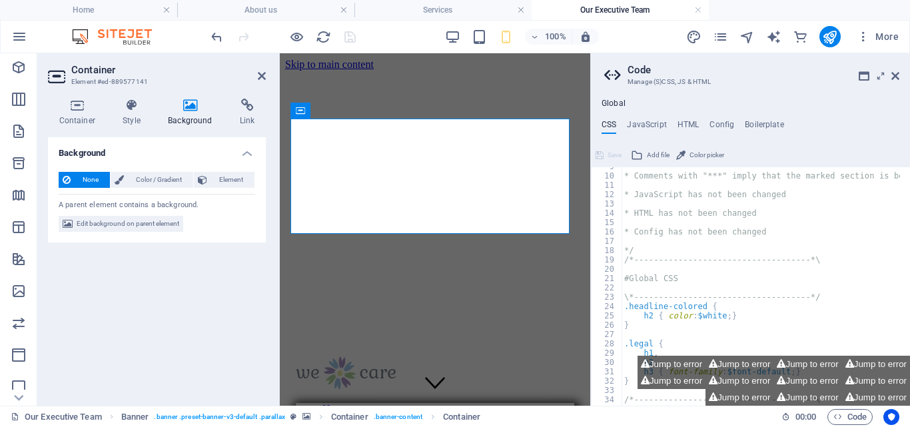
click at [183, 115] on h4 "Background" at bounding box center [193, 113] width 72 height 28
click at [182, 113] on h4 "Background" at bounding box center [193, 113] width 72 height 28
click at [184, 105] on icon at bounding box center [190, 105] width 67 height 13
click at [185, 105] on icon at bounding box center [190, 105] width 67 height 13
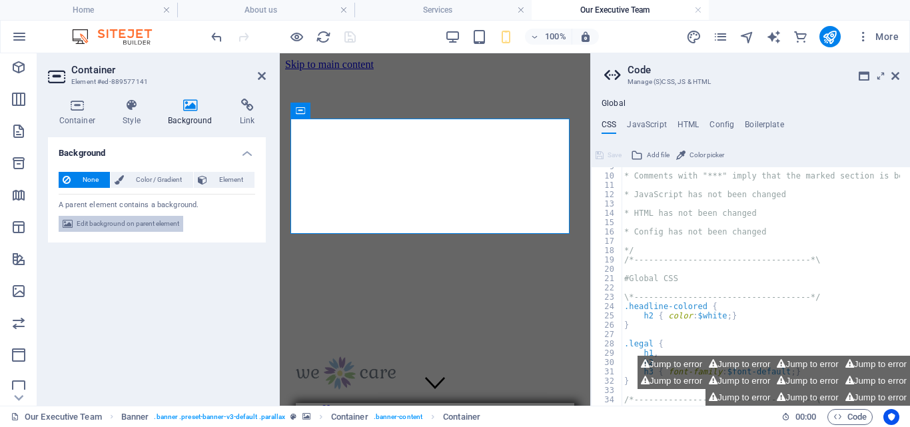
click at [123, 222] on span "Edit background on parent element" at bounding box center [128, 224] width 103 height 16
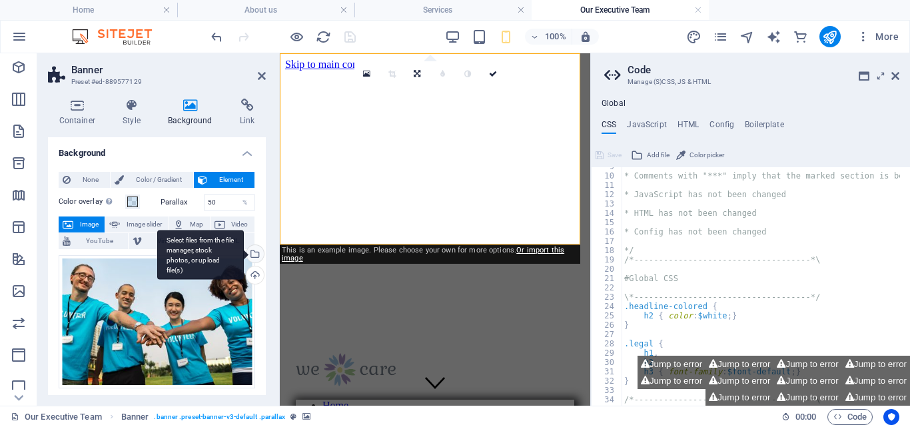
click at [251, 253] on div "Select files from the file manager, stock photos, or upload file(s)" at bounding box center [254, 255] width 20 height 20
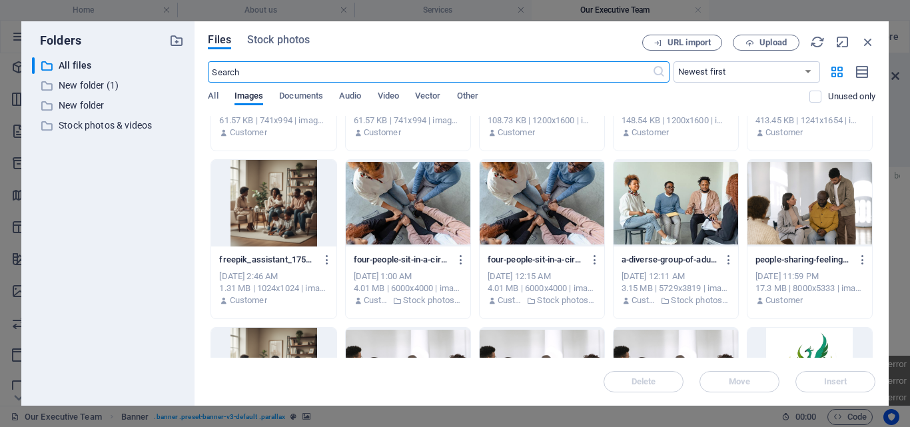
scroll to position [635, 0]
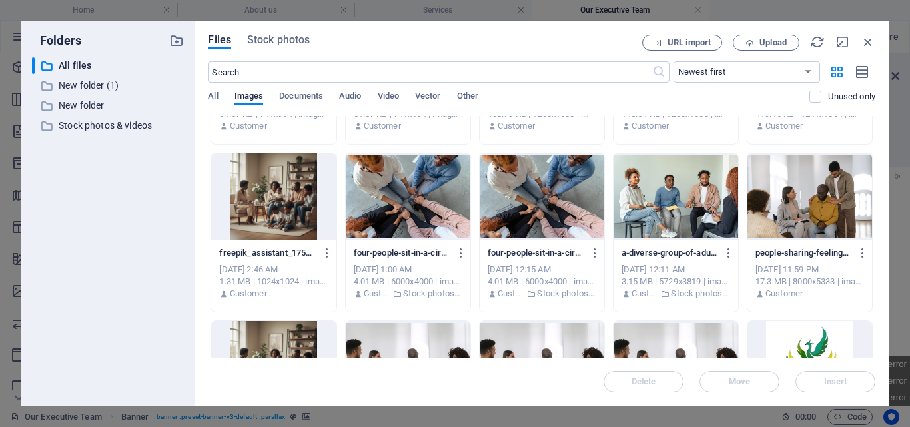
click at [662, 200] on div at bounding box center [675, 196] width 125 height 87
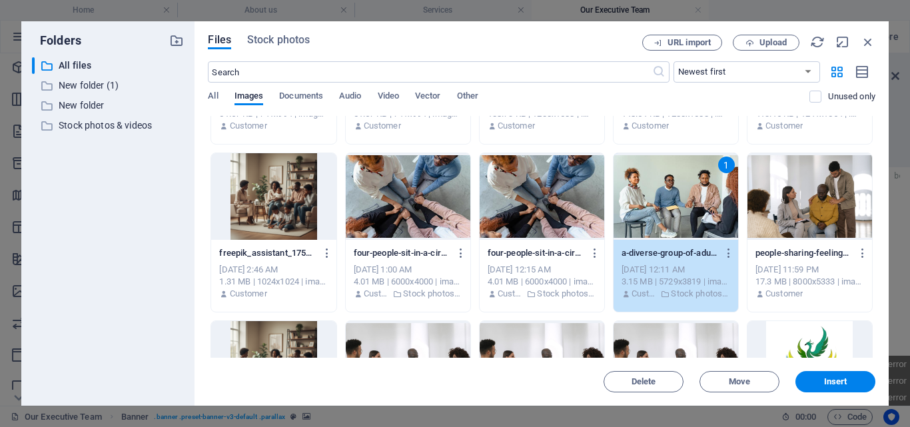
click at [806, 194] on div at bounding box center [809, 196] width 125 height 87
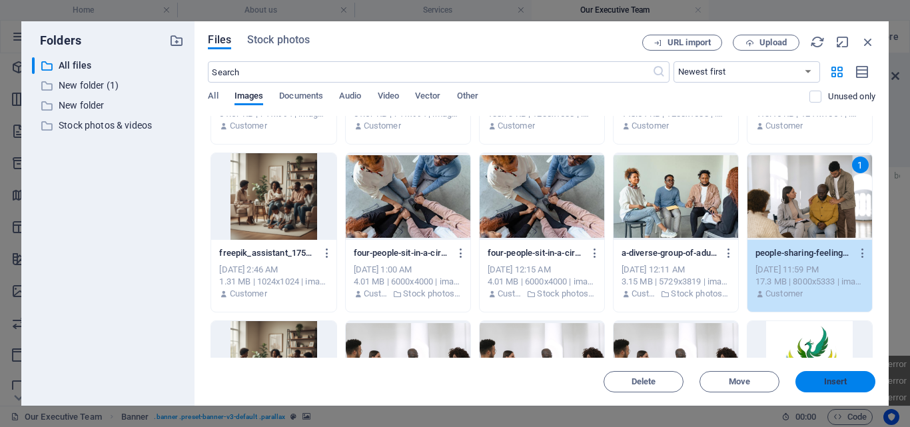
click at [858, 380] on span "Insert" at bounding box center [834, 382] width 69 height 8
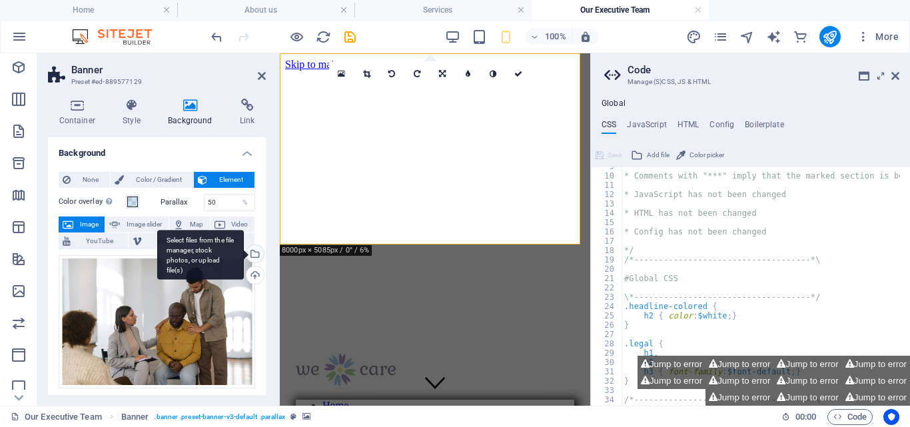
click at [252, 252] on div "Select files from the file manager, stock photos, or upload file(s)" at bounding box center [254, 255] width 20 height 20
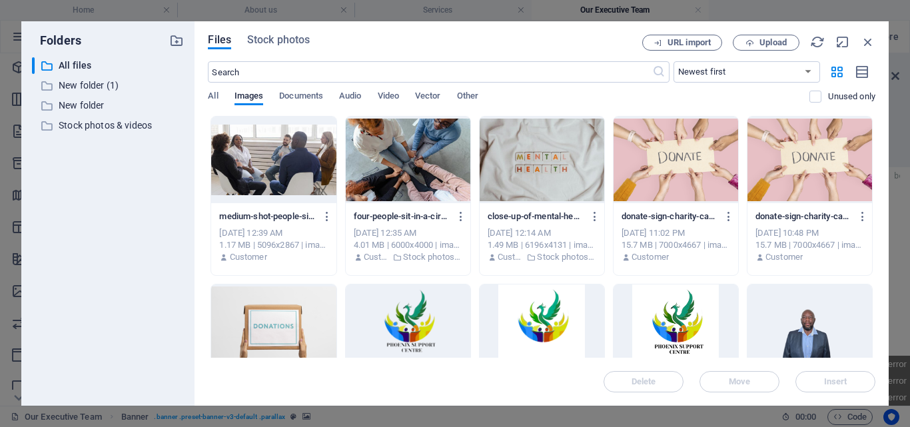
click at [280, 29] on div "Files Stock photos URL import Upload ​ Newest first Oldest first Name (A-Z) Nam…" at bounding box center [541, 213] width 694 height 384
click at [280, 39] on span "Stock photos" at bounding box center [278, 40] width 63 height 16
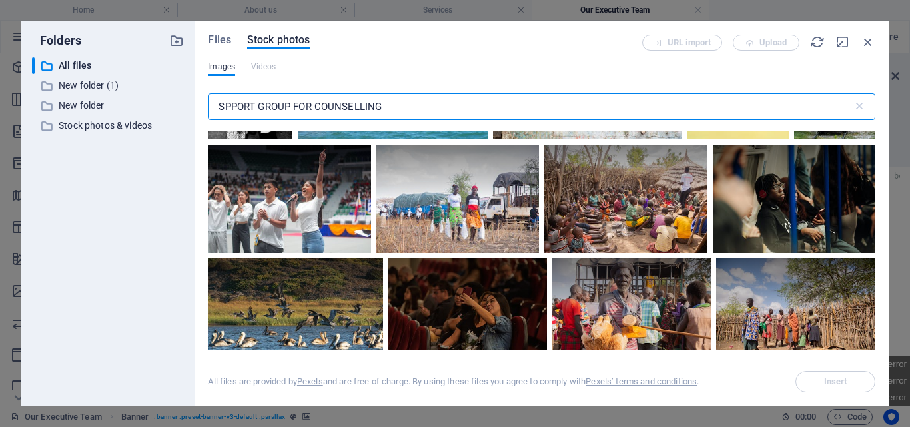
scroll to position [4408, 0]
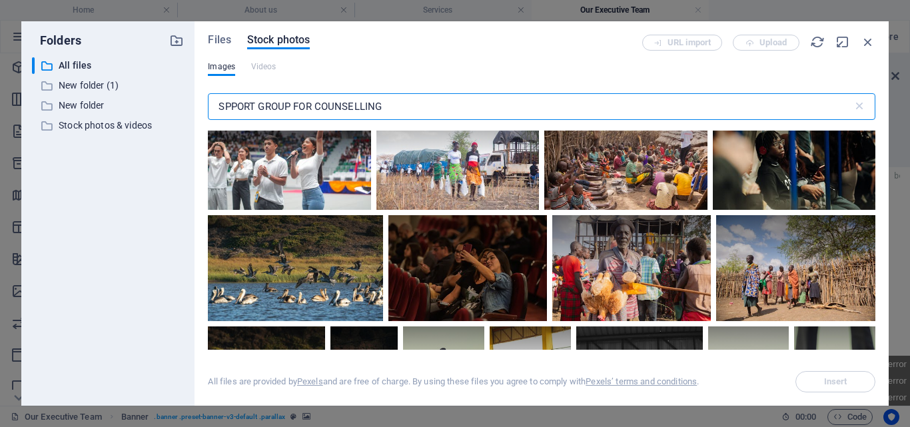
click at [401, 110] on input "SPPORT GROUP FOR COUNSELLING" at bounding box center [530, 106] width 644 height 27
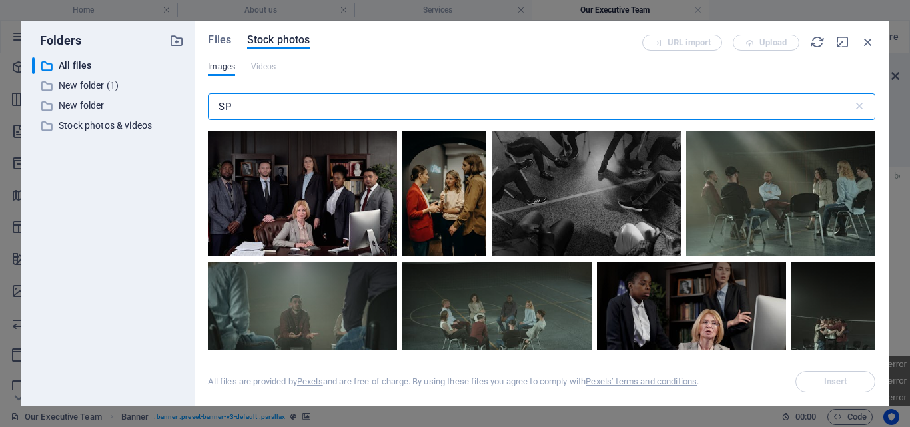
type input "S"
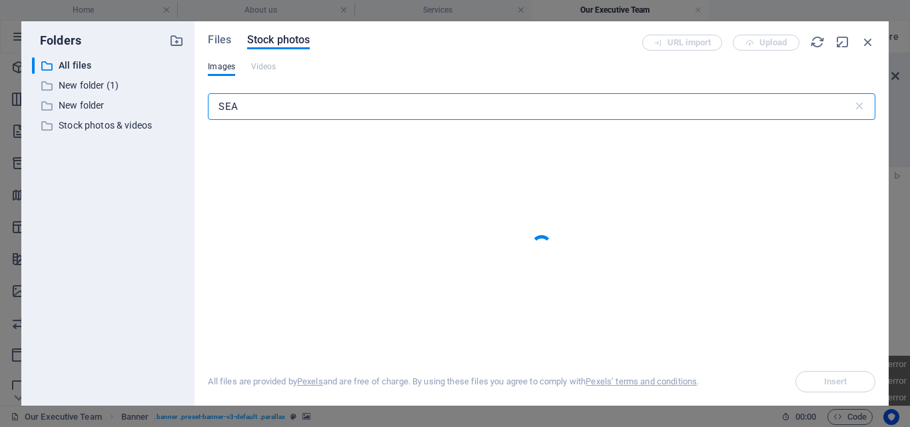
type input "SEA"
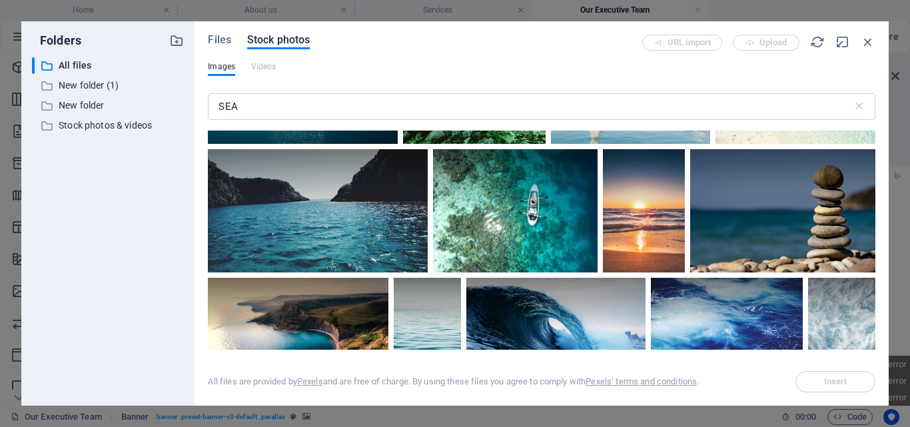
scroll to position [767, 0]
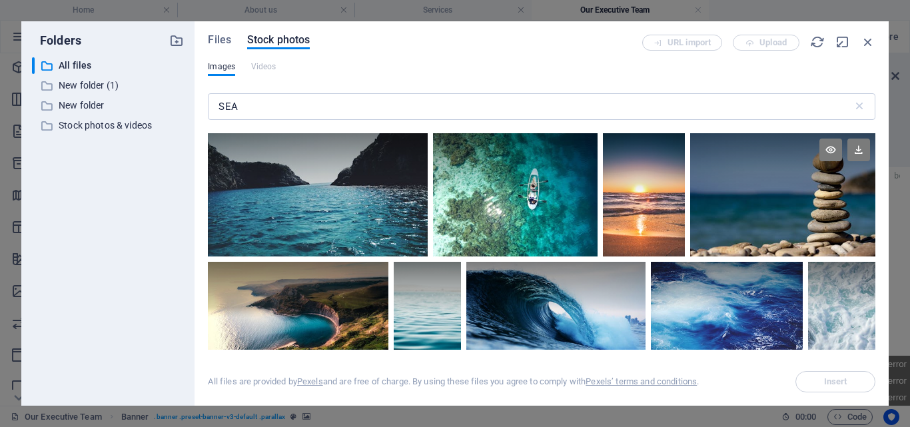
click at [806, 186] on div at bounding box center [782, 164] width 185 height 62
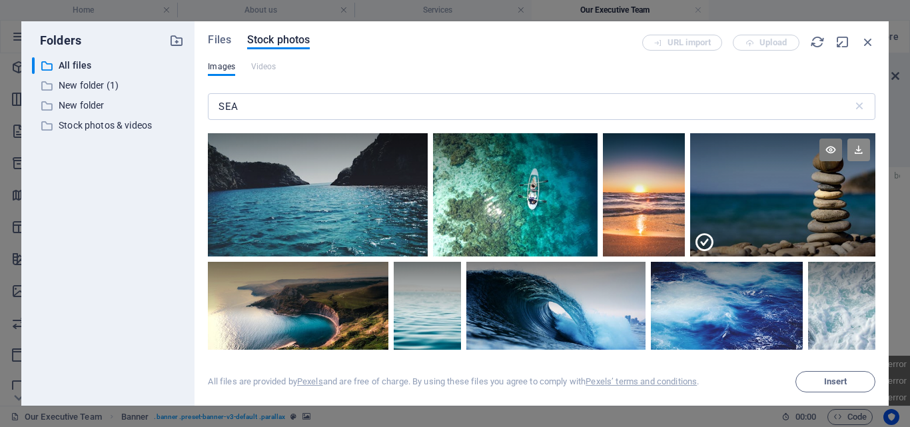
click at [854, 149] on icon at bounding box center [858, 149] width 23 height 23
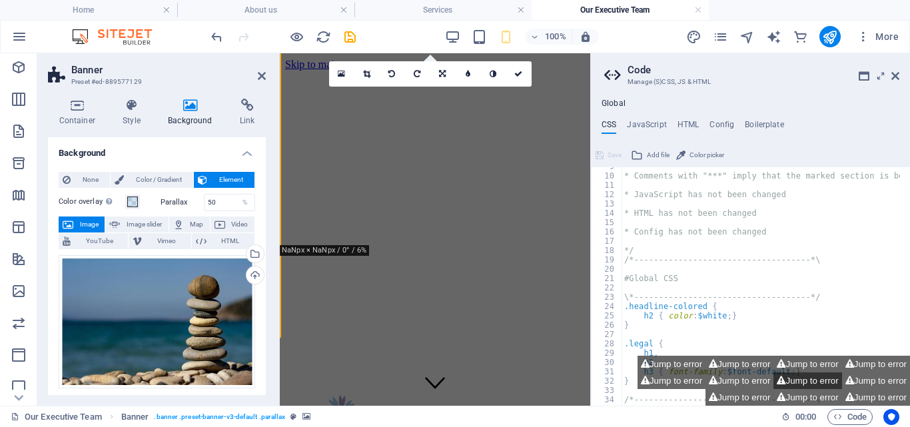
click at [838, 375] on button "Jump to error" at bounding box center [807, 380] width 68 height 17
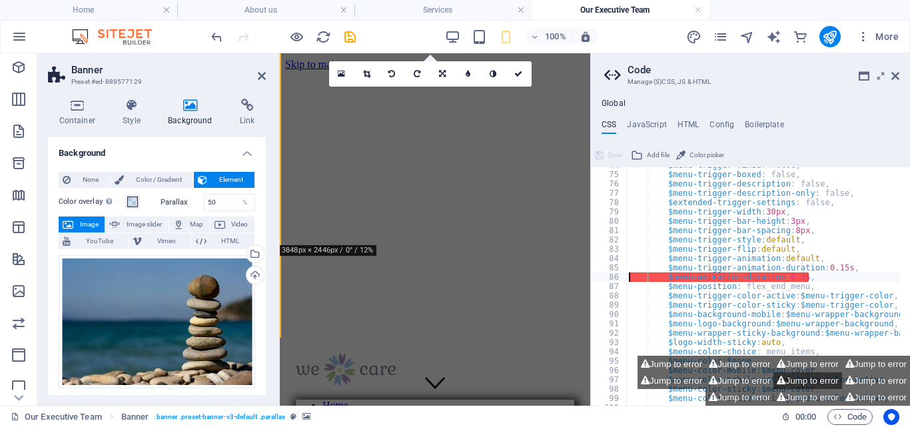
type textarea "$menu-animation-duration: 0.3s,"
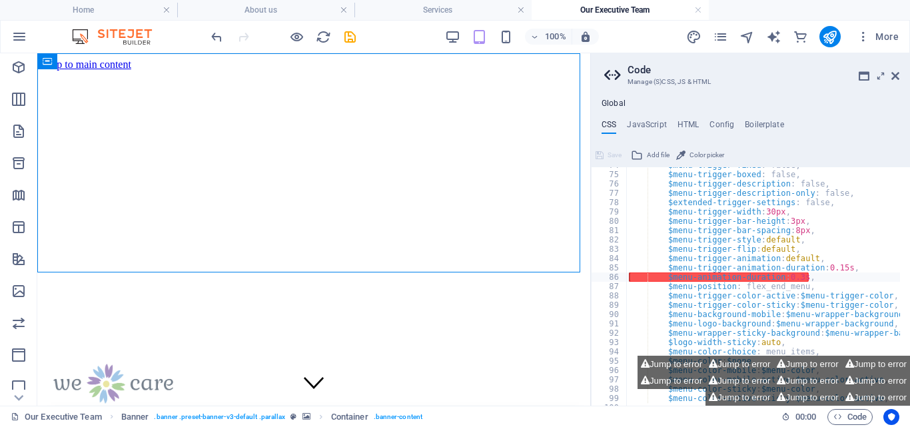
drag, startPoint x: 336, startPoint y: 140, endPoint x: 583, endPoint y: 140, distance: 247.7
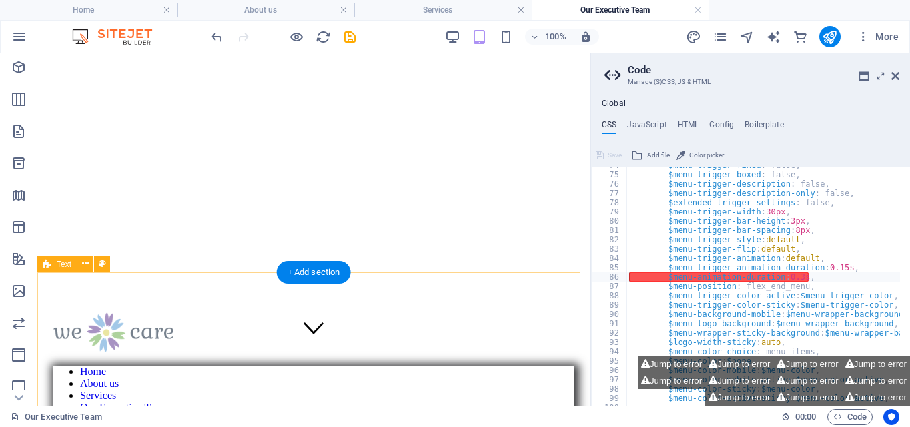
scroll to position [0, 0]
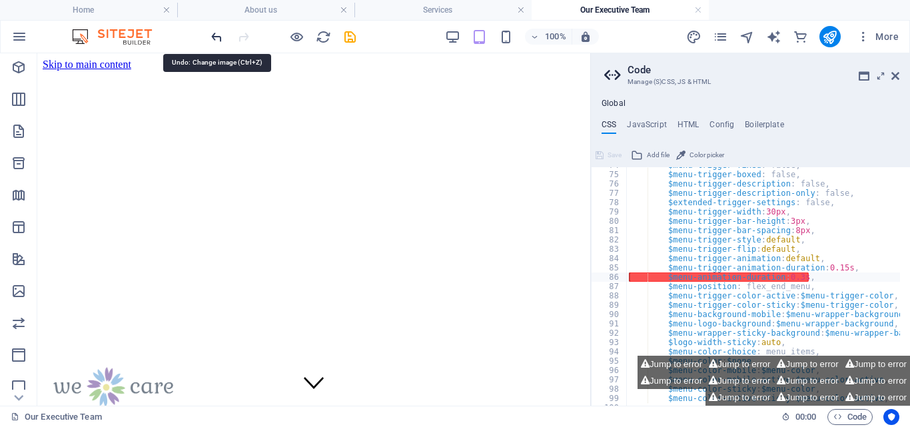
click at [215, 33] on icon "undo" at bounding box center [216, 36] width 15 height 15
click at [217, 35] on icon "undo" at bounding box center [216, 36] width 15 height 15
click at [217, 35] on div at bounding box center [282, 36] width 149 height 21
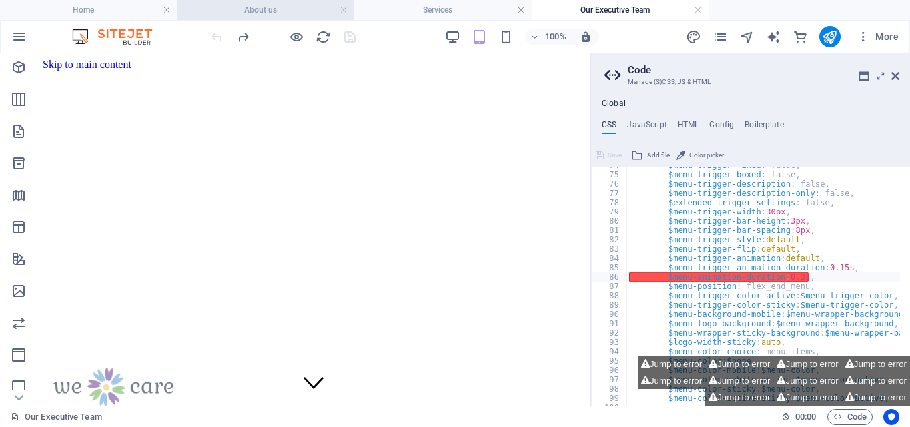
drag, startPoint x: 217, startPoint y: 35, endPoint x: 196, endPoint y: 16, distance: 28.8
click at [196, 23] on div "100% More" at bounding box center [455, 37] width 908 height 32
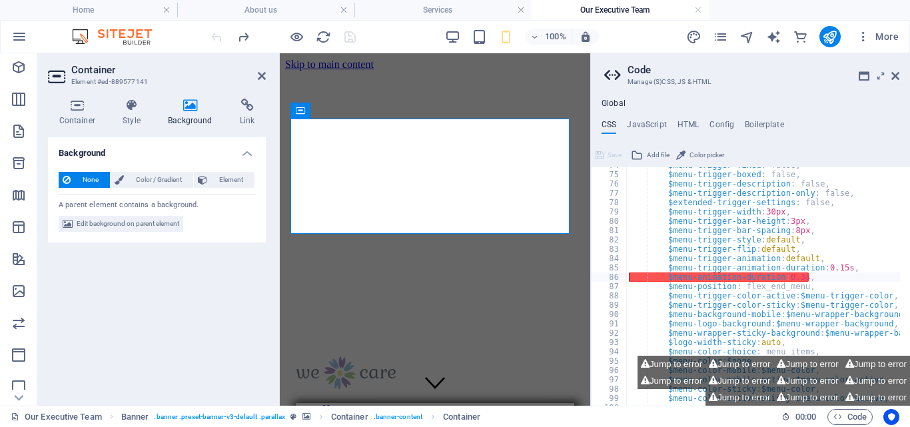
click at [196, 107] on icon at bounding box center [190, 105] width 67 height 13
click at [192, 111] on icon at bounding box center [190, 105] width 67 height 13
click at [133, 219] on span "Edit background on parent element" at bounding box center [128, 224] width 103 height 16
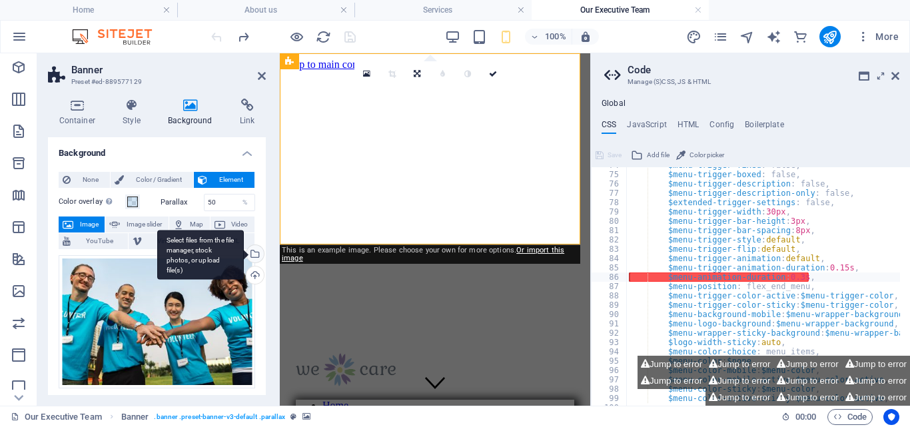
click at [254, 250] on div "Select files from the file manager, stock photos, or upload file(s)" at bounding box center [254, 255] width 20 height 20
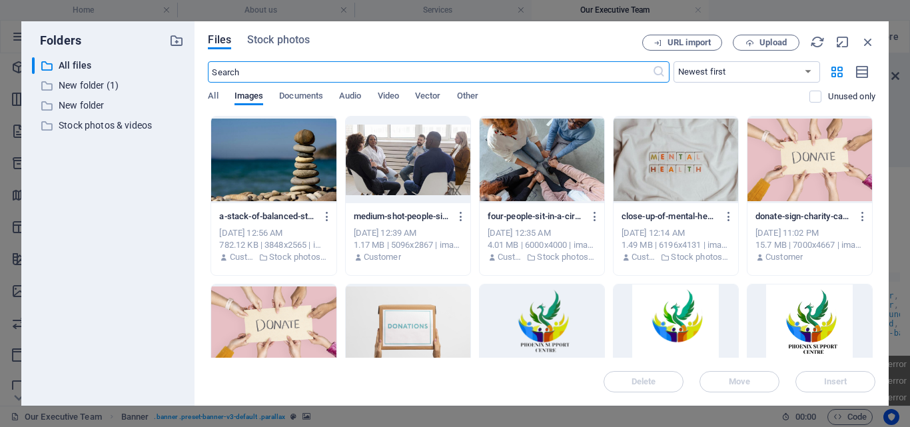
click at [268, 66] on input "text" at bounding box center [429, 71] width 443 height 21
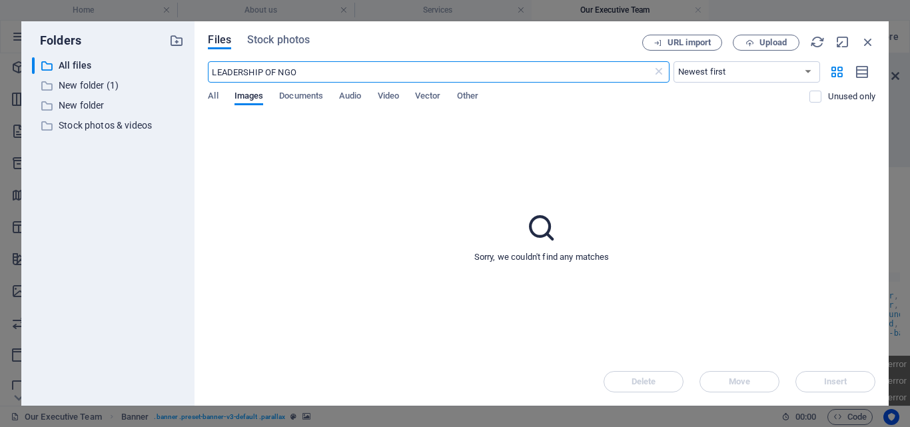
type input "LEADERSHIP OF NGO"
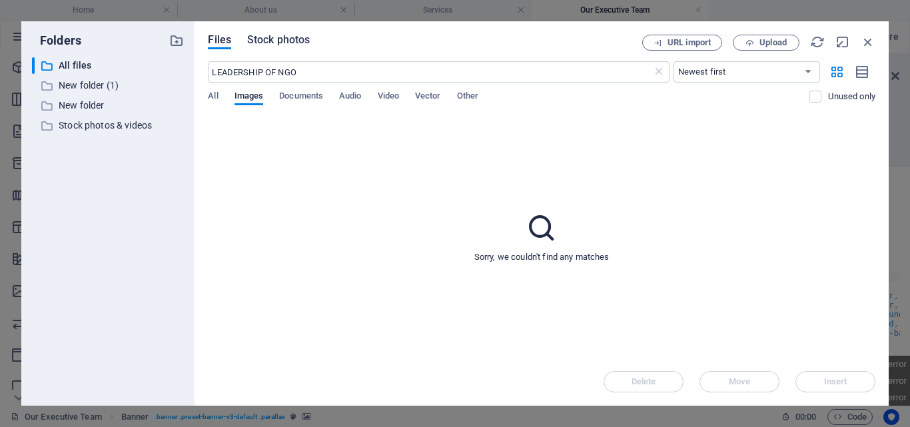
click at [280, 36] on div "Files Stock photos URL import Upload LEADERSHIP OF NGO ​ Newest first Oldest fi…" at bounding box center [541, 213] width 694 height 384
click at [302, 39] on span "Stock photos" at bounding box center [278, 40] width 63 height 16
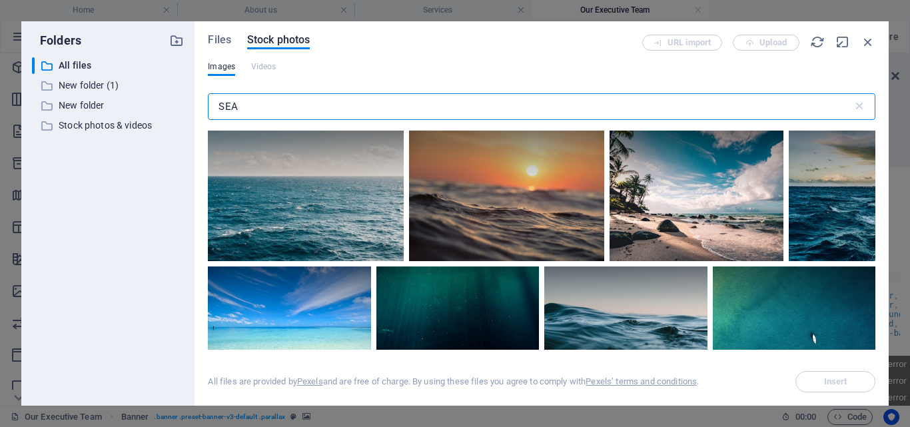
click at [245, 107] on input "SEA" at bounding box center [530, 106] width 644 height 27
type input "S"
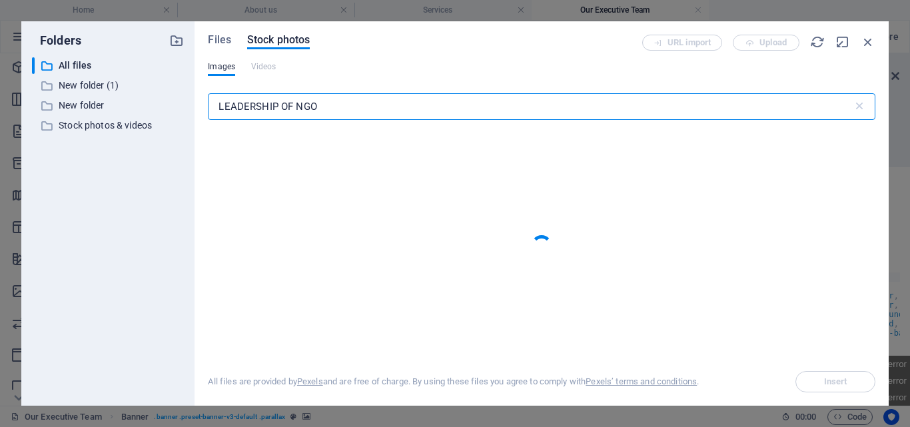
type input "LEADERSHIP OF NGO"
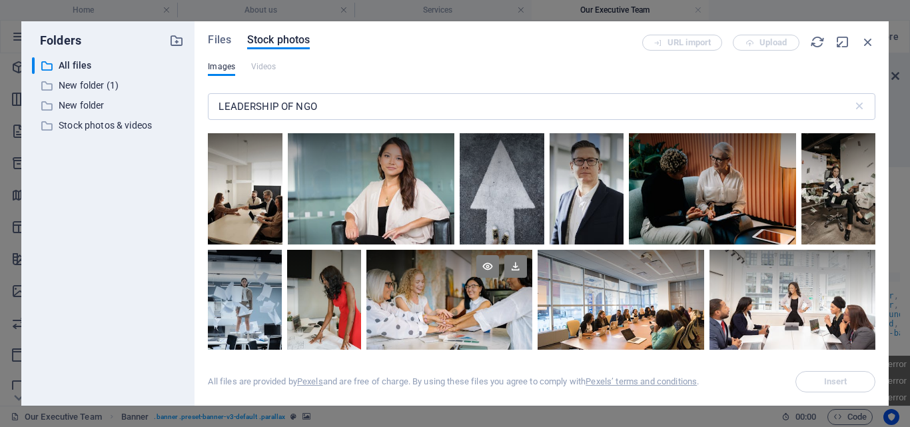
scroll to position [575, 0]
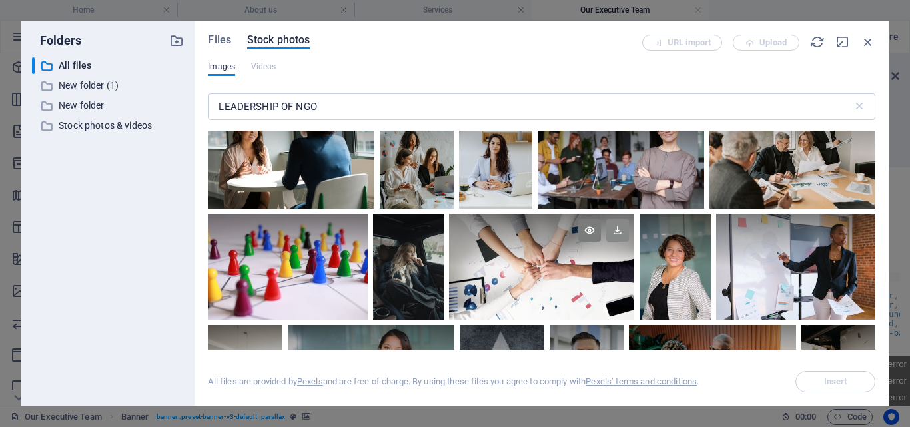
click at [629, 242] on icon at bounding box center [617, 230] width 23 height 23
drag, startPoint x: 878, startPoint y: 170, endPoint x: 878, endPoint y: 178, distance: 8.0
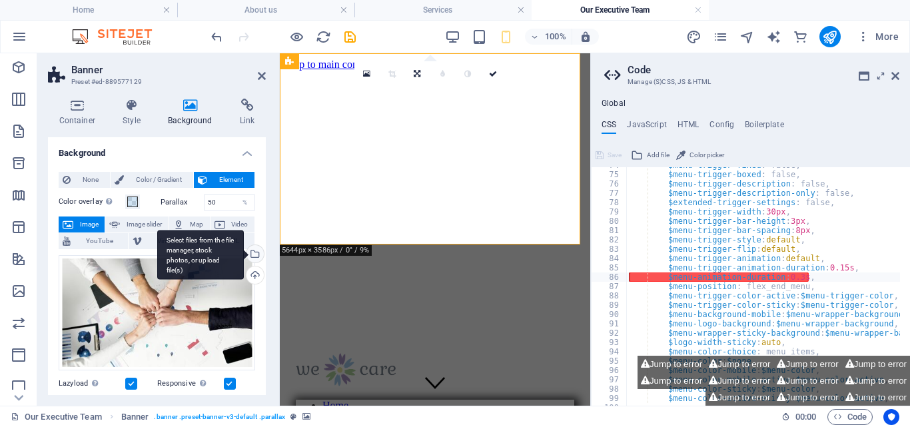
click at [256, 252] on div "Select files from the file manager, stock photos, or upload file(s)" at bounding box center [254, 255] width 20 height 20
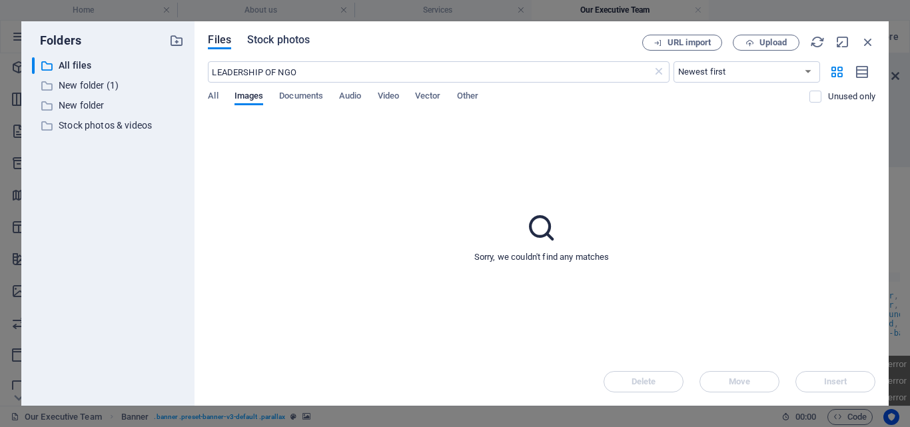
click at [290, 36] on span "Stock photos" at bounding box center [278, 40] width 63 height 16
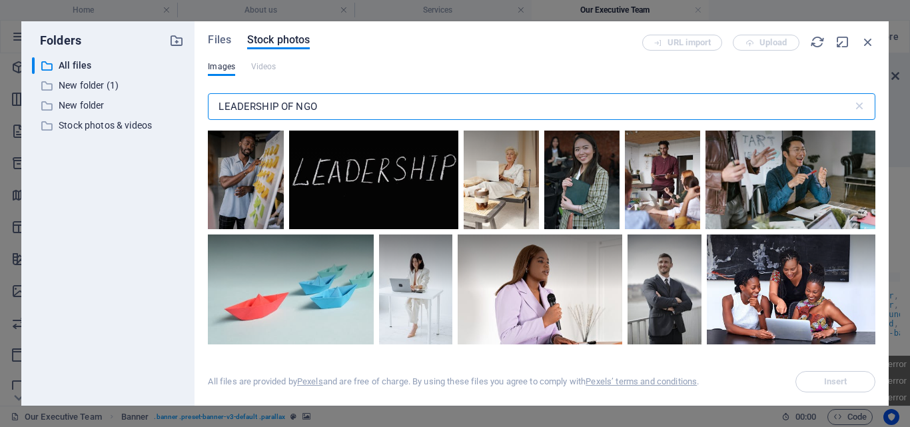
scroll to position [2109, 0]
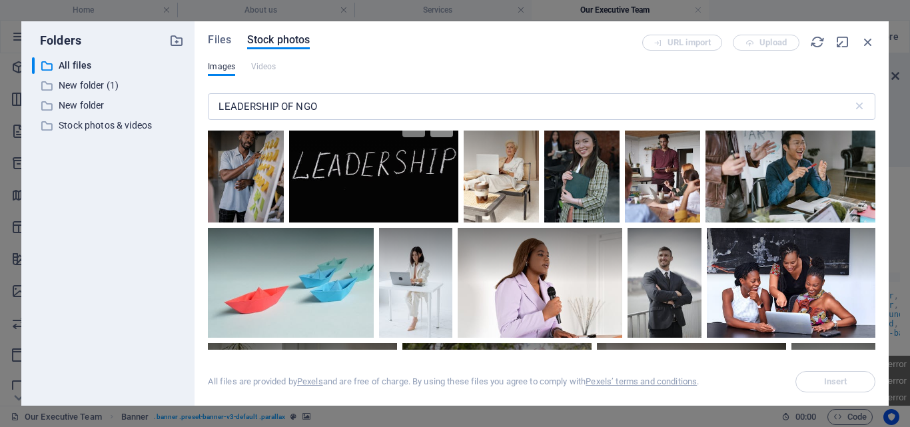
click at [453, 137] on icon at bounding box center [441, 126] width 23 height 23
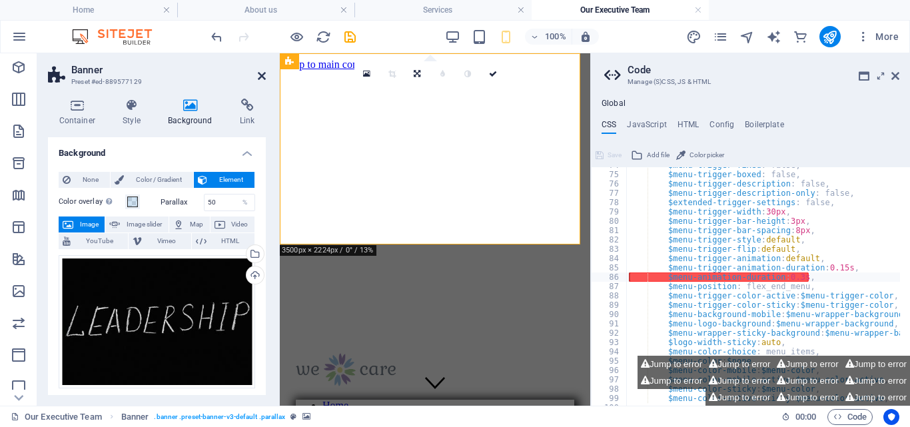
click at [258, 71] on icon at bounding box center [262, 76] width 8 height 11
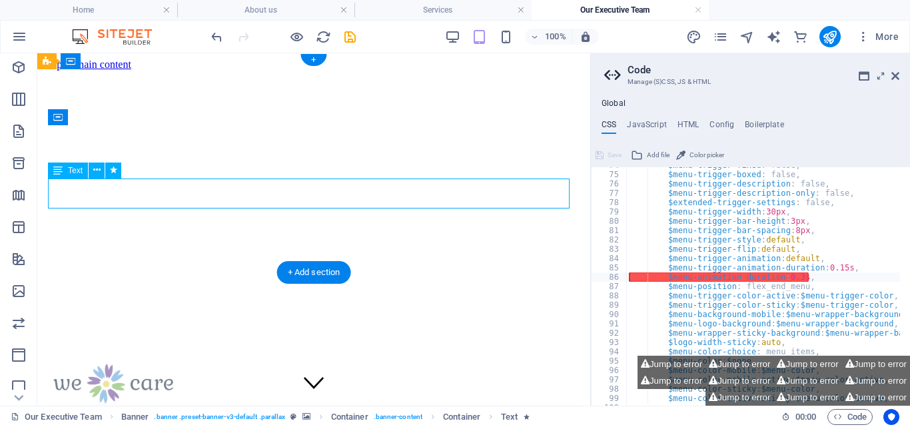
drag, startPoint x: 352, startPoint y: 194, endPoint x: 357, endPoint y: 214, distance: 20.5
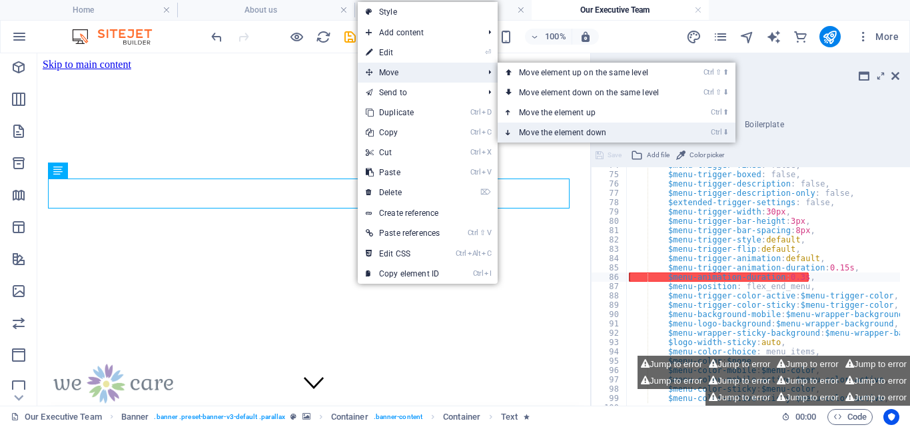
click at [595, 127] on link "Ctrl ⬇ Move the element down" at bounding box center [591, 133] width 188 height 20
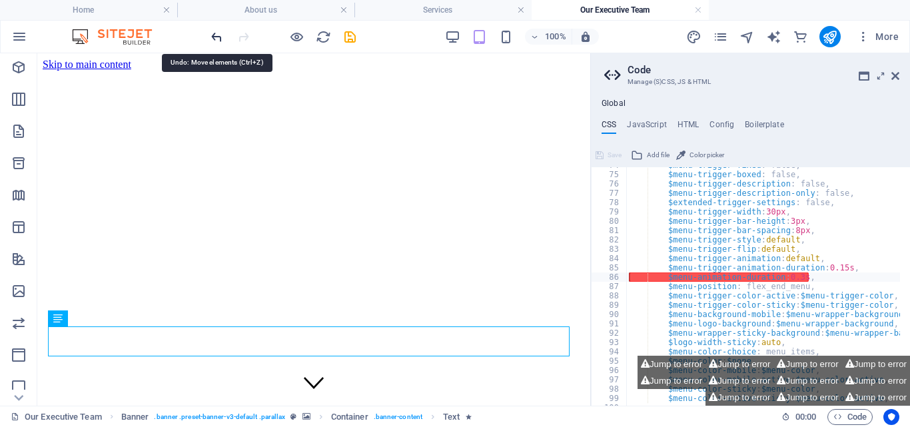
click at [218, 33] on icon "undo" at bounding box center [216, 36] width 15 height 15
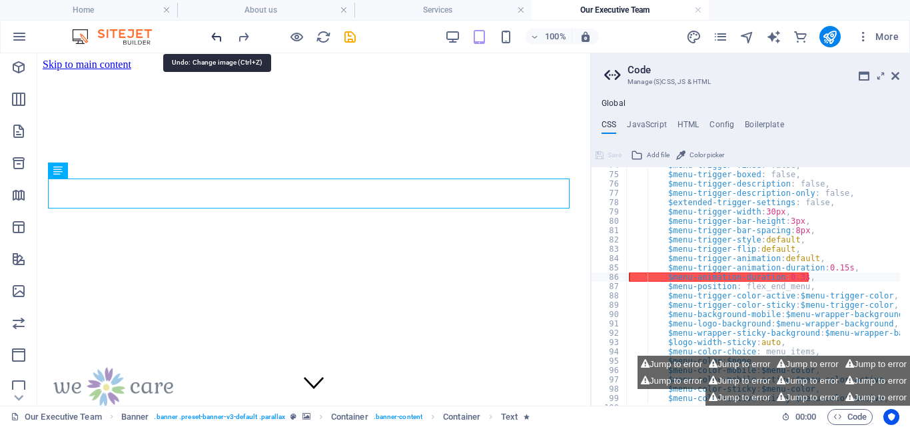
click at [211, 32] on icon "undo" at bounding box center [216, 36] width 15 height 15
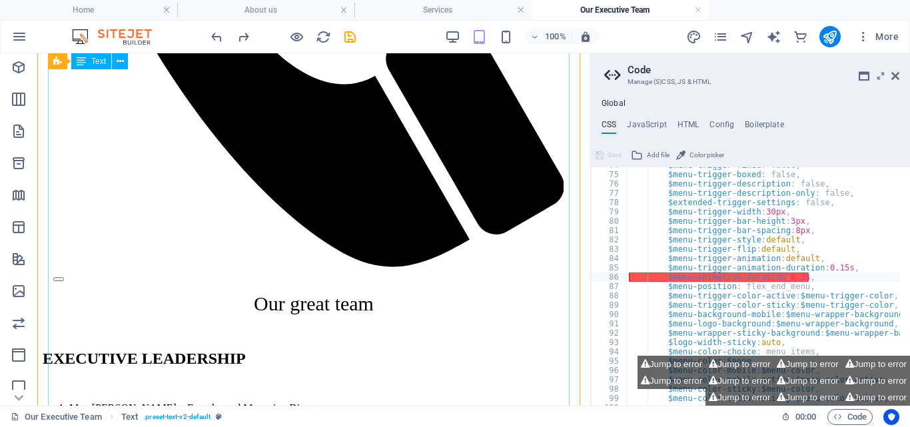
scroll to position [1111, 0]
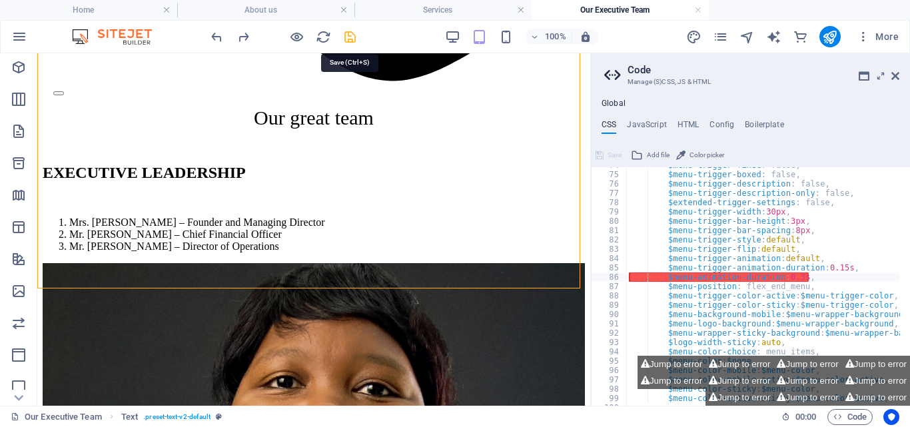
click at [351, 35] on icon "save" at bounding box center [349, 36] width 15 height 15
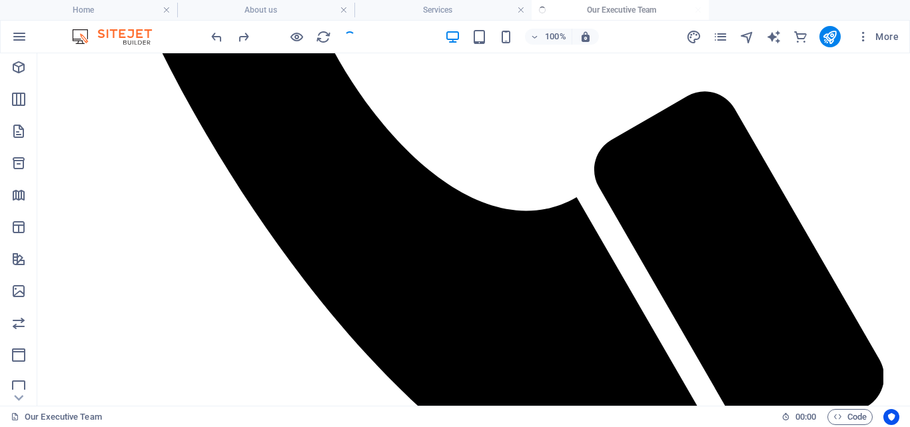
scroll to position [1127, 0]
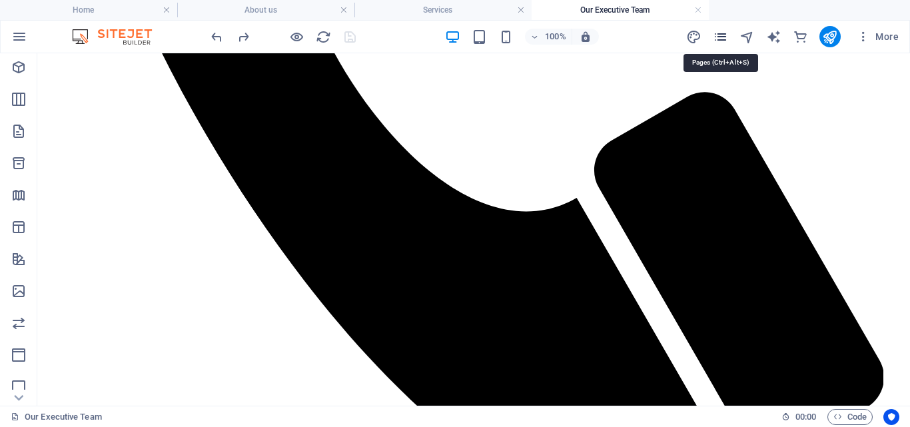
click at [718, 33] on icon "pages" at bounding box center [719, 36] width 15 height 15
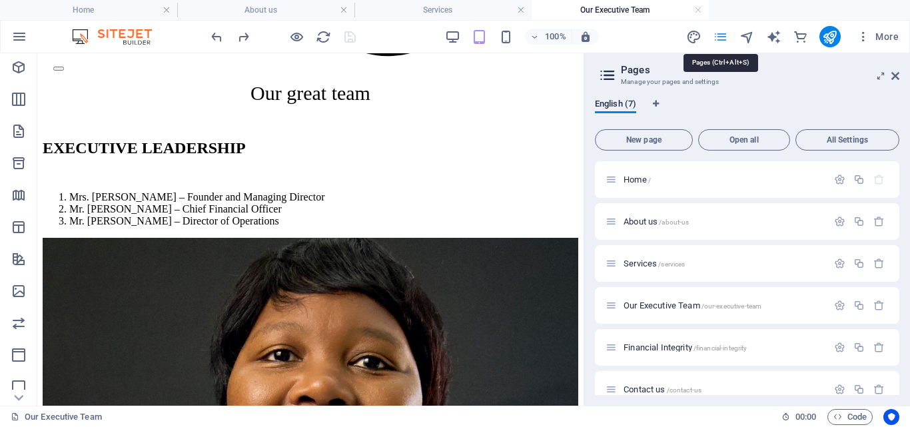
scroll to position [1124, 0]
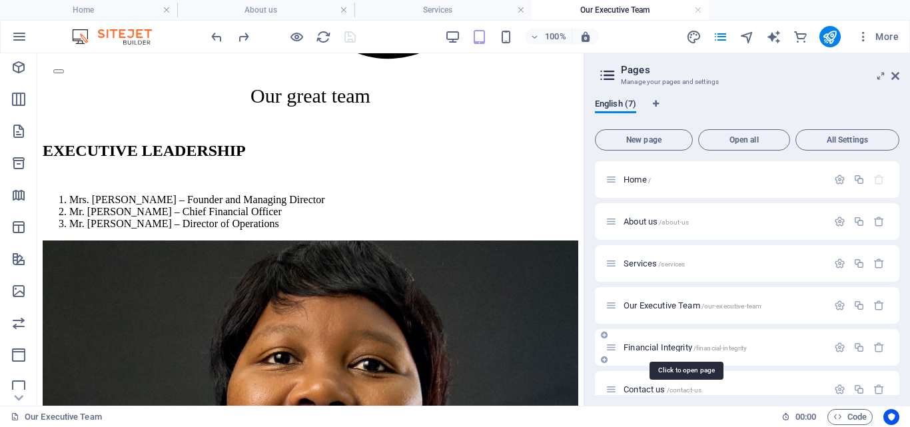
click at [660, 345] on span "Financial Integrity /financial-integrity" at bounding box center [684, 347] width 123 height 10
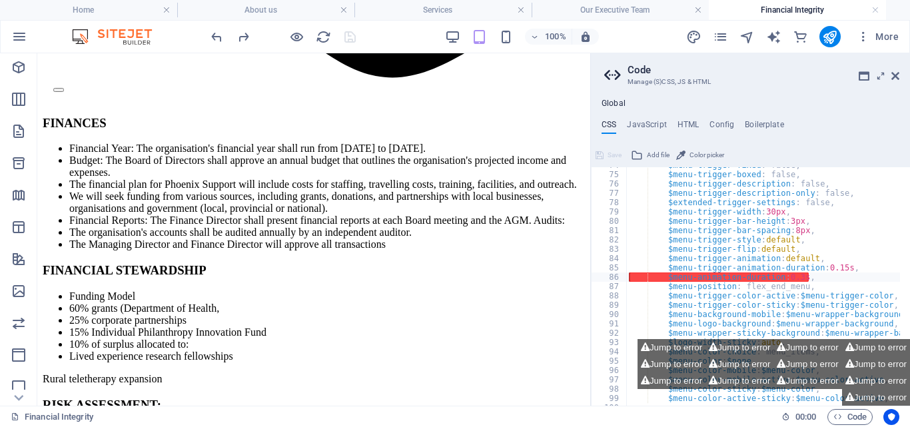
scroll to position [1016, 0]
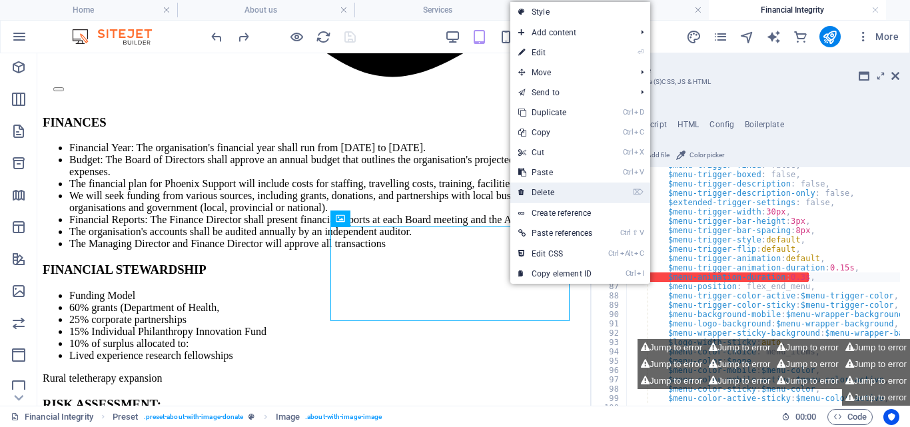
click at [545, 188] on link "⌦ Delete" at bounding box center [555, 192] width 90 height 20
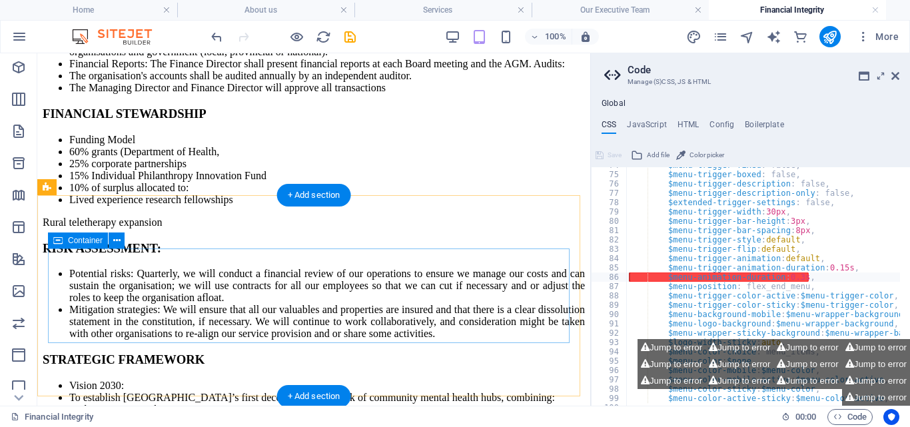
scroll to position [864, 0]
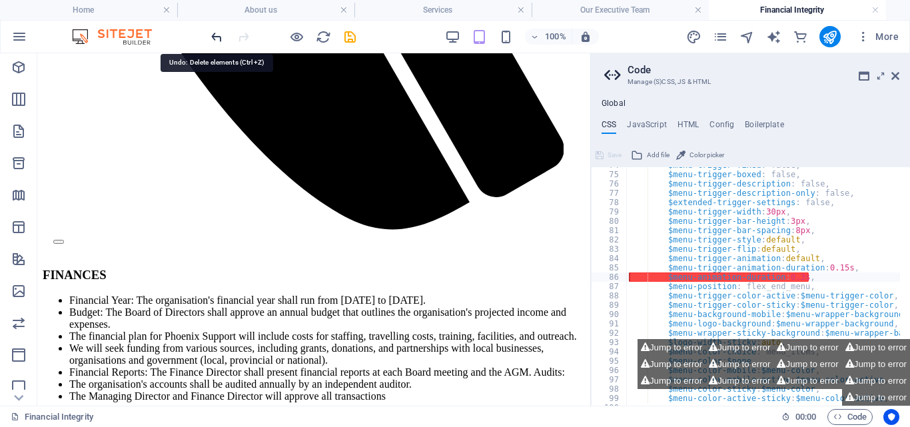
click at [218, 36] on icon "undo" at bounding box center [216, 36] width 15 height 15
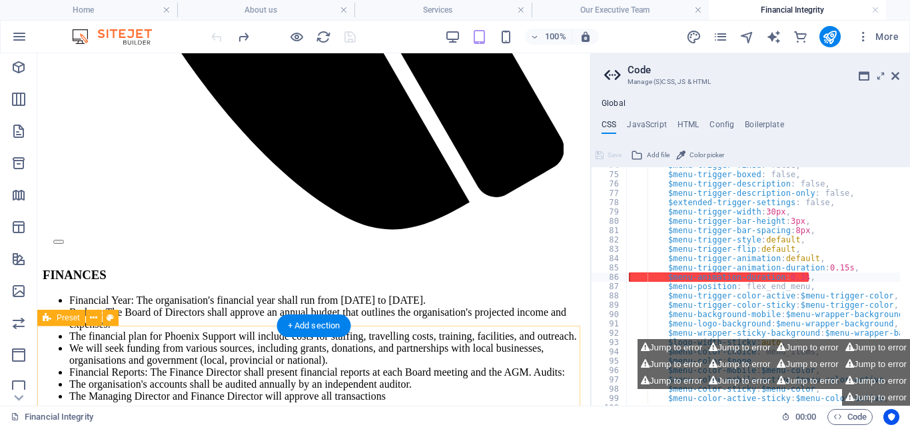
scroll to position [1172, 0]
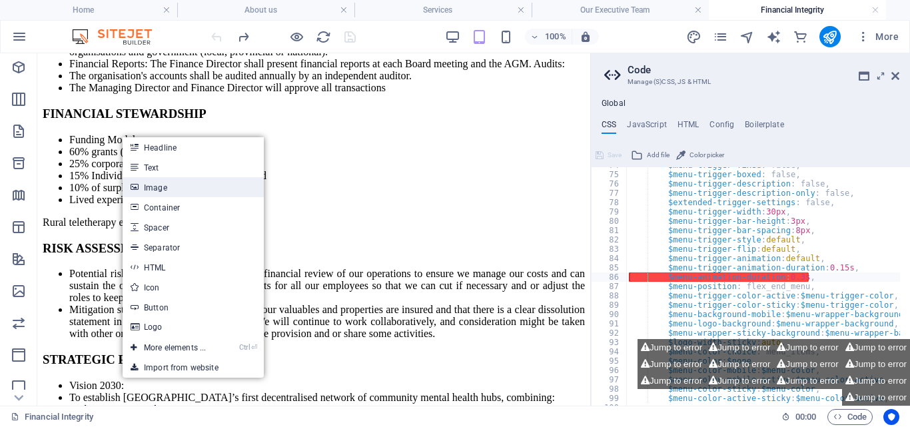
click at [151, 184] on link "Image" at bounding box center [193, 187] width 141 height 20
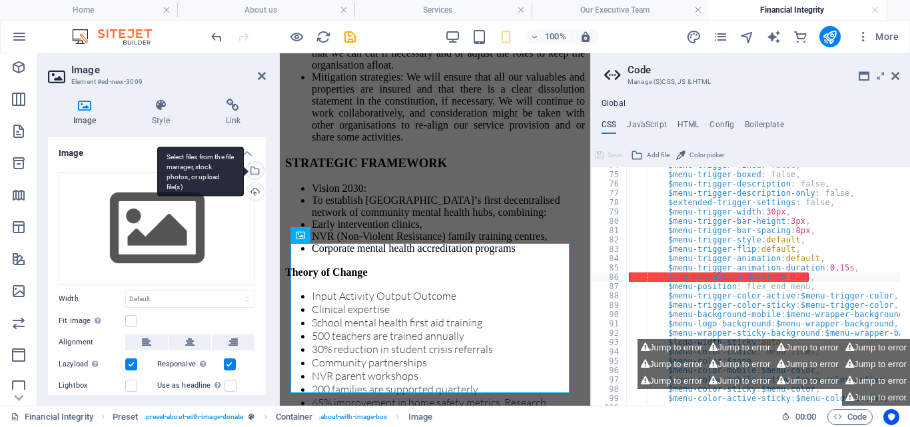
click at [250, 164] on div "Select files from the file manager, stock photos, or upload file(s)" at bounding box center [254, 172] width 20 height 20
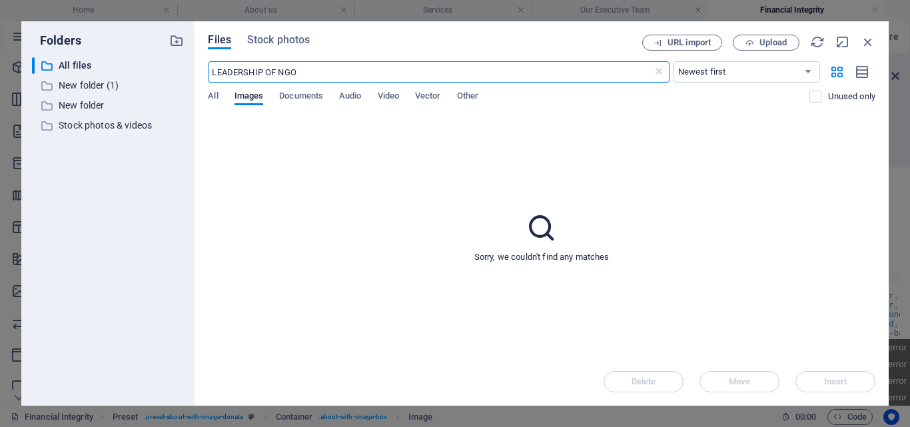
scroll to position [6930, 0]
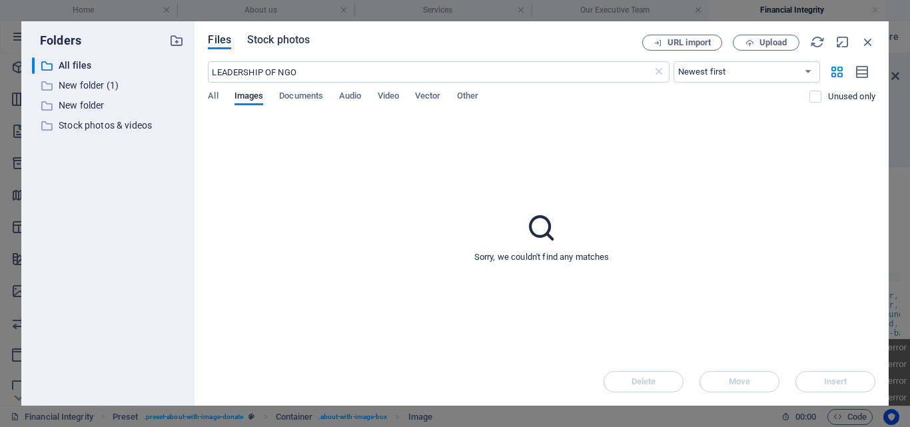
click at [292, 35] on span "Stock photos" at bounding box center [278, 40] width 63 height 16
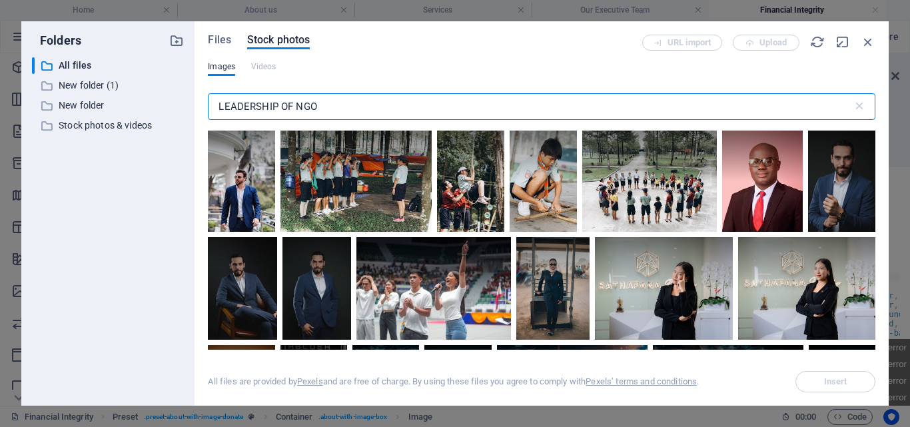
click at [324, 107] on input "LEADERSHIP OF NGO" at bounding box center [530, 106] width 644 height 27
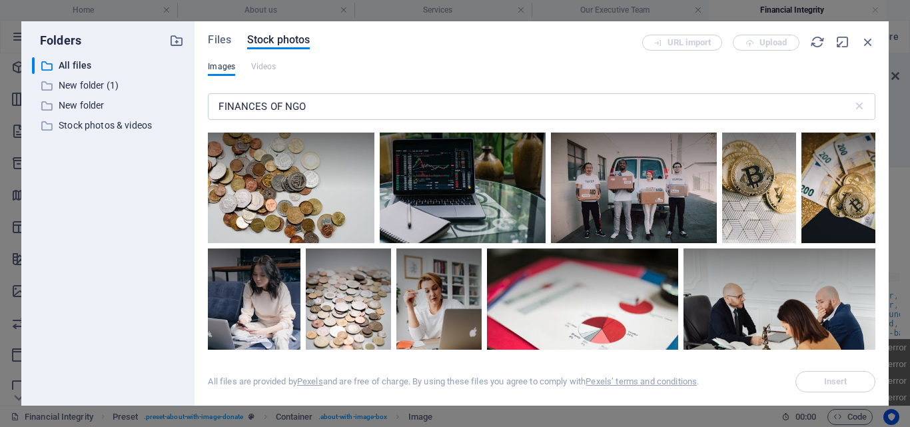
scroll to position [1150, 0]
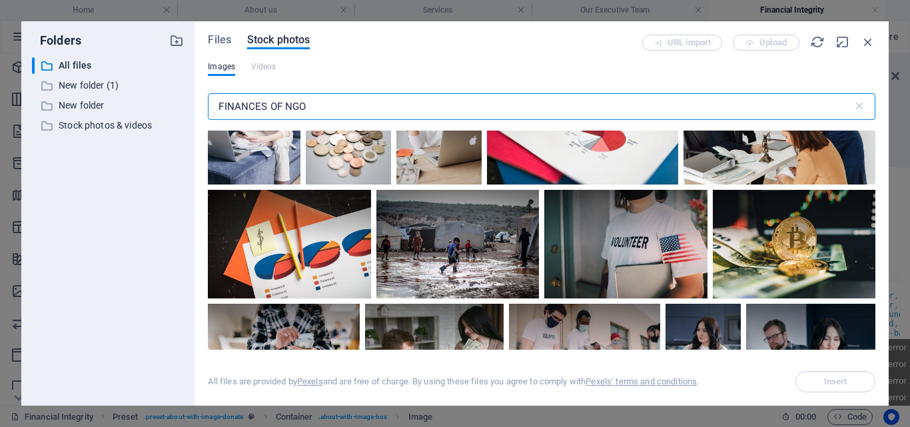
click at [262, 110] on input "FINANCES OF NGO" at bounding box center [530, 106] width 644 height 27
click at [266, 108] on input "FINANCES OF NGO" at bounding box center [530, 106] width 644 height 27
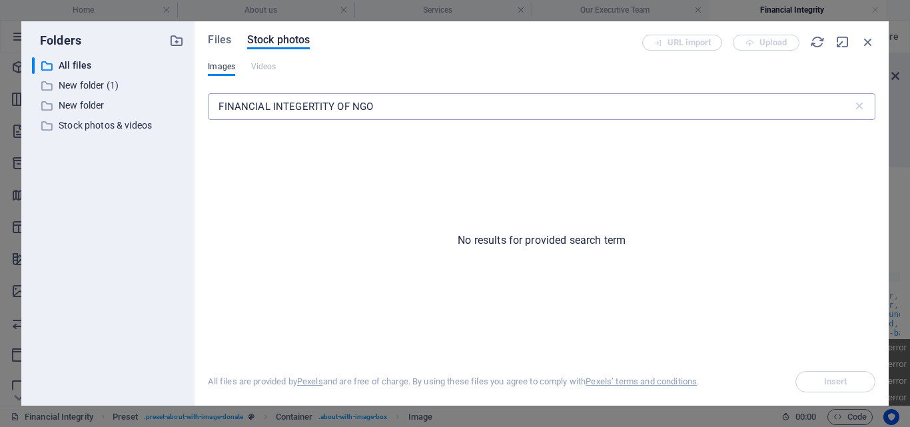
scroll to position [1444, 0]
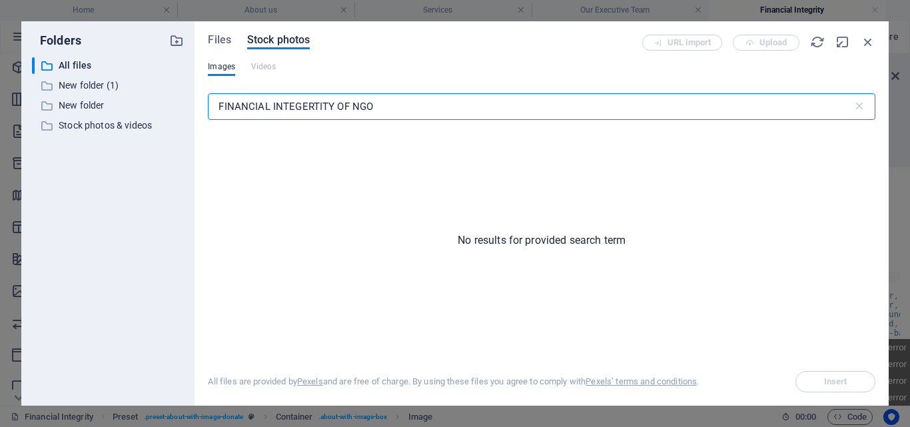
click at [421, 102] on input "FINANCIAL INTEGERTITY OF NGO" at bounding box center [530, 106] width 644 height 27
click at [270, 108] on input "FINANCIAL INTEGERTITY OF NGO" at bounding box center [530, 106] width 644 height 27
click at [346, 103] on input "FINANCIALS INTEGERTITY OF NGO" at bounding box center [530, 106] width 644 height 27
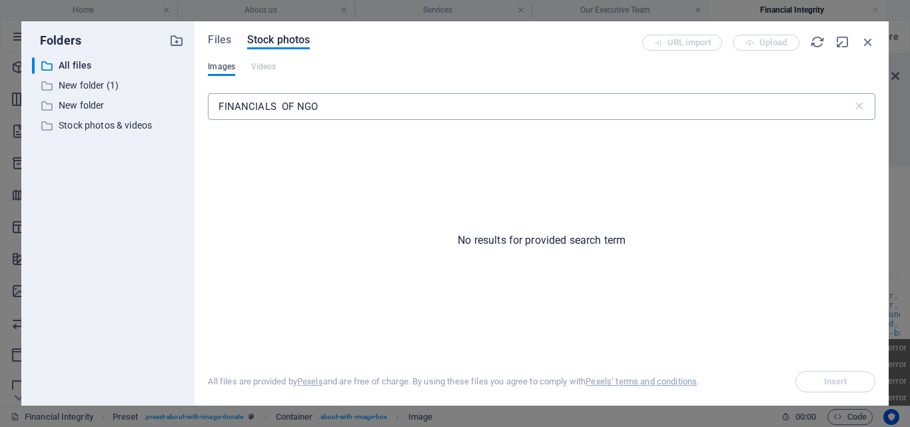
scroll to position [6930, 0]
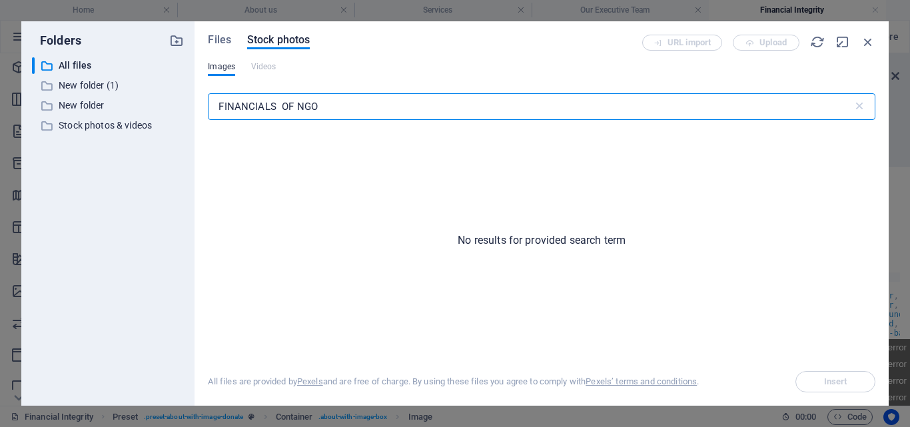
click at [346, 103] on input "FINANCIALS OF NGO" at bounding box center [530, 106] width 644 height 27
click at [283, 106] on input "FINANCIALS OF NGO" at bounding box center [530, 106] width 644 height 27
type input "FINANCEOF NGO"
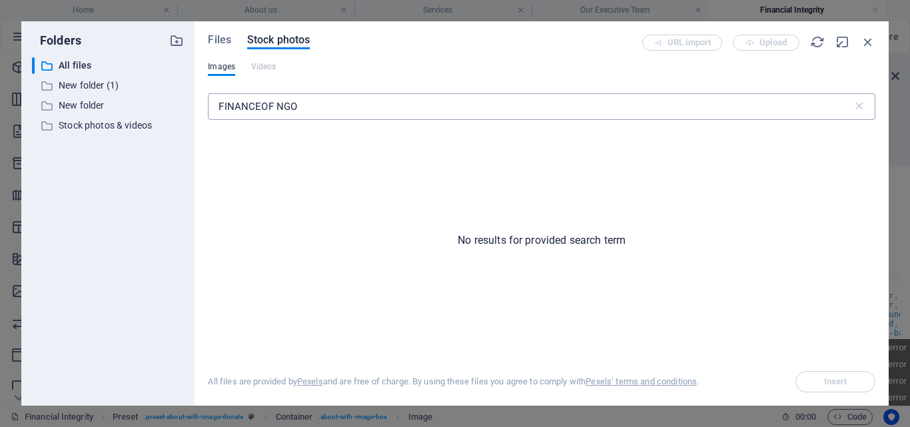
scroll to position [1444, 0]
click at [277, 39] on span "Stock photos" at bounding box center [278, 40] width 63 height 16
click at [107, 80] on p "New folder (1)" at bounding box center [109, 85] width 101 height 15
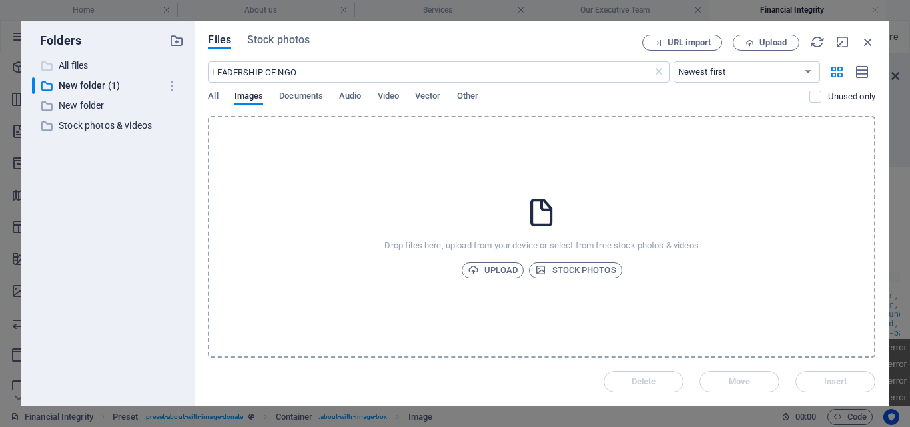
click at [80, 60] on p "All files" at bounding box center [109, 65] width 101 height 15
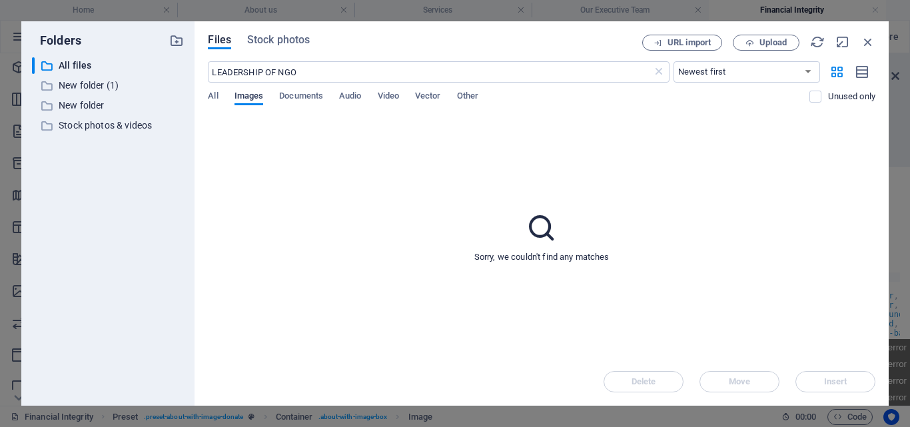
click at [248, 95] on span "Images" at bounding box center [248, 97] width 29 height 19
click at [299, 96] on span "Documents" at bounding box center [301, 97] width 44 height 19
click at [247, 78] on input "LEADERSHIP OF NGO" at bounding box center [429, 71] width 443 height 21
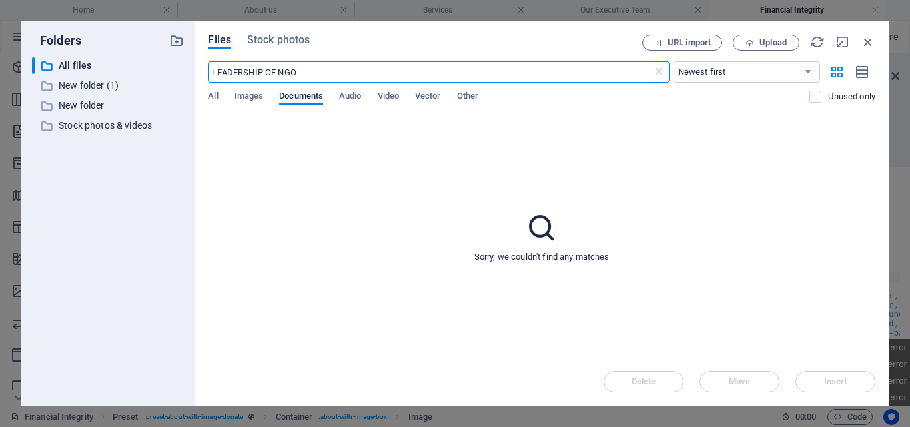
click at [316, 73] on input "LEADERSHIP OF NGO" at bounding box center [429, 71] width 443 height 21
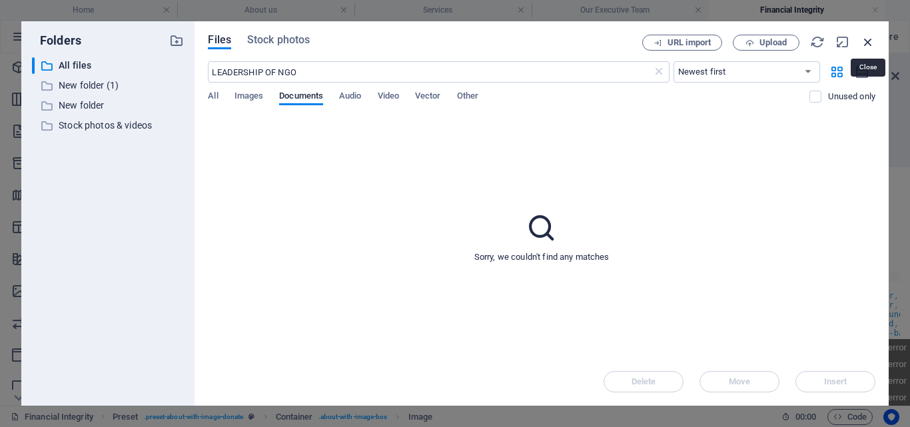
click at [866, 39] on icon "button" at bounding box center [867, 42] width 15 height 15
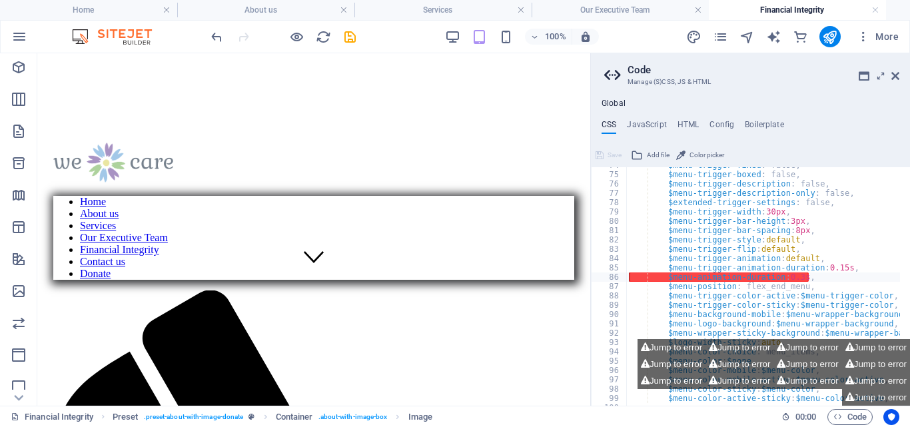
scroll to position [0, 0]
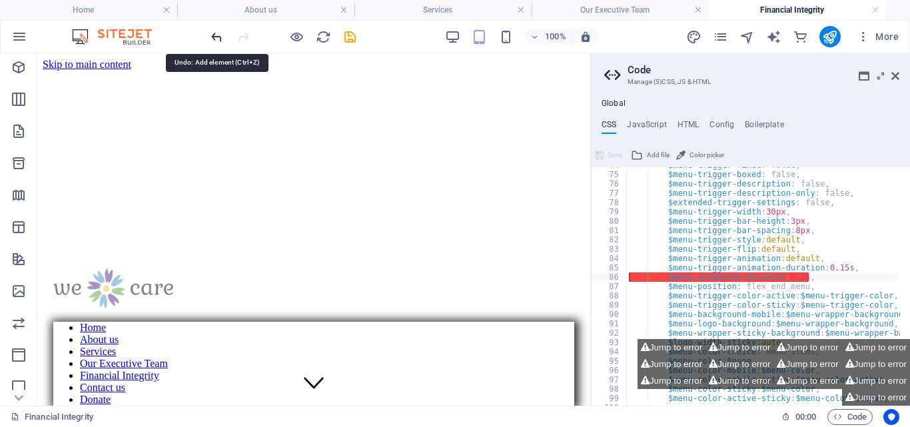
click at [214, 35] on icon "undo" at bounding box center [216, 36] width 15 height 15
click at [897, 73] on icon at bounding box center [895, 76] width 8 height 11
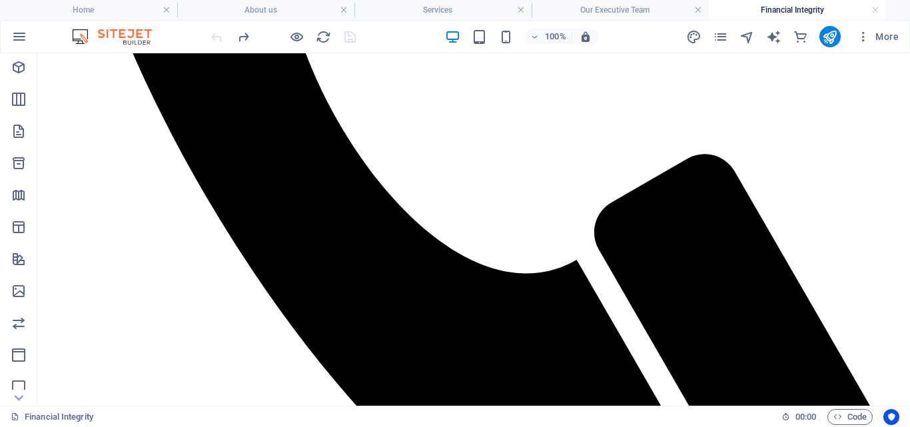
scroll to position [951, 0]
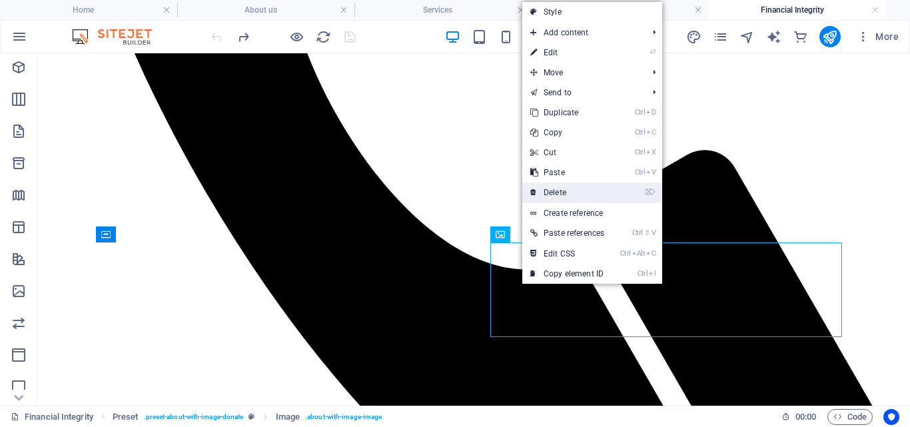
click at [564, 190] on link "⌦ Delete" at bounding box center [567, 192] width 90 height 20
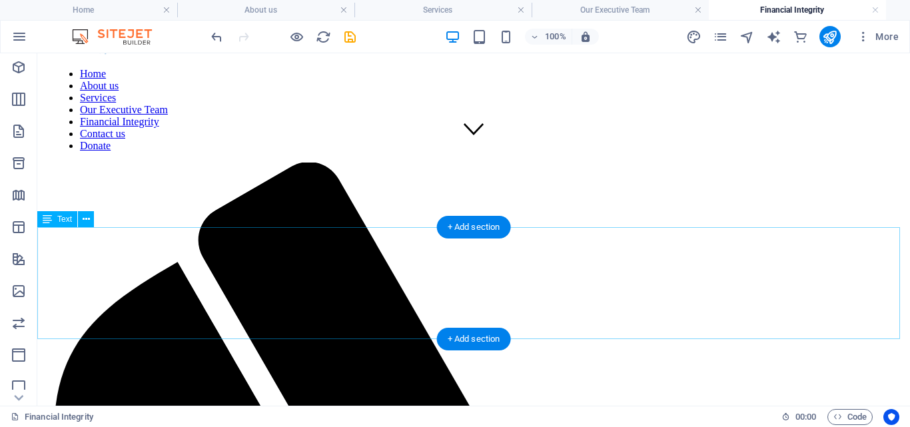
scroll to position [0, 0]
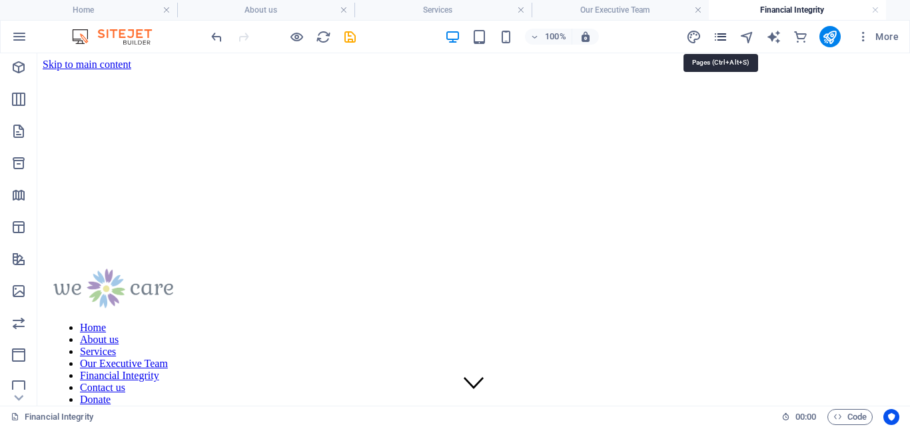
click at [719, 35] on icon "pages" at bounding box center [719, 36] width 15 height 15
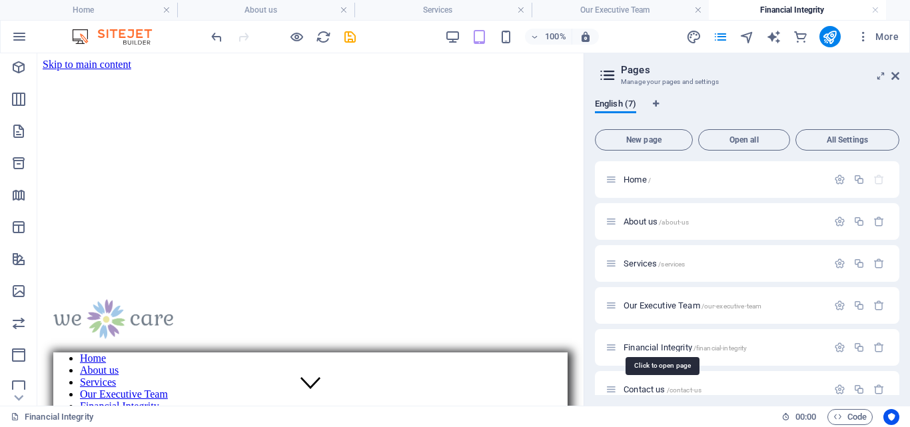
click at [649, 388] on span "Contact us /contact-us" at bounding box center [662, 389] width 78 height 10
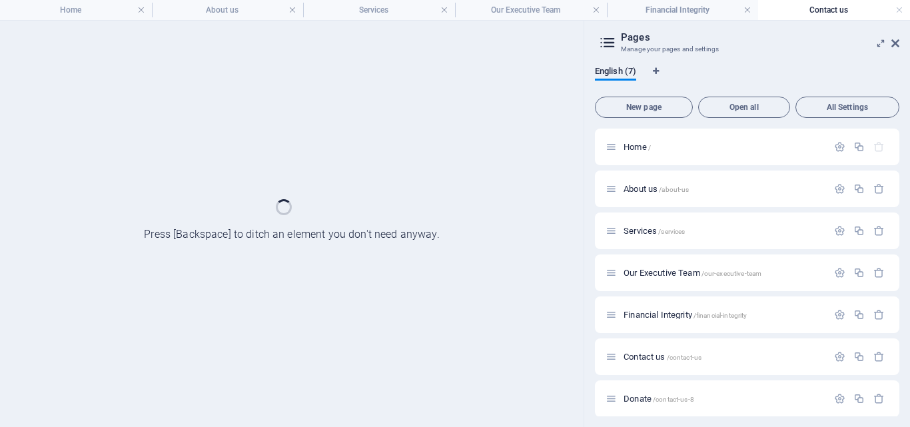
click at [513, 95] on div at bounding box center [291, 224] width 583 height 406
click at [638, 397] on span "Donate /contact-us-8" at bounding box center [658, 399] width 71 height 10
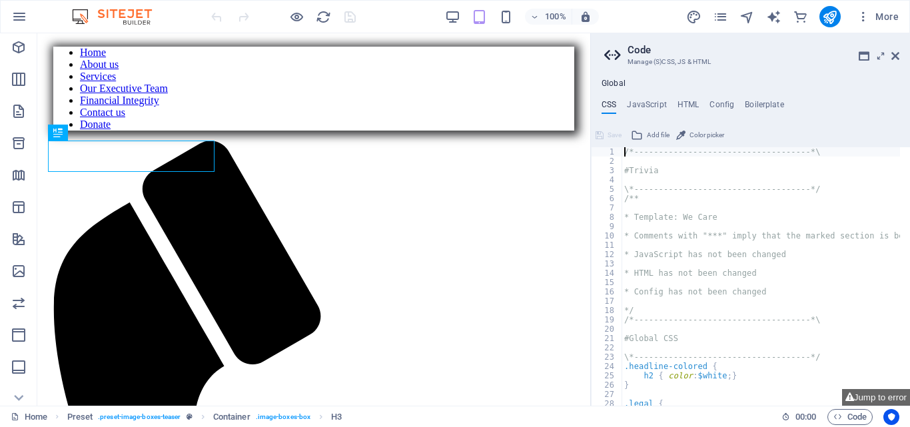
scroll to position [437, 0]
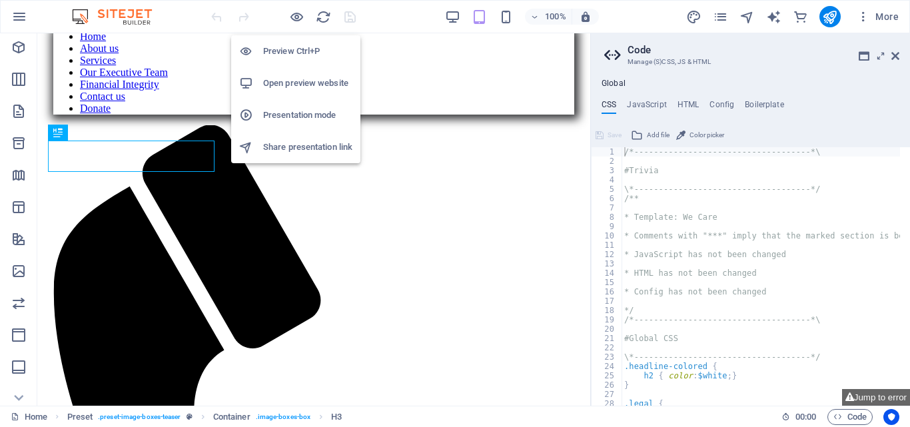
click at [272, 81] on h6 "Open preview website" at bounding box center [307, 83] width 89 height 16
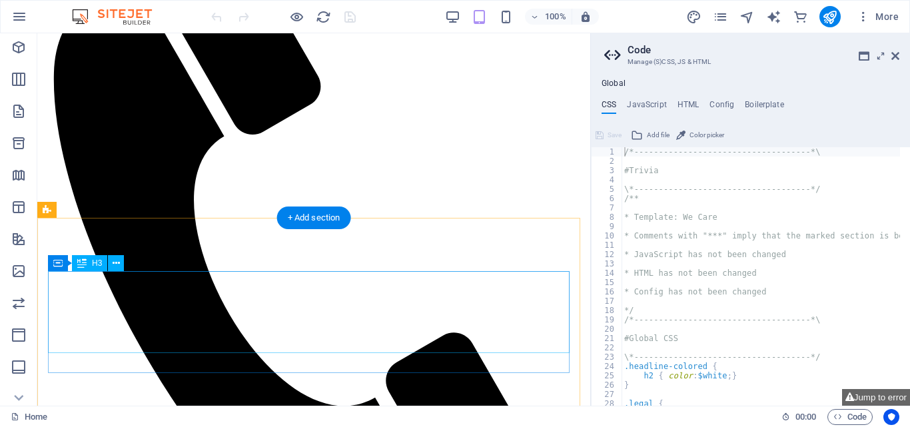
scroll to position [977, 0]
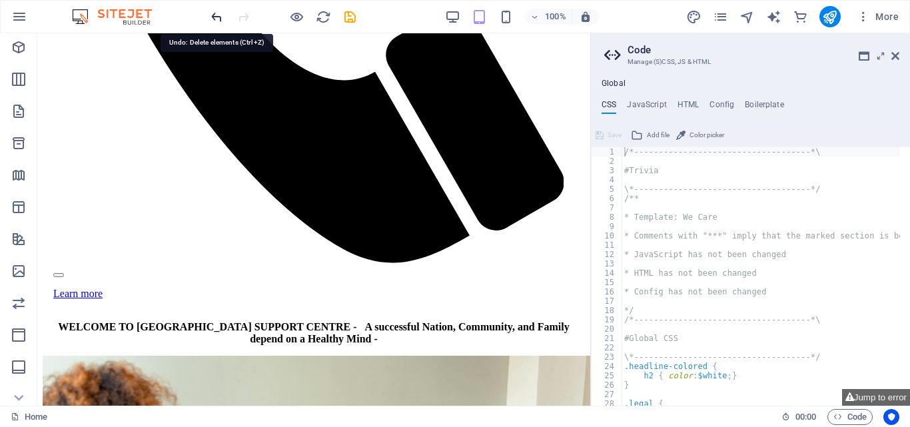
click at [218, 15] on icon "undo" at bounding box center [216, 16] width 15 height 15
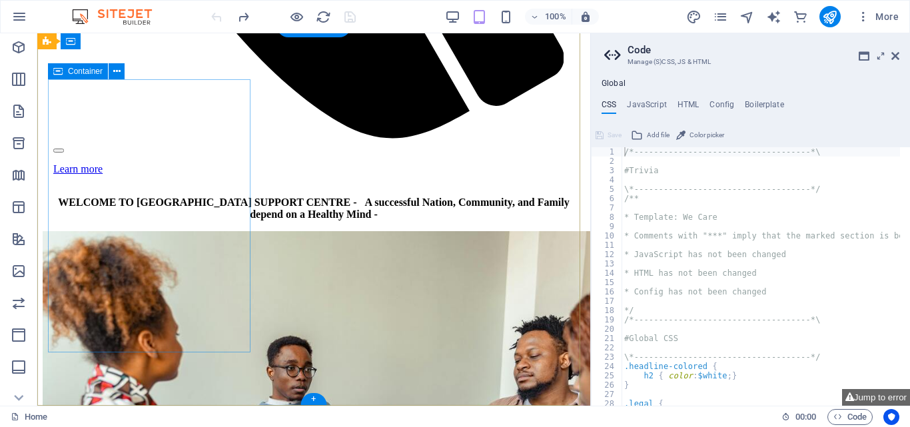
scroll to position [1118, 0]
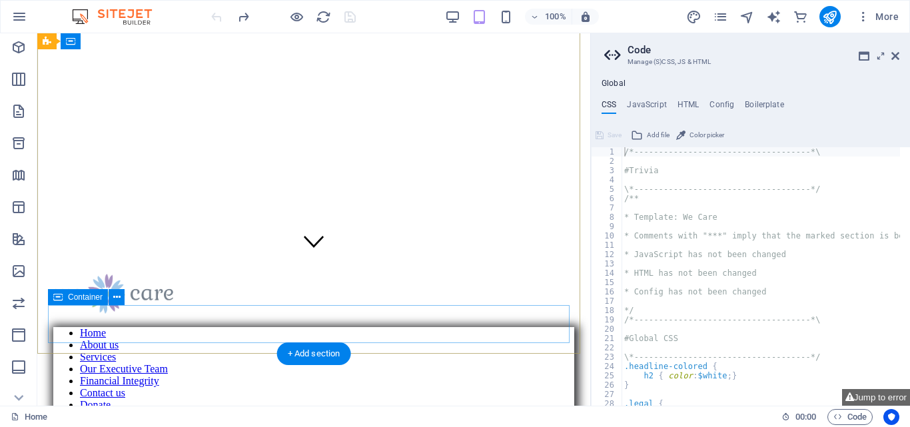
scroll to position [0, 0]
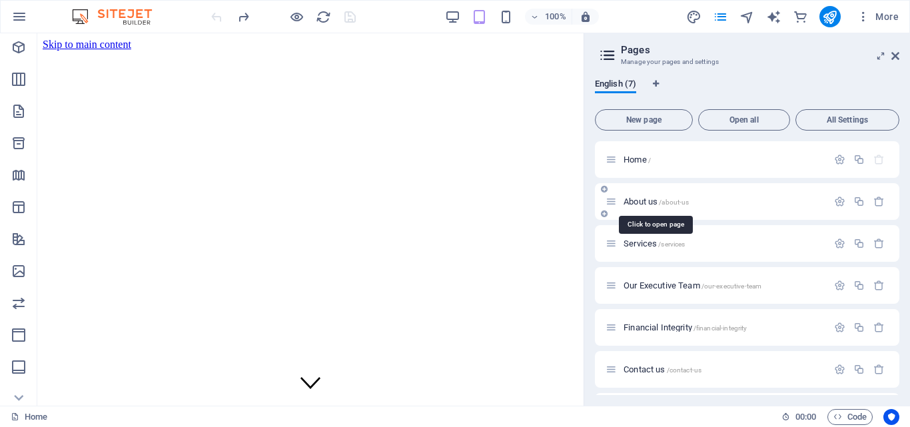
click at [628, 201] on span "About us /about-us" at bounding box center [655, 201] width 65 height 10
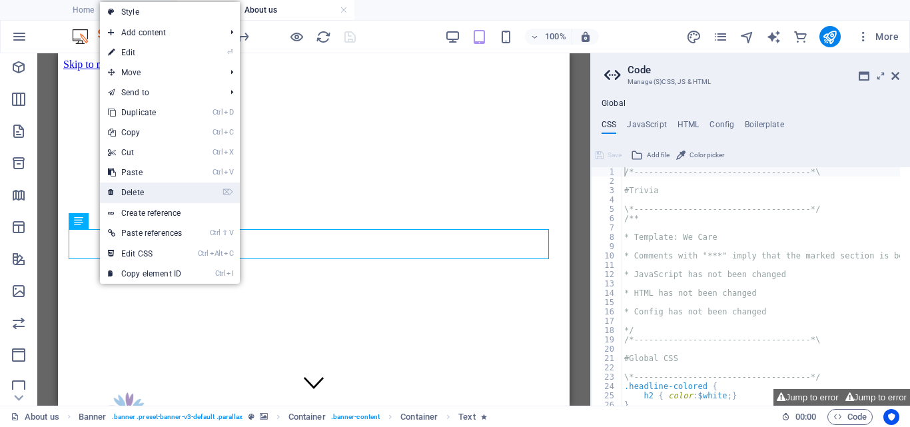
click at [126, 190] on link "⌦ Delete" at bounding box center [145, 192] width 90 height 20
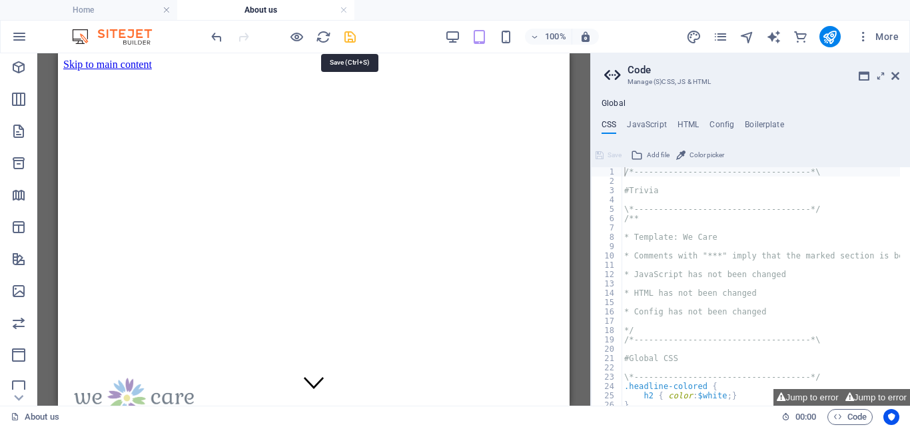
click at [346, 32] on icon "save" at bounding box center [349, 36] width 15 height 15
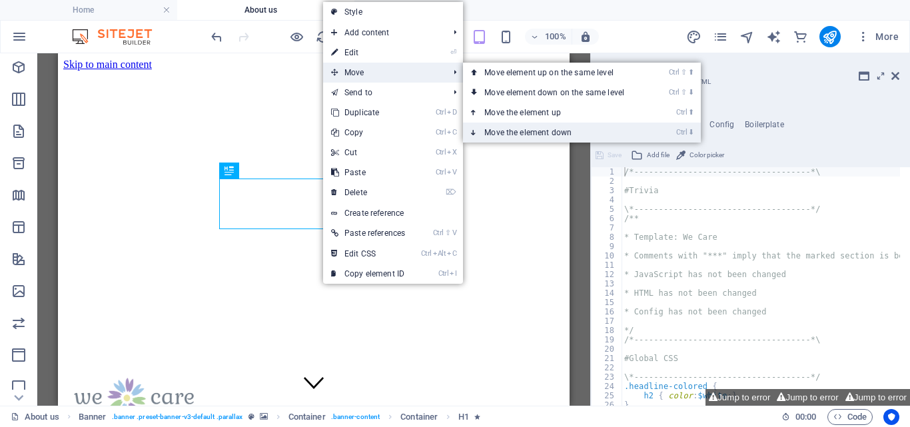
click at [547, 130] on link "Ctrl ⬇ Move the element down" at bounding box center [557, 133] width 188 height 20
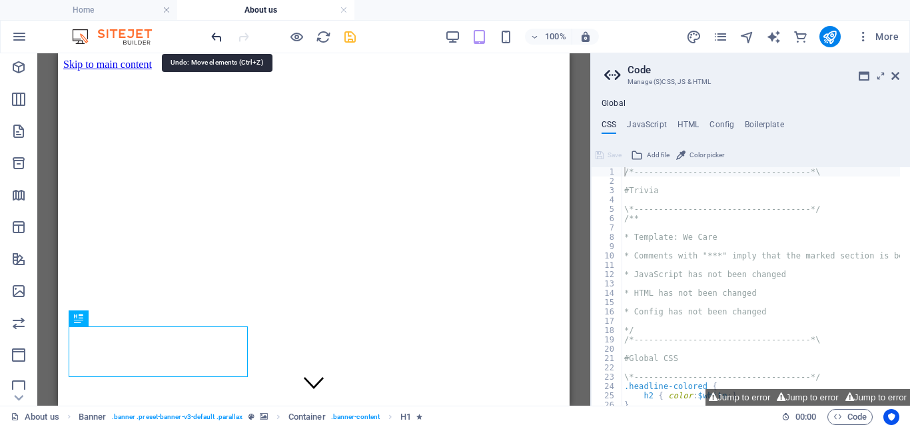
click at [217, 37] on icon "undo" at bounding box center [216, 36] width 15 height 15
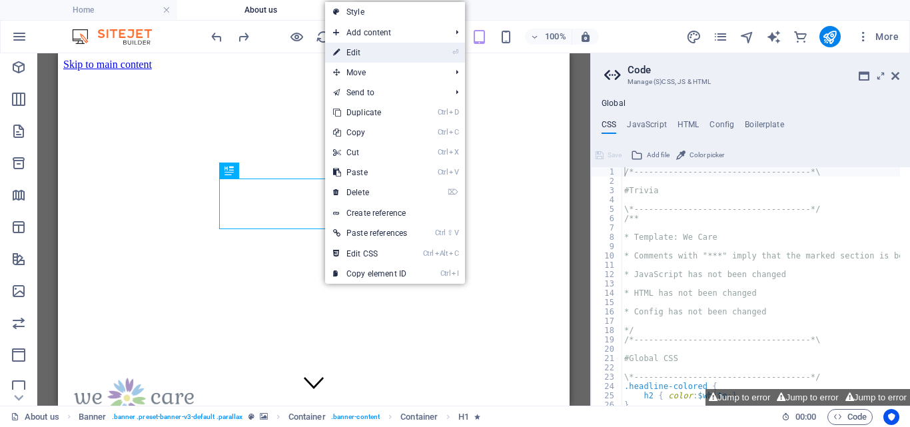
click at [369, 50] on link "⏎ Edit" at bounding box center [370, 53] width 90 height 20
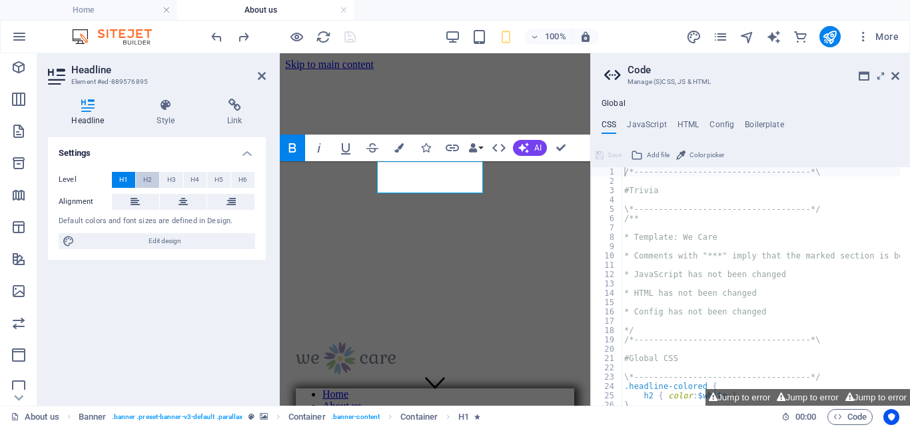
click at [149, 175] on span "H2" at bounding box center [147, 180] width 9 height 16
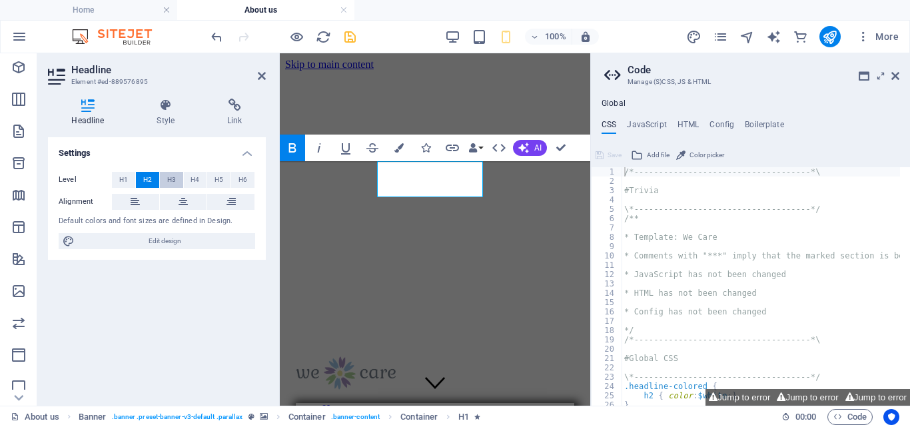
click at [169, 177] on span "H3" at bounding box center [171, 180] width 9 height 16
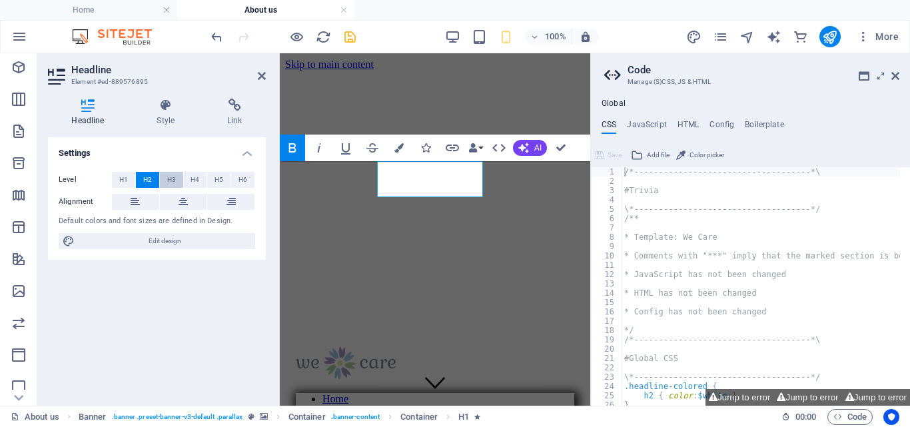
click at [169, 177] on span "H3" at bounding box center [171, 180] width 9 height 16
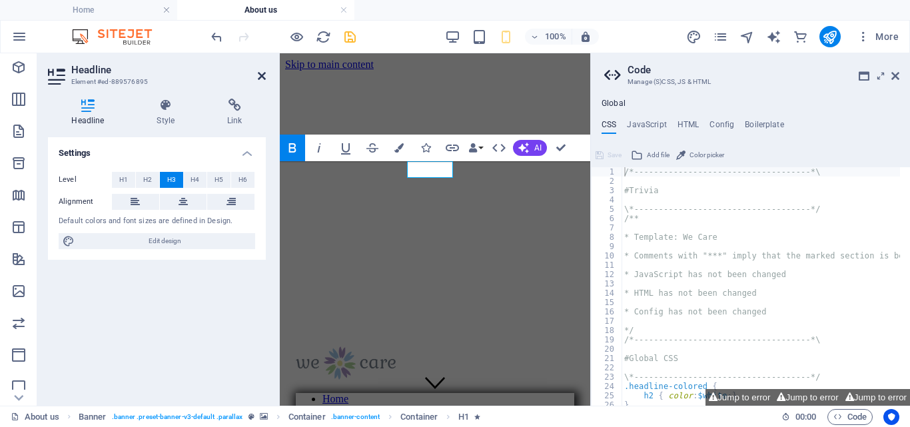
click at [264, 73] on icon at bounding box center [262, 76] width 8 height 11
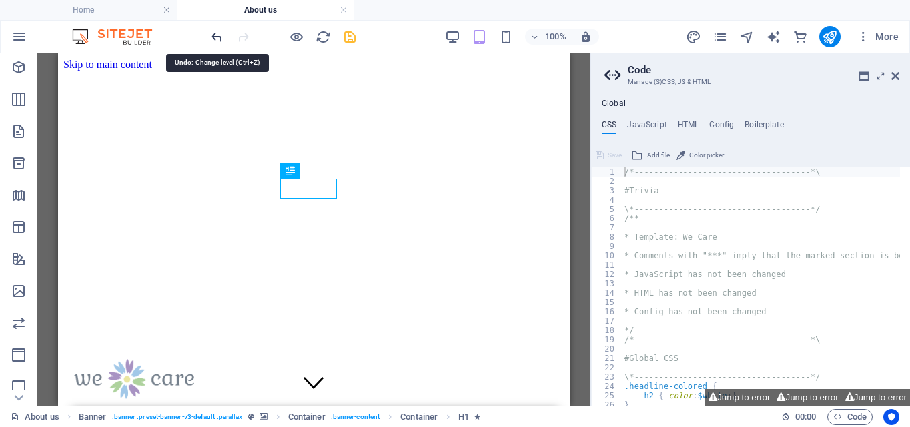
click at [214, 34] on icon "undo" at bounding box center [216, 36] width 15 height 15
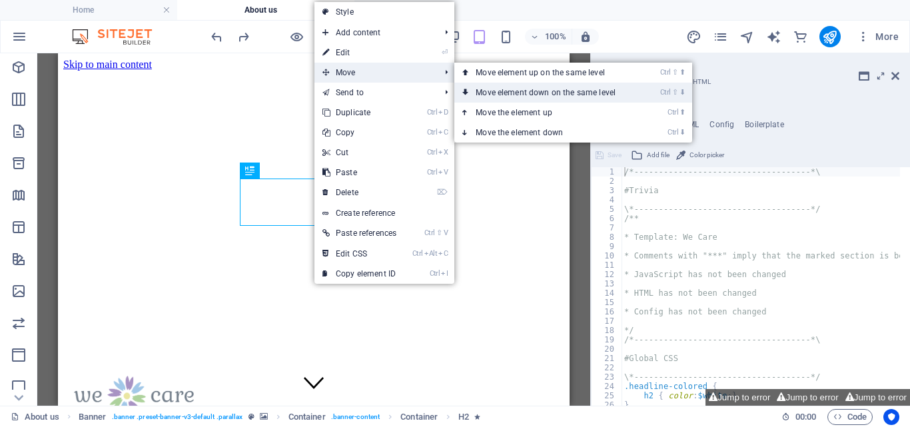
click at [510, 89] on link "Ctrl ⇧ ⬇ Move element down on the same level" at bounding box center [548, 93] width 188 height 20
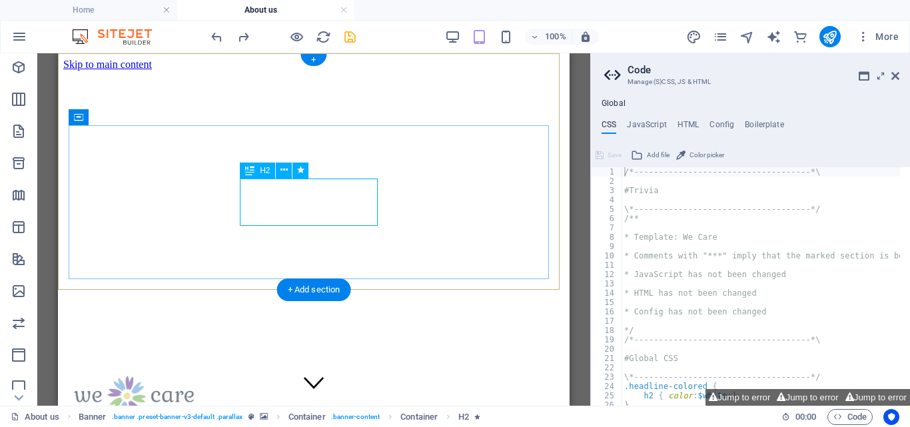
click at [285, 166] on icon at bounding box center [283, 170] width 7 height 14
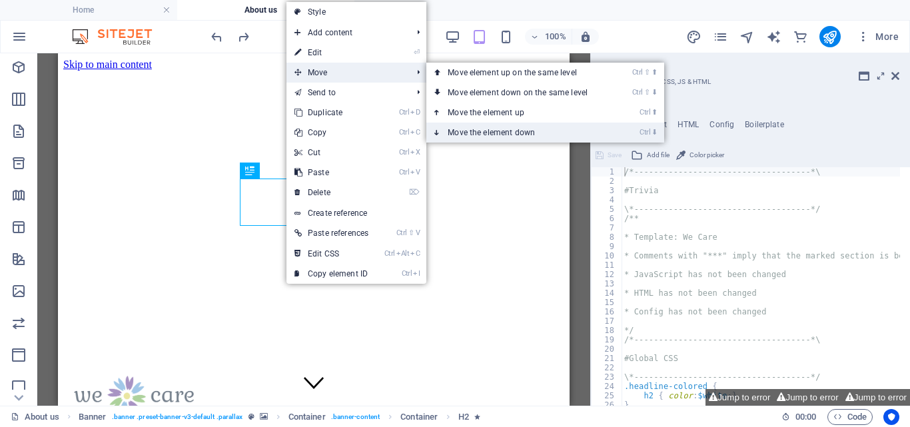
click at [504, 130] on link "Ctrl ⬇ Move the element down" at bounding box center [520, 133] width 188 height 20
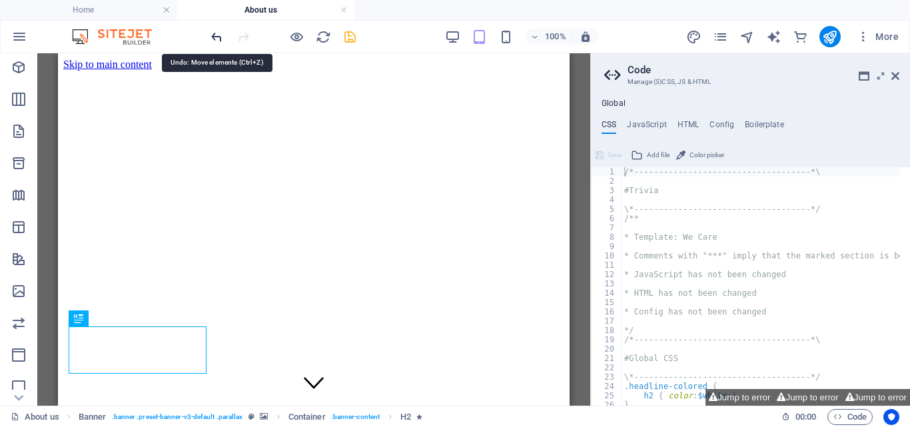
click at [215, 31] on icon "undo" at bounding box center [216, 36] width 15 height 15
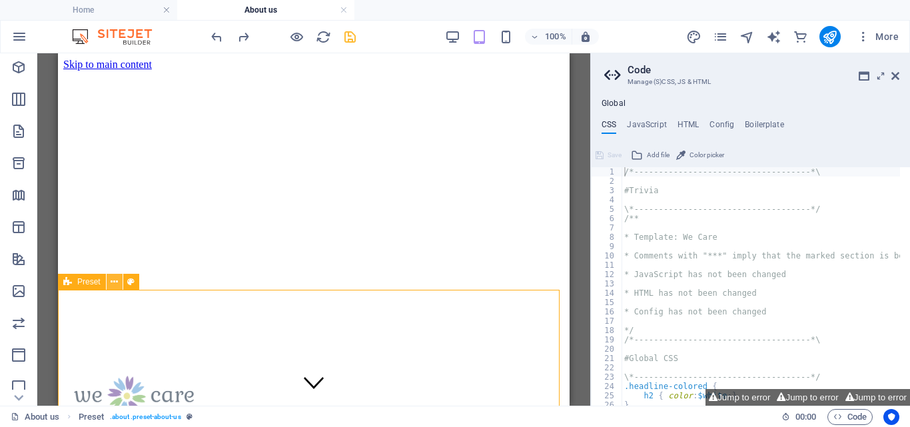
click at [109, 279] on button at bounding box center [115, 282] width 16 height 16
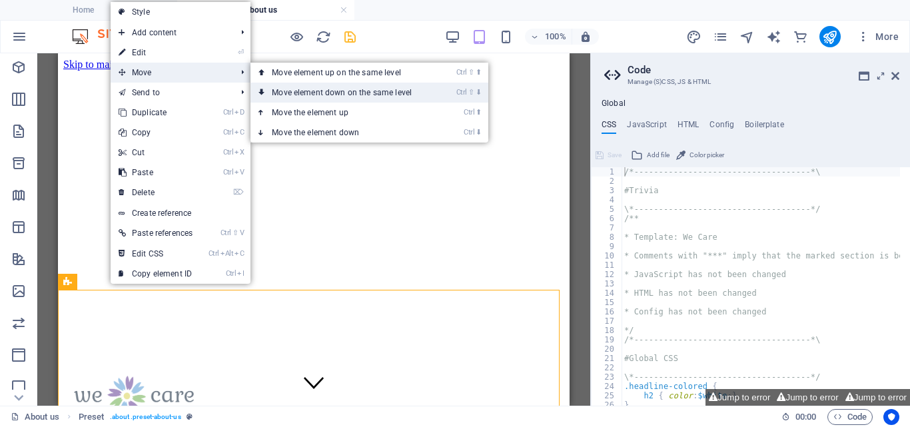
click at [329, 88] on link "Ctrl ⇧ ⬇ Move element down on the same level" at bounding box center [344, 93] width 188 height 20
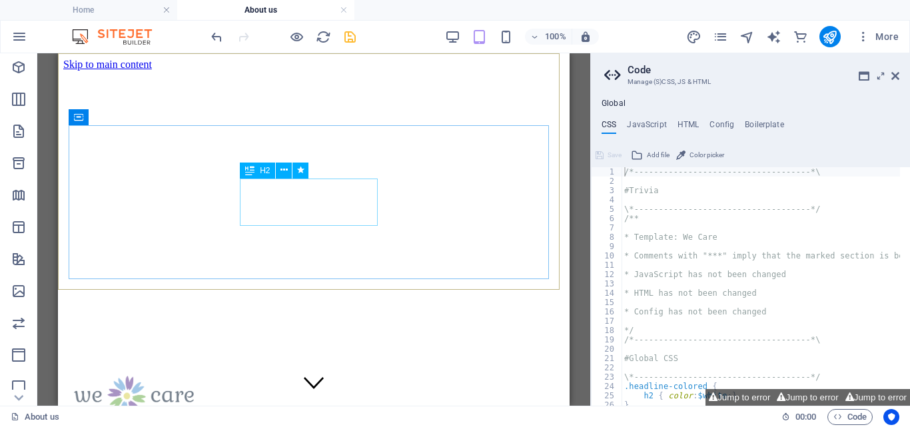
click at [250, 170] on icon at bounding box center [249, 170] width 9 height 16
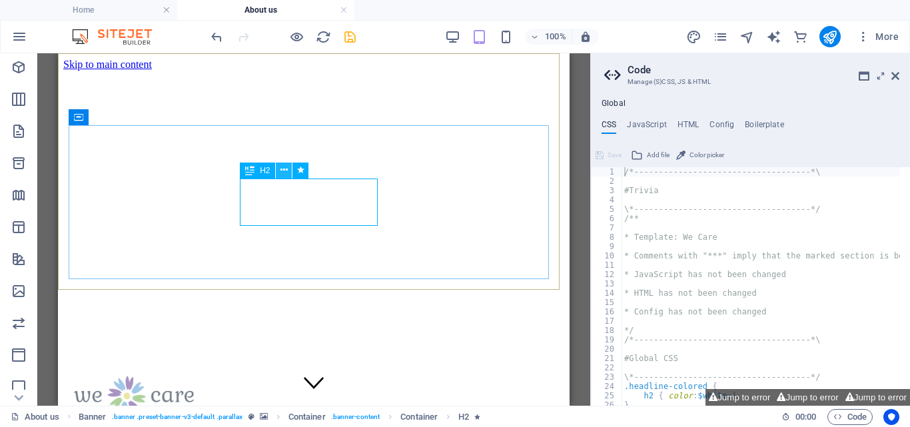
click at [283, 166] on icon at bounding box center [283, 170] width 7 height 14
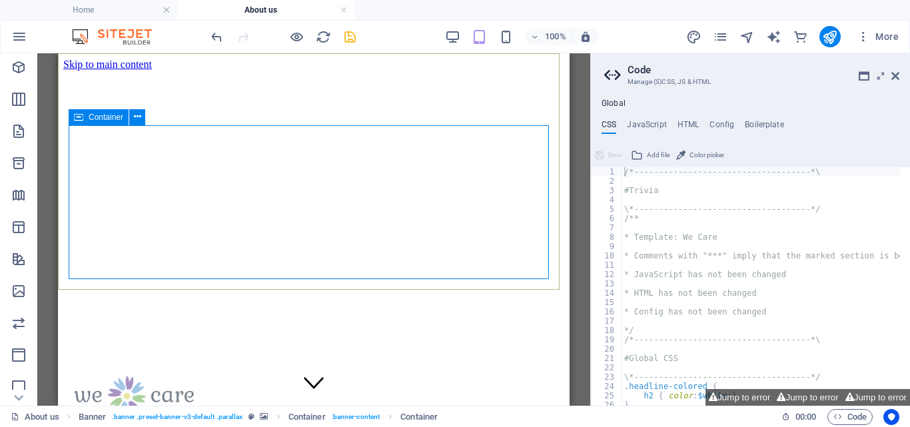
click at [85, 119] on div "Container" at bounding box center [99, 117] width 60 height 16
click at [136, 116] on icon at bounding box center [137, 117] width 7 height 14
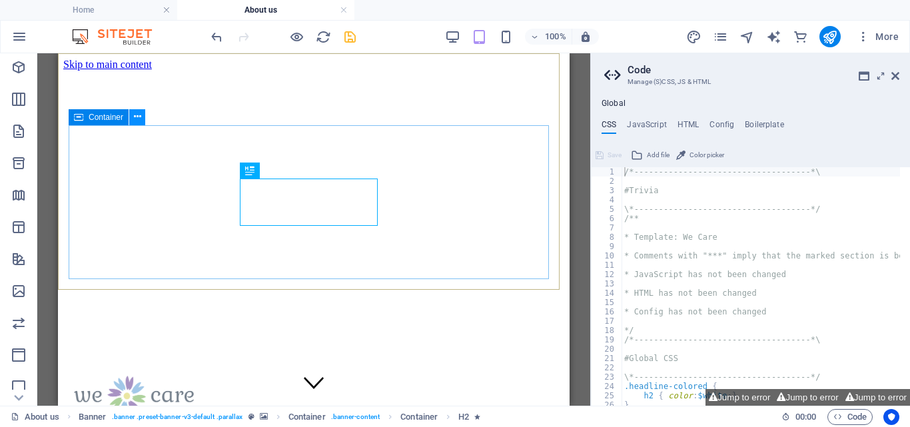
click at [138, 116] on icon at bounding box center [137, 117] width 7 height 14
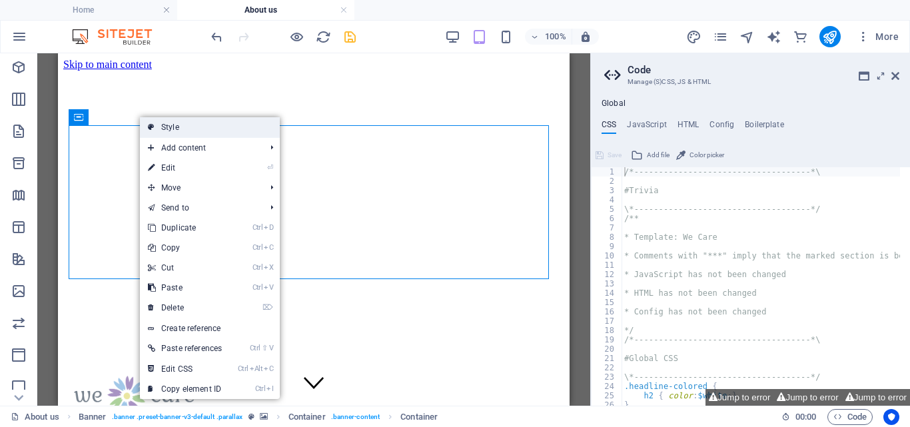
click at [168, 122] on link "Style" at bounding box center [210, 127] width 140 height 20
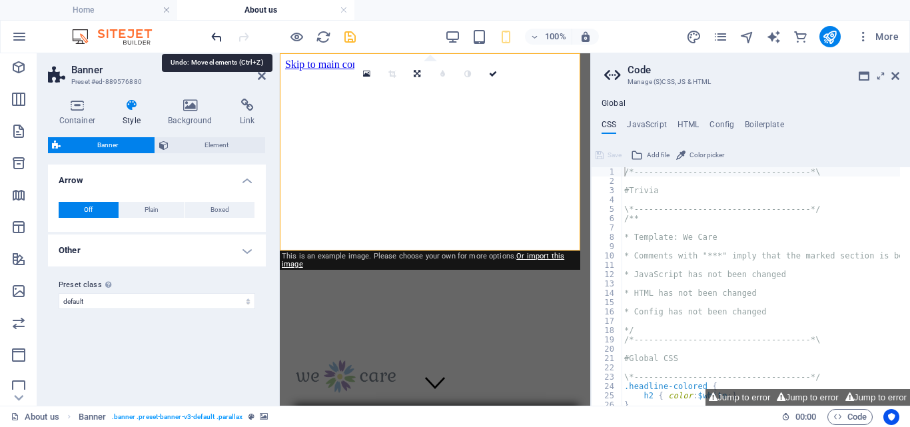
click at [217, 35] on icon "undo" at bounding box center [216, 36] width 15 height 15
click at [222, 39] on icon "undo" at bounding box center [216, 36] width 15 height 15
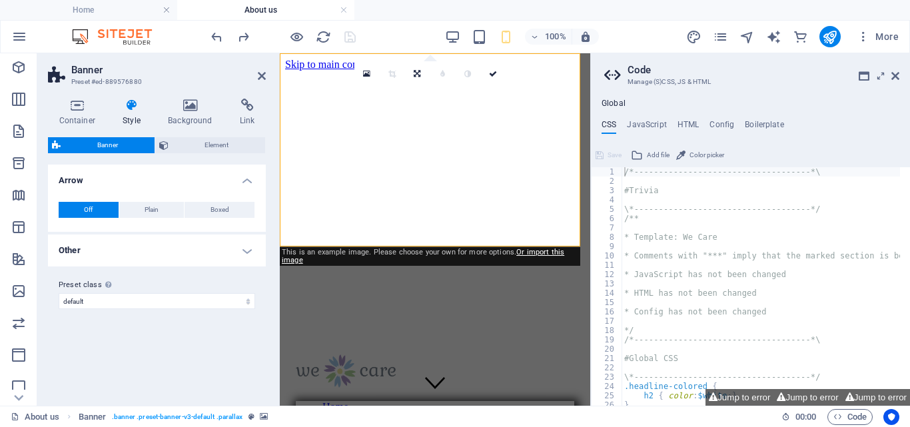
click at [248, 78] on header "Banner Preset #ed-889576880" at bounding box center [157, 70] width 218 height 35
click at [260, 76] on icon at bounding box center [262, 76] width 8 height 11
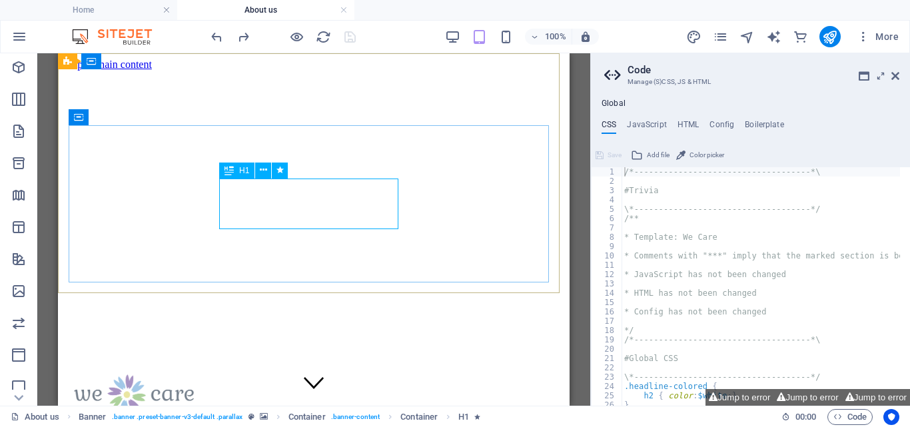
click at [242, 169] on span "H1" at bounding box center [244, 170] width 10 height 8
click at [249, 171] on span "H1" at bounding box center [244, 170] width 10 height 8
click at [245, 170] on span "H1" at bounding box center [244, 170] width 10 height 8
click at [226, 173] on icon at bounding box center [228, 170] width 9 height 16
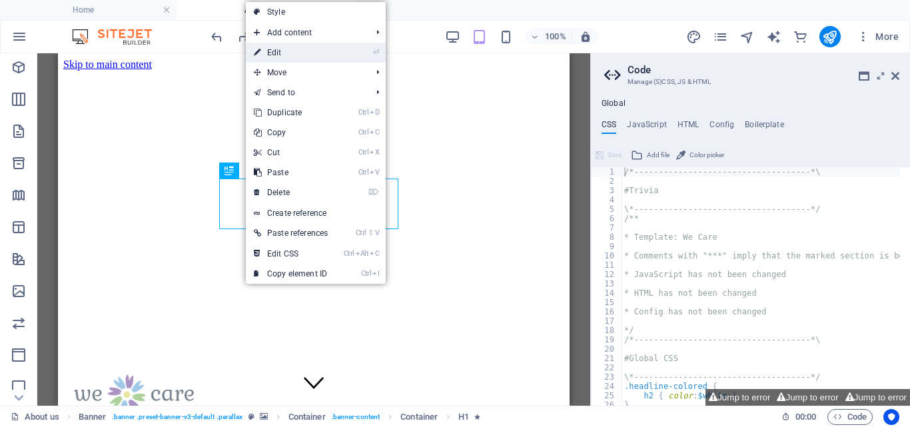
click at [280, 46] on link "⏎ Edit" at bounding box center [291, 53] width 90 height 20
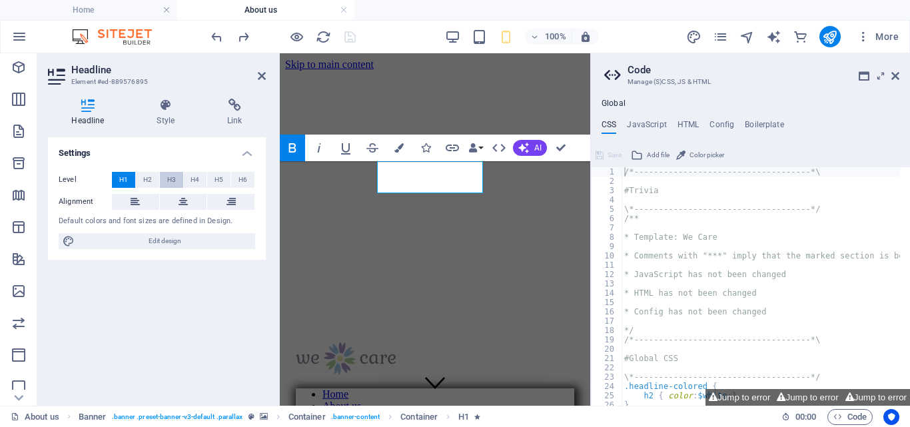
click at [169, 177] on span "H3" at bounding box center [171, 180] width 9 height 16
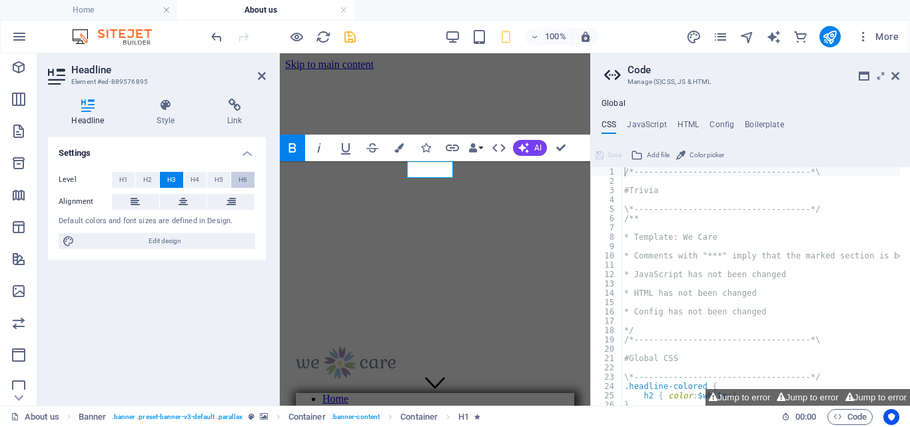
click at [241, 176] on span "H6" at bounding box center [242, 180] width 9 height 16
click at [218, 180] on span "H5" at bounding box center [218, 180] width 9 height 16
click at [192, 182] on span "H4" at bounding box center [194, 180] width 9 height 16
click at [168, 182] on span "H3" at bounding box center [171, 180] width 9 height 16
click at [144, 179] on span "H2" at bounding box center [147, 180] width 9 height 16
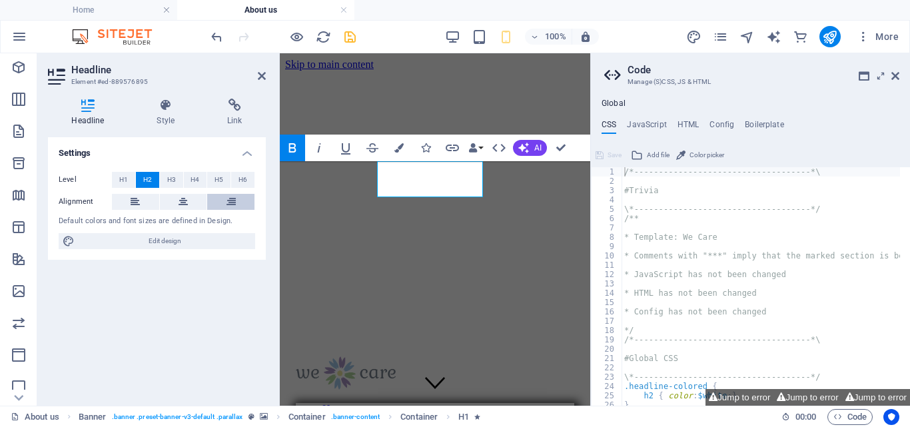
click at [226, 198] on icon at bounding box center [230, 202] width 9 height 16
click at [234, 199] on icon at bounding box center [230, 202] width 9 height 16
click at [133, 201] on icon at bounding box center [135, 202] width 9 height 16
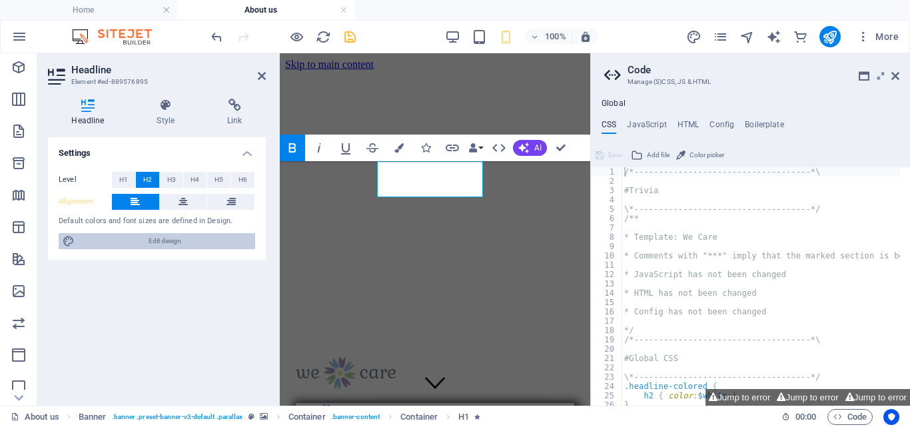
click at [160, 237] on span "Edit design" at bounding box center [165, 241] width 172 height 16
select select "rem"
select select "300"
select select "px"
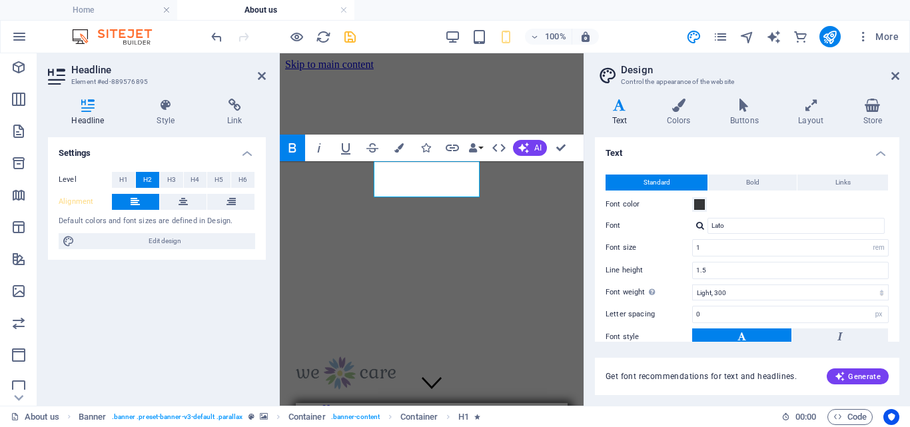
drag, startPoint x: 900, startPoint y: 254, endPoint x: 900, endPoint y: 272, distance: 17.3
click at [903, 279] on div "Variants Text Colors Buttons Layout Store Text Standard Bold Links Font color F…" at bounding box center [747, 247] width 326 height 318
drag, startPoint x: 900, startPoint y: 269, endPoint x: 904, endPoint y: 289, distance: 20.4
click at [904, 289] on div "Variants Text Colors Buttons Layout Store Text Standard Bold Links Font color F…" at bounding box center [747, 247] width 326 height 318
click at [808, 112] on h4 "Layout" at bounding box center [813, 113] width 65 height 28
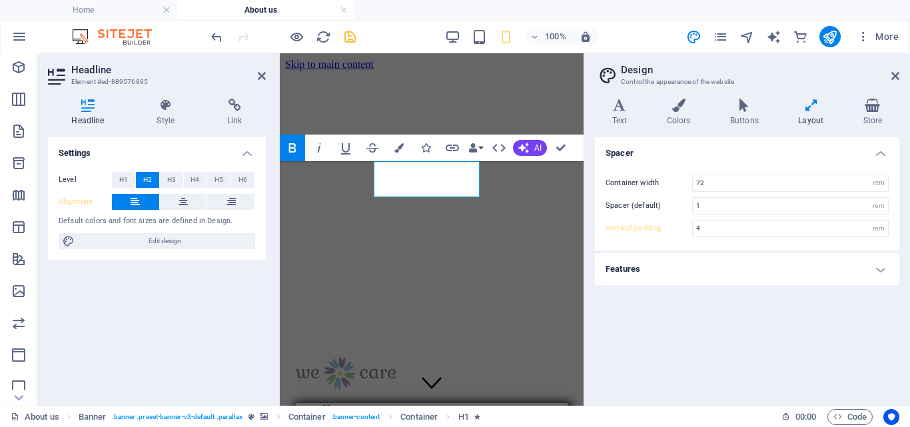
click at [808, 111] on icon at bounding box center [810, 105] width 59 height 13
click at [881, 266] on h4 "Features" at bounding box center [747, 269] width 304 height 32
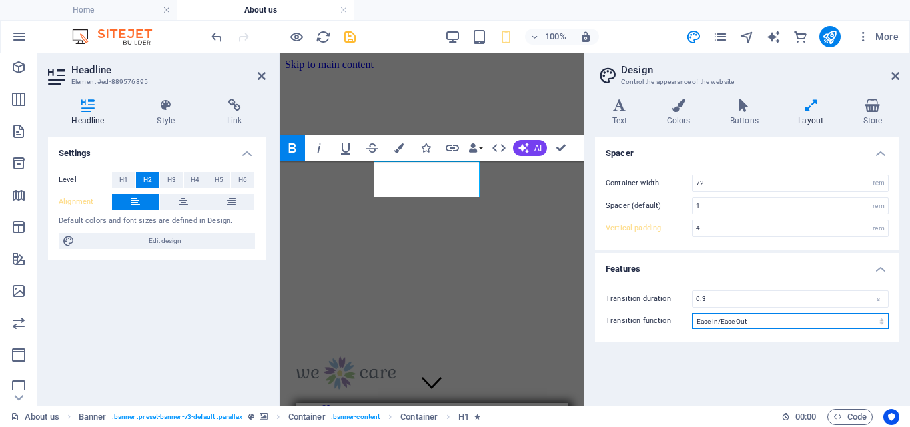
click at [881, 318] on select "Ease Ease In Ease Out Ease In/Ease Out Linear" at bounding box center [790, 321] width 196 height 16
click at [685, 113] on h4 "Colors" at bounding box center [680, 113] width 63 height 28
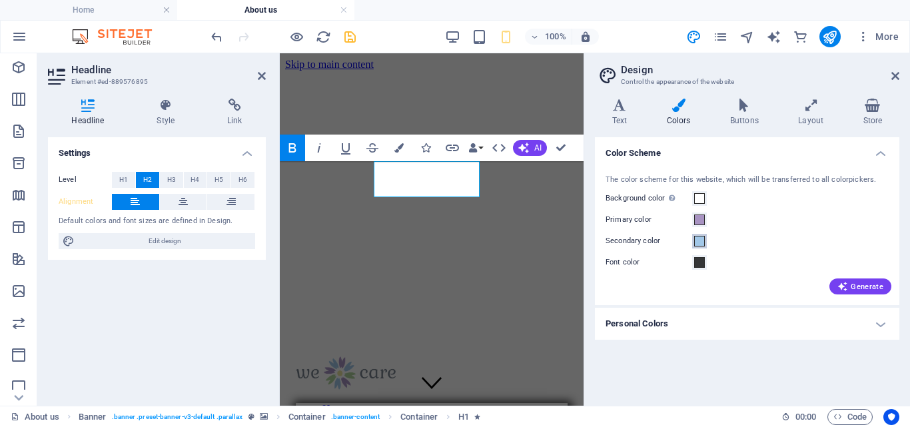
click at [701, 245] on span at bounding box center [699, 241] width 11 height 11
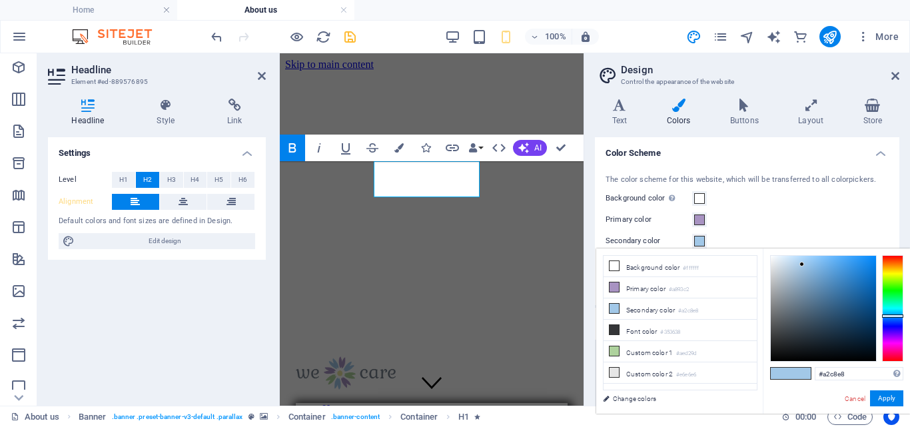
click at [788, 374] on span at bounding box center [780, 373] width 20 height 11
click at [894, 396] on button "Apply" at bounding box center [886, 398] width 33 height 16
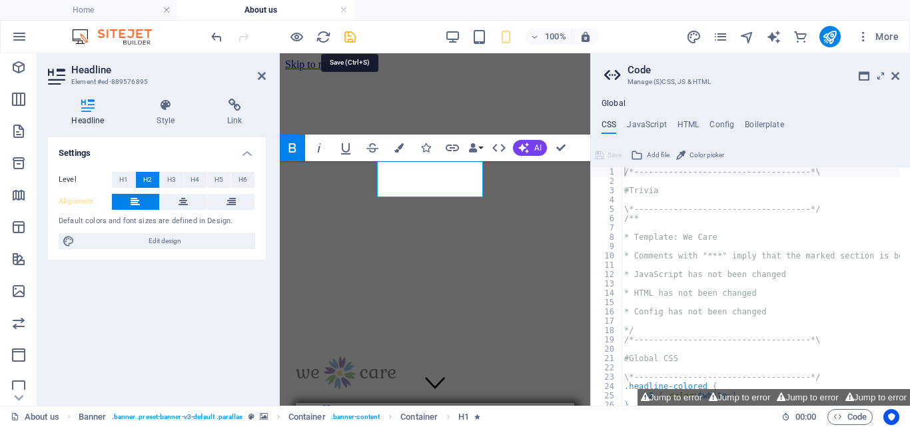
click at [350, 35] on icon "save" at bounding box center [349, 36] width 15 height 15
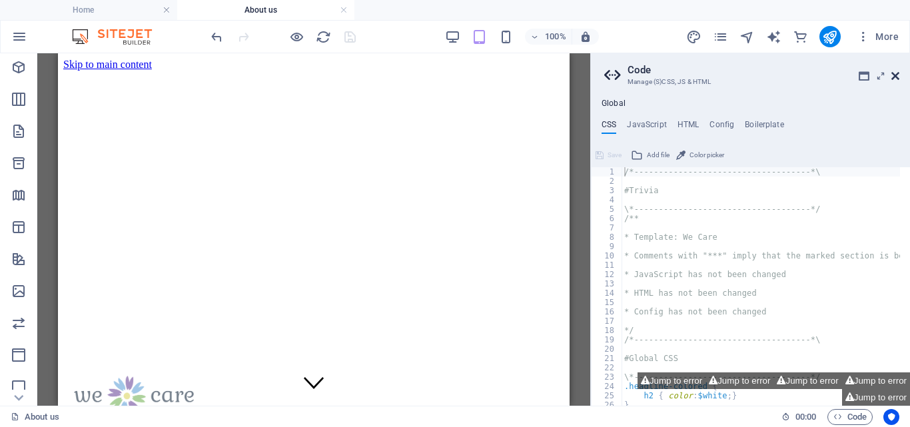
click at [895, 76] on icon at bounding box center [895, 76] width 8 height 11
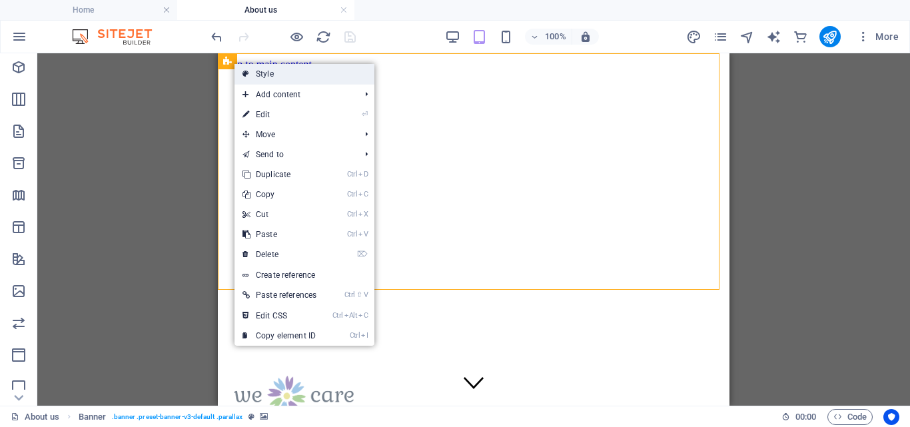
click at [268, 70] on link "Style" at bounding box center [304, 74] width 140 height 20
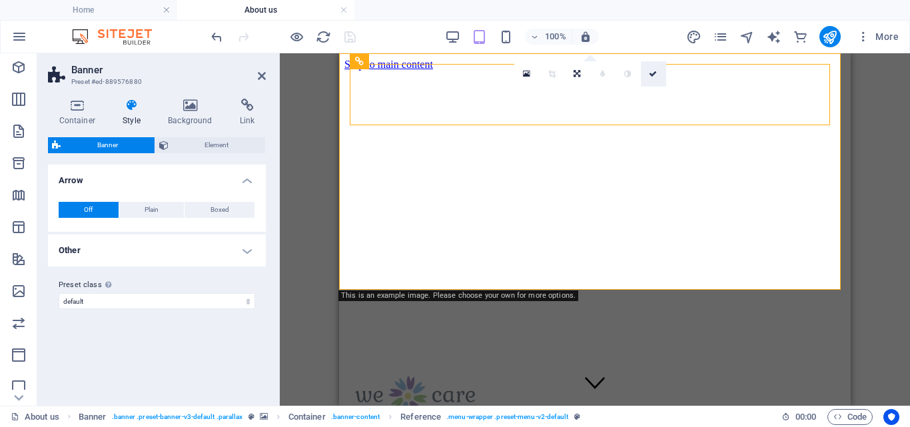
click at [652, 72] on icon at bounding box center [653, 74] width 8 height 8
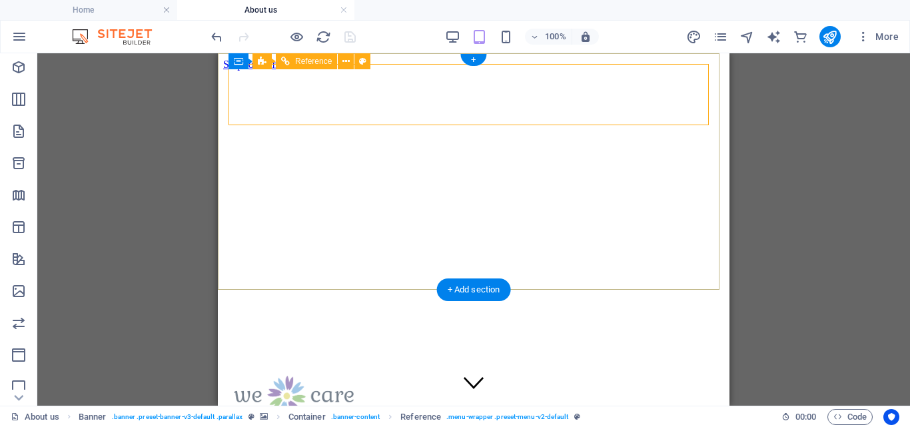
click at [348, 57] on icon at bounding box center [345, 62] width 7 height 14
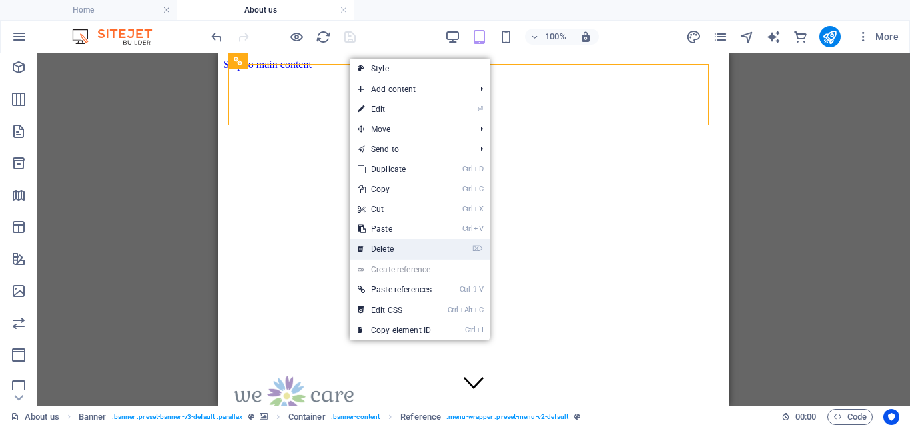
click at [389, 247] on link "⌦ Delete" at bounding box center [395, 249] width 90 height 20
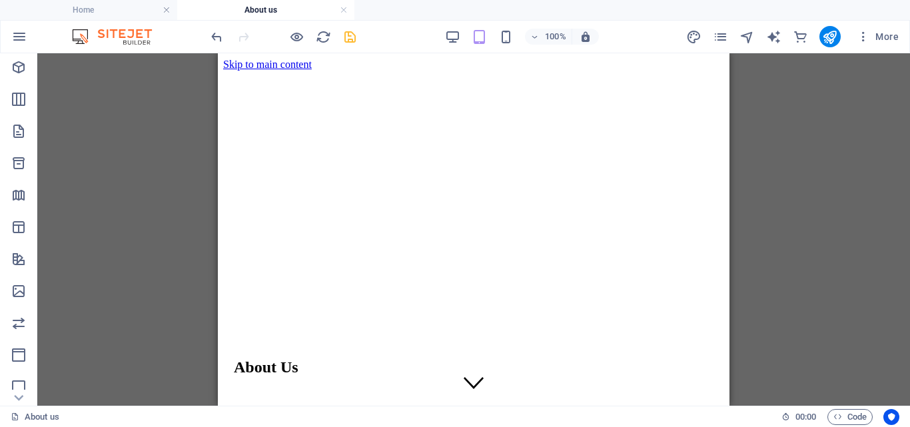
click at [833, 123] on div "Drag here to replace the existing content. Press “Ctrl” if you want to create a…" at bounding box center [473, 229] width 872 height 352
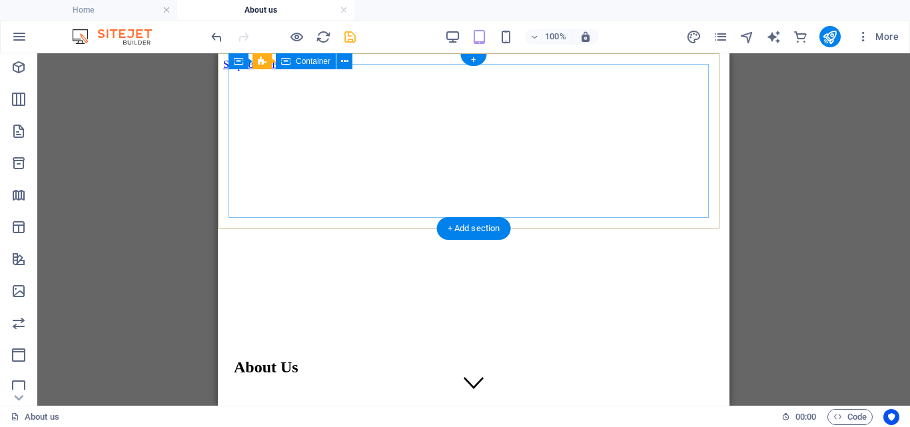
click at [337, 358] on div "About Us" at bounding box center [473, 367] width 479 height 18
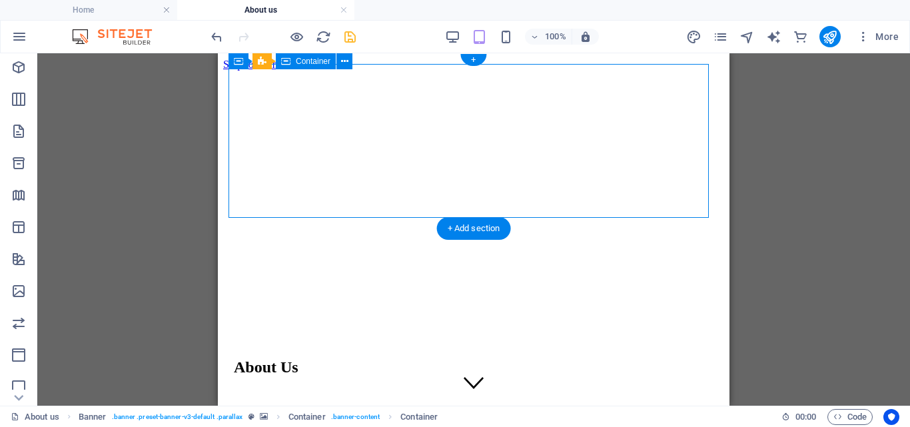
click at [337, 358] on div "About Us" at bounding box center [473, 367] width 479 height 18
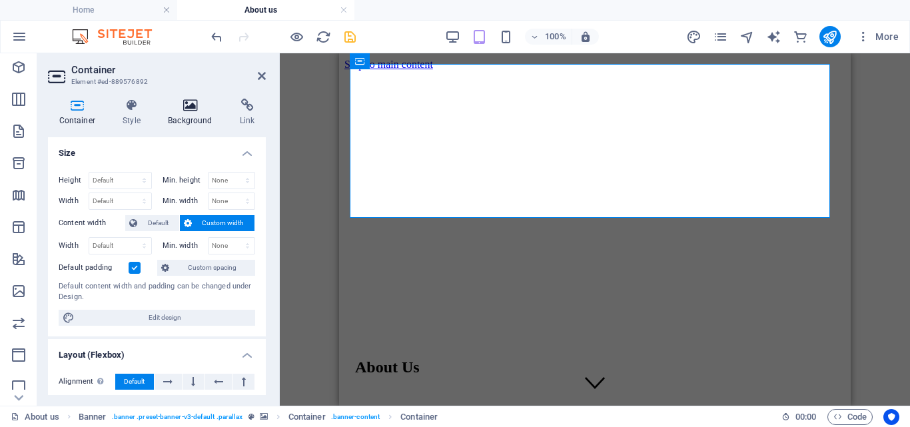
click at [192, 113] on h4 "Background" at bounding box center [193, 113] width 72 height 28
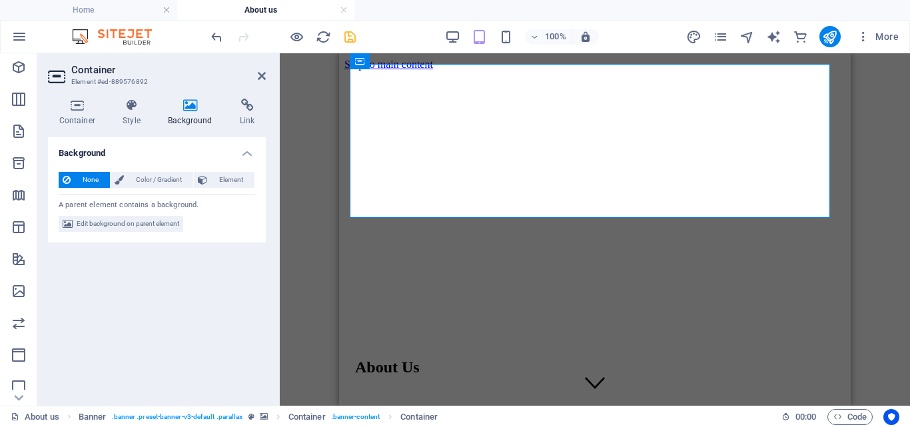
click at [192, 113] on h4 "Background" at bounding box center [193, 113] width 72 height 28
click at [133, 220] on span "Edit background on parent element" at bounding box center [128, 224] width 103 height 16
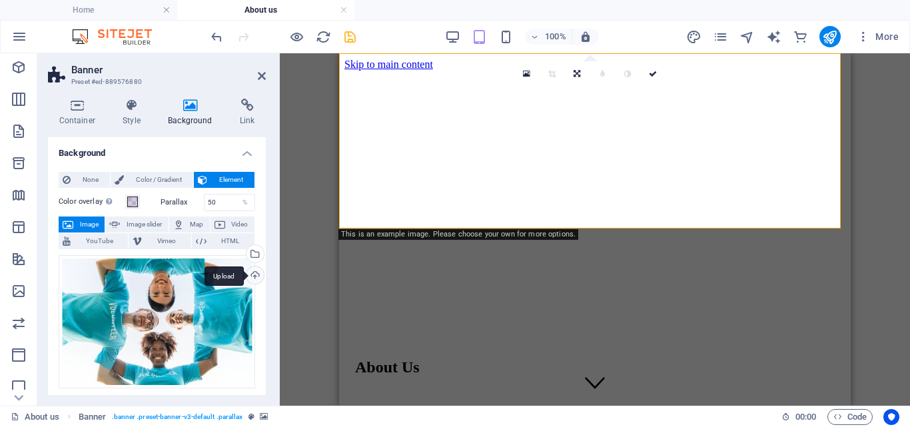
click at [253, 275] on div "Upload" at bounding box center [254, 276] width 20 height 20
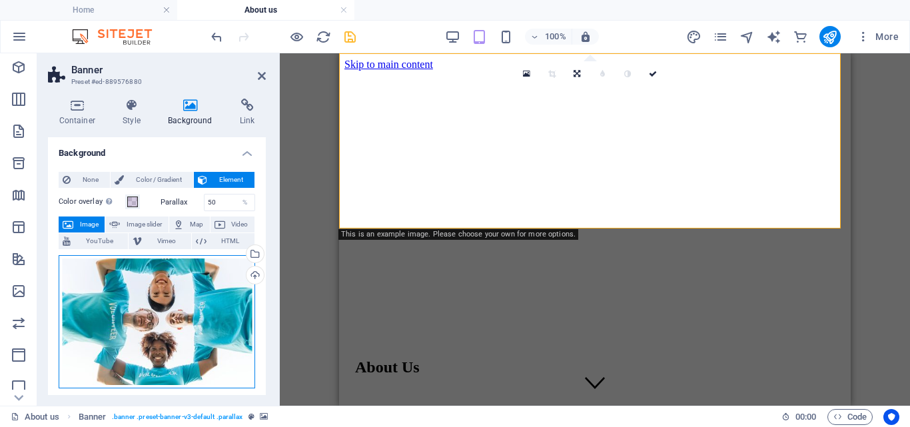
click at [186, 326] on div "Drag files here, click to choose files or select files from Files or our free s…" at bounding box center [157, 321] width 196 height 133
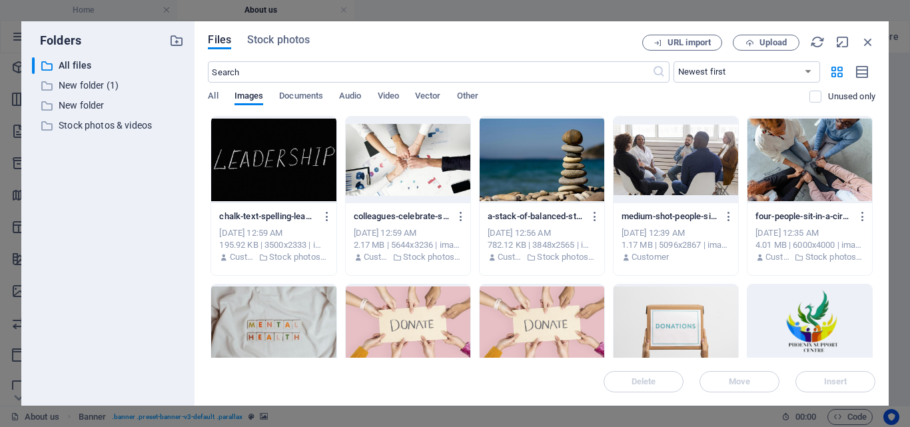
click at [284, 324] on div at bounding box center [273, 327] width 125 height 87
click at [834, 378] on span "Insert" at bounding box center [835, 382] width 23 height 8
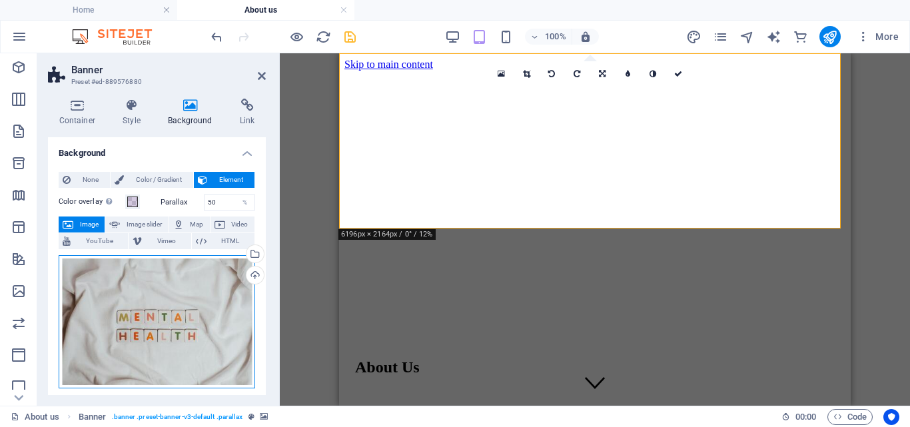
drag, startPoint x: 166, startPoint y: 316, endPoint x: 187, endPoint y: 289, distance: 34.1
click at [160, 302] on div "Drag files here, click to choose files or select files from Files or our free s…" at bounding box center [157, 321] width 196 height 133
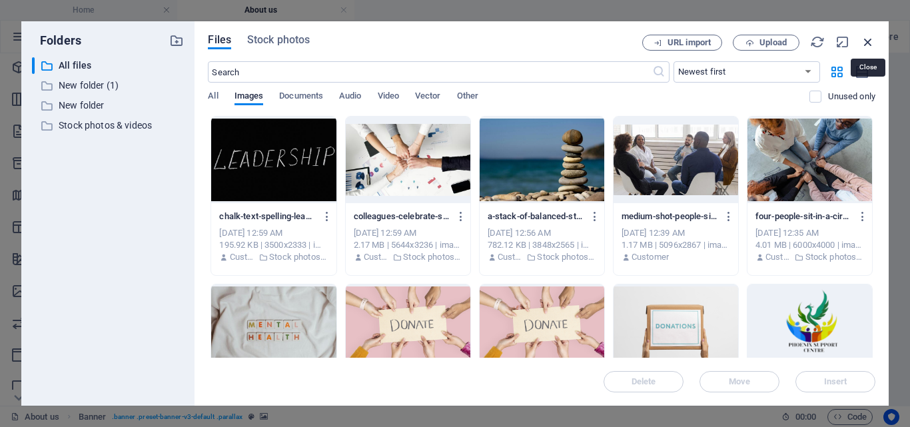
click at [868, 41] on icon "button" at bounding box center [867, 42] width 15 height 15
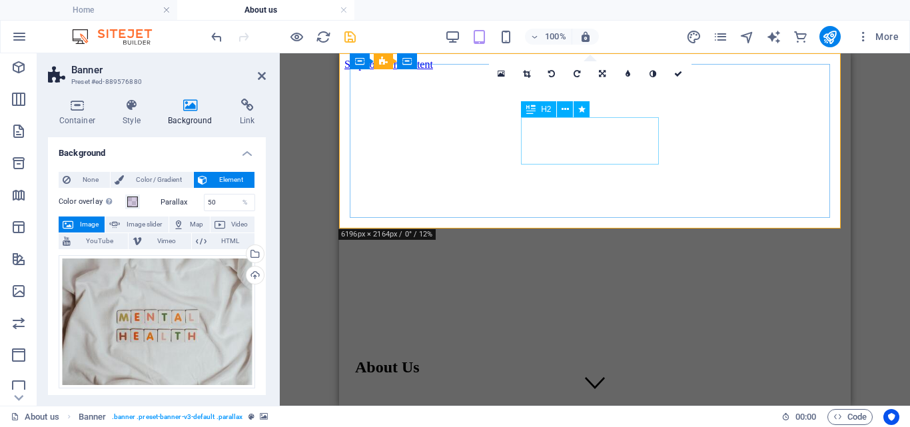
click at [632, 358] on div "About Us" at bounding box center [594, 367] width 479 height 18
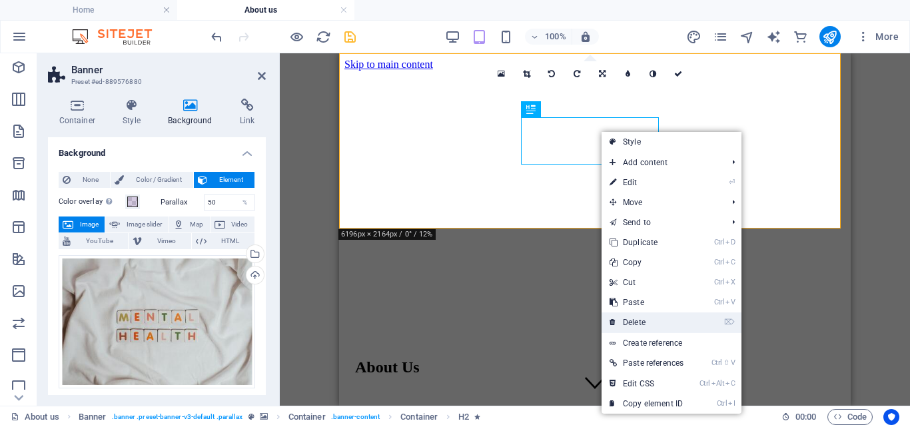
click at [637, 318] on link "⌦ Delete" at bounding box center [646, 322] width 90 height 20
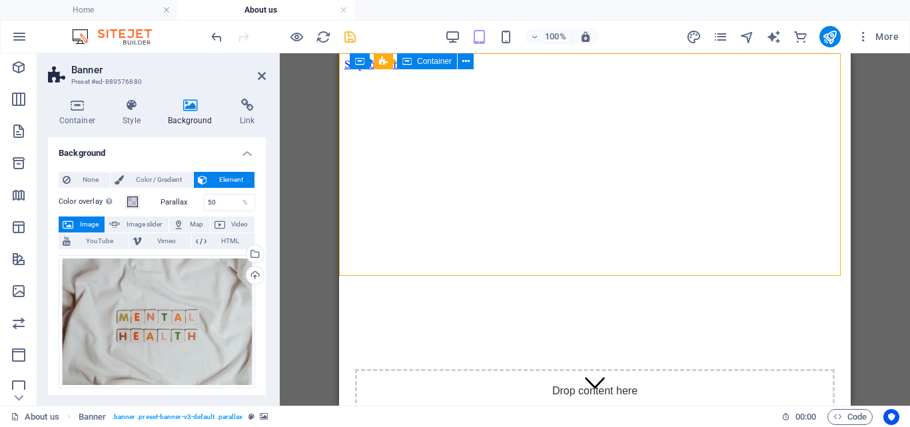
drag, startPoint x: 635, startPoint y: 230, endPoint x: 631, endPoint y: 207, distance: 23.0
click at [631, 369] on div "Drop content here or Add elements Paste clipboard" at bounding box center [594, 416] width 479 height 95
click at [708, 369] on div "Drop content here or Add elements Paste clipboard" at bounding box center [594, 416] width 479 height 95
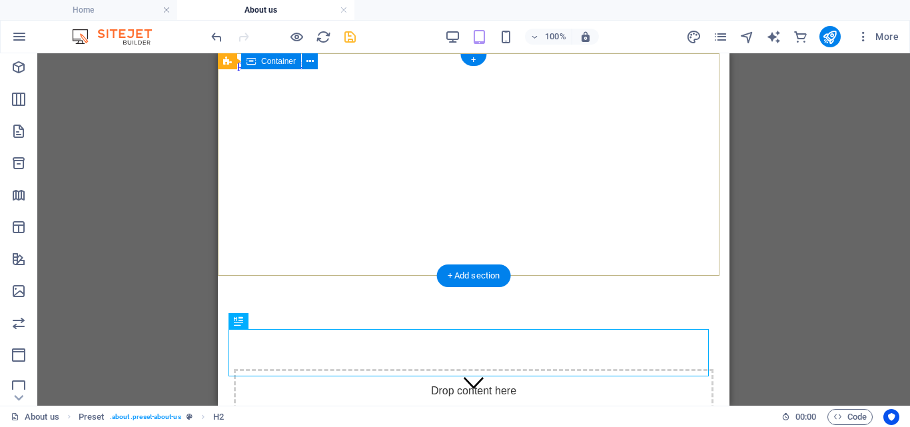
click at [709, 358] on div "Drop content here or Add elements Paste clipboard" at bounding box center [473, 416] width 501 height 116
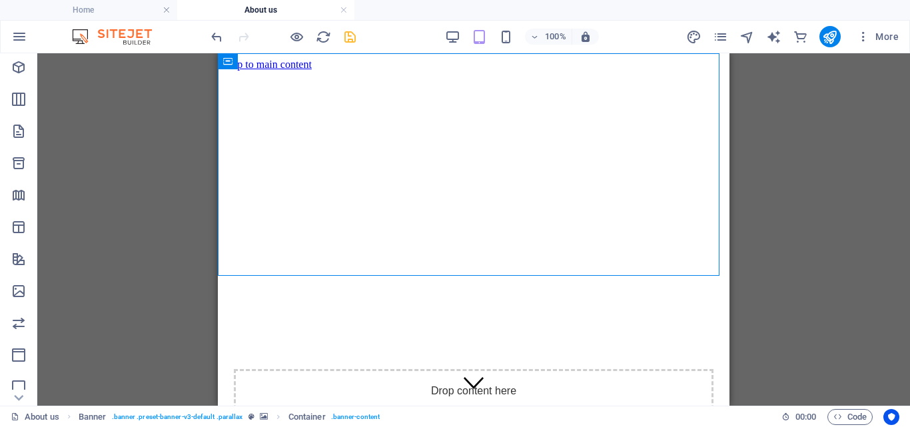
click at [786, 148] on div "Drag here to replace the existing content. Press “Ctrl” if you want to create a…" at bounding box center [473, 229] width 872 height 352
click at [760, 168] on div "Drag here to replace the existing content. Press “Ctrl” if you want to create a…" at bounding box center [473, 229] width 872 height 352
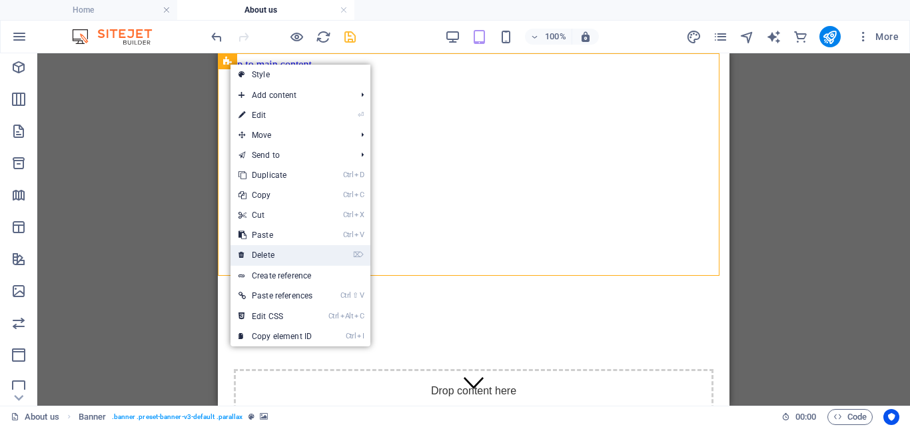
click at [263, 249] on link "⌦ Delete" at bounding box center [275, 255] width 90 height 20
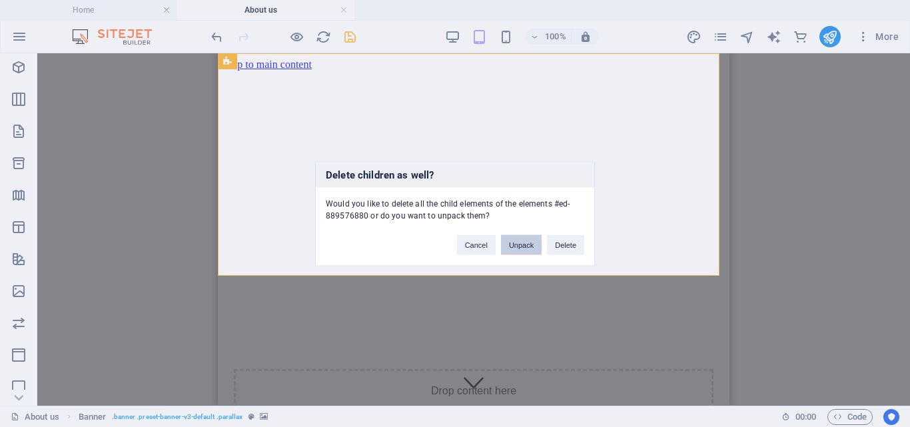
click at [522, 241] on button "Unpack" at bounding box center [521, 244] width 41 height 20
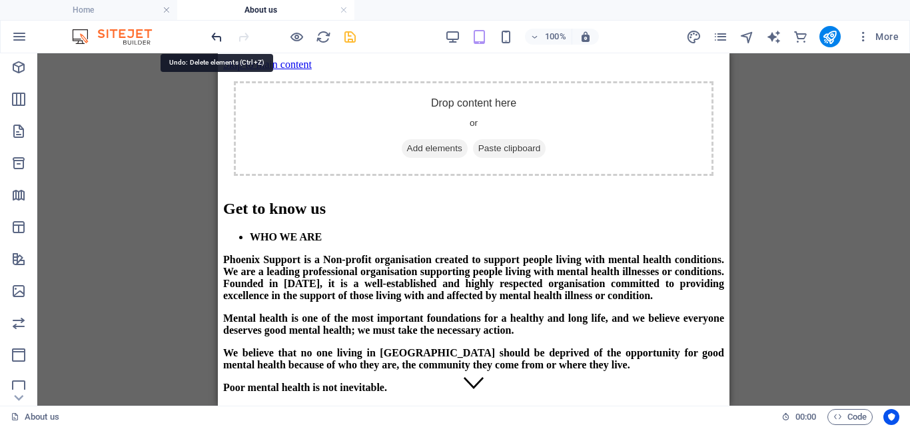
click at [216, 36] on icon "undo" at bounding box center [216, 36] width 15 height 15
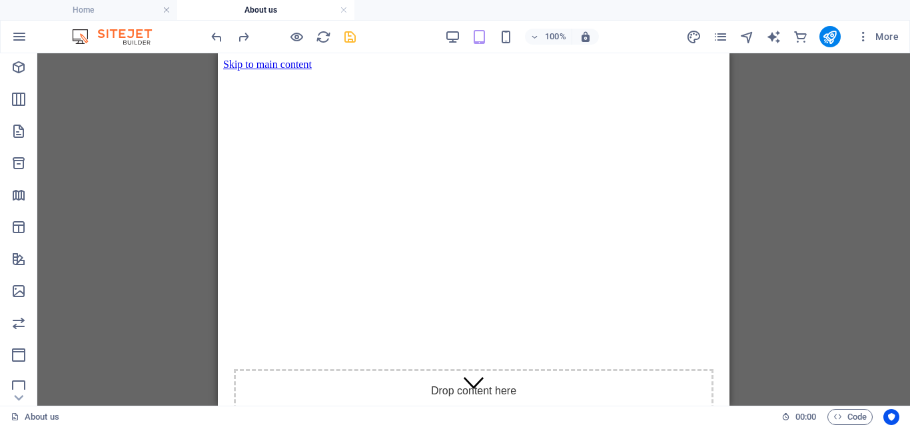
click at [819, 190] on div "Drag here to replace the existing content. Press “Ctrl” if you want to create a…" at bounding box center [473, 229] width 872 height 352
click at [212, 35] on icon "undo" at bounding box center [216, 36] width 15 height 15
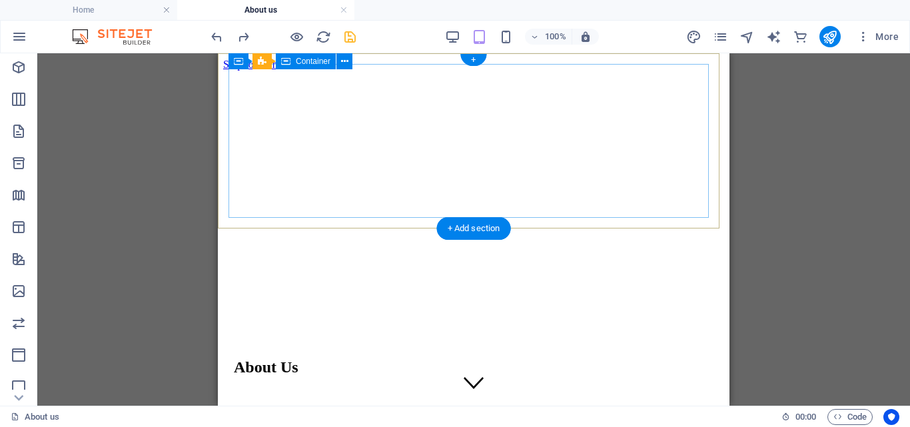
click at [673, 358] on div "About Us" at bounding box center [473, 367] width 479 height 18
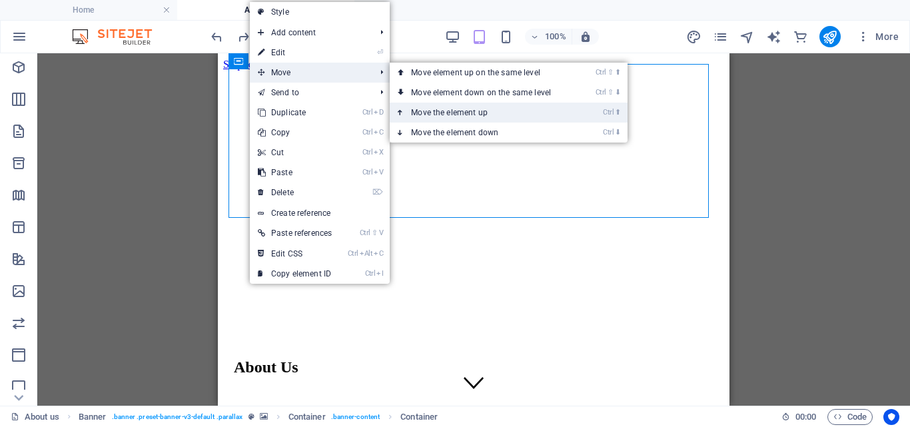
click at [461, 112] on link "Ctrl ⬆ Move the element up" at bounding box center [484, 113] width 188 height 20
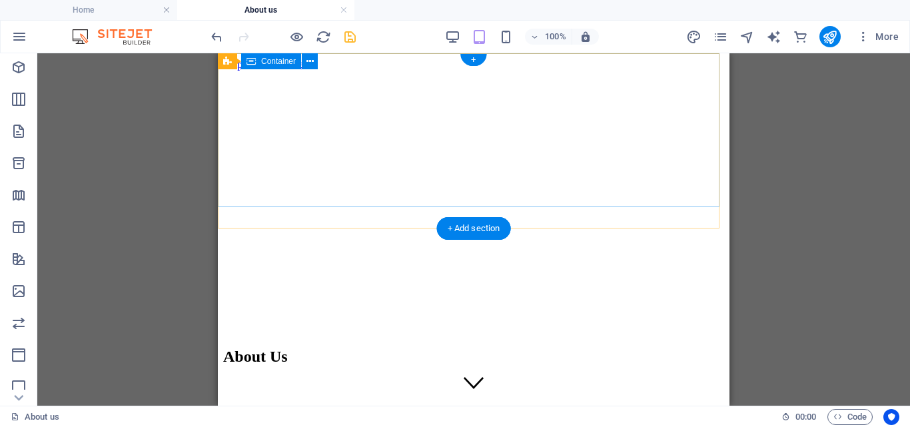
click at [306, 348] on div "About Us" at bounding box center [473, 357] width 501 height 18
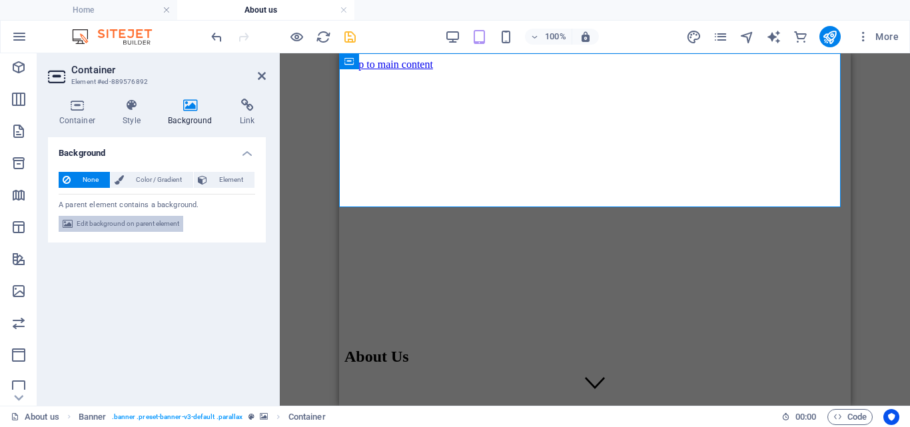
click at [150, 222] on span "Edit background on parent element" at bounding box center [128, 224] width 103 height 16
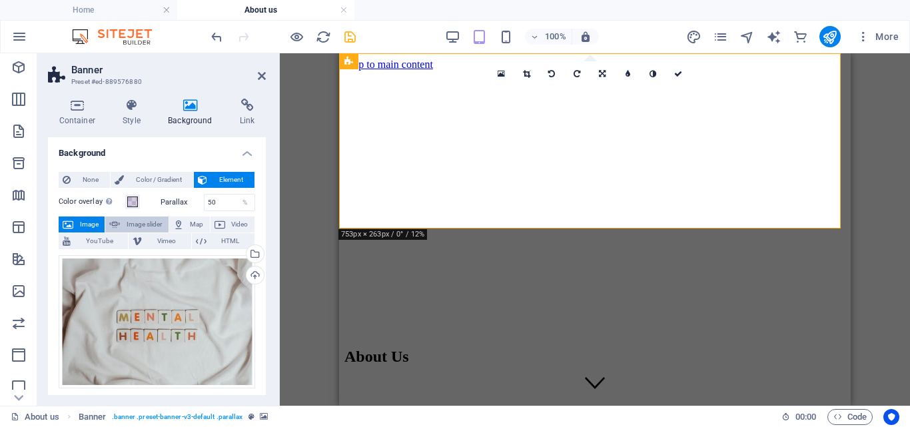
click at [131, 220] on span "Image slider" at bounding box center [144, 224] width 40 height 16
select select "ms"
select select "s"
select select "progressive"
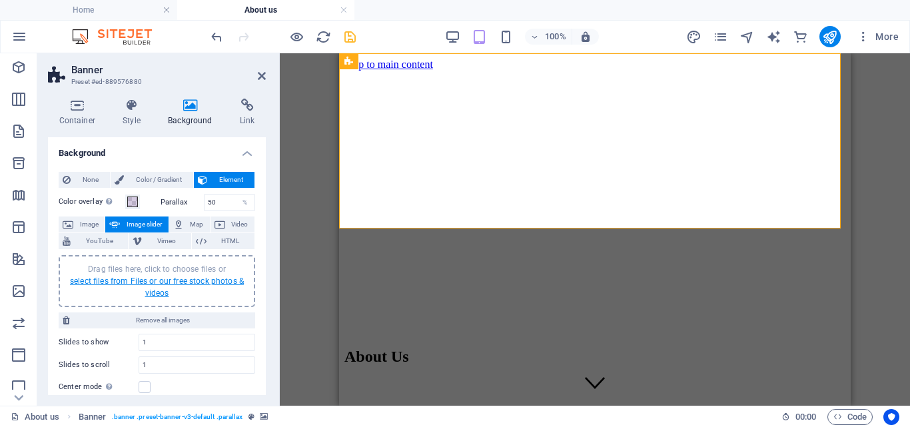
click at [127, 278] on link "select files from Files or our free stock photos & videos" at bounding box center [157, 286] width 174 height 21
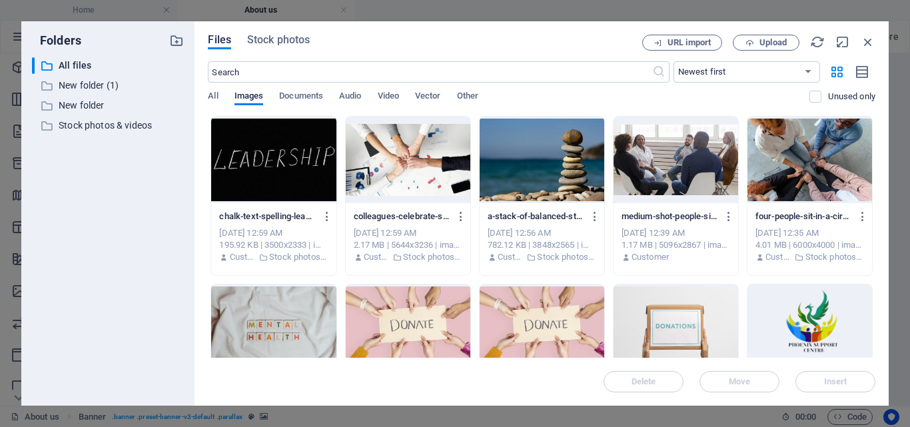
click at [403, 167] on div at bounding box center [408, 160] width 125 height 87
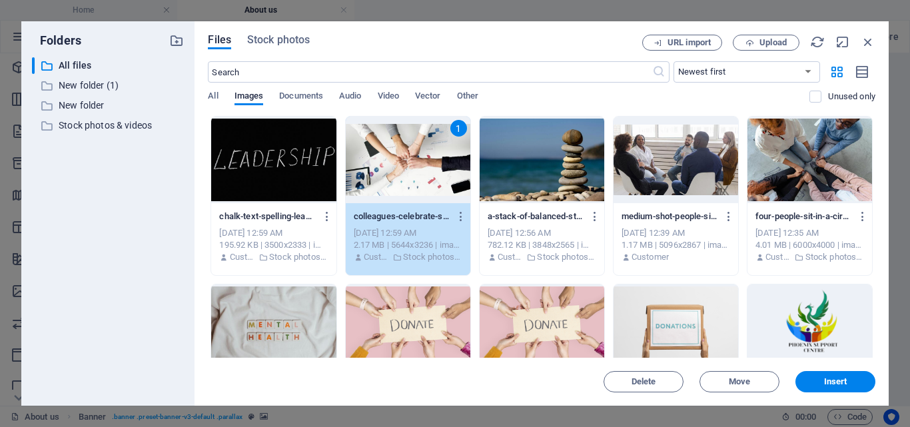
click at [541, 158] on div at bounding box center [541, 160] width 125 height 87
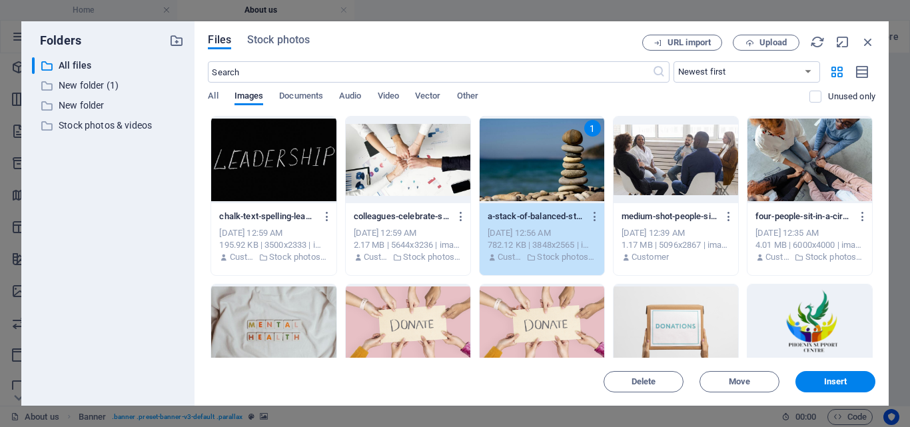
click at [280, 325] on div at bounding box center [273, 327] width 125 height 87
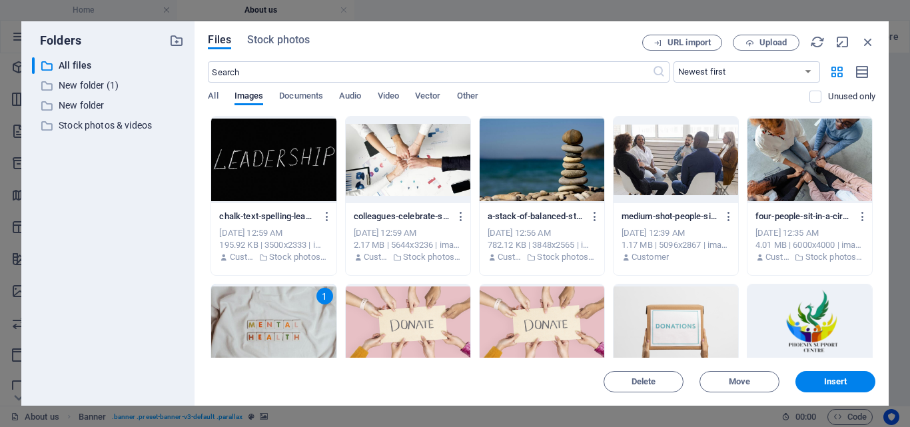
click at [693, 152] on div at bounding box center [675, 160] width 125 height 87
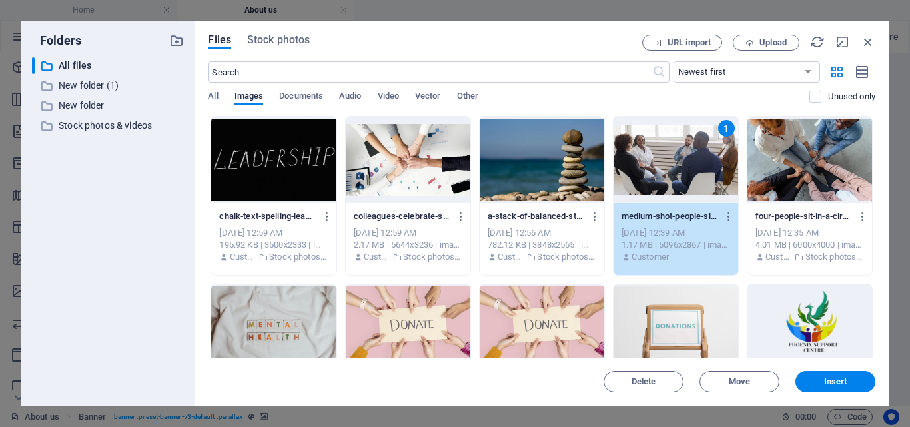
click at [829, 139] on div at bounding box center [809, 160] width 125 height 87
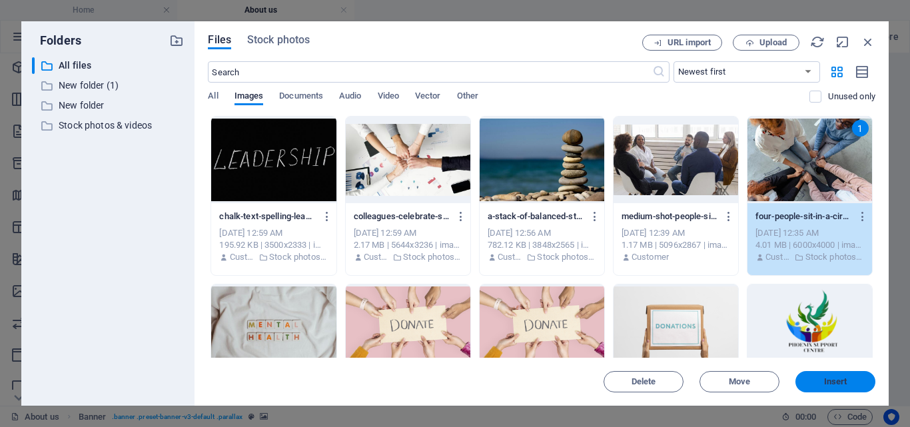
click at [840, 375] on button "Insert" at bounding box center [835, 381] width 80 height 21
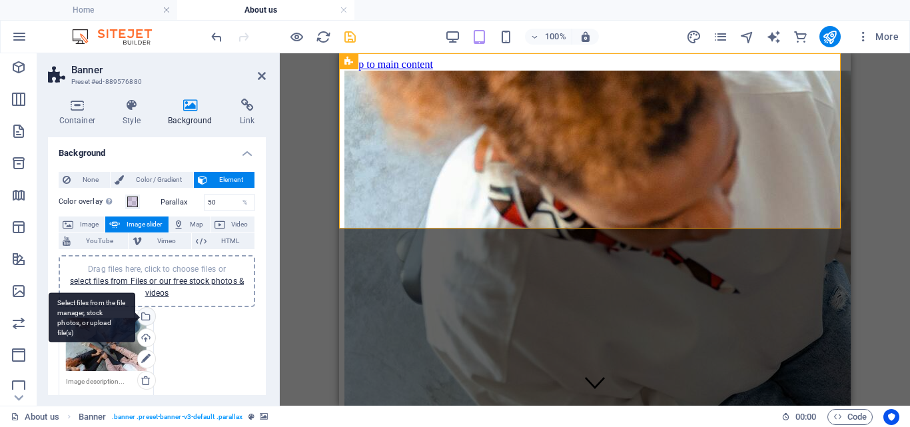
click at [135, 314] on div "Select files from the file manager, stock photos, or upload file(s)" at bounding box center [92, 317] width 87 height 50
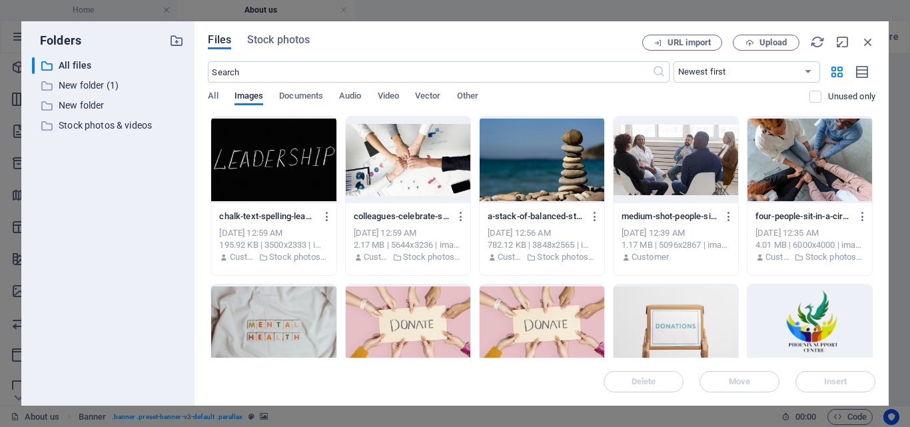
click at [283, 323] on div at bounding box center [273, 327] width 125 height 87
click at [838, 374] on button "Insert" at bounding box center [835, 381] width 80 height 21
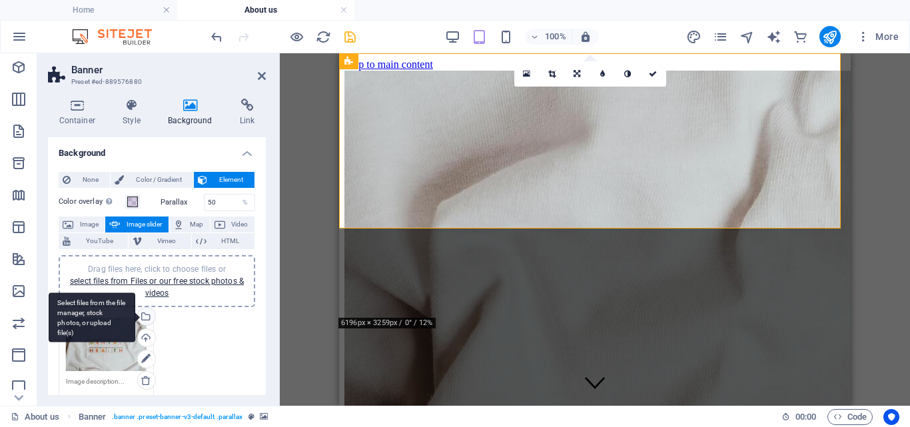
click at [135, 314] on div "Select files from the file manager, stock photos, or upload file(s)" at bounding box center [92, 317] width 87 height 50
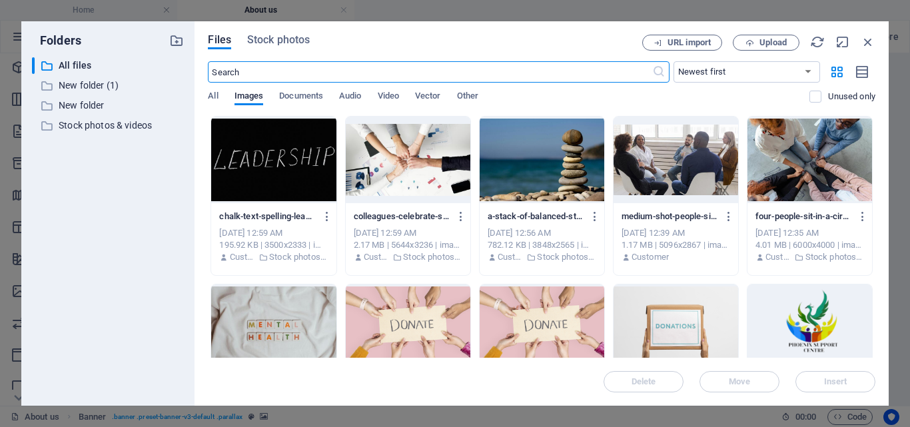
click at [300, 71] on input "text" at bounding box center [429, 71] width 443 height 21
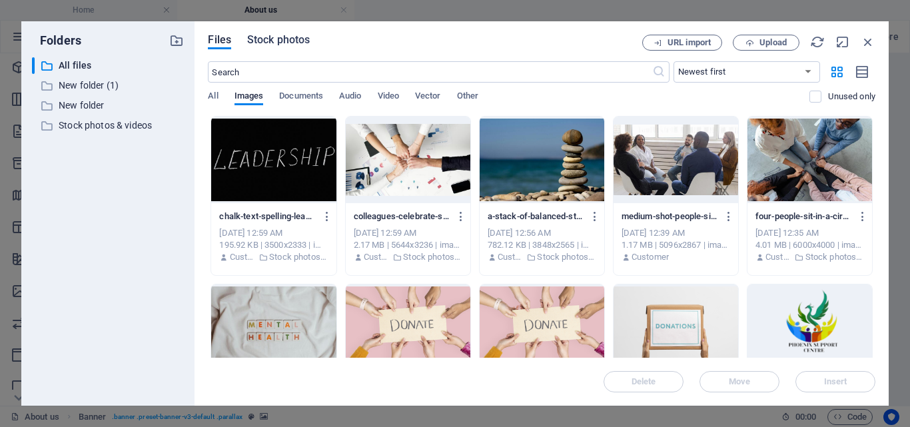
click at [287, 37] on span "Stock photos" at bounding box center [278, 40] width 63 height 16
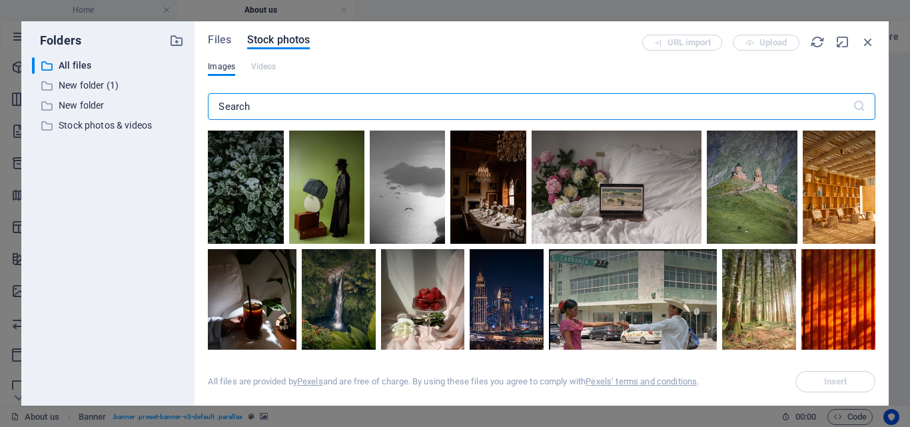
click at [304, 114] on input "text" at bounding box center [530, 106] width 644 height 27
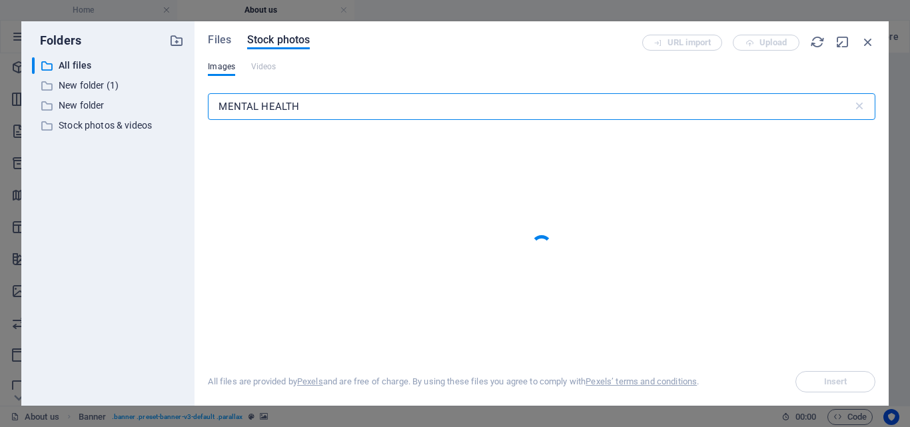
type input "MENTAL HEALTH"
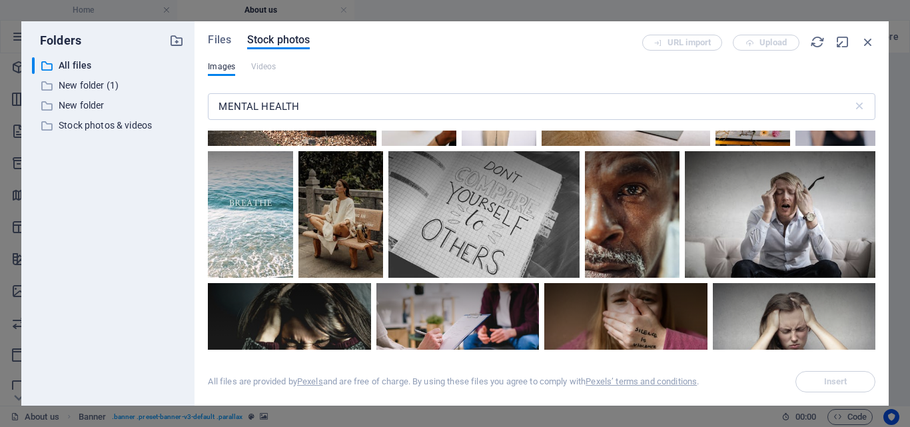
scroll to position [6134, 0]
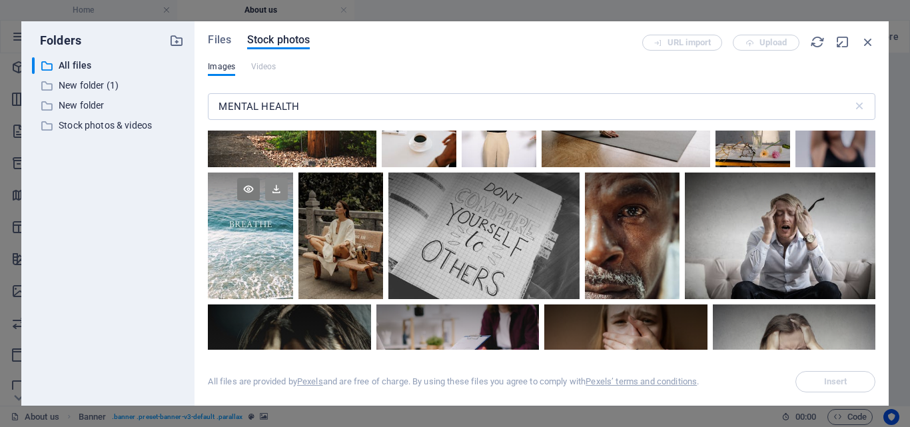
click at [278, 178] on icon at bounding box center [276, 189] width 23 height 23
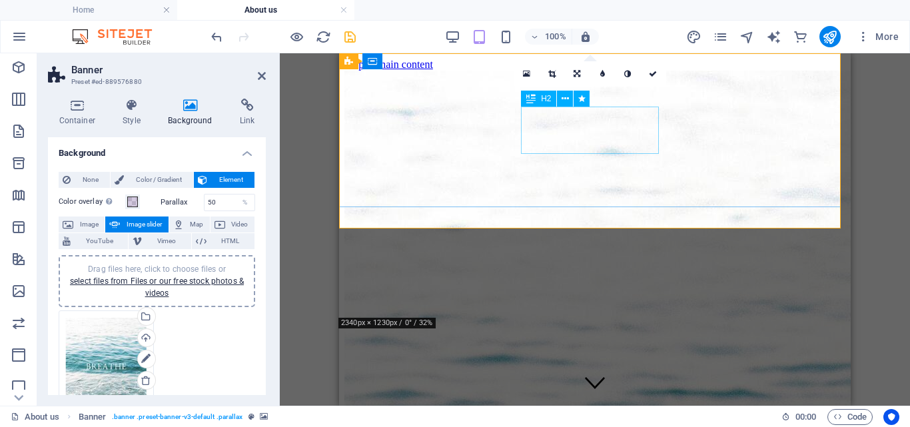
click at [599, 348] on div "About Us" at bounding box center [594, 357] width 501 height 18
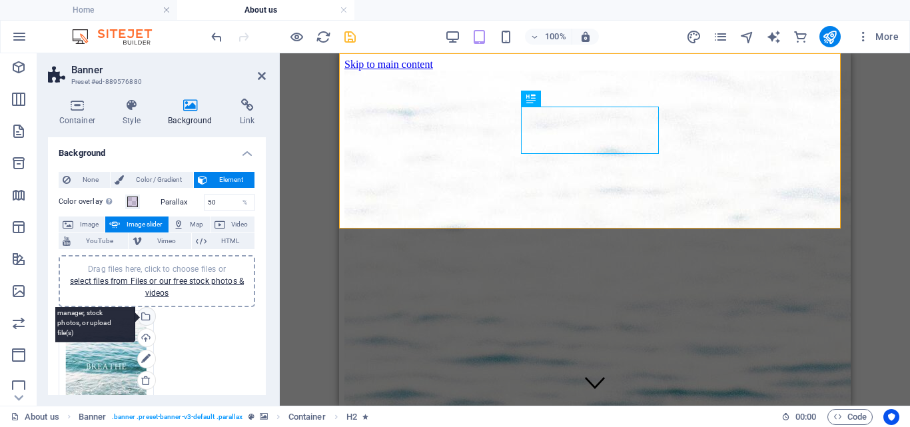
click at [149, 315] on div "Select files from the file manager, stock photos, or upload file(s)" at bounding box center [145, 318] width 20 height 20
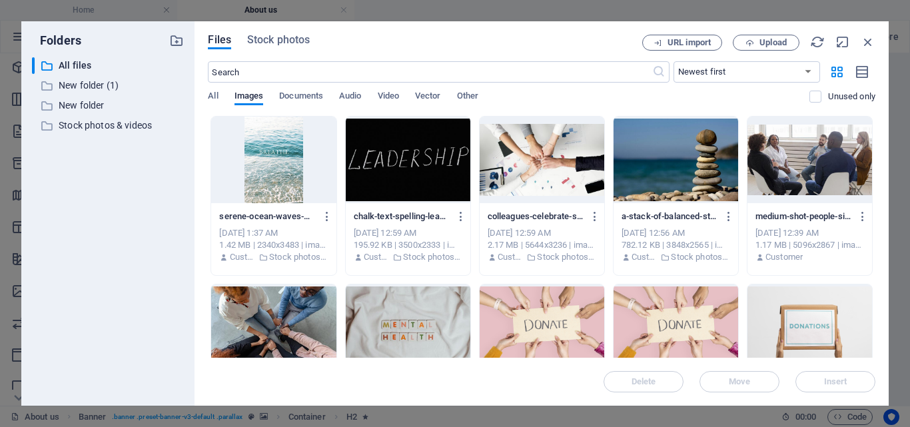
click at [272, 29] on div "Files Stock photos URL import Upload ​ Newest first Oldest first Name (A-Z) Nam…" at bounding box center [541, 213] width 694 height 384
click at [272, 39] on span "Stock photos" at bounding box center [278, 40] width 63 height 16
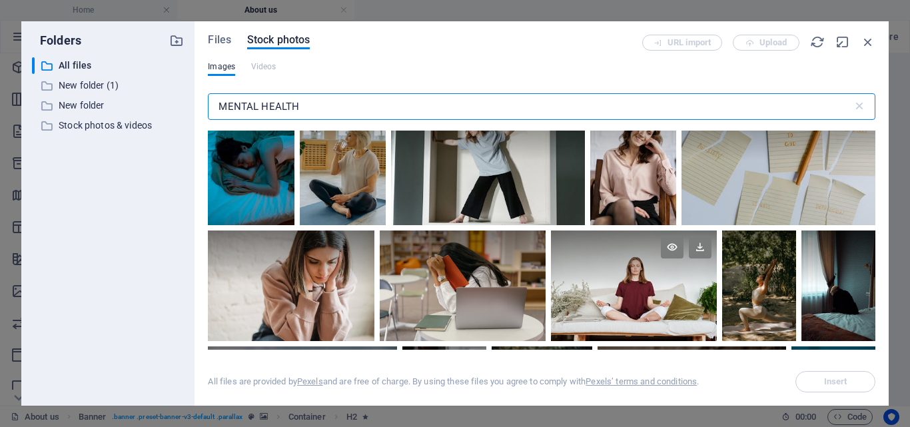
scroll to position [7092, 0]
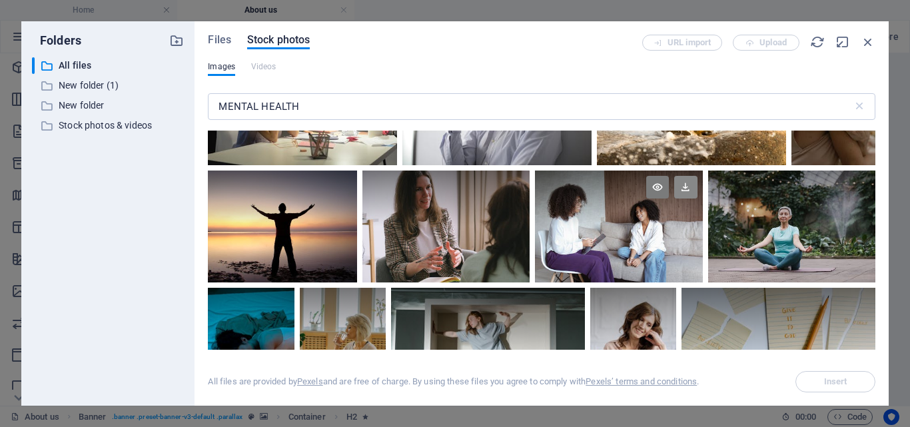
click at [687, 176] on icon at bounding box center [685, 187] width 23 height 23
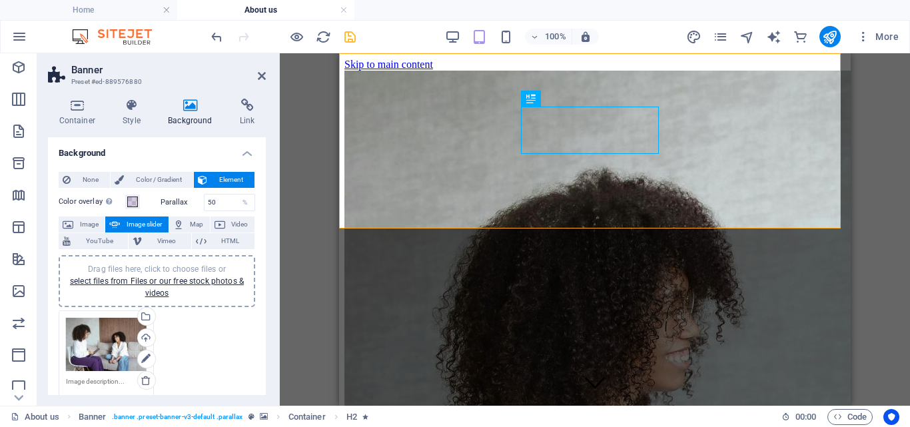
click at [887, 128] on div "Drag here to replace the existing content. Press “Ctrl” if you want to create a…" at bounding box center [595, 229] width 630 height 352
click at [146, 316] on div "Select files from the file manager, stock photos, or upload file(s)" at bounding box center [145, 318] width 20 height 20
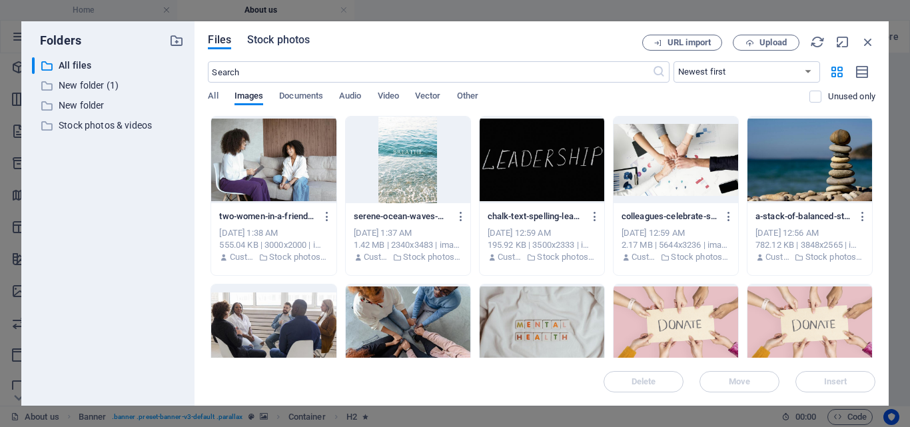
click at [288, 37] on span "Stock photos" at bounding box center [278, 40] width 63 height 16
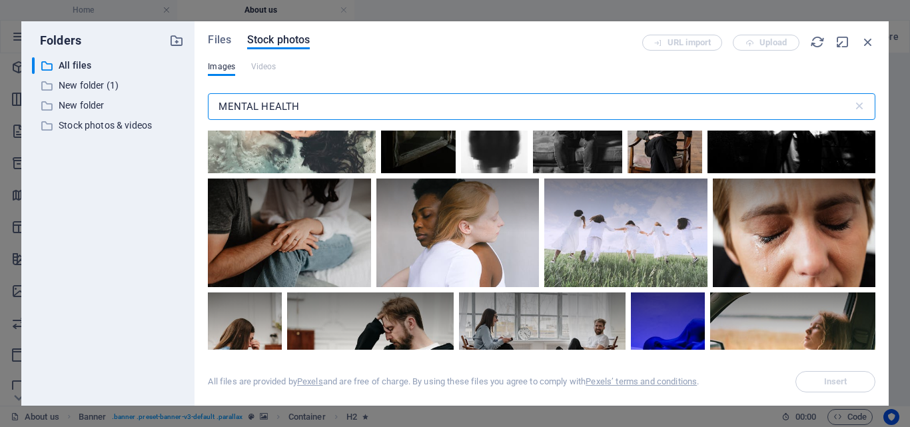
scroll to position [958, 0]
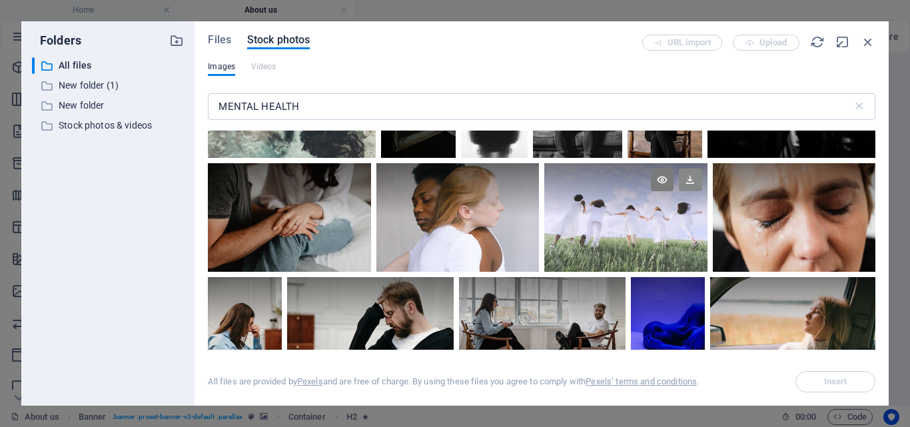
click at [688, 168] on icon at bounding box center [689, 179] width 23 height 23
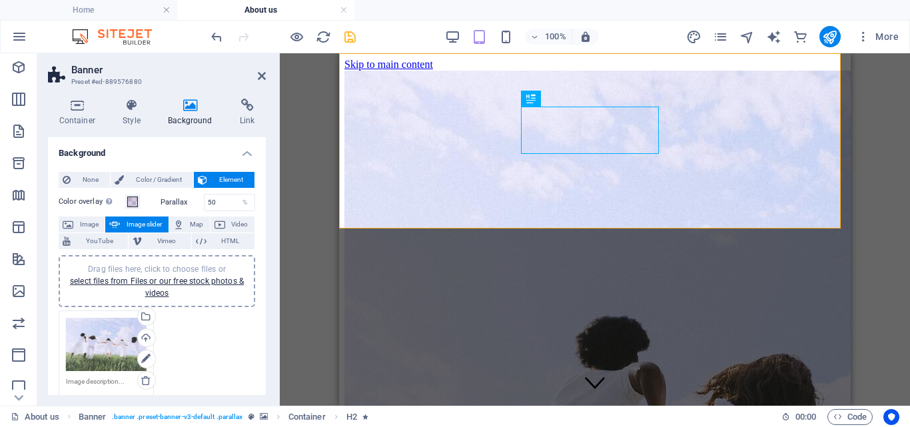
click at [884, 186] on div "Drag here to replace the existing content. Press “Ctrl” if you want to create a…" at bounding box center [595, 229] width 630 height 352
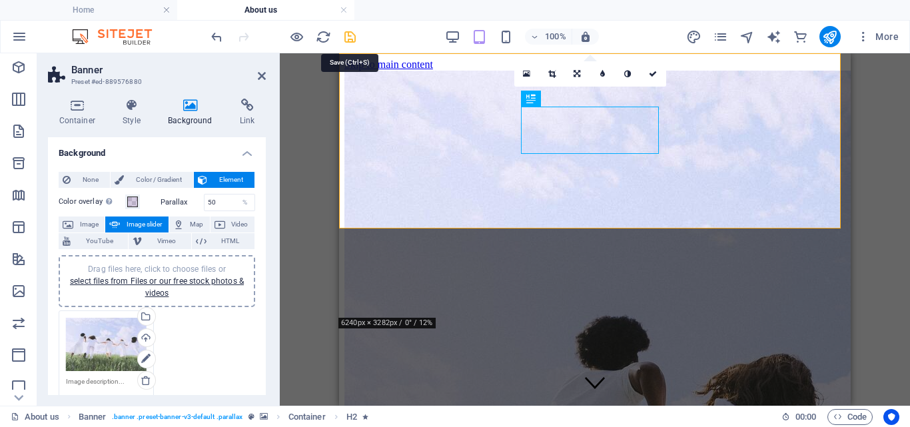
click at [346, 31] on icon "save" at bounding box center [349, 36] width 15 height 15
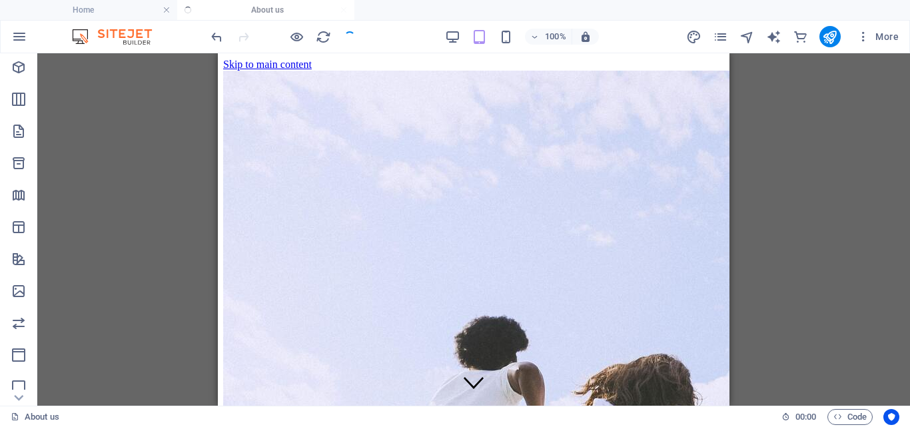
click at [826, 156] on div "Drag here to replace the existing content. Press “Ctrl” if you want to create a…" at bounding box center [473, 229] width 872 height 352
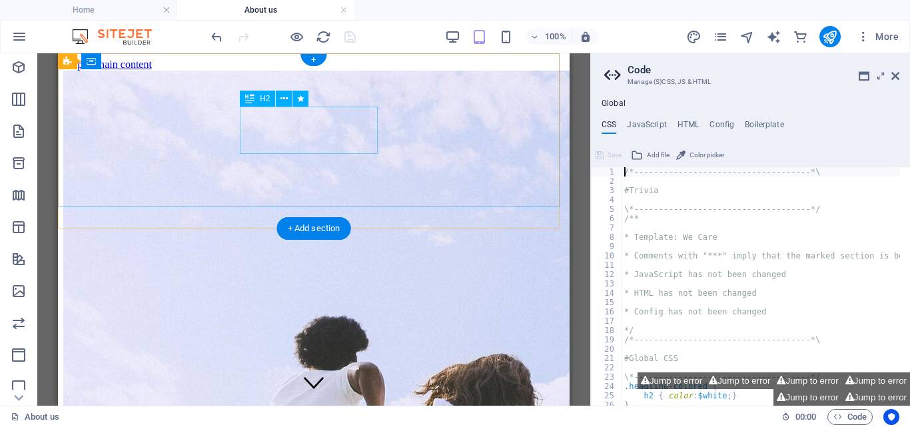
click at [298, 348] on div "About Us" at bounding box center [313, 357] width 501 height 18
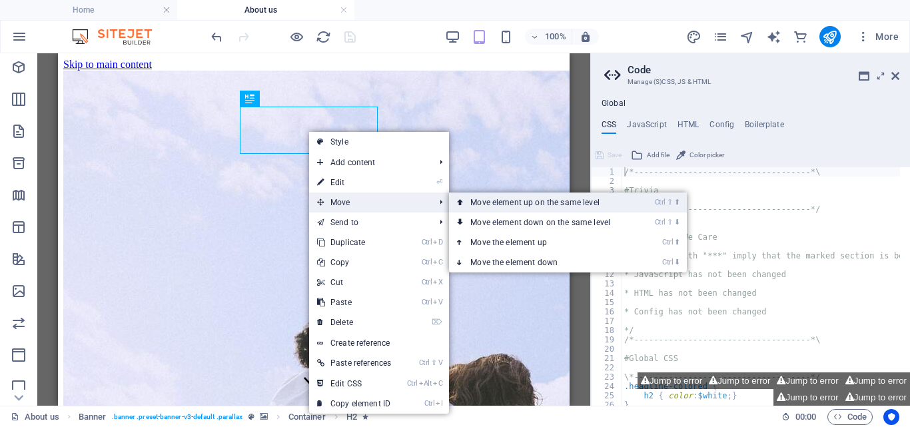
click at [480, 201] on link "Ctrl ⇧ ⬆ Move element up on the same level" at bounding box center [543, 202] width 188 height 20
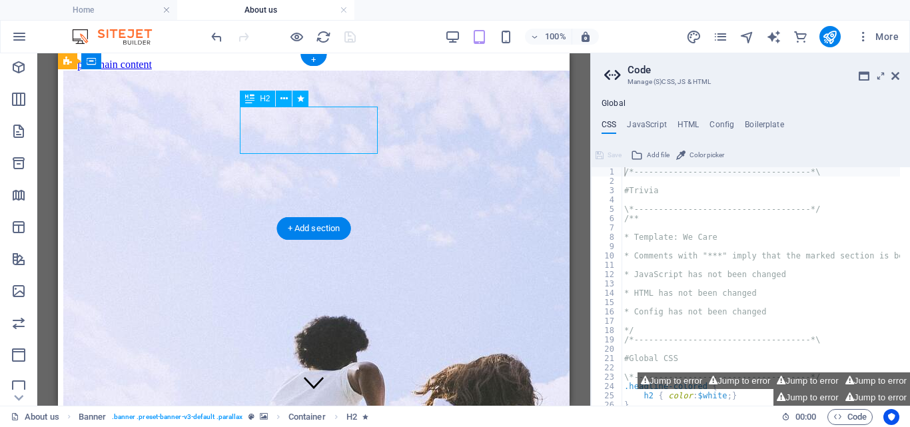
drag, startPoint x: 328, startPoint y: 127, endPoint x: 328, endPoint y: 117, distance: 9.3
click at [328, 348] on div "About Us" at bounding box center [313, 357] width 501 height 18
drag, startPoint x: 314, startPoint y: 113, endPoint x: 327, endPoint y: 72, distance: 43.2
click at [327, 348] on div "About Us" at bounding box center [313, 357] width 501 height 18
click at [336, 348] on div "About Us" at bounding box center [313, 357] width 501 height 18
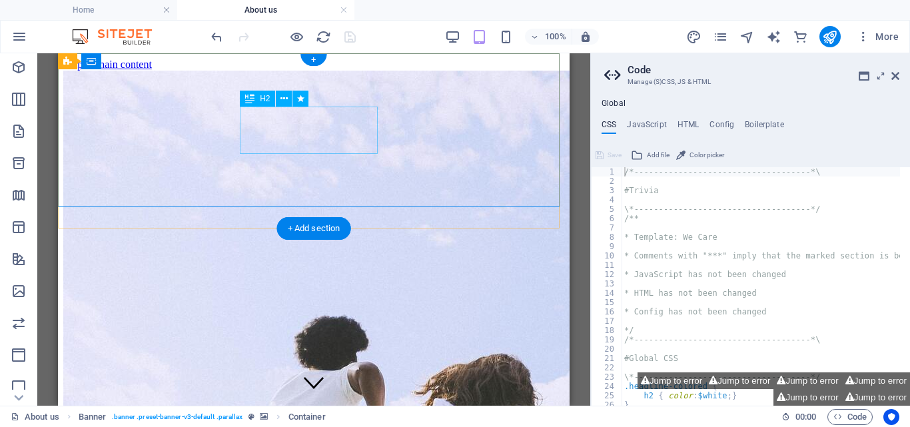
click at [366, 348] on div "About Us" at bounding box center [313, 357] width 501 height 18
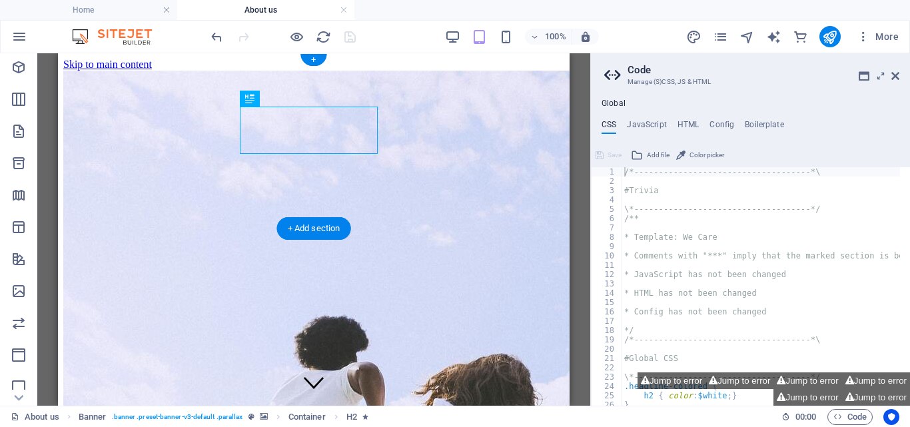
drag, startPoint x: 373, startPoint y: 126, endPoint x: 429, endPoint y: 125, distance: 56.6
click at [429, 348] on div "About Us" at bounding box center [313, 357] width 501 height 18
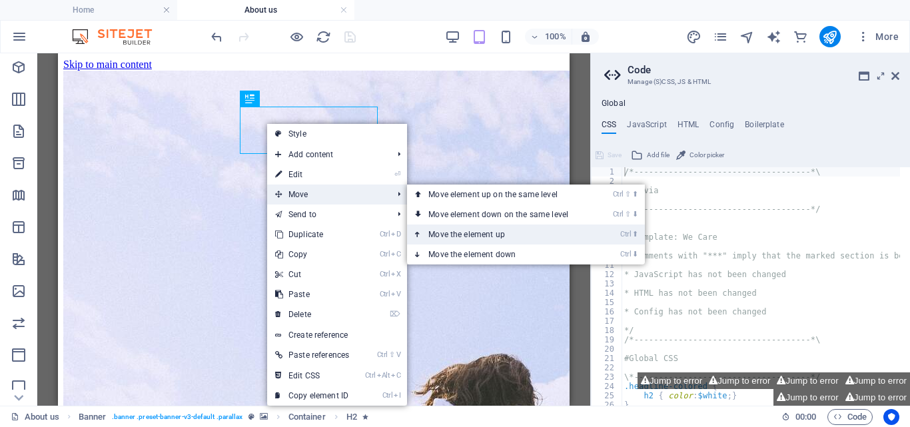
click at [500, 230] on link "Ctrl ⬆ Move the element up" at bounding box center [501, 234] width 188 height 20
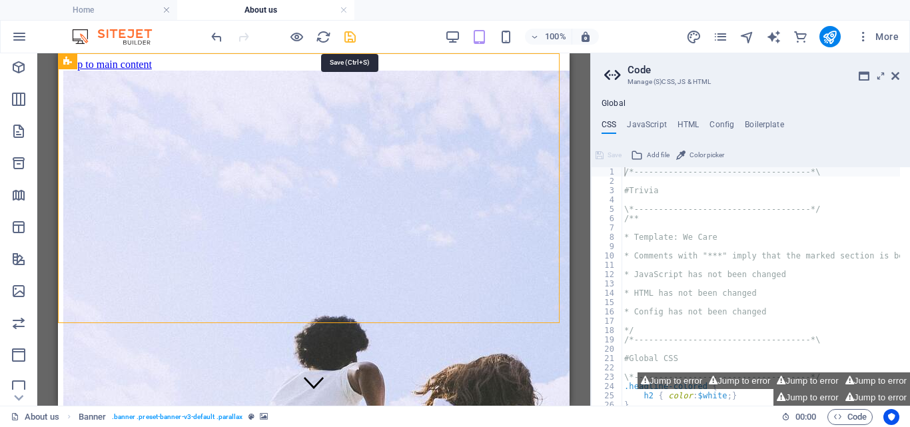
click at [348, 33] on icon "save" at bounding box center [349, 36] width 15 height 15
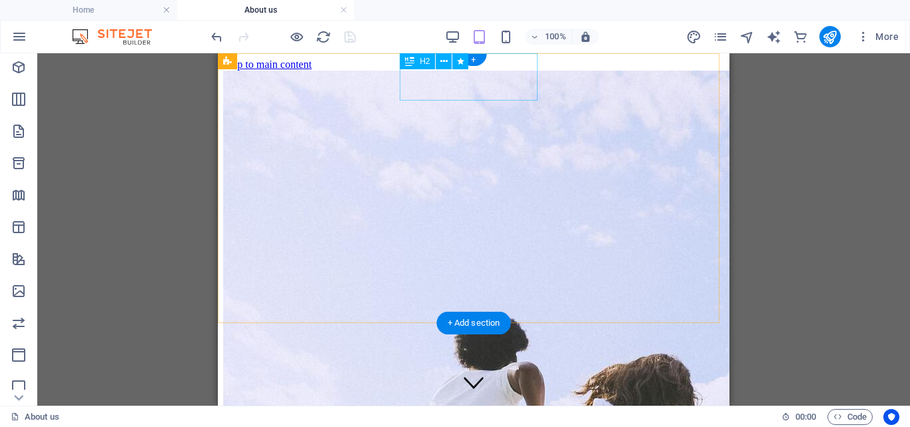
click at [473, 395] on div "About Us" at bounding box center [473, 404] width 501 height 18
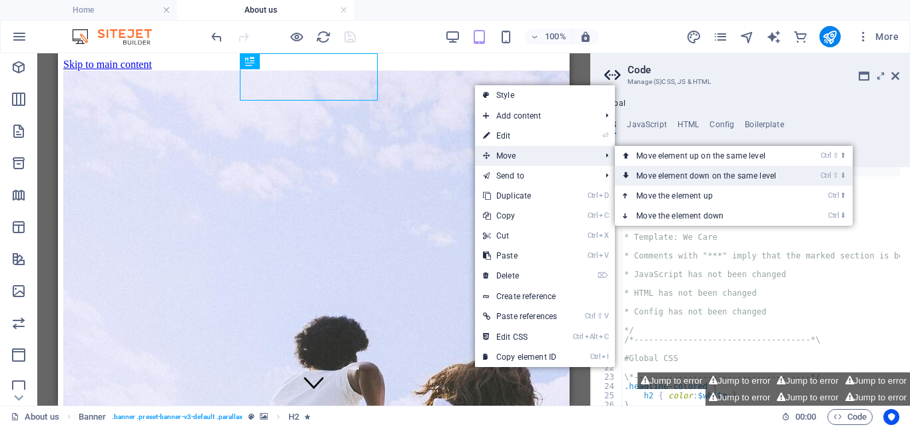
click at [690, 167] on link "Ctrl ⇧ ⬇ Move element down on the same level" at bounding box center [709, 176] width 188 height 20
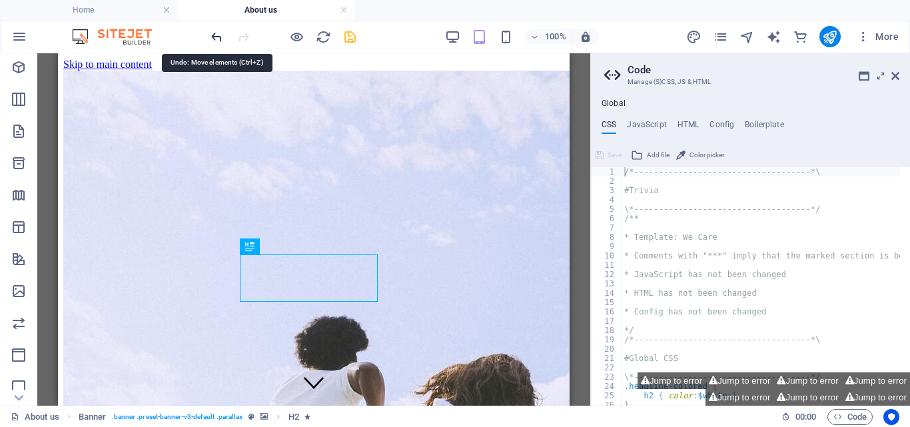
click at [217, 31] on icon "undo" at bounding box center [216, 36] width 15 height 15
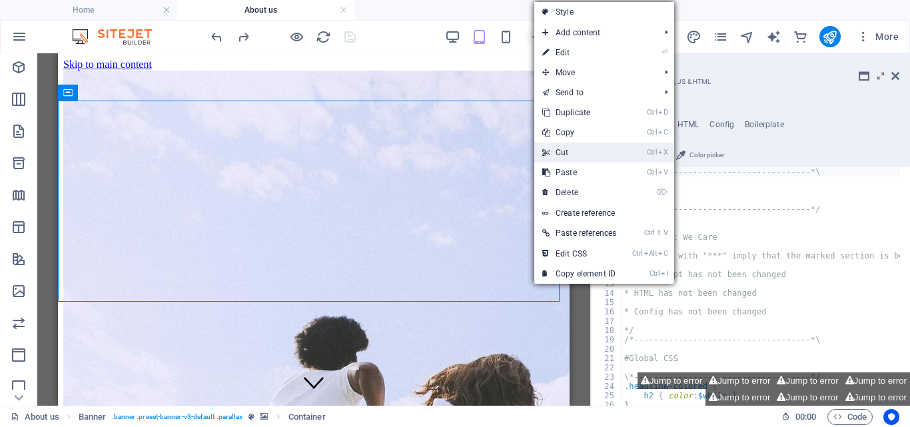
click at [565, 152] on link "Ctrl X Cut" at bounding box center [579, 152] width 90 height 20
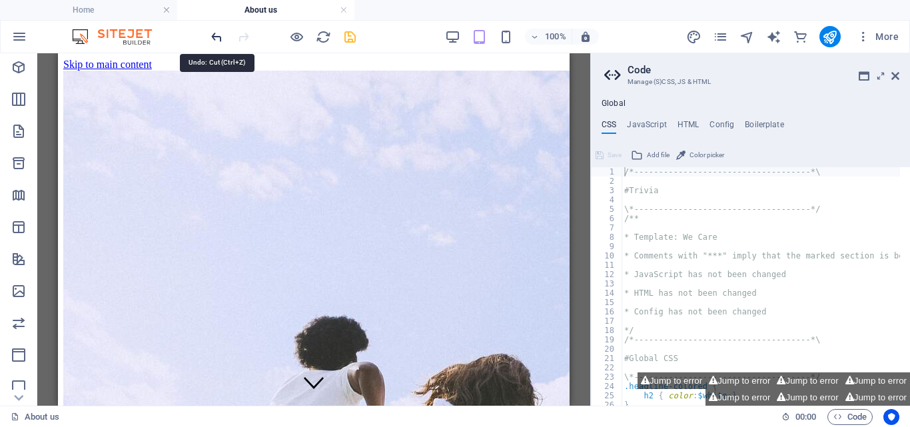
click at [219, 36] on icon "undo" at bounding box center [216, 36] width 15 height 15
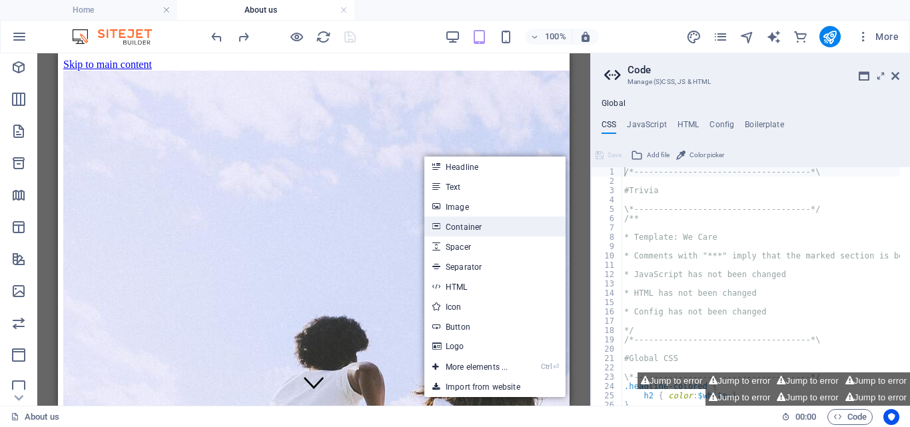
click at [459, 226] on link "Container" at bounding box center [494, 226] width 141 height 20
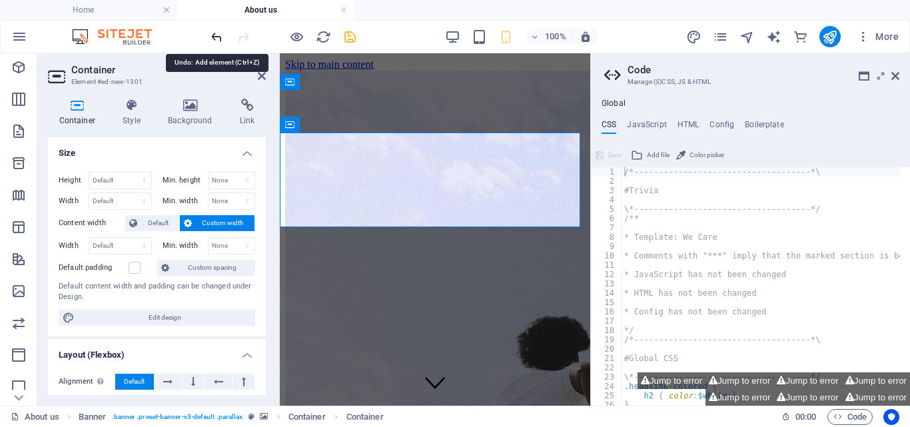
click at [216, 37] on icon "undo" at bounding box center [216, 36] width 15 height 15
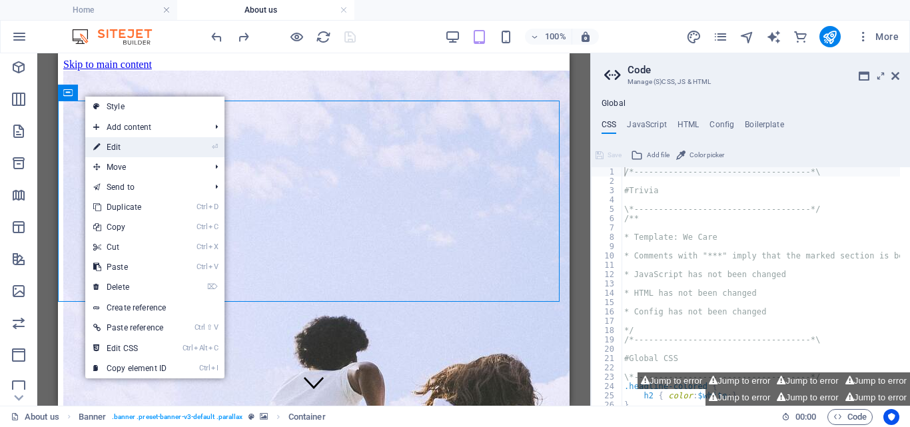
click at [111, 144] on link "⏎ Edit" at bounding box center [129, 147] width 89 height 20
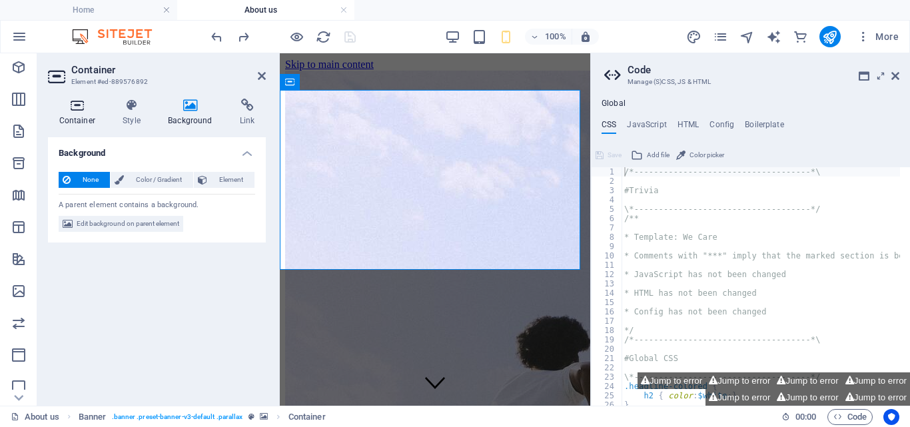
click at [79, 113] on h4 "Container" at bounding box center [80, 113] width 64 height 28
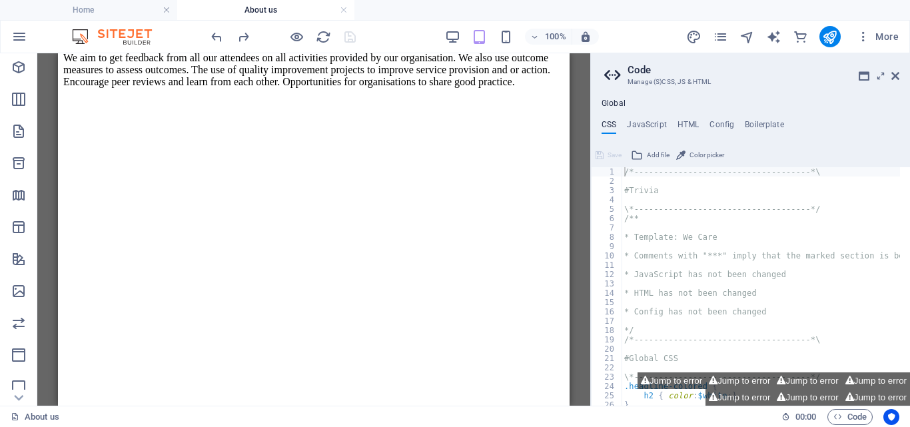
scroll to position [3162, 0]
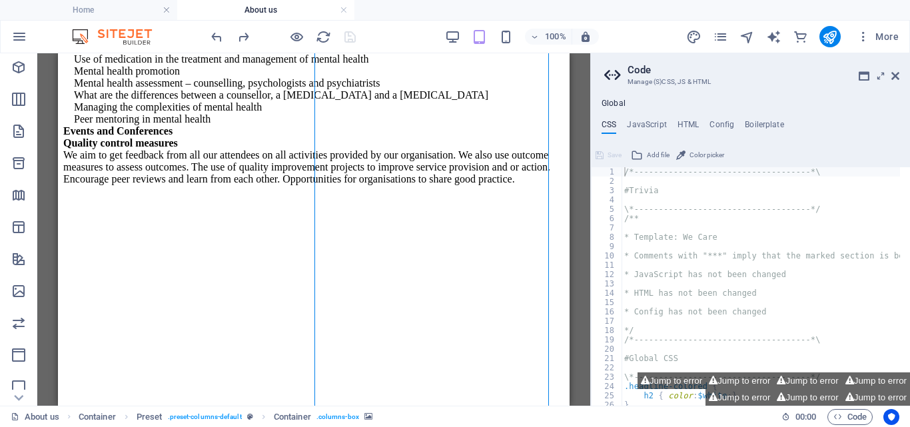
select select "px"
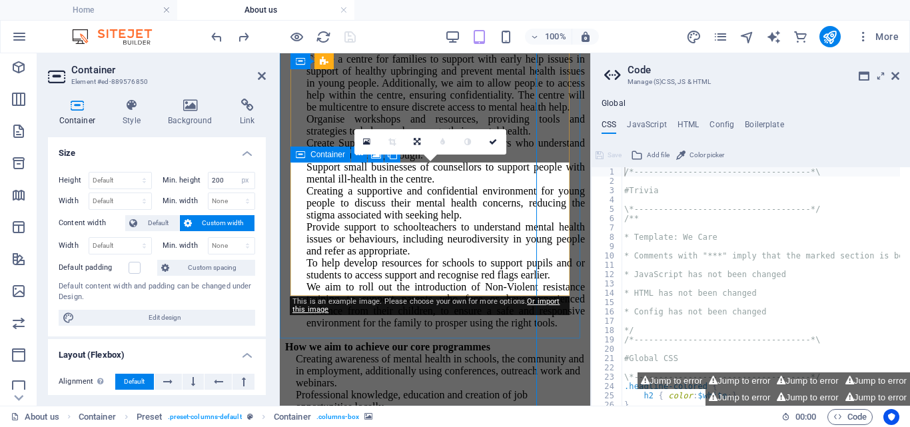
scroll to position [4451, 0]
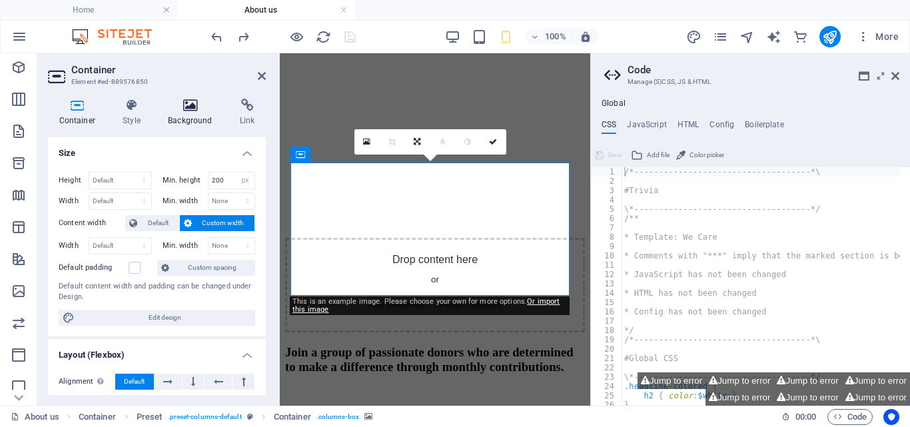
click at [188, 117] on h4 "Background" at bounding box center [193, 113] width 72 height 28
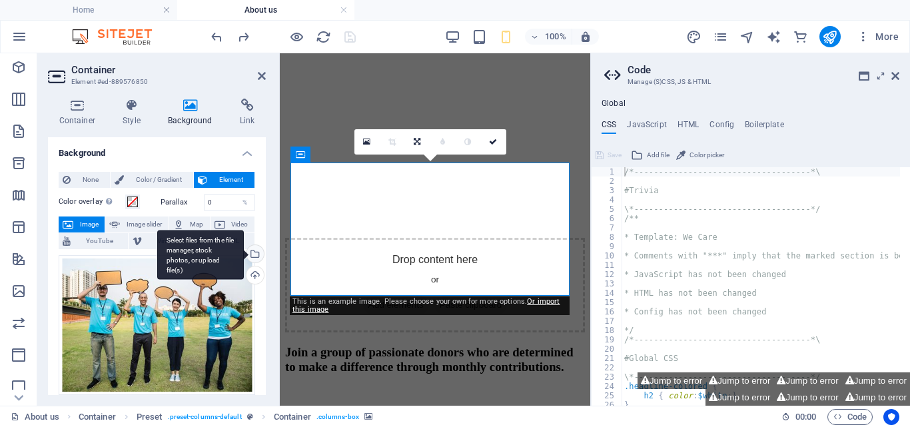
click at [251, 252] on div "Select files from the file manager, stock photos, or upload file(s)" at bounding box center [254, 255] width 20 height 20
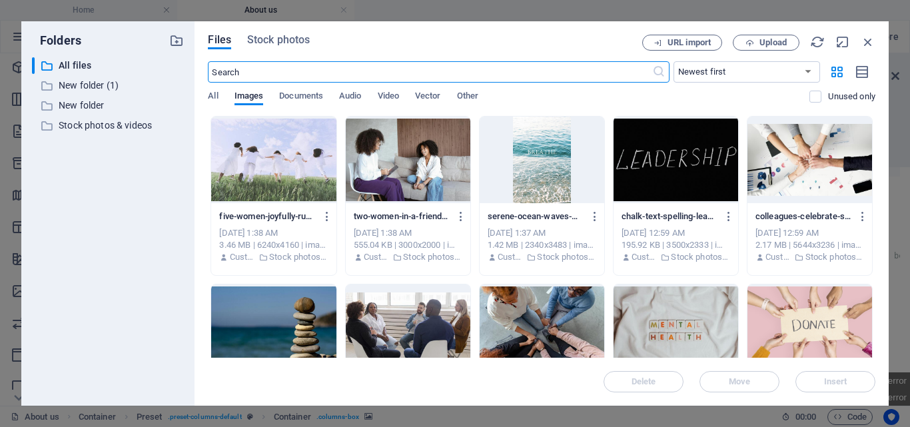
scroll to position [18491, 0]
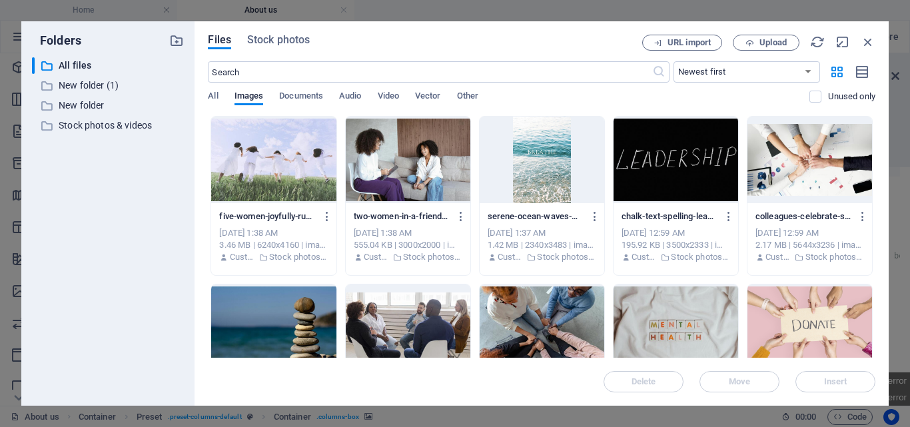
click at [682, 318] on div at bounding box center [675, 327] width 125 height 87
click at [836, 383] on span "Insert" at bounding box center [835, 382] width 23 height 8
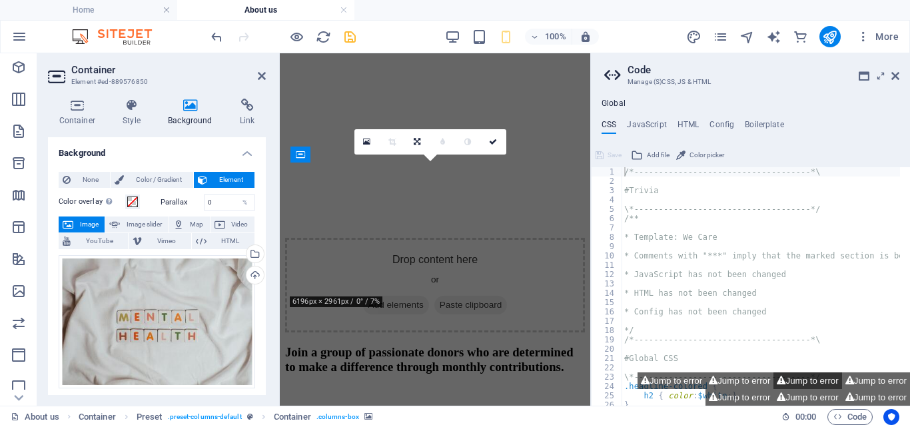
scroll to position [4451, 0]
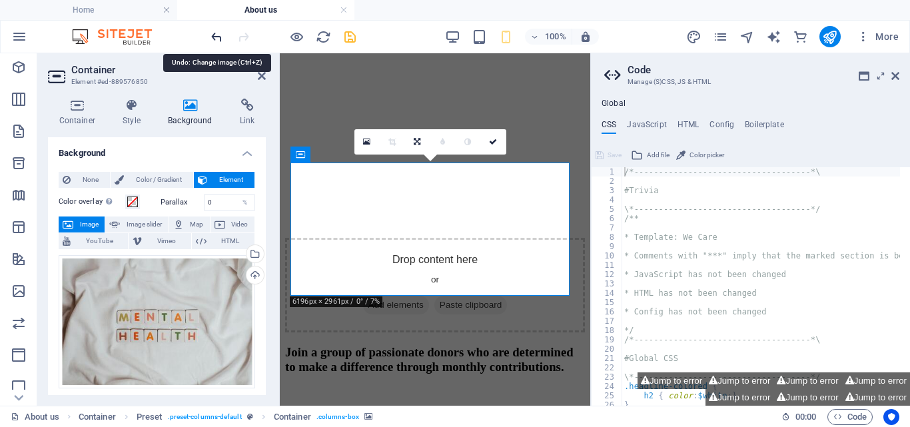
click at [217, 35] on icon "undo" at bounding box center [216, 36] width 15 height 15
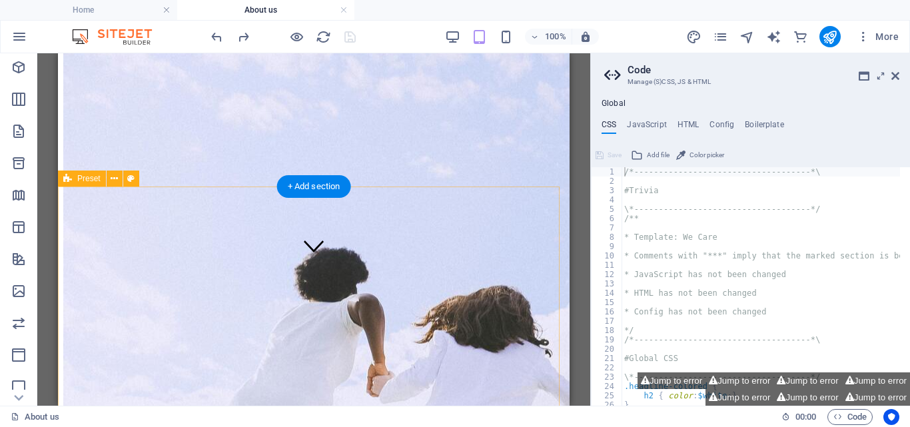
scroll to position [0, 0]
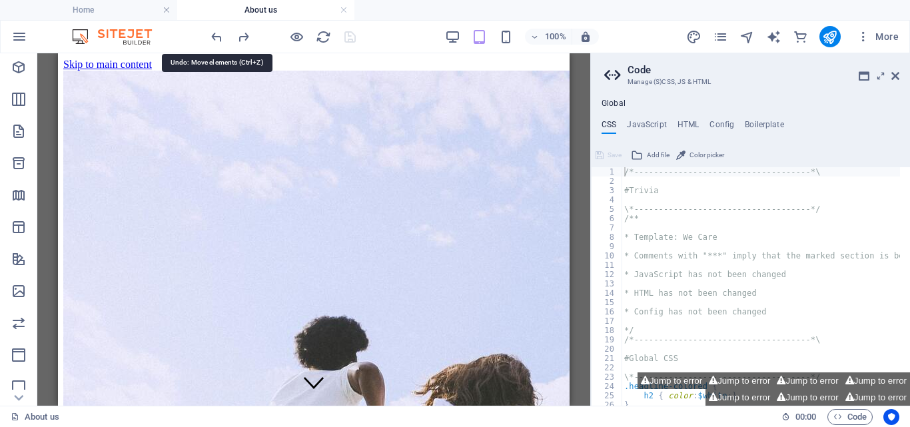
drag, startPoint x: 212, startPoint y: 37, endPoint x: 190, endPoint y: 38, distance: 22.6
click at [190, 38] on div "100% More" at bounding box center [455, 37] width 908 height 32
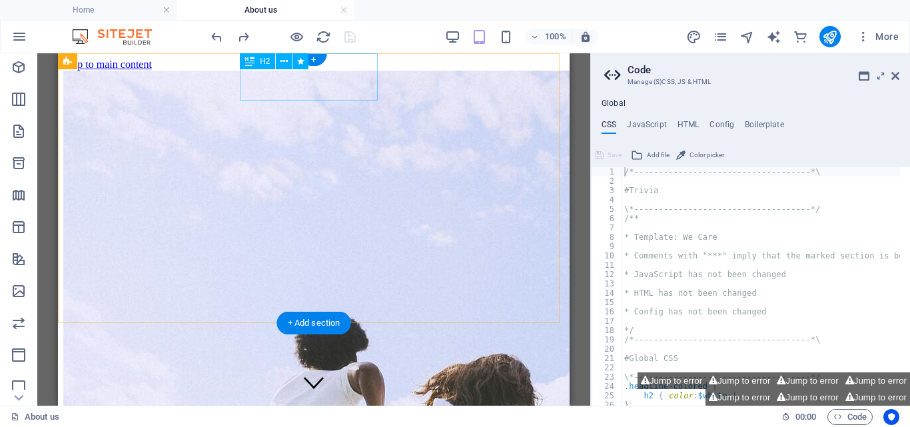
click at [313, 395] on div "About Us" at bounding box center [313, 404] width 501 height 18
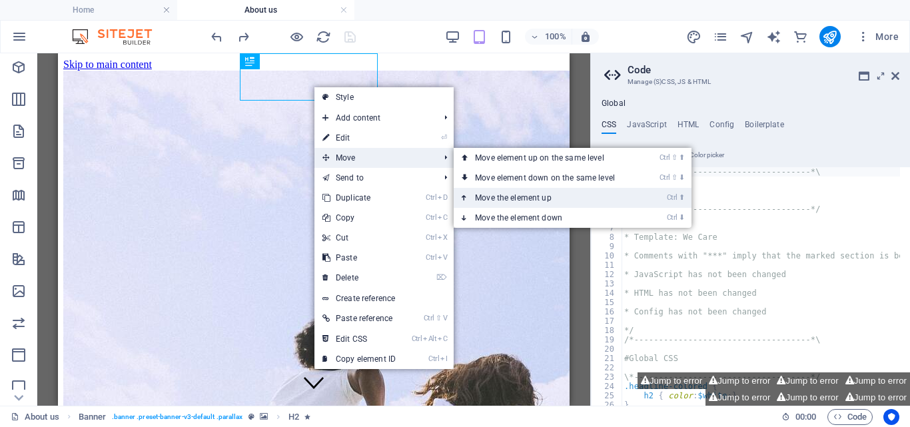
click at [523, 197] on link "Ctrl ⬆ Move the element up" at bounding box center [547, 198] width 188 height 20
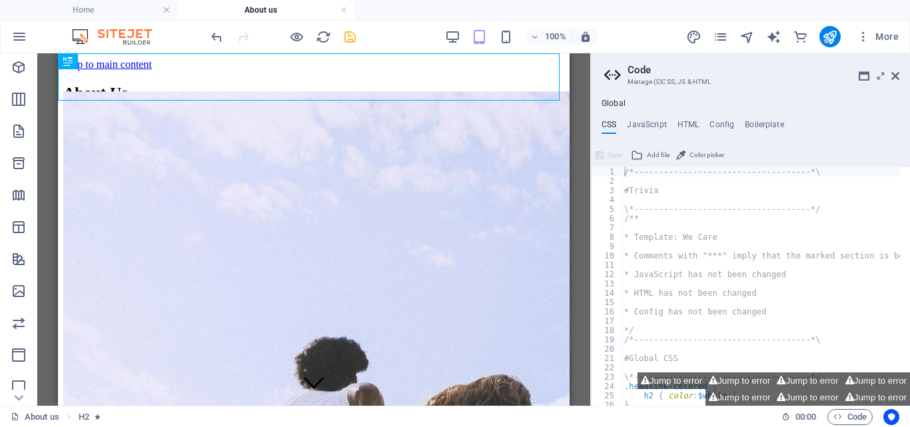
click at [625, 25] on div "100% More" at bounding box center [455, 37] width 908 height 32
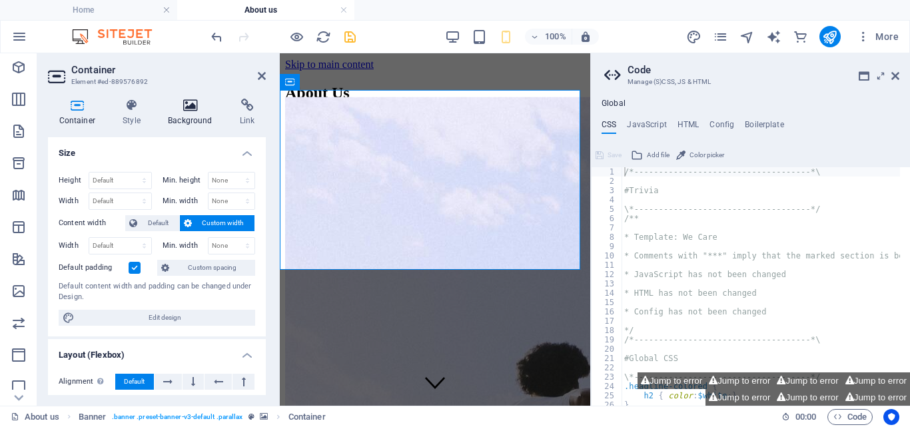
click at [189, 117] on h4 "Background" at bounding box center [193, 113] width 72 height 28
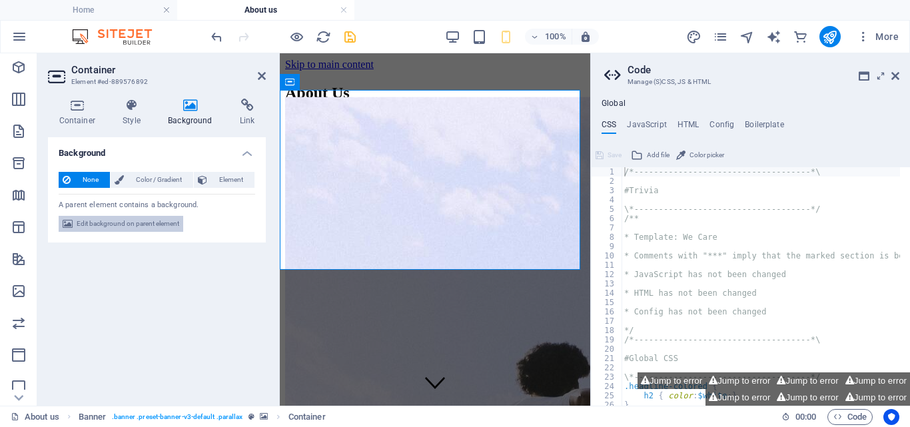
click at [127, 222] on span "Edit background on parent element" at bounding box center [128, 224] width 103 height 16
select select "ms"
select select "s"
select select "progressive"
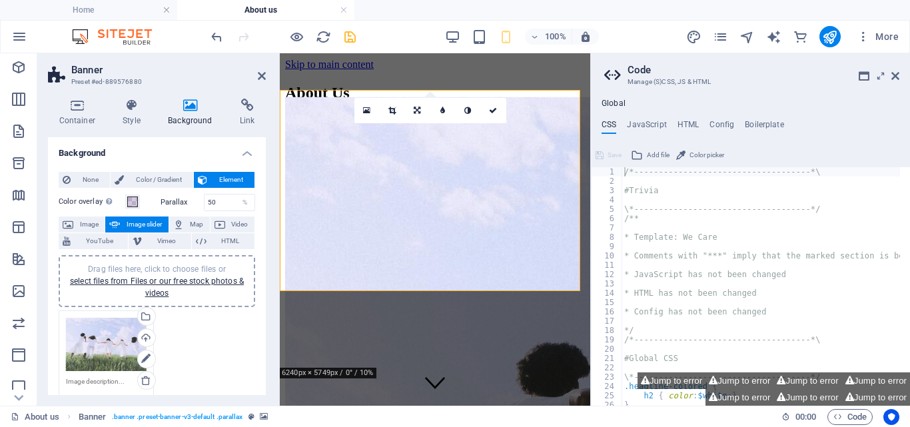
click at [100, 336] on div "Drag files here, click to choose files or select files from Files or our free s…" at bounding box center [106, 345] width 81 height 54
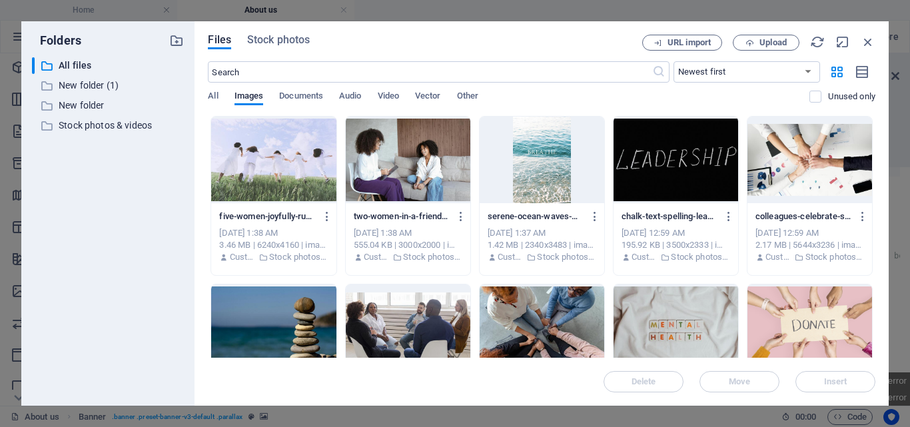
click at [260, 150] on div at bounding box center [273, 160] width 125 height 87
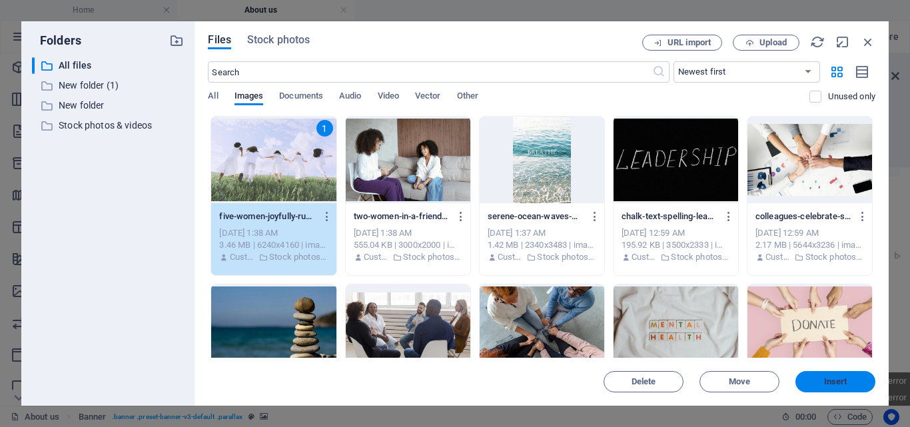
click at [846, 376] on button "Insert" at bounding box center [835, 381] width 80 height 21
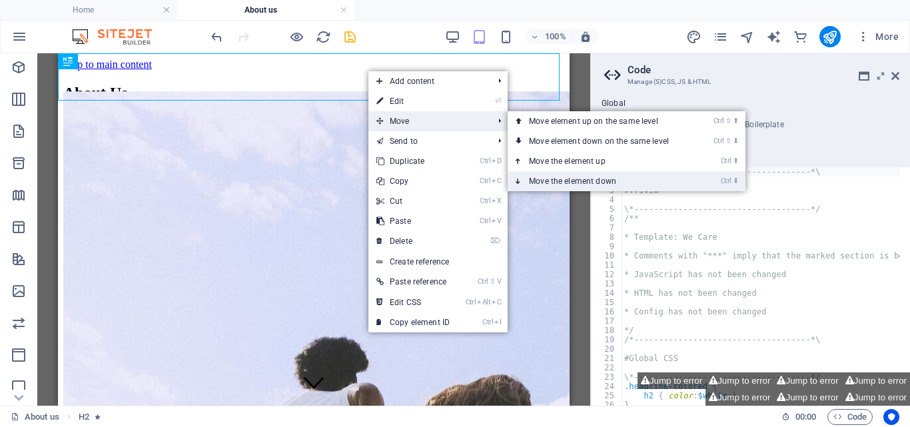
click at [573, 179] on link "Ctrl ⬇ Move the element down" at bounding box center [601, 181] width 188 height 20
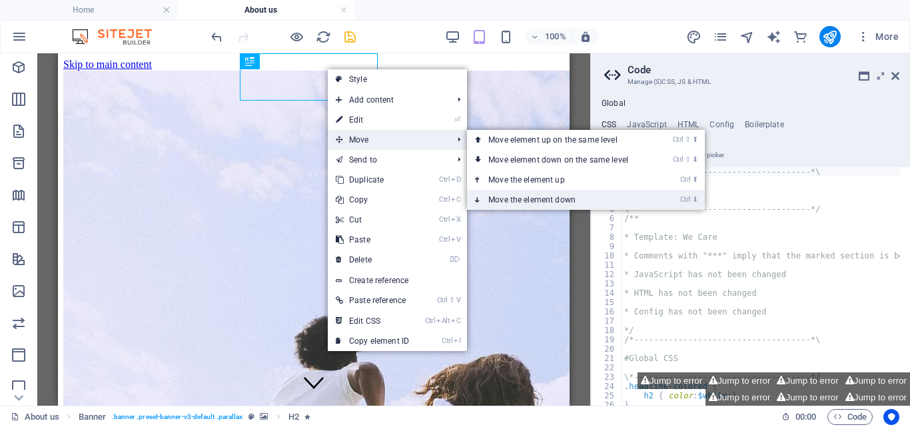
click at [529, 199] on link "Ctrl ⬇ Move the element down" at bounding box center [561, 200] width 188 height 20
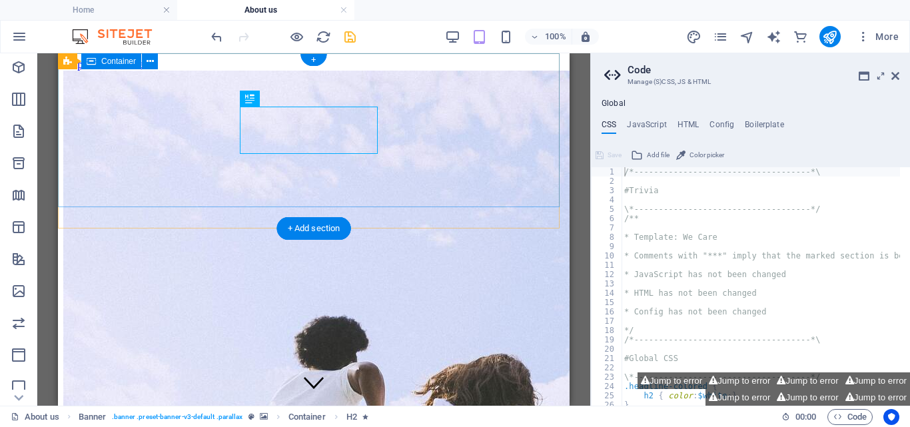
click at [455, 348] on div "About Us" at bounding box center [313, 357] width 501 height 18
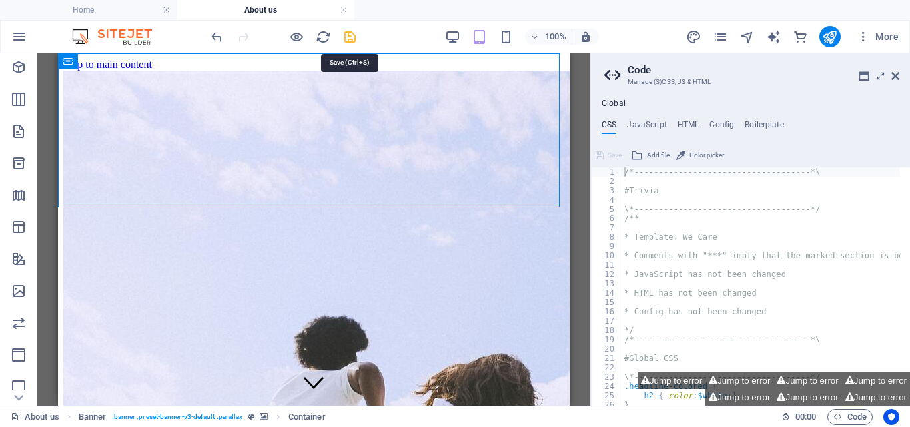
click at [345, 36] on icon "save" at bounding box center [349, 36] width 15 height 15
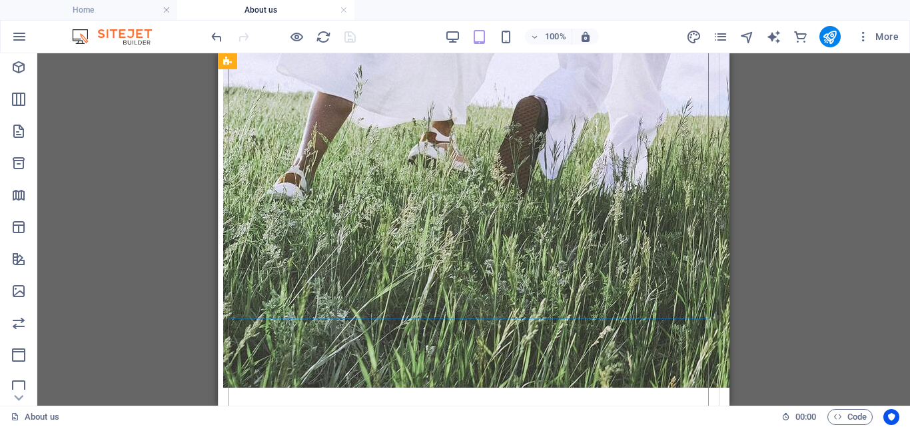
scroll to position [925, 0]
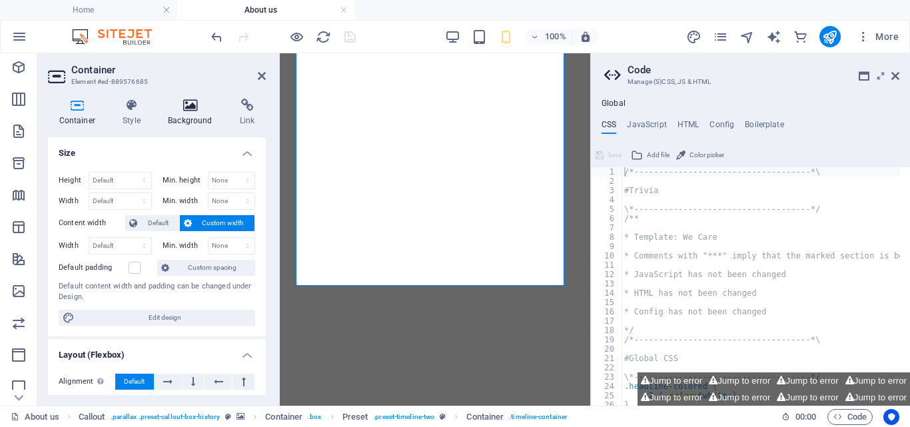
click at [193, 109] on icon at bounding box center [190, 105] width 67 height 13
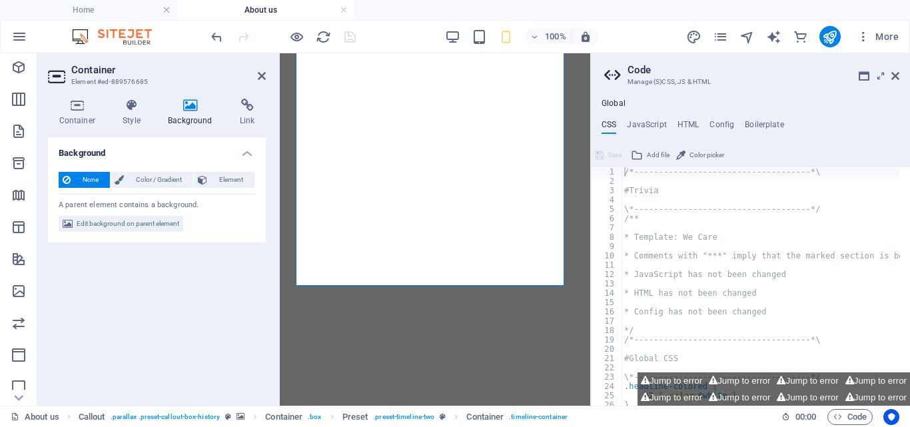
click at [178, 112] on h4 "Background" at bounding box center [193, 113] width 72 height 28
click at [134, 223] on span "Edit background on parent element" at bounding box center [128, 224] width 103 height 16
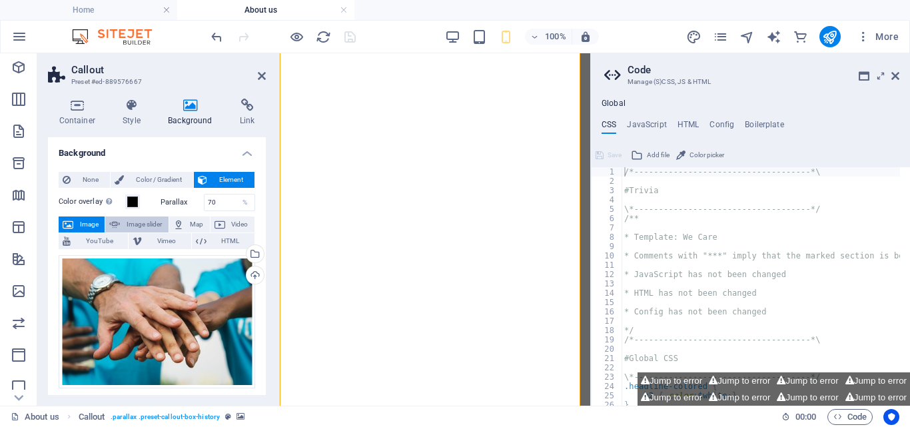
scroll to position [961, 0]
click at [254, 271] on div "Upload" at bounding box center [254, 276] width 20 height 20
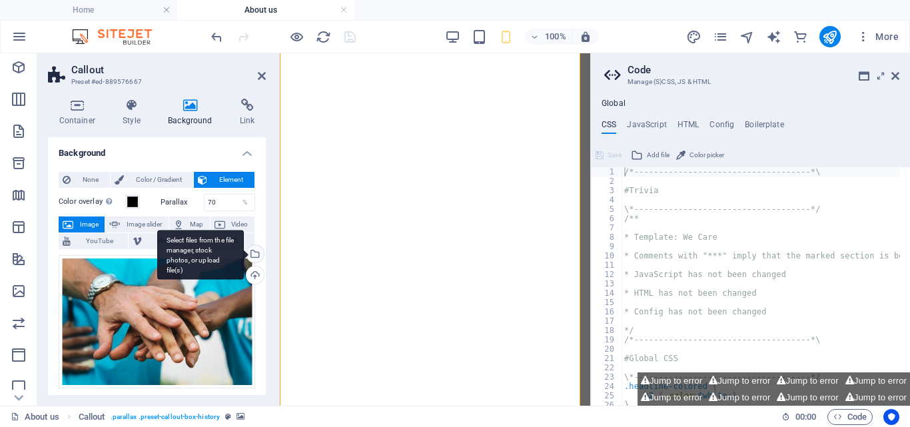
click at [244, 252] on div "Select files from the file manager, stock photos, or upload file(s)" at bounding box center [200, 255] width 87 height 50
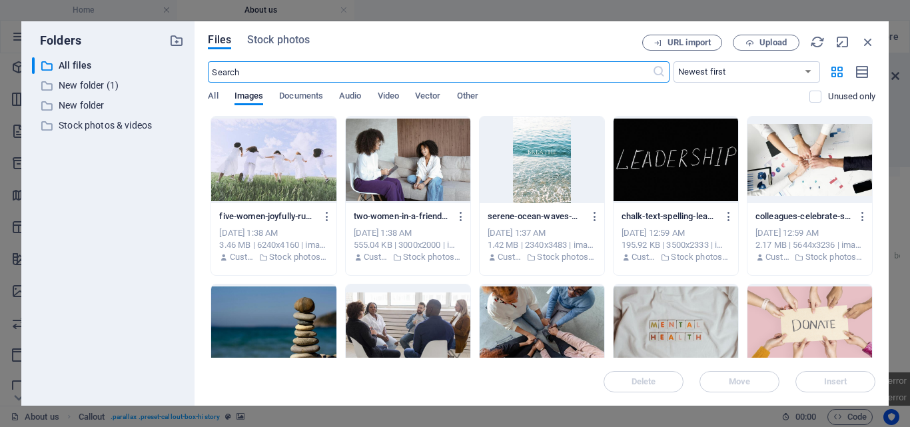
scroll to position [3972, 0]
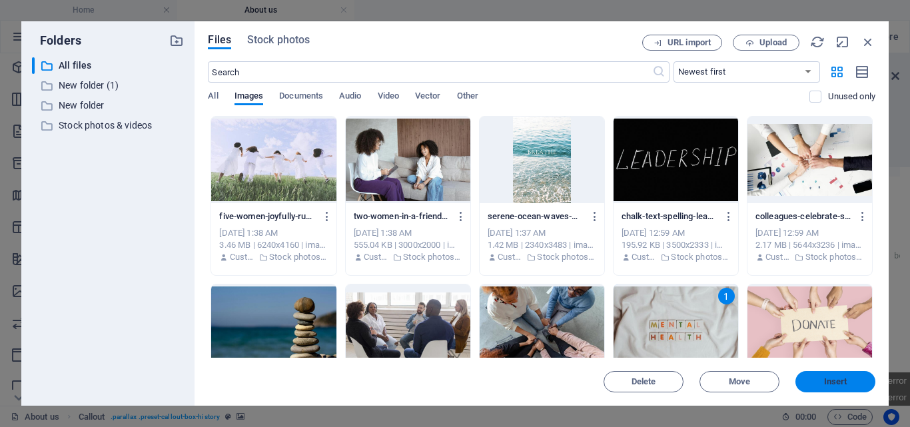
click at [849, 372] on button "Insert" at bounding box center [835, 381] width 80 height 21
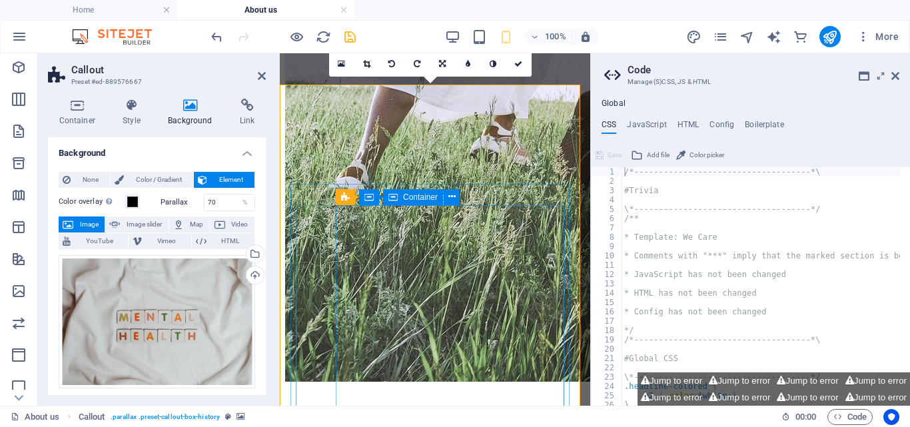
scroll to position [617, 0]
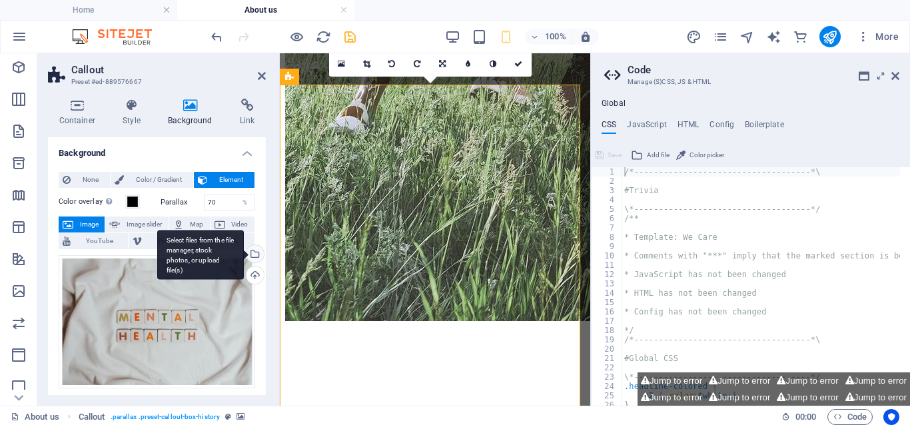
click at [244, 250] on div "Select files from the file manager, stock photos, or upload file(s)" at bounding box center [200, 255] width 87 height 50
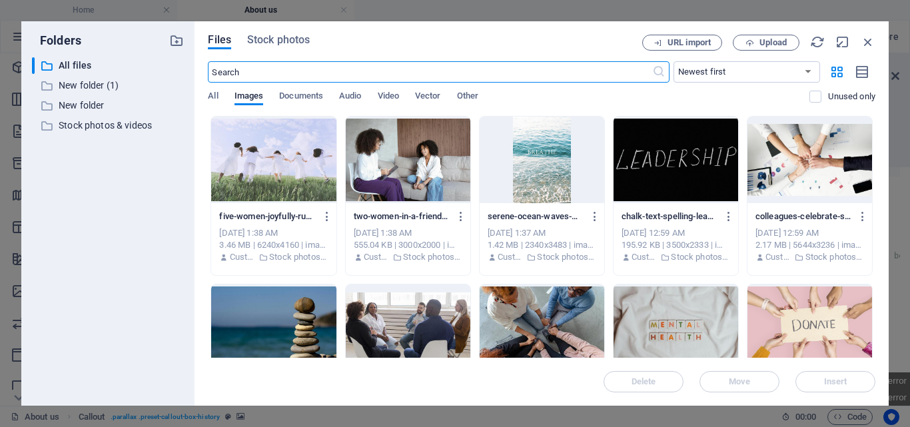
scroll to position [3972, 0]
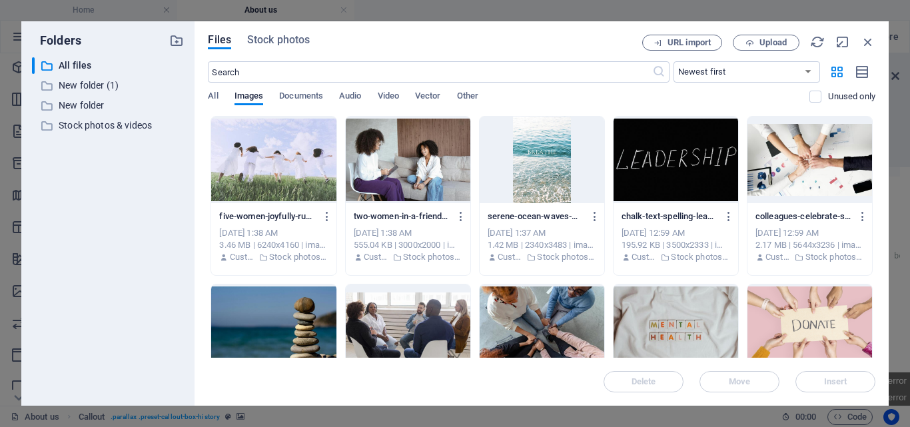
click at [546, 176] on div at bounding box center [541, 160] width 125 height 87
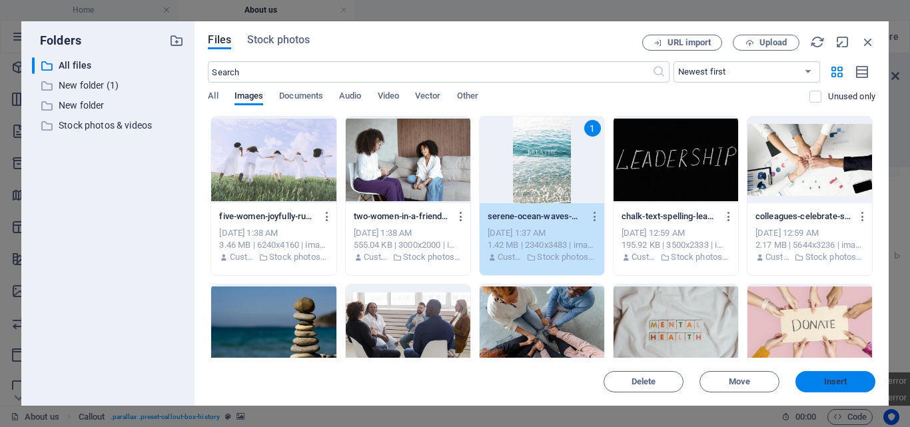
click at [829, 380] on span "Insert" at bounding box center [835, 382] width 23 height 8
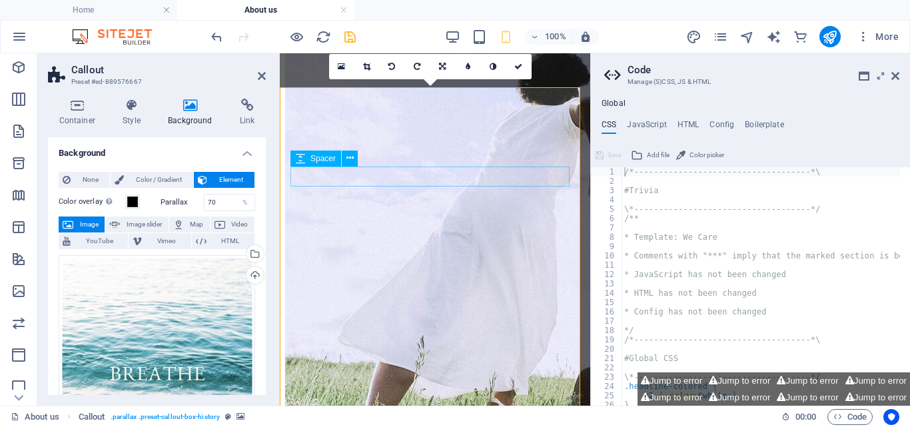
scroll to position [617, 0]
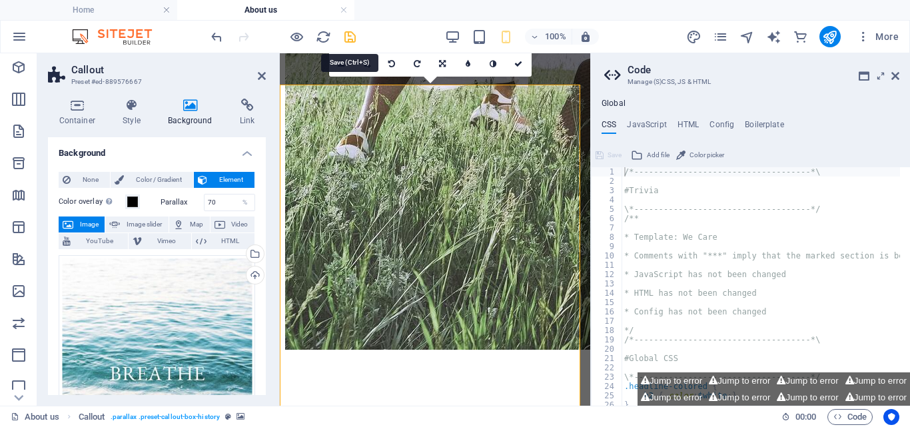
click at [352, 32] on icon "save" at bounding box center [349, 36] width 15 height 15
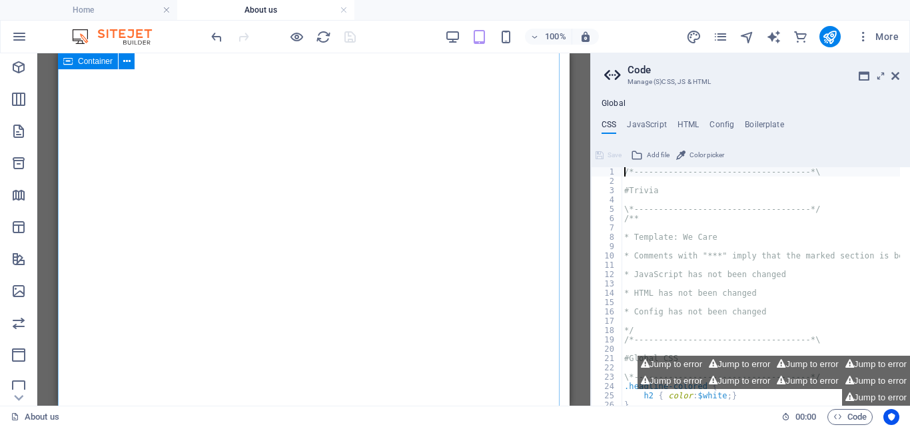
scroll to position [4623, 0]
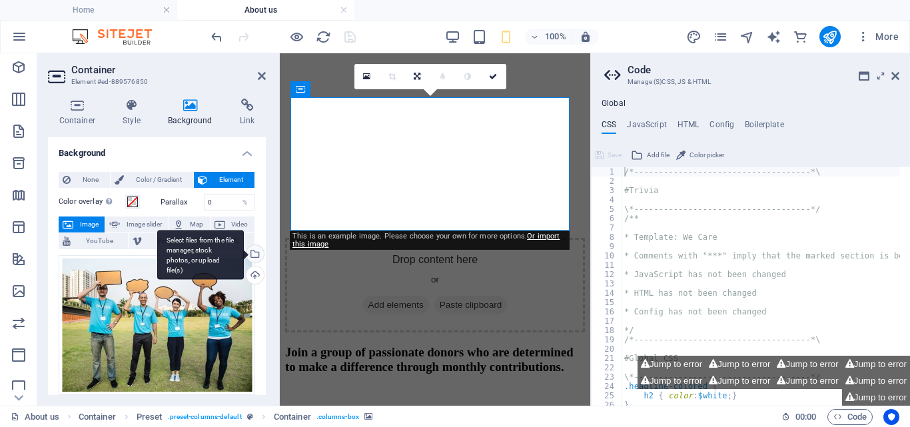
click at [255, 252] on div "Select files from the file manager, stock photos, or upload file(s)" at bounding box center [254, 255] width 20 height 20
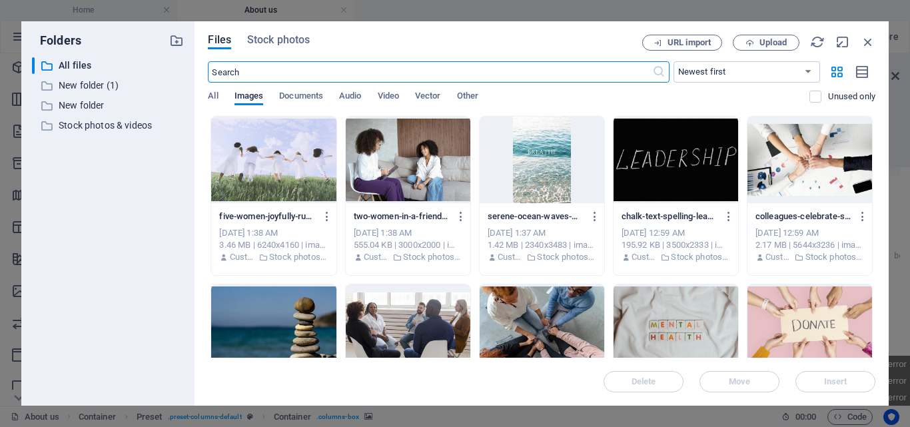
scroll to position [18348, 0]
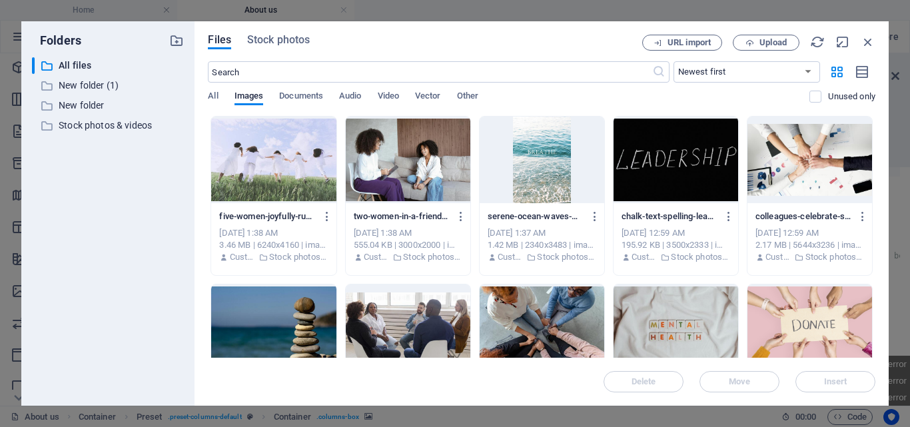
click at [420, 152] on div at bounding box center [408, 160] width 125 height 87
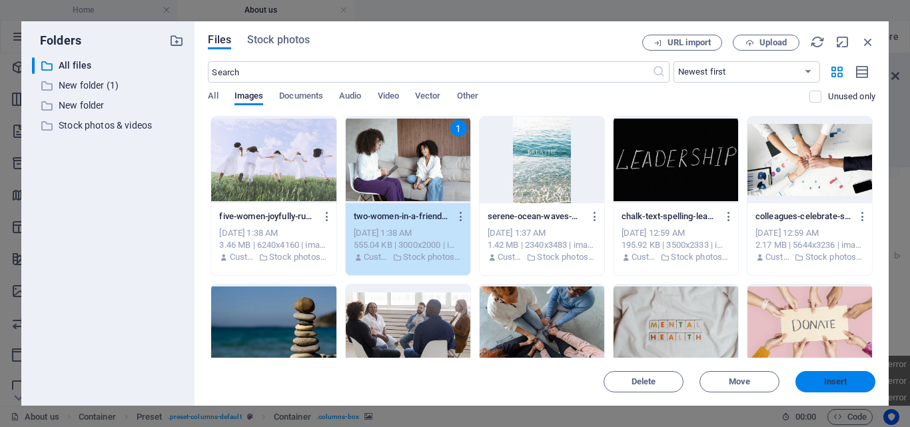
click at [842, 378] on span "Insert" at bounding box center [835, 382] width 23 height 8
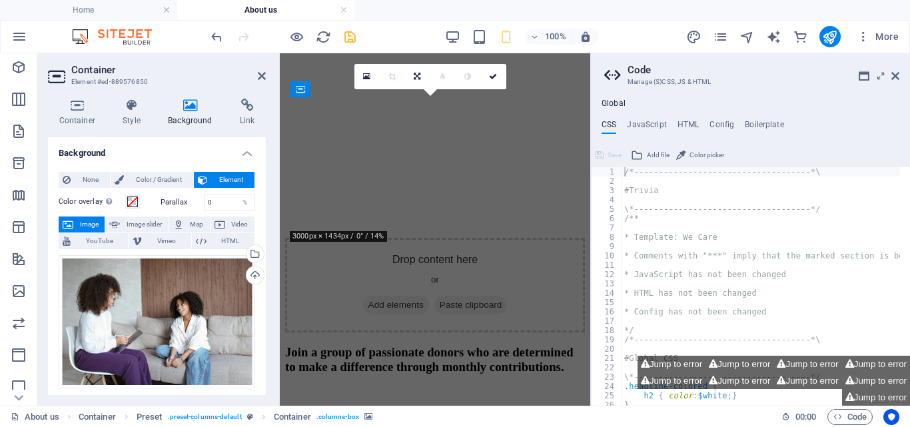
scroll to position [4422, 0]
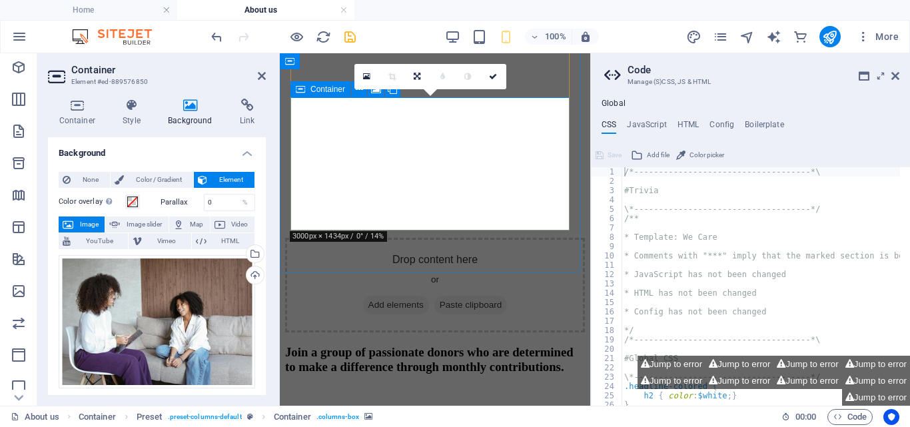
click at [558, 238] on div "Drop content here or Add elements Paste clipboard" at bounding box center [435, 285] width 300 height 95
click at [488, 238] on div "Drop content here or Add elements Paste clipboard" at bounding box center [435, 285] width 300 height 95
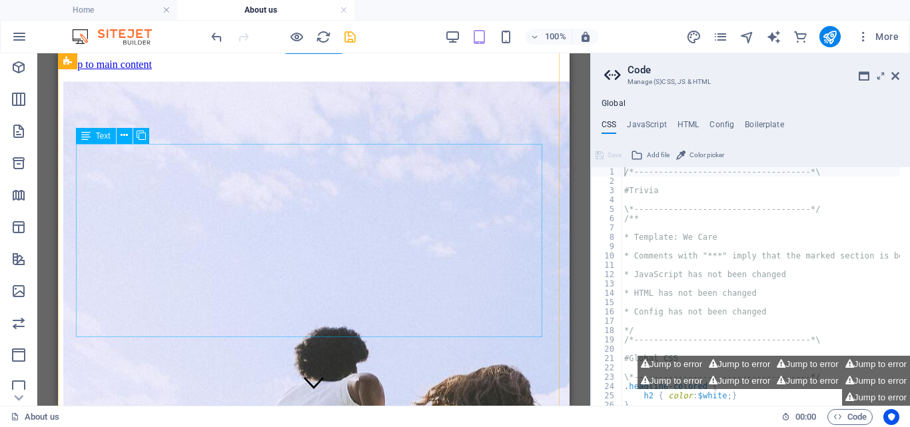
scroll to position [617, 0]
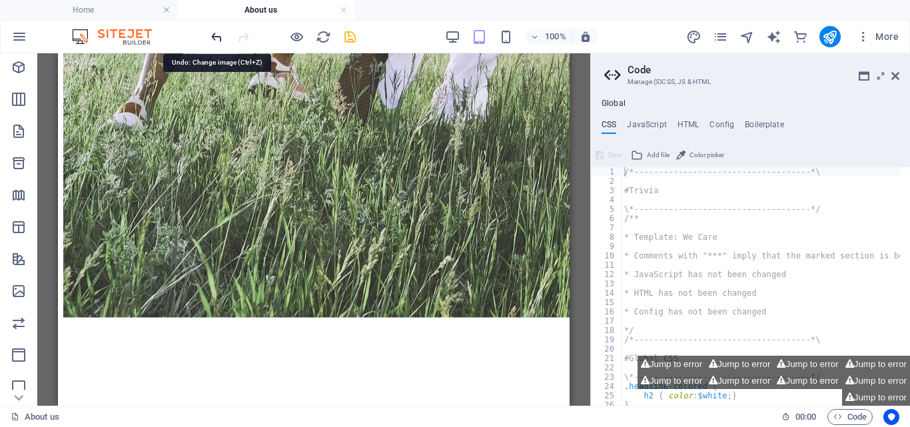
click at [213, 35] on icon "undo" at bounding box center [216, 36] width 15 height 15
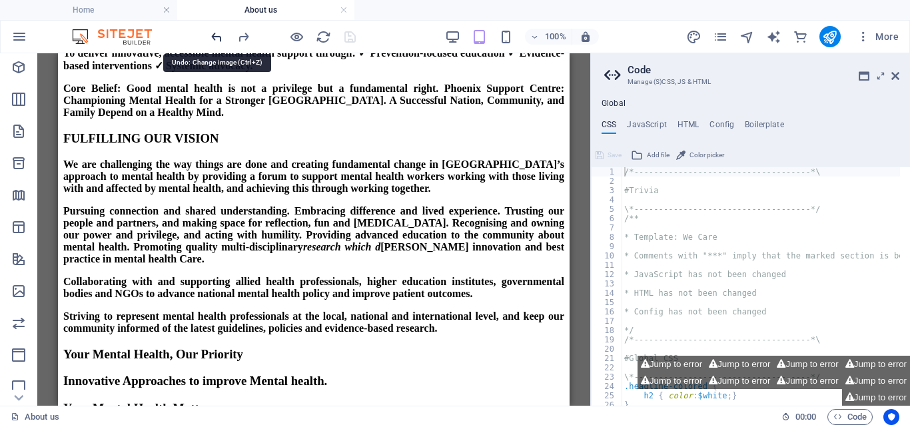
scroll to position [3471, 0]
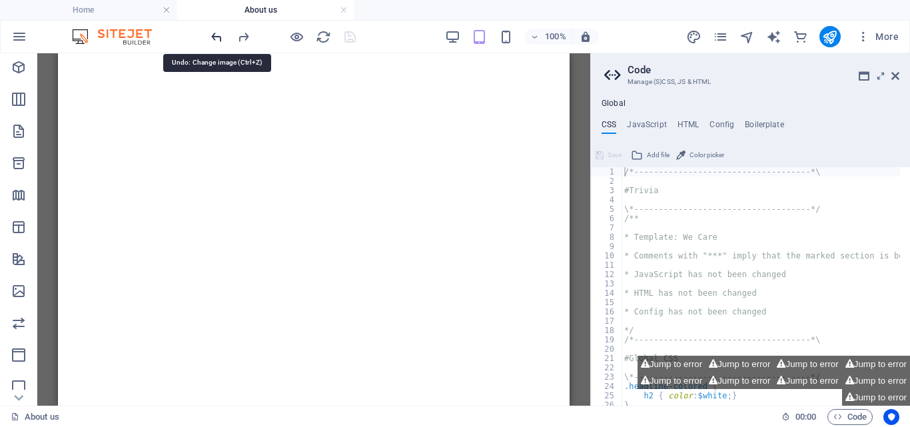
click at [213, 35] on icon "undo" at bounding box center [216, 36] width 15 height 15
click at [246, 33] on icon "redo" at bounding box center [243, 36] width 15 height 15
click at [898, 71] on icon at bounding box center [895, 76] width 8 height 11
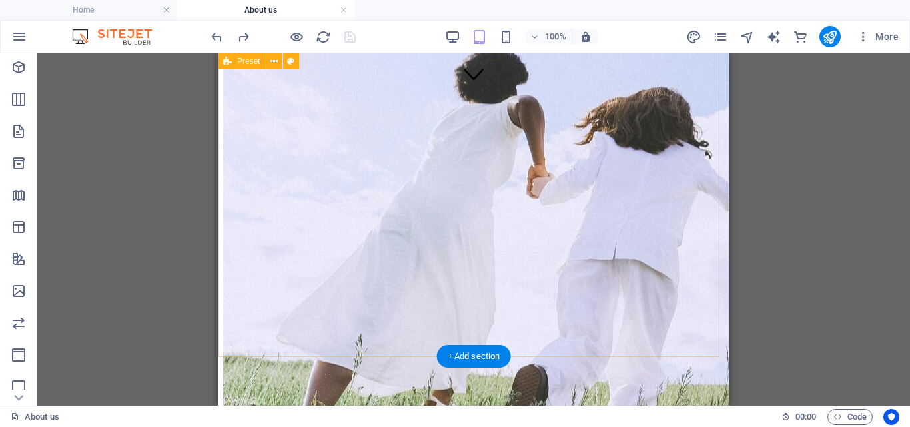
scroll to position [617, 0]
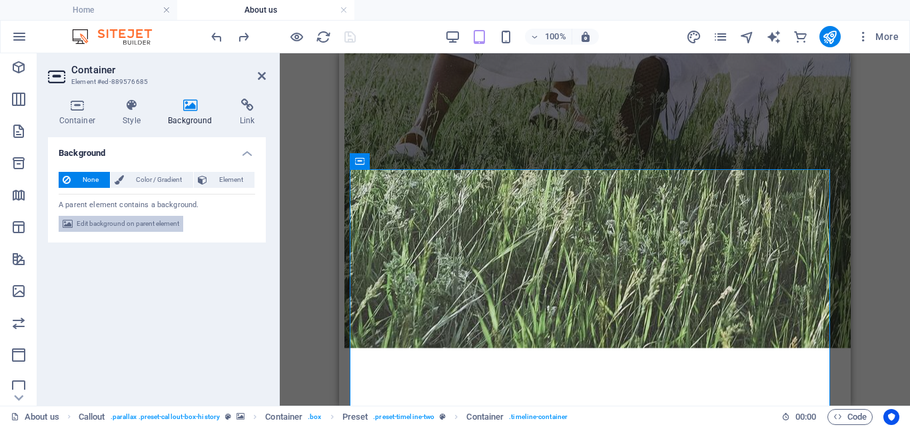
click at [108, 222] on span "Edit background on parent element" at bounding box center [128, 224] width 103 height 16
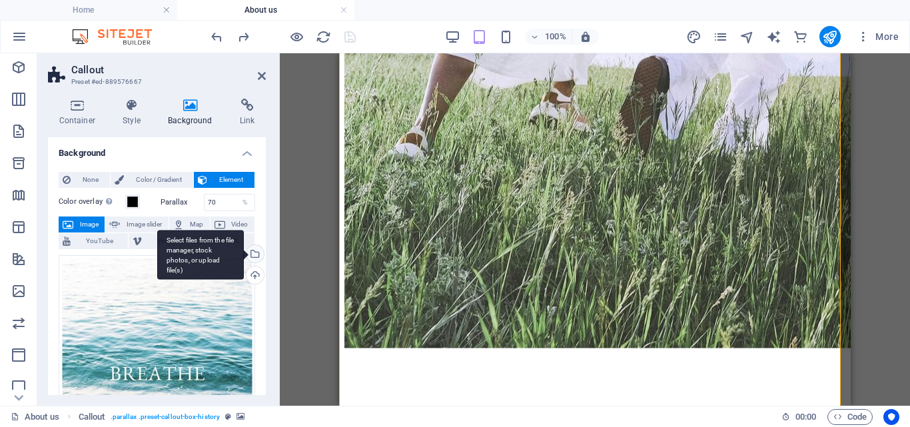
click at [255, 251] on div "Select files from the file manager, stock photos, or upload file(s)" at bounding box center [254, 255] width 20 height 20
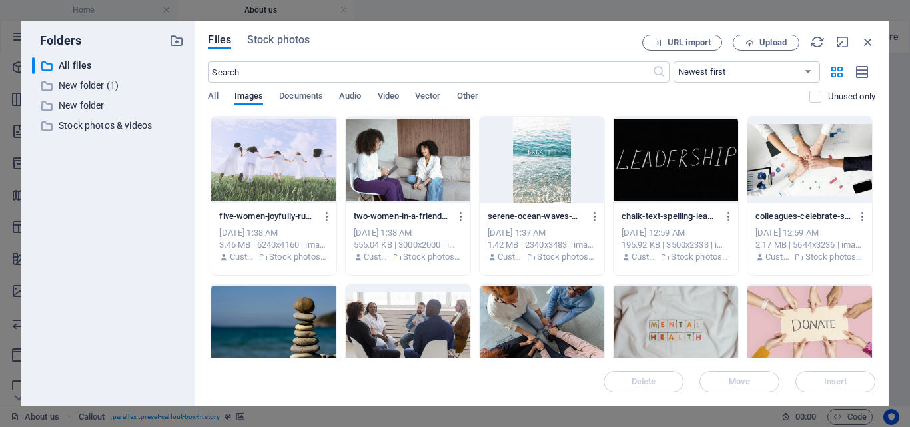
click at [306, 313] on div at bounding box center [273, 327] width 125 height 87
click at [854, 376] on button "Insert" at bounding box center [835, 381] width 80 height 21
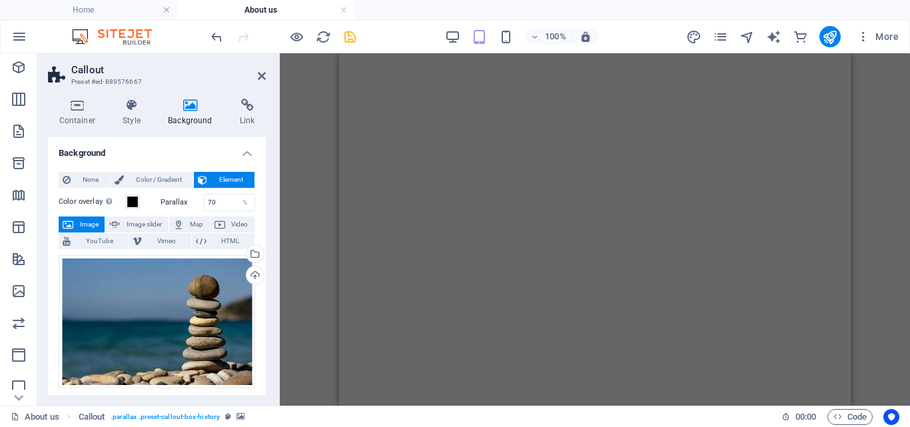
scroll to position [3390, 0]
click at [719, 180] on figure at bounding box center [594, 180] width 501 height 0
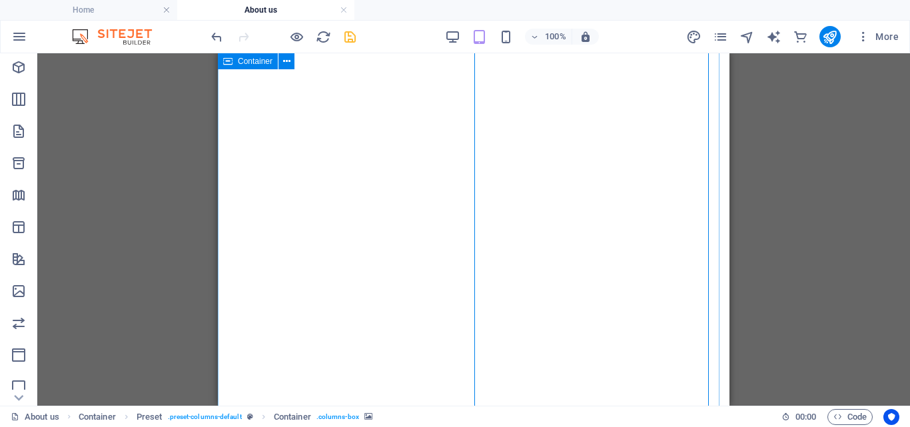
click at [631, 180] on figure at bounding box center [473, 180] width 501 height 0
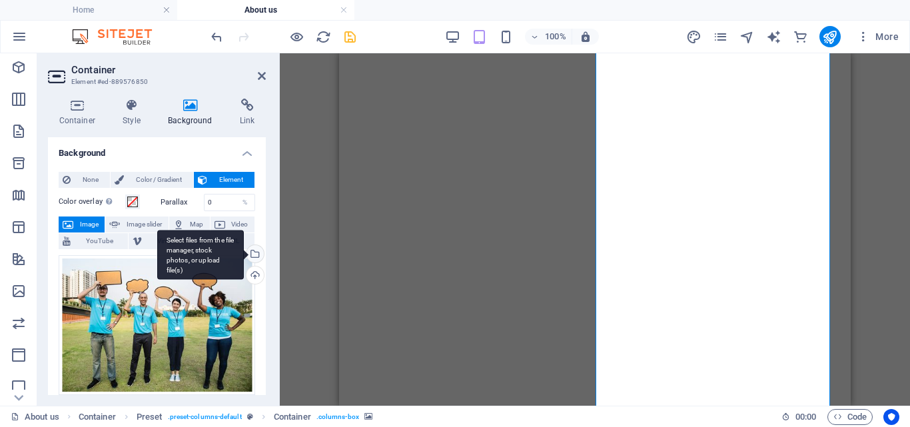
click at [254, 250] on div "Select files from the file manager, stock photos, or upload file(s)" at bounding box center [254, 255] width 20 height 20
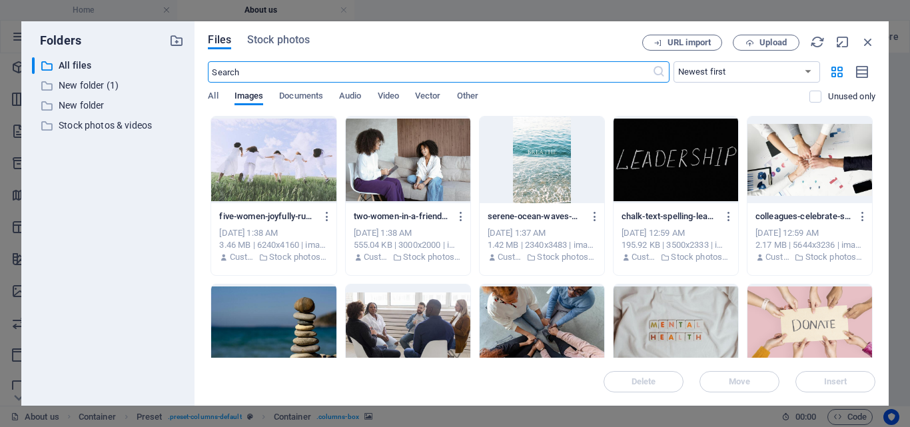
scroll to position [4401, 0]
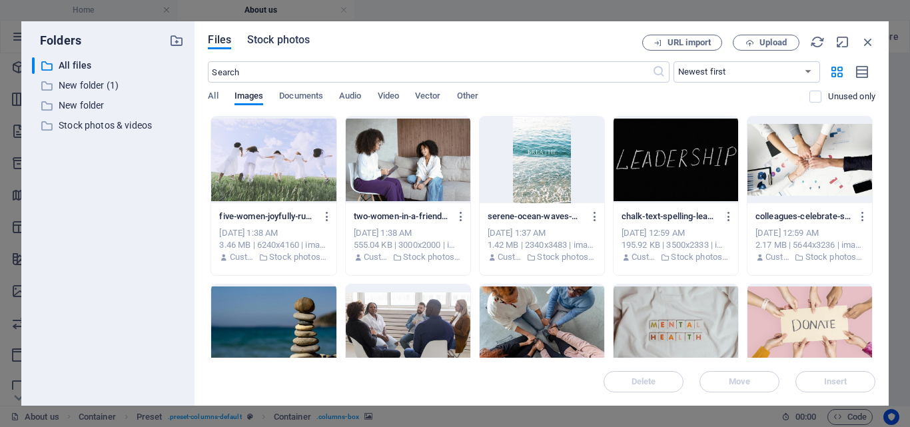
click at [290, 41] on span "Stock photos" at bounding box center [278, 40] width 63 height 16
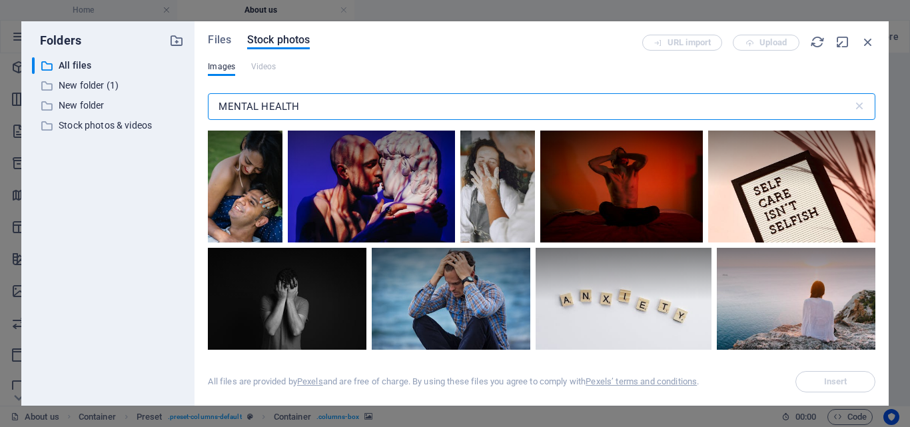
click at [308, 97] on input "MENTAL HEALTH" at bounding box center [530, 106] width 644 height 27
type input "M"
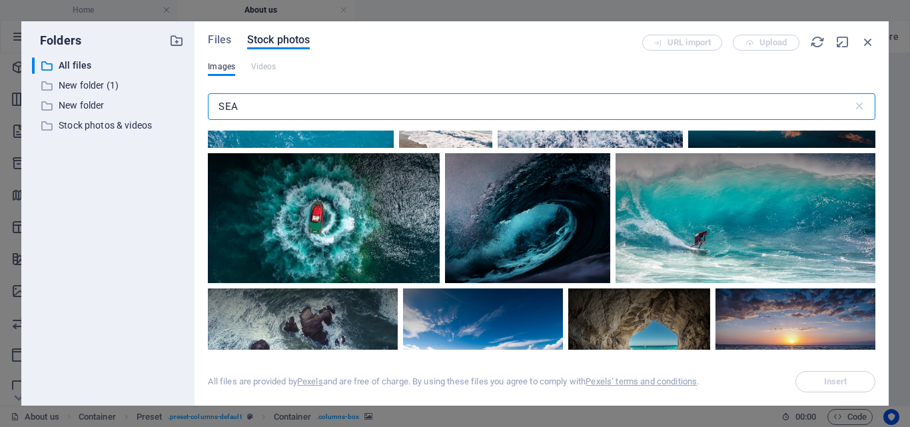
scroll to position [1533, 0]
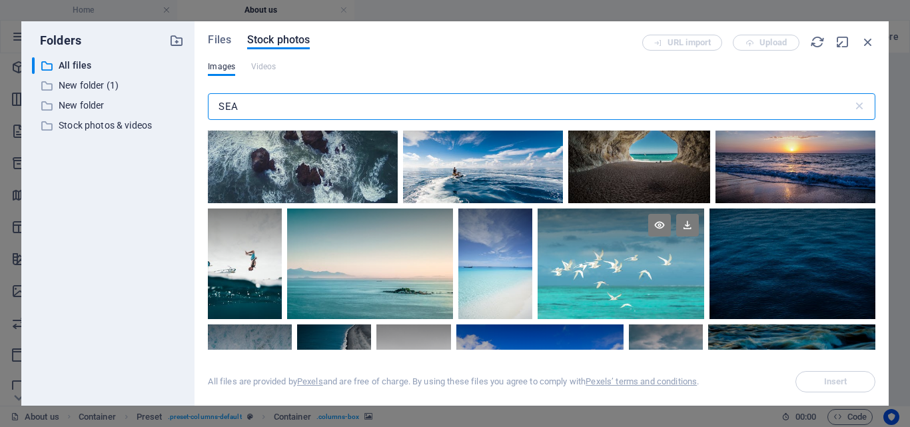
type input "SEA"
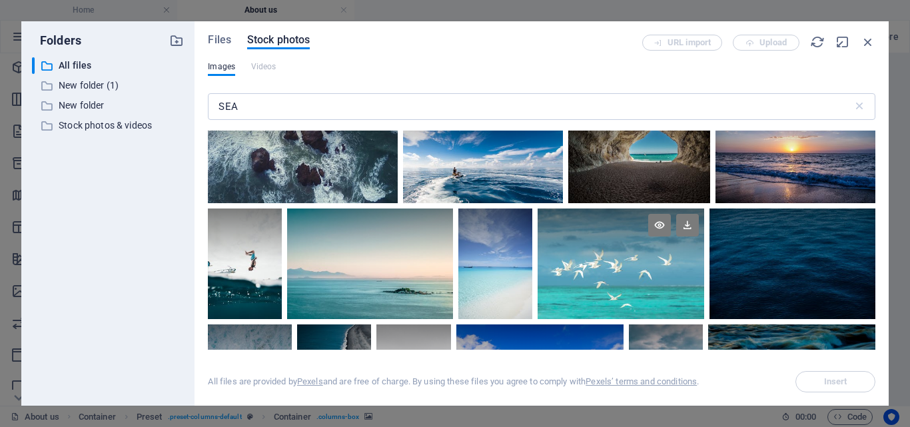
click at [606, 268] on div at bounding box center [620, 263] width 166 height 111
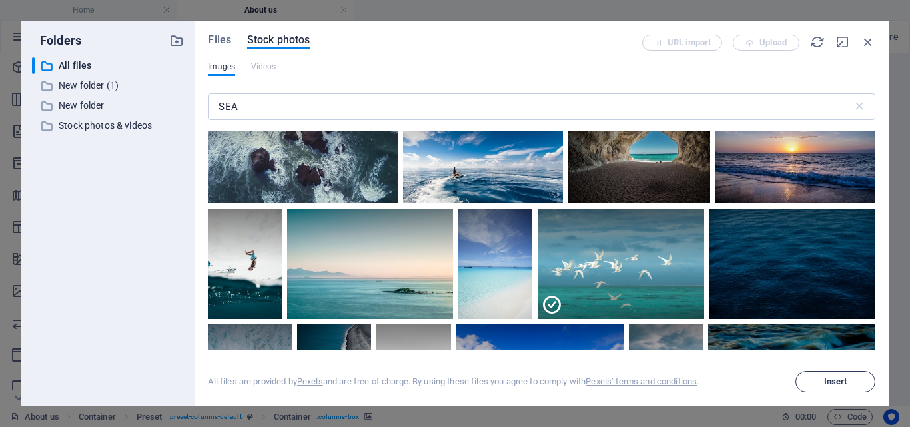
click at [838, 384] on span "Insert" at bounding box center [835, 382] width 23 height 8
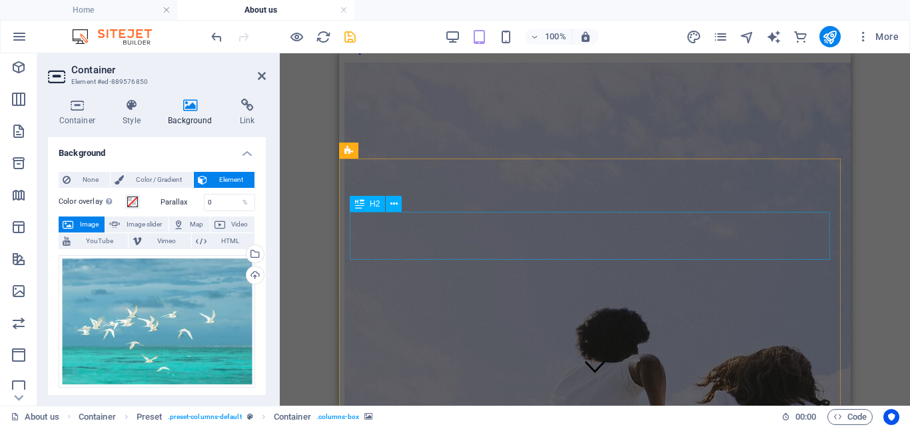
scroll to position [0, 0]
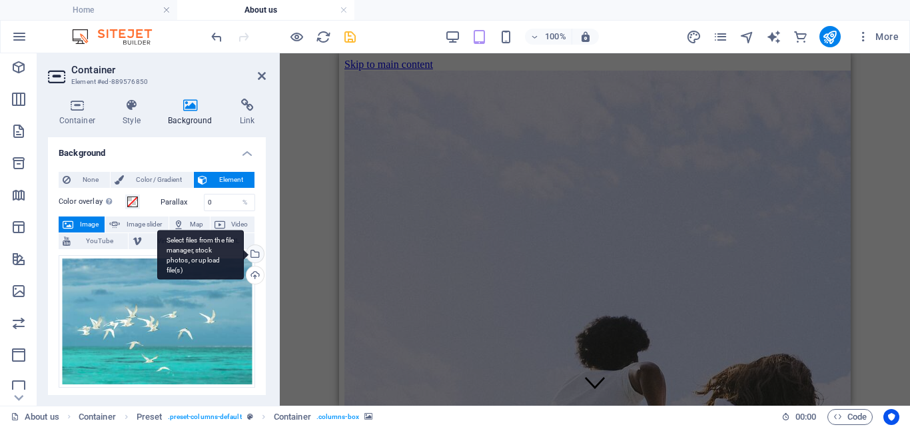
click at [244, 249] on div "Select files from the file manager, stock photos, or upload file(s)" at bounding box center [200, 255] width 87 height 50
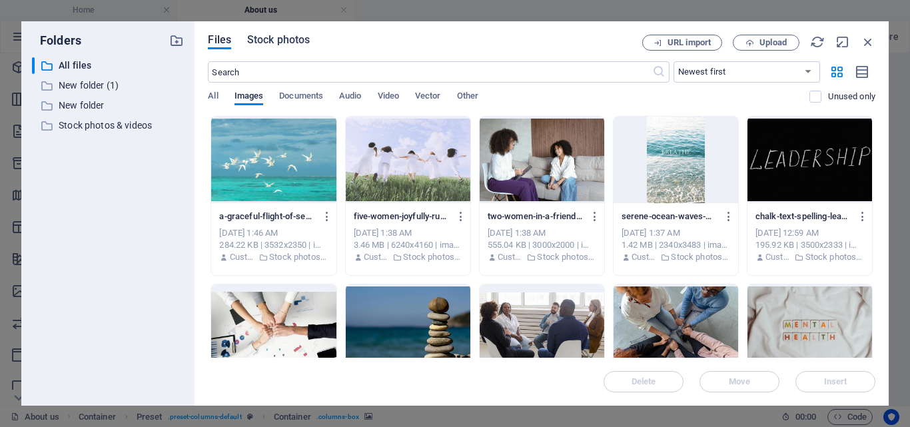
click at [290, 39] on span "Stock photos" at bounding box center [278, 40] width 63 height 16
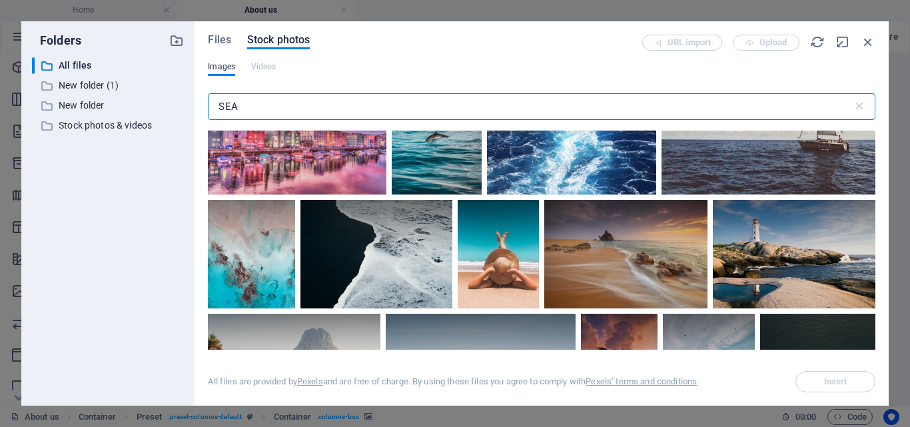
scroll to position [4025, 0]
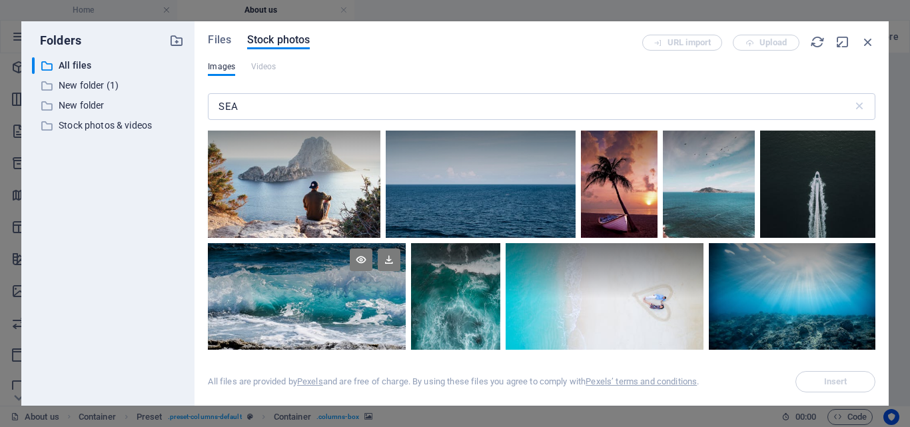
click at [299, 270] on div at bounding box center [307, 271] width 198 height 56
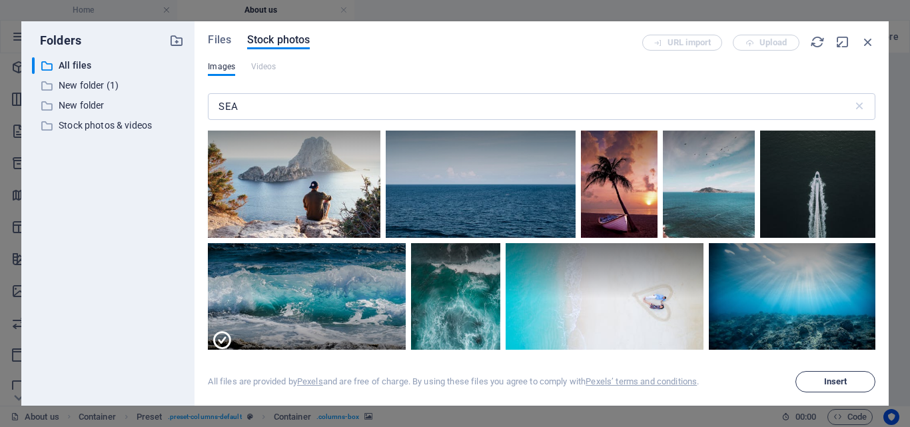
click at [837, 386] on span "Insert" at bounding box center [835, 382] width 23 height 8
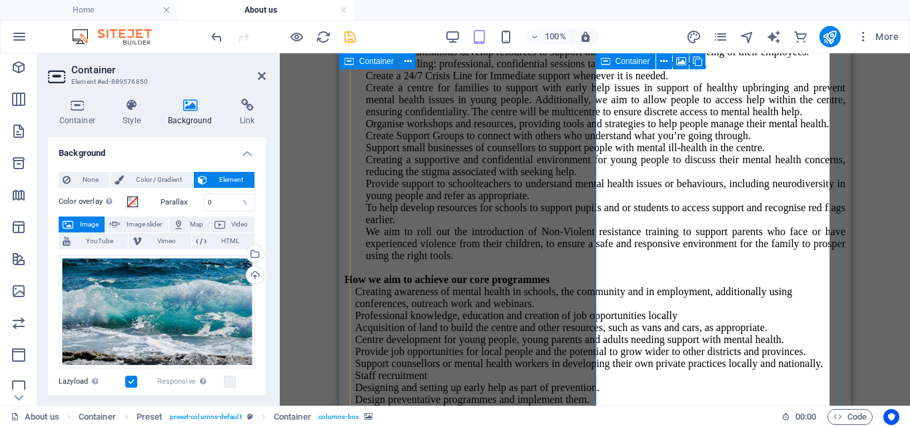
scroll to position [2244, 0]
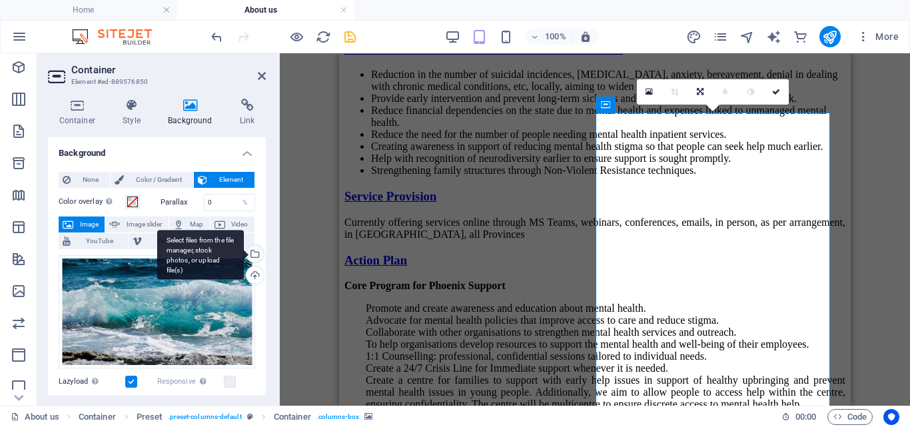
click at [251, 248] on div "Select files from the file manager, stock photos, or upload file(s)" at bounding box center [254, 255] width 20 height 20
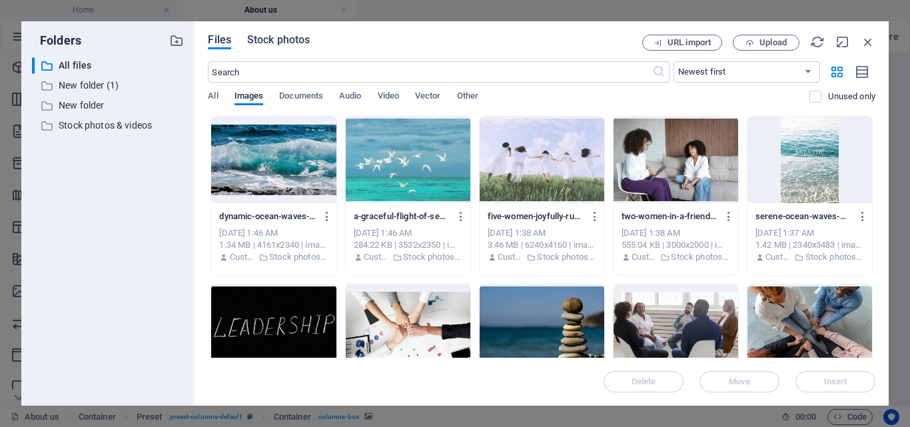
click at [289, 37] on span "Stock photos" at bounding box center [278, 40] width 63 height 16
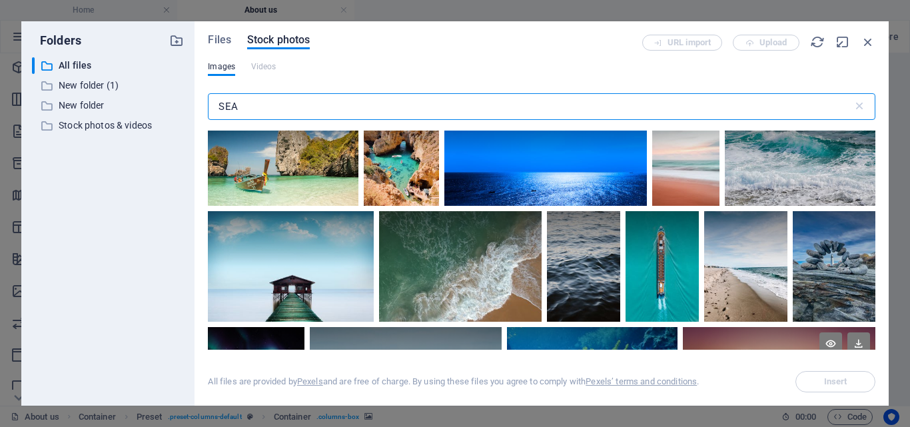
scroll to position [9584, 0]
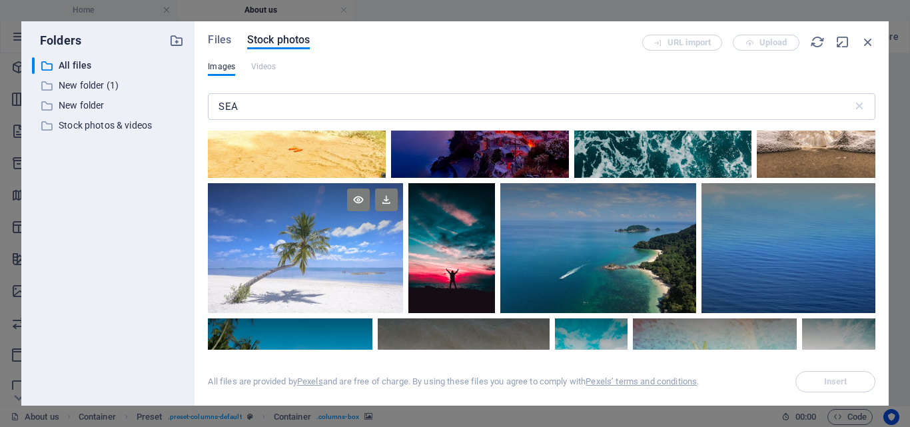
click at [290, 218] on div at bounding box center [305, 248] width 195 height 131
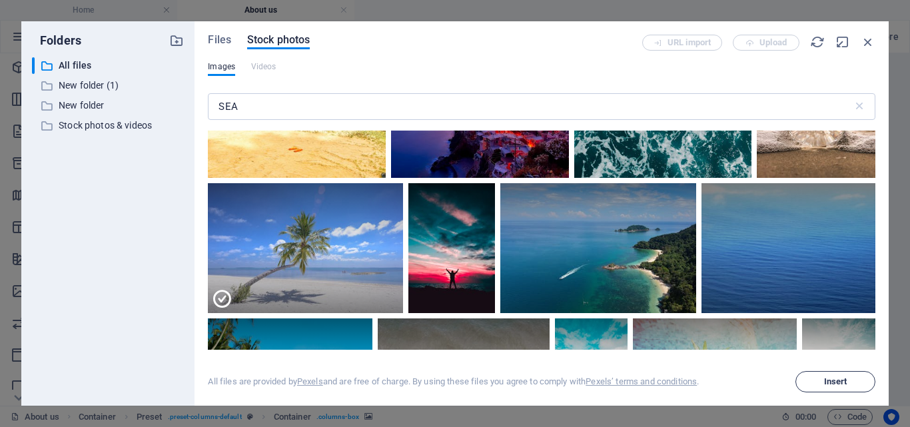
click at [844, 374] on button "Insert" at bounding box center [835, 381] width 80 height 21
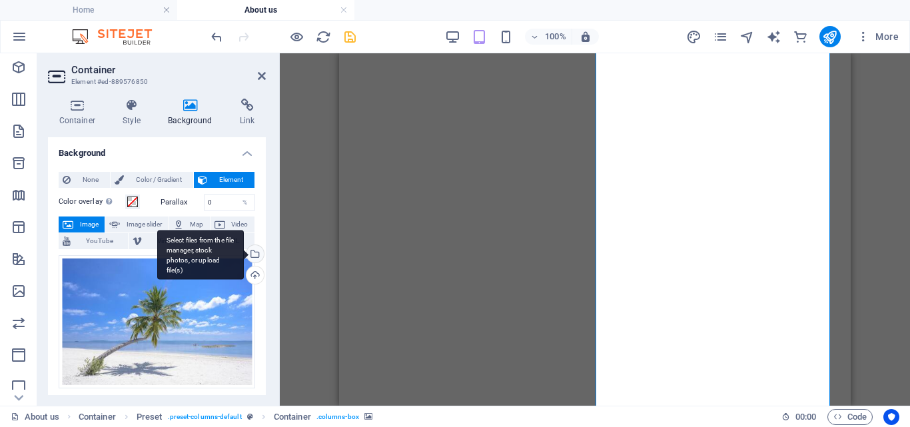
click at [252, 251] on div "Select files from the file manager, stock photos, or upload file(s)" at bounding box center [254, 255] width 20 height 20
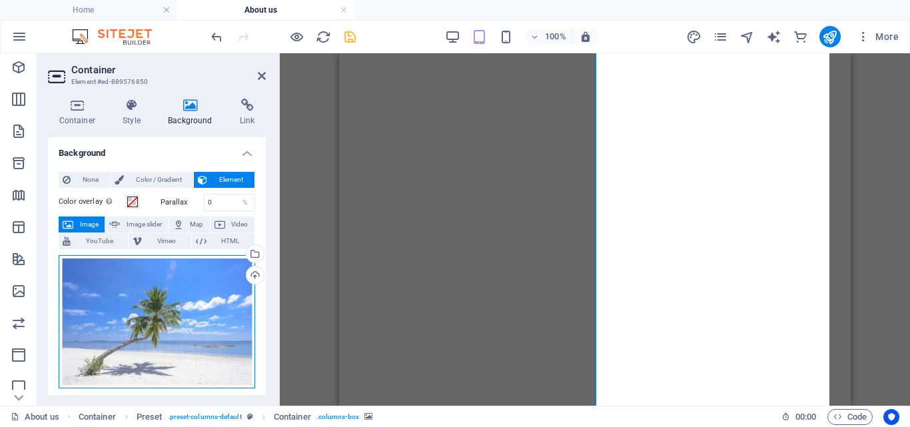
click at [180, 310] on div "Drag files here, click to choose files or select files from Files or our free s…" at bounding box center [157, 321] width 196 height 133
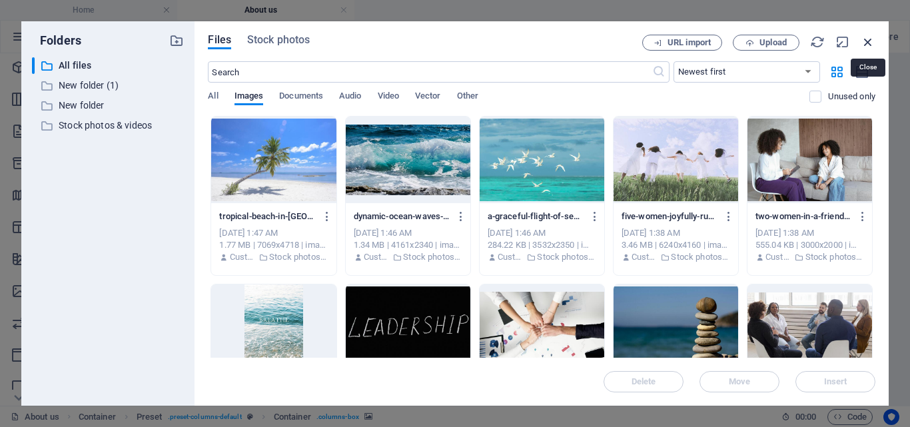
click at [867, 43] on icon "button" at bounding box center [867, 42] width 15 height 15
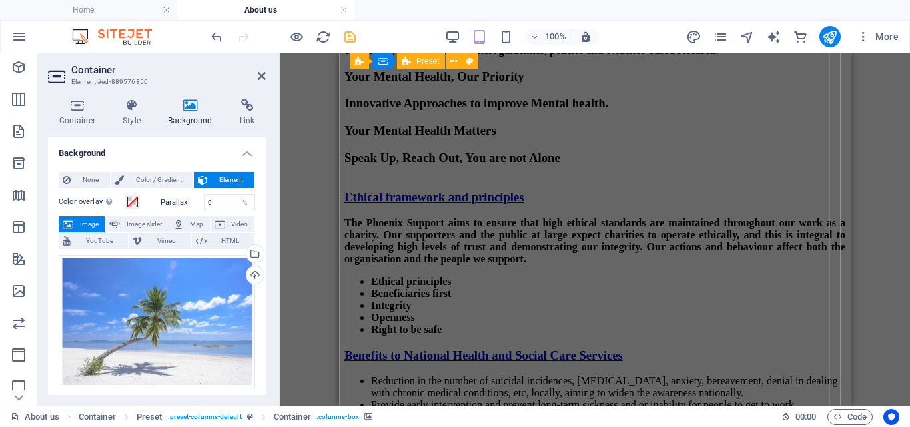
scroll to position [1627, 0]
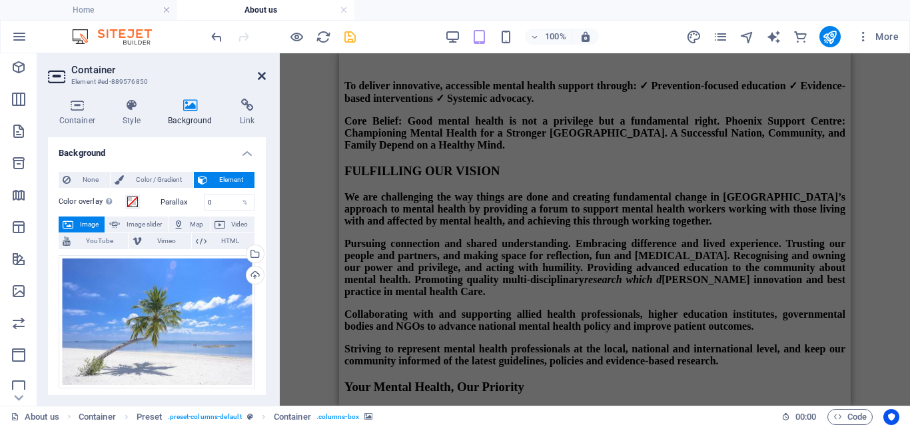
click at [260, 74] on icon at bounding box center [262, 76] width 8 height 11
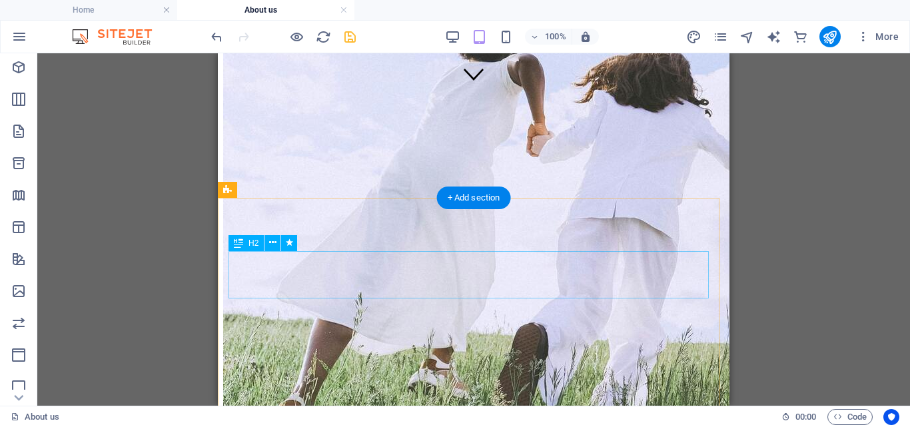
scroll to position [617, 0]
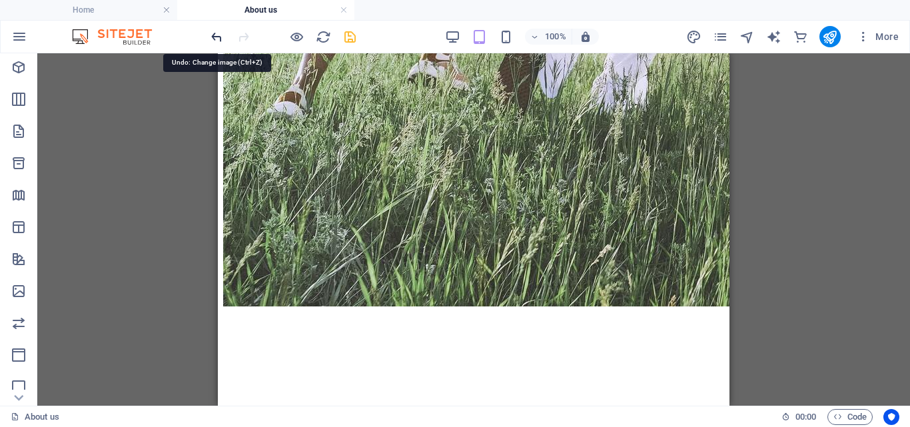
click at [216, 40] on icon "undo" at bounding box center [216, 36] width 15 height 15
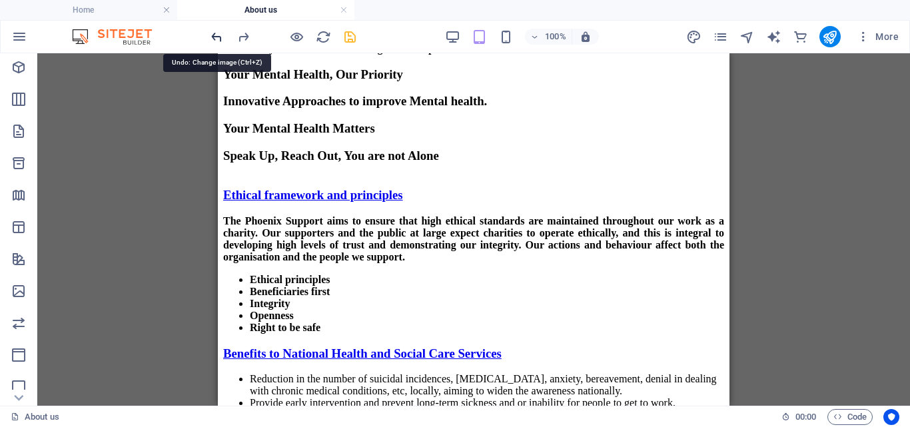
scroll to position [3471, 0]
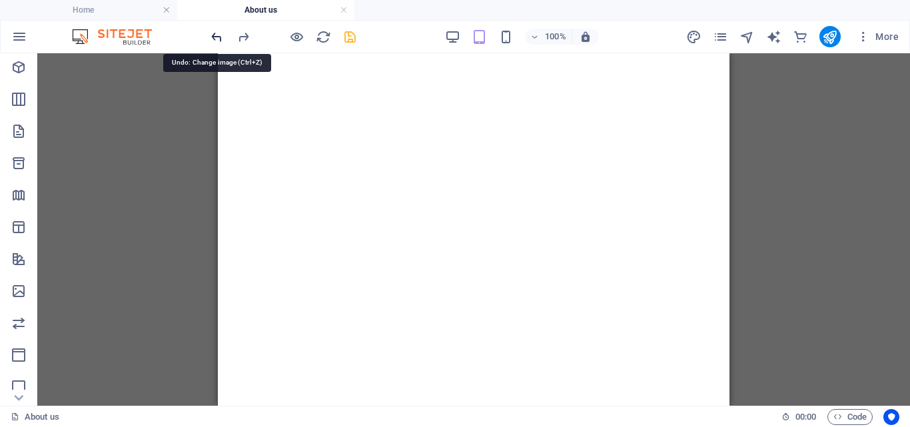
click at [220, 38] on icon "undo" at bounding box center [216, 36] width 15 height 15
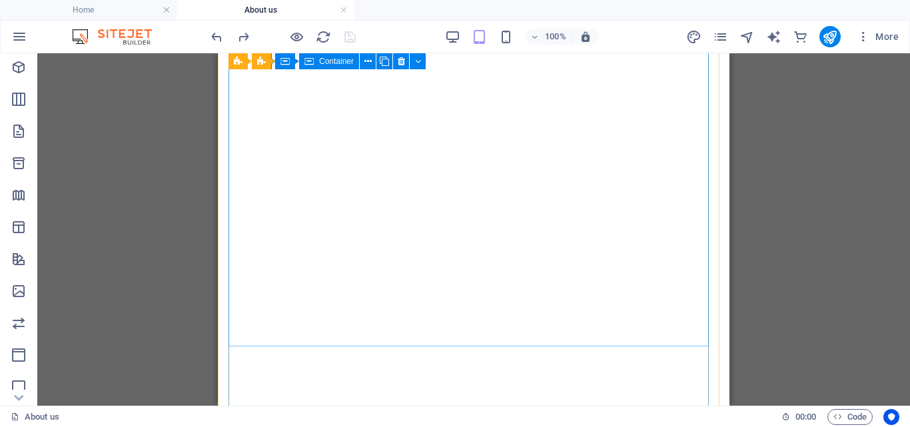
scroll to position [732, 0]
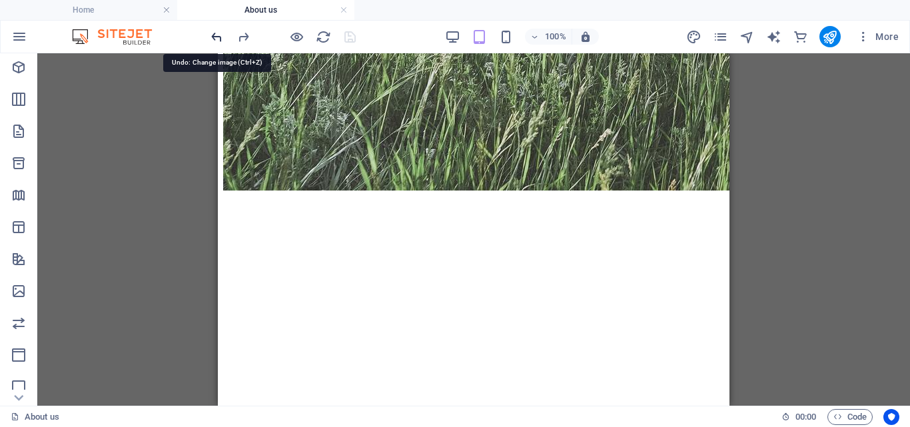
click at [213, 38] on icon "undo" at bounding box center [216, 36] width 15 height 15
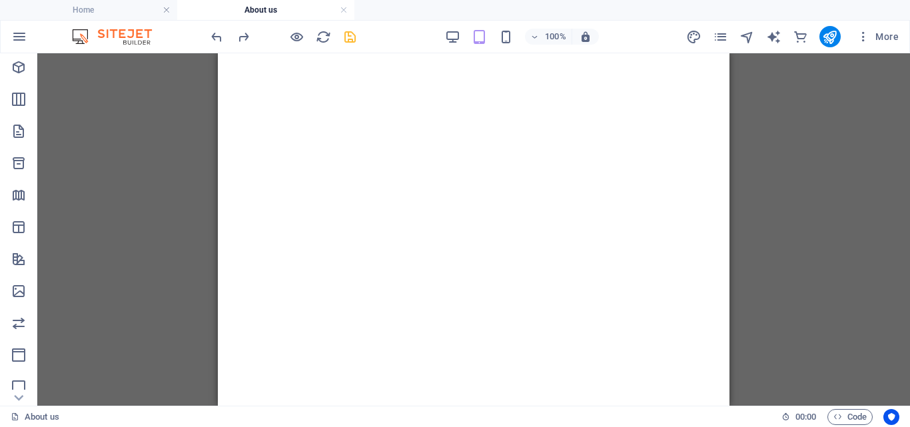
scroll to position [3699, 0]
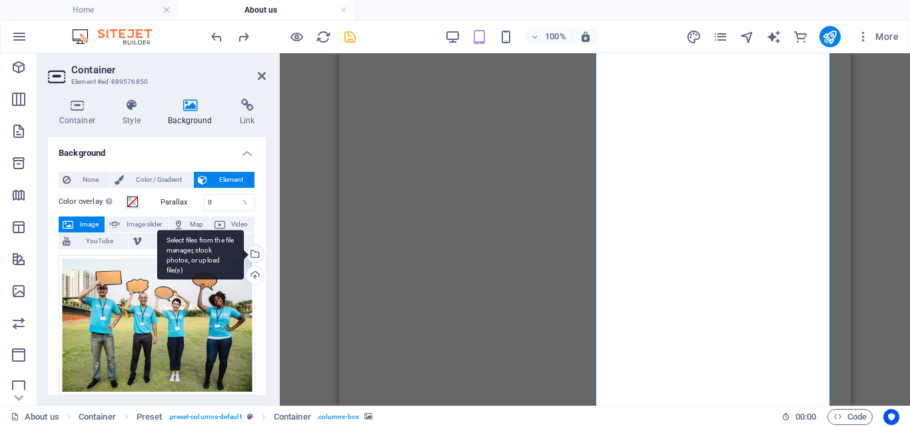
click at [252, 252] on div "Select files from the file manager, stock photos, or upload file(s)" at bounding box center [254, 255] width 20 height 20
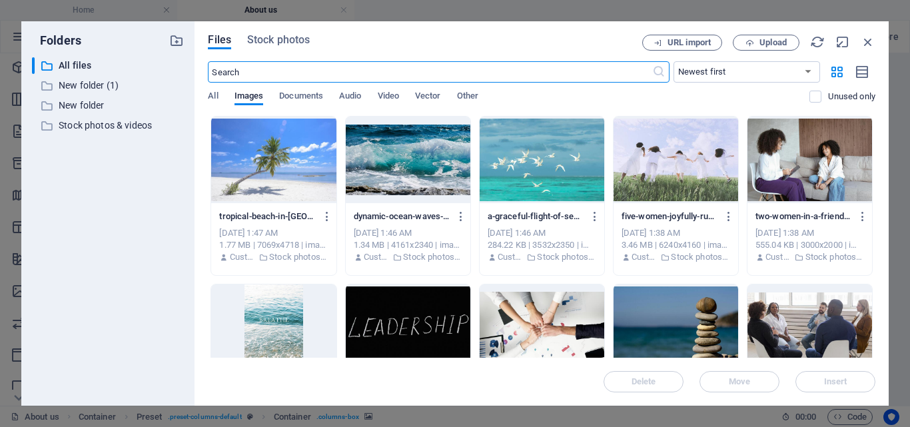
scroll to position [4401, 0]
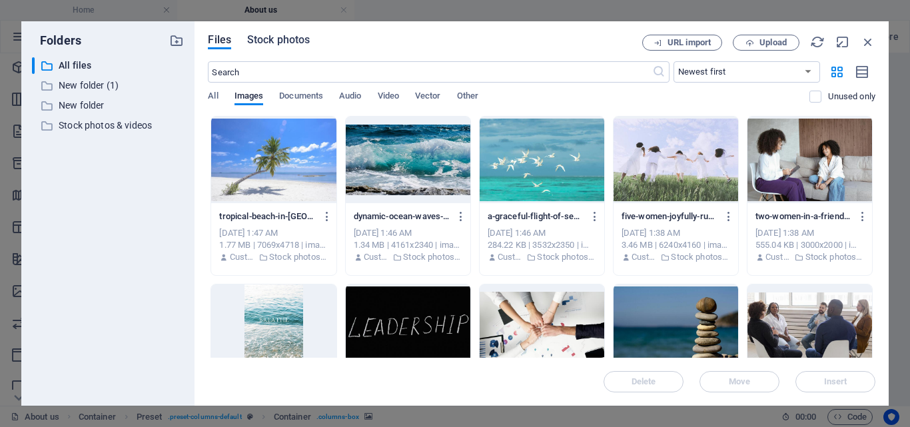
click at [285, 41] on span "Stock photos" at bounding box center [278, 40] width 63 height 16
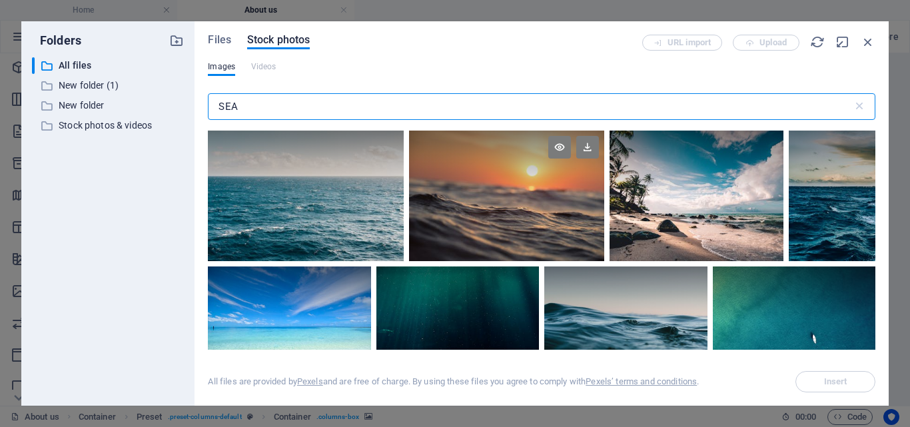
scroll to position [192, 0]
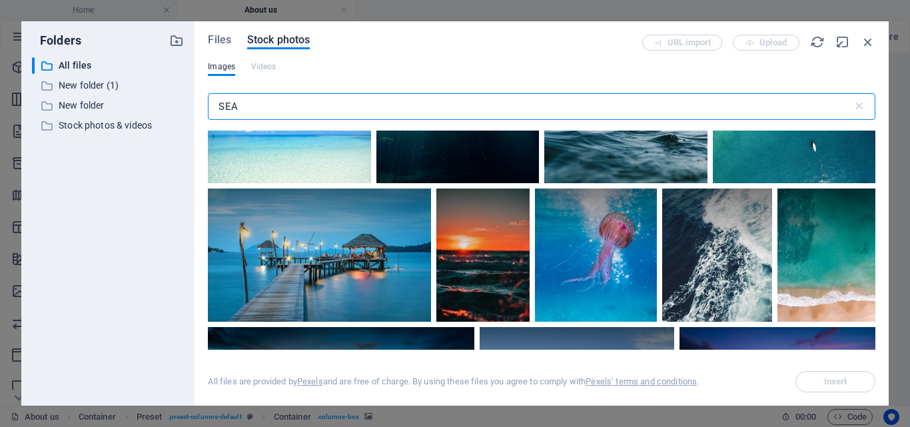
click at [295, 103] on input "SEA" at bounding box center [530, 106] width 644 height 27
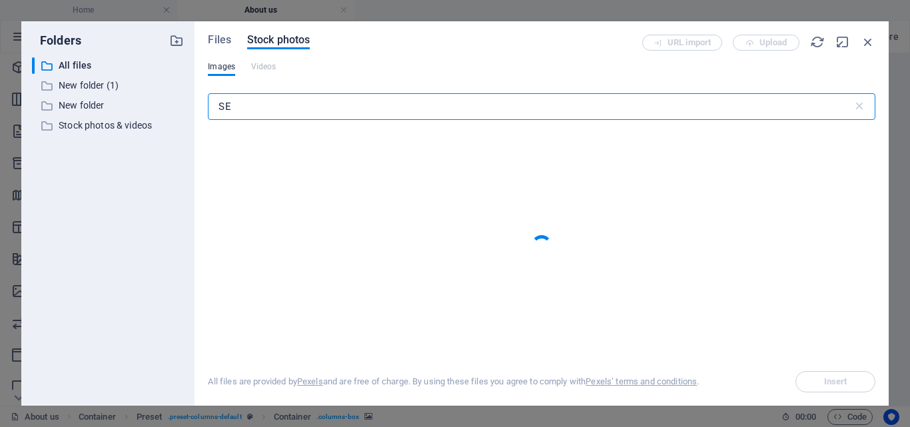
type input "S"
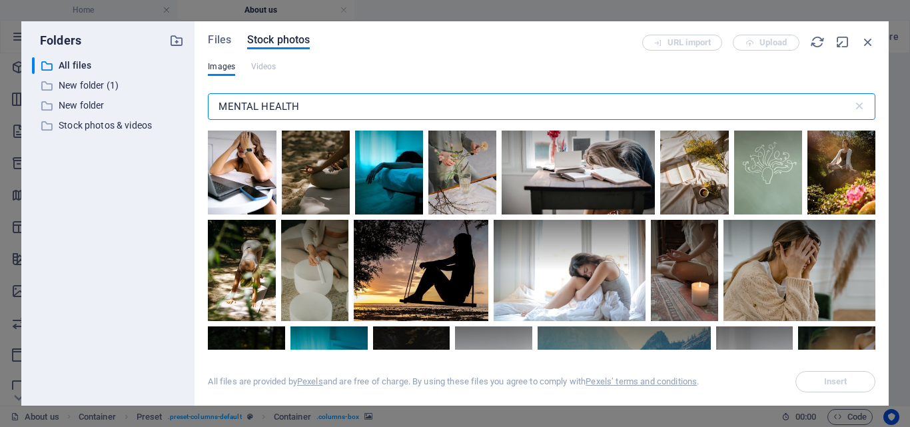
scroll to position [3872, 0]
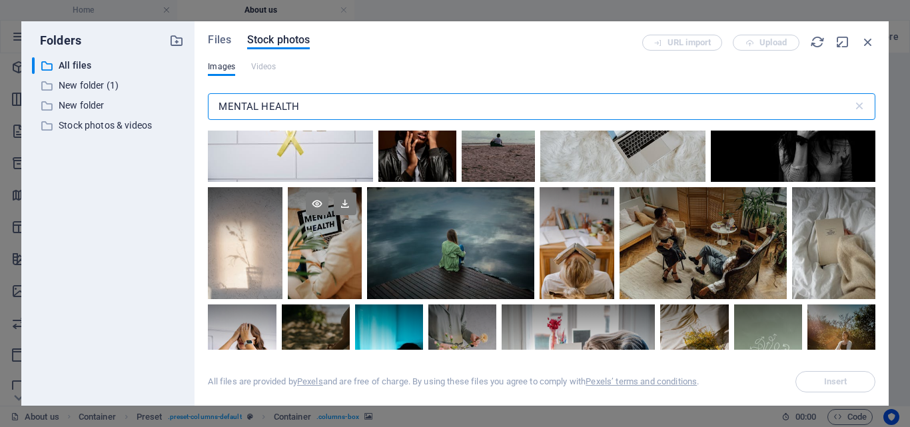
type input "MENTAL HEALTH"
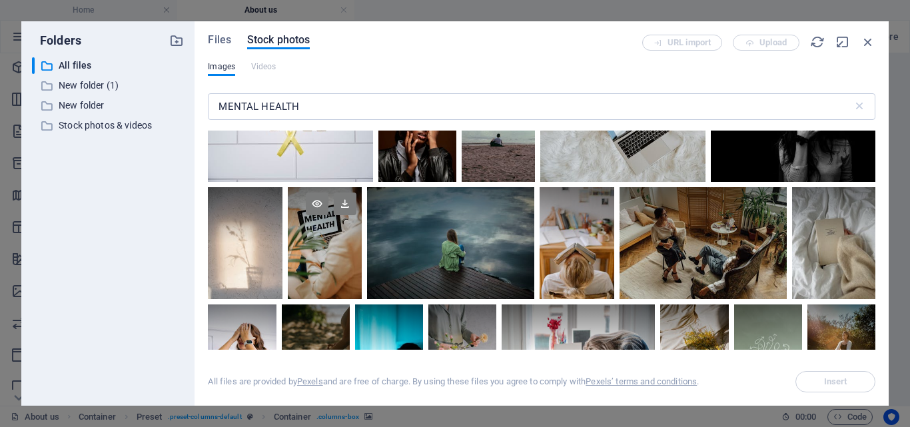
click at [329, 196] on div at bounding box center [325, 215] width 74 height 56
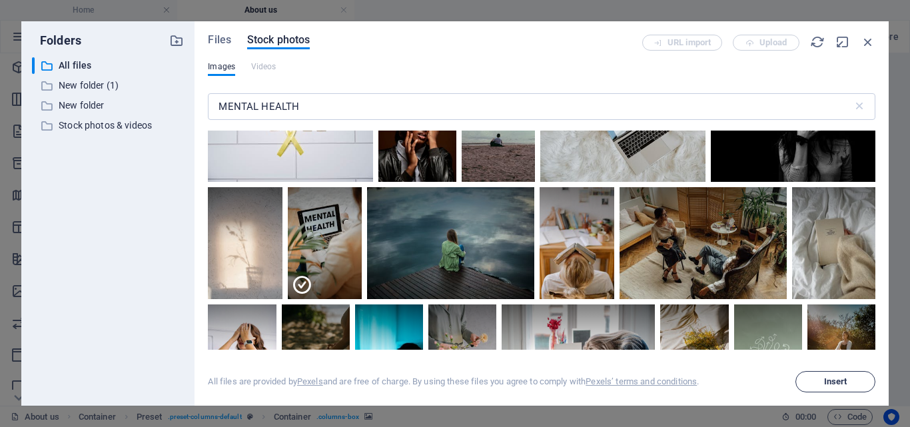
click at [840, 379] on span "Insert" at bounding box center [835, 382] width 23 height 8
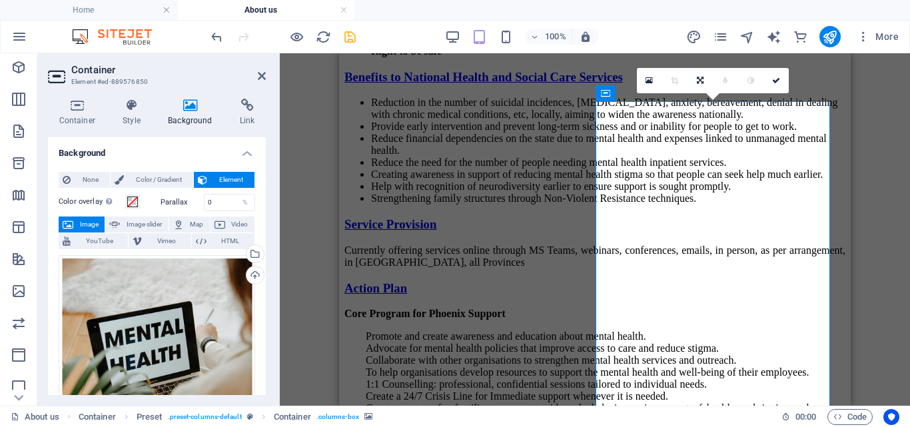
scroll to position [1936, 0]
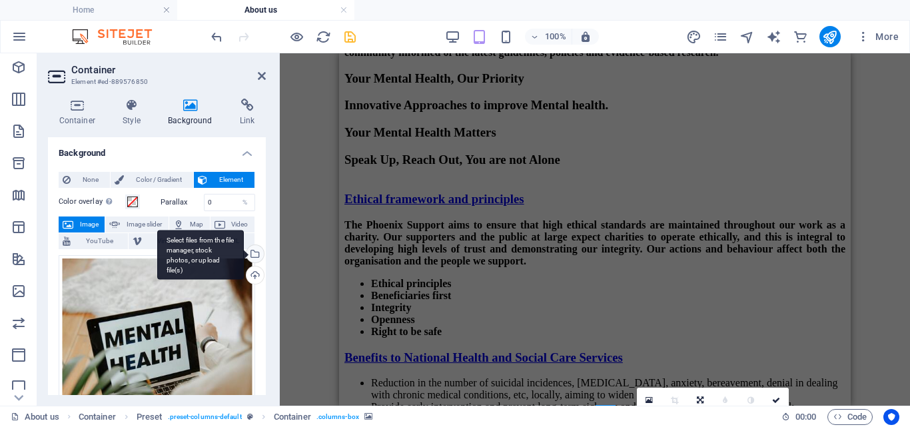
click at [252, 252] on div "Select files from the file manager, stock photos, or upload file(s)" at bounding box center [254, 255] width 20 height 20
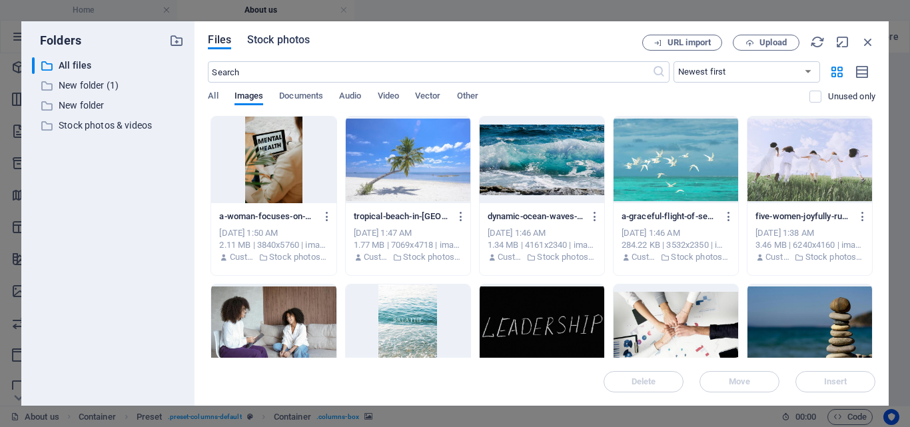
click at [284, 38] on span "Stock photos" at bounding box center [278, 40] width 63 height 16
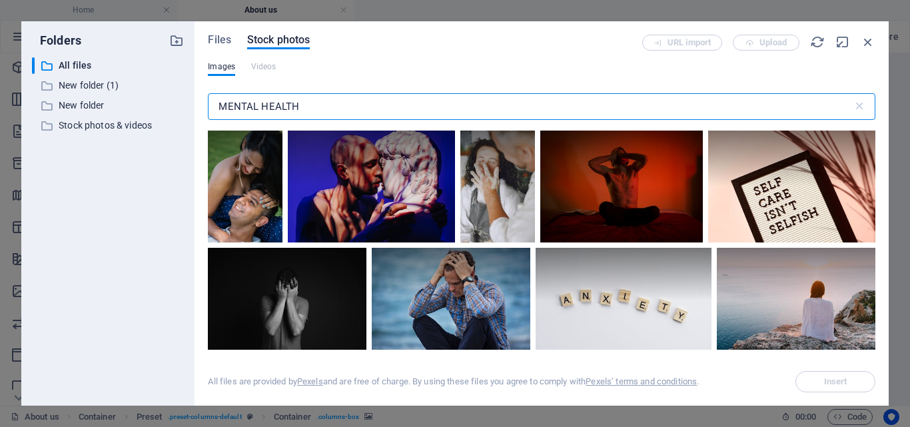
click at [320, 106] on input "MENTAL HEALTH" at bounding box center [530, 106] width 644 height 27
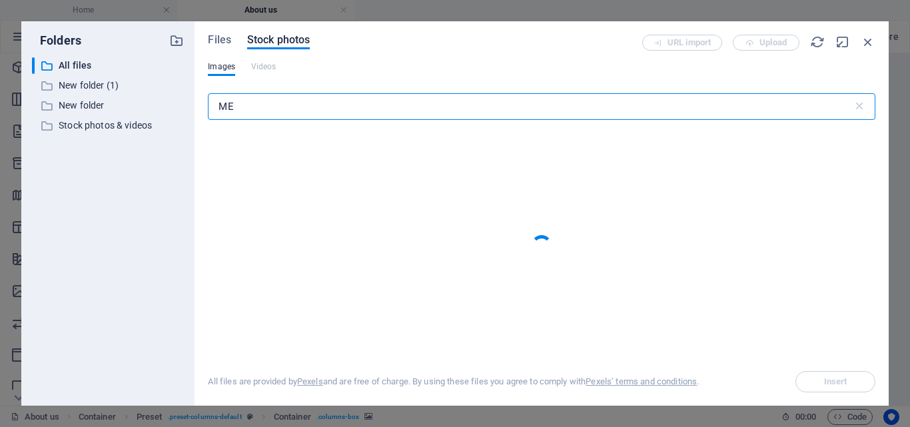
type input "M"
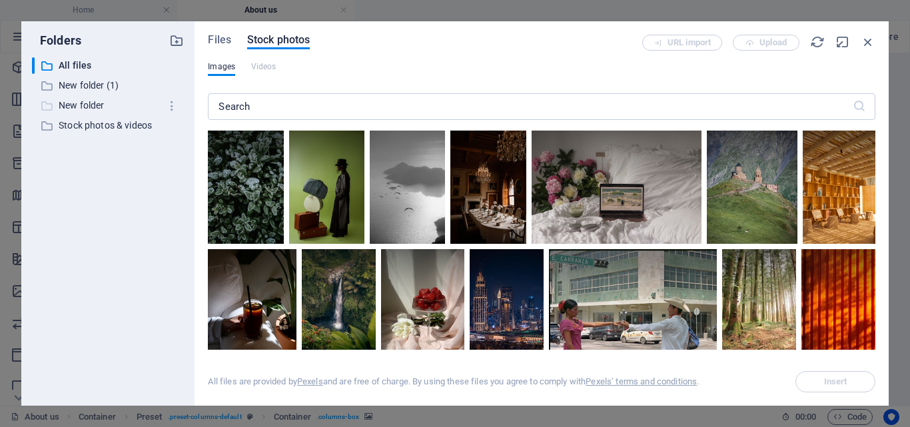
click at [85, 106] on p "New folder" at bounding box center [109, 105] width 101 height 15
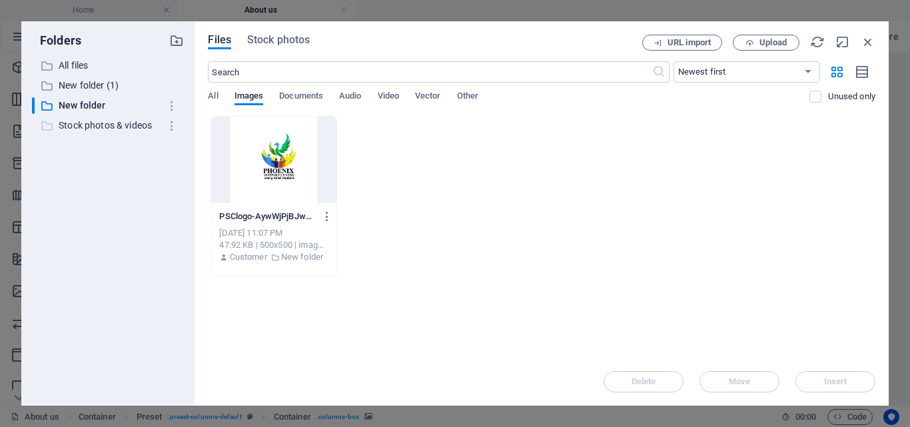
click at [94, 128] on p "Stock photos & videos" at bounding box center [109, 125] width 101 height 15
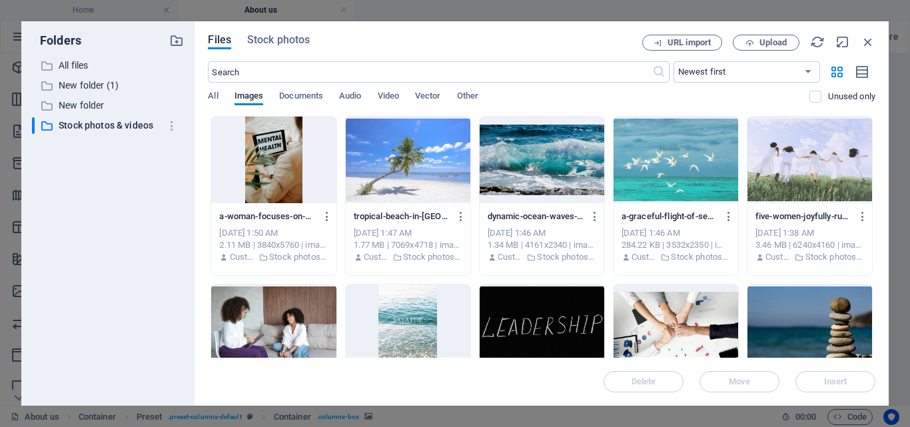
click at [684, 329] on div at bounding box center [675, 327] width 125 height 87
click at [860, 377] on button "Insert" at bounding box center [835, 381] width 80 height 21
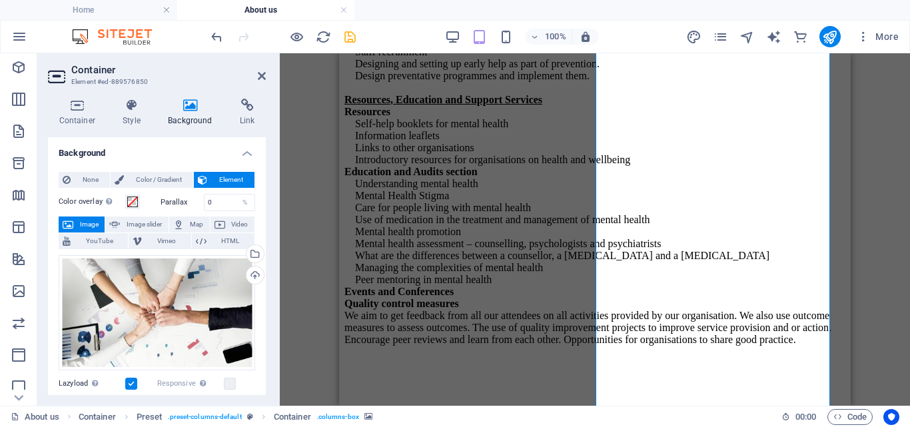
scroll to position [3168, 0]
